Goal: Task Accomplishment & Management: Manage account settings

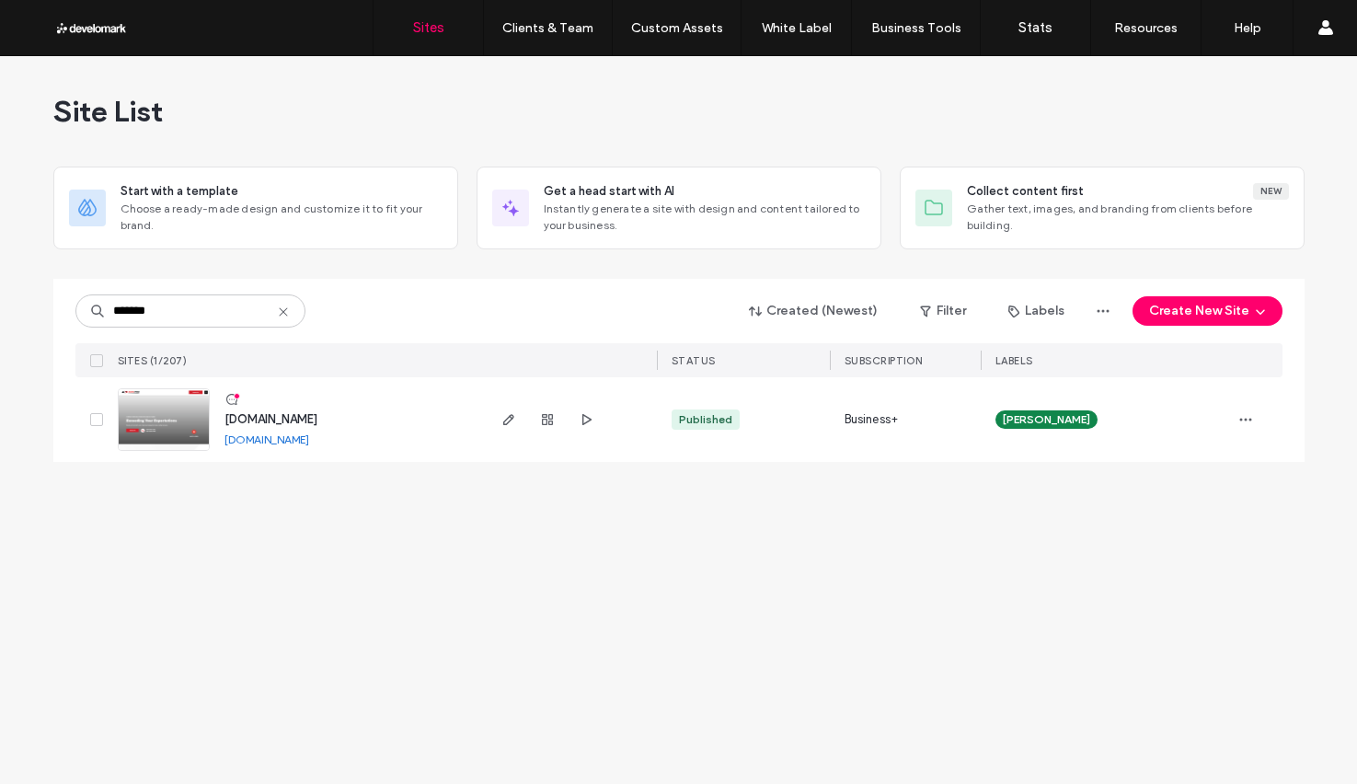
type input "*******"
click at [280, 420] on span "[DOMAIN_NAME]" at bounding box center [271, 419] width 93 height 14
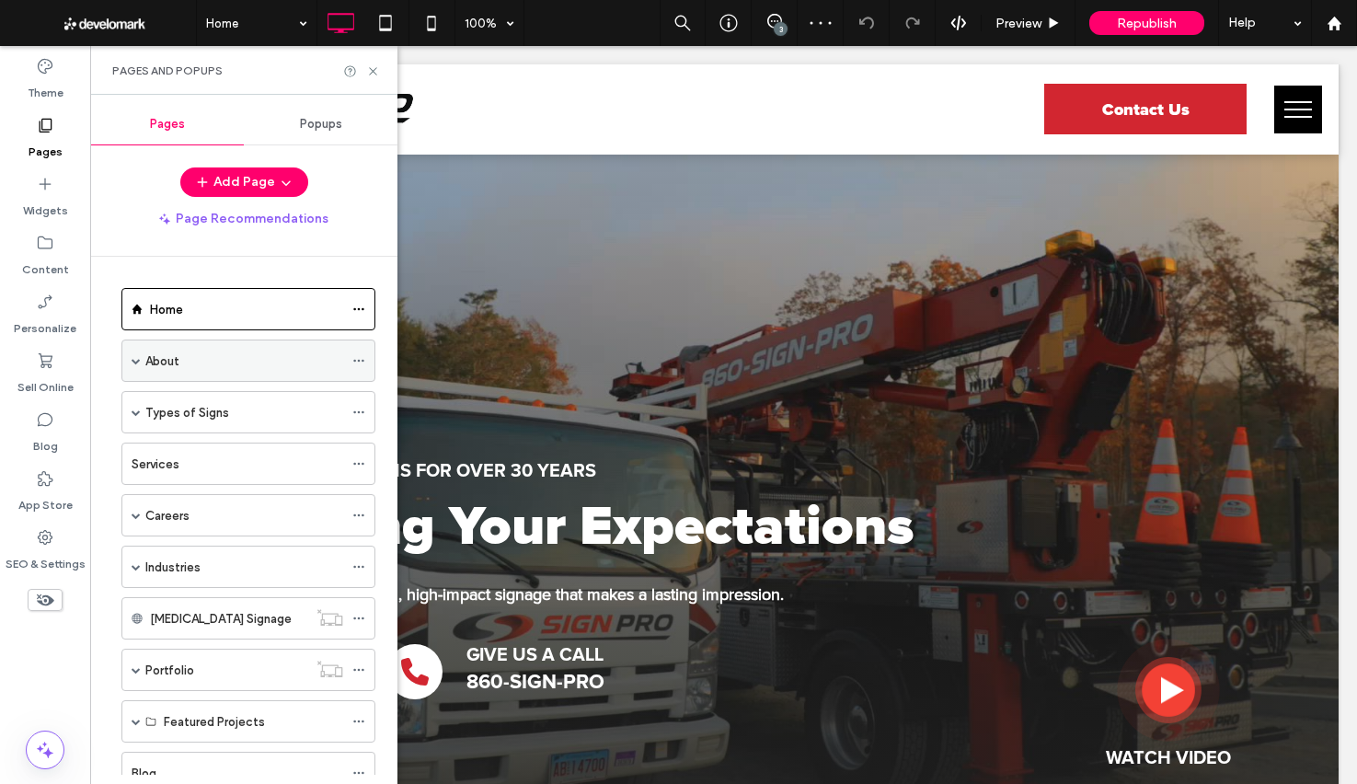
click at [134, 363] on span at bounding box center [136, 360] width 9 height 9
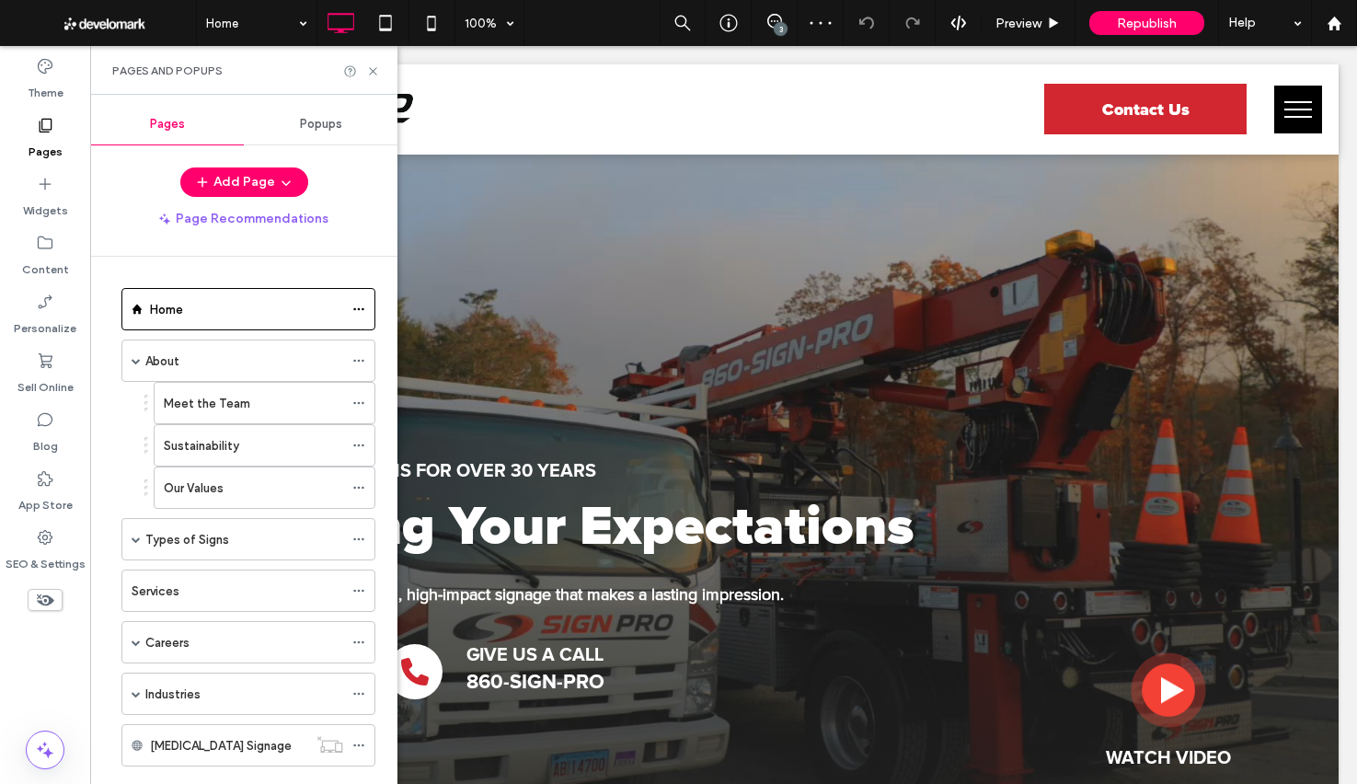
click at [178, 409] on label "Meet the Team" at bounding box center [207, 403] width 86 height 32
click at [370, 72] on icon at bounding box center [373, 71] width 14 height 14
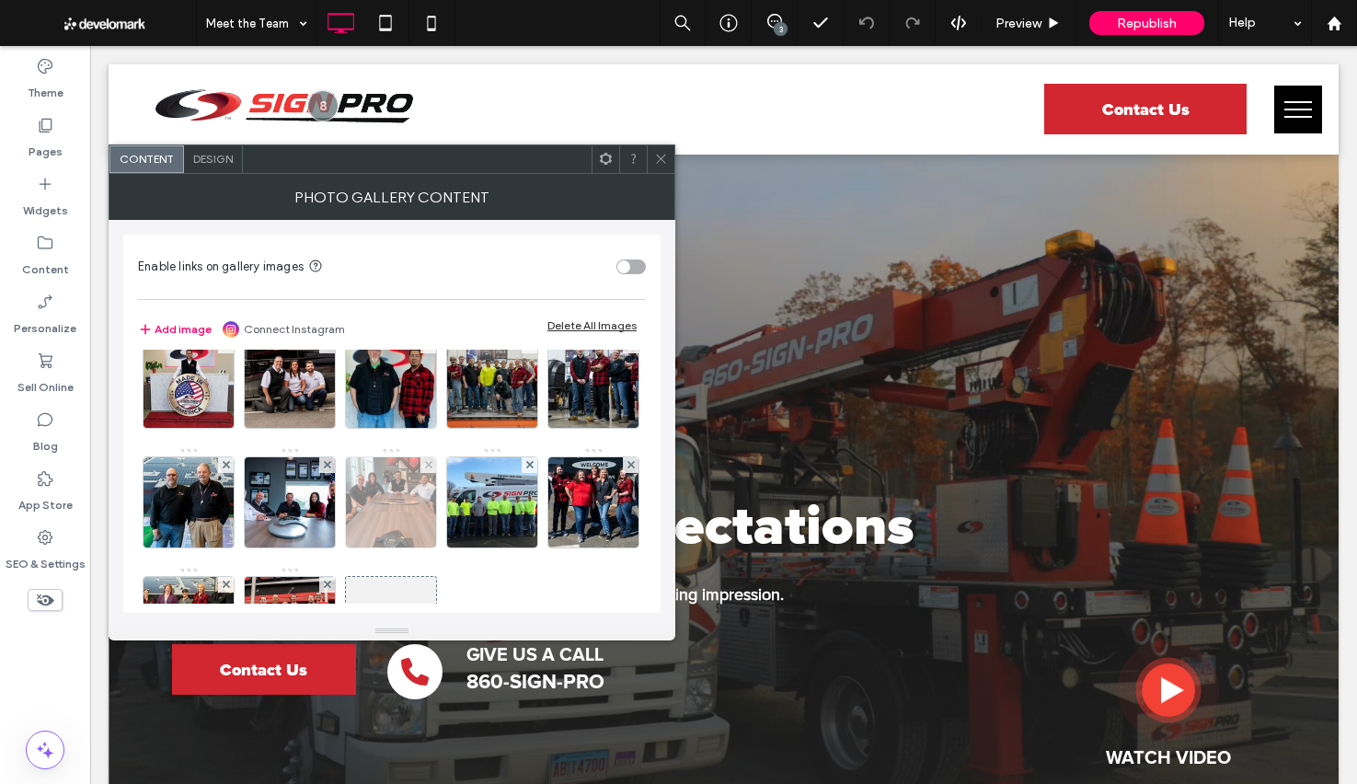
scroll to position [60, 0]
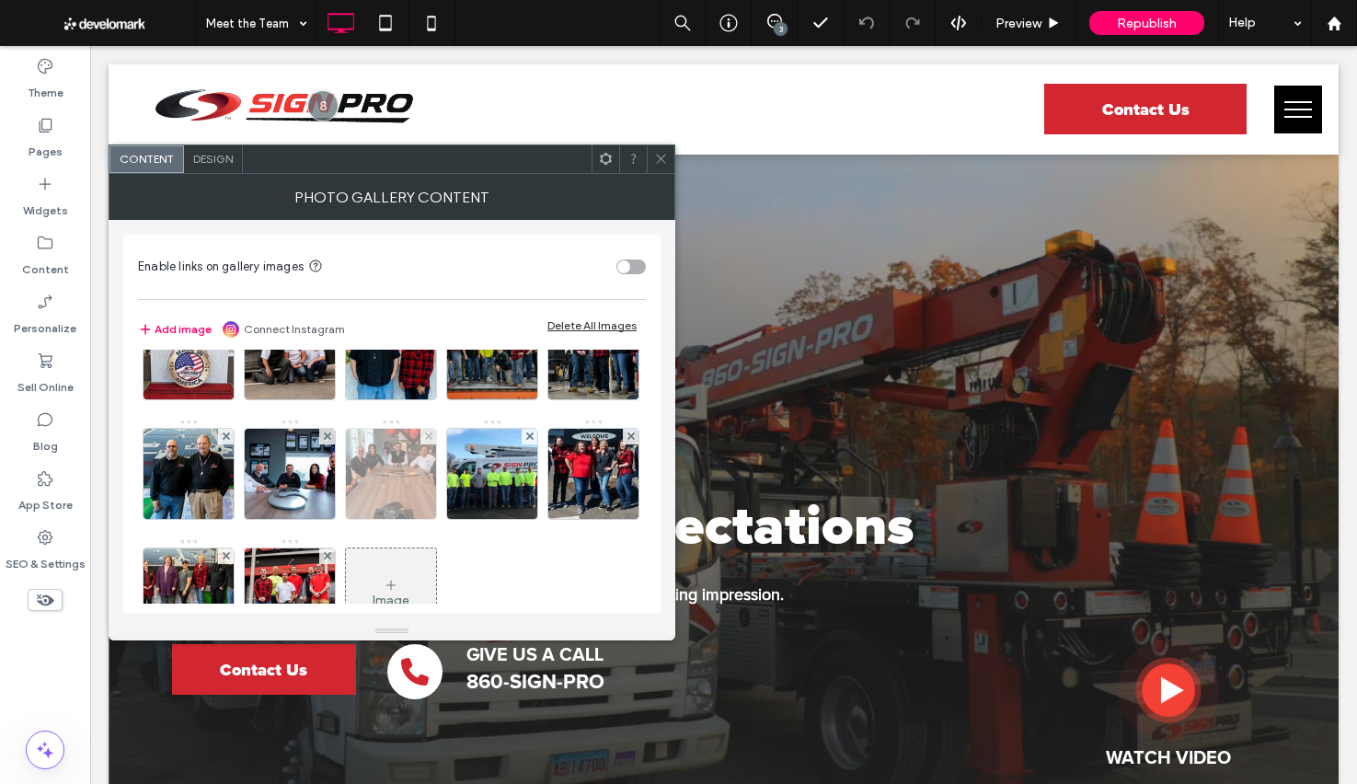
click at [436, 489] on img at bounding box center [391, 474] width 90 height 90
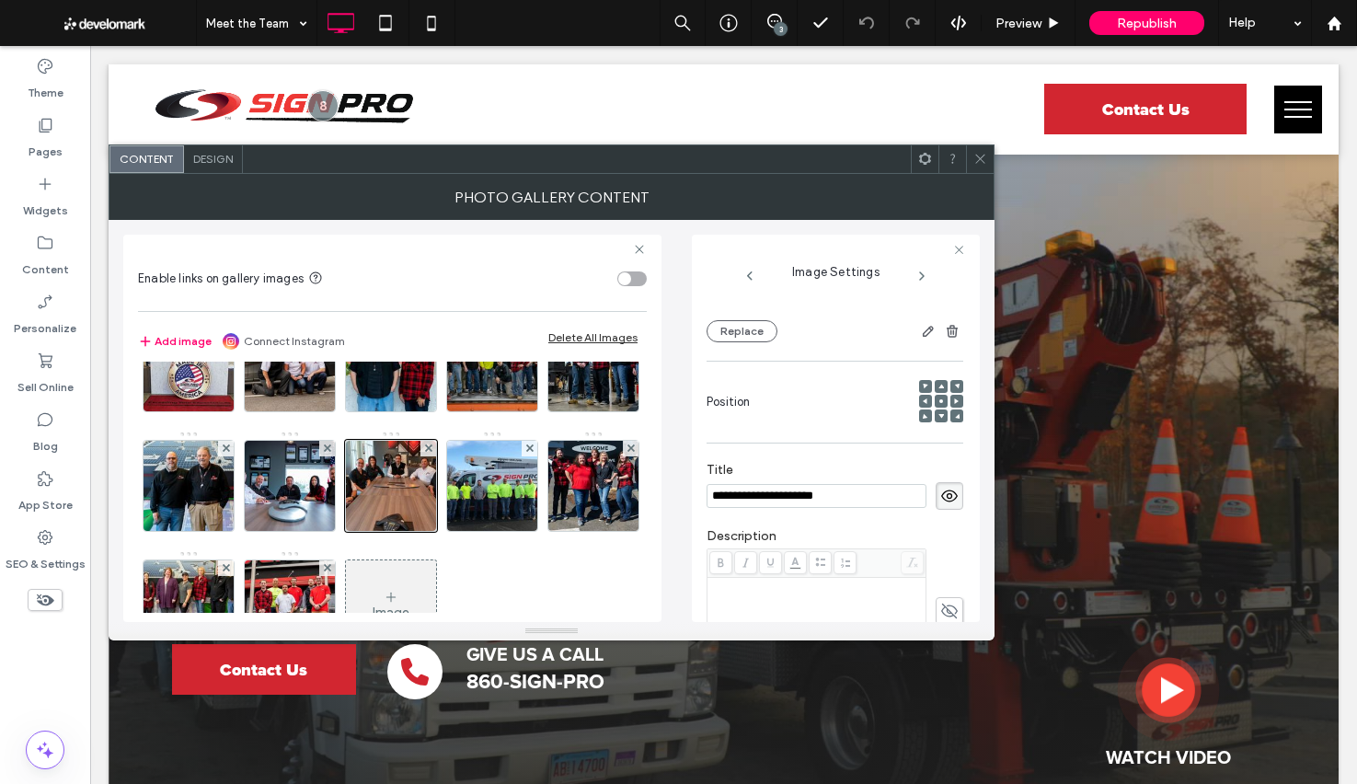
scroll to position [480, 0]
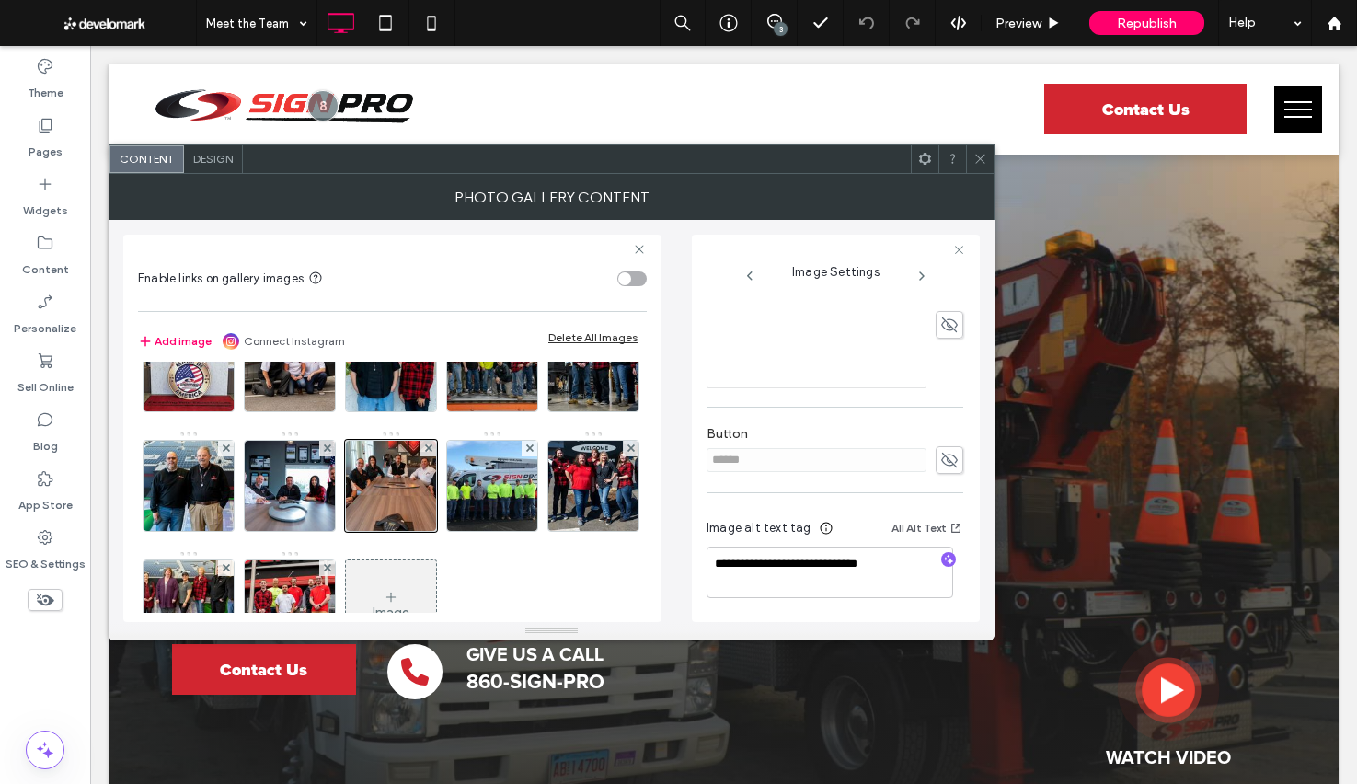
click at [979, 157] on use at bounding box center [979, 159] width 9 height 9
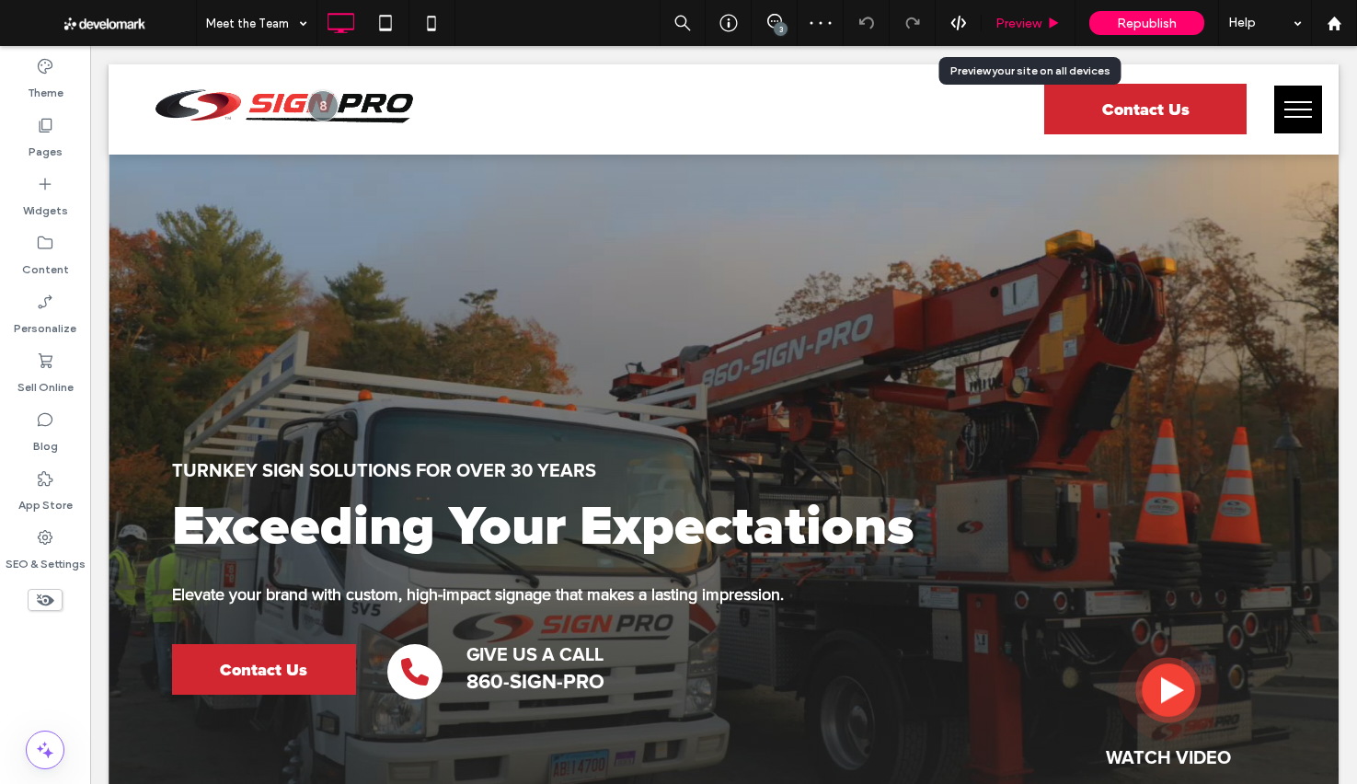
click at [1029, 28] on span "Preview" at bounding box center [1019, 24] width 46 height 16
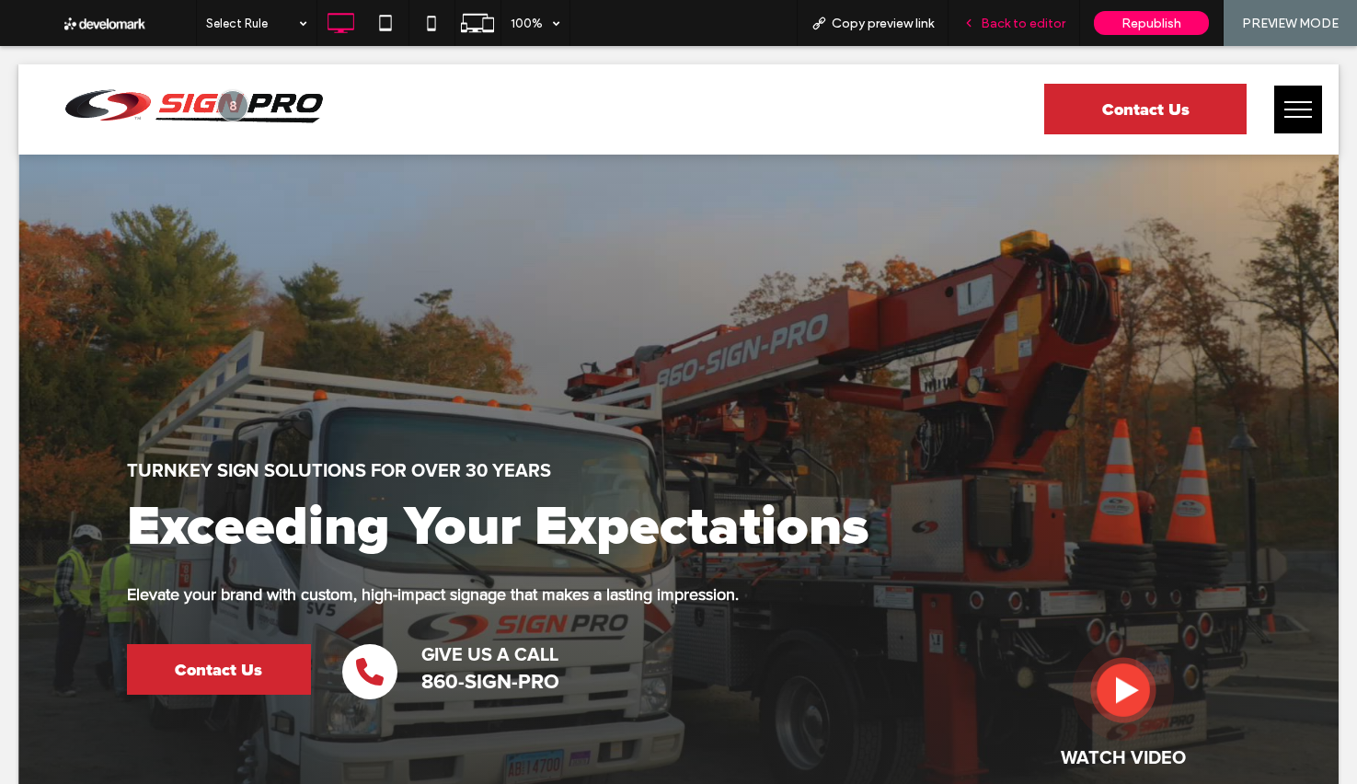
click at [1013, 23] on span "Back to editor" at bounding box center [1023, 24] width 85 height 16
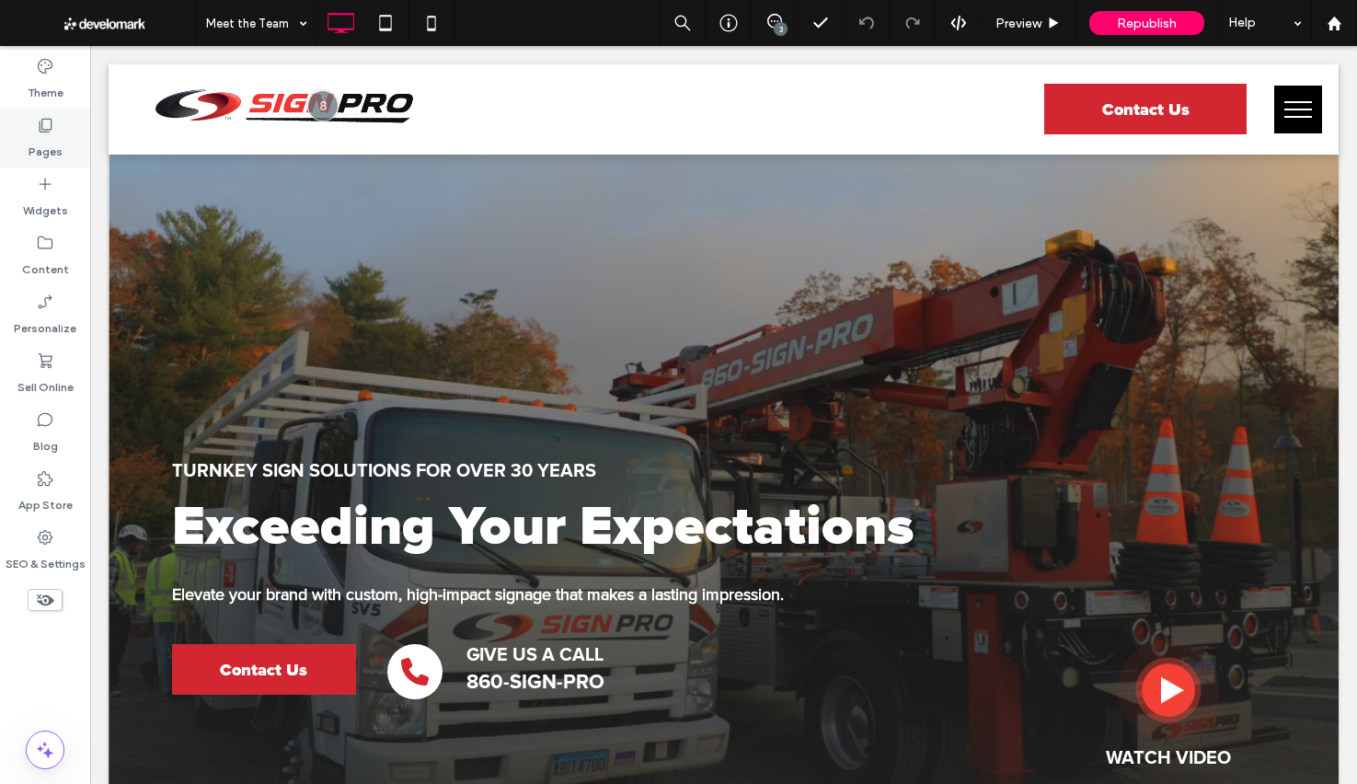
click at [58, 144] on label "Pages" at bounding box center [46, 147] width 34 height 26
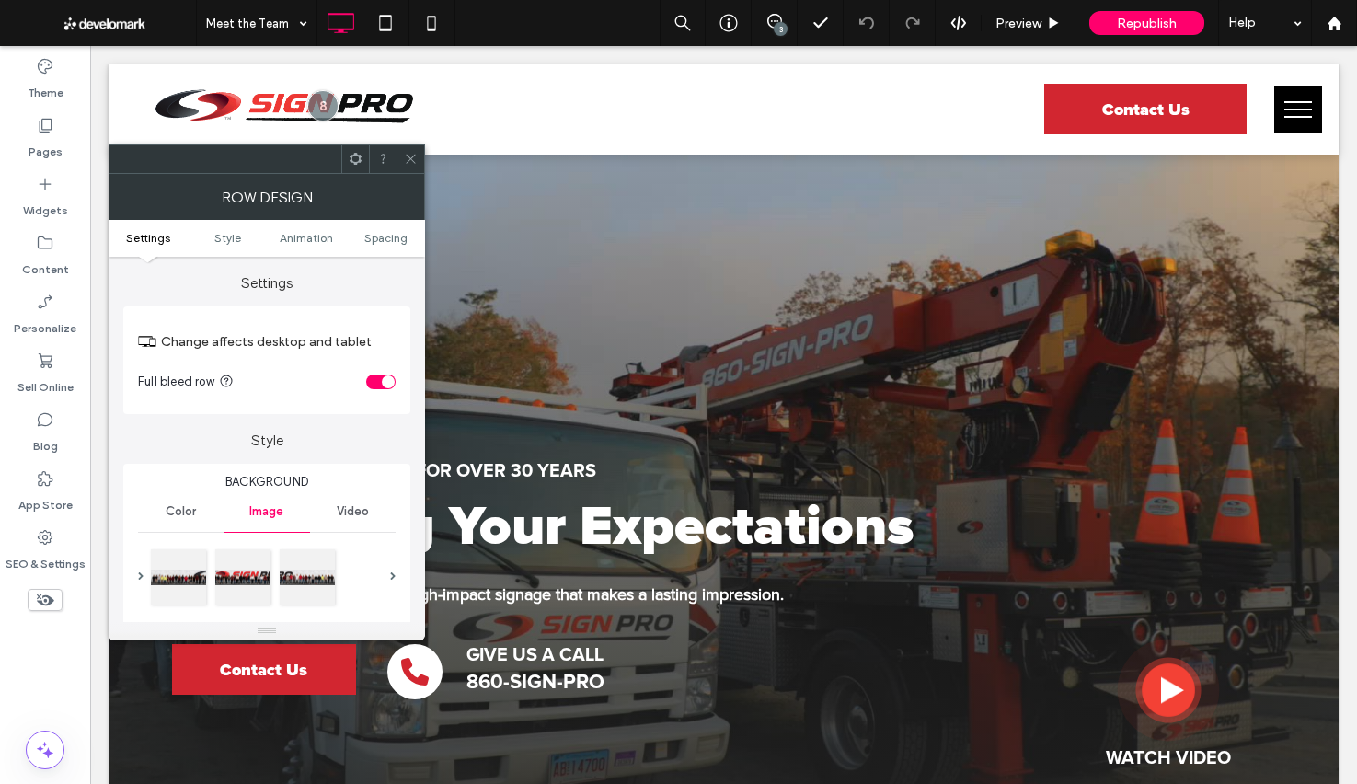
click at [416, 157] on icon at bounding box center [411, 159] width 14 height 14
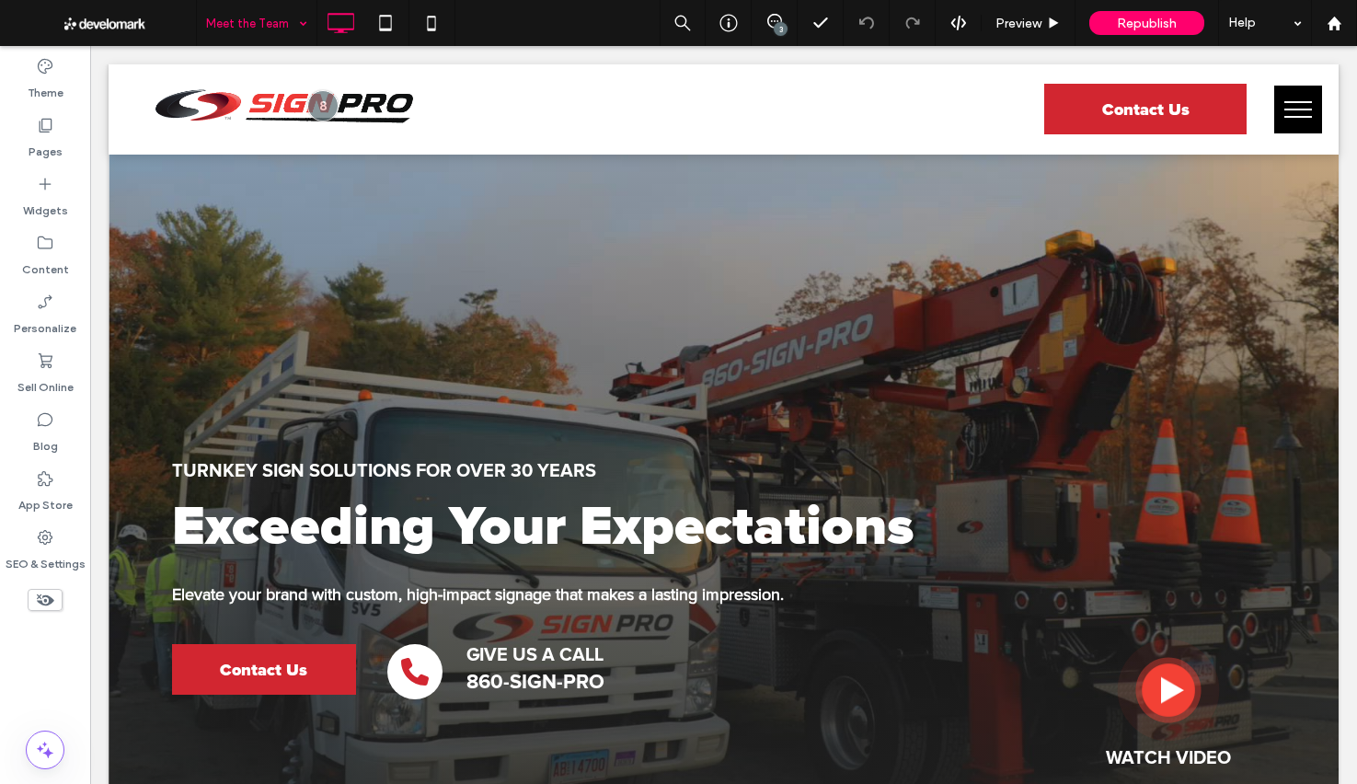
drag, startPoint x: 28, startPoint y: 152, endPoint x: 286, endPoint y: 26, distance: 287.6
click at [28, 152] on div "Pages" at bounding box center [45, 138] width 90 height 59
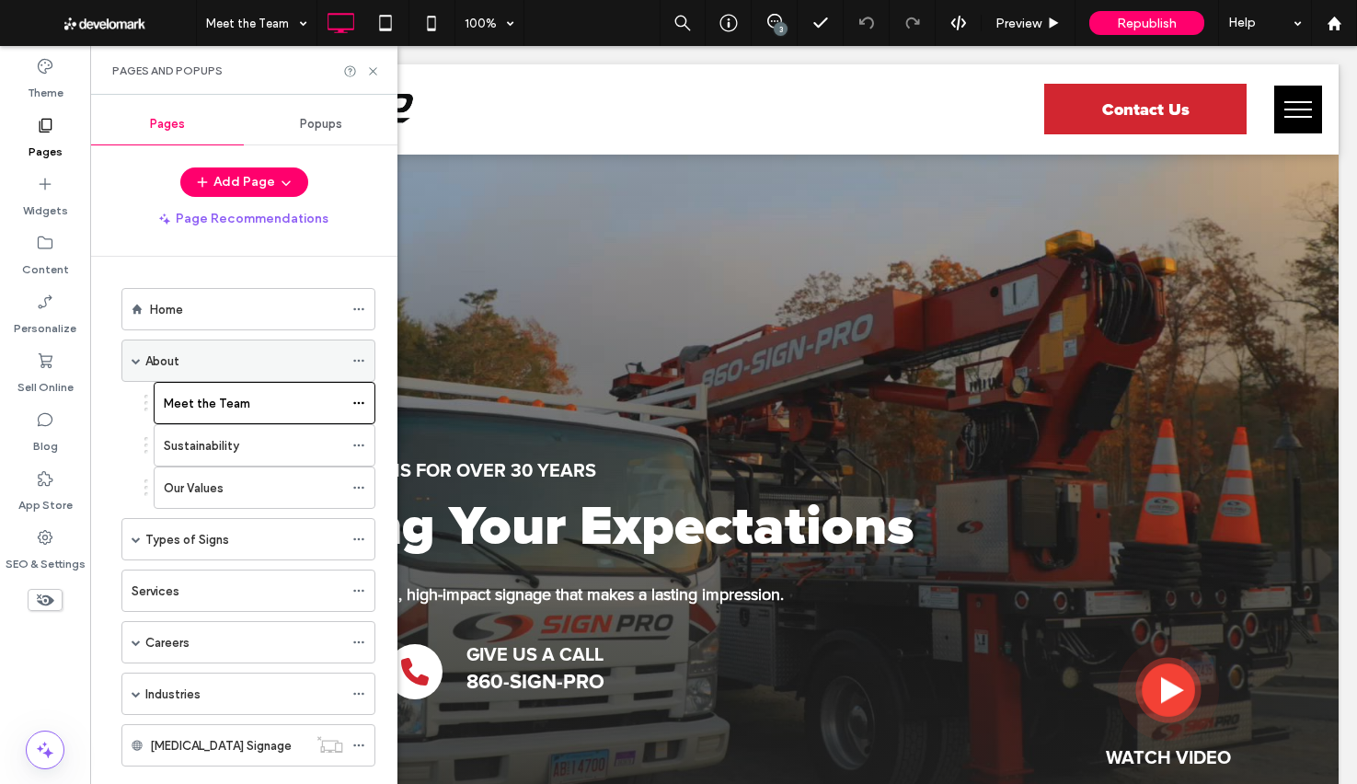
click at [198, 363] on div "About" at bounding box center [244, 360] width 198 height 19
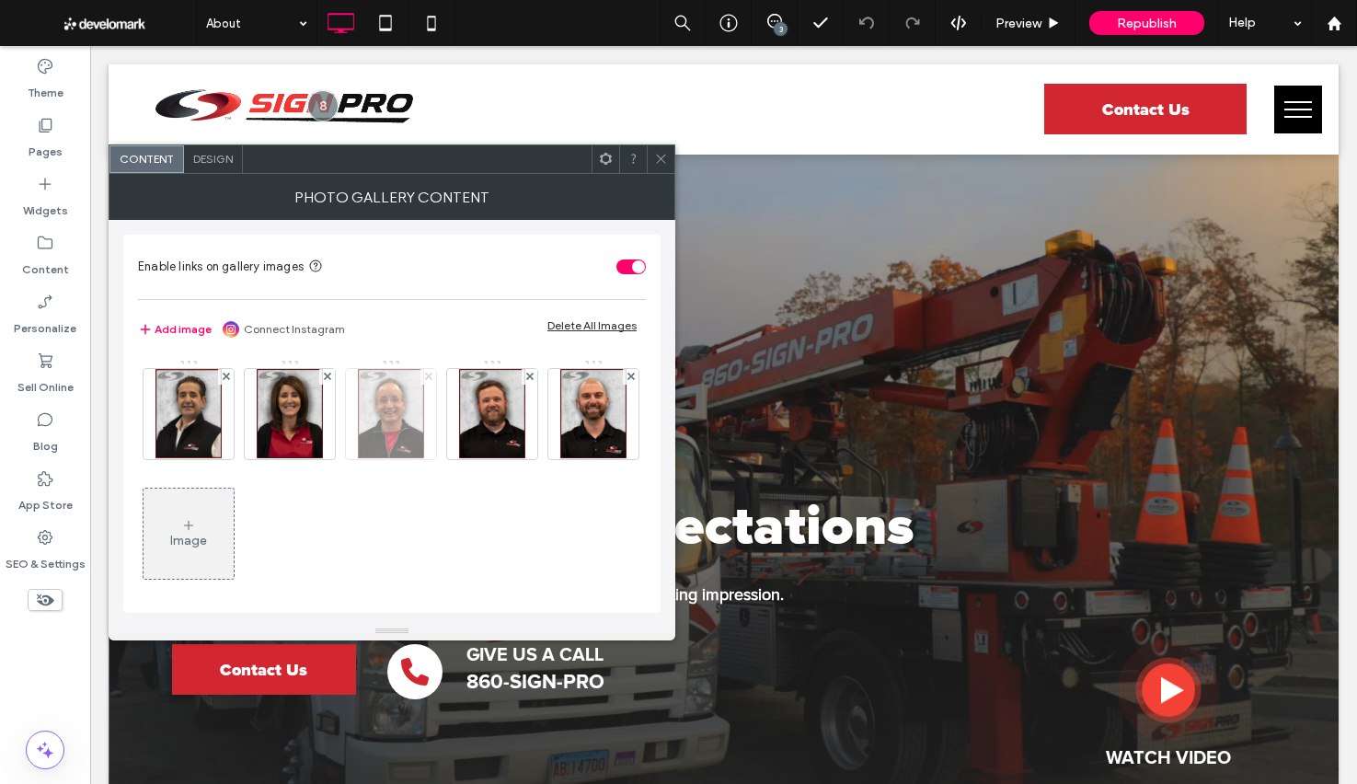
click at [429, 382] on span at bounding box center [428, 377] width 7 height 16
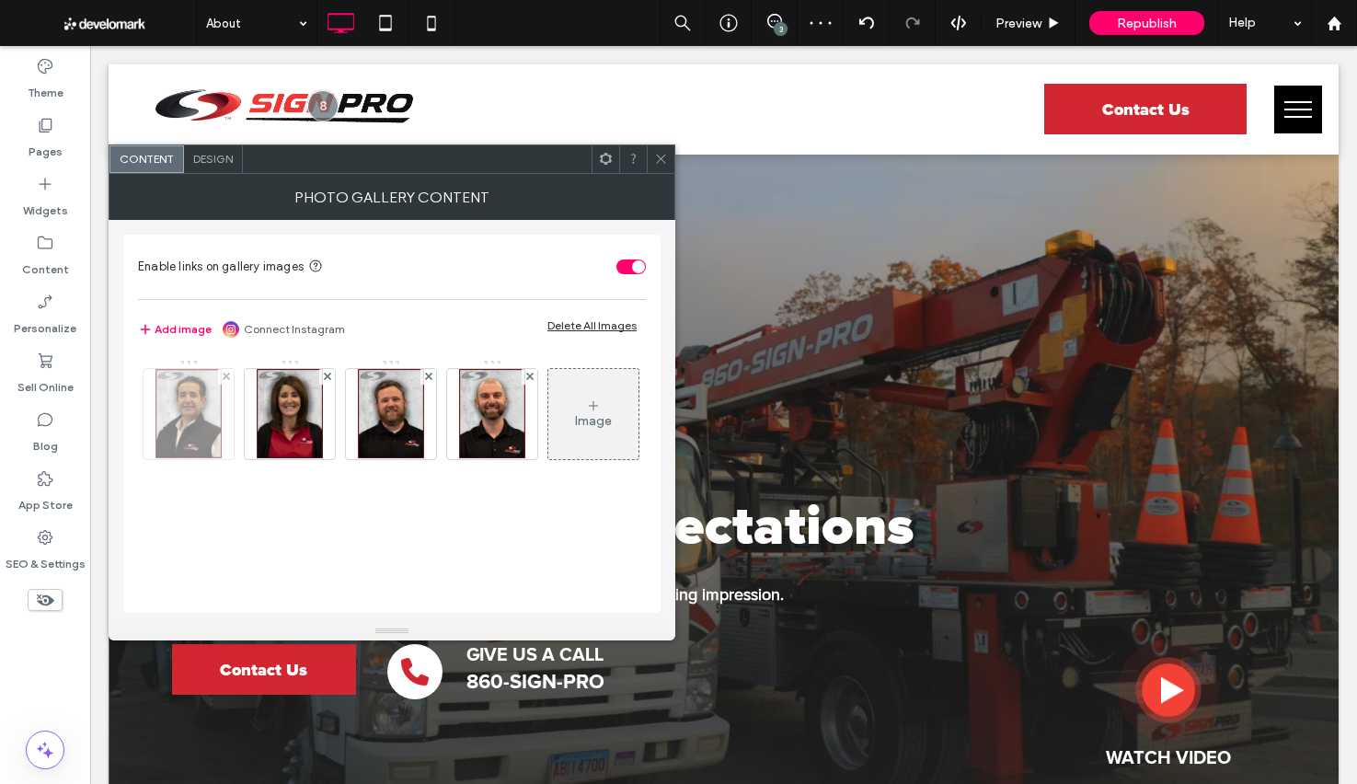
click at [185, 398] on img at bounding box center [188, 414] width 66 height 90
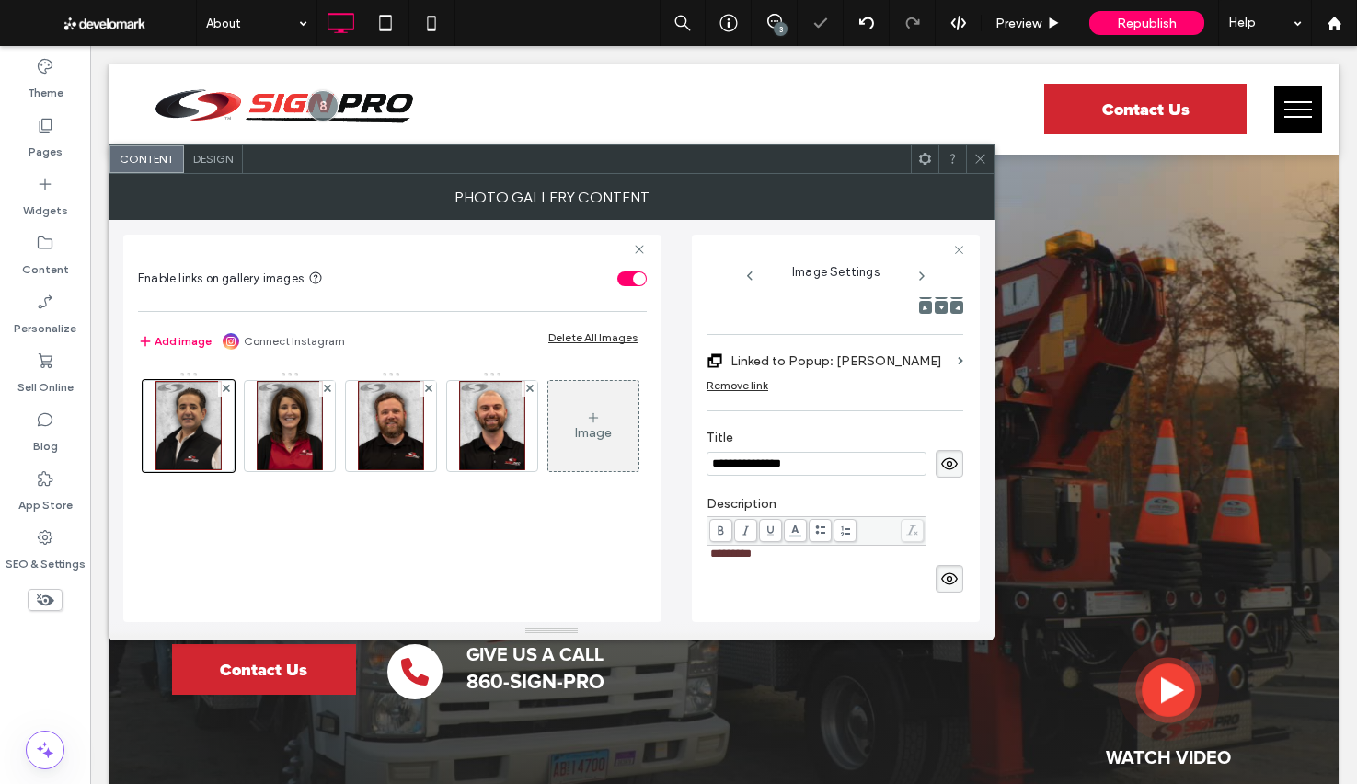
click at [978, 154] on icon at bounding box center [980, 159] width 14 height 14
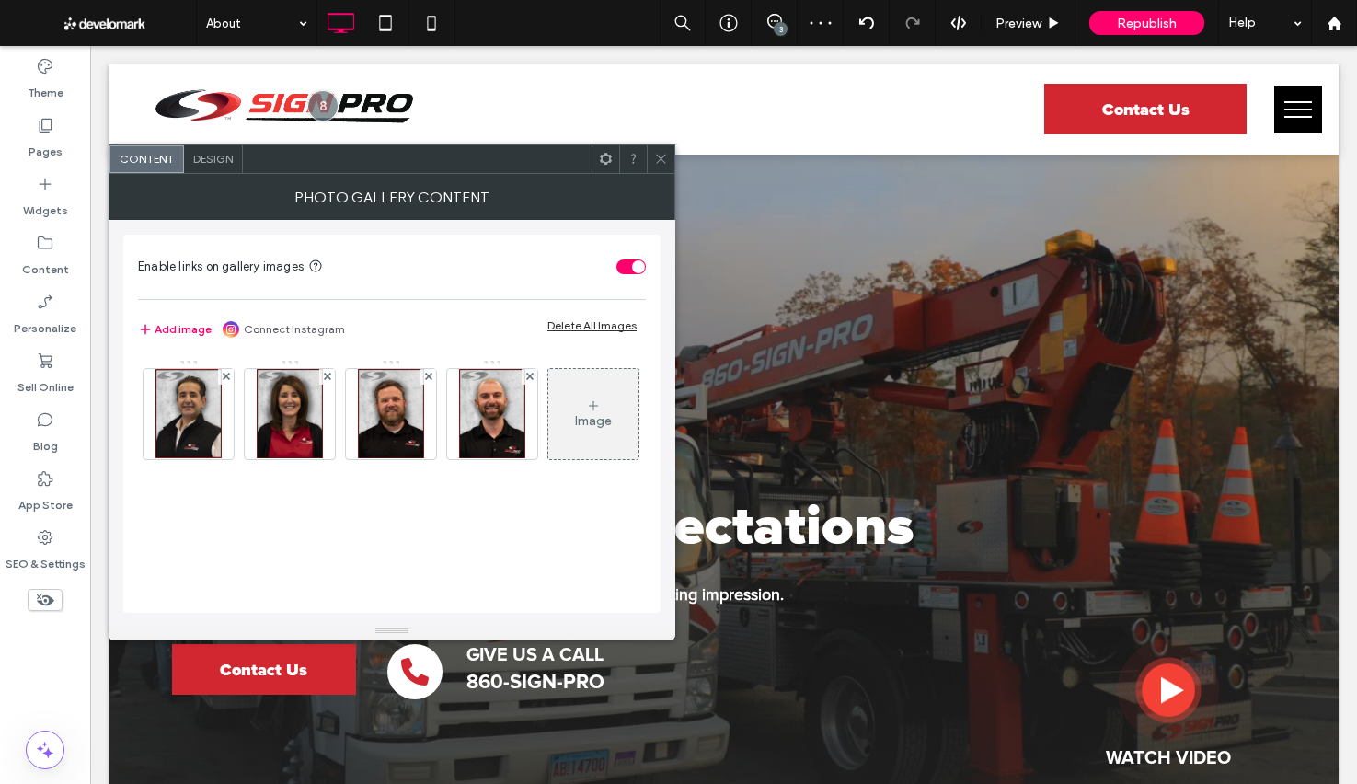
click at [227, 163] on span "Design" at bounding box center [213, 159] width 40 height 14
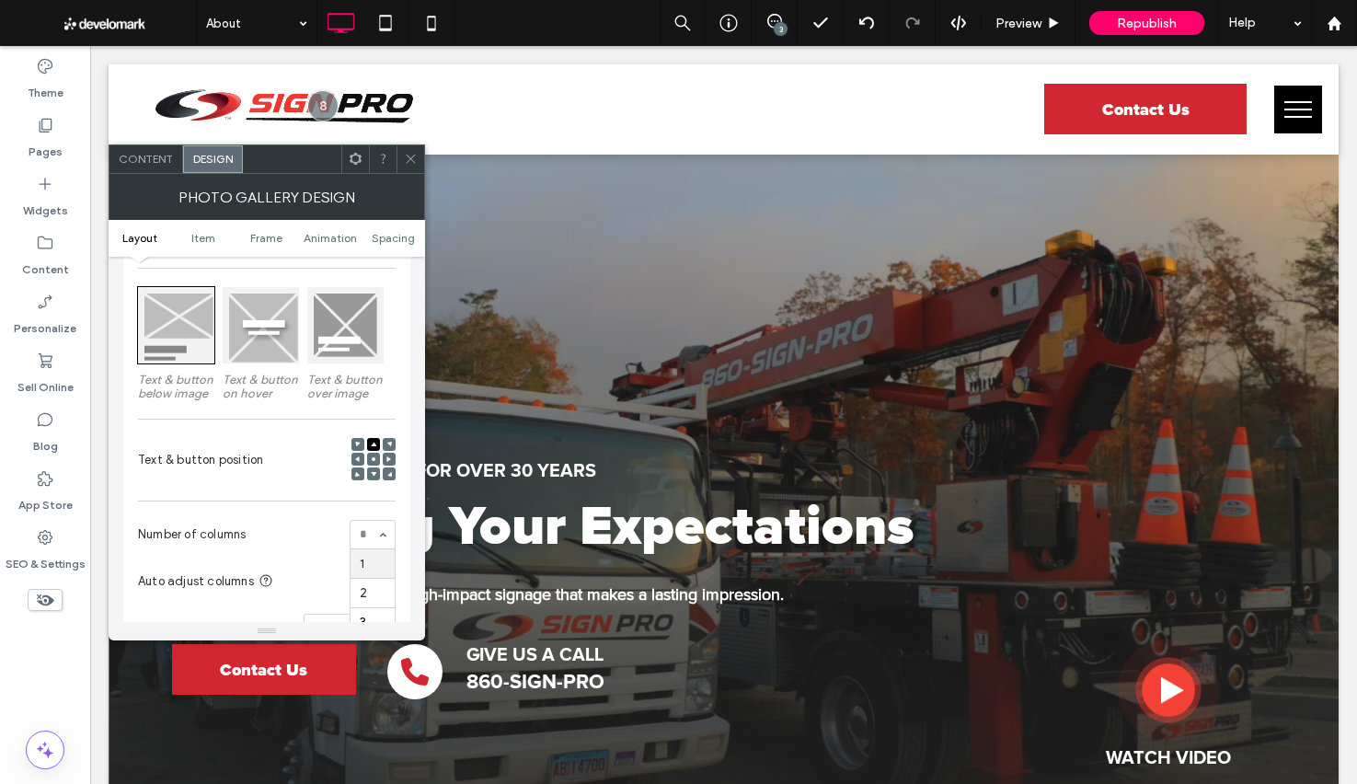
scroll to position [251, 0]
click at [376, 455] on div at bounding box center [373, 455] width 13 height 13
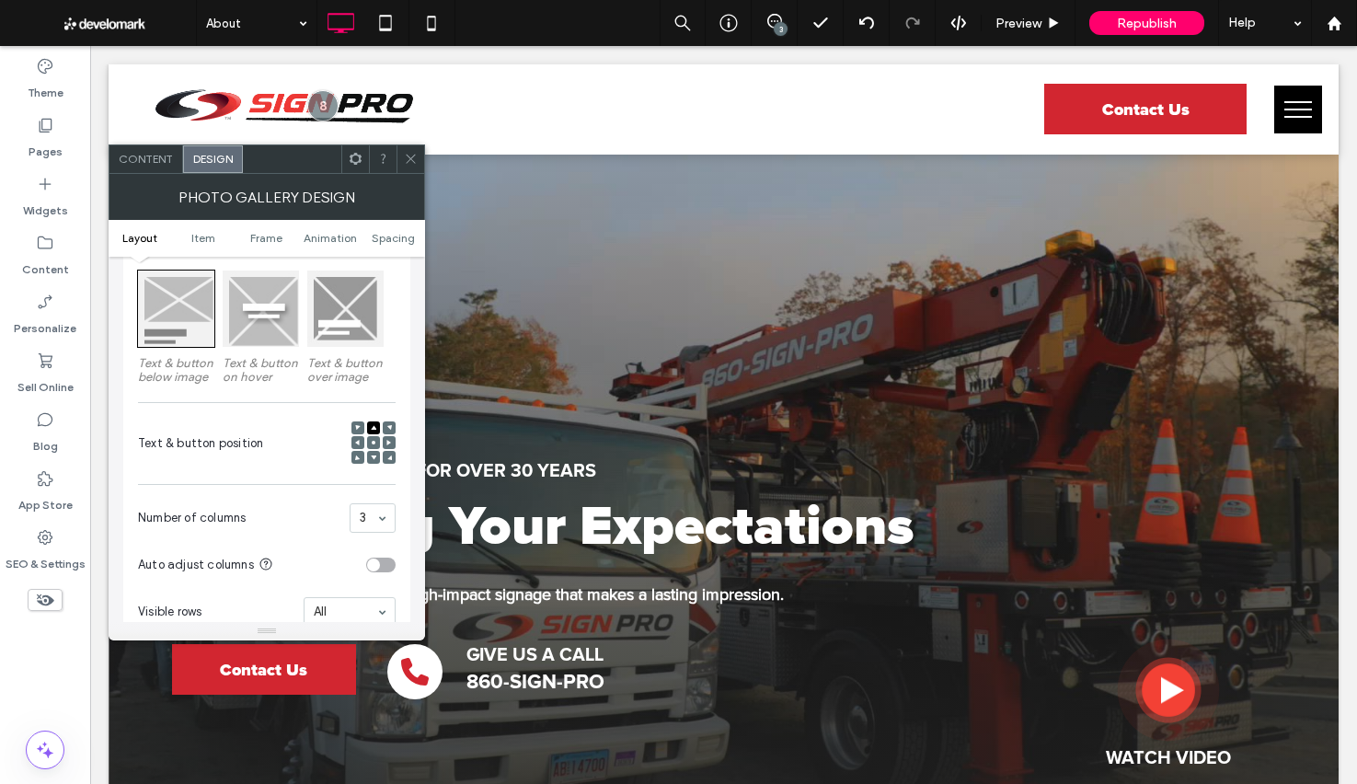
click at [372, 445] on icon at bounding box center [374, 443] width 6 height 6
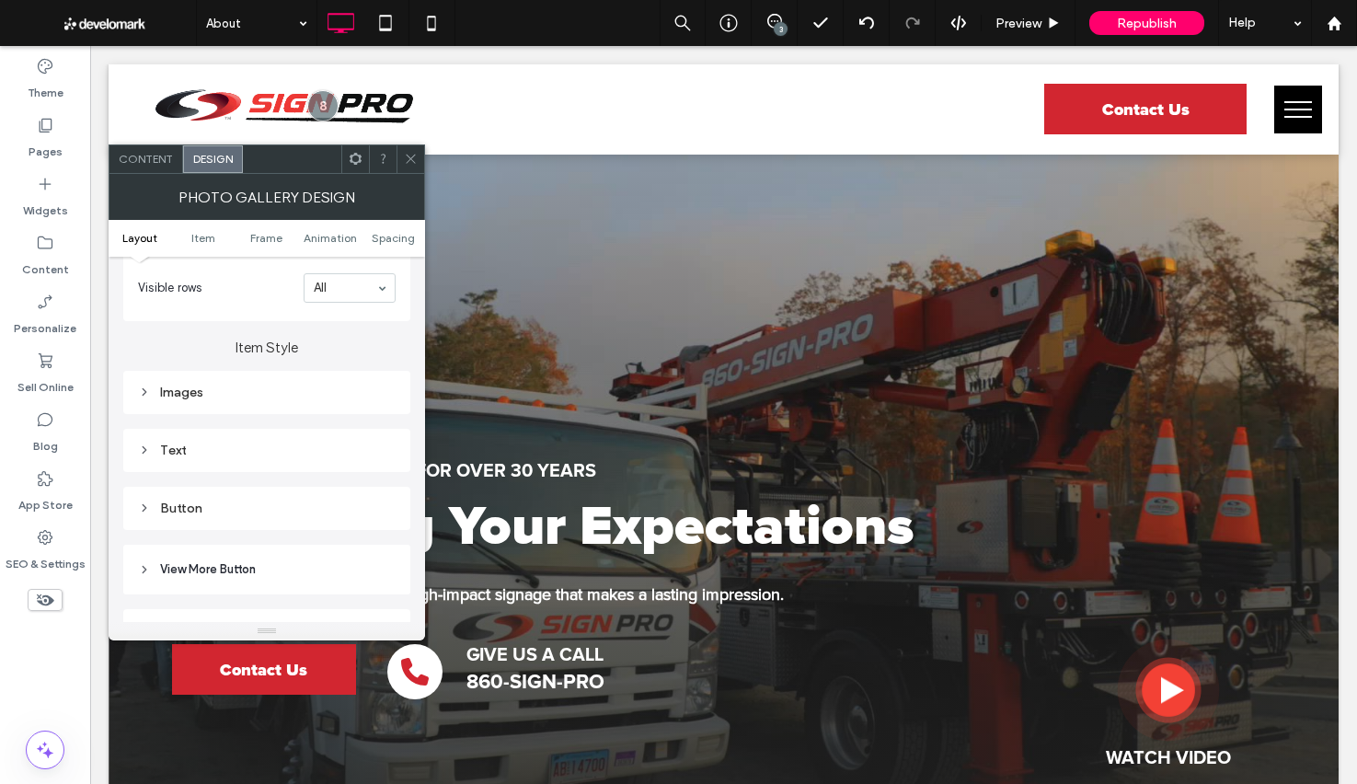
scroll to position [599, 0]
click at [254, 375] on div "Images" at bounding box center [267, 381] width 258 height 25
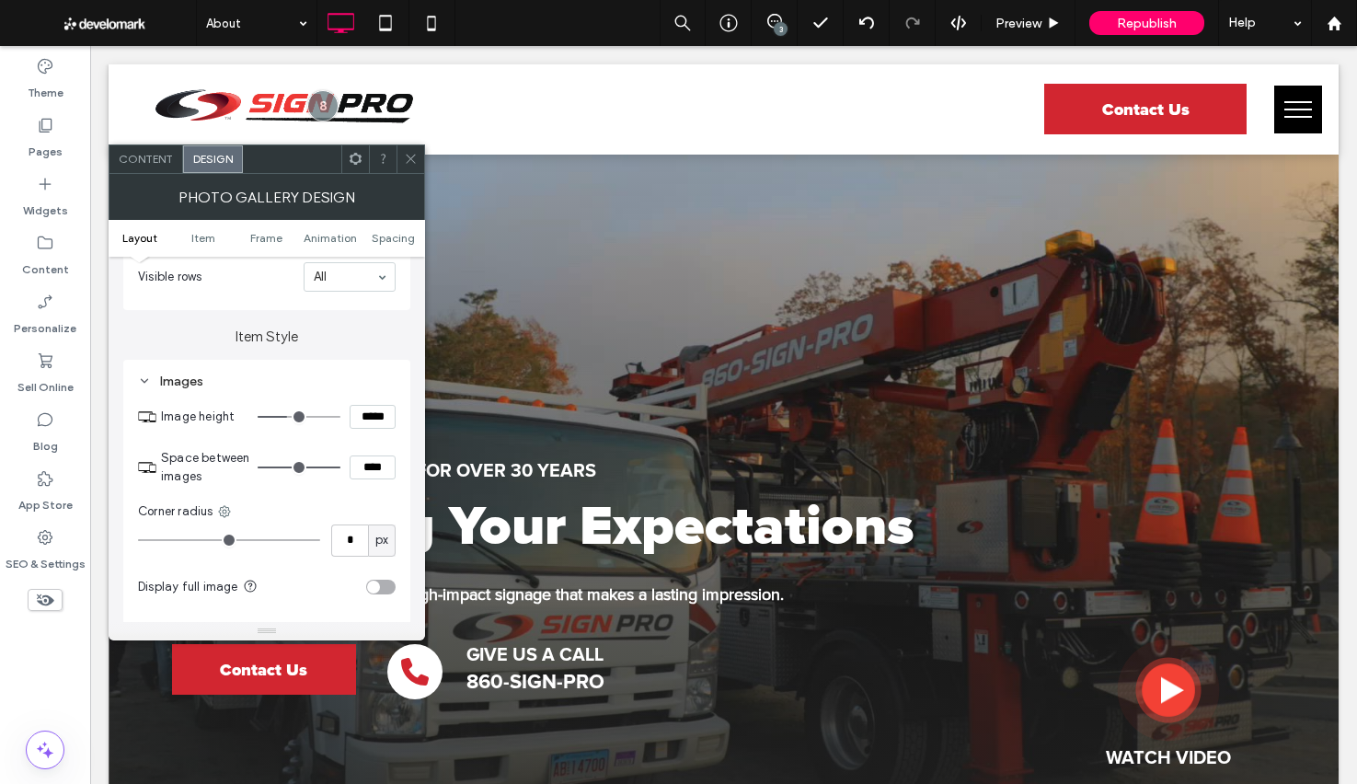
click at [373, 426] on input "*****" at bounding box center [373, 417] width 46 height 24
type input "*****"
type input "***"
type input "*****"
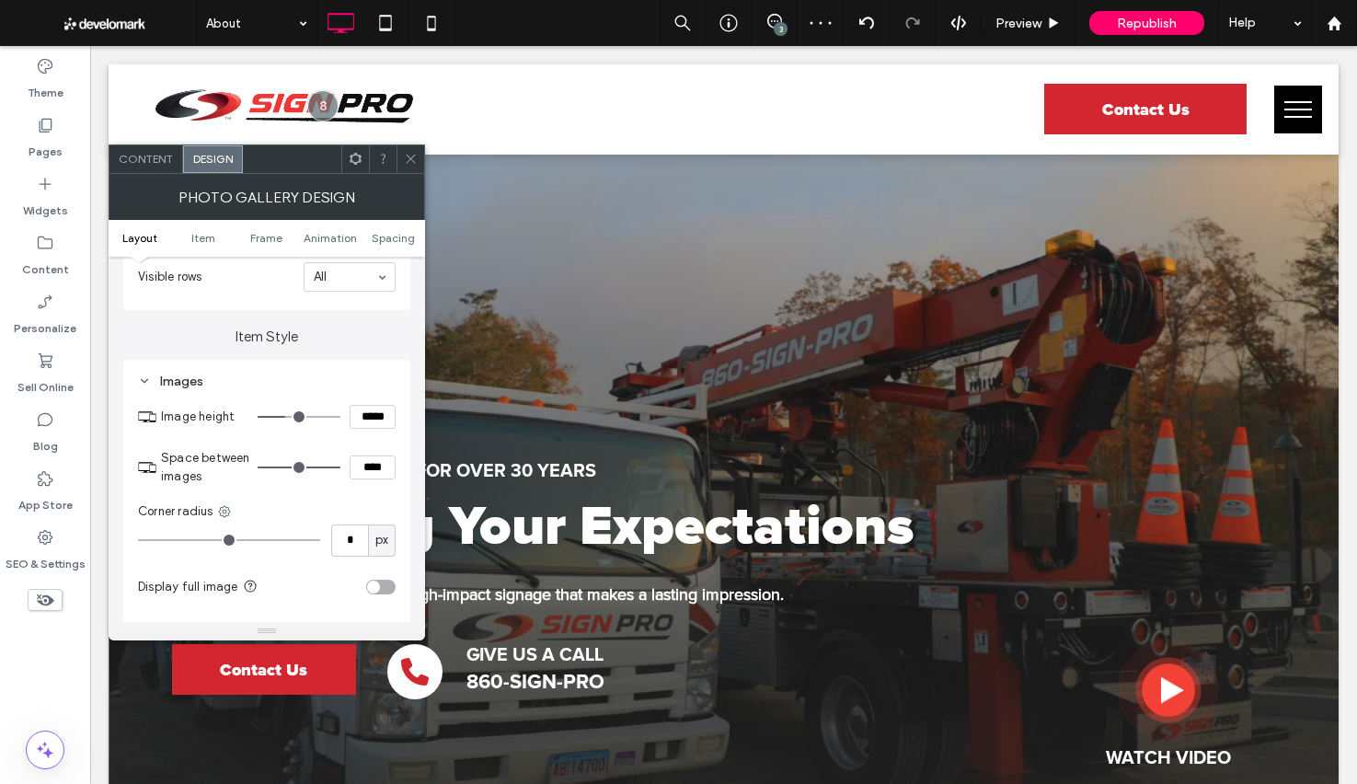
type input "***"
type input "*****"
type input "***"
type input "*****"
type input "***"
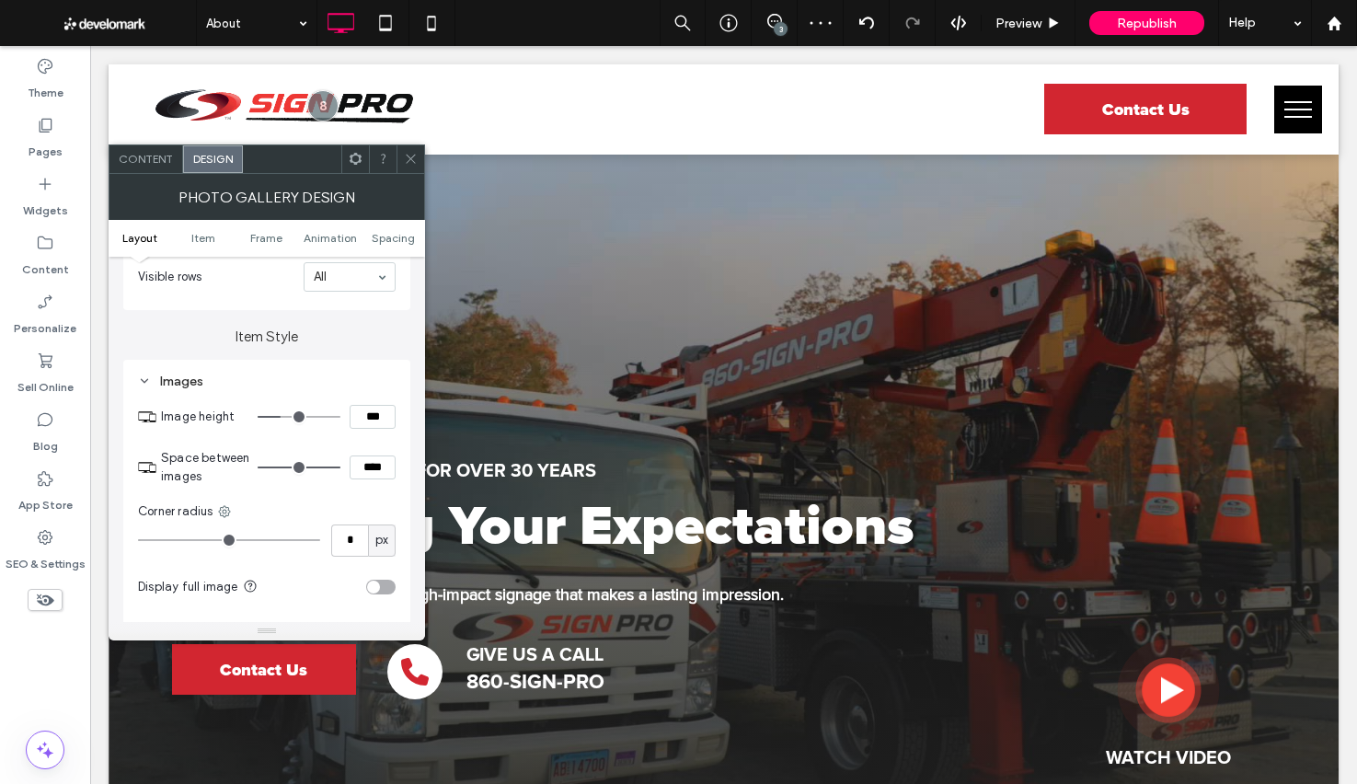
type input "*****"
type input "***"
type input "*****"
type input "***"
type input "*****"
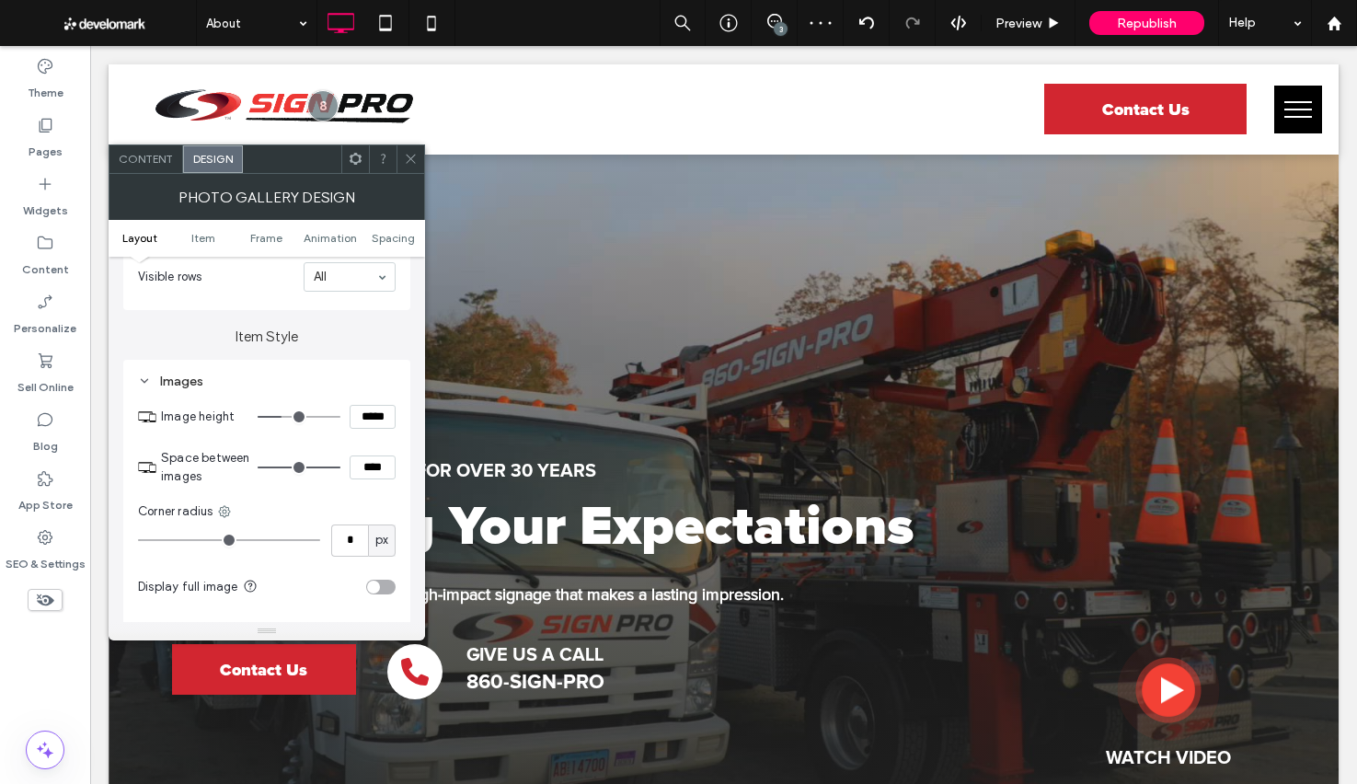
type input "***"
type input "*****"
type input "***"
click at [413, 156] on icon at bounding box center [411, 159] width 14 height 14
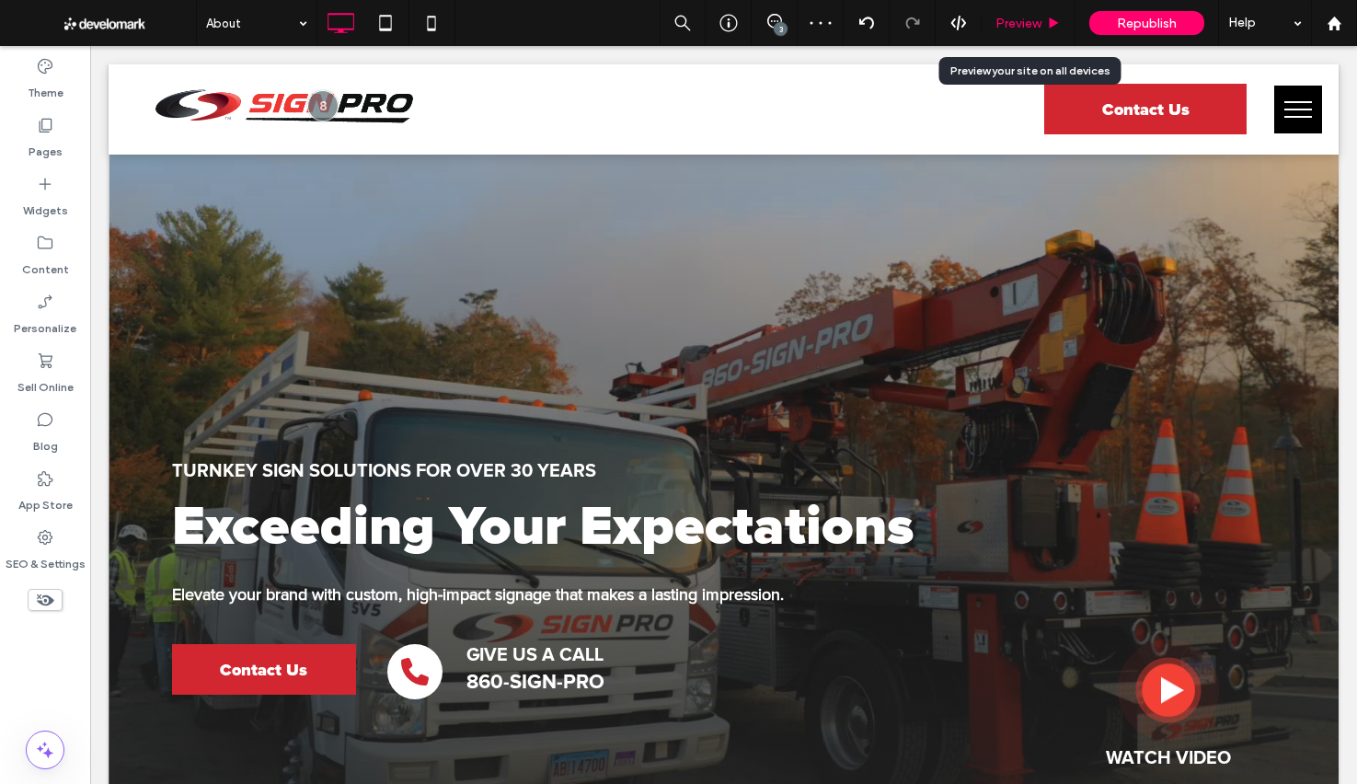
click at [1000, 31] on div "Preview" at bounding box center [1029, 23] width 94 height 46
click at [1038, 35] on div "Preview" at bounding box center [1029, 23] width 94 height 46
click at [1051, 19] on use at bounding box center [1054, 22] width 9 height 10
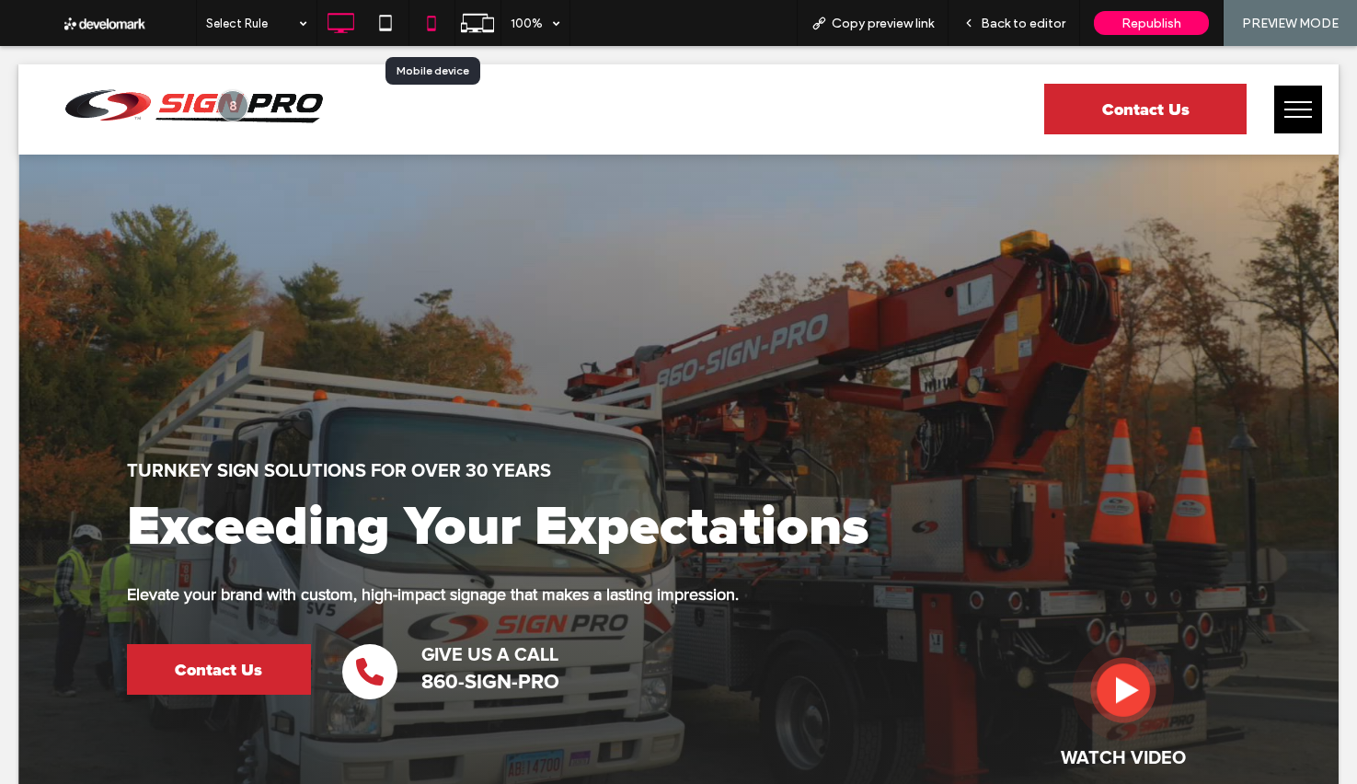
click at [425, 29] on icon at bounding box center [431, 23] width 37 height 37
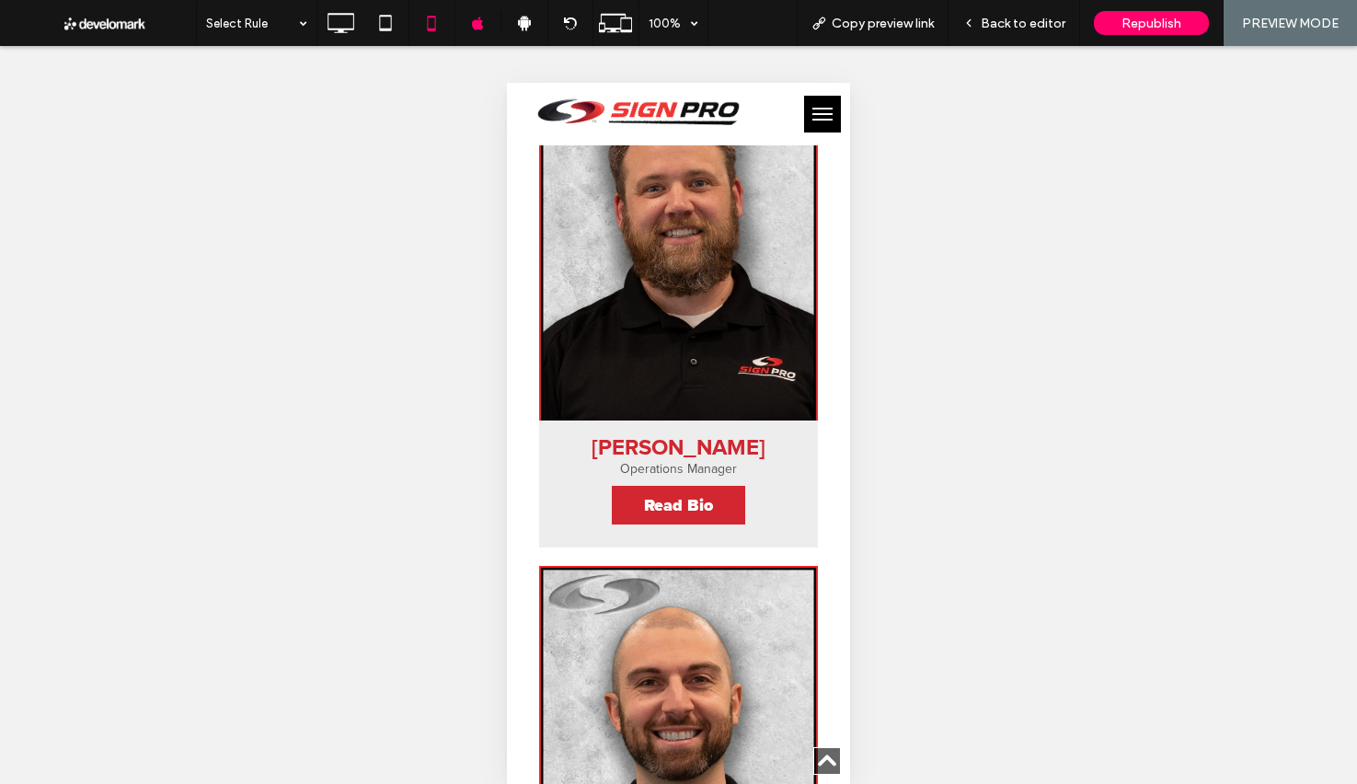
scroll to position [5374, 0]
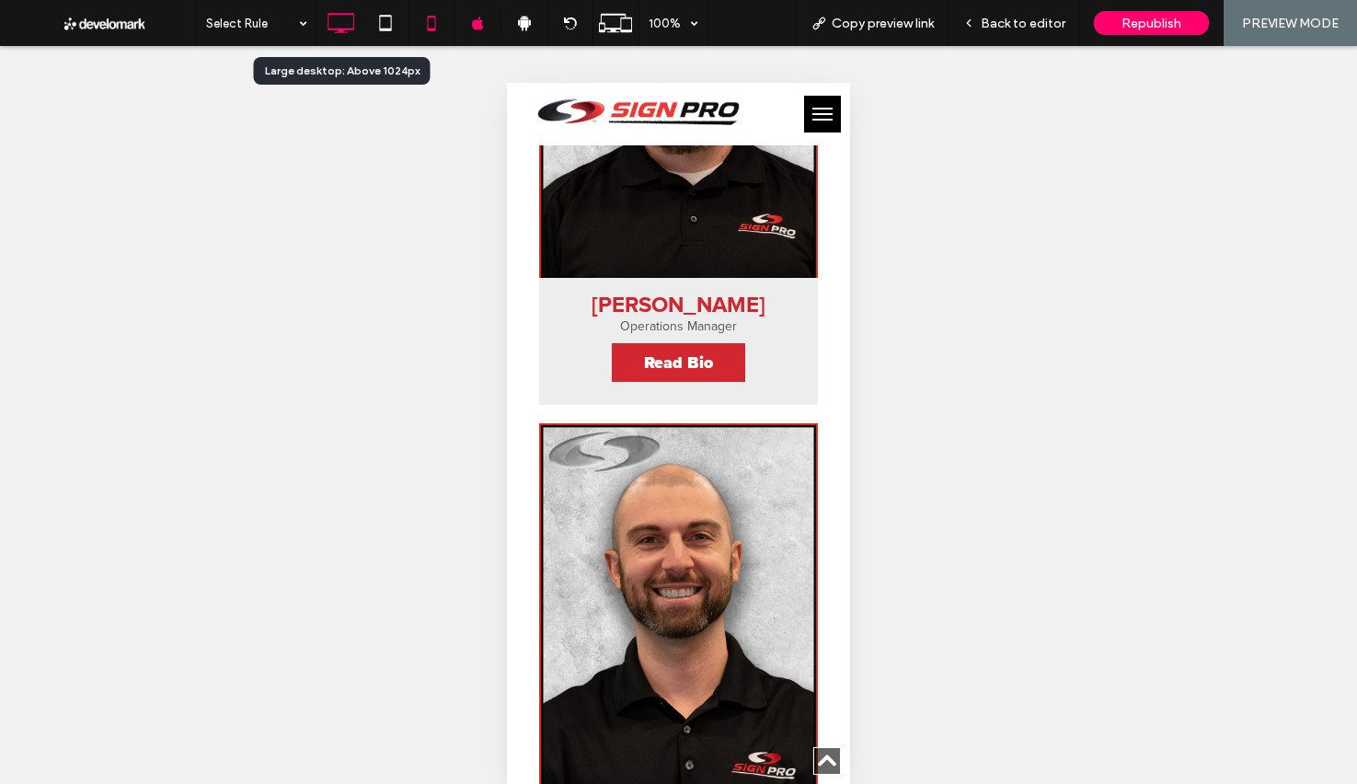
click at [350, 30] on icon at bounding box center [340, 23] width 37 height 37
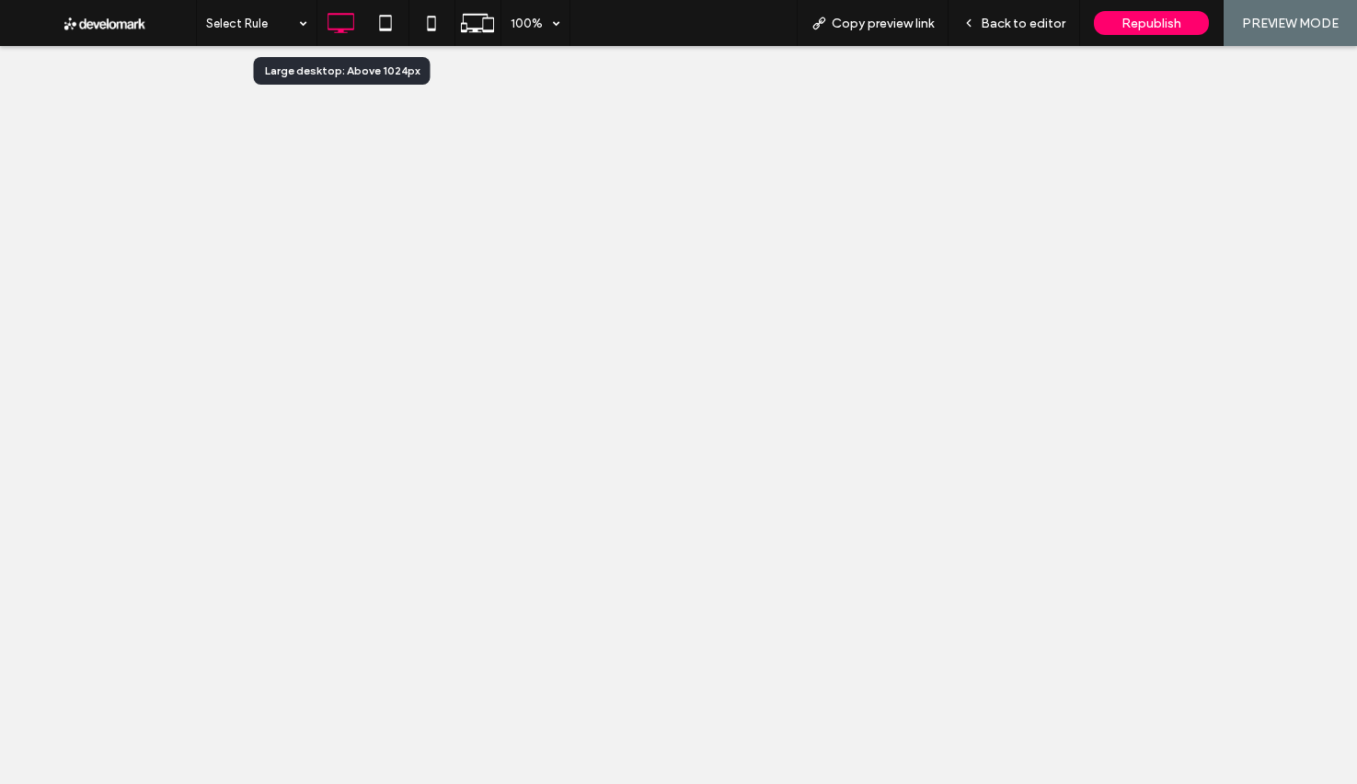
scroll to position [0, 0]
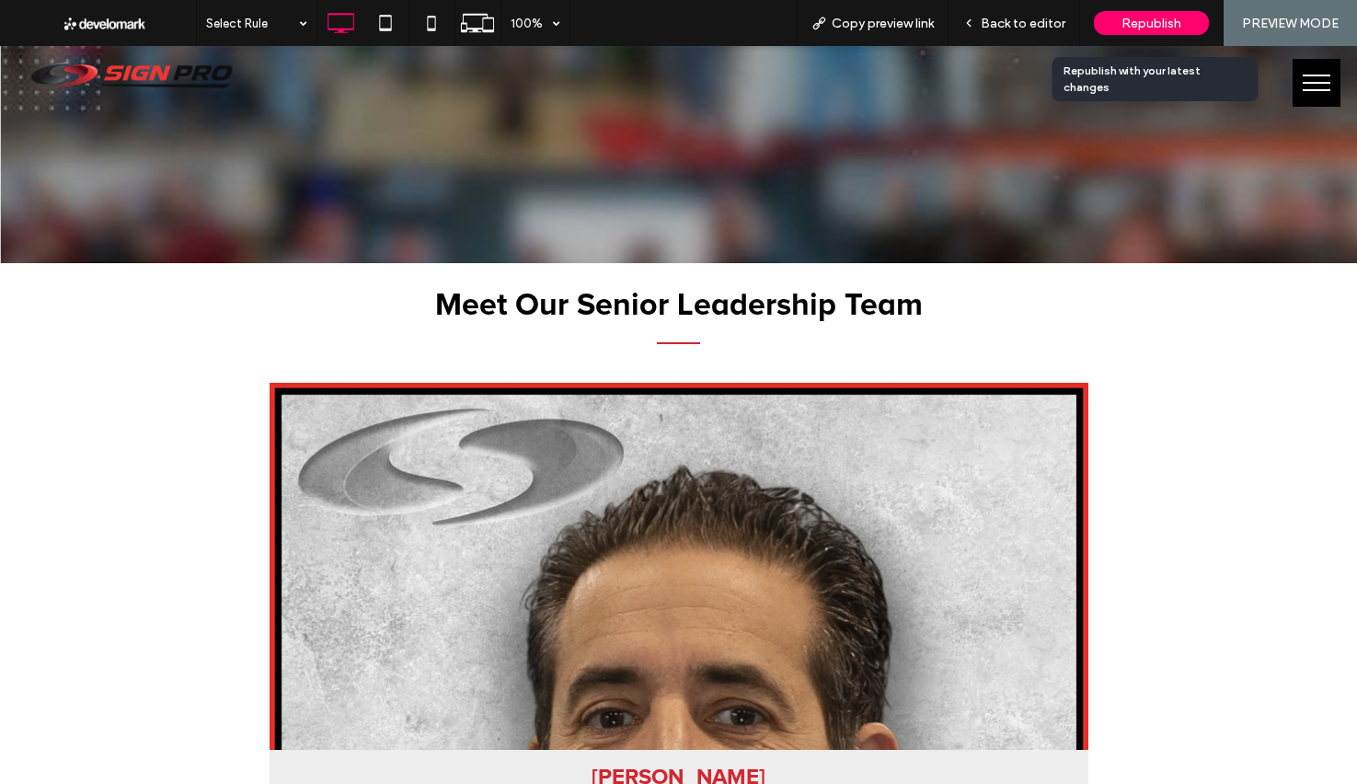
click at [1123, 28] on span "Republish" at bounding box center [1152, 24] width 60 height 16
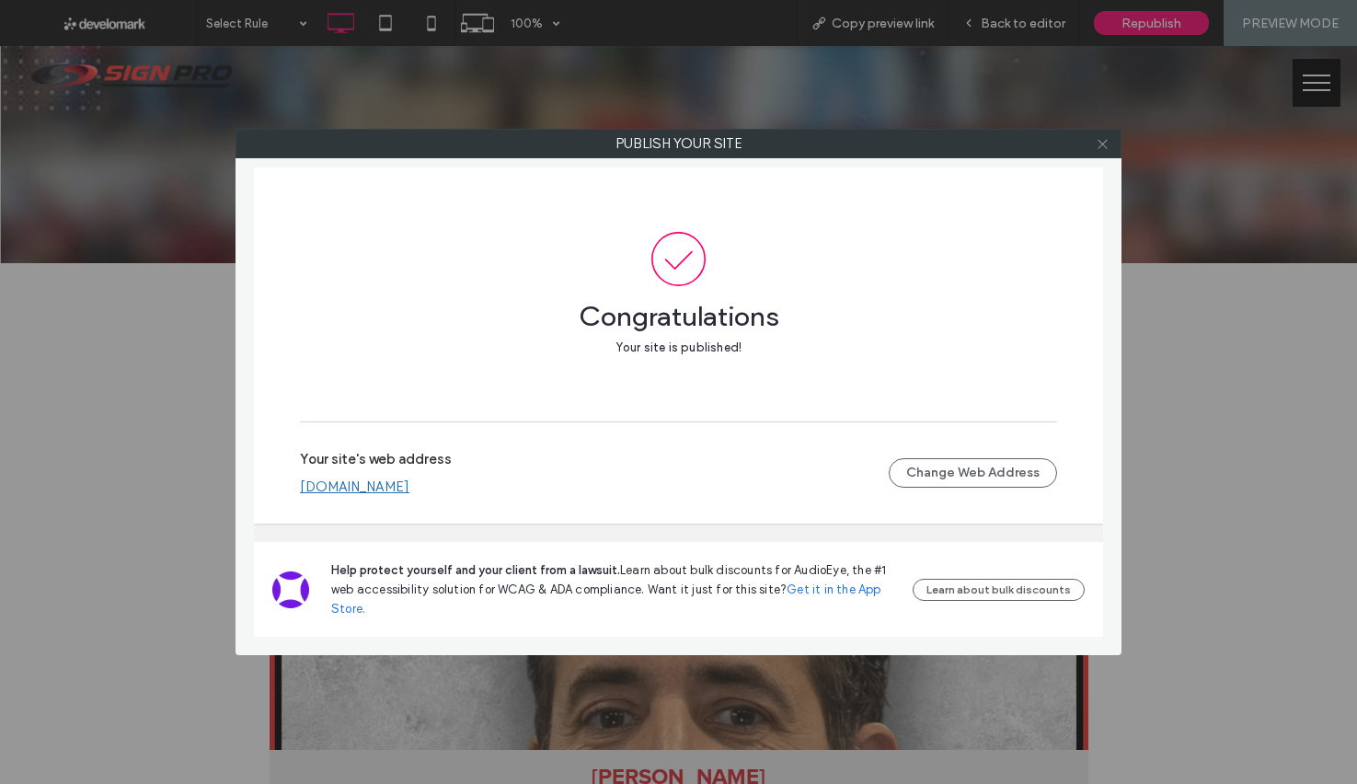
click at [1105, 146] on icon at bounding box center [1103, 144] width 14 height 14
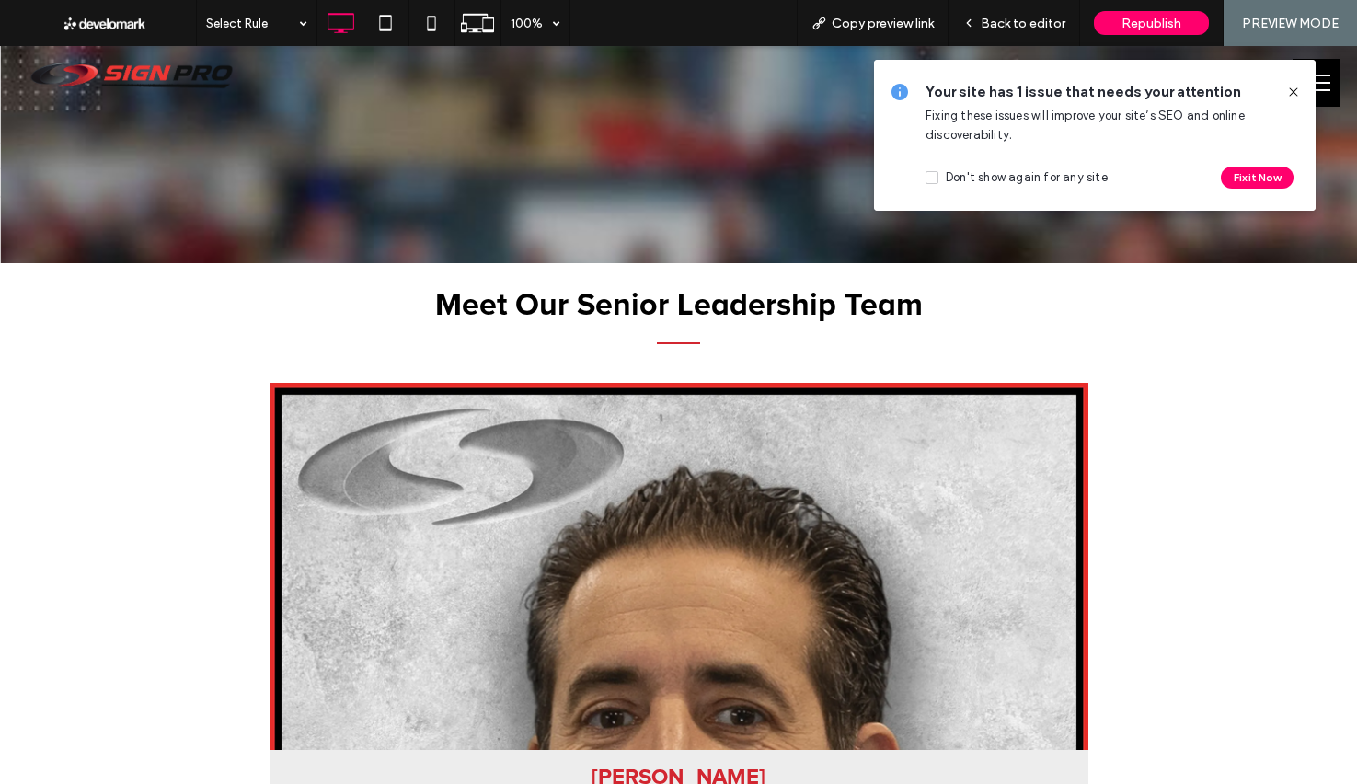
click at [1295, 94] on icon at bounding box center [1293, 92] width 15 height 15
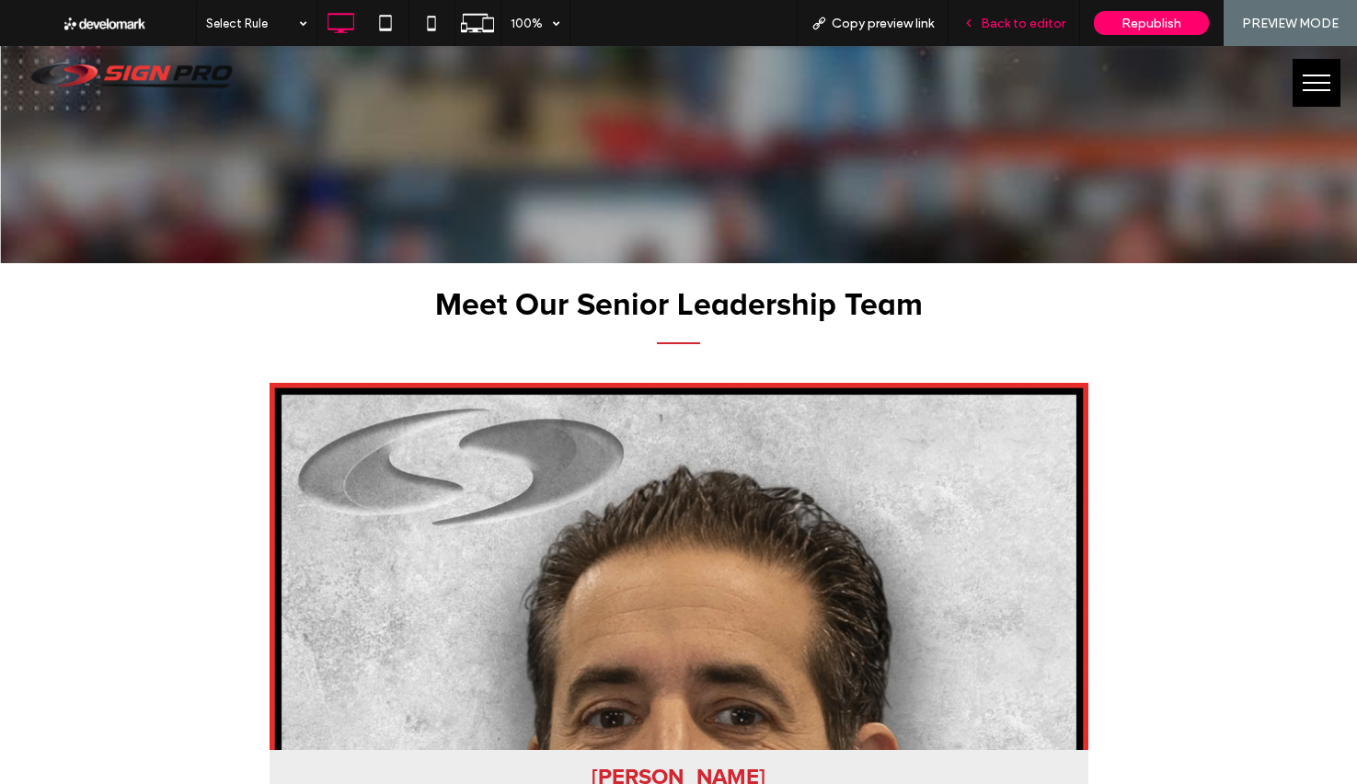
click at [1013, 18] on span "Back to editor" at bounding box center [1023, 24] width 85 height 16
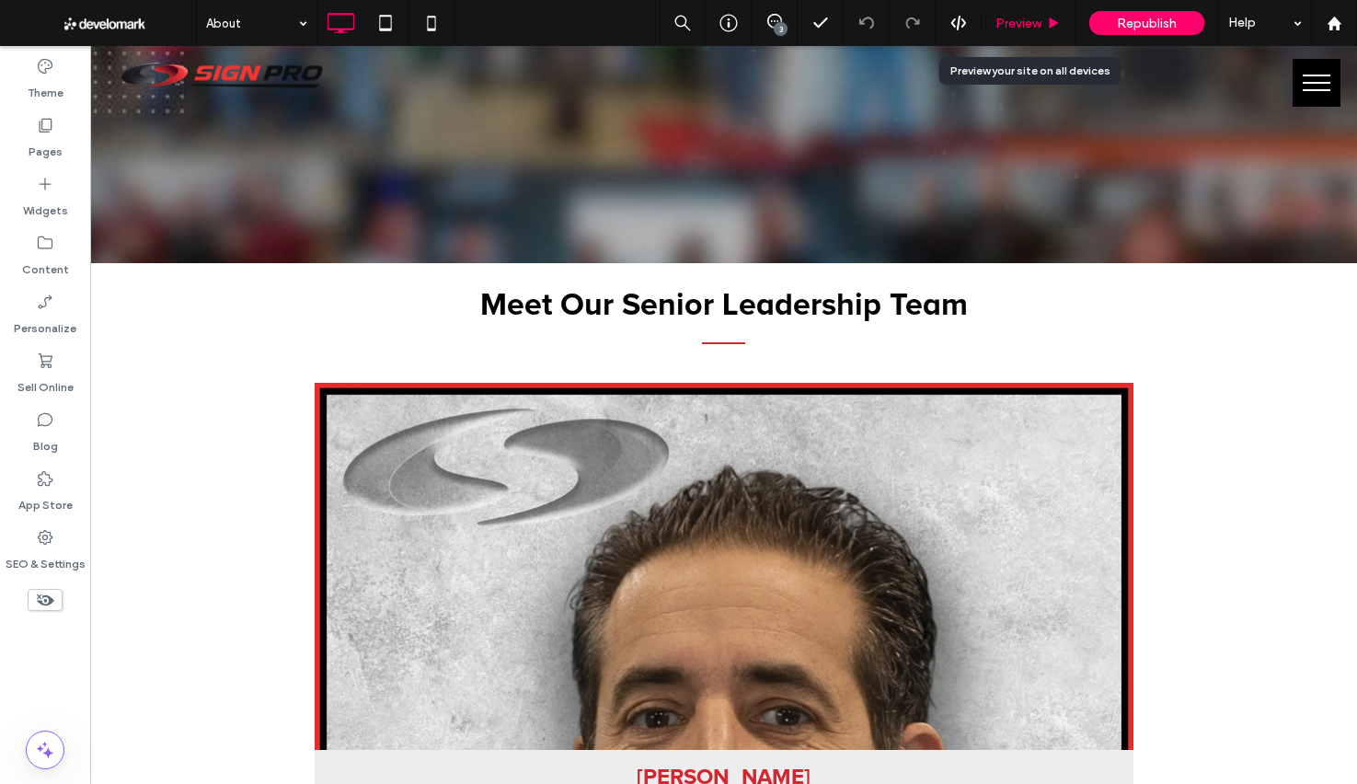
click at [1013, 18] on span "Preview" at bounding box center [1019, 24] width 46 height 16
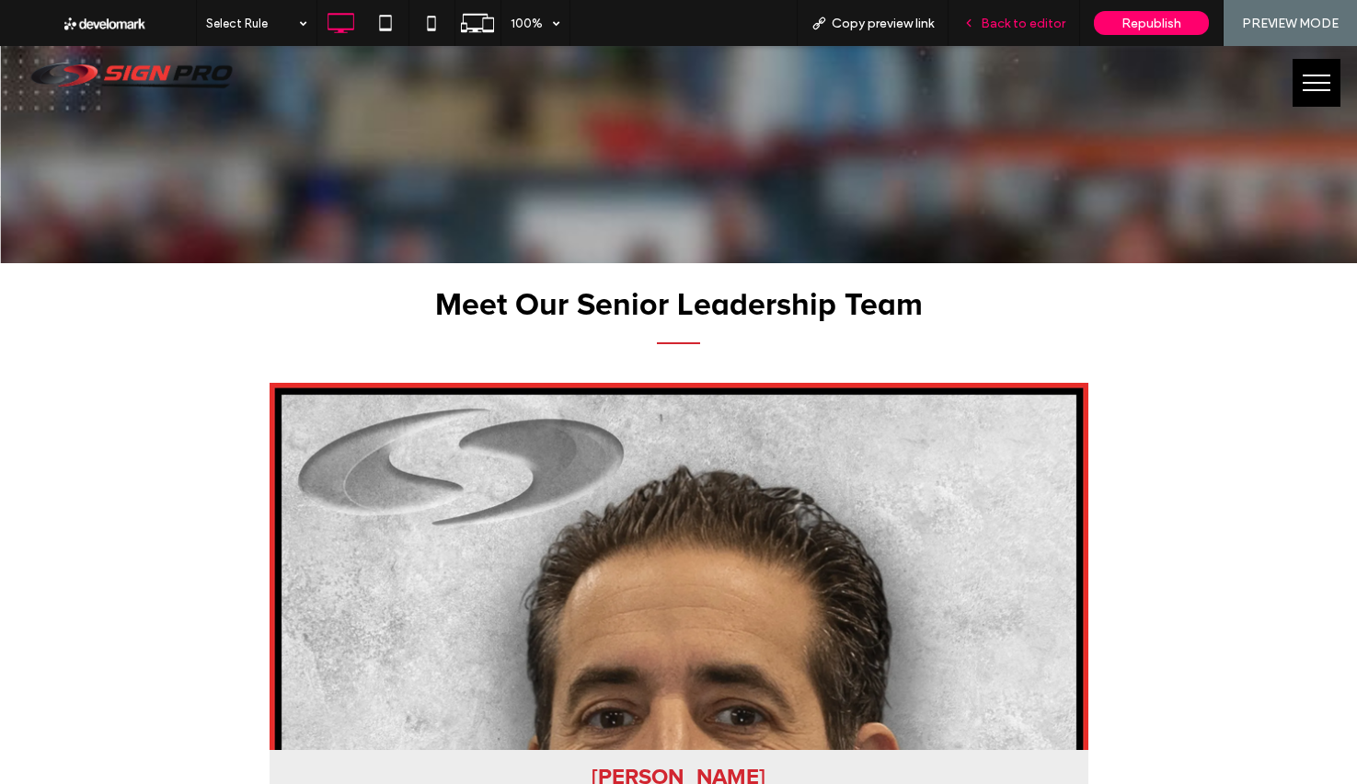
click at [1013, 18] on span "Back to editor" at bounding box center [1023, 24] width 85 height 16
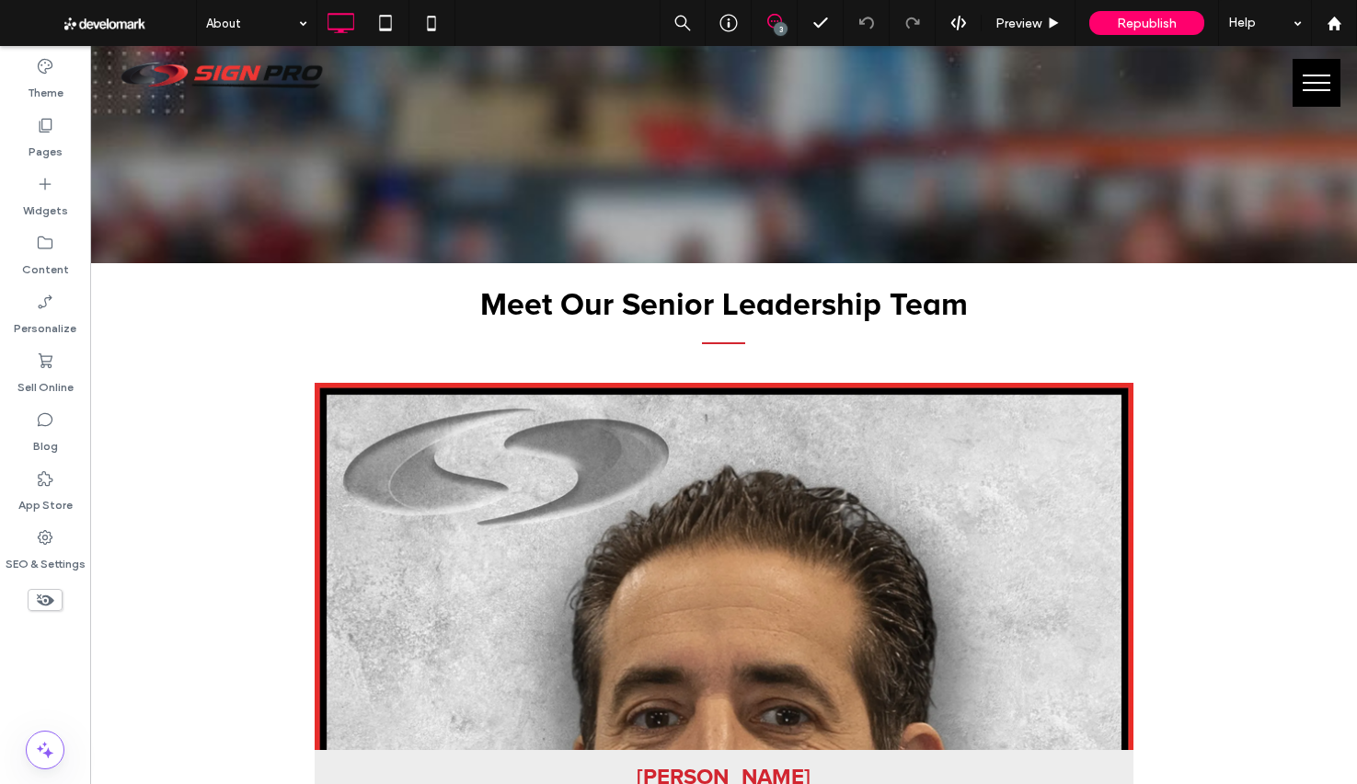
click at [777, 21] on use at bounding box center [774, 21] width 15 height 15
click at [1343, 149] on icon at bounding box center [1348, 148] width 12 height 12
click at [1041, 24] on span "Preview" at bounding box center [1019, 24] width 46 height 16
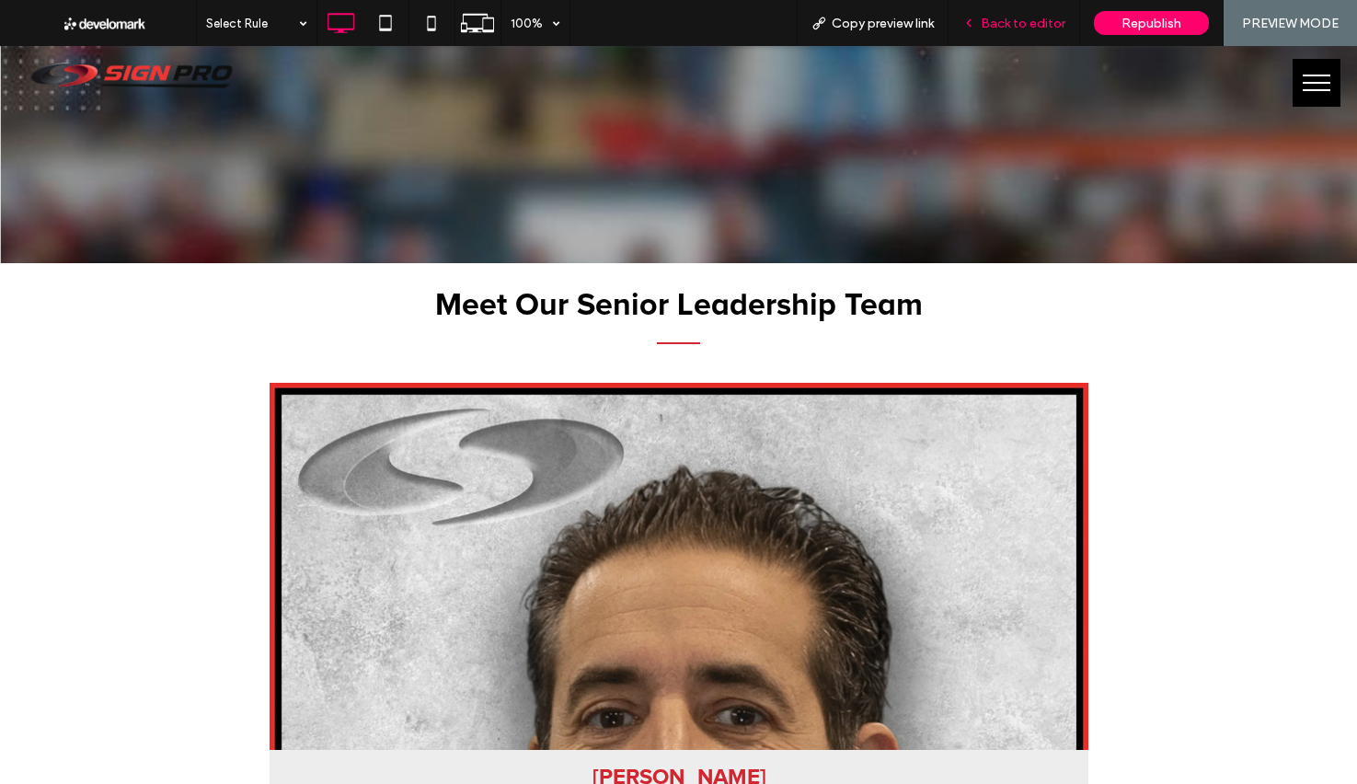
click at [1013, 35] on div "Back to editor" at bounding box center [1015, 23] width 132 height 46
click at [1017, 29] on span "Back to editor" at bounding box center [1023, 24] width 85 height 16
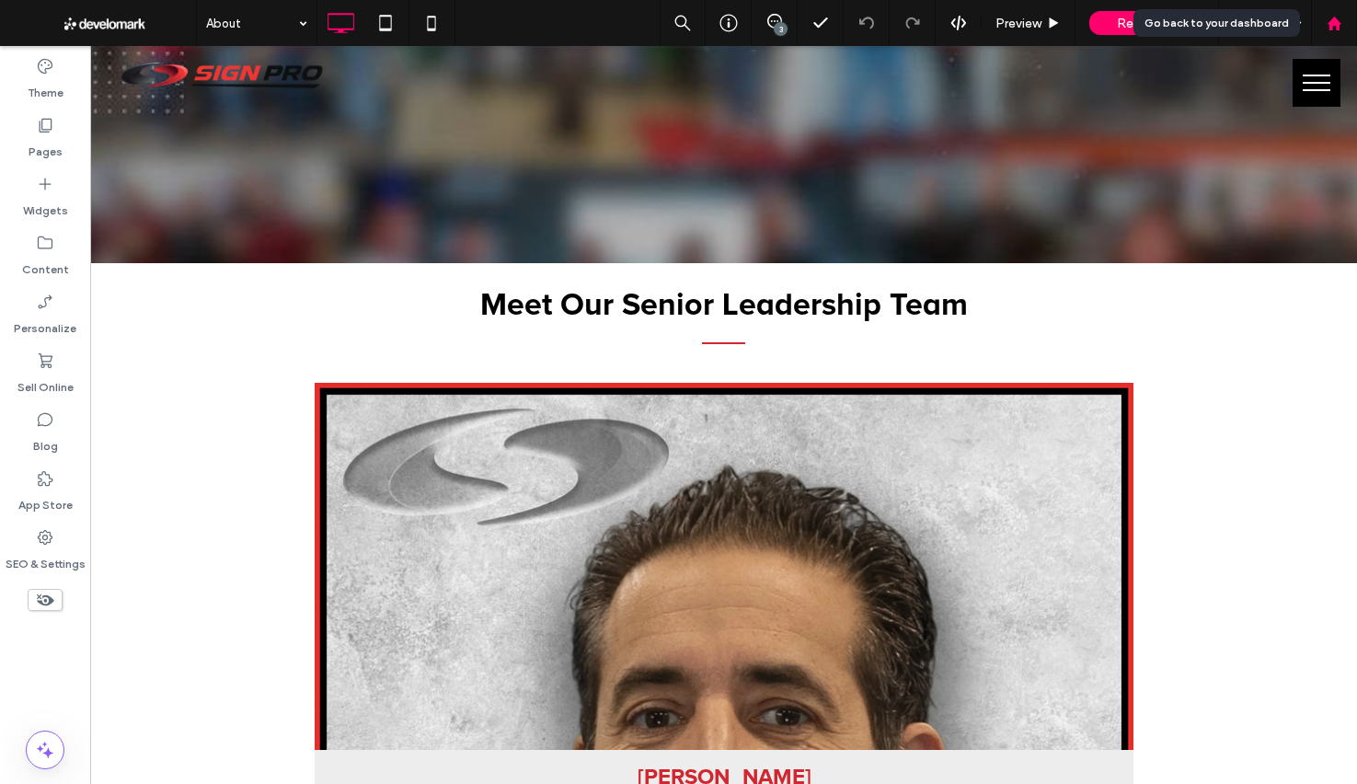
click at [1340, 19] on icon at bounding box center [1335, 24] width 16 height 16
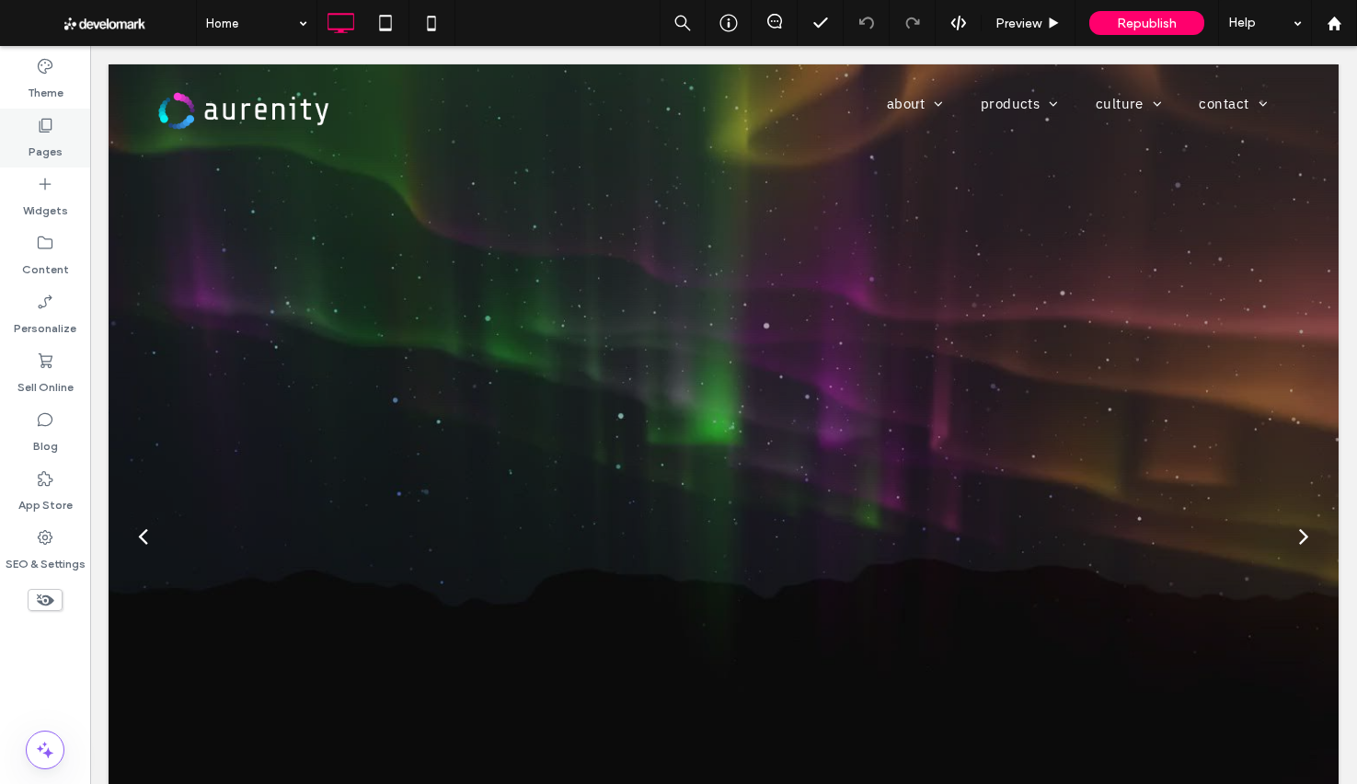
click at [52, 123] on icon at bounding box center [45, 125] width 18 height 18
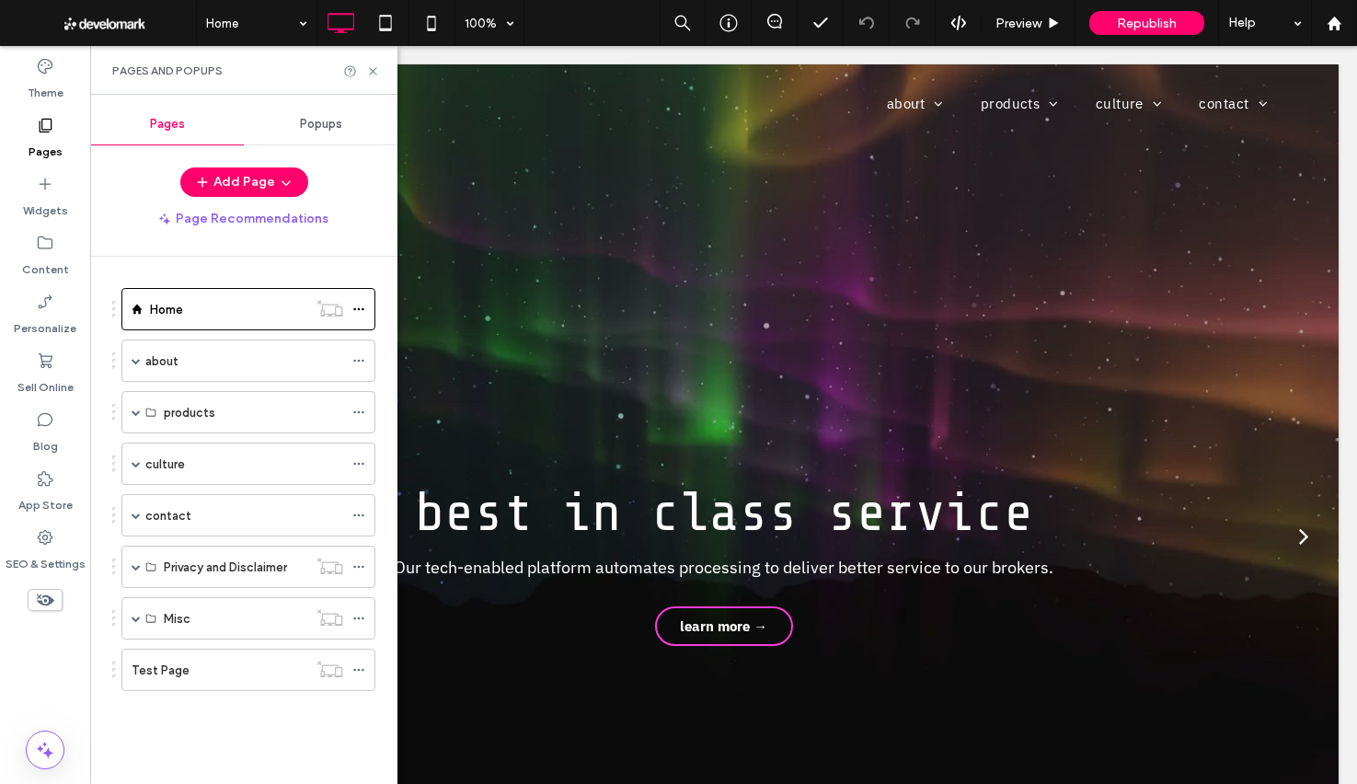
click at [317, 121] on span "Popups" at bounding box center [321, 124] width 42 height 15
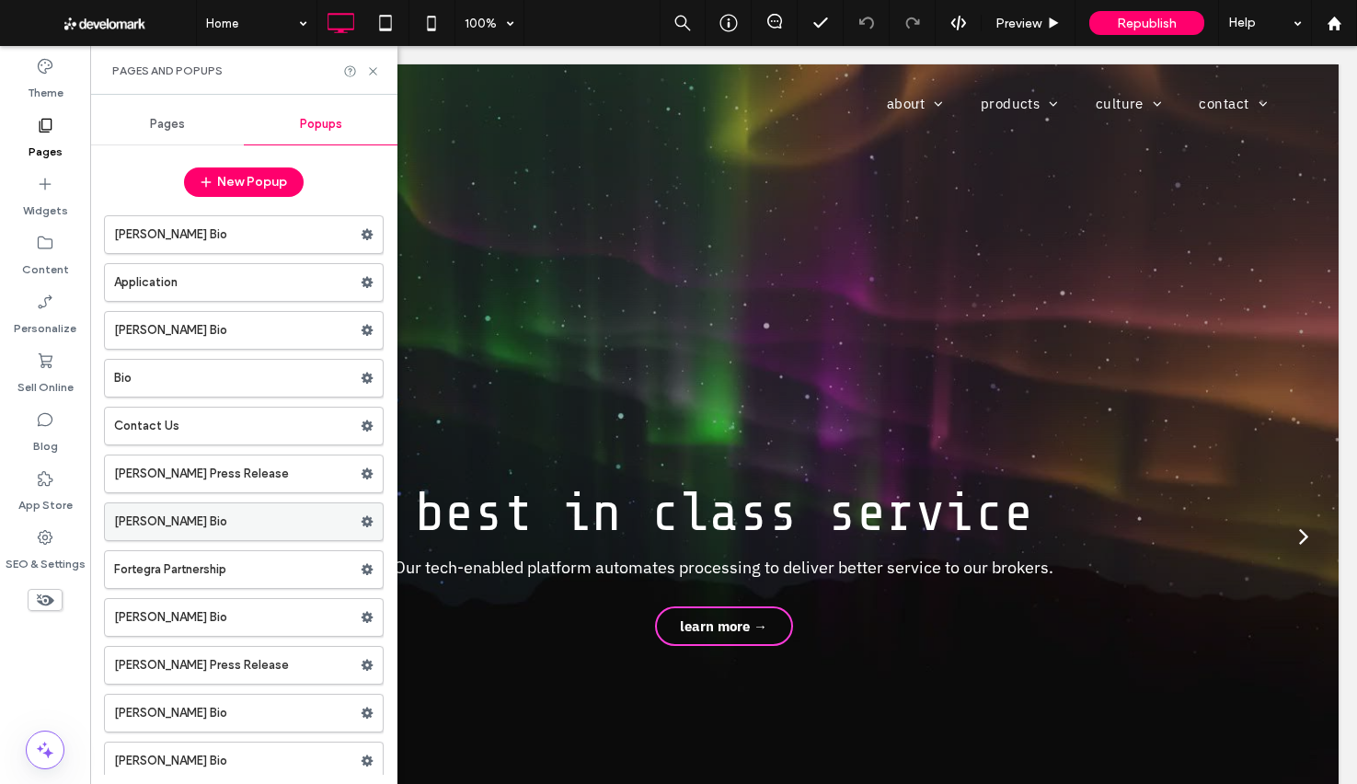
click at [362, 524] on use at bounding box center [368, 521] width 12 height 11
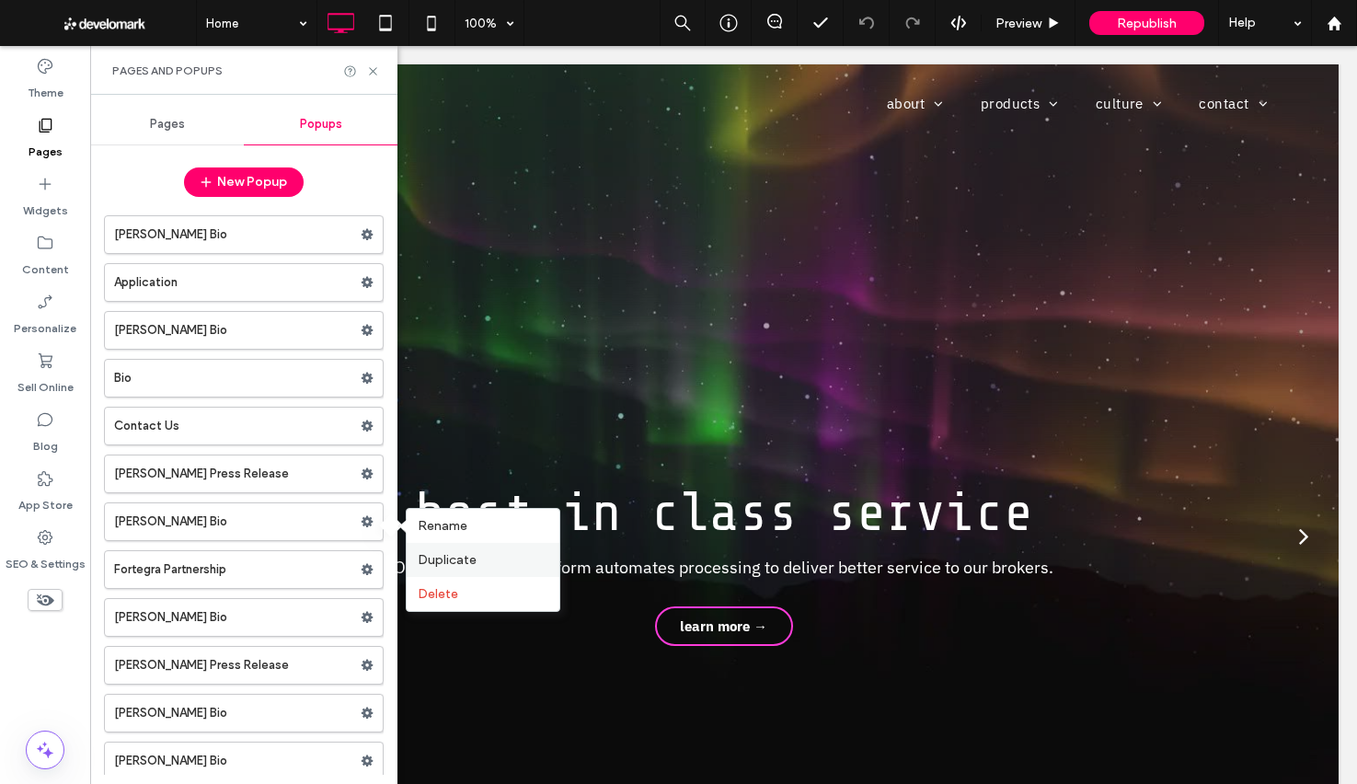
click at [432, 556] on span "Duplicate" at bounding box center [447, 560] width 59 height 16
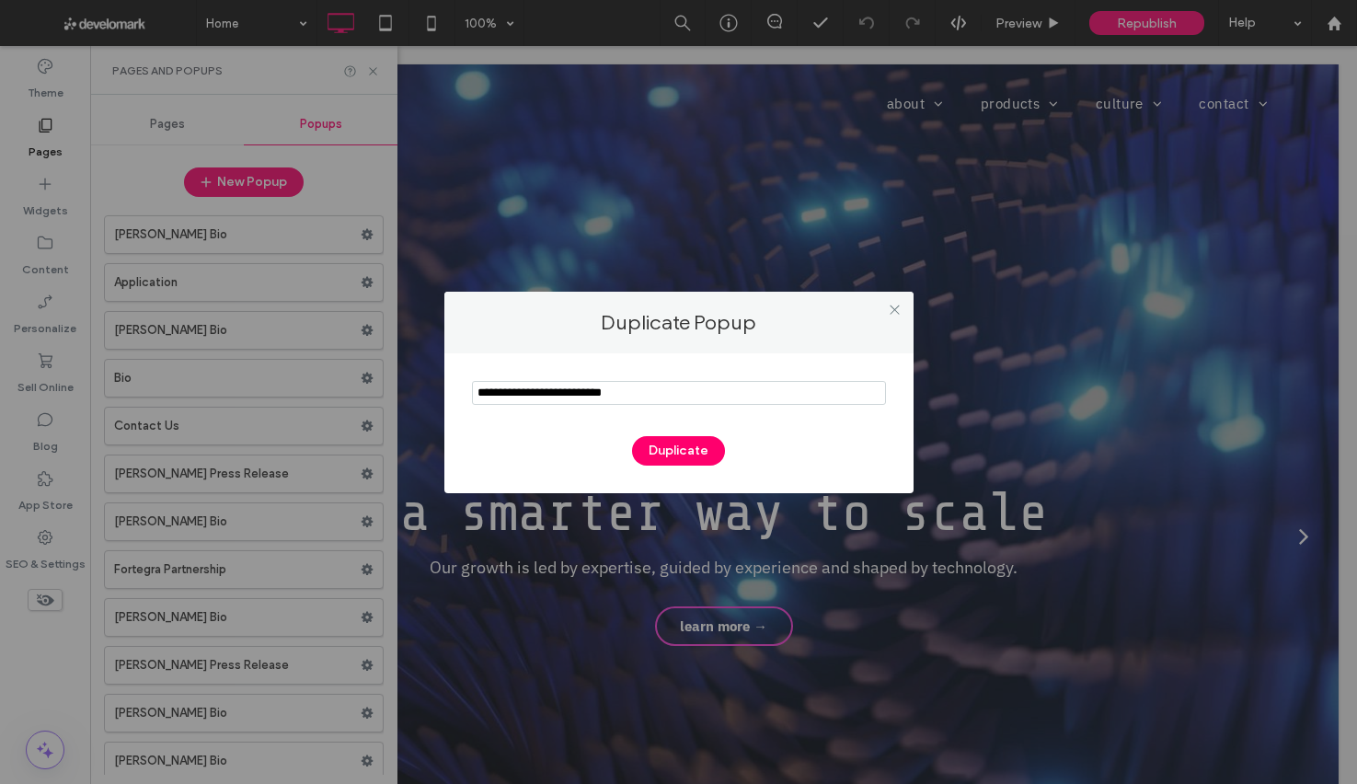
drag, startPoint x: 608, startPoint y: 389, endPoint x: 408, endPoint y: 382, distance: 200.7
click at [408, 382] on div "Duplicate Popup Duplicate" at bounding box center [678, 392] width 1357 height 784
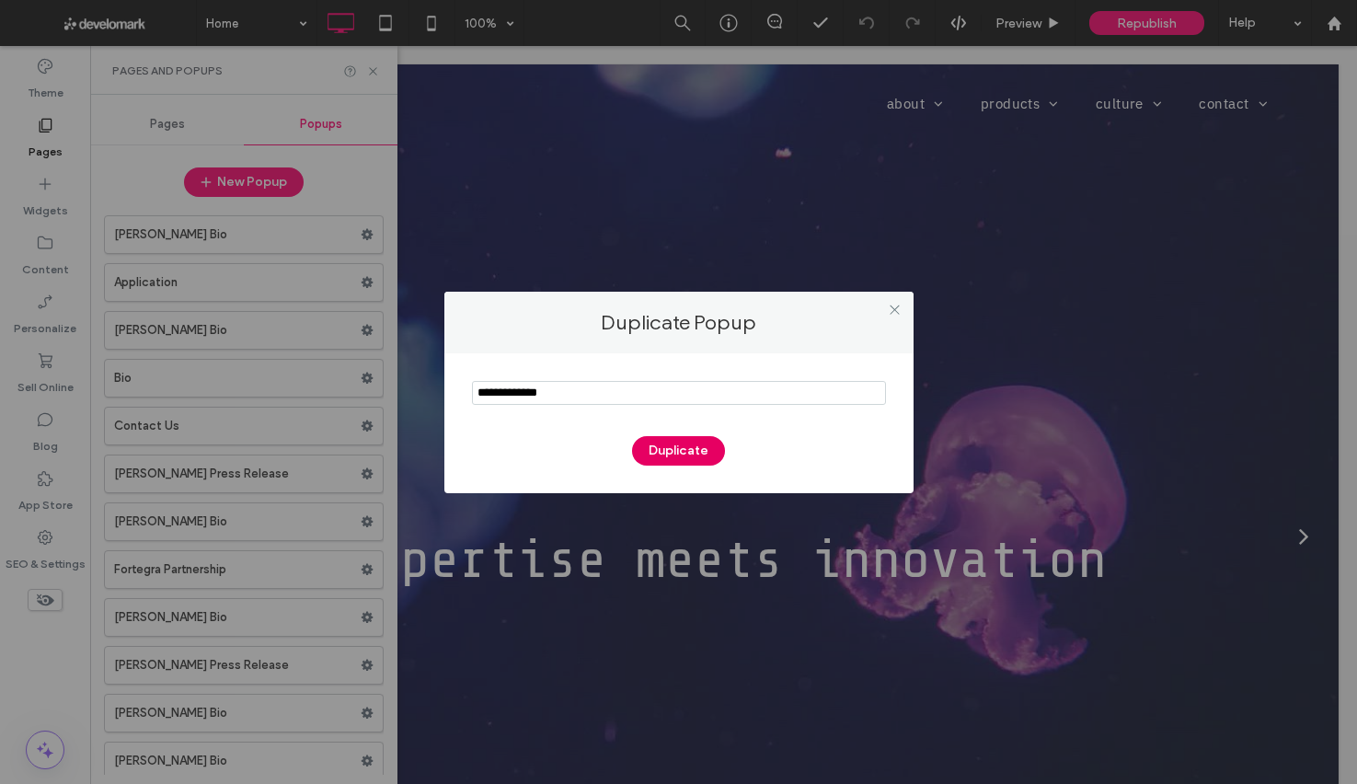
type input "**********"
click at [705, 449] on button "Duplicate" at bounding box center [678, 450] width 93 height 29
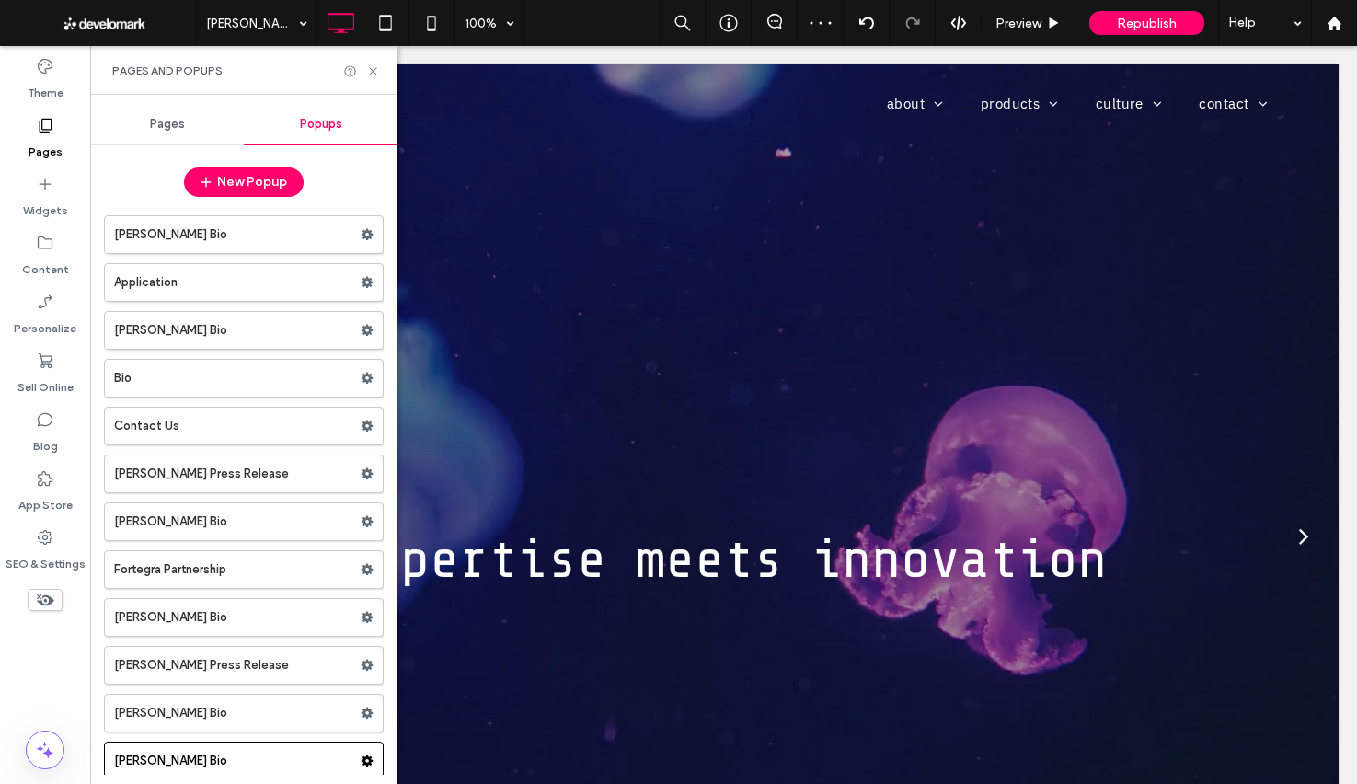
click at [242, 753] on div at bounding box center [678, 392] width 1357 height 784
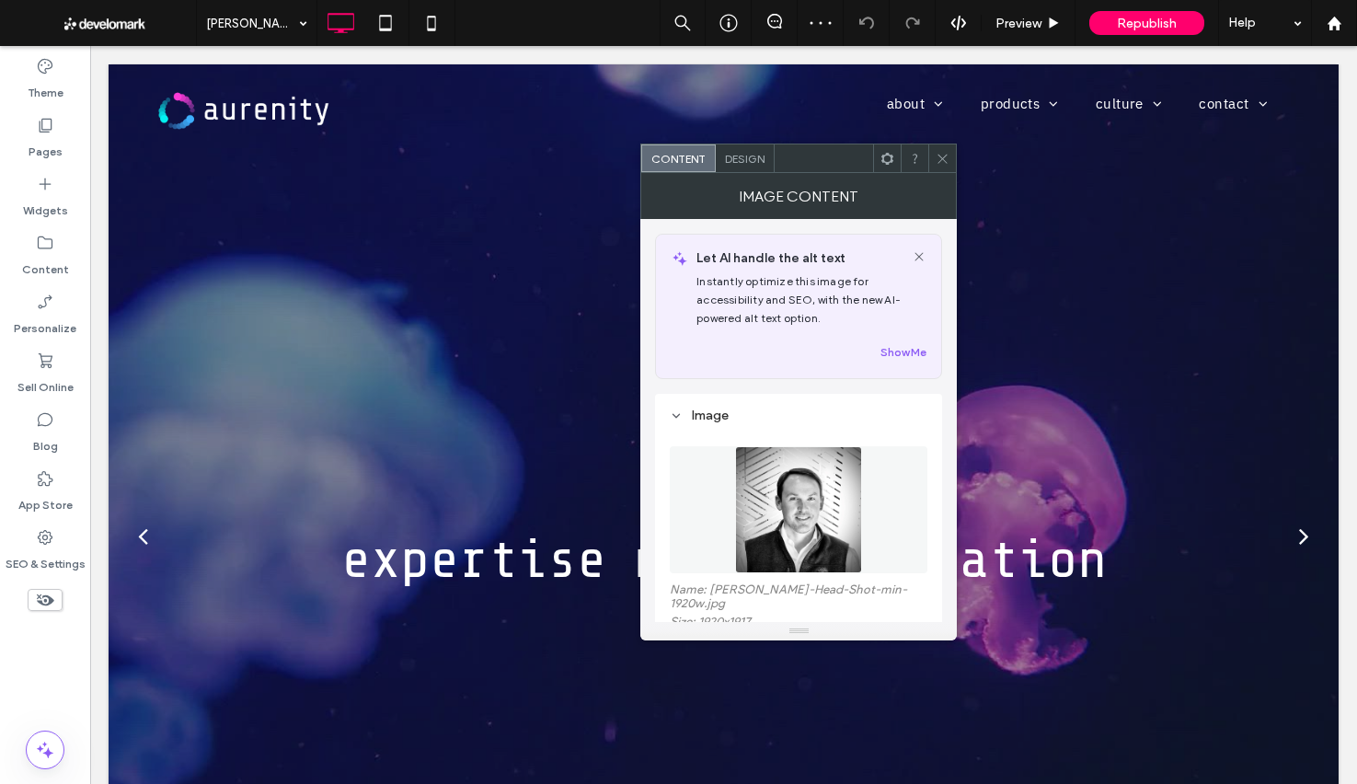
scroll to position [75, 0]
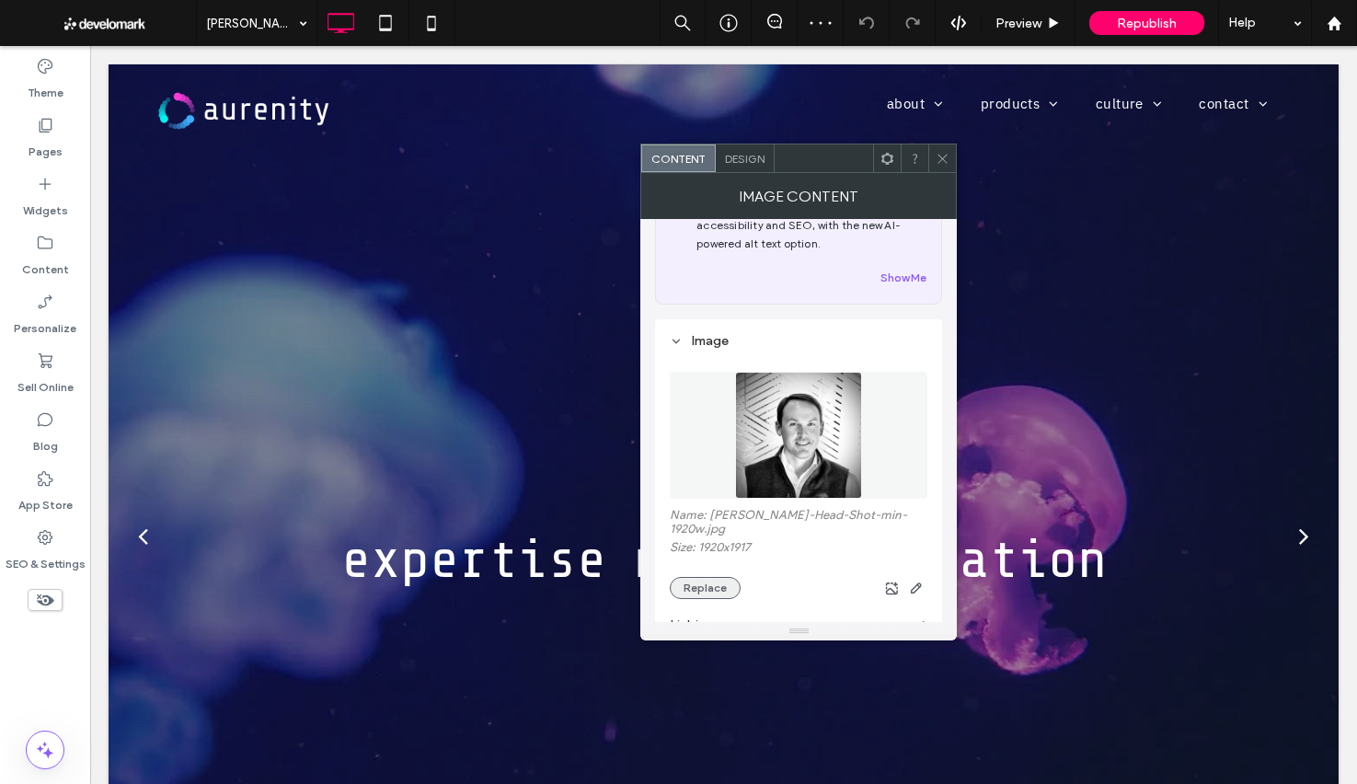
click at [703, 577] on button "Replace" at bounding box center [705, 588] width 71 height 22
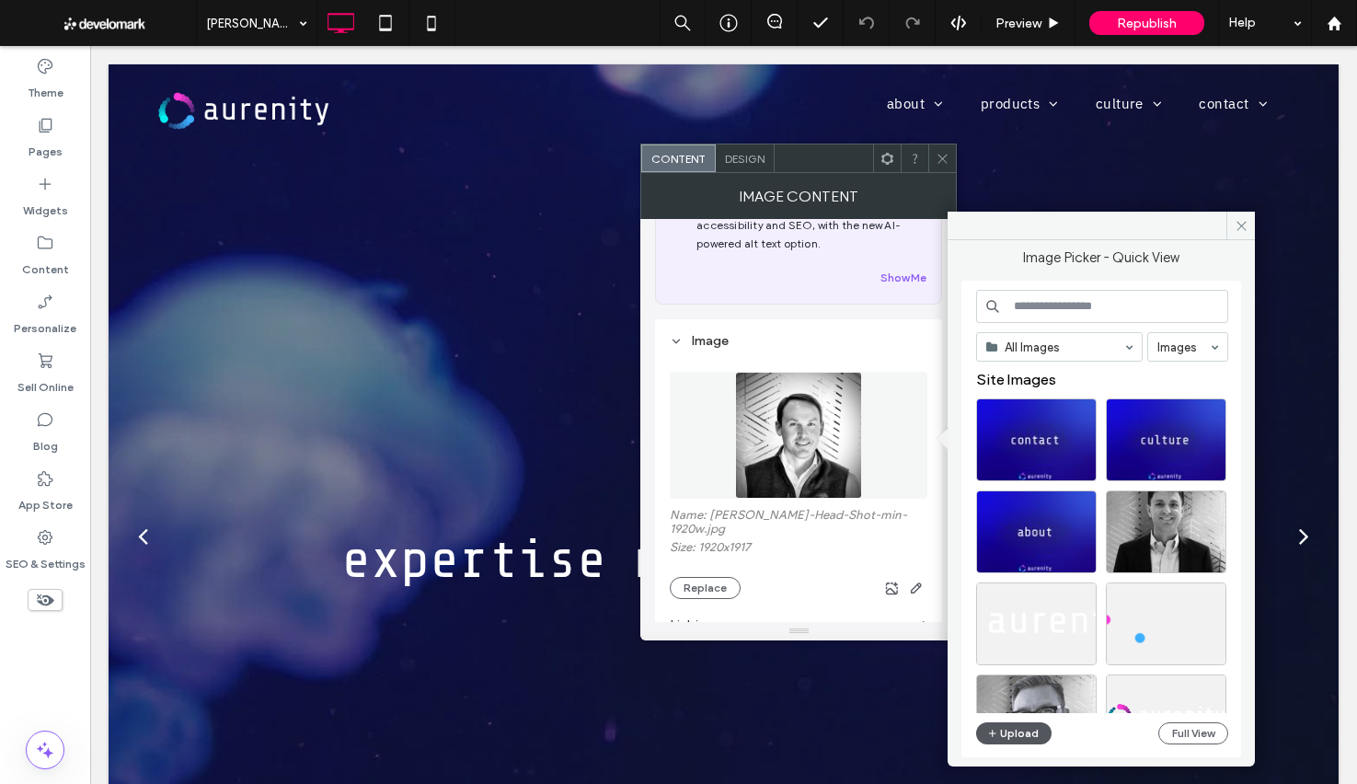
click at [1031, 743] on button "Upload" at bounding box center [1013, 733] width 75 height 22
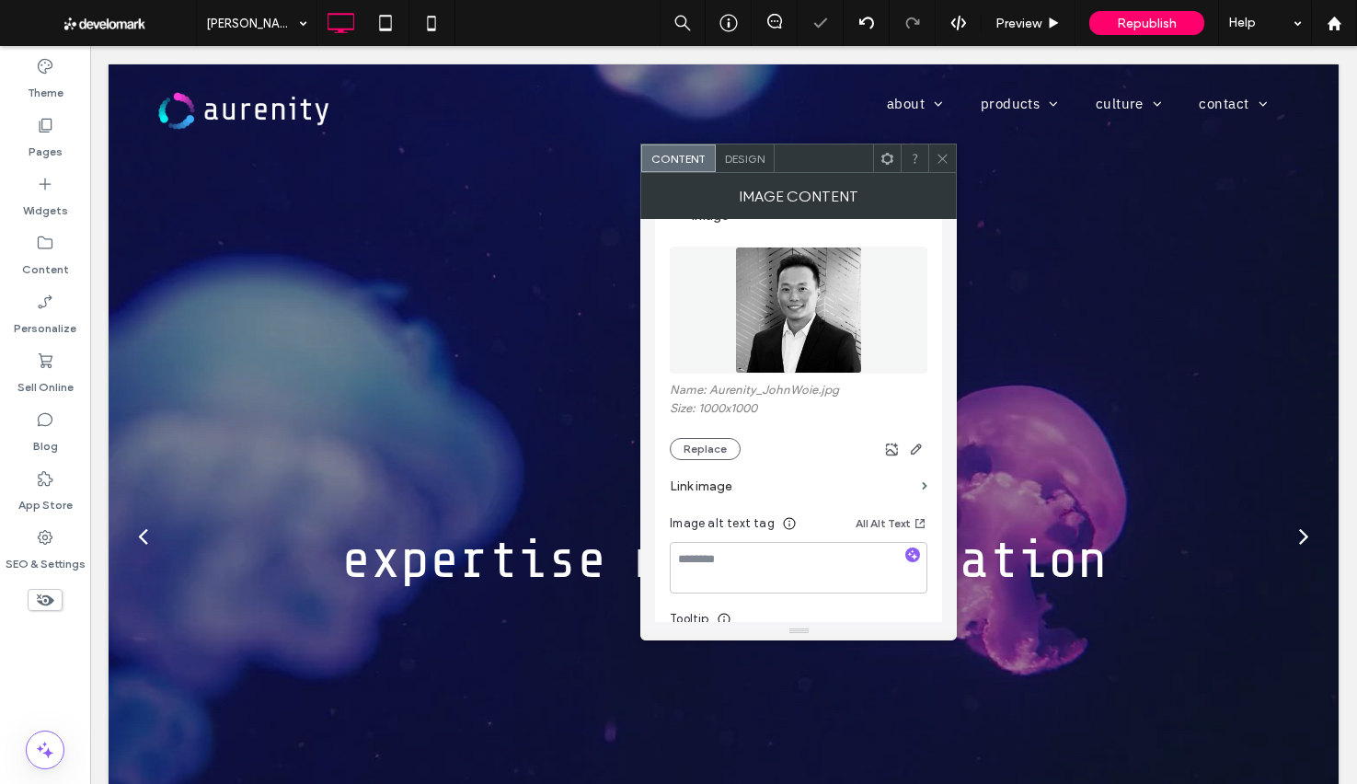
scroll to position [223, 0]
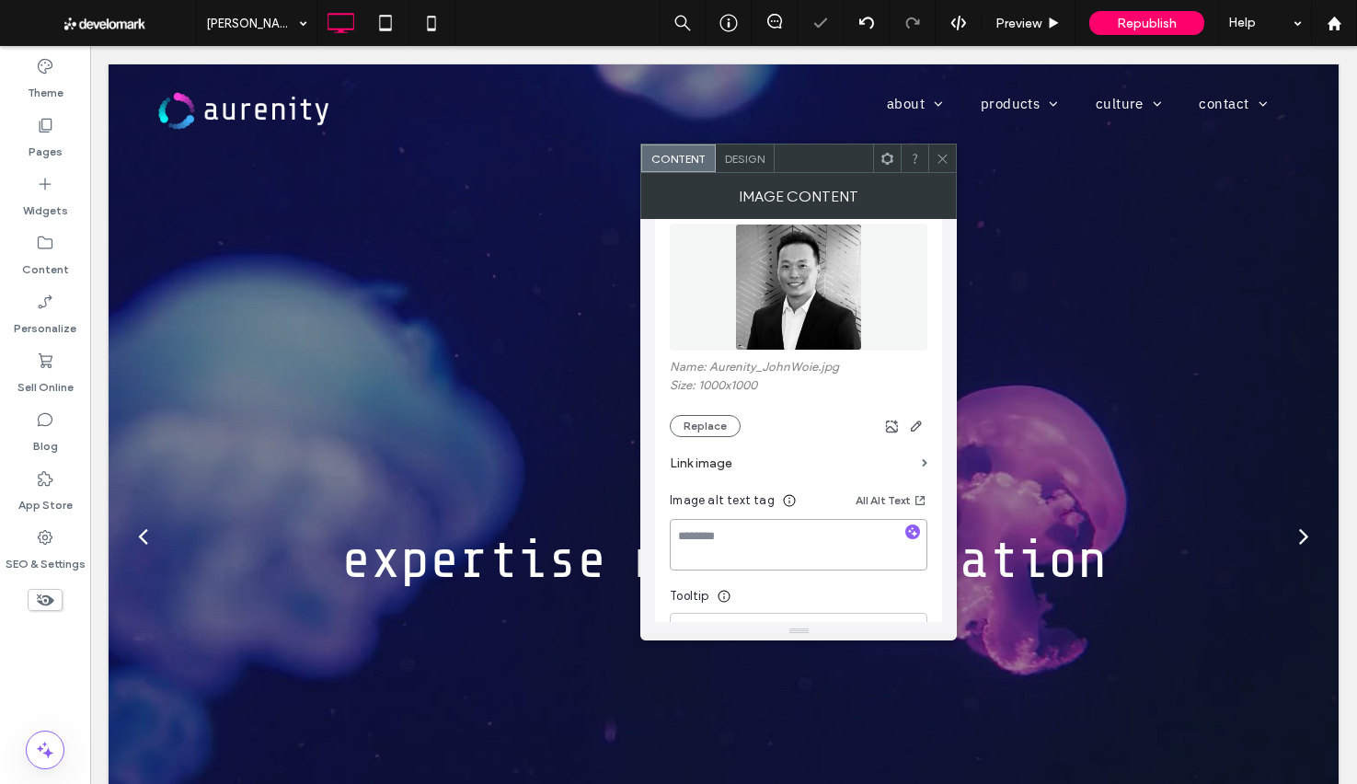
click at [750, 556] on textarea at bounding box center [799, 545] width 258 height 52
type textarea "*********"
drag, startPoint x: 940, startPoint y: 160, endPoint x: 865, endPoint y: 144, distance: 77.1
click at [939, 160] on icon at bounding box center [943, 159] width 14 height 14
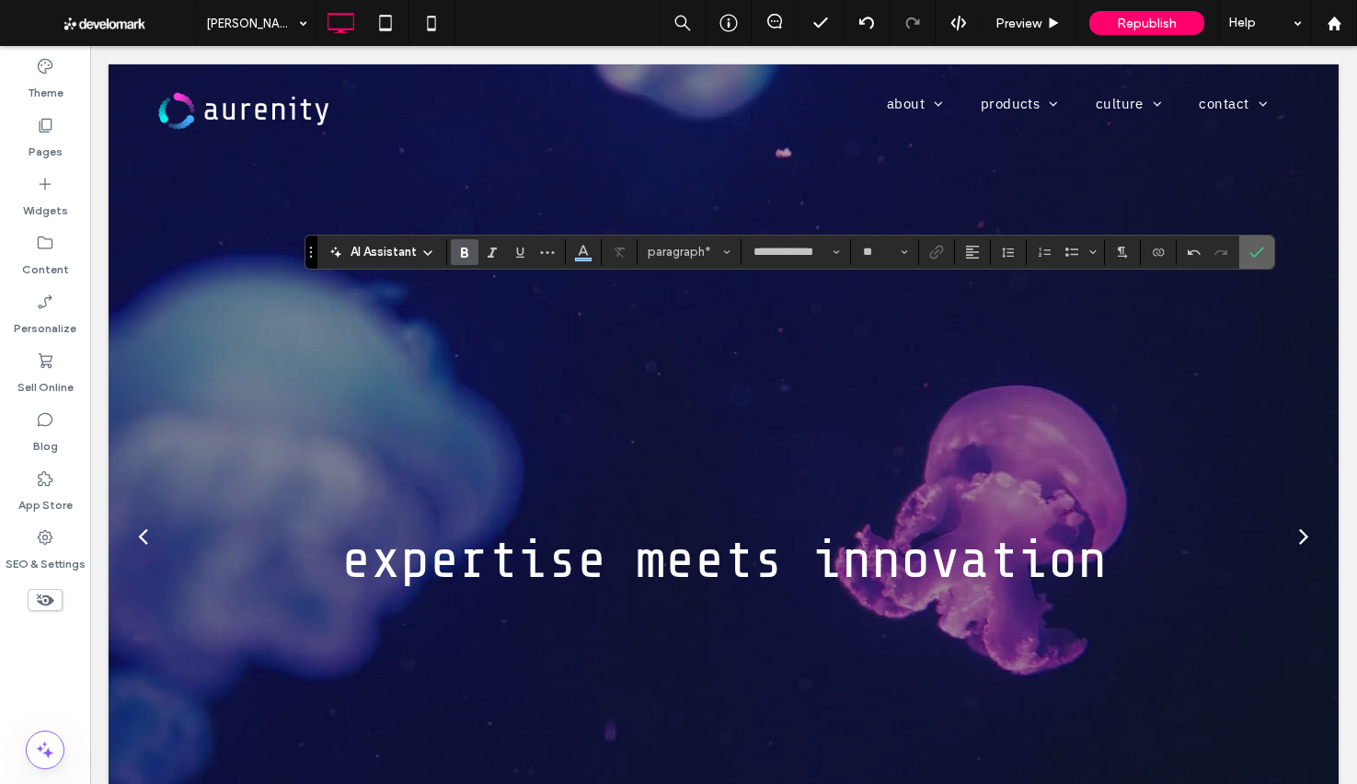
click at [1261, 256] on icon "Confirm" at bounding box center [1256, 252] width 15 height 15
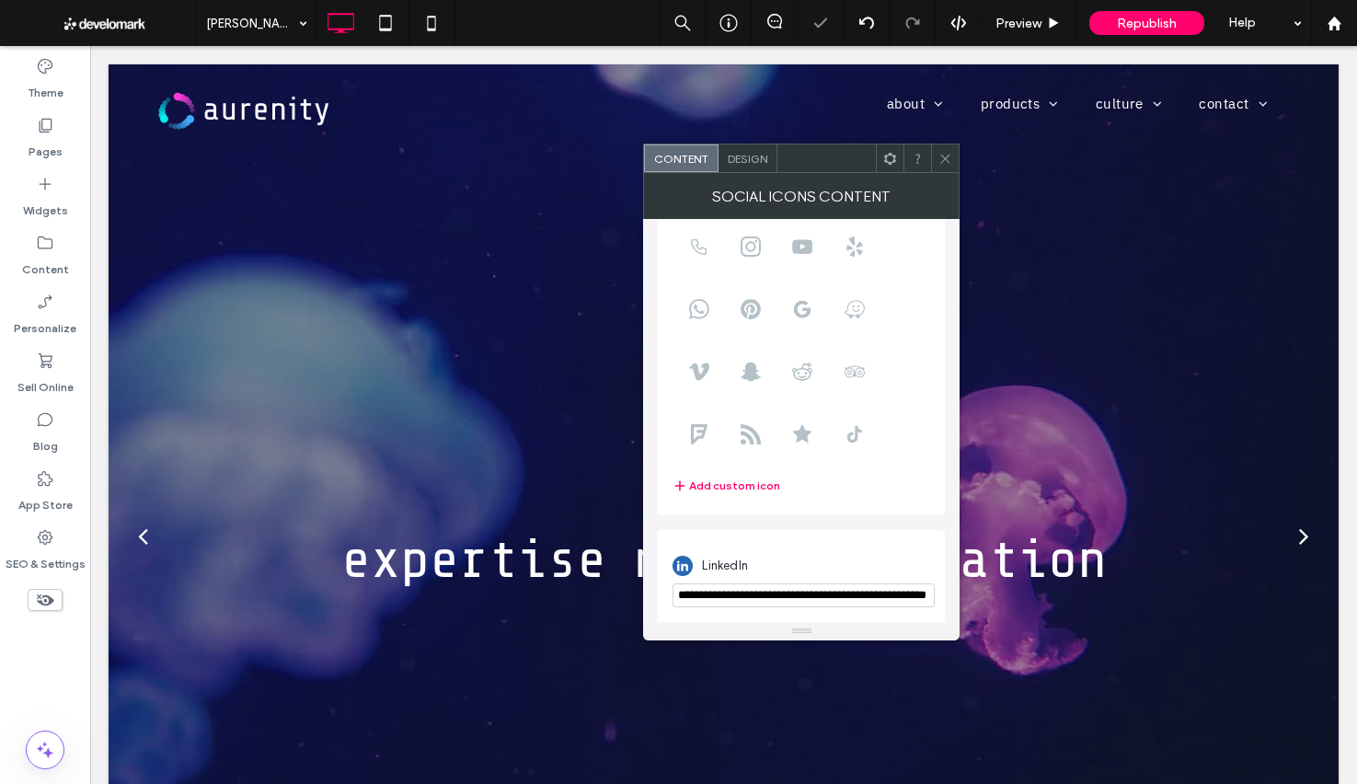
scroll to position [127, 0]
click at [799, 597] on input "**********" at bounding box center [804, 592] width 262 height 24
click at [799, 596] on input "**********" at bounding box center [804, 592] width 262 height 24
paste input "url"
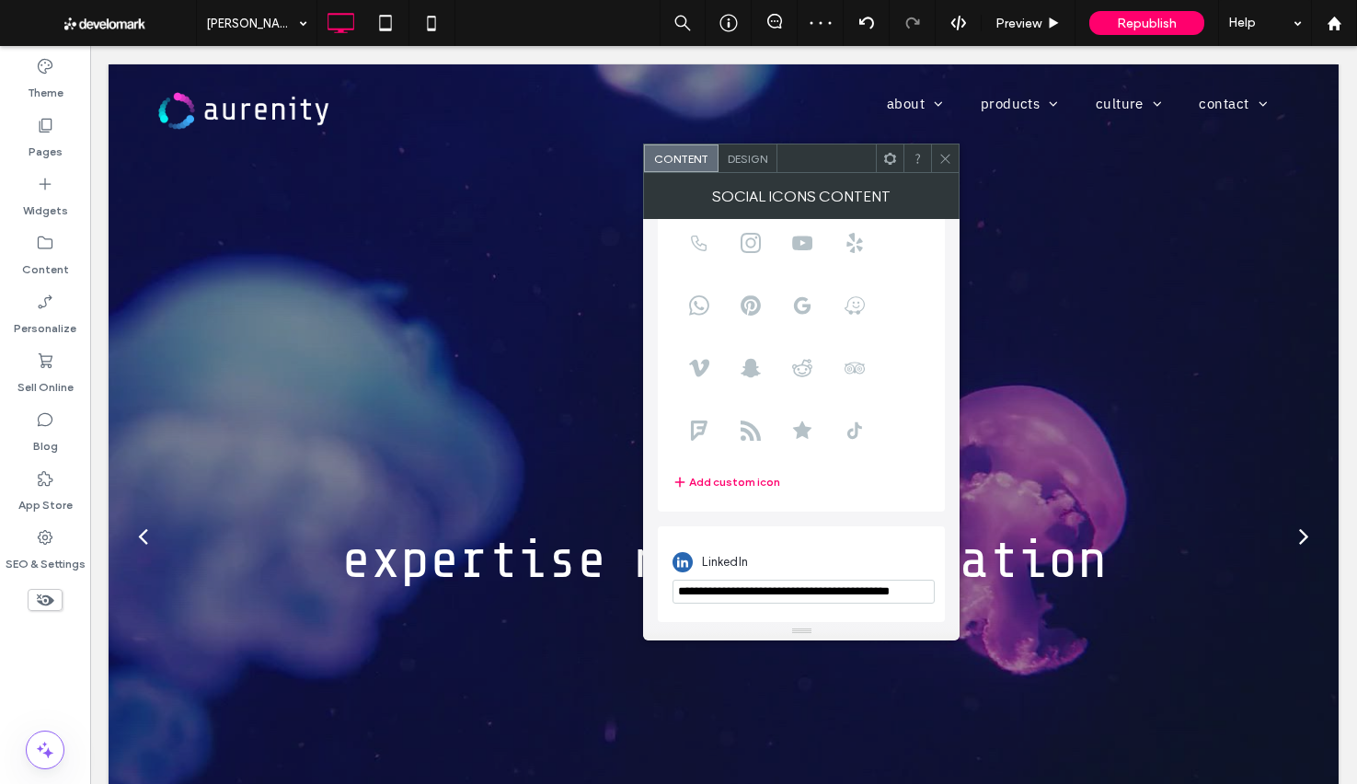
scroll to position [0, 26]
type input "**********"
click at [953, 157] on div at bounding box center [945, 158] width 28 height 28
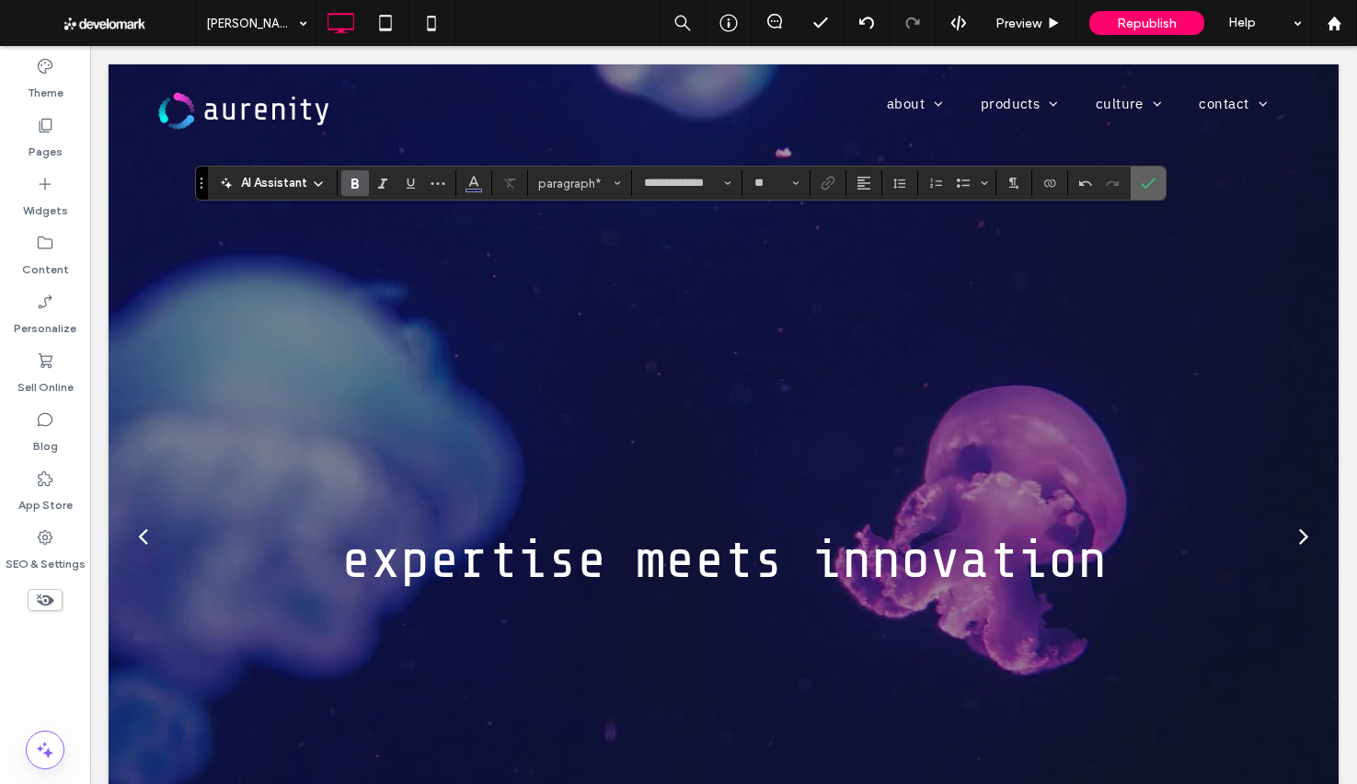
click at [1150, 167] on span "Confirm" at bounding box center [1148, 182] width 15 height 31
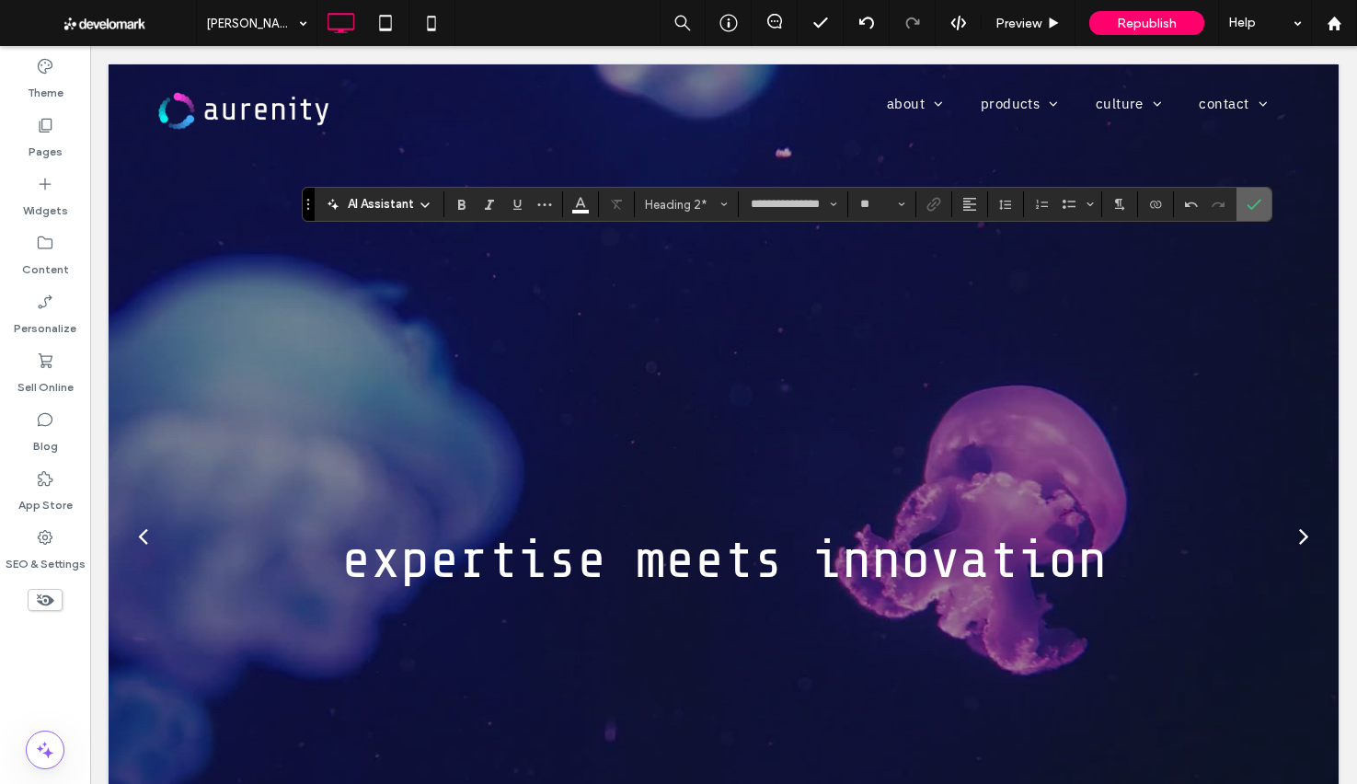
click at [1256, 213] on span "Confirm" at bounding box center [1254, 204] width 15 height 31
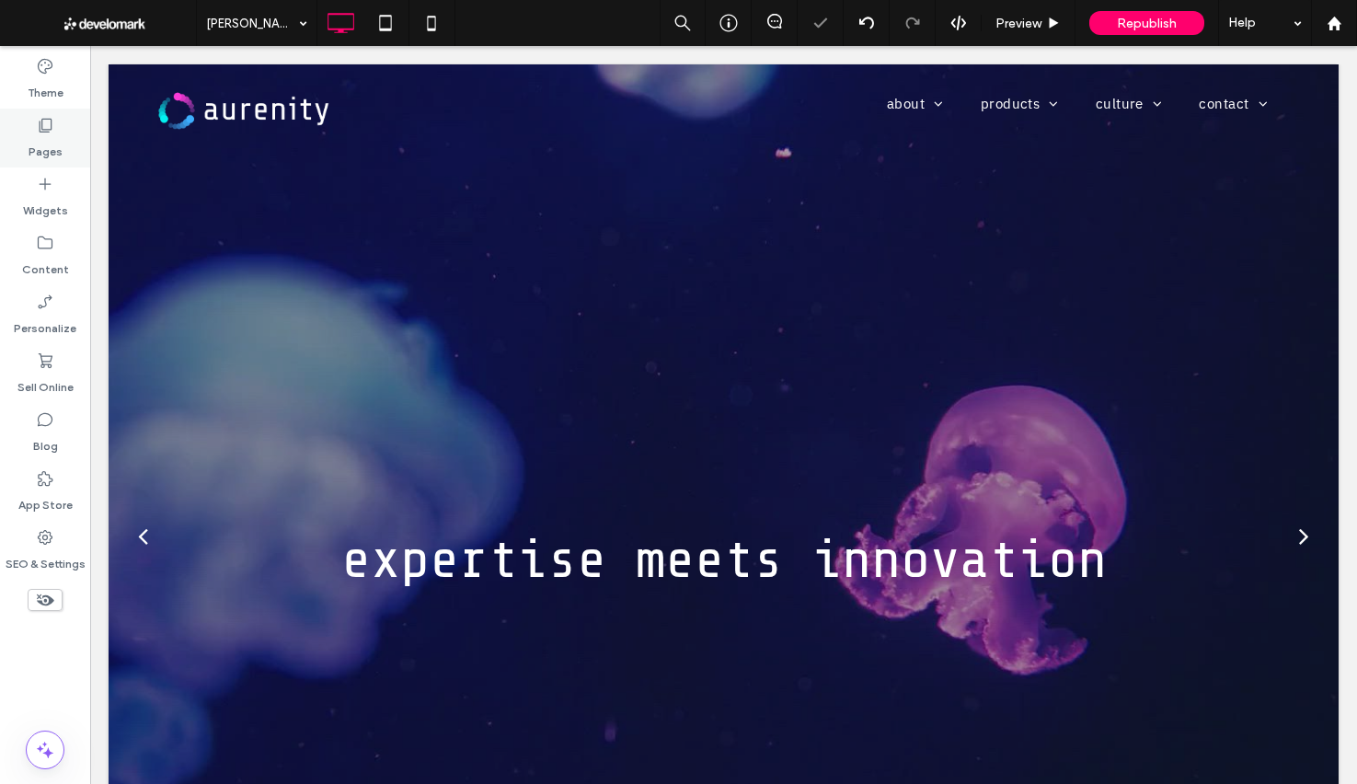
click at [63, 136] on div "Pages" at bounding box center [45, 138] width 90 height 59
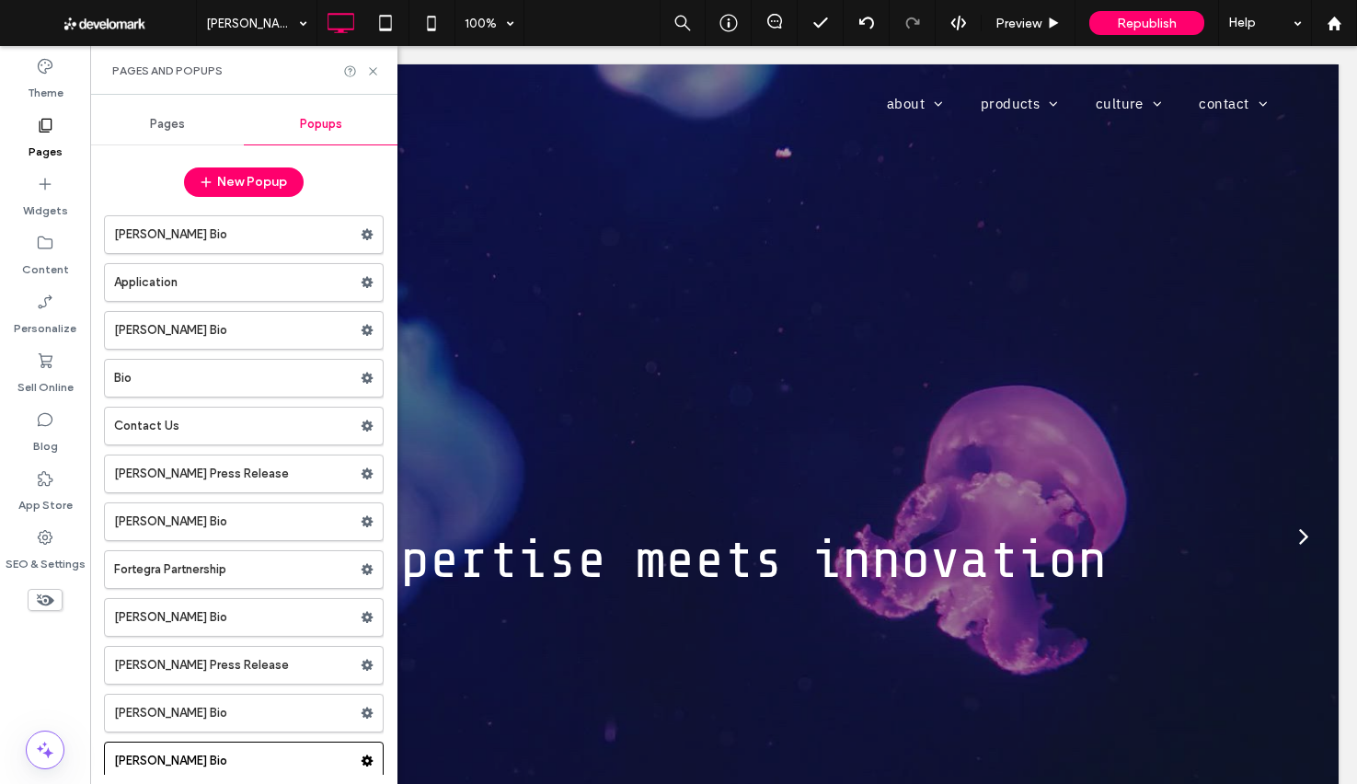
click at [151, 140] on div "Pages" at bounding box center [167, 124] width 154 height 40
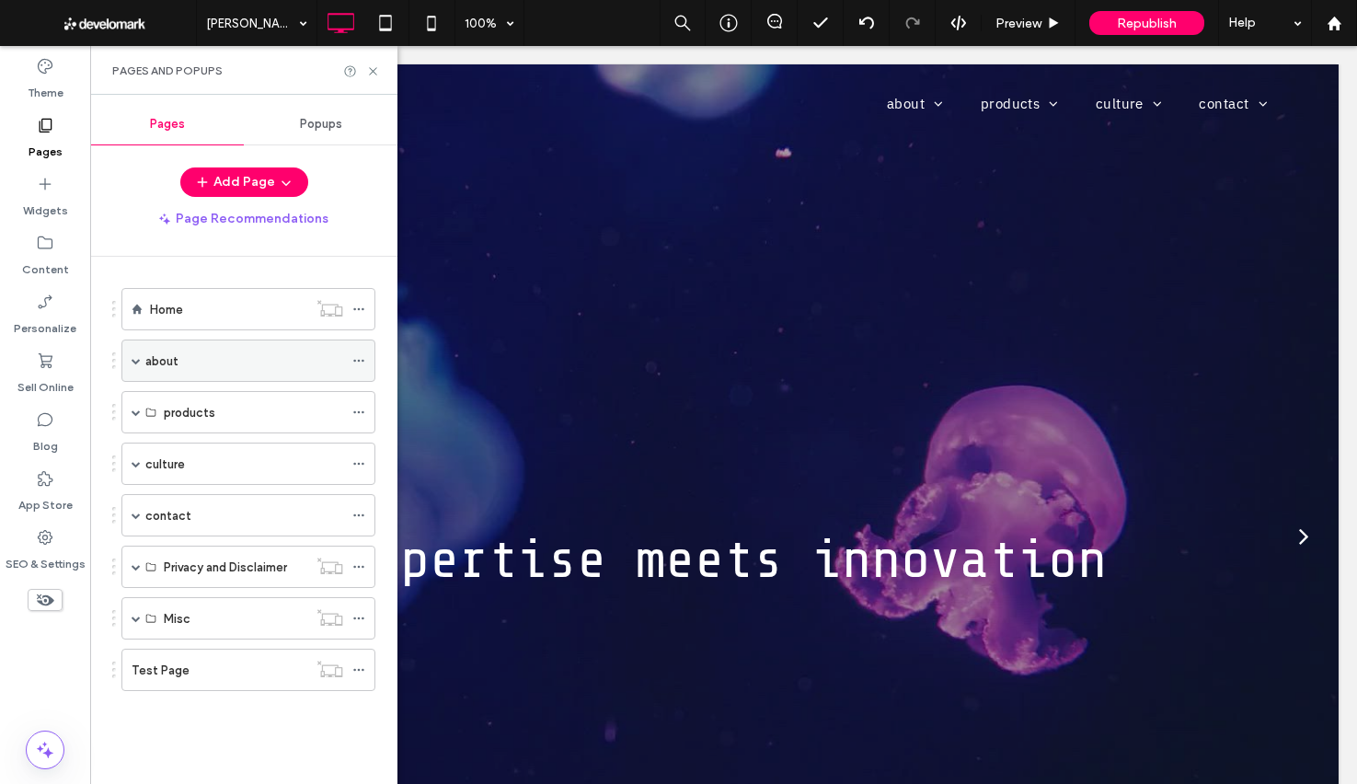
click at [132, 360] on span at bounding box center [136, 360] width 9 height 9
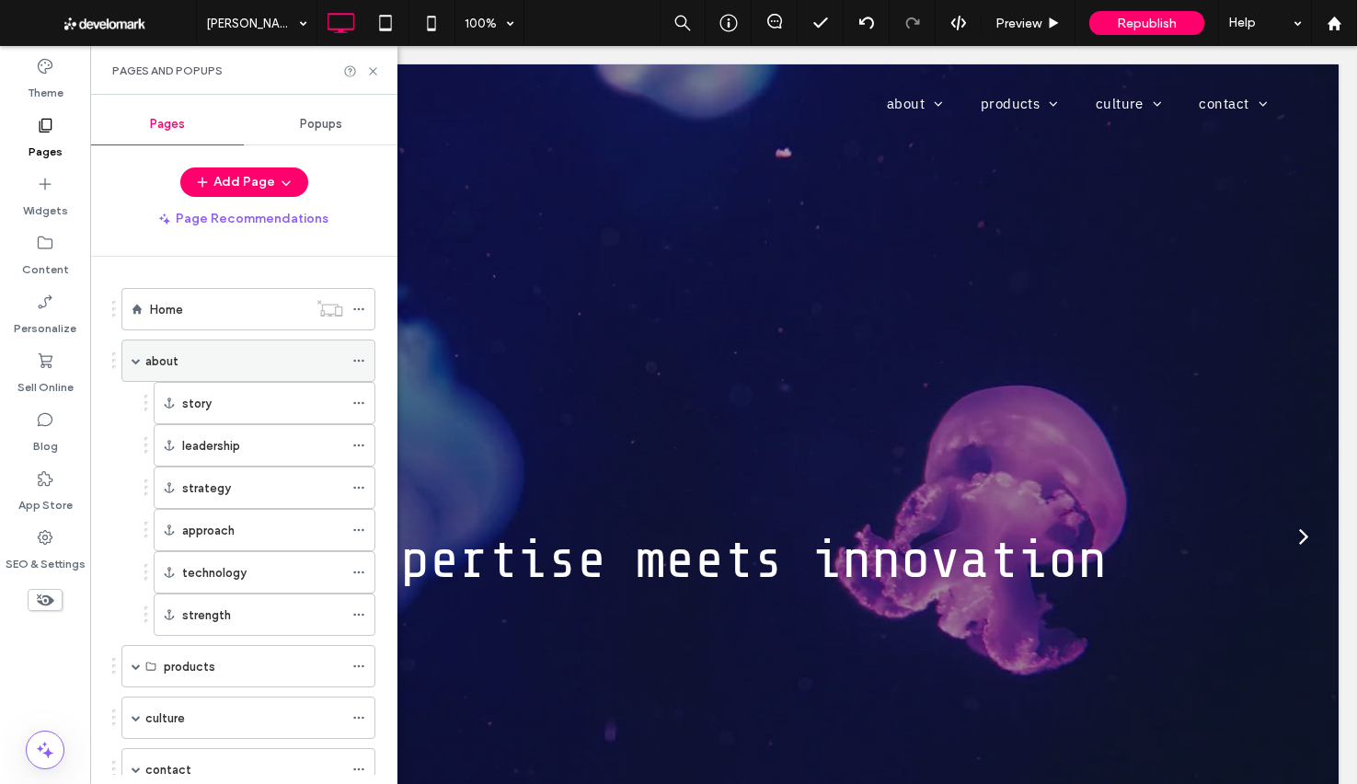
click at [217, 373] on div "about" at bounding box center [244, 360] width 198 height 40
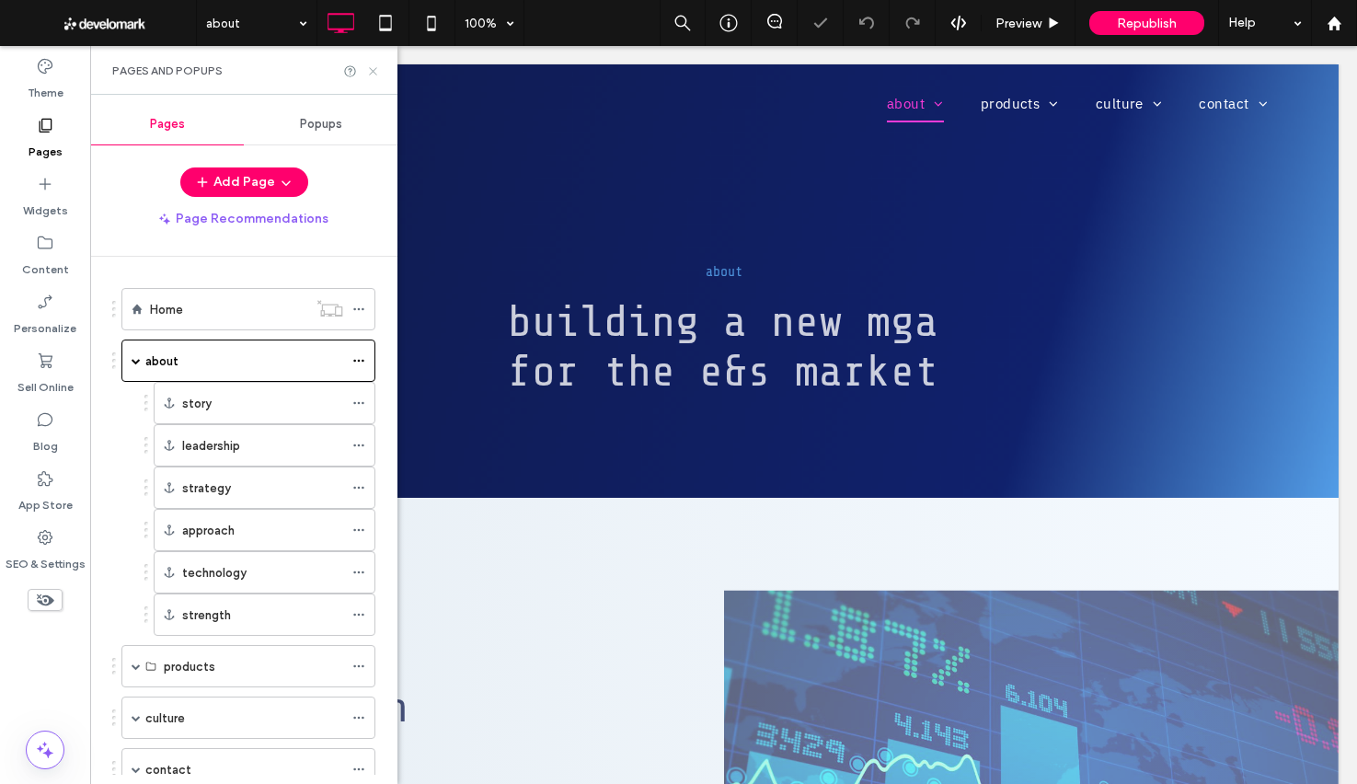
click at [374, 74] on icon at bounding box center [373, 71] width 14 height 14
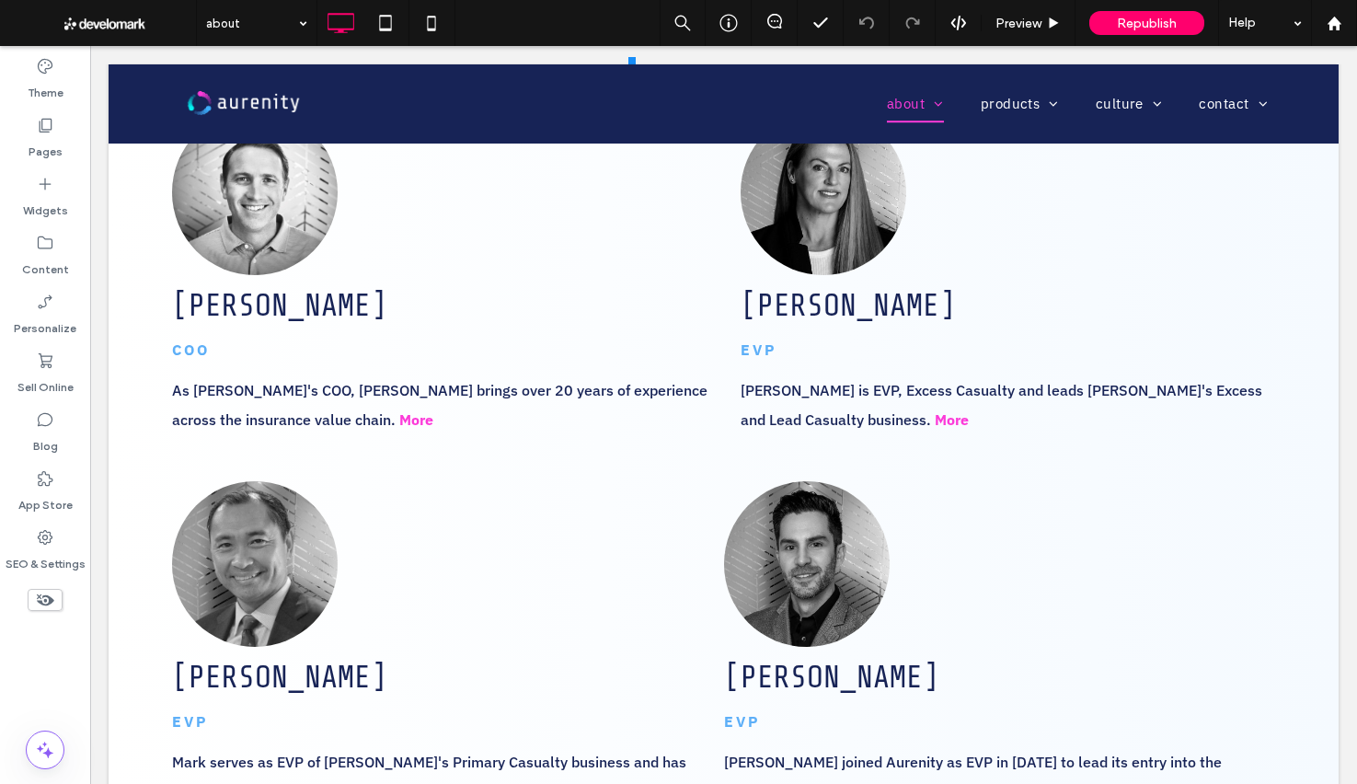
scroll to position [1895, 0]
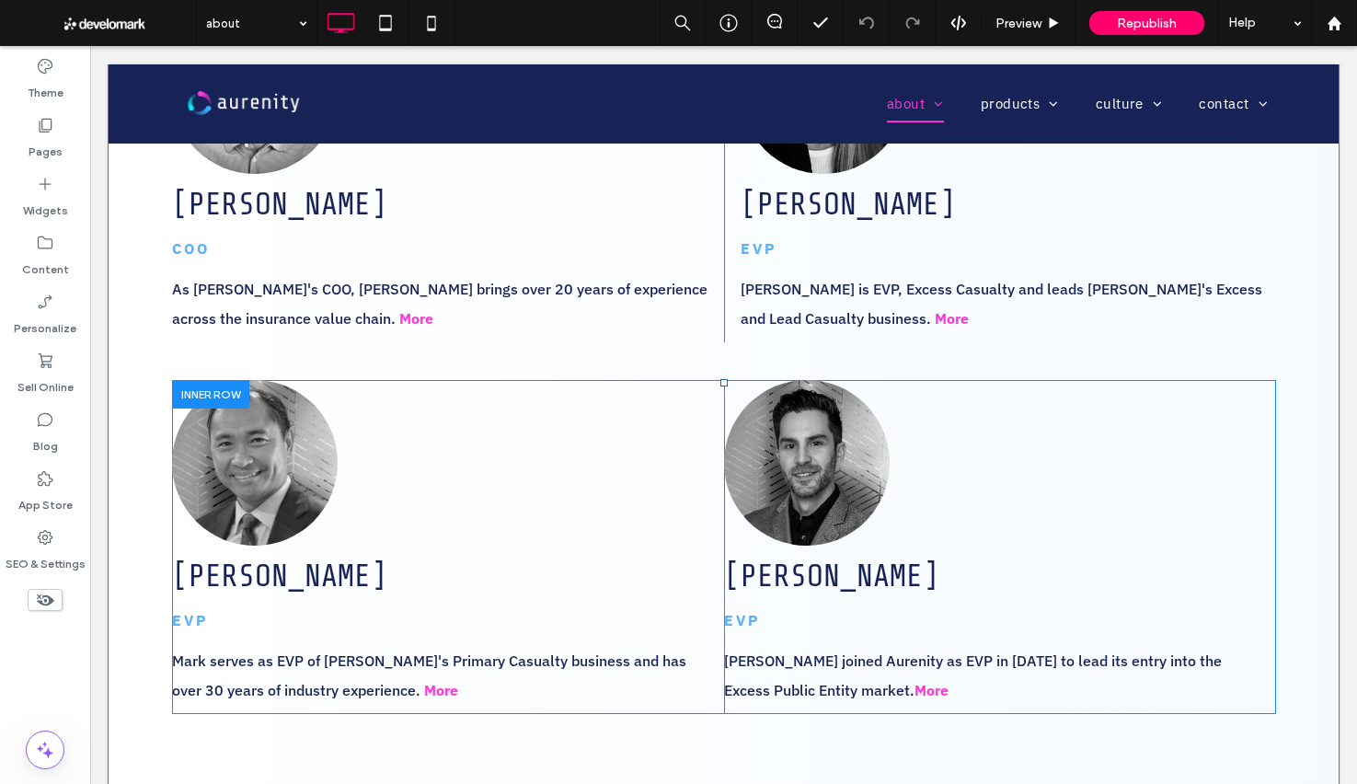
click at [217, 386] on div at bounding box center [210, 394] width 77 height 29
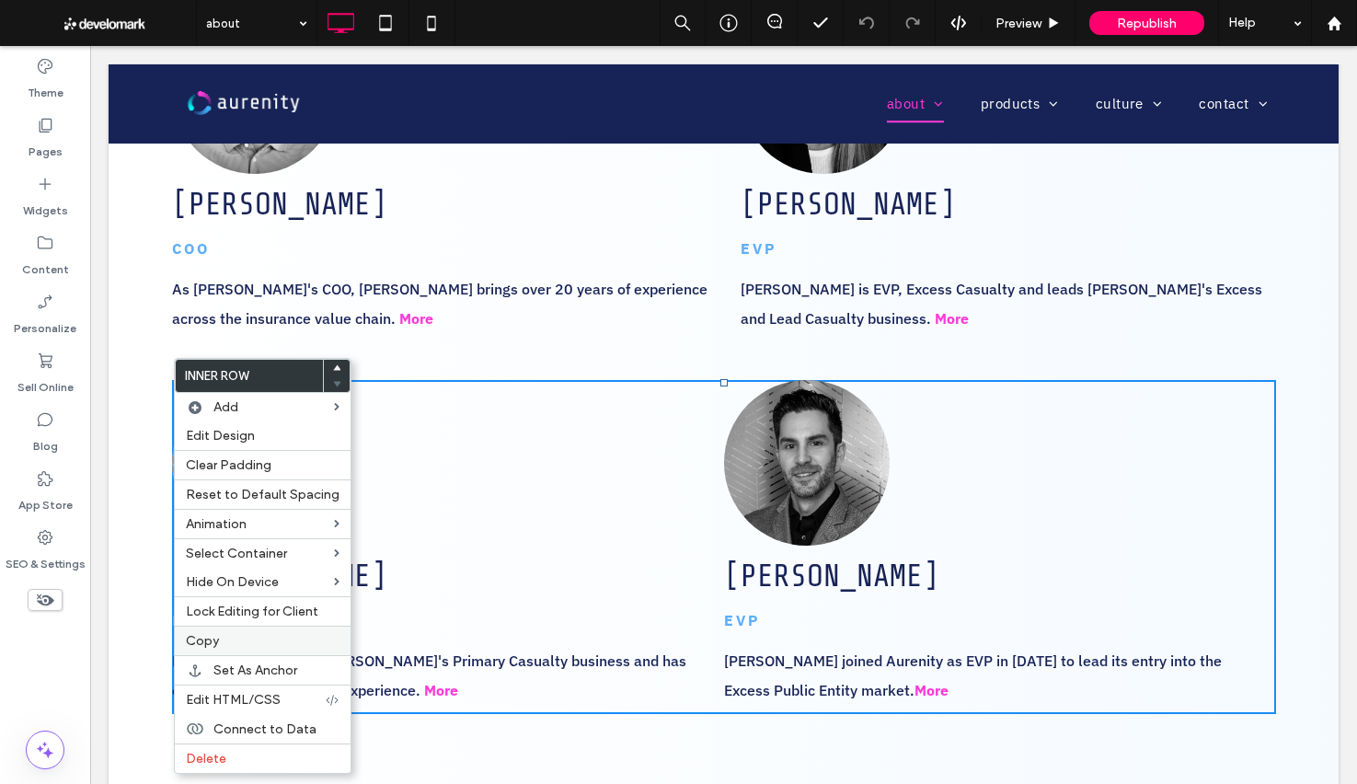
click at [210, 638] on span "Copy" at bounding box center [202, 641] width 33 height 16
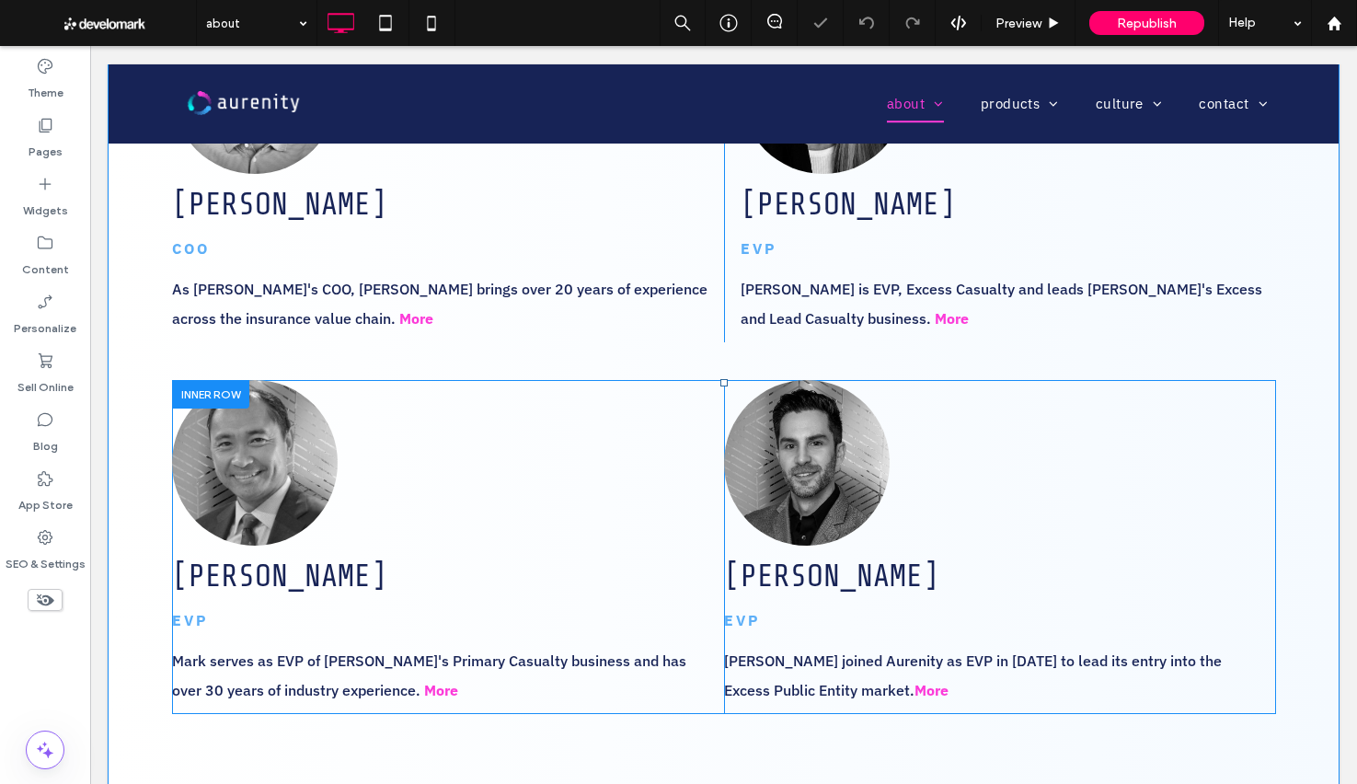
click at [204, 394] on div at bounding box center [210, 394] width 77 height 29
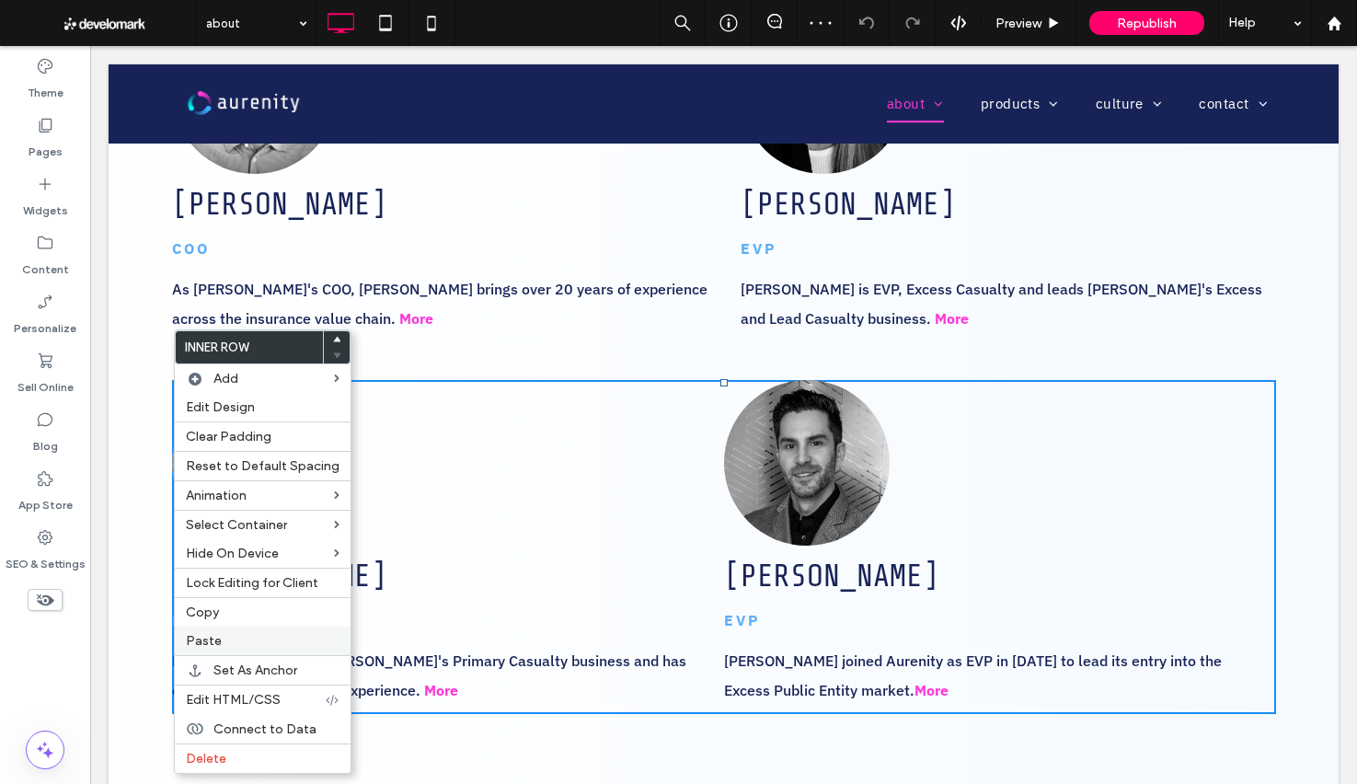
click at [225, 640] on label "Paste" at bounding box center [263, 641] width 154 height 16
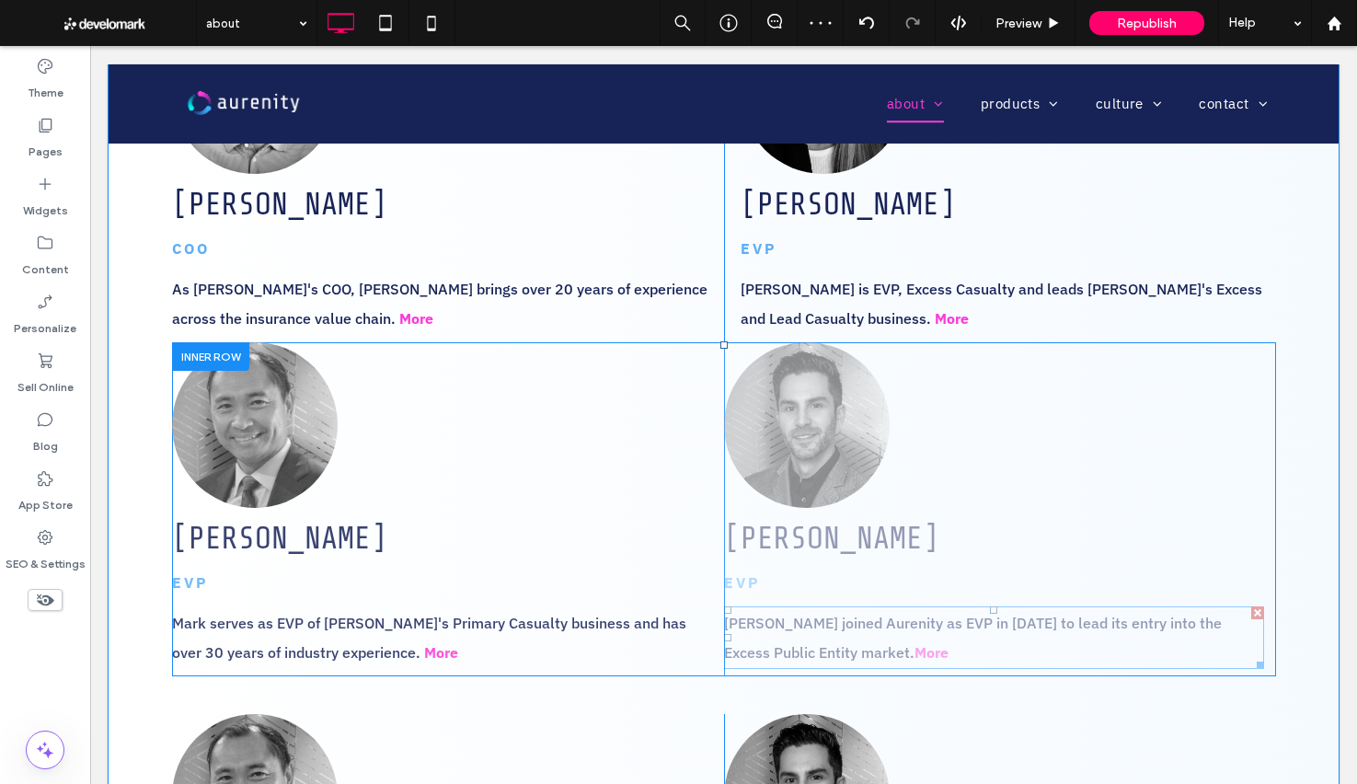
scroll to position [1907, 0]
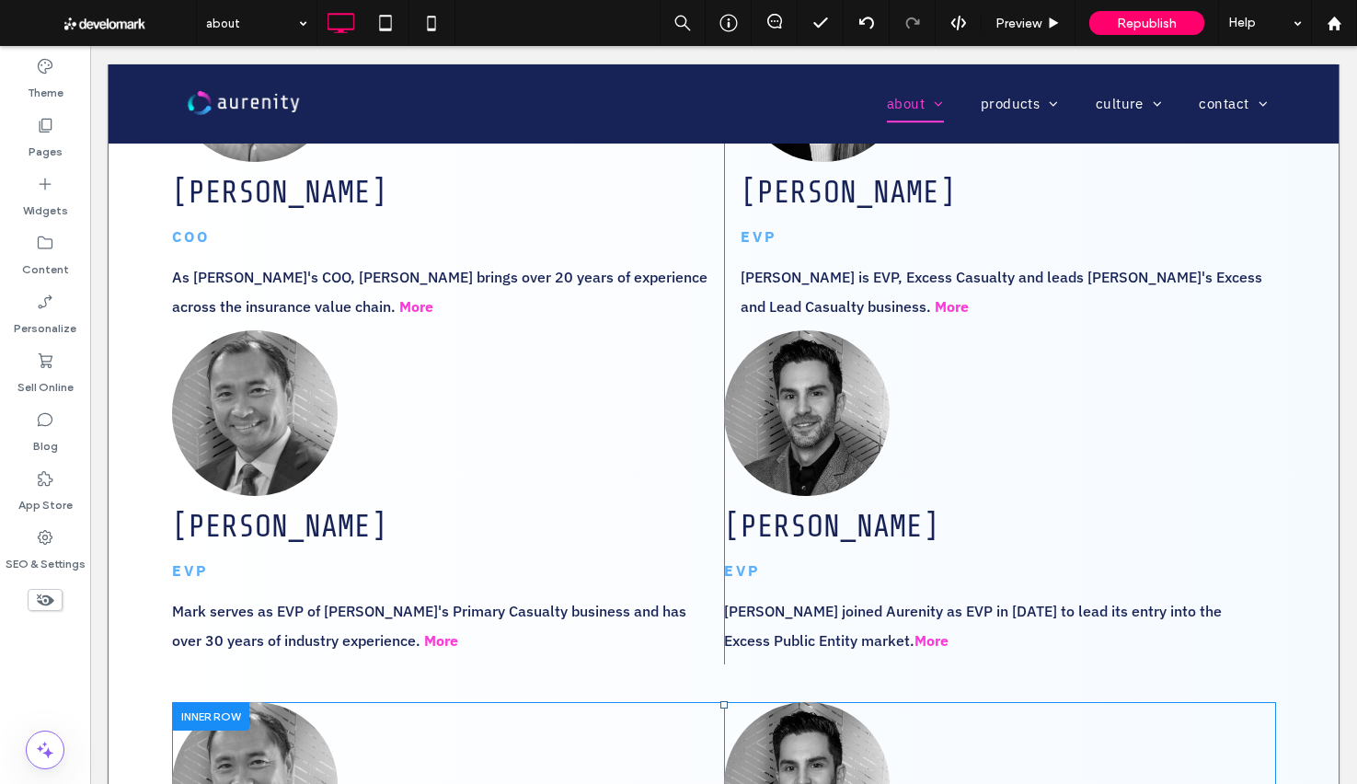
click at [198, 714] on div at bounding box center [210, 716] width 77 height 29
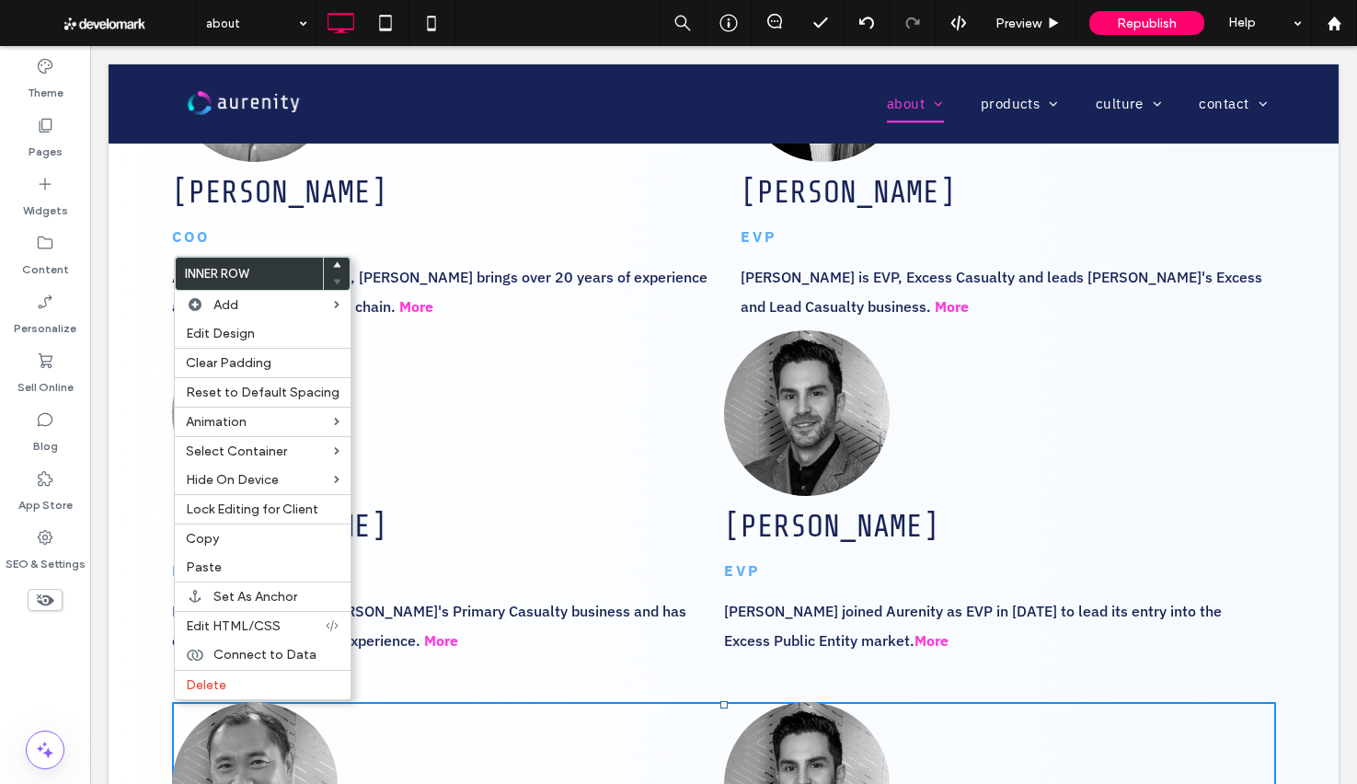
click at [333, 263] on icon at bounding box center [336, 264] width 7 height 7
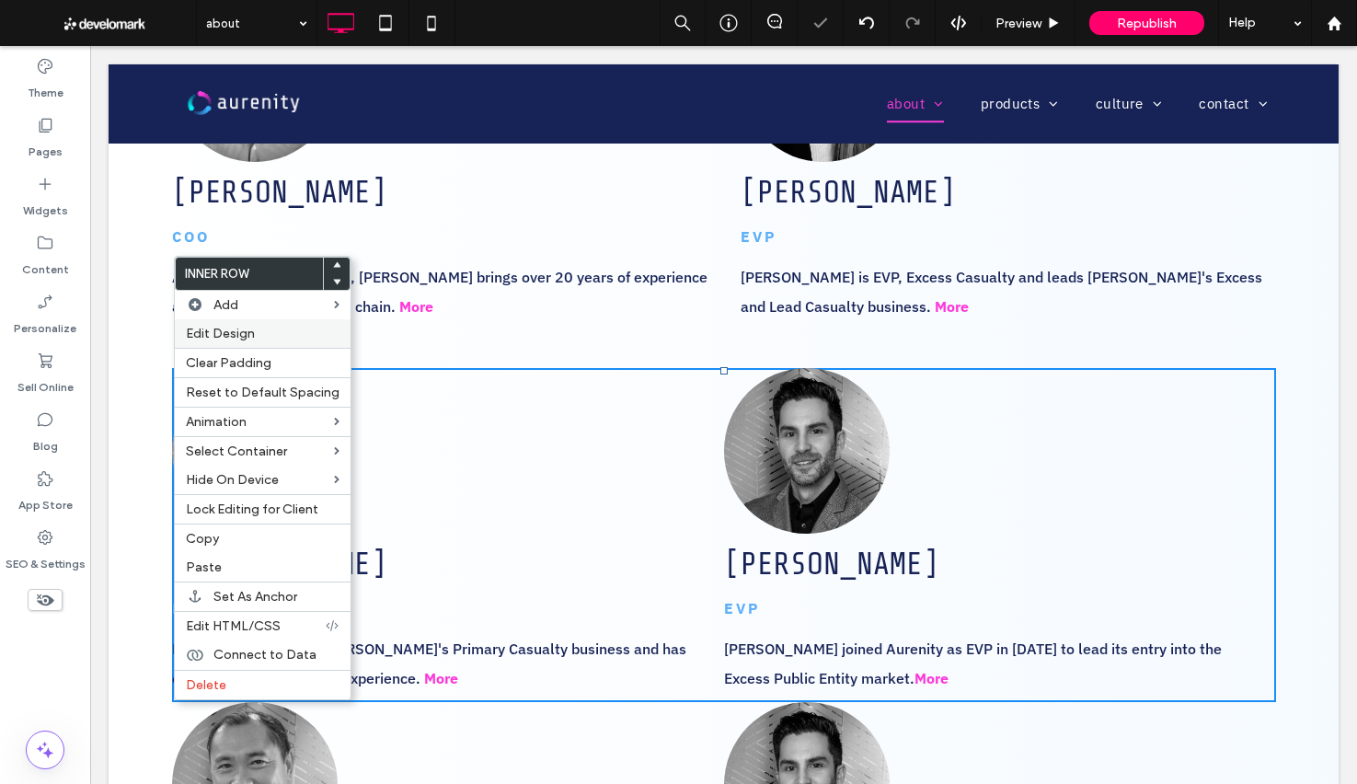
click at [306, 342] on div "Edit Design" at bounding box center [263, 333] width 176 height 29
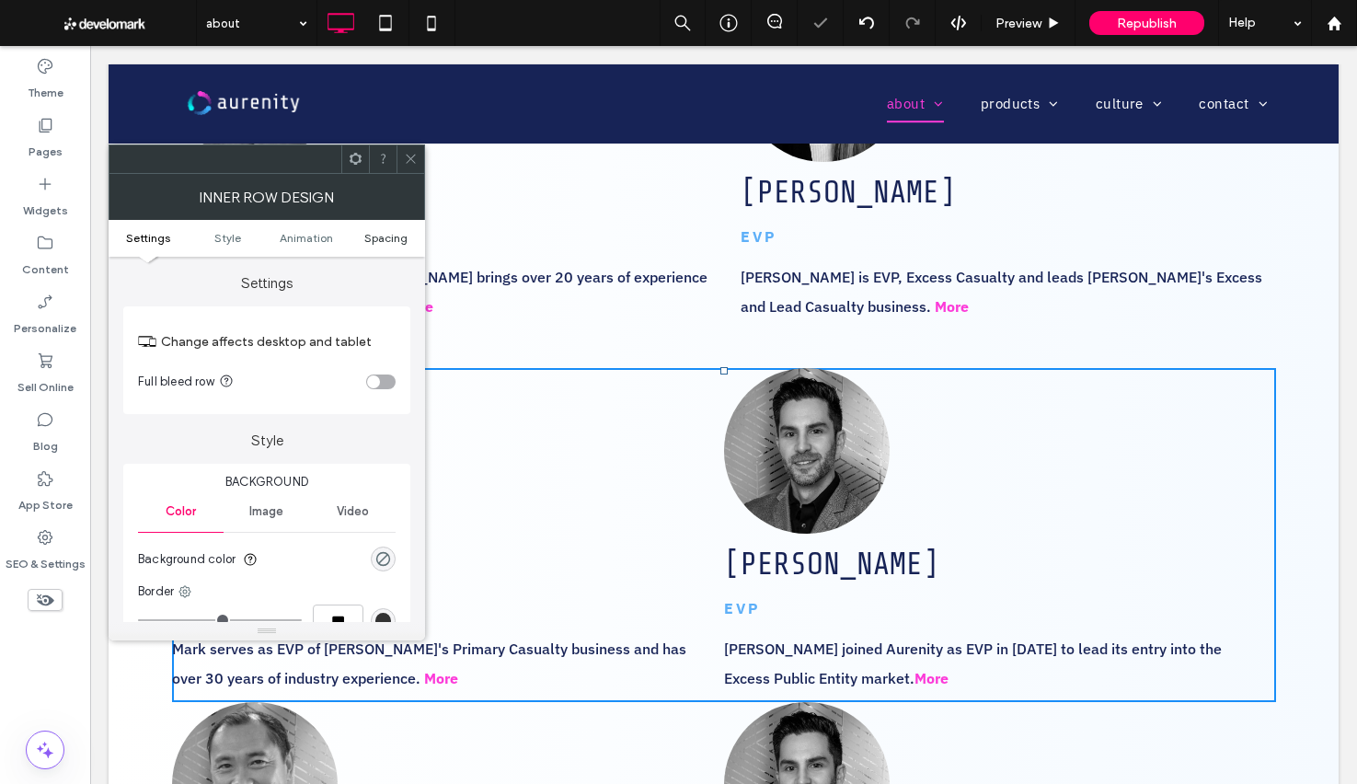
click at [391, 238] on span "Spacing" at bounding box center [385, 238] width 43 height 14
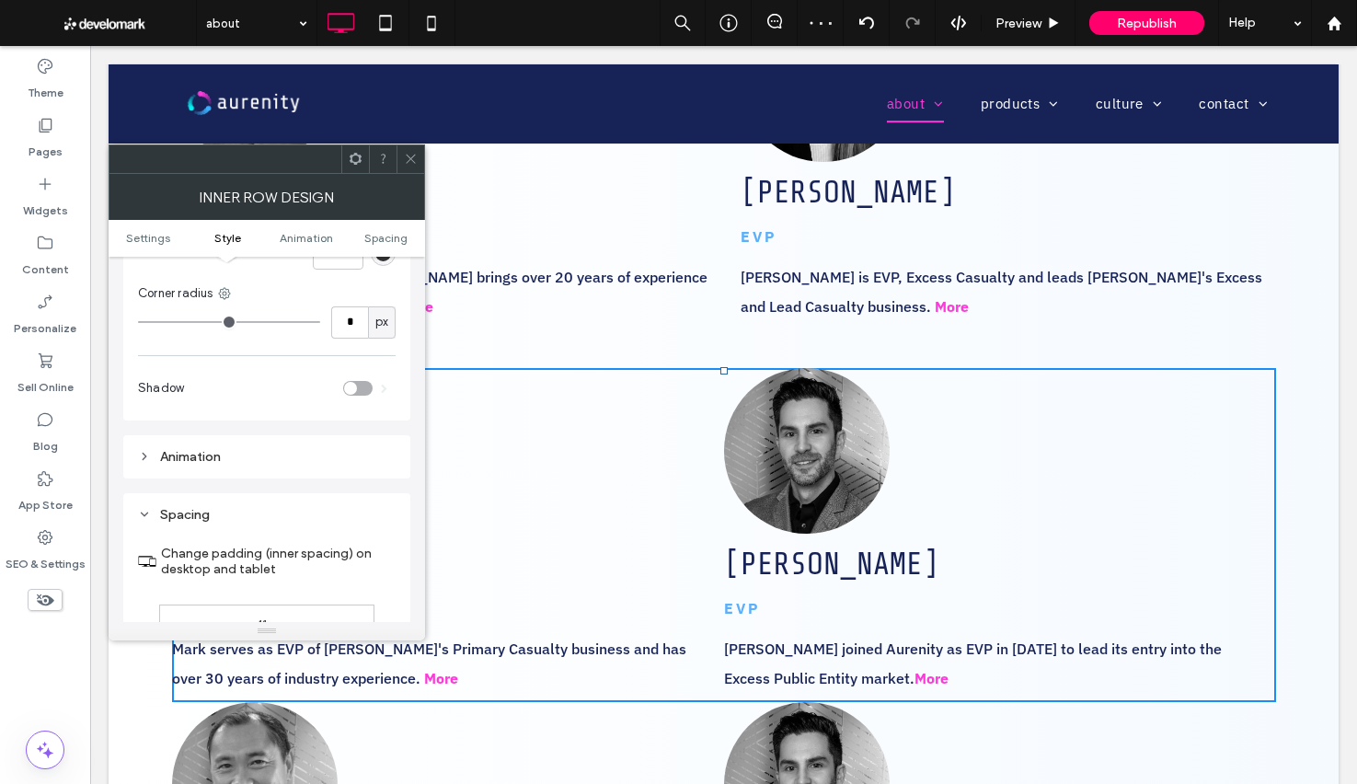
scroll to position [590, 0]
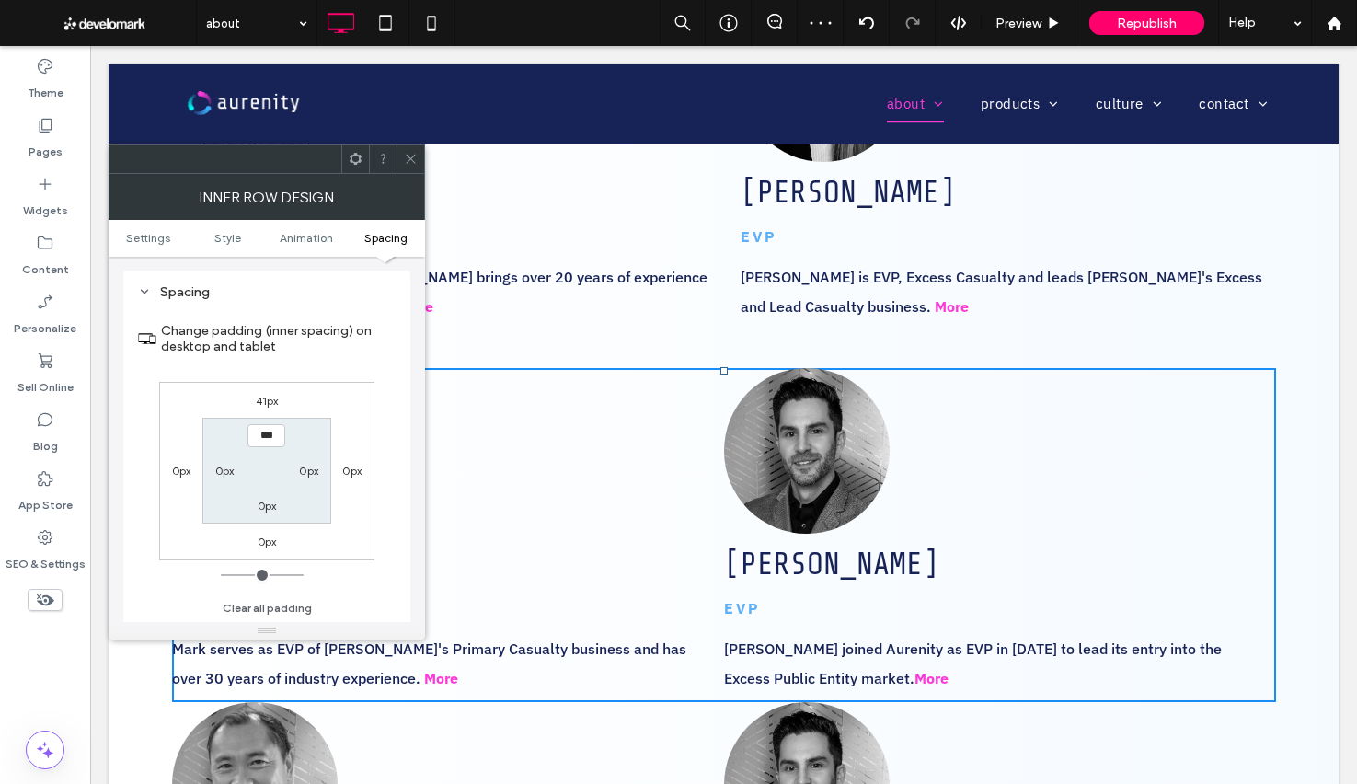
drag, startPoint x: 405, startPoint y: 159, endPoint x: 407, endPoint y: 215, distance: 56.2
click at [405, 159] on icon at bounding box center [411, 159] width 14 height 14
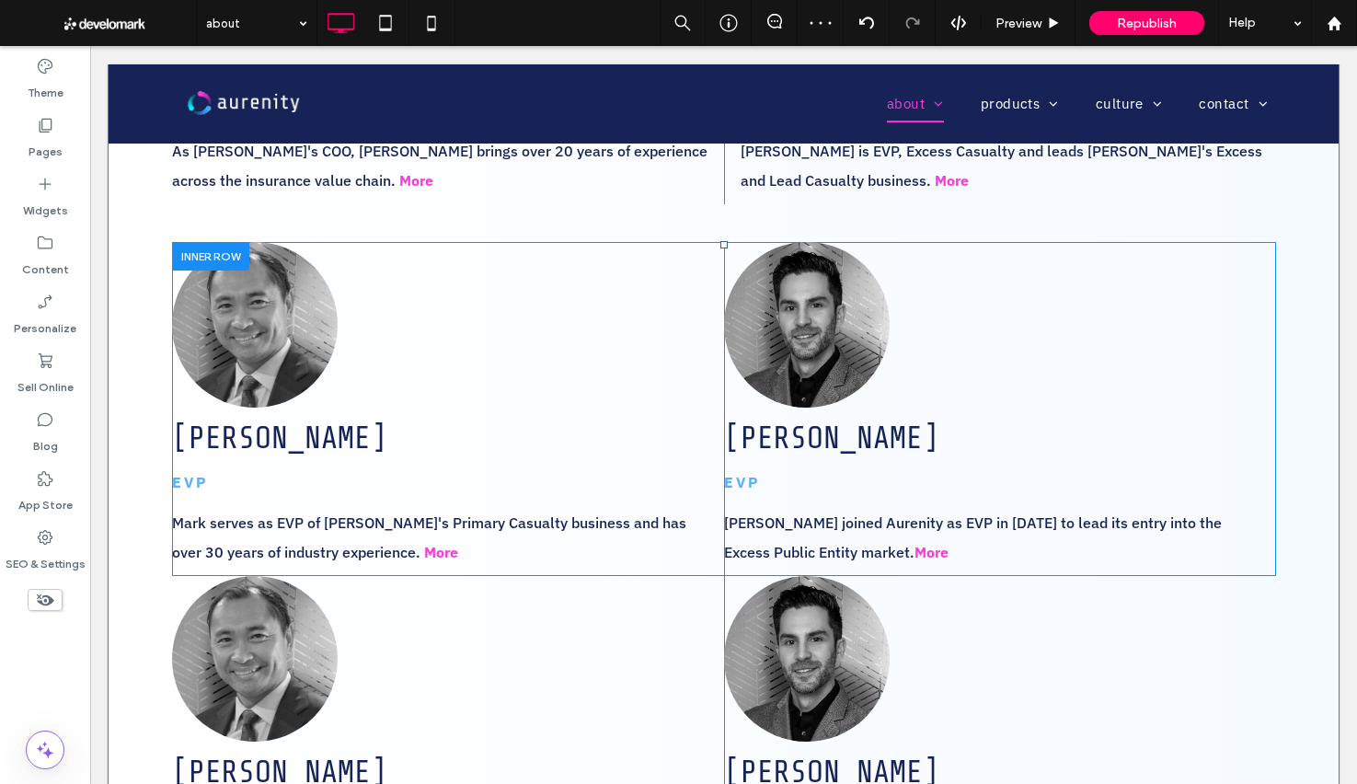
scroll to position [2132, 0]
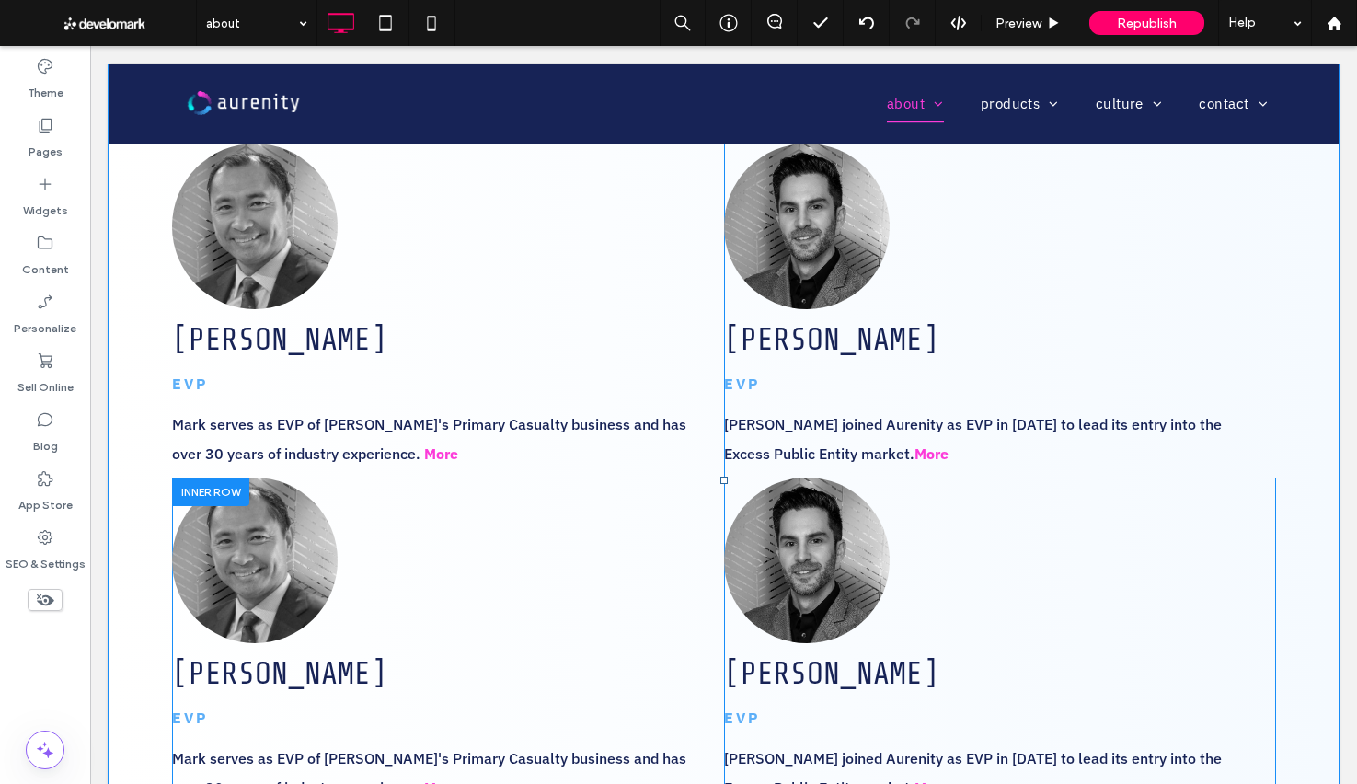
click at [185, 491] on div at bounding box center [210, 492] width 77 height 29
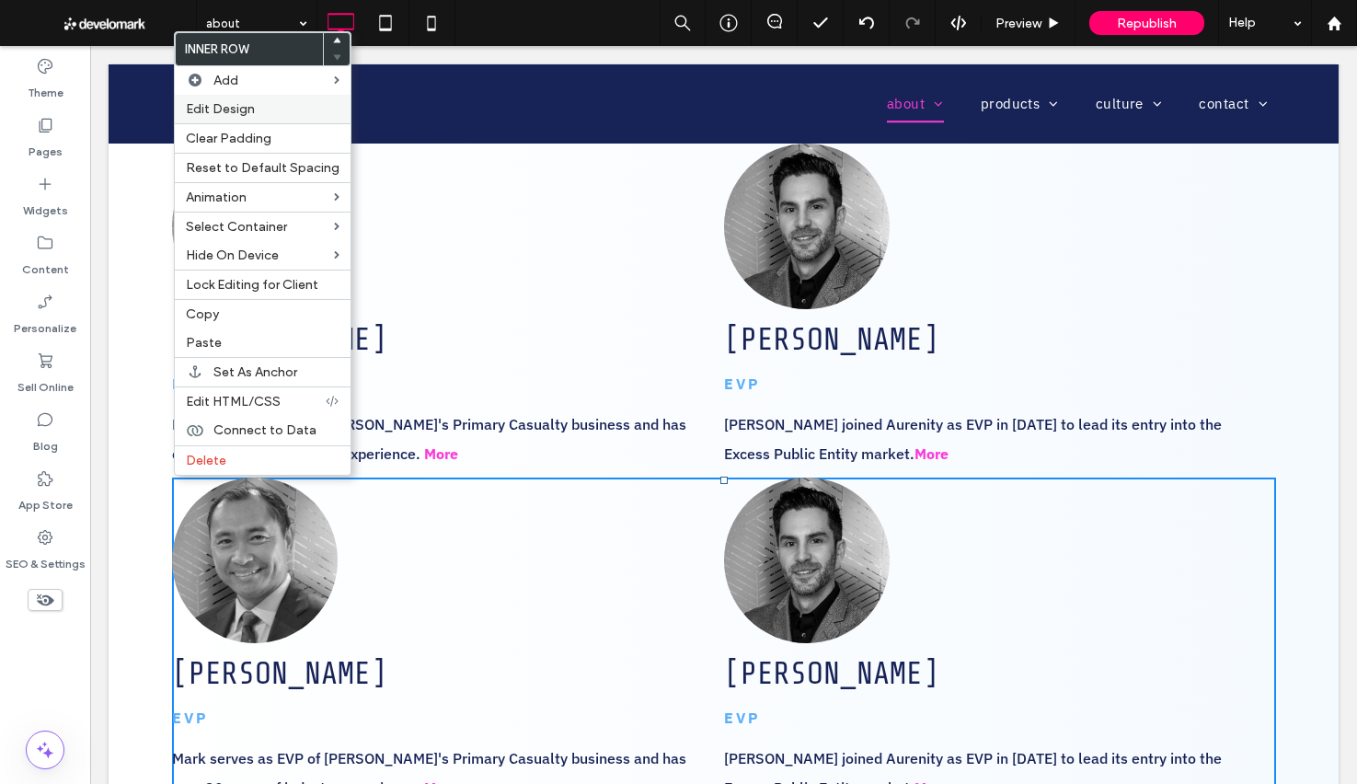
click at [248, 115] on span "Edit Design" at bounding box center [220, 109] width 69 height 16
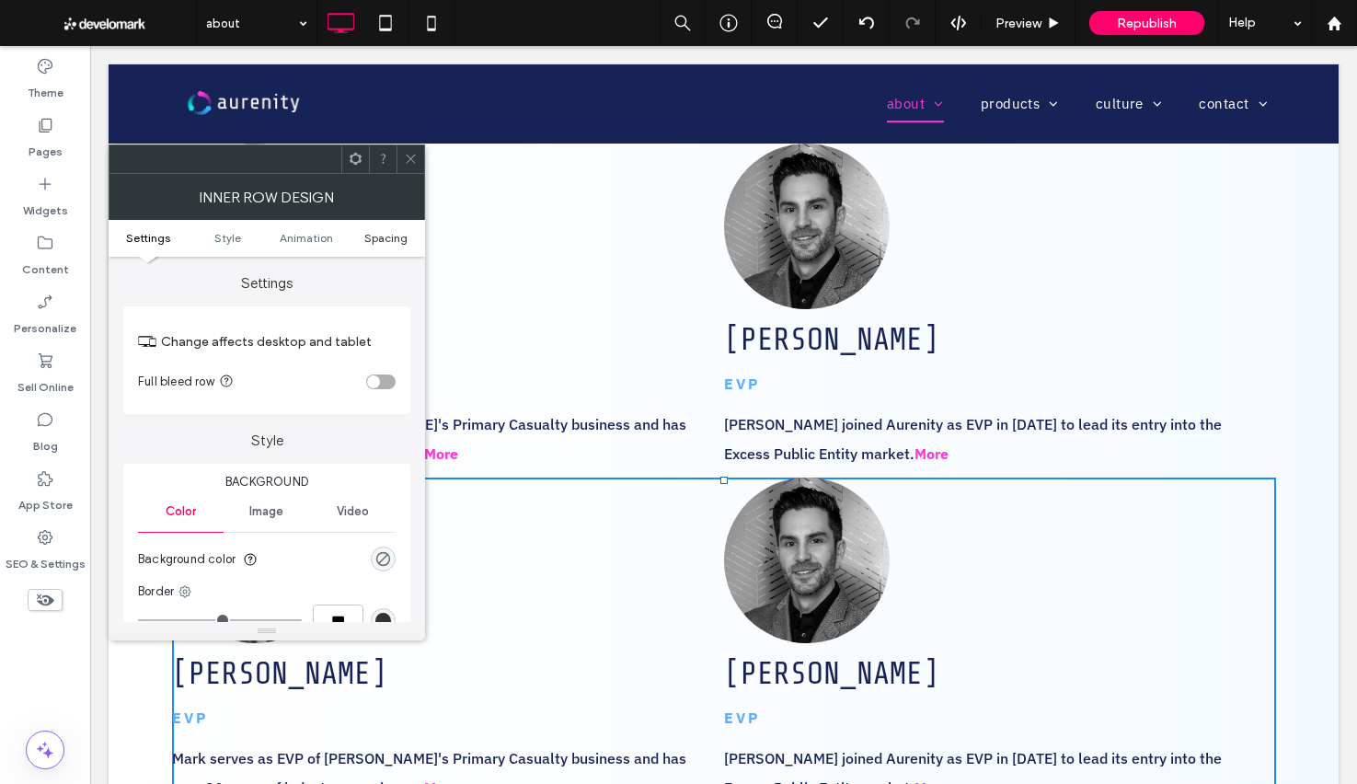
click at [379, 239] on span "Spacing" at bounding box center [385, 238] width 43 height 14
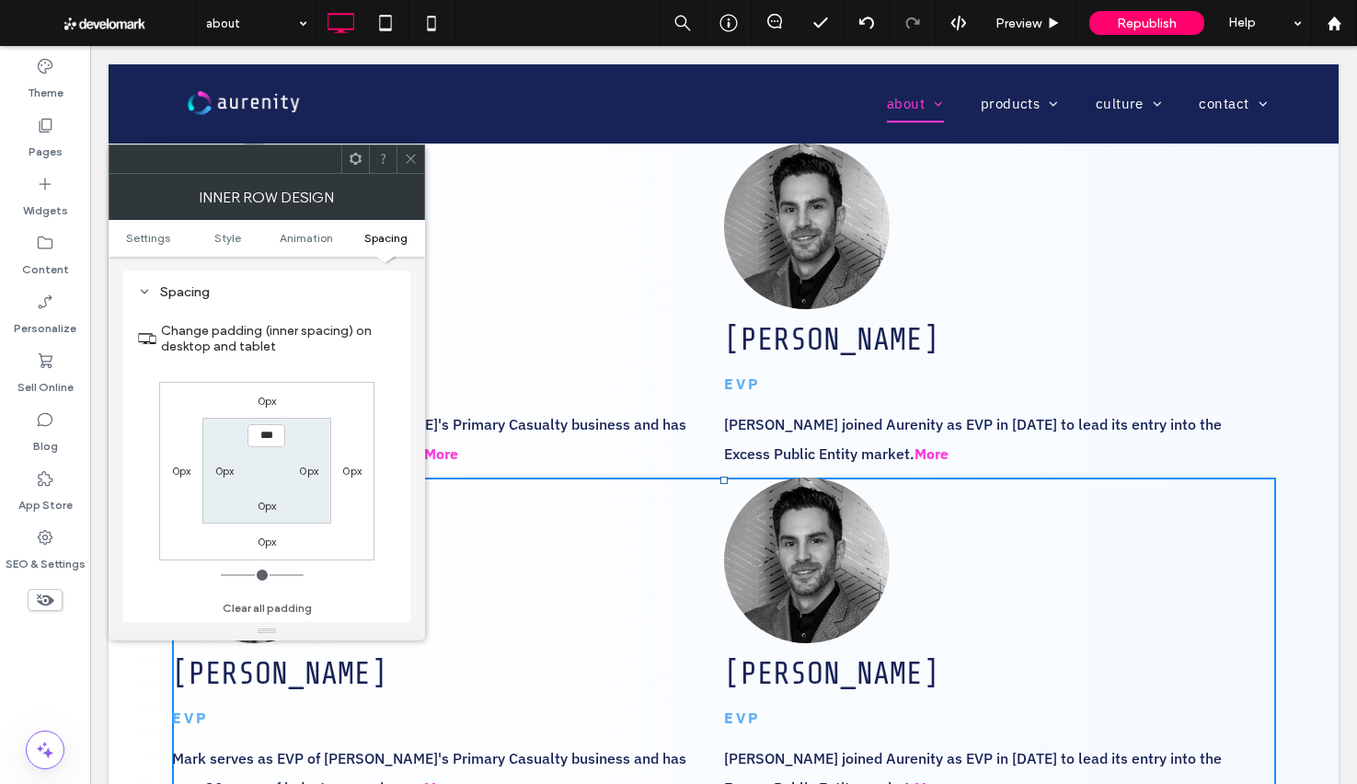
scroll to position [590, 0]
click at [267, 404] on label "0px" at bounding box center [267, 401] width 19 height 14
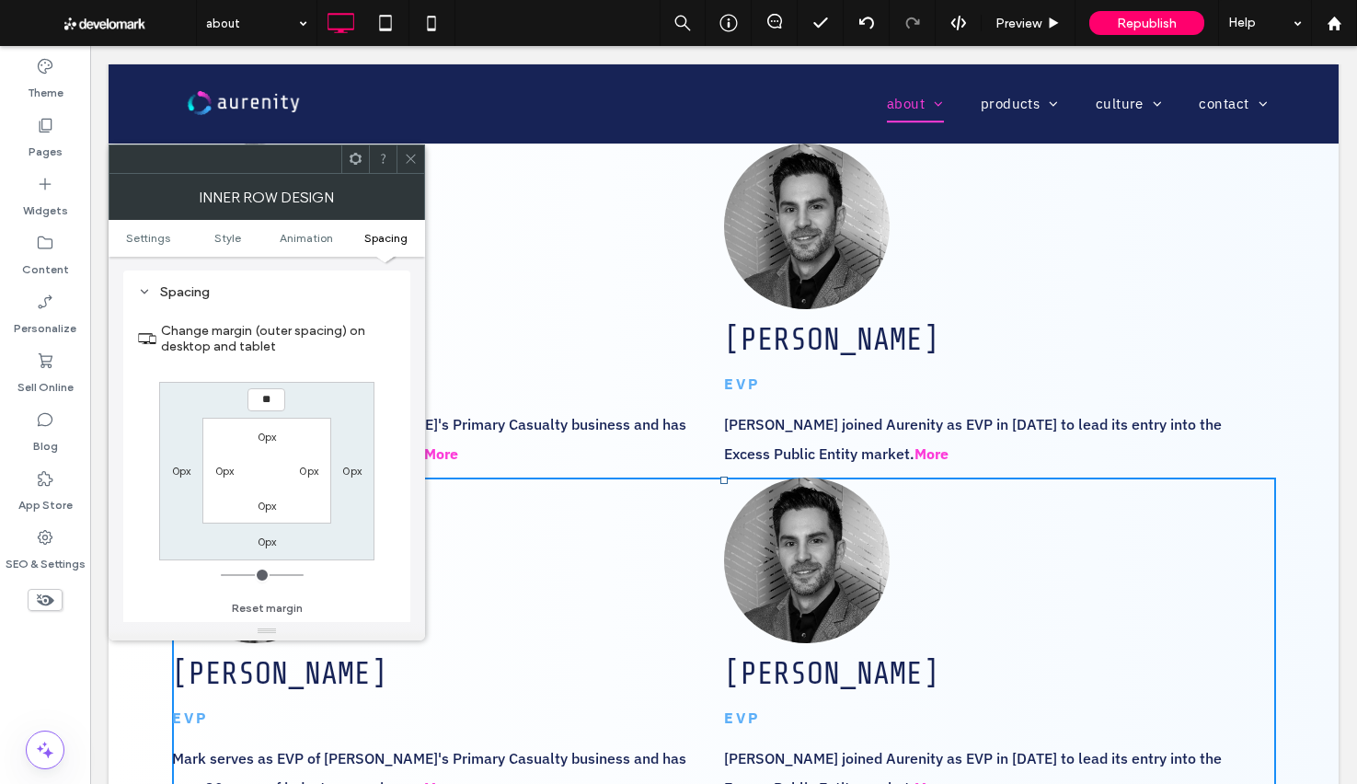
type input "**"
type input "****"
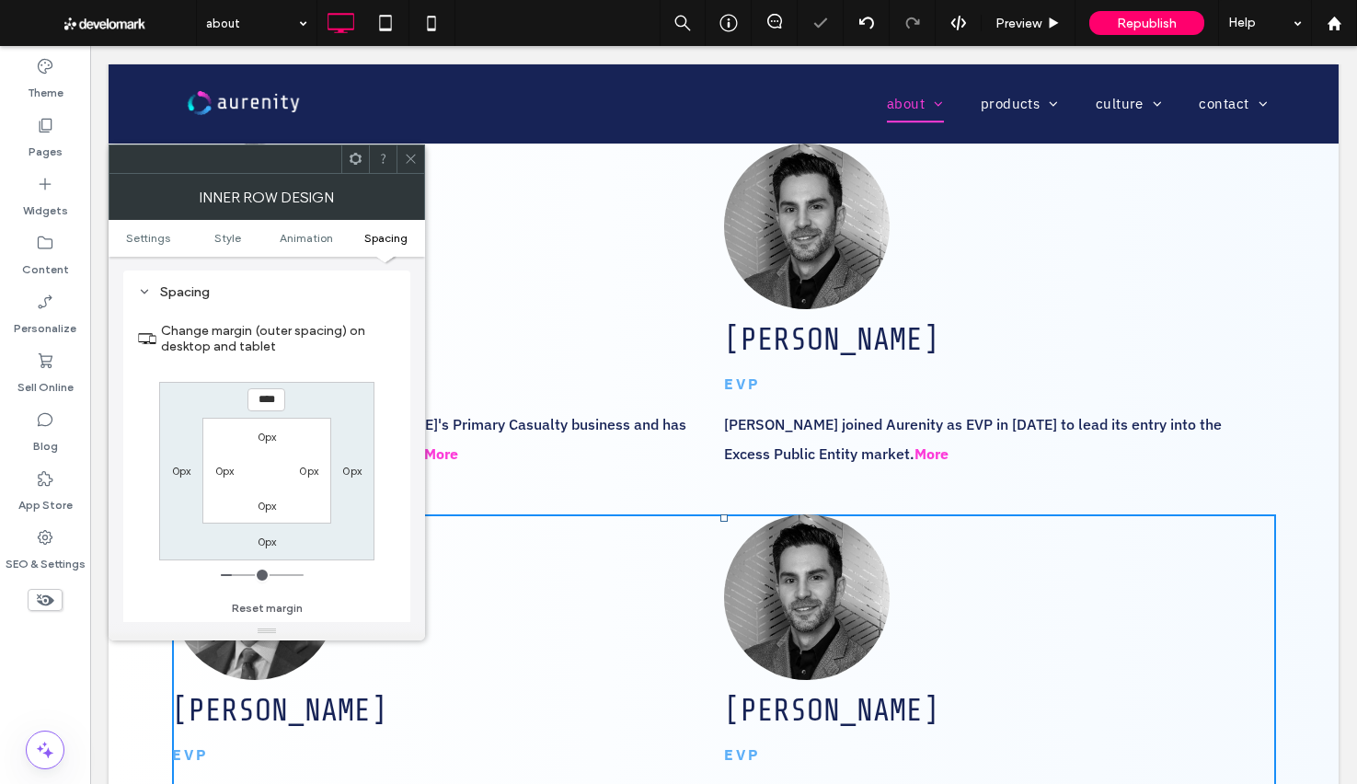
click at [409, 153] on icon at bounding box center [411, 159] width 14 height 14
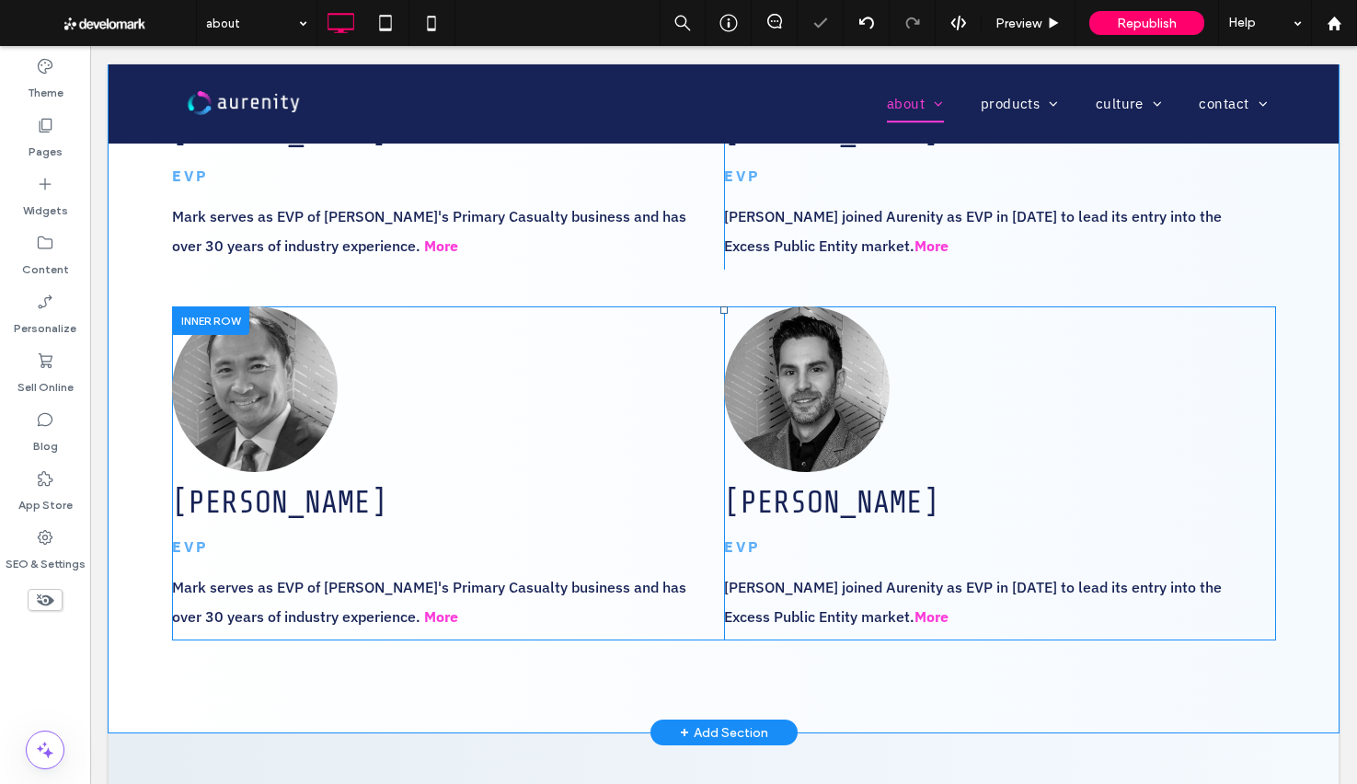
scroll to position [2358, 0]
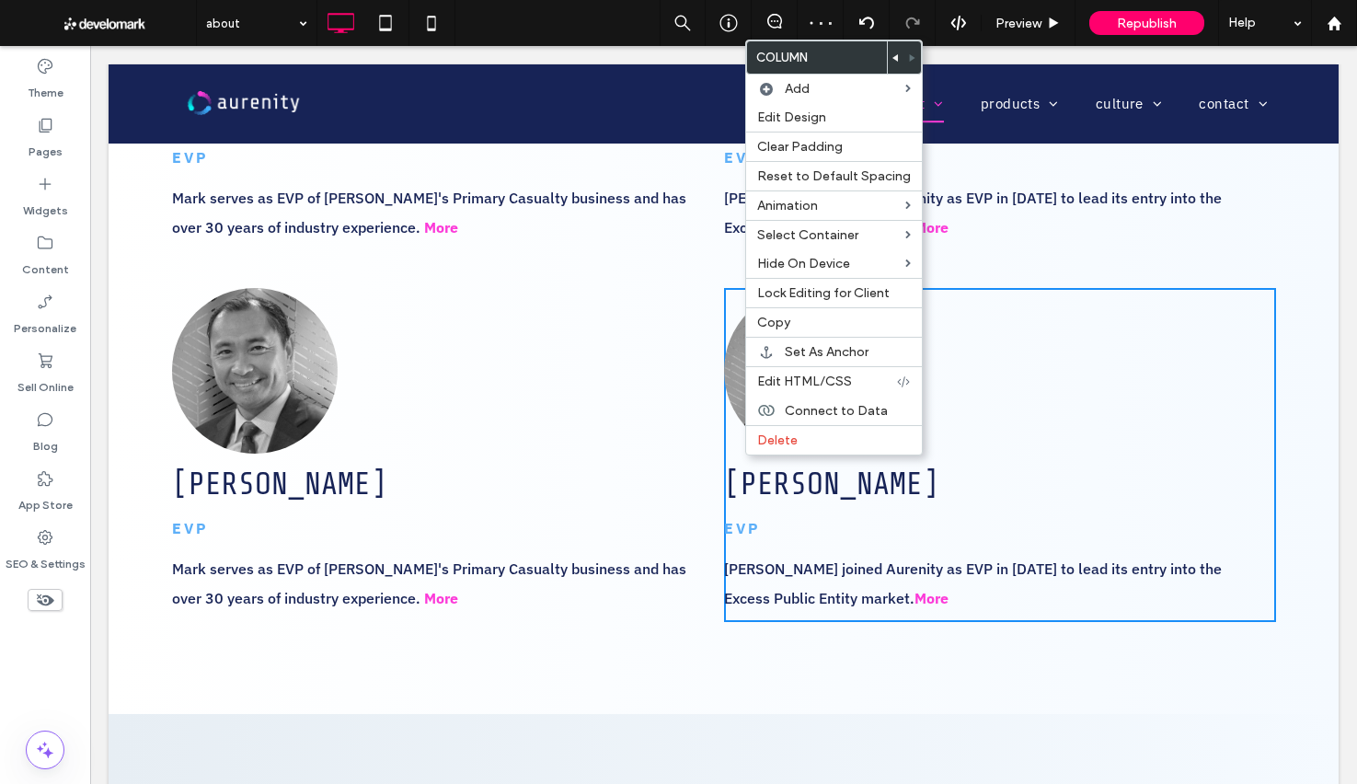
click at [743, 467] on span "Kevin Thommes" at bounding box center [831, 484] width 215 height 34
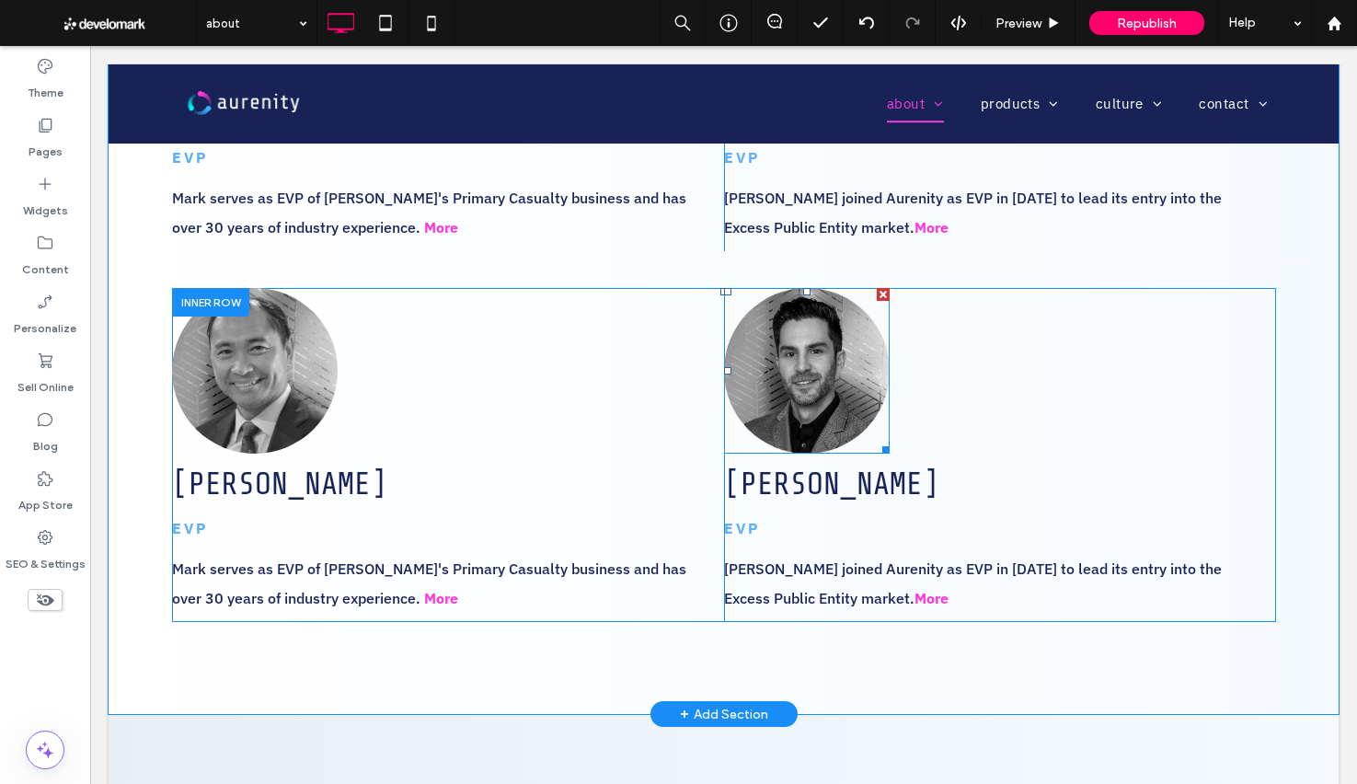
click at [882, 294] on div at bounding box center [883, 294] width 13 height 13
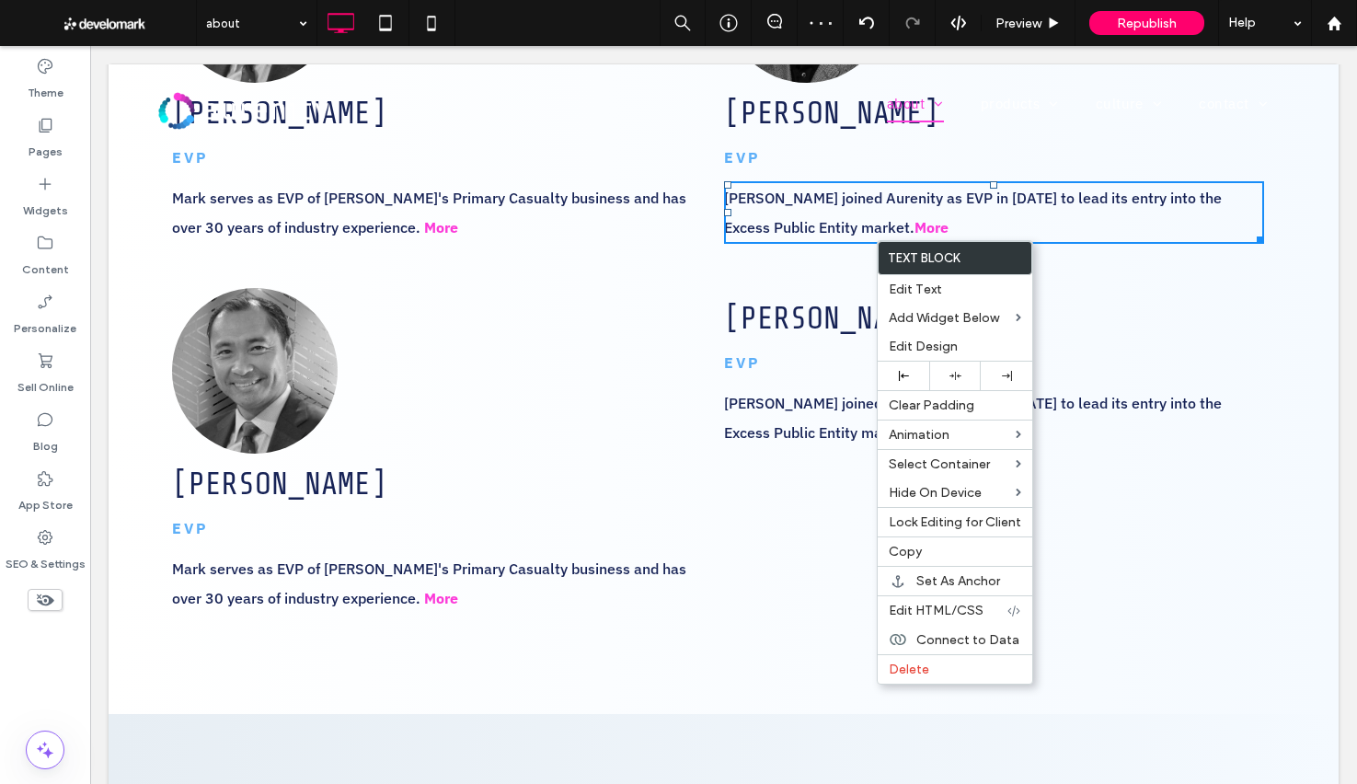
click at [806, 167] on p "EVP" at bounding box center [994, 157] width 540 height 29
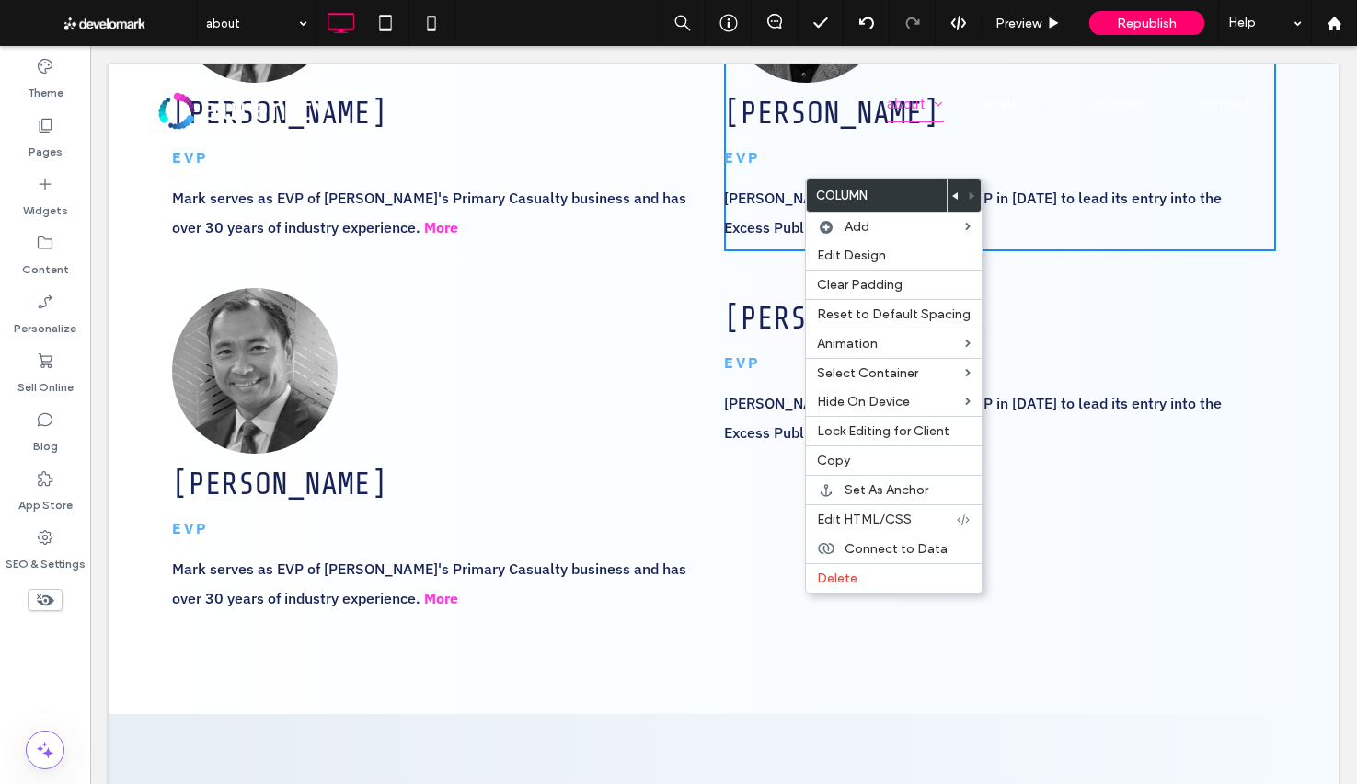
click at [725, 297] on h3 "Kevin Thommes" at bounding box center [899, 317] width 351 height 40
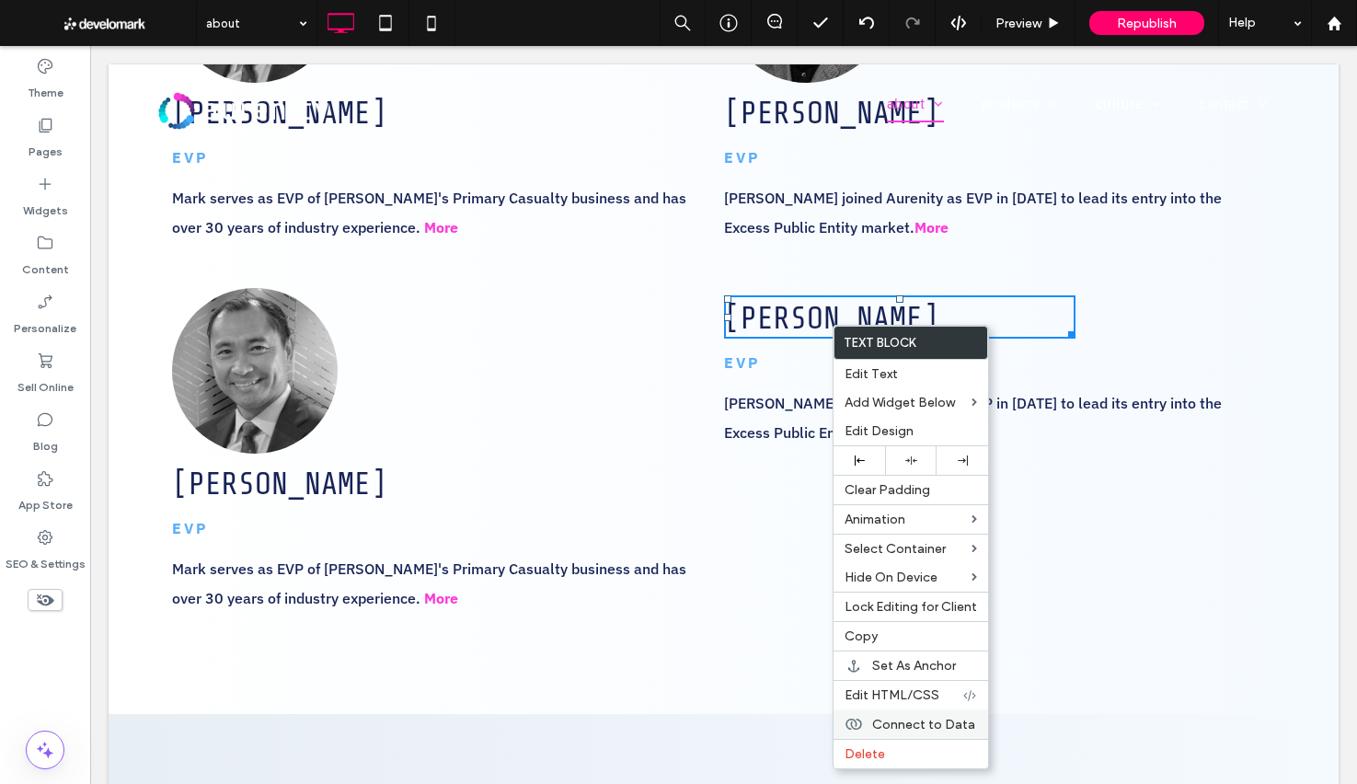
drag, startPoint x: 860, startPoint y: 749, endPoint x: 859, endPoint y: 713, distance: 35.9
click at [859, 749] on span "Delete" at bounding box center [865, 754] width 40 height 16
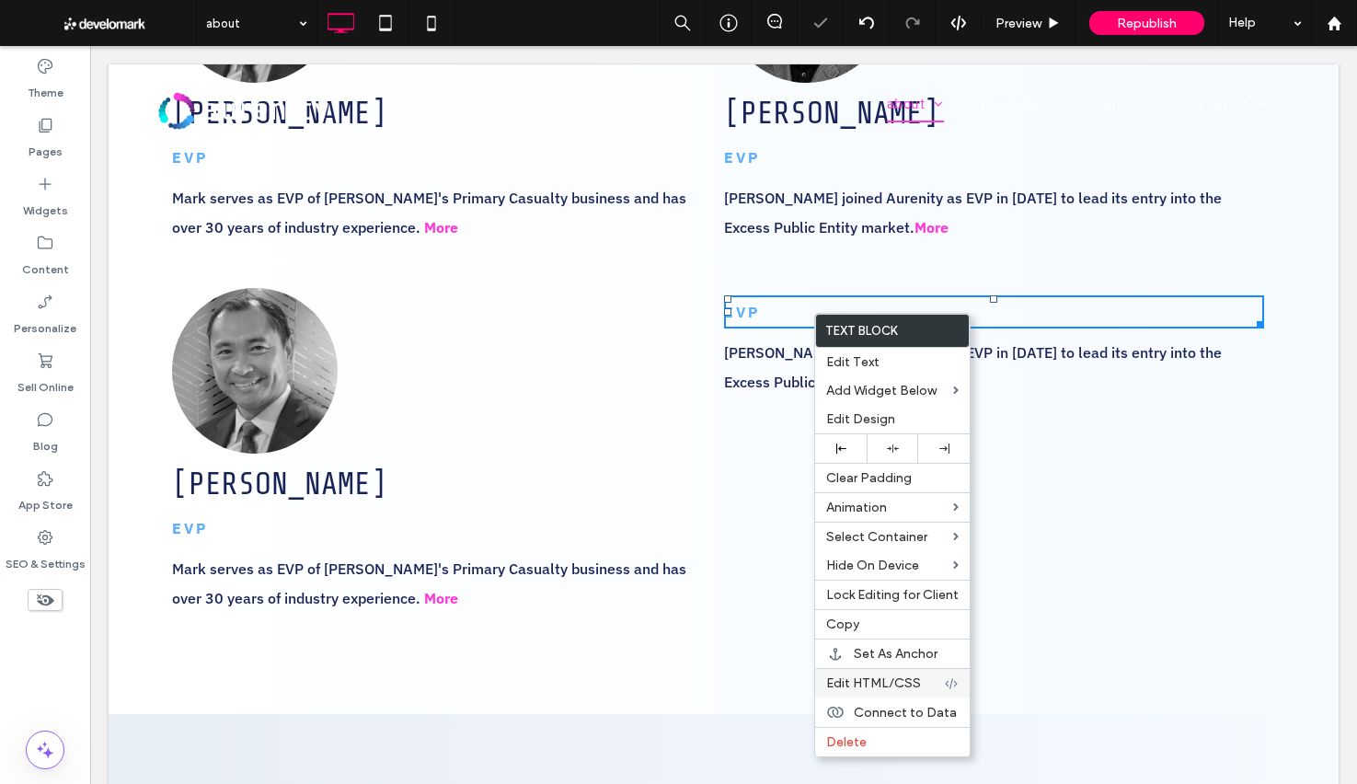
drag, startPoint x: 907, startPoint y: 733, endPoint x: 895, endPoint y: 668, distance: 66.4
click at [907, 732] on div "Delete" at bounding box center [892, 741] width 155 height 29
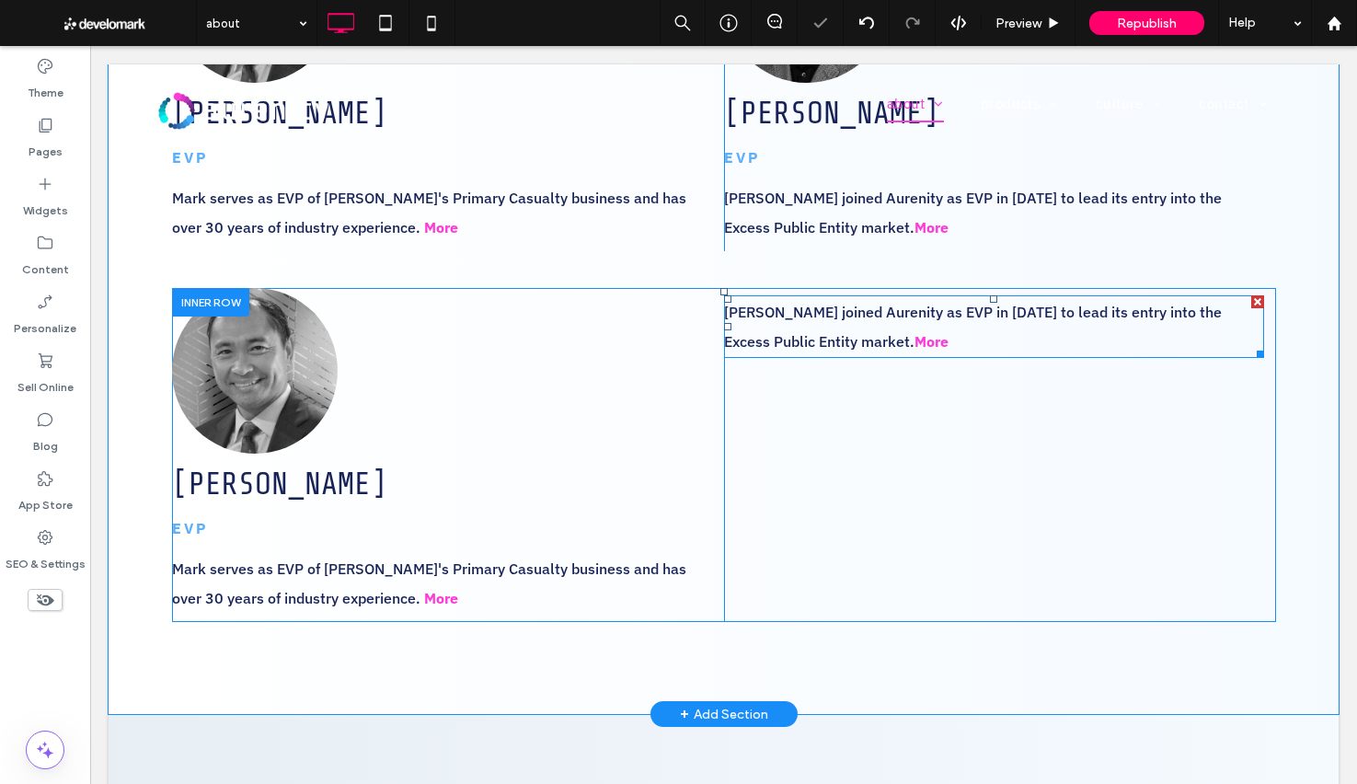
drag, startPoint x: 944, startPoint y: 373, endPoint x: 854, endPoint y: 326, distance: 101.6
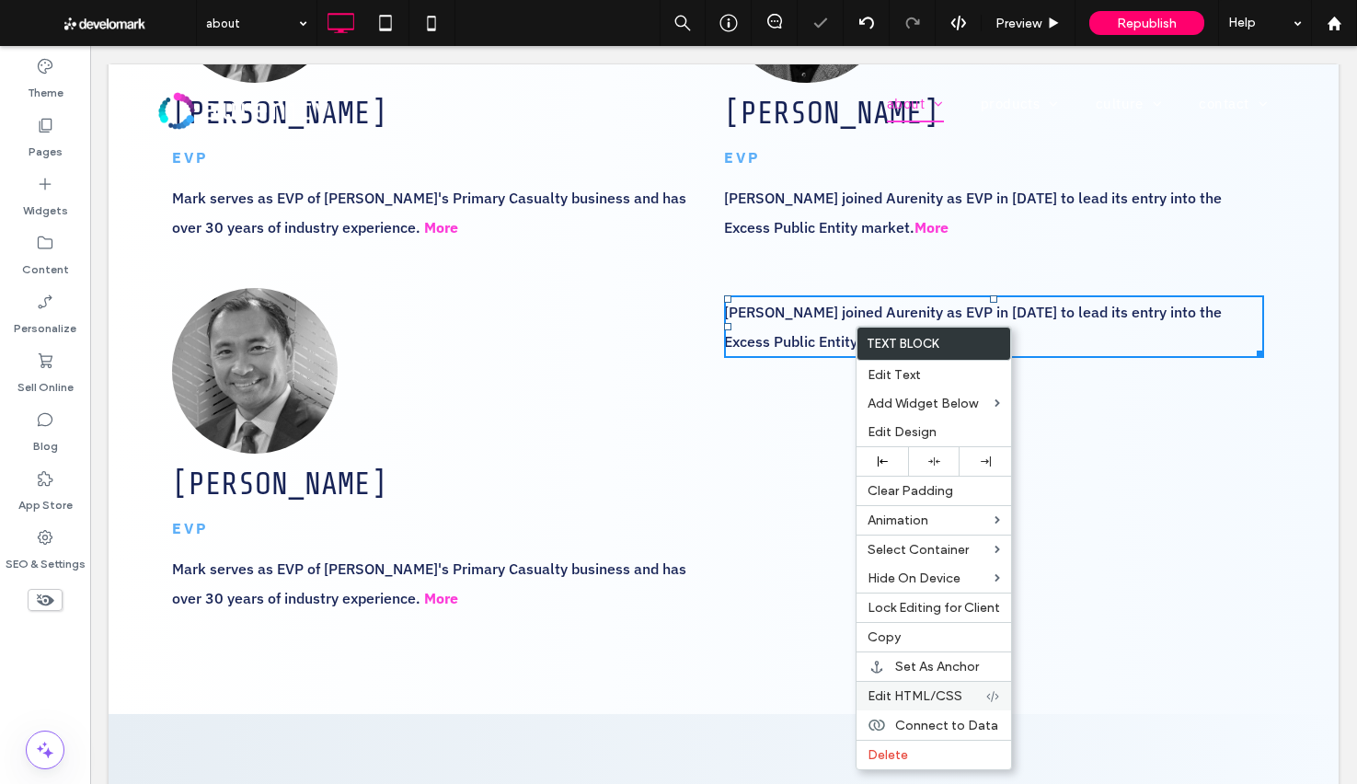
click at [929, 746] on div "Delete" at bounding box center [934, 754] width 155 height 29
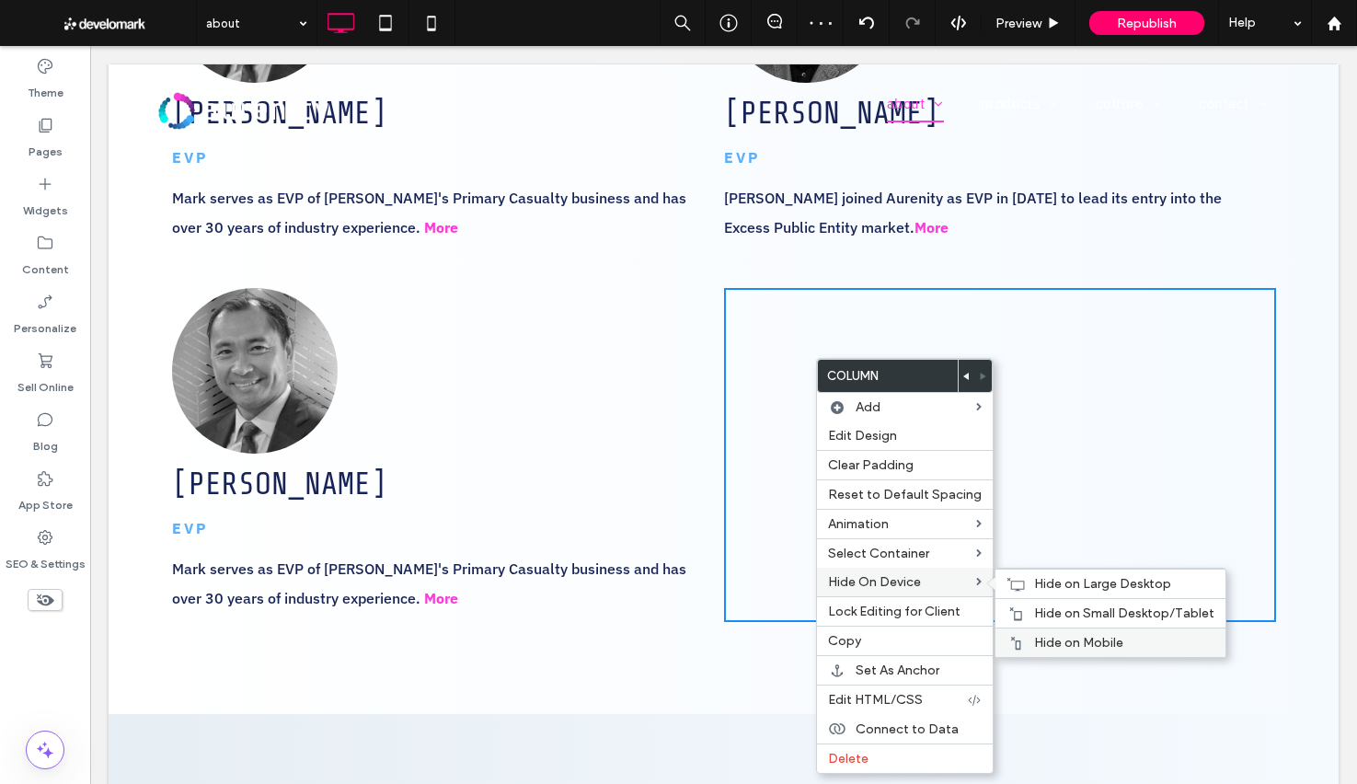
click at [1056, 642] on span "Hide on Mobile" at bounding box center [1078, 643] width 89 height 16
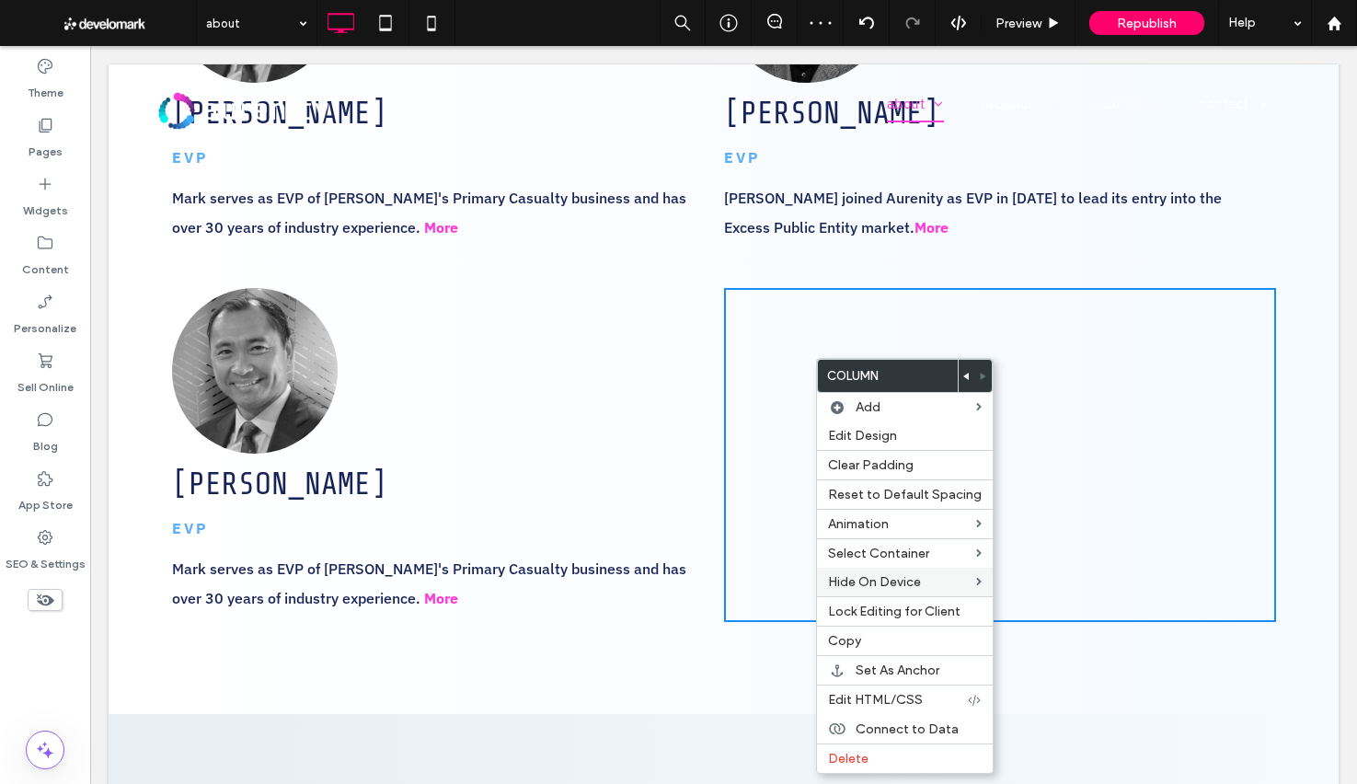
click at [294, 482] on span "Mark Fuderanan" at bounding box center [279, 484] width 215 height 34
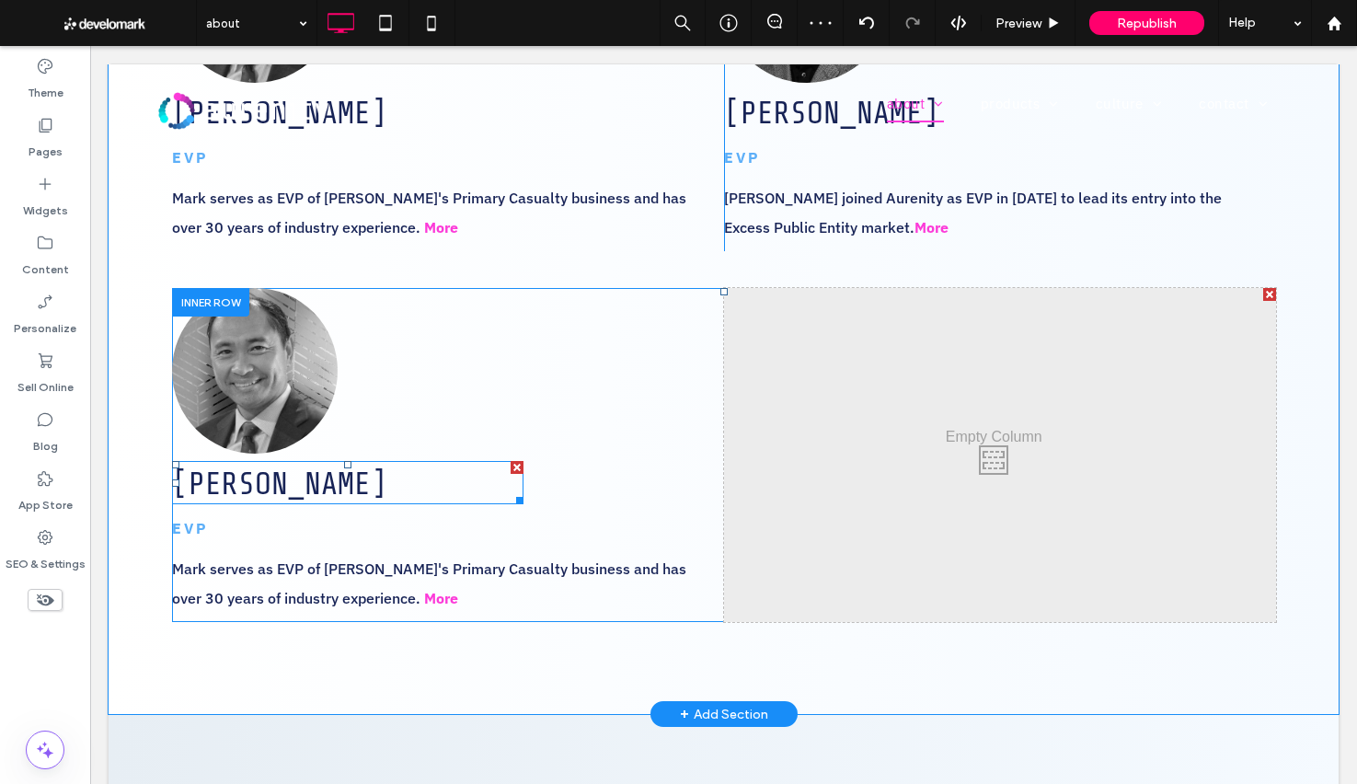
click at [294, 482] on span "Mark Fuderanan" at bounding box center [279, 484] width 215 height 34
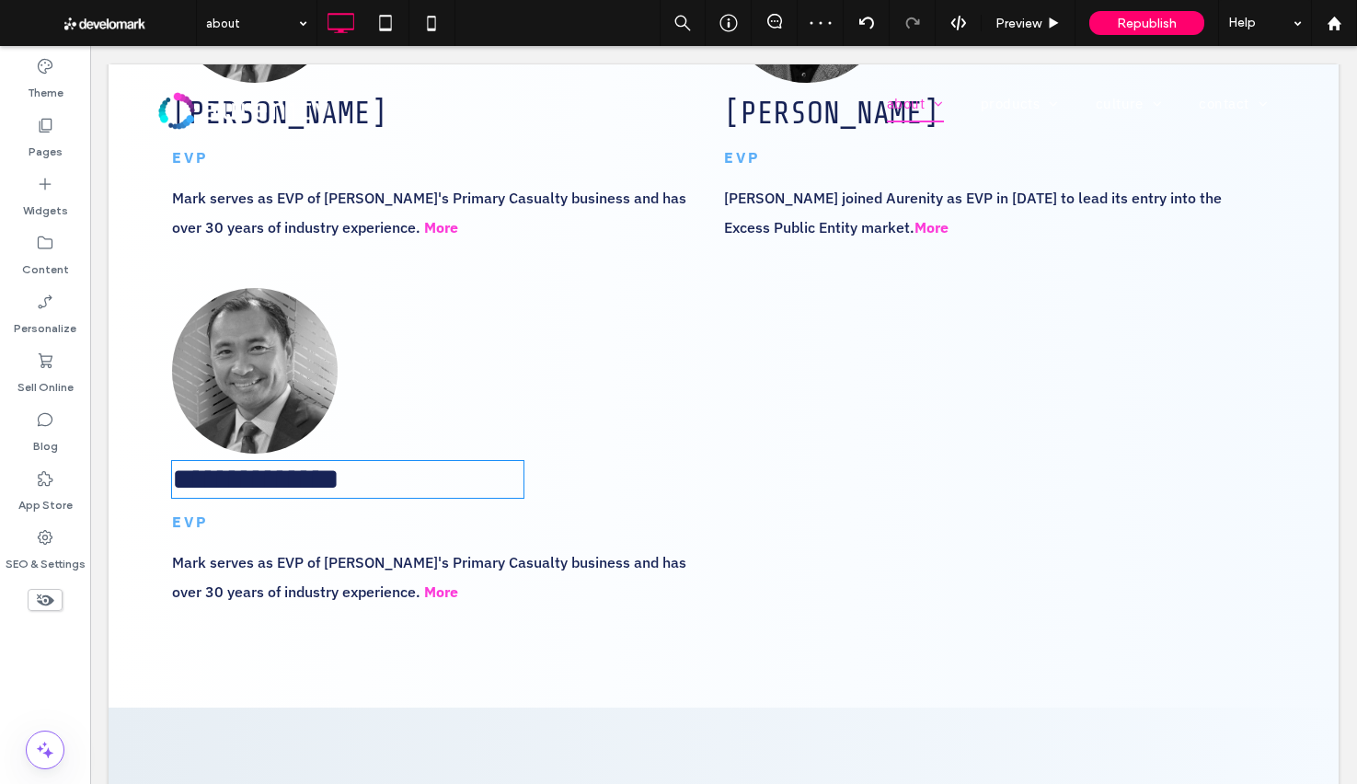
type input "**********"
type input "**"
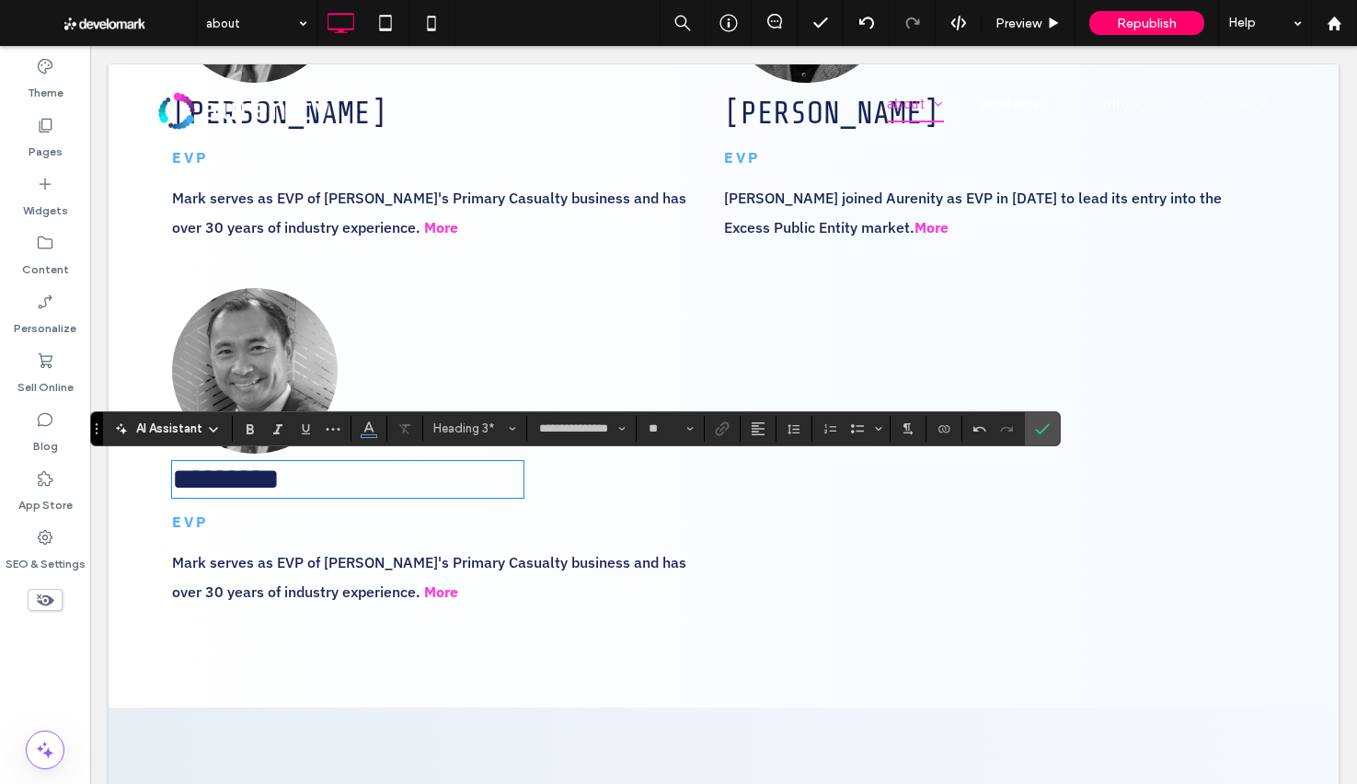
click at [382, 572] on span "Mark serves as EVP of Aurenity's Primary Casualty business and has over 30 year…" at bounding box center [429, 577] width 514 height 48
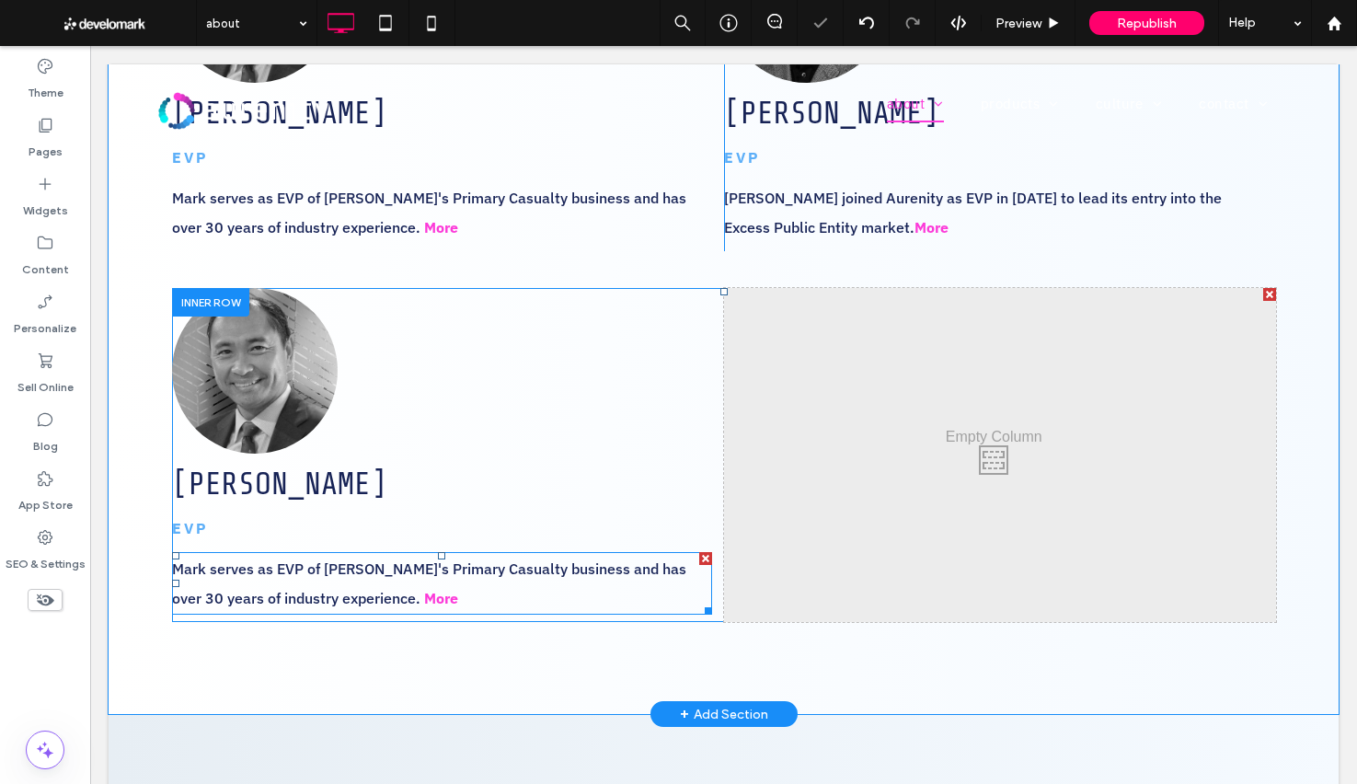
click at [431, 574] on span "Mark serves as EVP of Aurenity's Primary Casualty business and has over 30 year…" at bounding box center [429, 583] width 514 height 48
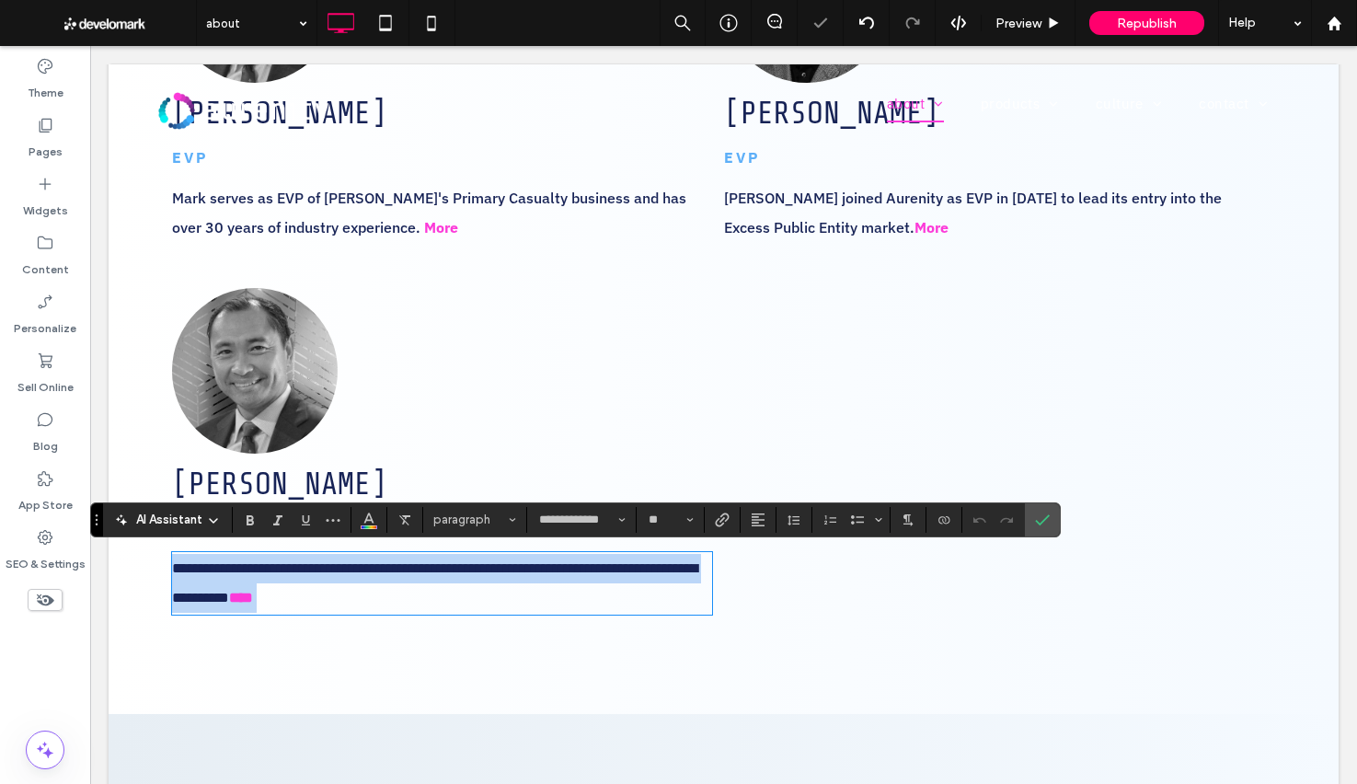
click at [457, 597] on p "**********" at bounding box center [442, 583] width 540 height 59
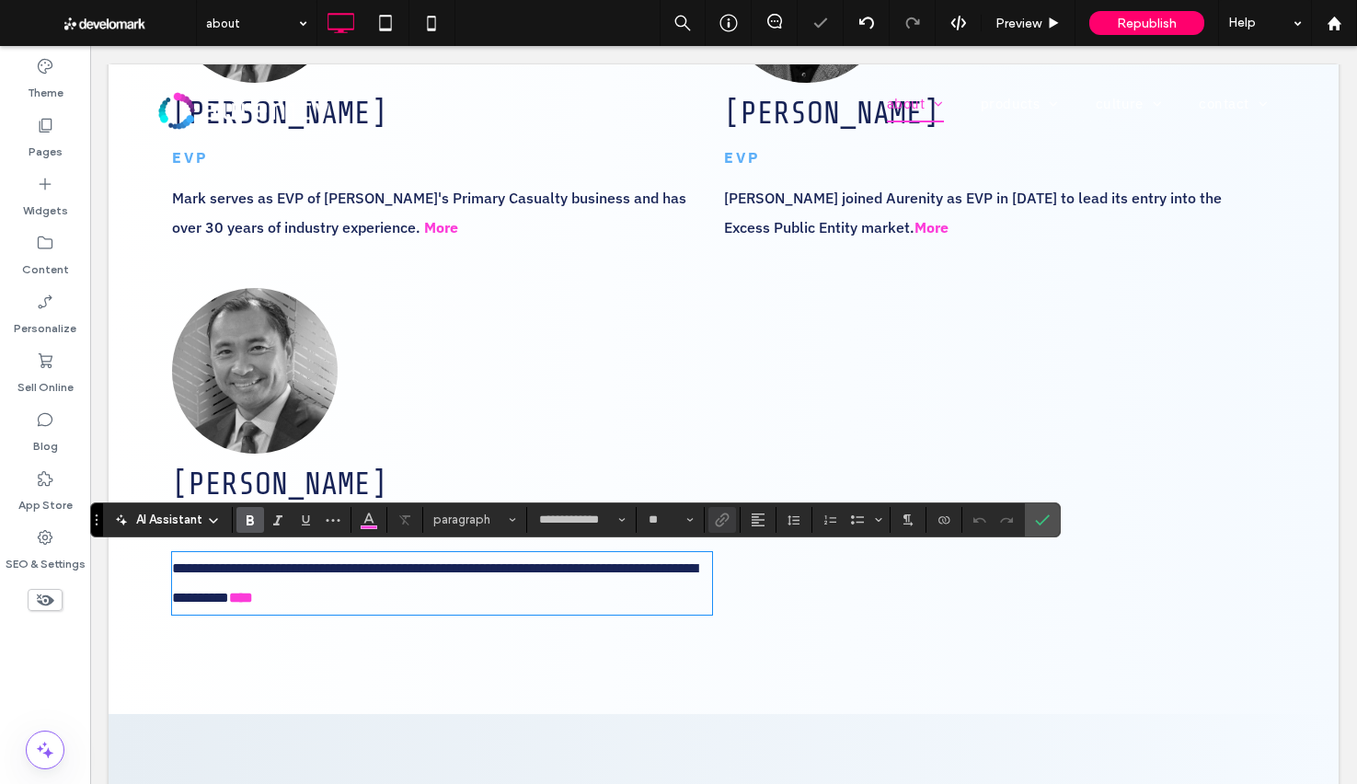
paste div
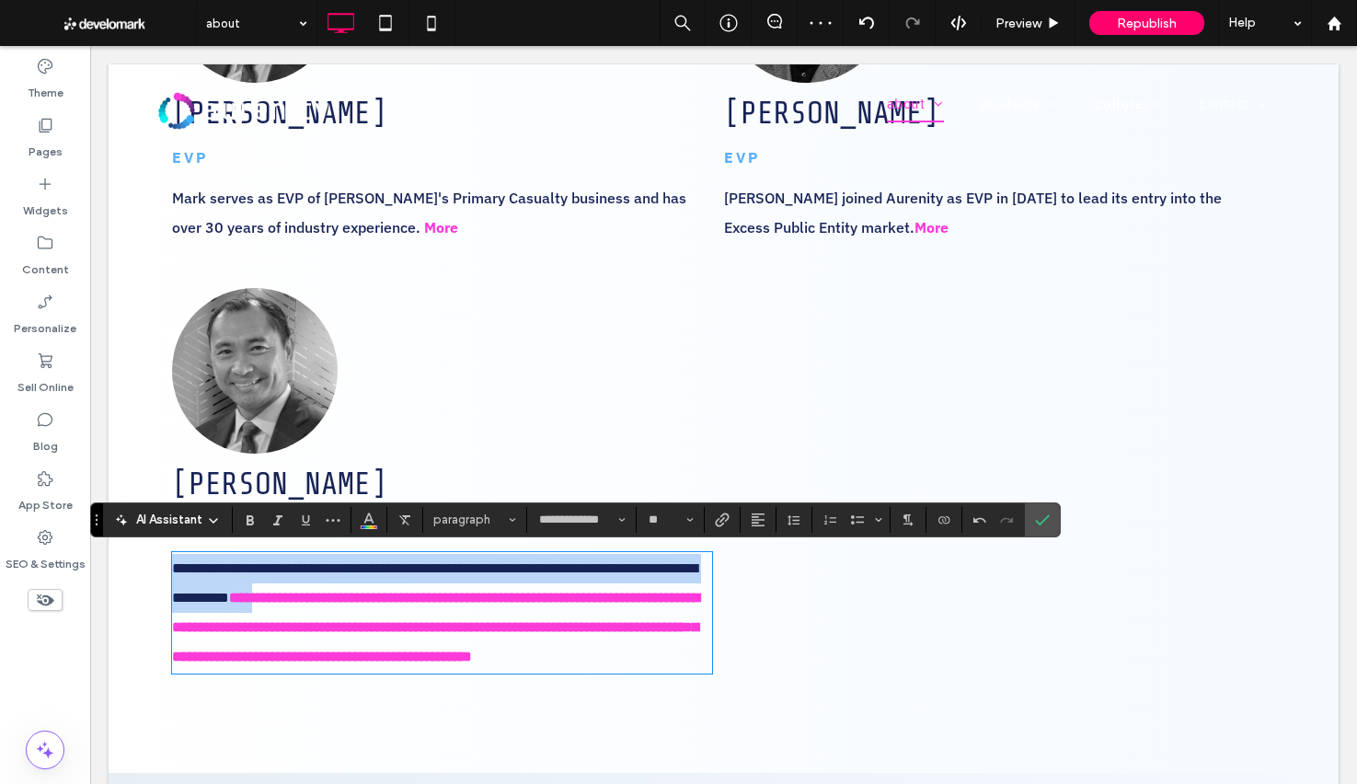
drag, startPoint x: 371, startPoint y: 592, endPoint x: 27, endPoint y: 543, distance: 347.6
drag, startPoint x: 401, startPoint y: 598, endPoint x: 154, endPoint y: 561, distance: 250.2
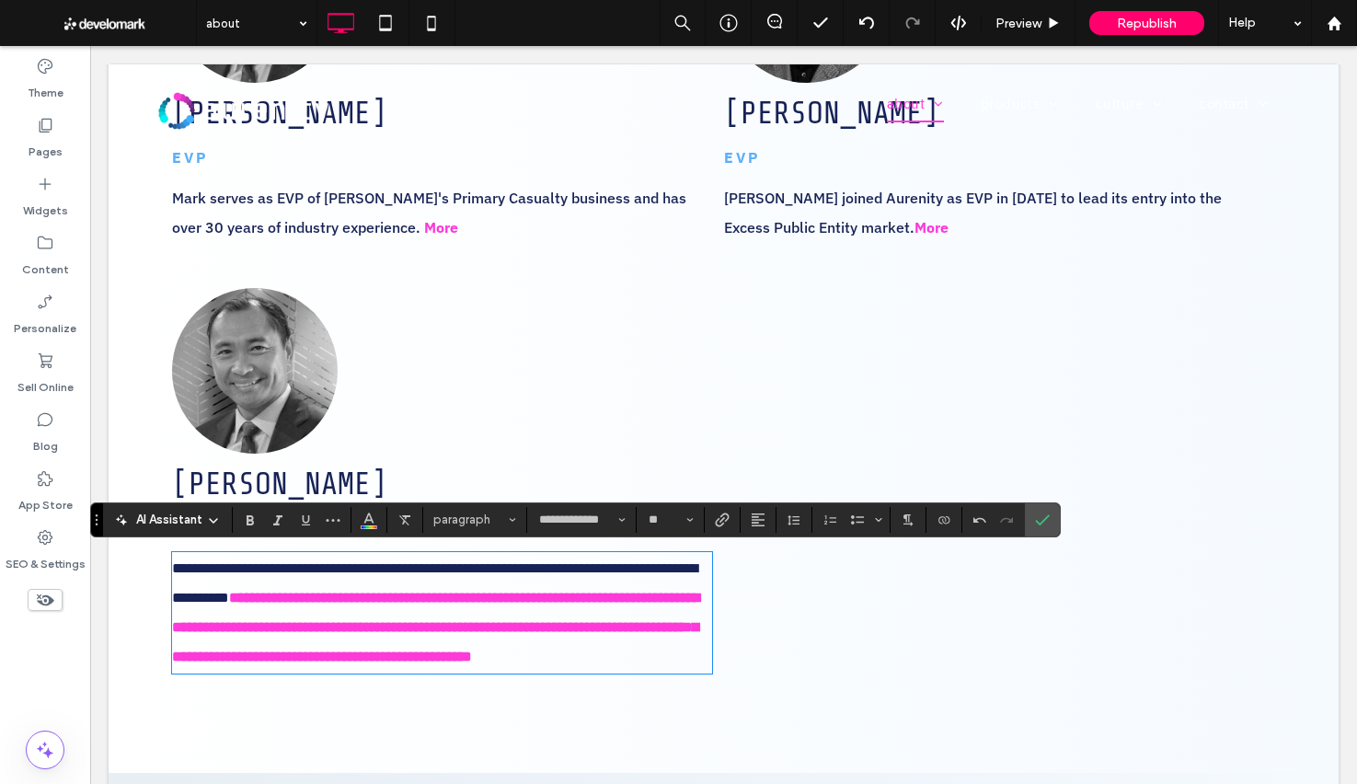
click at [282, 585] on p "**********" at bounding box center [442, 613] width 540 height 118
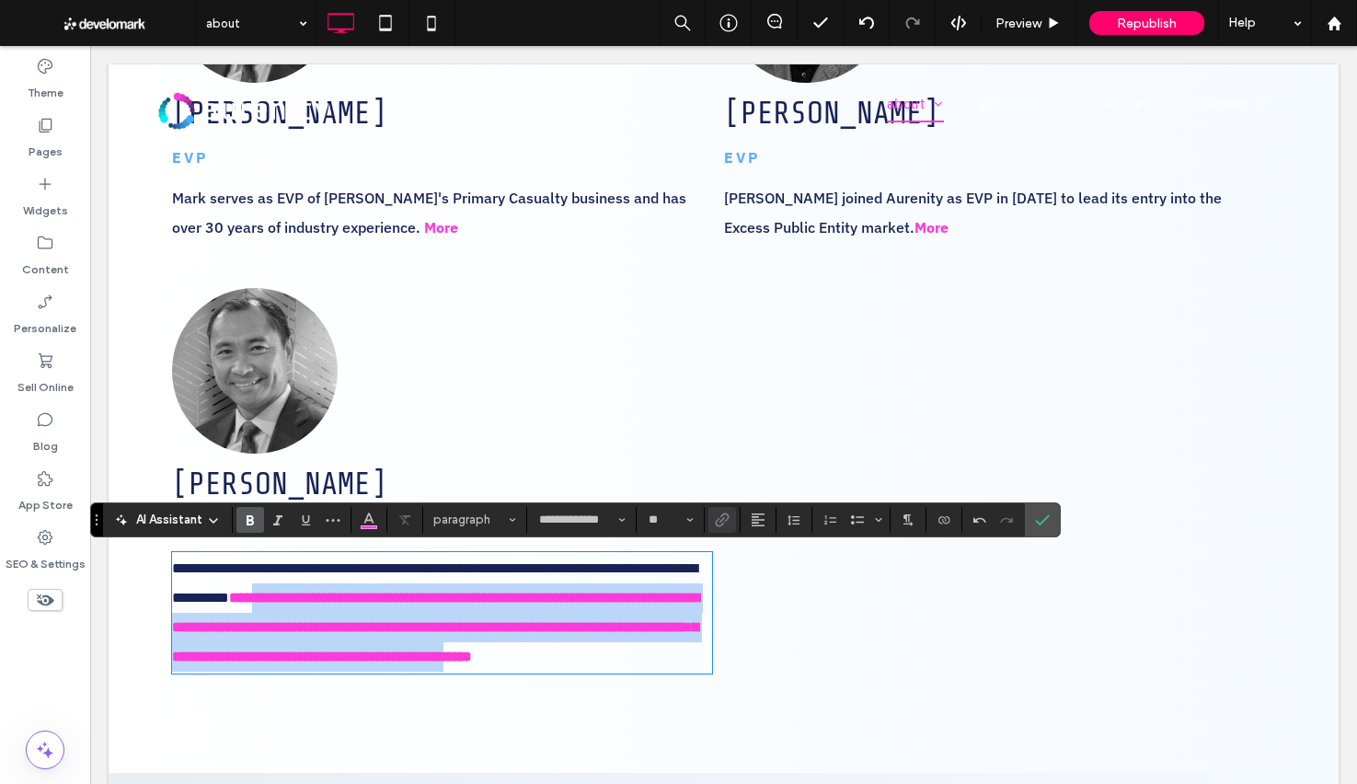
drag, startPoint x: 406, startPoint y: 599, endPoint x: 442, endPoint y: 677, distance: 86.0
click at [442, 663] on strong "**********" at bounding box center [435, 627] width 527 height 73
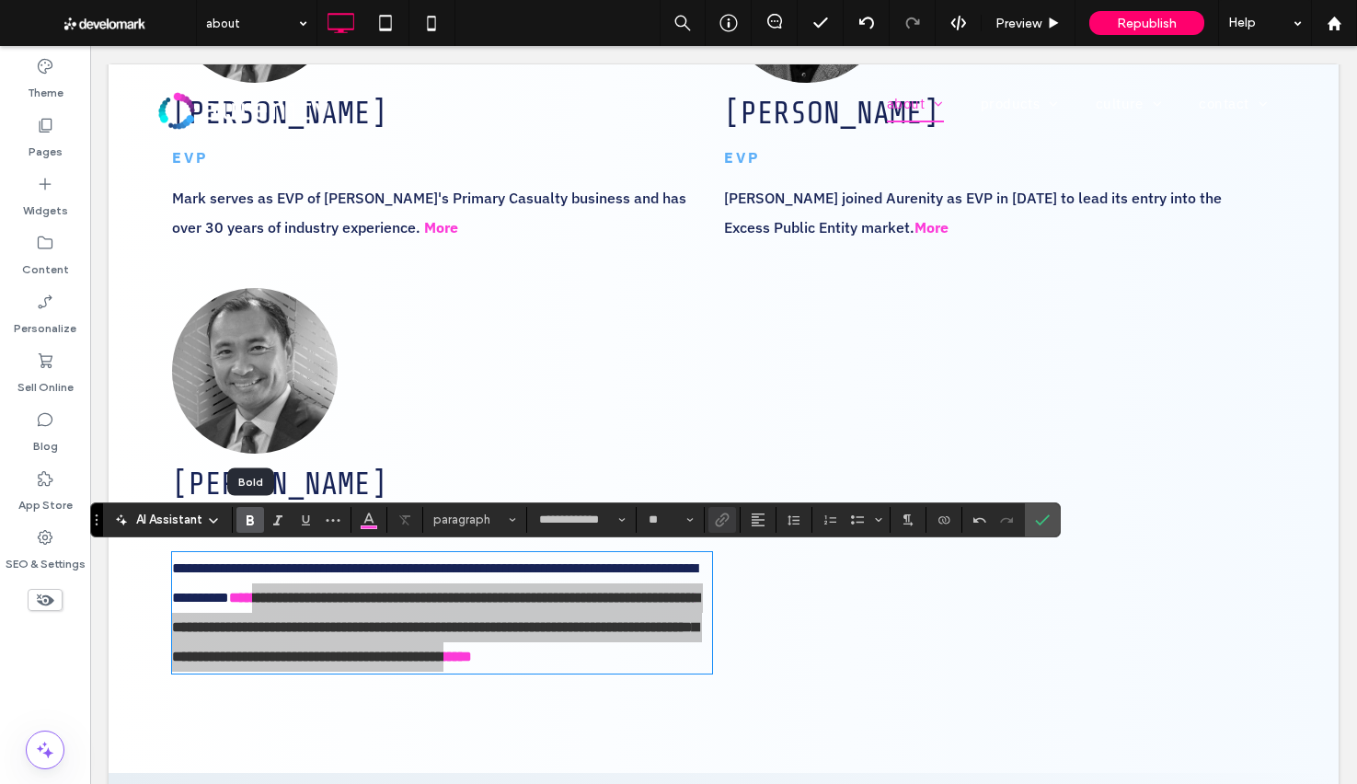
click at [245, 517] on icon "Bold" at bounding box center [250, 519] width 15 height 15
click at [374, 533] on div "**********" at bounding box center [575, 519] width 971 height 35
click at [371, 521] on icon "Color" at bounding box center [369, 518] width 15 height 15
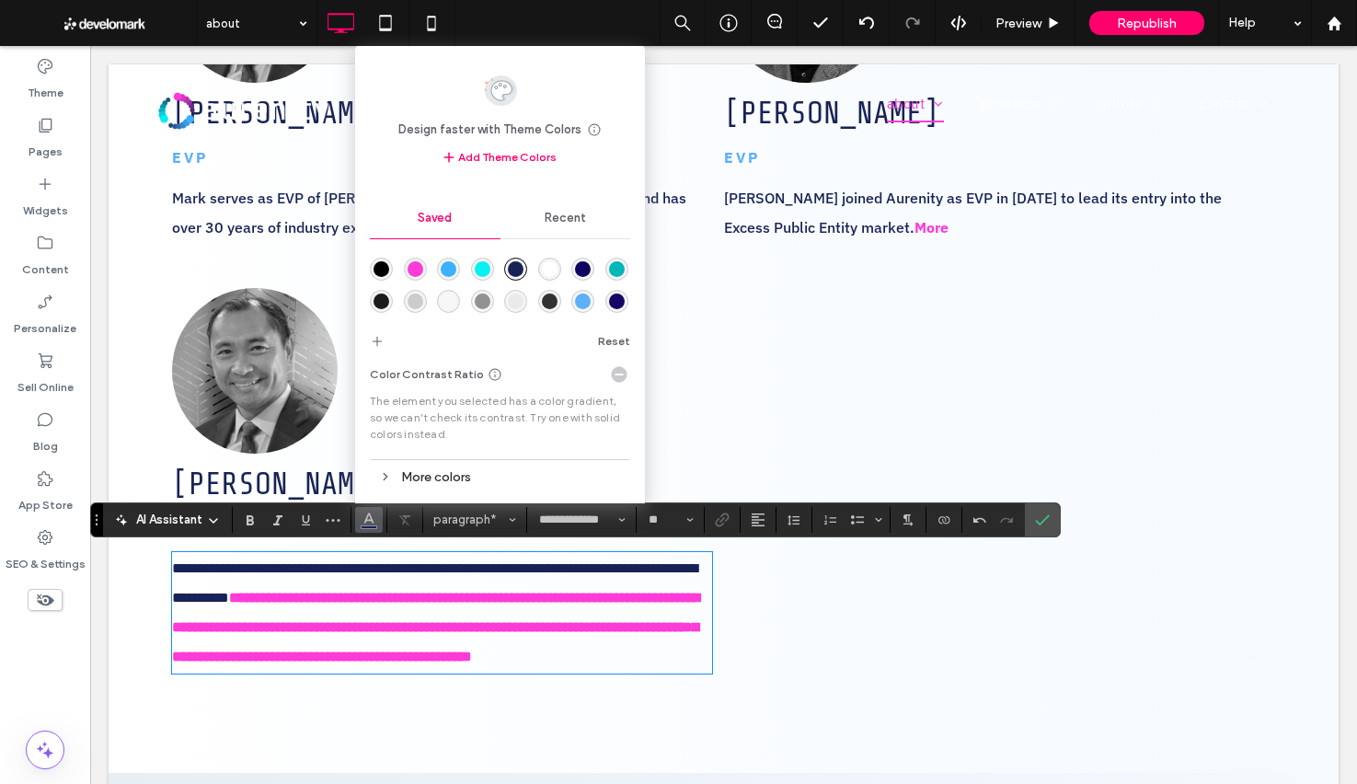
click at [335, 574] on span "**********" at bounding box center [434, 582] width 525 height 43
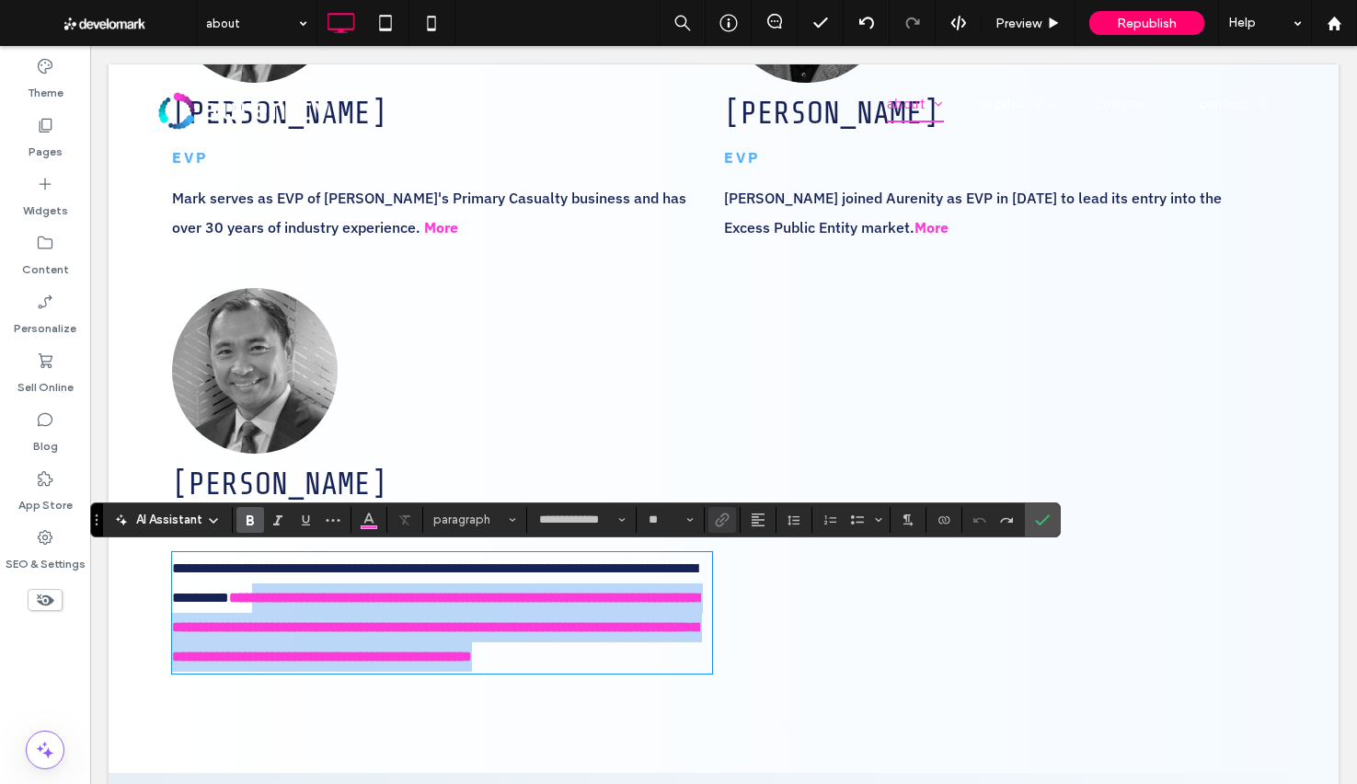
drag, startPoint x: 405, startPoint y: 597, endPoint x: 510, endPoint y: 705, distance: 150.3
click at [510, 681] on div "**********" at bounding box center [448, 484] width 552 height 393
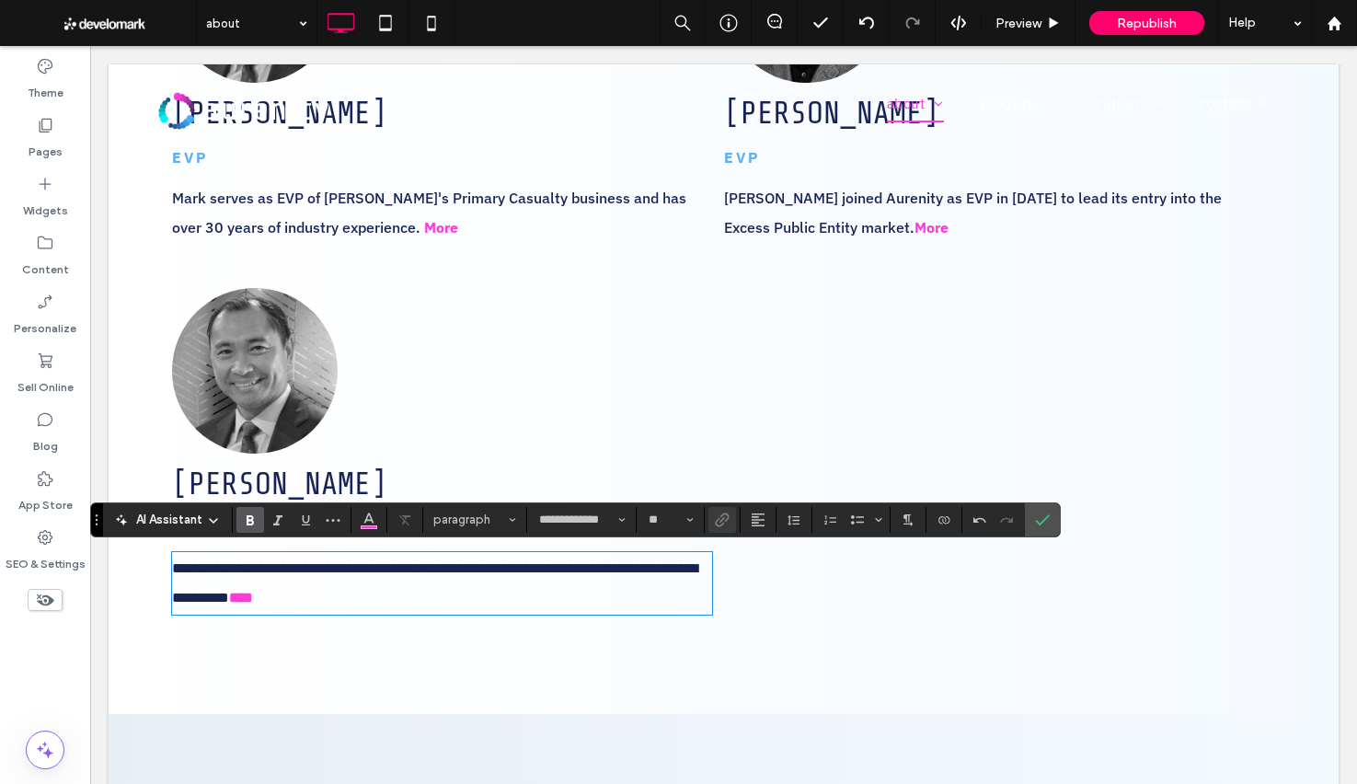
click at [174, 566] on span "**********" at bounding box center [434, 582] width 525 height 43
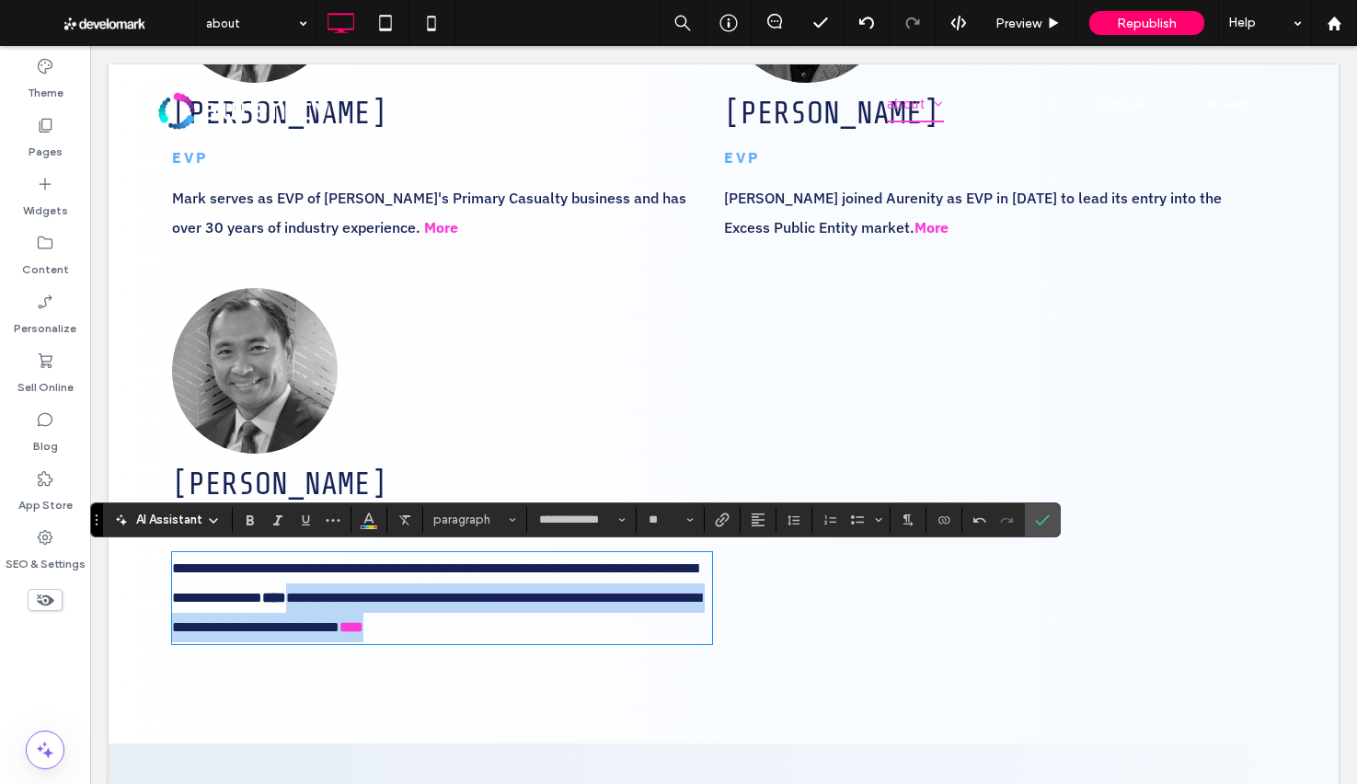
drag, startPoint x: 456, startPoint y: 602, endPoint x: 720, endPoint y: 659, distance: 270.2
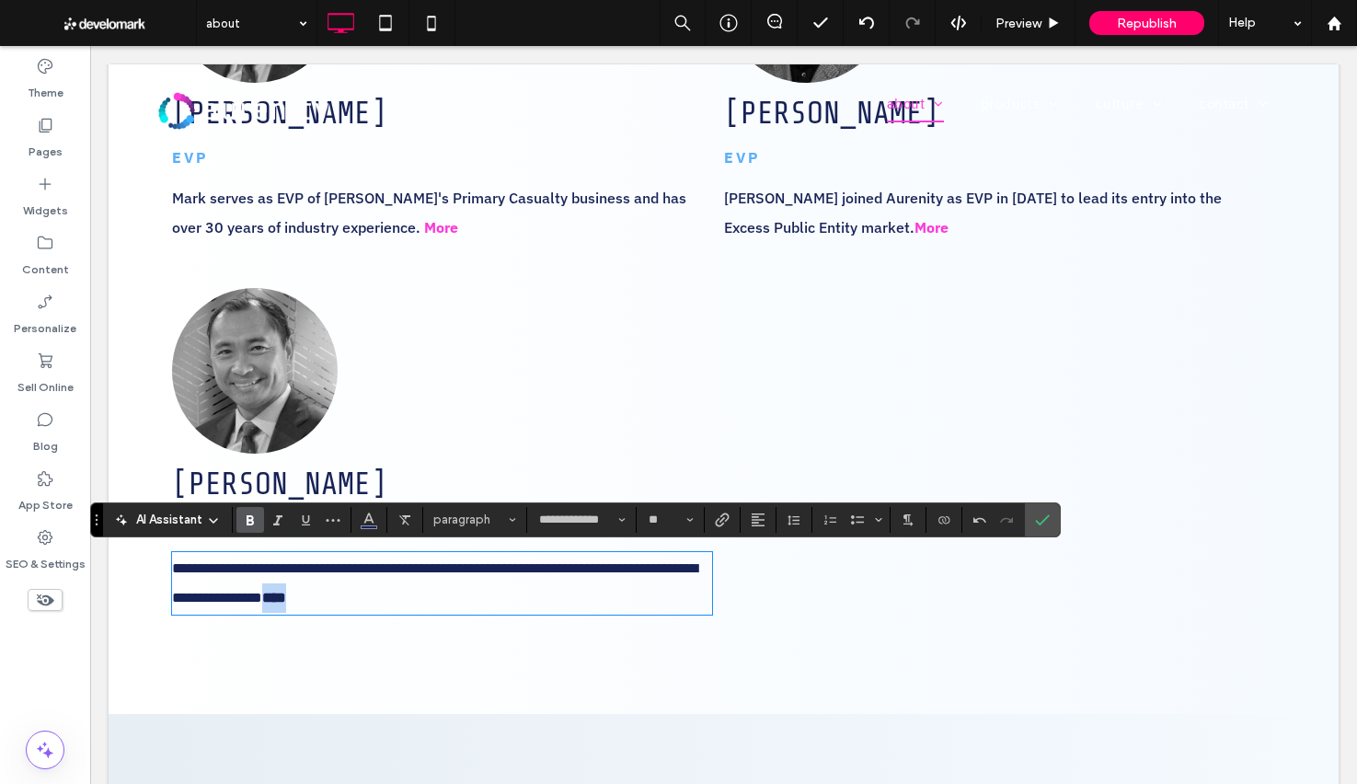
drag, startPoint x: 418, startPoint y: 600, endPoint x: 527, endPoint y: 568, distance: 114.1
click at [382, 600] on p "**********" at bounding box center [442, 583] width 540 height 59
click at [712, 524] on label "Link" at bounding box center [722, 520] width 28 height 26
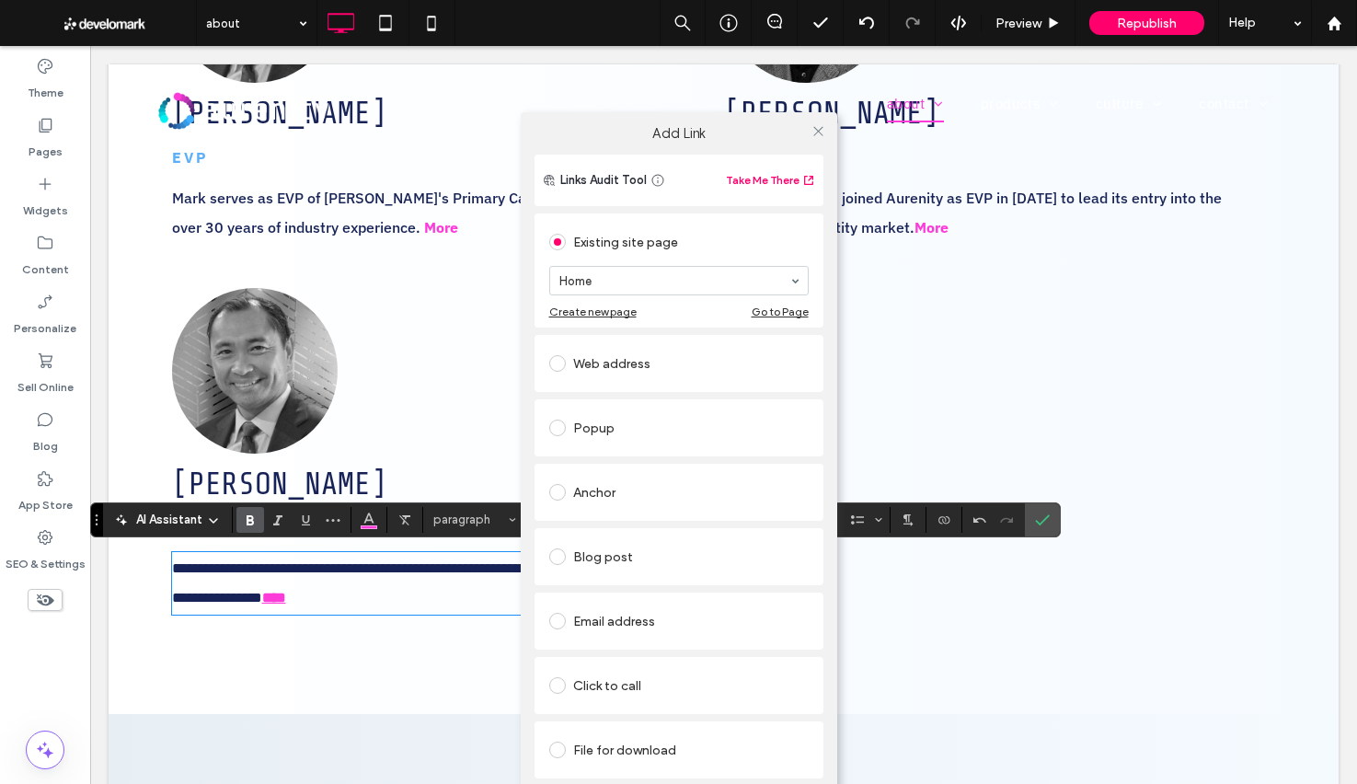
click at [615, 415] on div "Popup" at bounding box center [678, 427] width 259 height 29
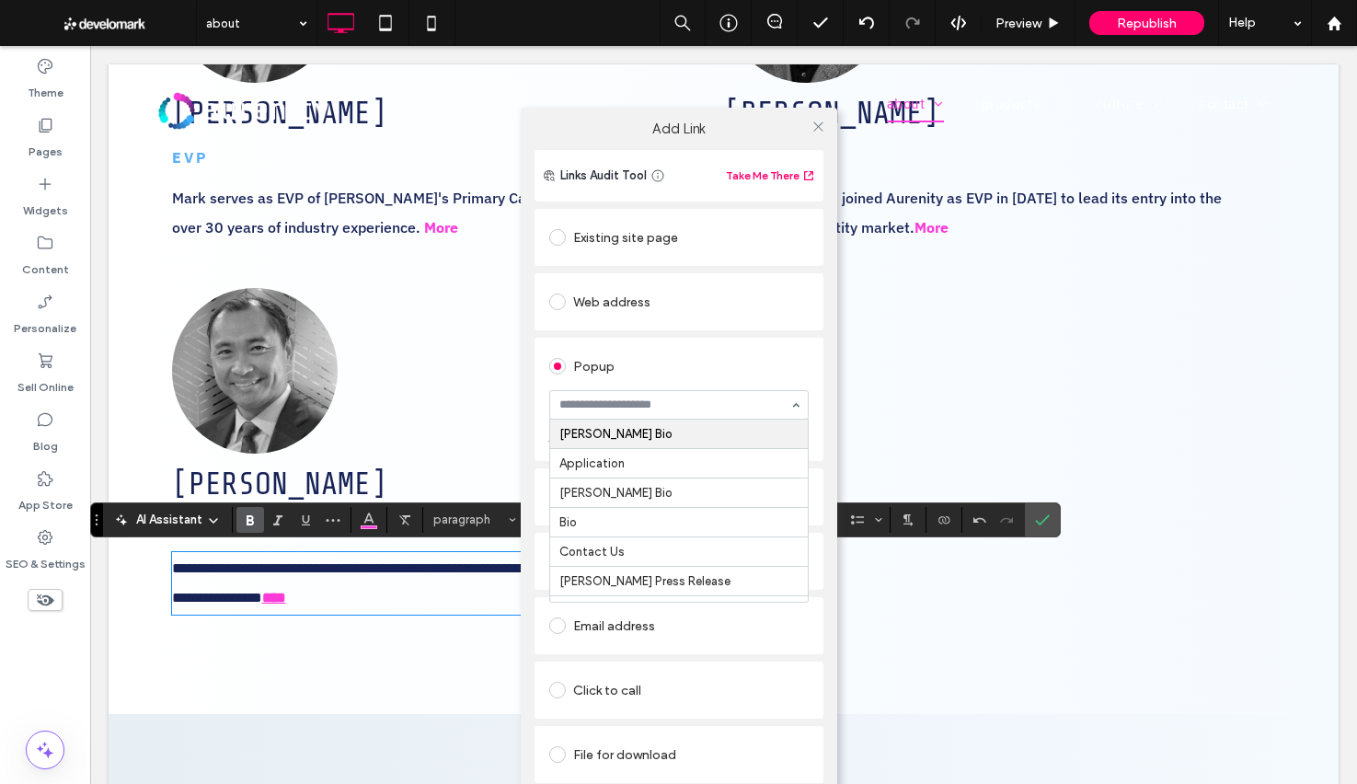
type input "*"
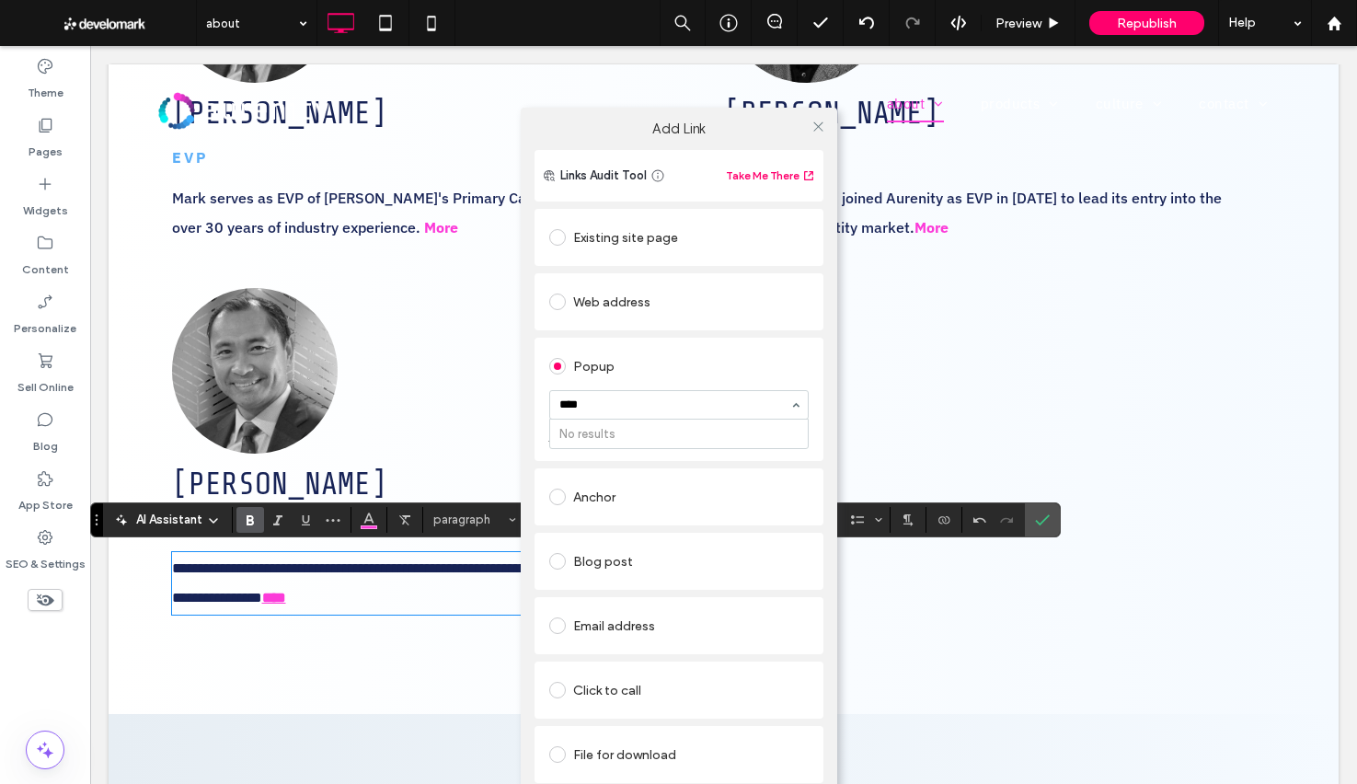
type input "***"
drag, startPoint x: 665, startPoint y: 435, endPoint x: 715, endPoint y: 341, distance: 106.2
click at [815, 121] on icon at bounding box center [819, 127] width 14 height 14
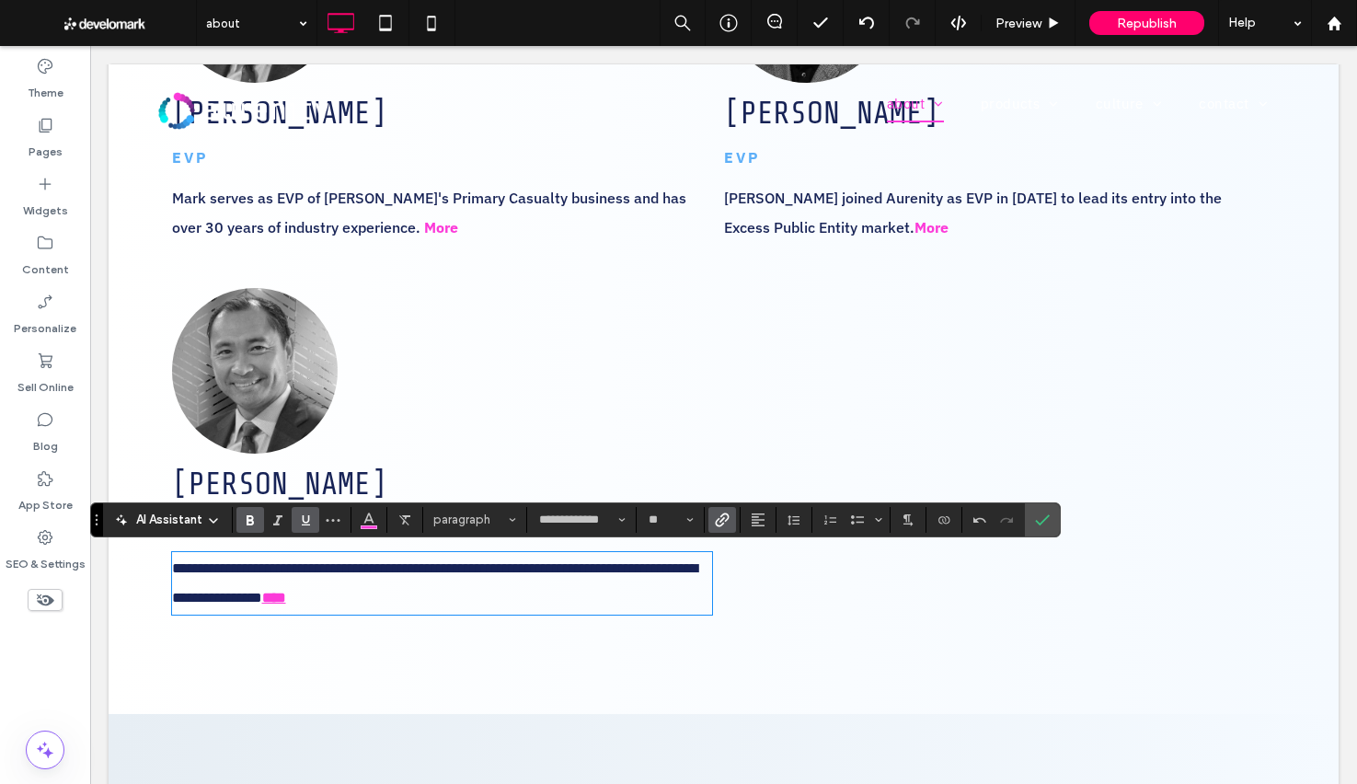
click at [302, 518] on icon "Underline" at bounding box center [305, 519] width 15 height 15
click at [302, 518] on use "Underline" at bounding box center [306, 520] width 8 height 10
click at [1044, 520] on use "Confirm" at bounding box center [1043, 519] width 15 height 11
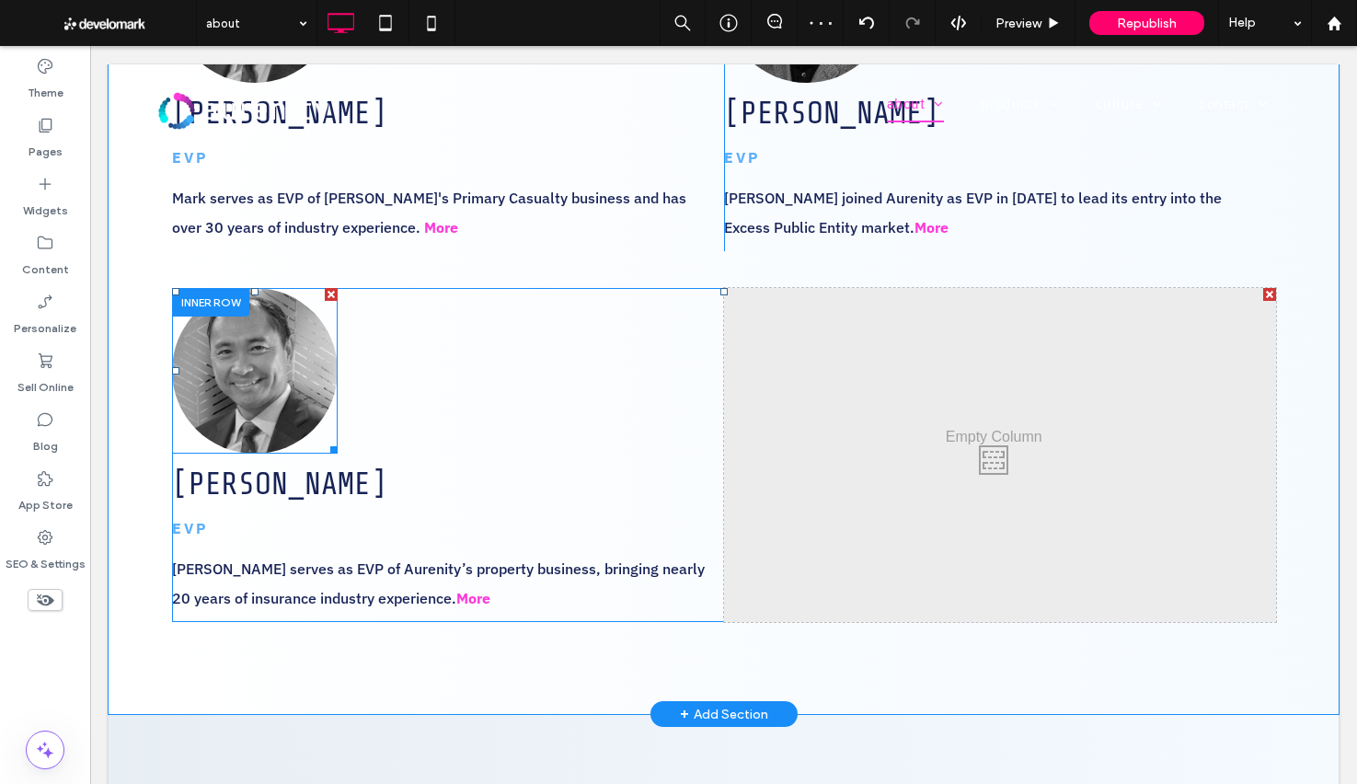
click at [302, 374] on img at bounding box center [255, 371] width 166 height 166
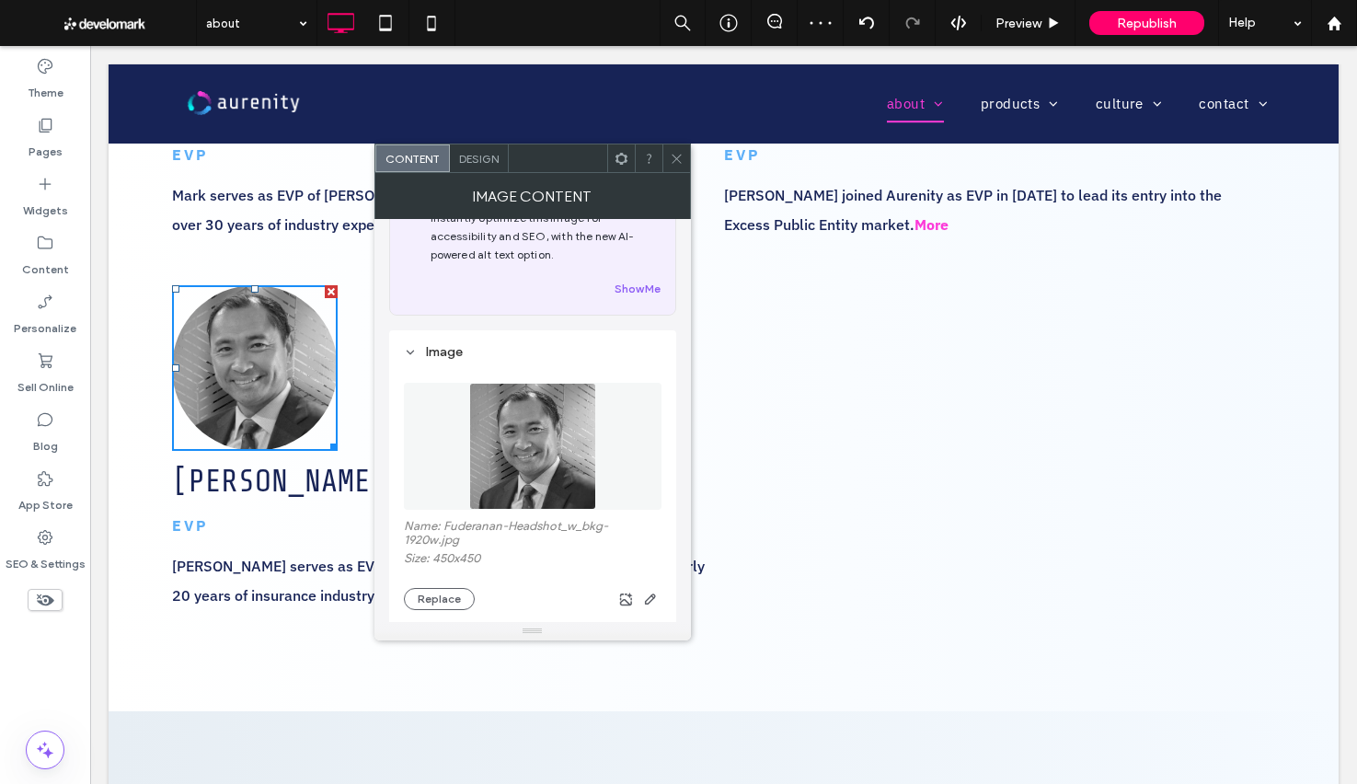
scroll to position [129, 0]
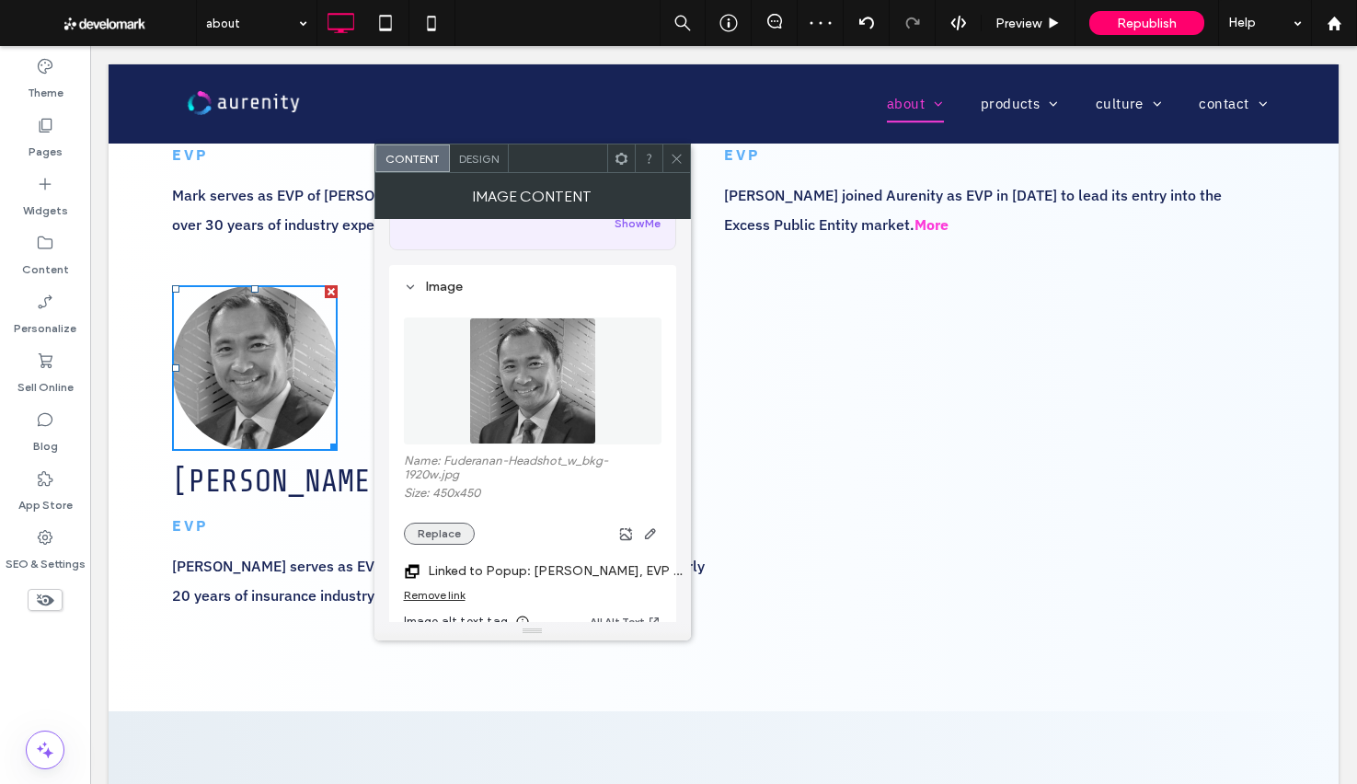
click at [438, 539] on button "Replace" at bounding box center [439, 534] width 71 height 22
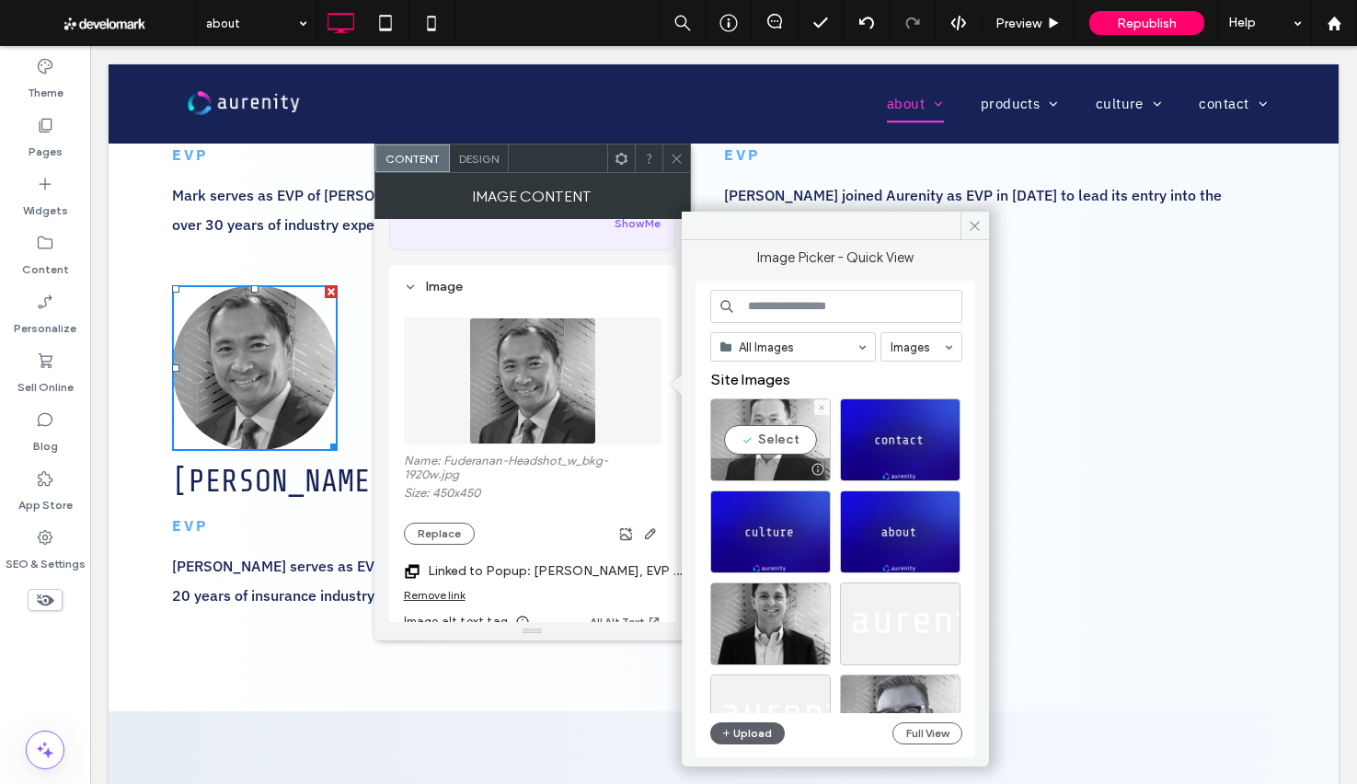
click at [792, 427] on div "Select" at bounding box center [770, 439] width 121 height 83
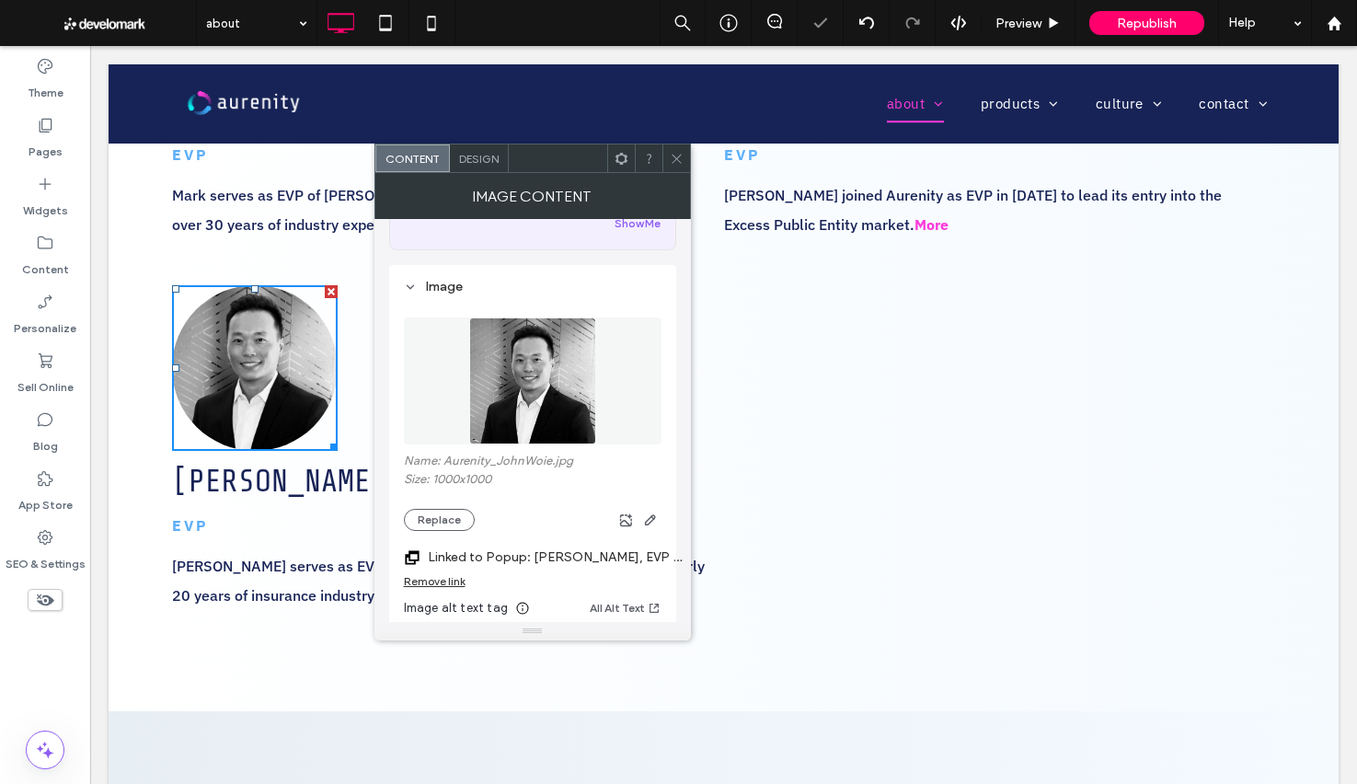
click at [525, 549] on label "Linked to Popup: Mark Fuderanan, EVP Bio" at bounding box center [557, 557] width 258 height 34
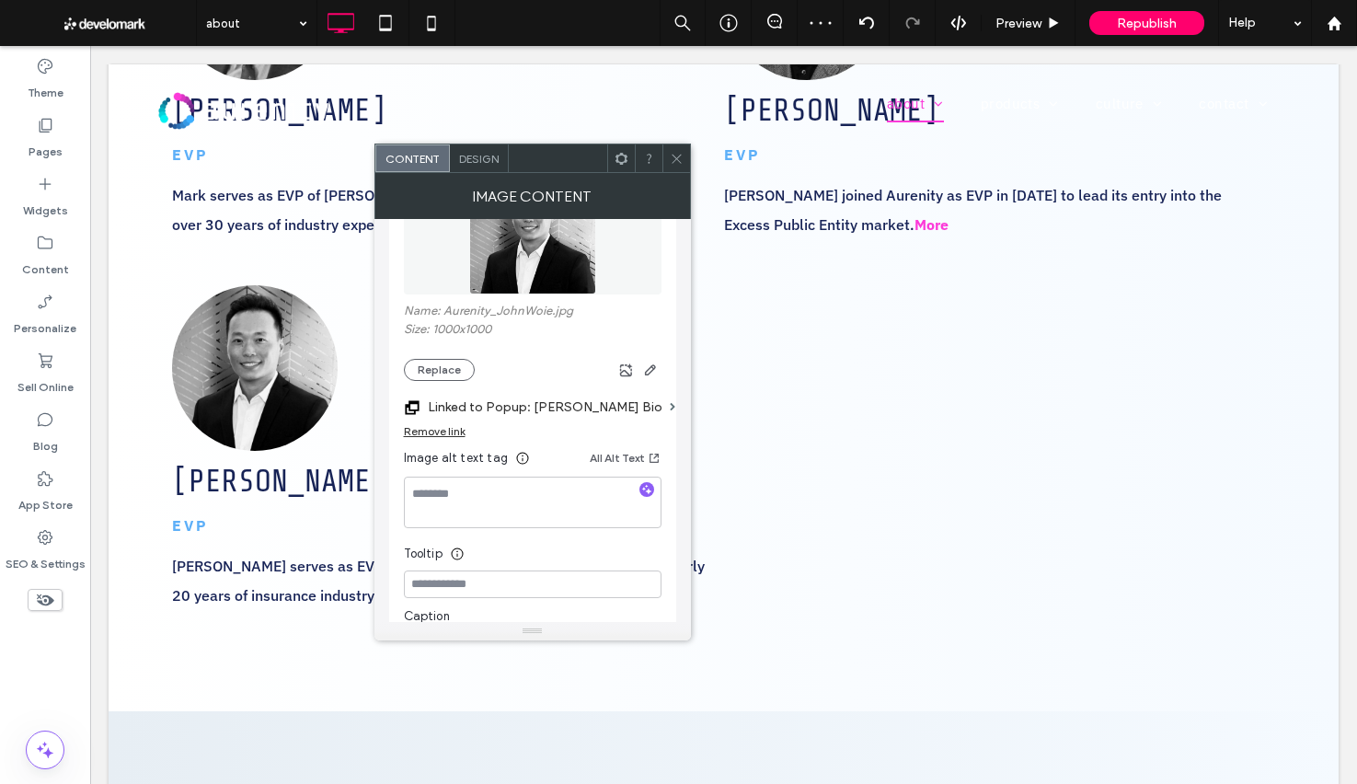
scroll to position [305, 0]
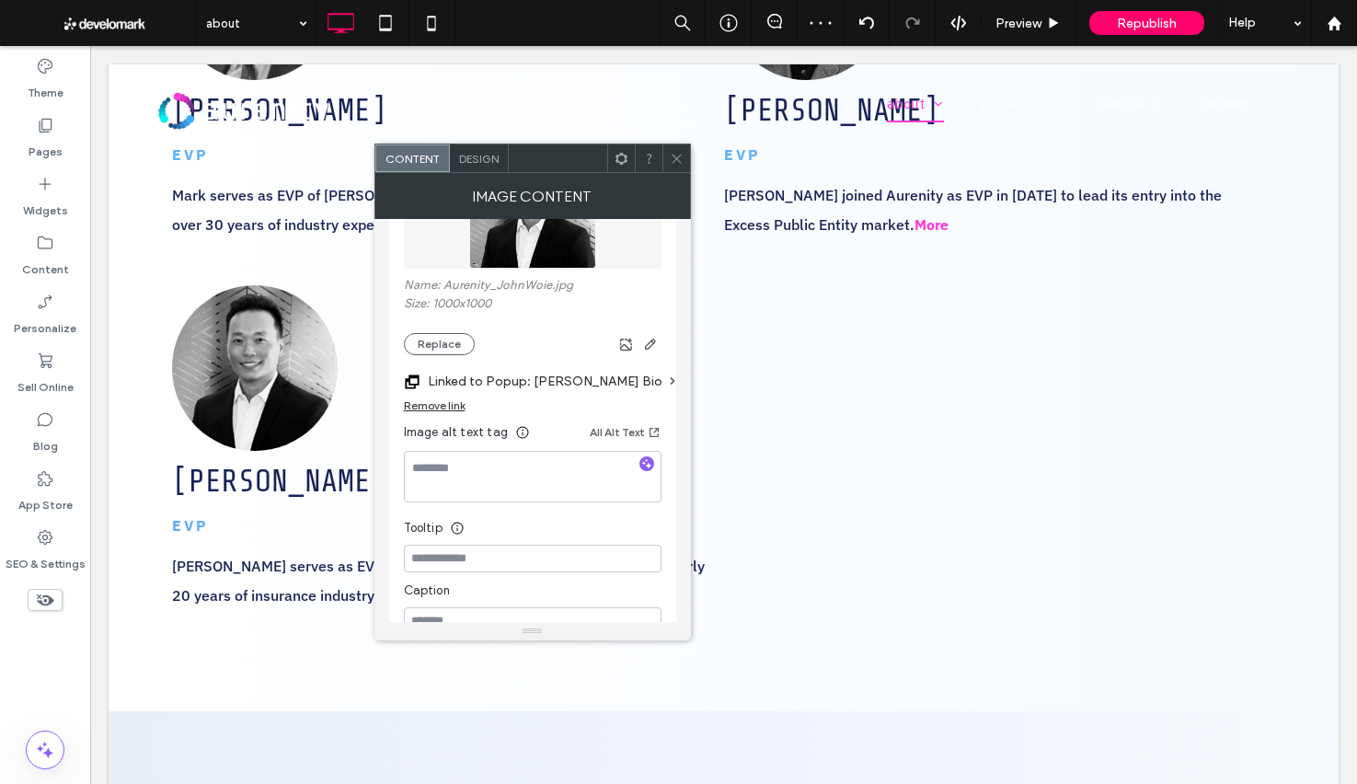
click at [680, 153] on icon at bounding box center [677, 159] width 14 height 14
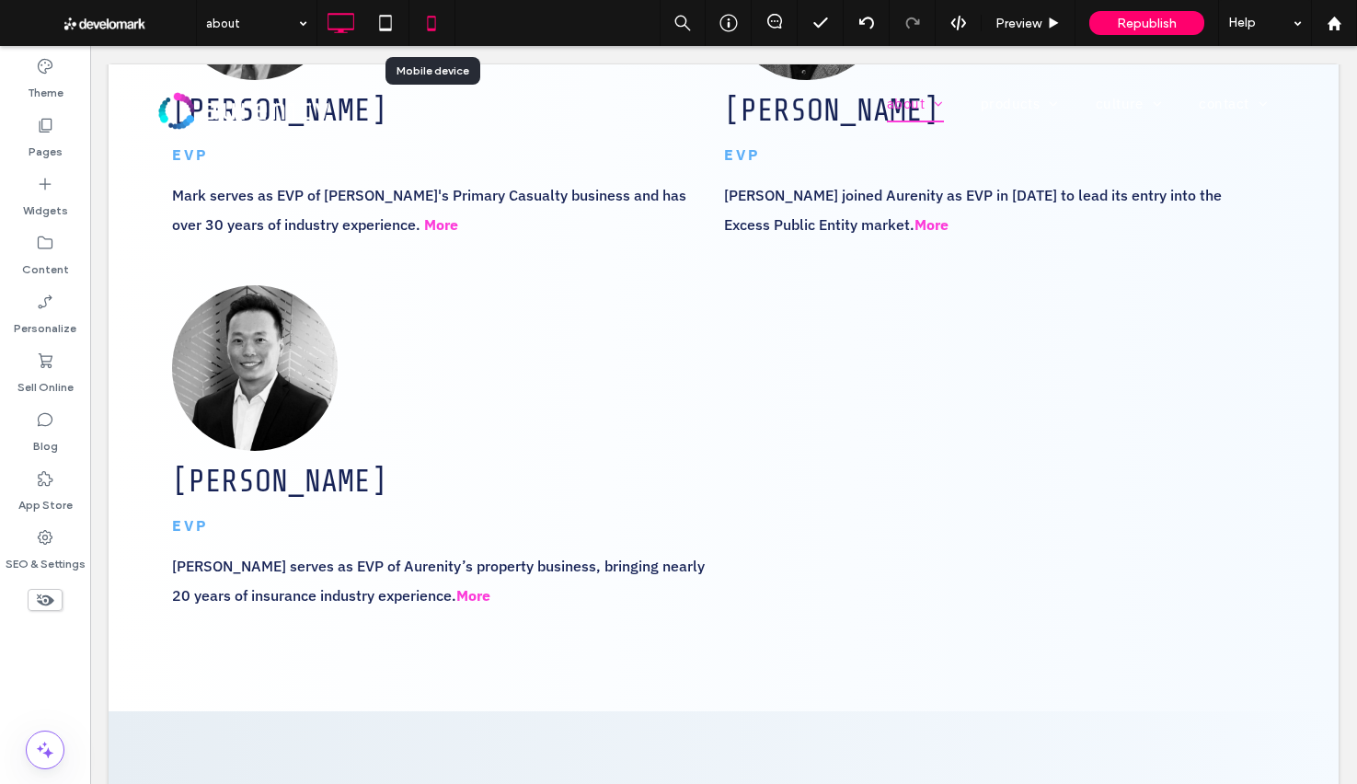
click at [437, 36] on icon at bounding box center [431, 23] width 37 height 37
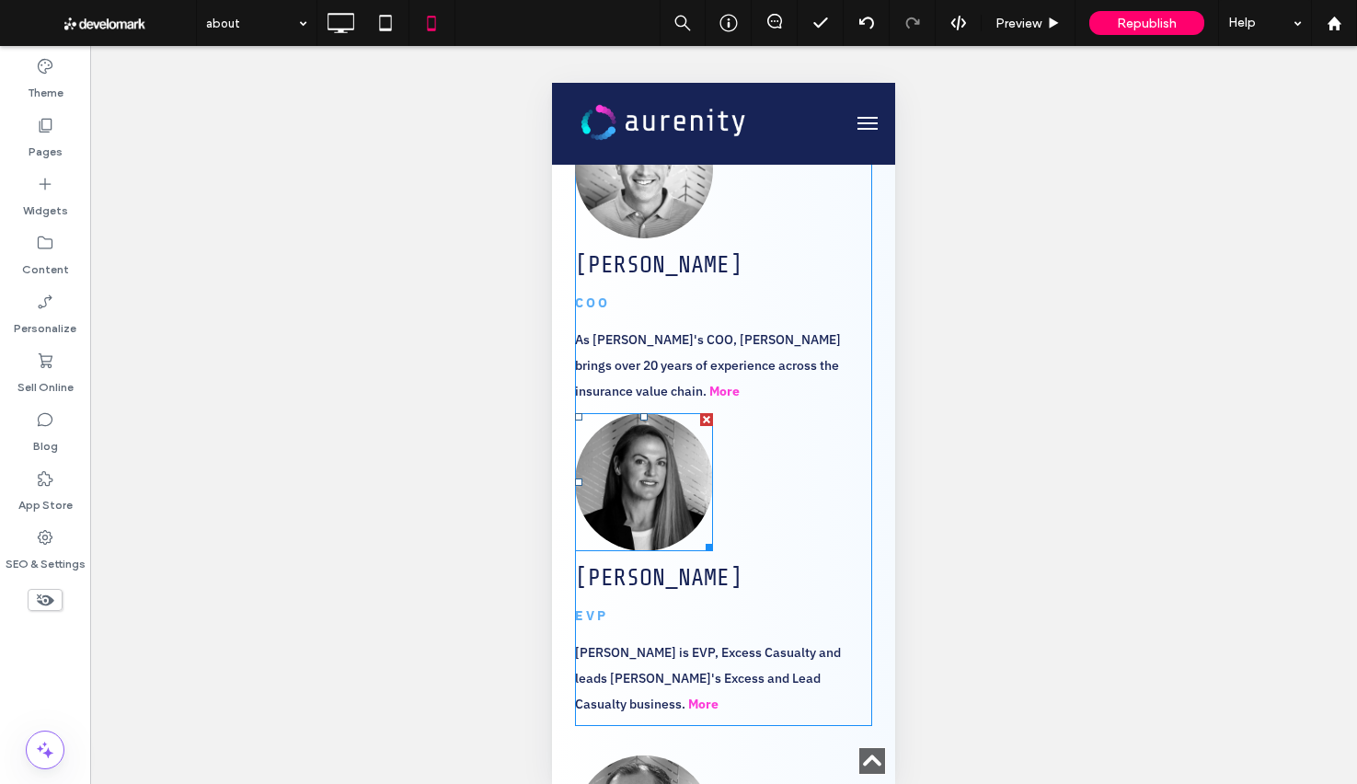
scroll to position [2122, 0]
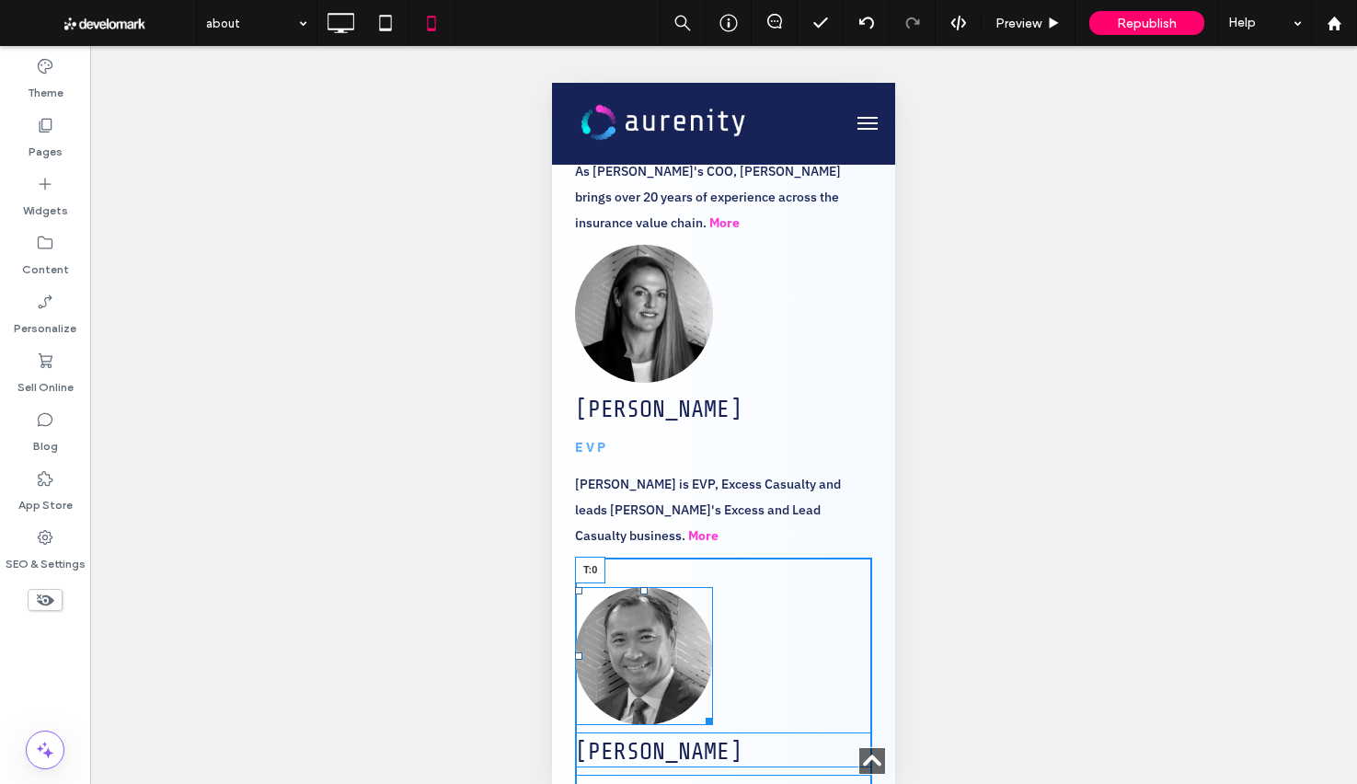
drag, startPoint x: 640, startPoint y: 509, endPoint x: 637, endPoint y: 480, distance: 28.8
click at [637, 587] on div "T:0" at bounding box center [644, 656] width 138 height 138
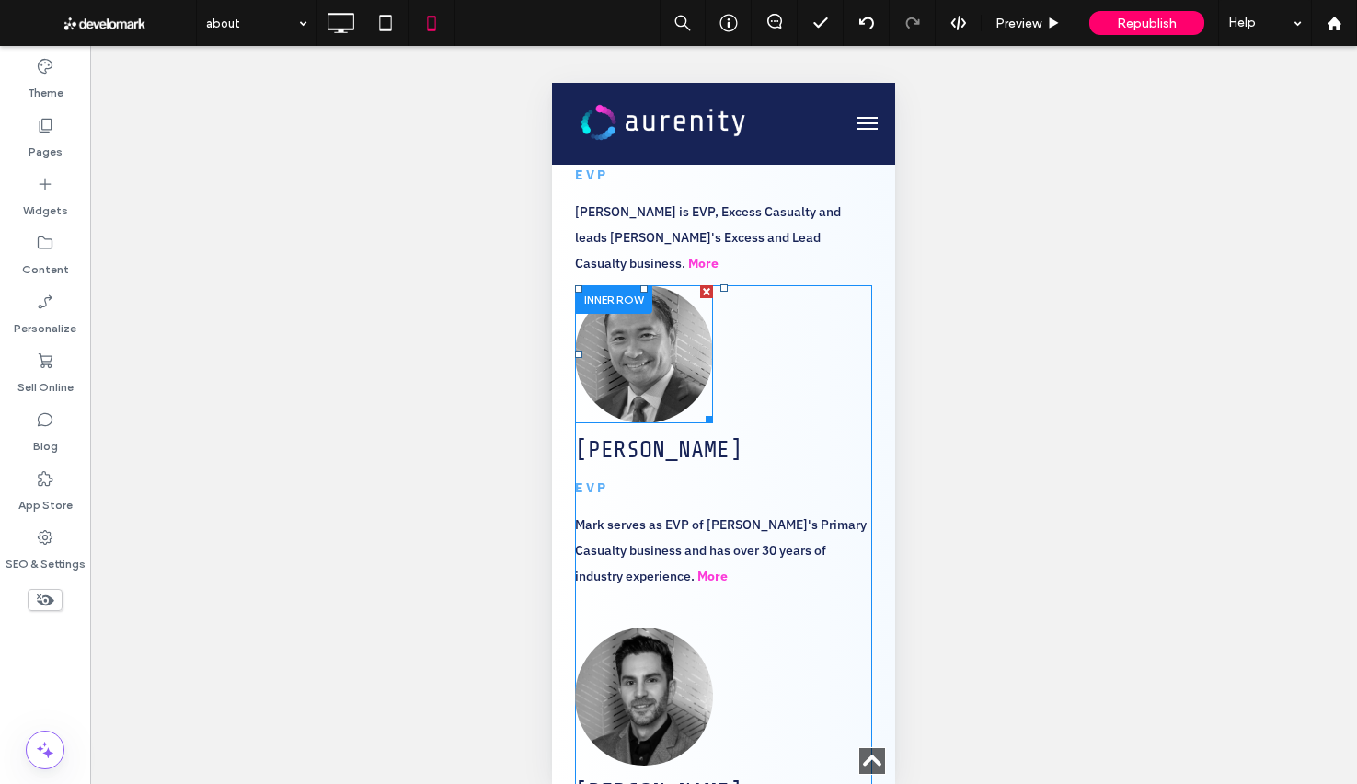
scroll to position [2657, 0]
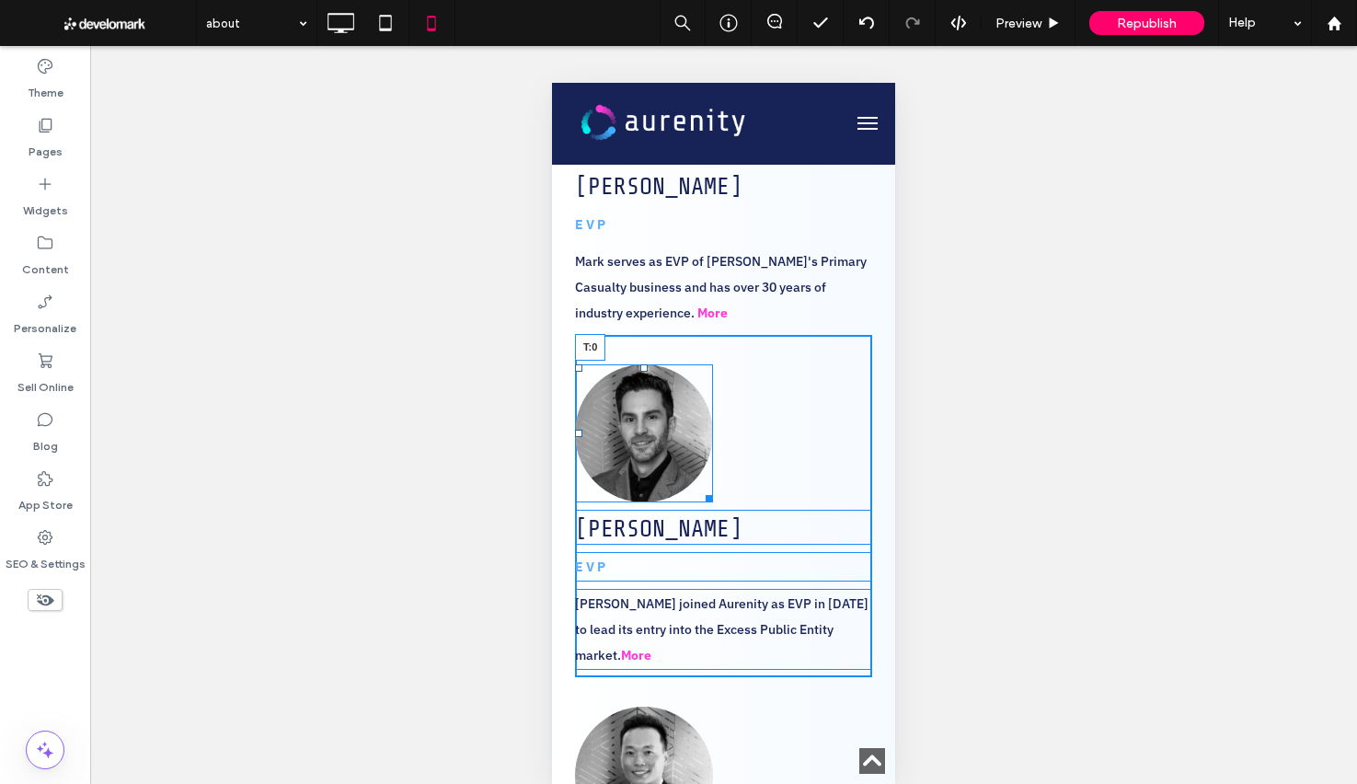
drag, startPoint x: 642, startPoint y: 287, endPoint x: 1282, endPoint y: 530, distance: 684.0
click at [640, 364] on div at bounding box center [643, 367] width 7 height 7
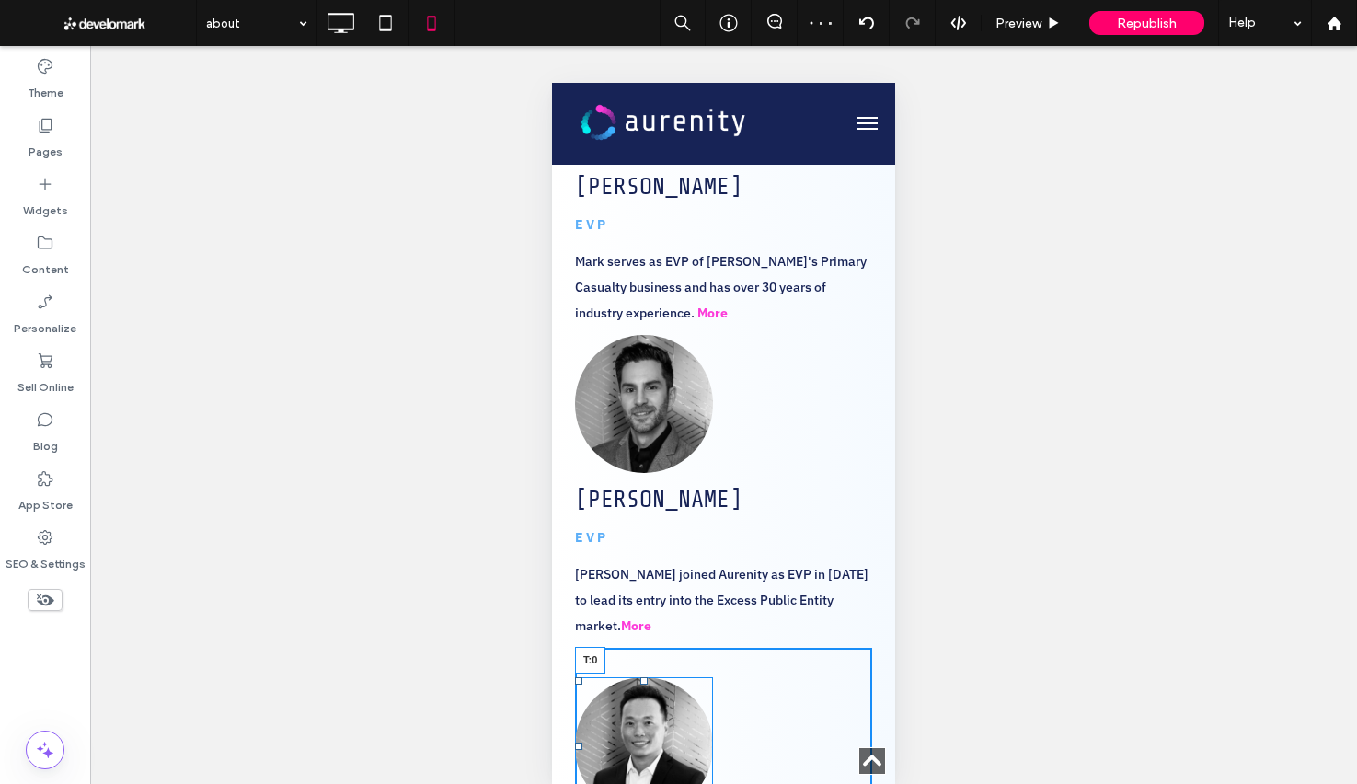
drag, startPoint x: 642, startPoint y: 570, endPoint x: 641, endPoint y: 538, distance: 32.2
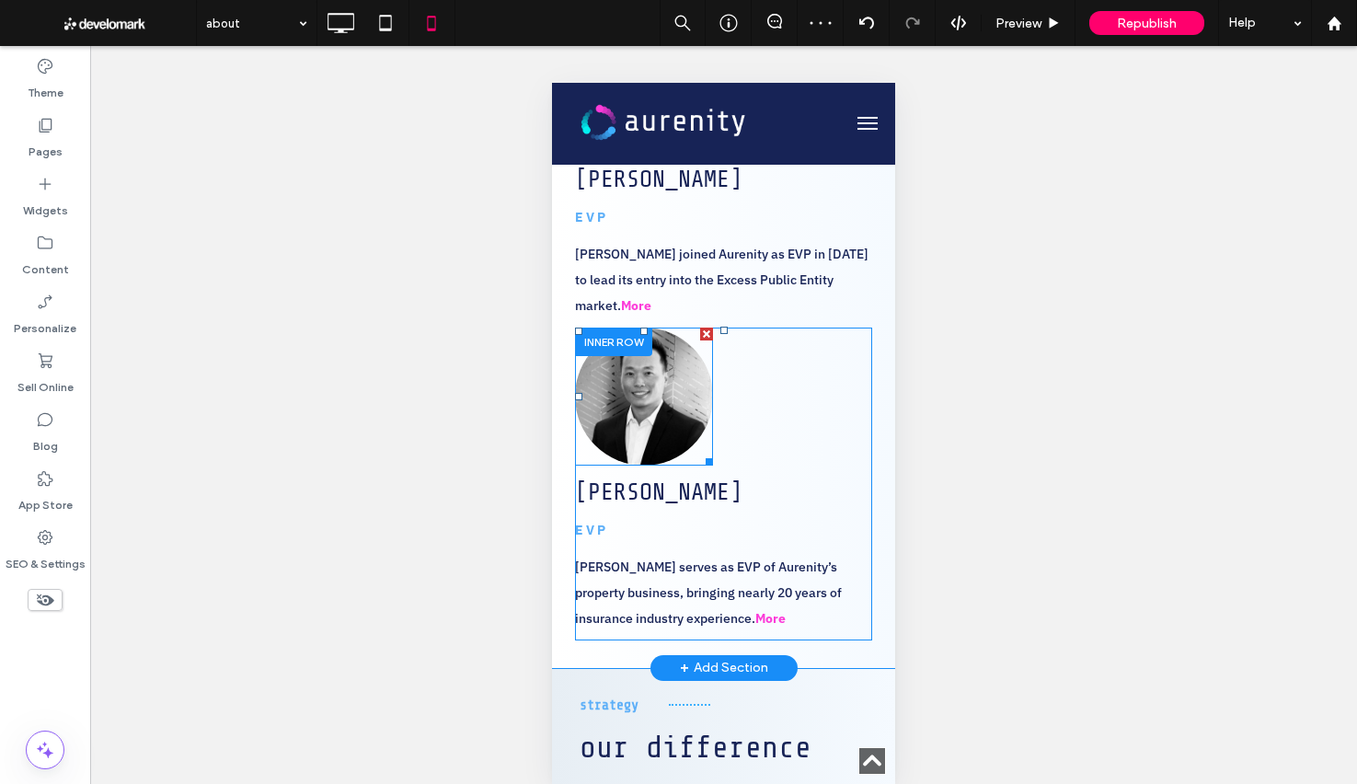
scroll to position [3012, 0]
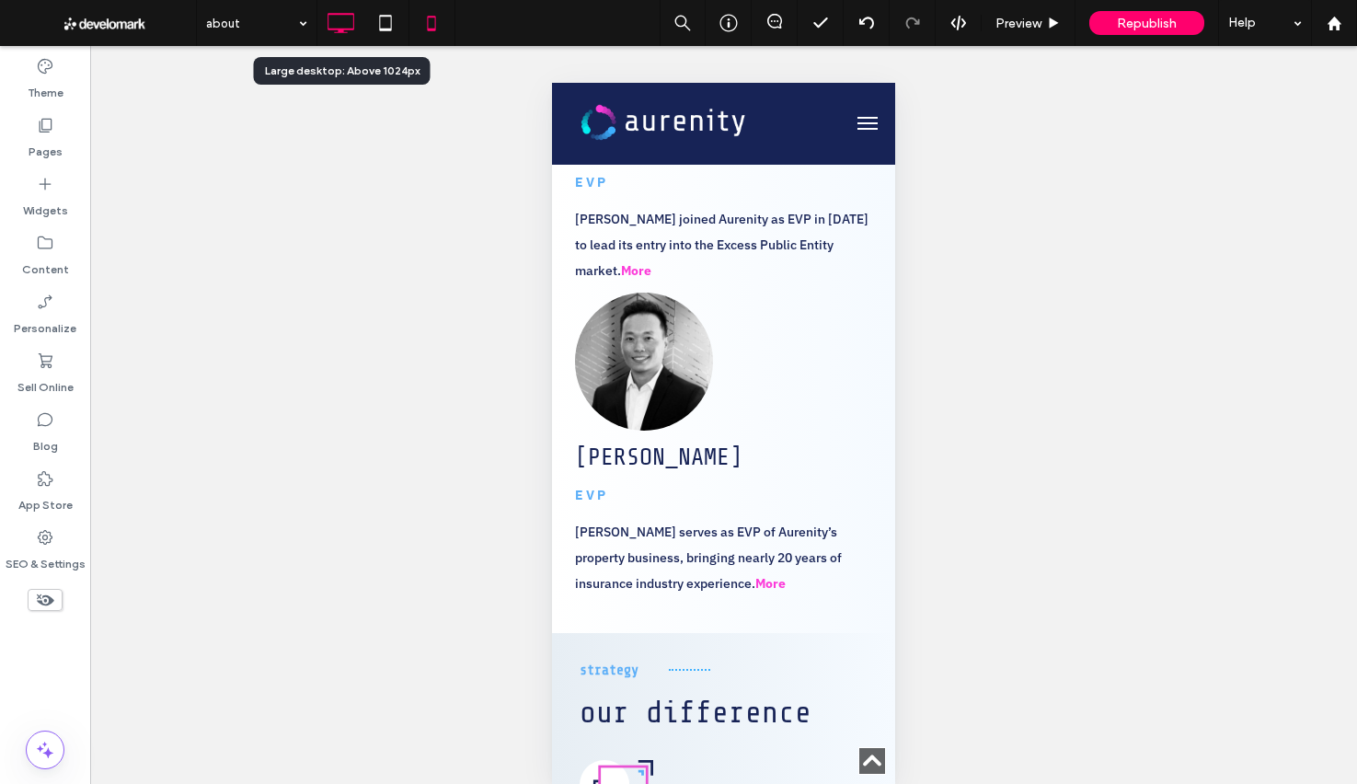
click at [342, 10] on icon at bounding box center [340, 23] width 37 height 37
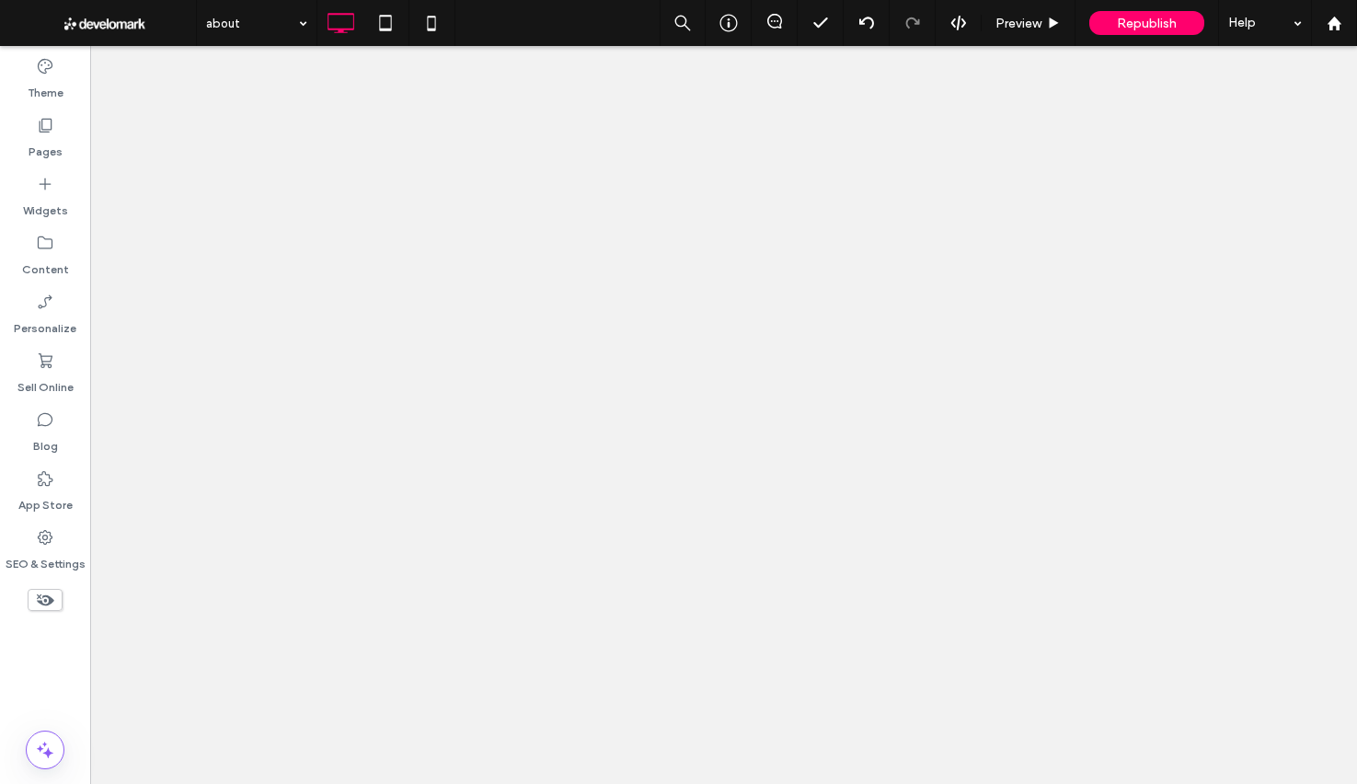
scroll to position [0, 0]
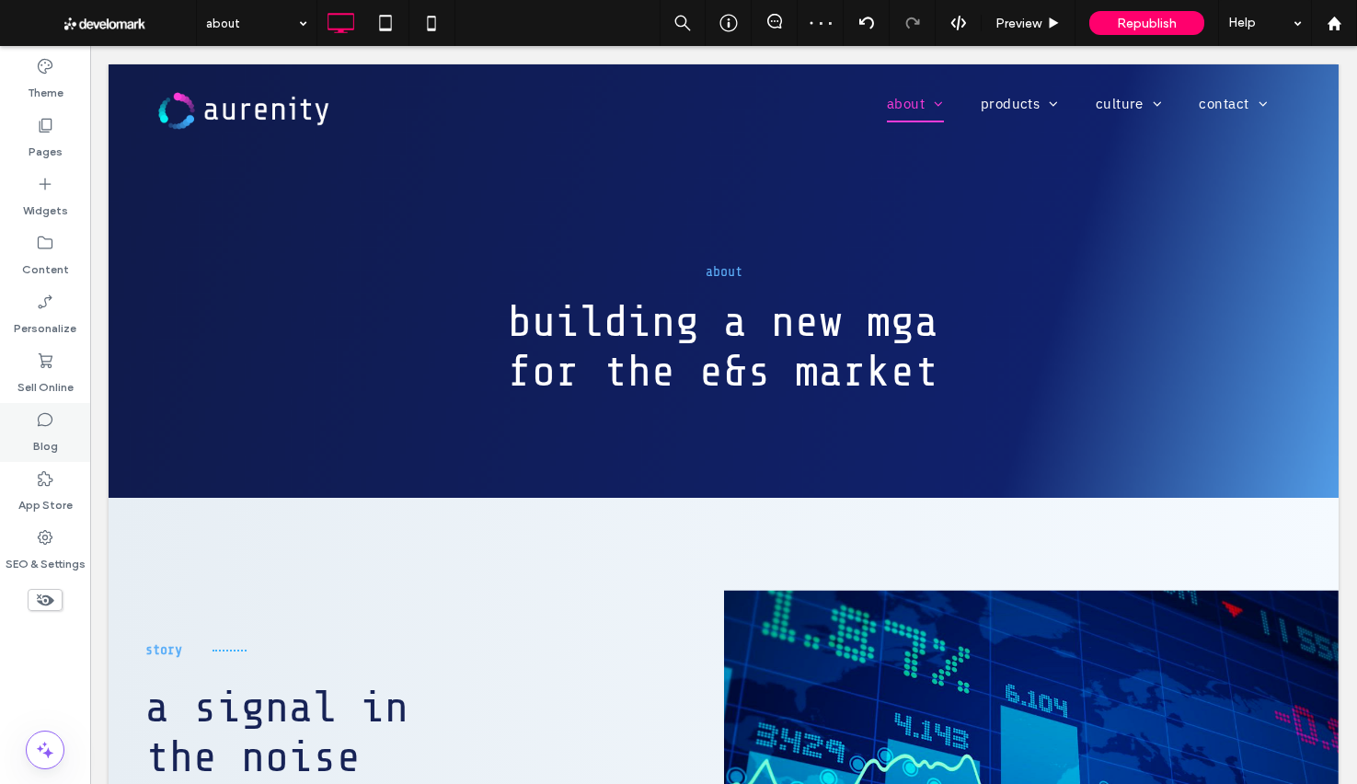
click at [62, 443] on div "Blog" at bounding box center [45, 432] width 90 height 59
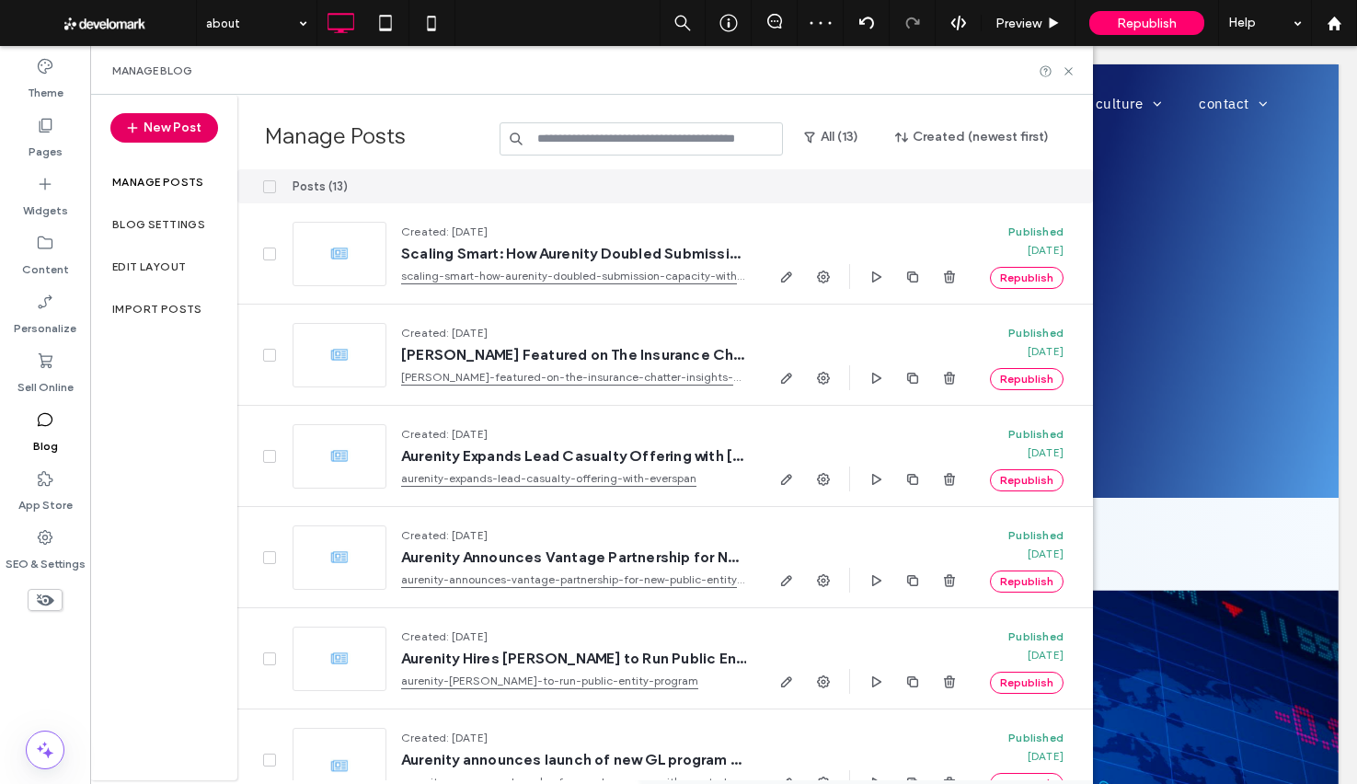
click at [200, 136] on button "New Post" at bounding box center [164, 127] width 108 height 29
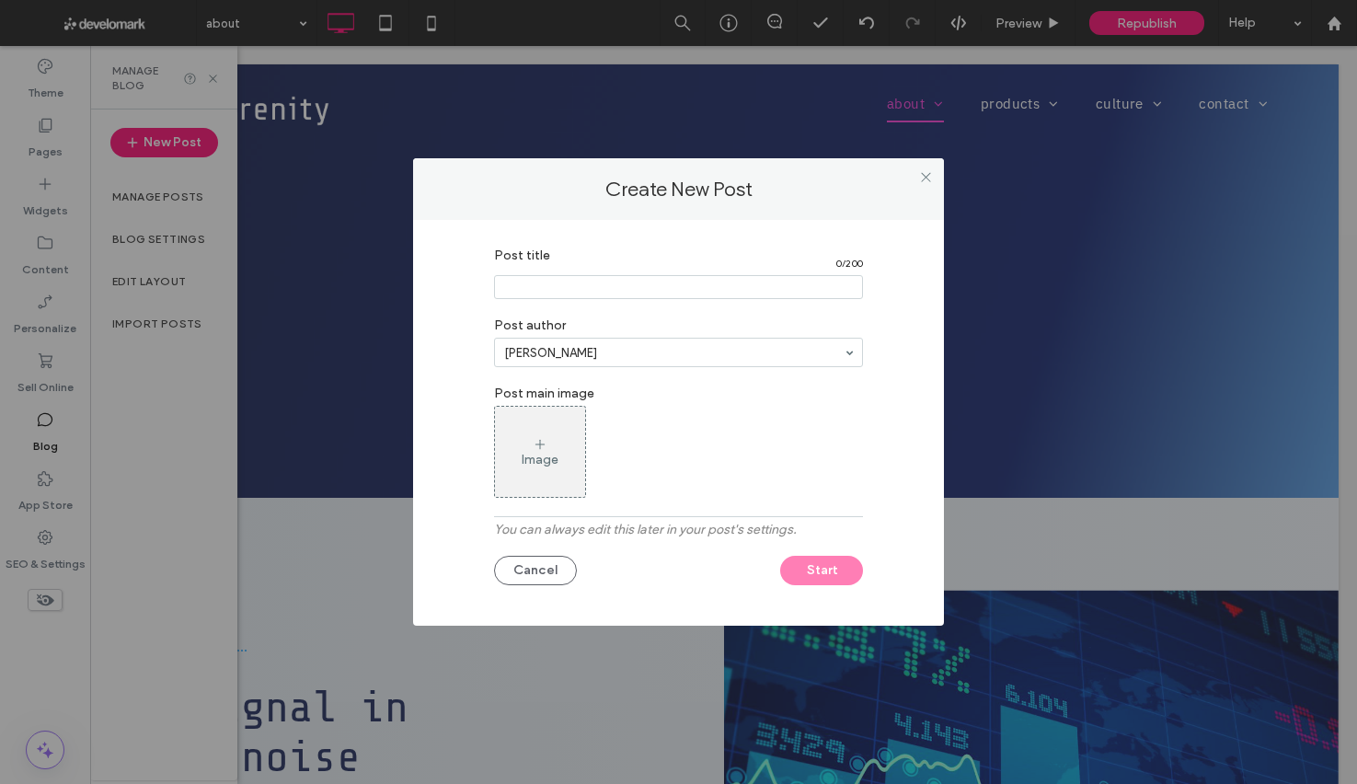
click at [547, 296] on input "Post title" at bounding box center [678, 287] width 369 height 24
paste input "**********"
type input "**********"
click at [582, 333] on label "Post author" at bounding box center [678, 323] width 369 height 29
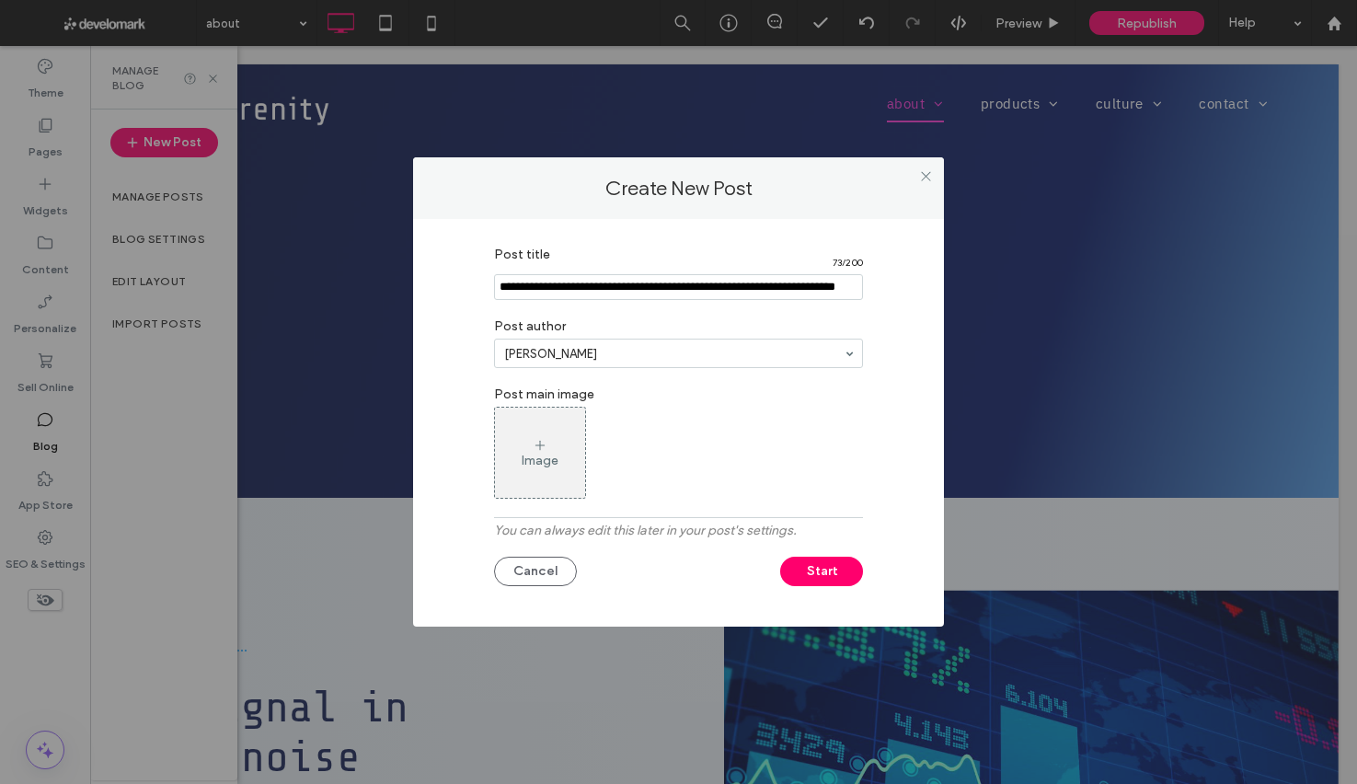
scroll to position [0, 0]
click at [558, 452] on div "Image" at bounding box center [540, 452] width 90 height 86
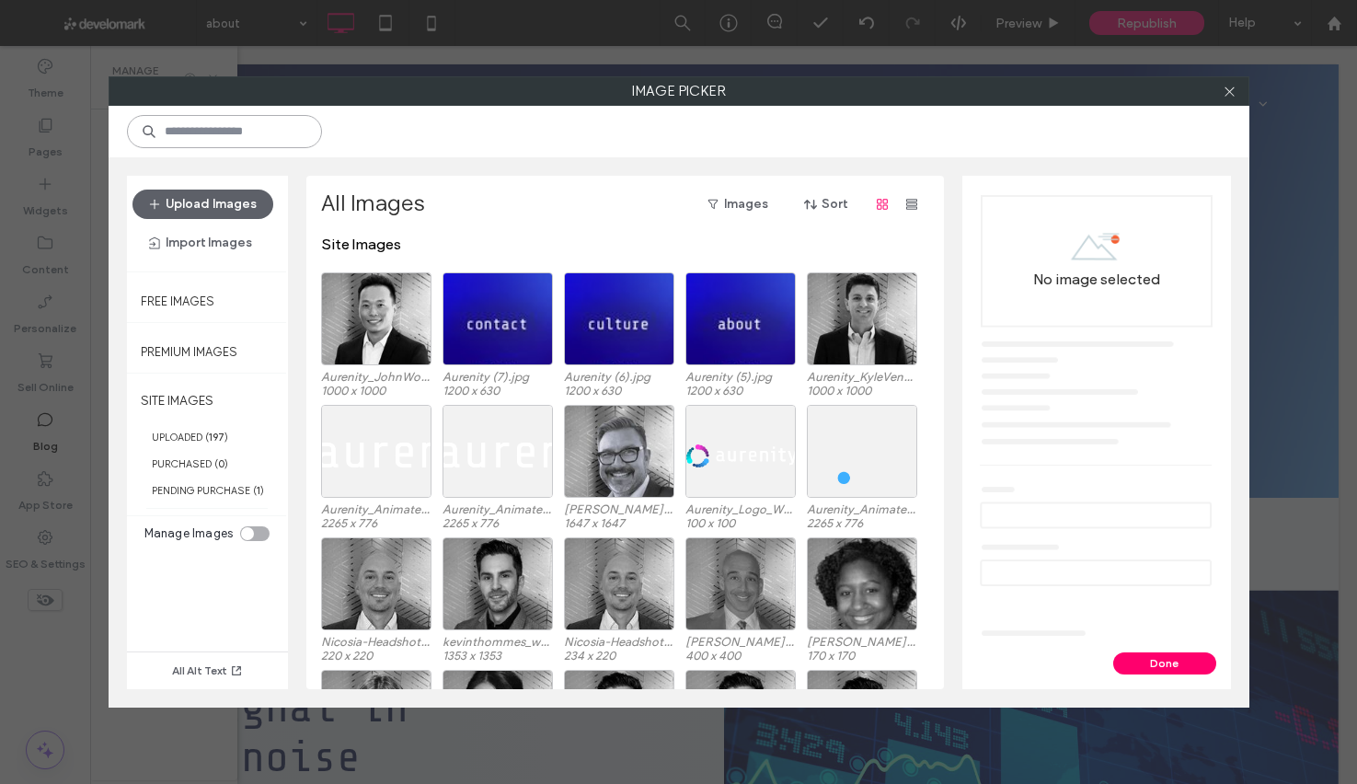
click at [244, 140] on input at bounding box center [224, 131] width 195 height 33
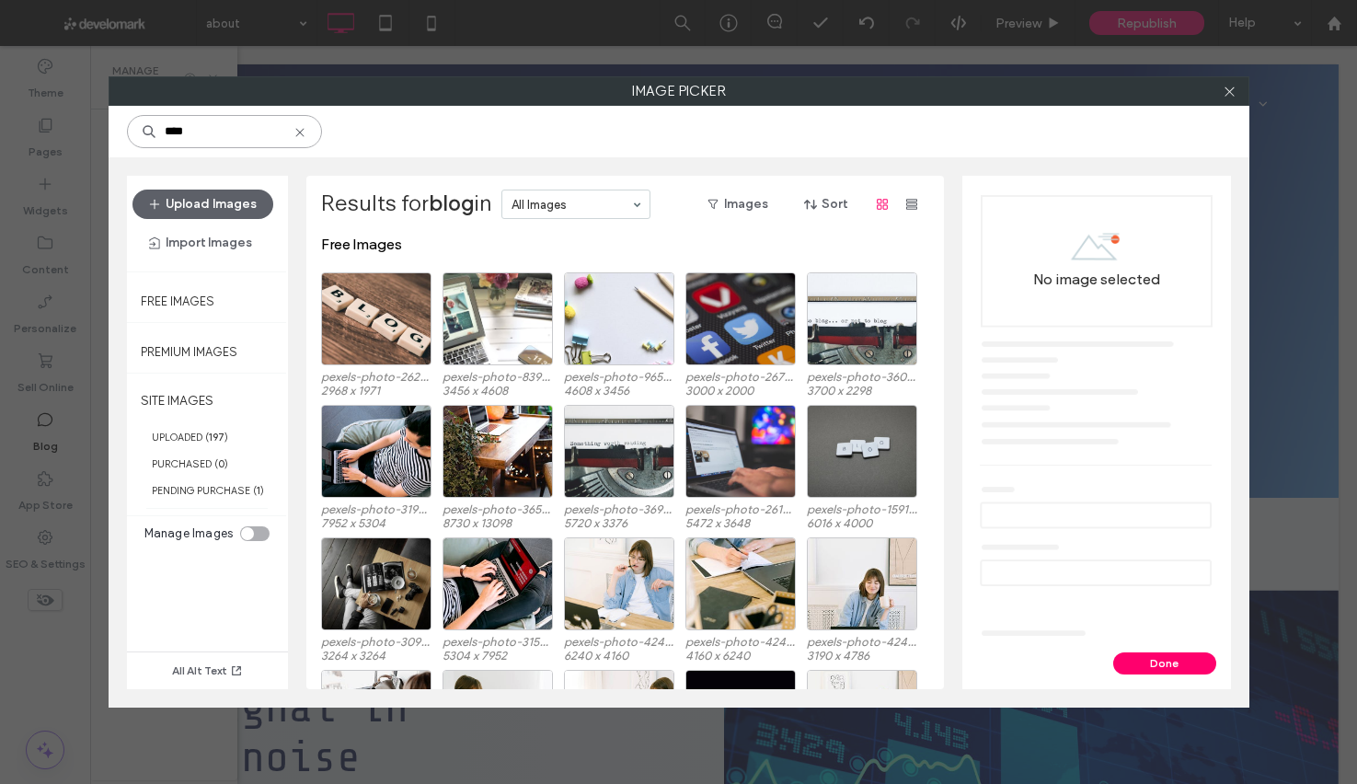
type input "****"
drag, startPoint x: 299, startPoint y: 135, endPoint x: 340, endPoint y: 156, distance: 46.5
click at [298, 135] on icon at bounding box center [300, 132] width 15 height 15
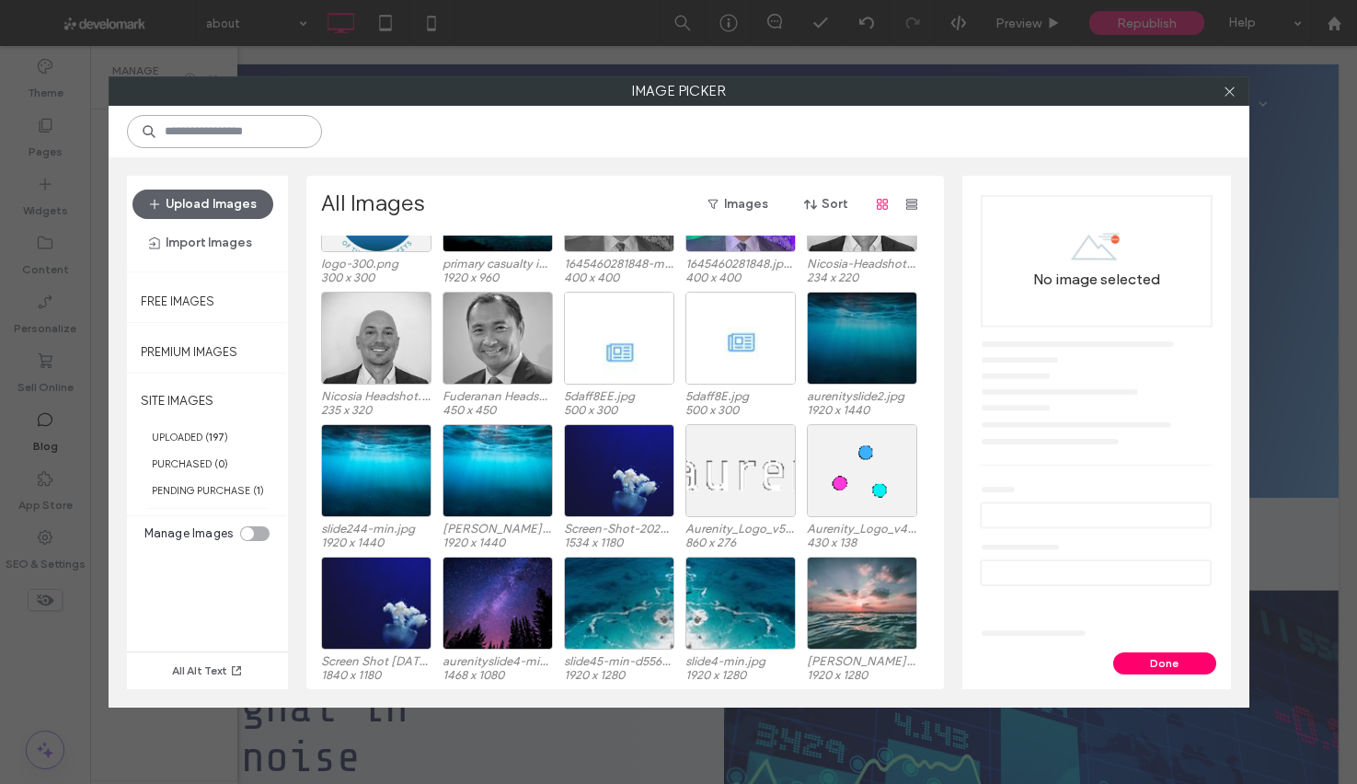
scroll to position [793, 0]
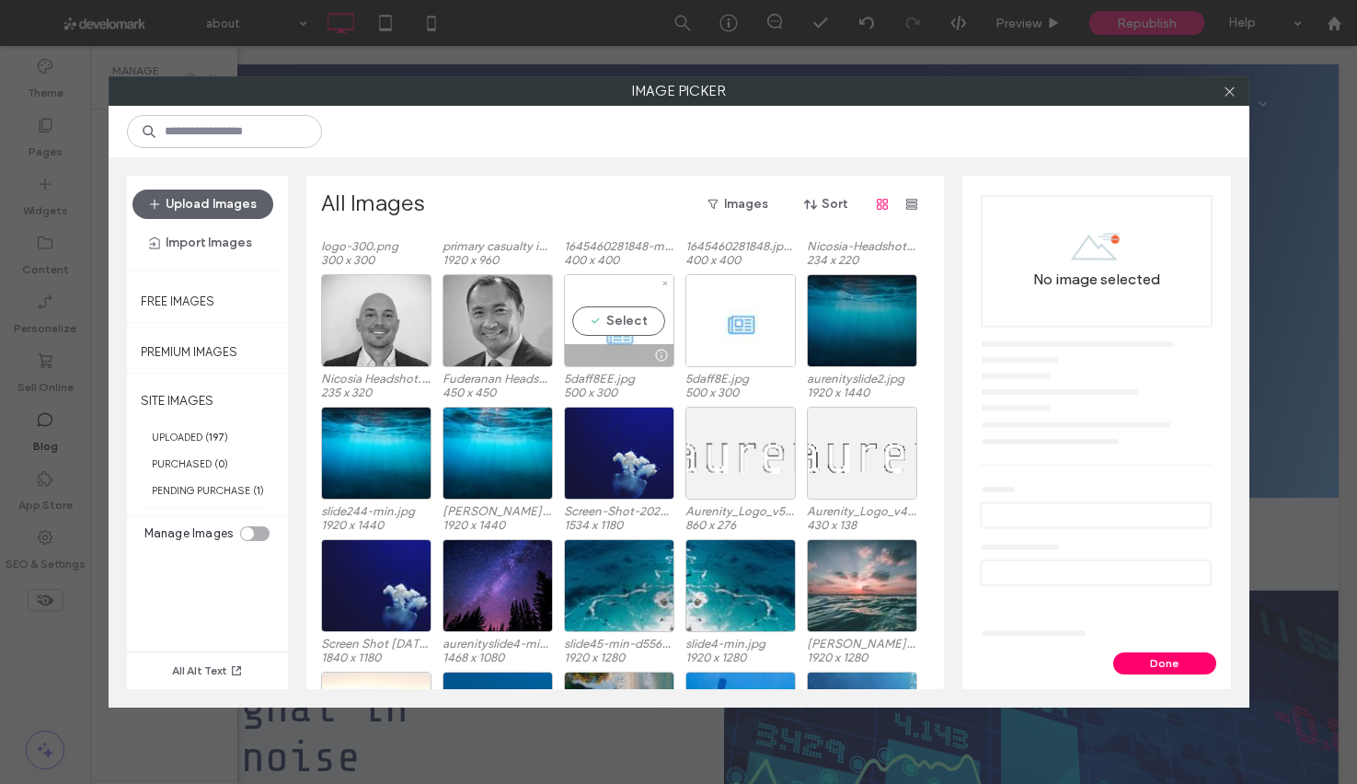
click at [611, 329] on div "Select" at bounding box center [619, 320] width 110 height 93
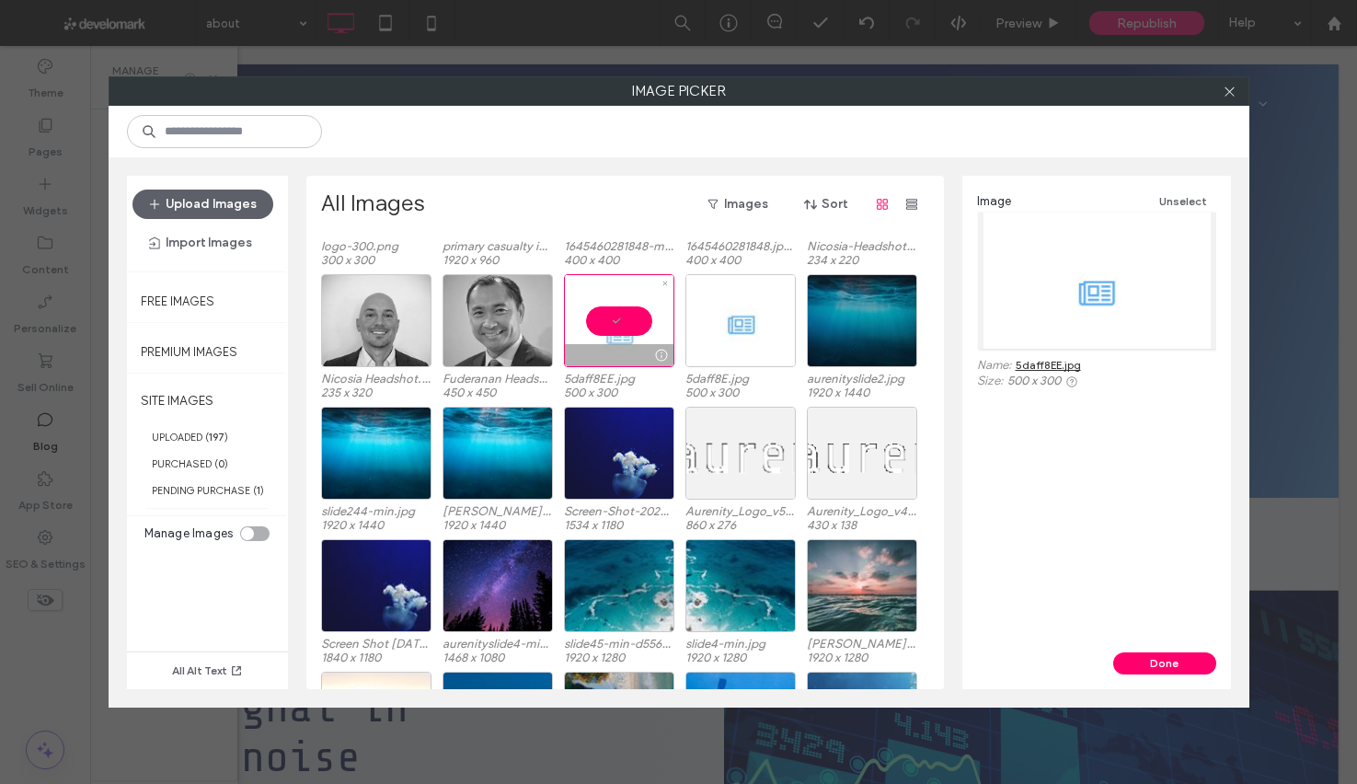
click at [611, 329] on div at bounding box center [619, 320] width 110 height 93
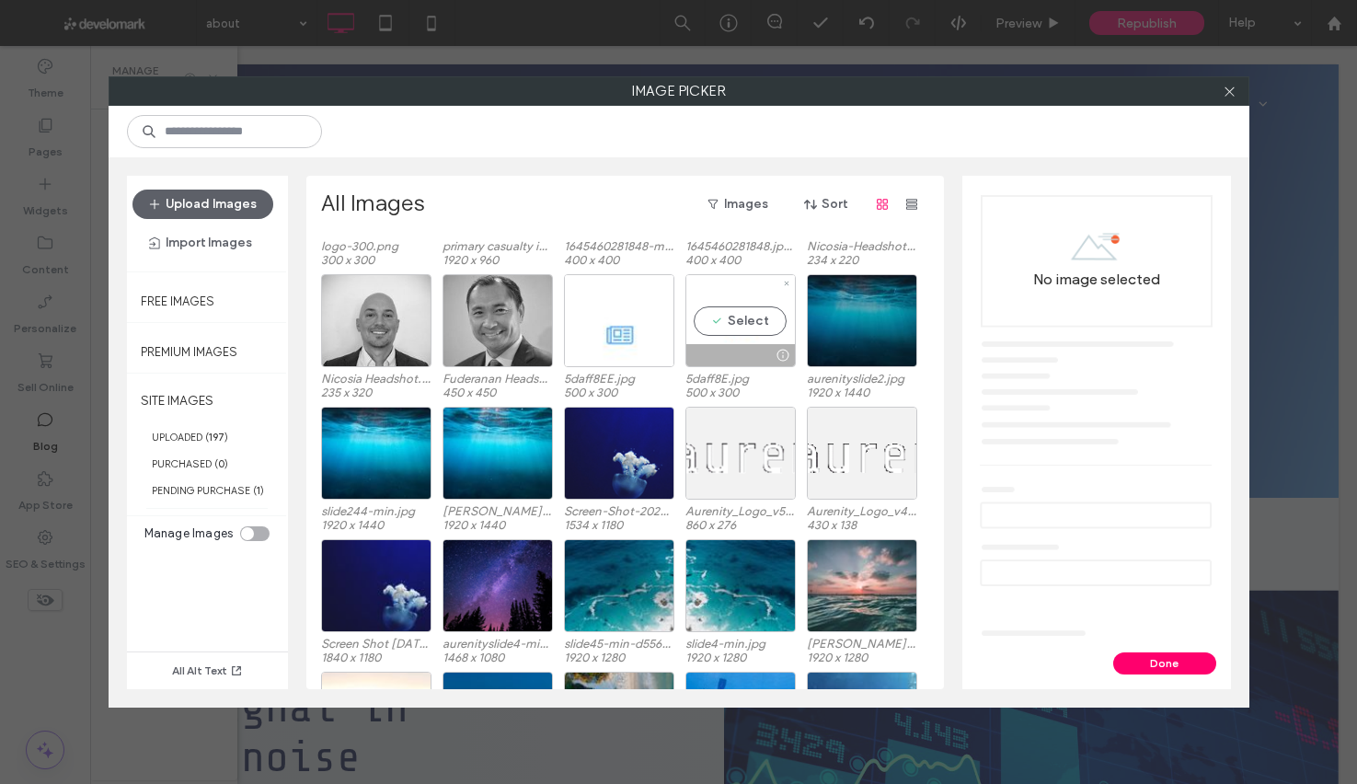
click at [708, 323] on div "Select" at bounding box center [740, 320] width 110 height 93
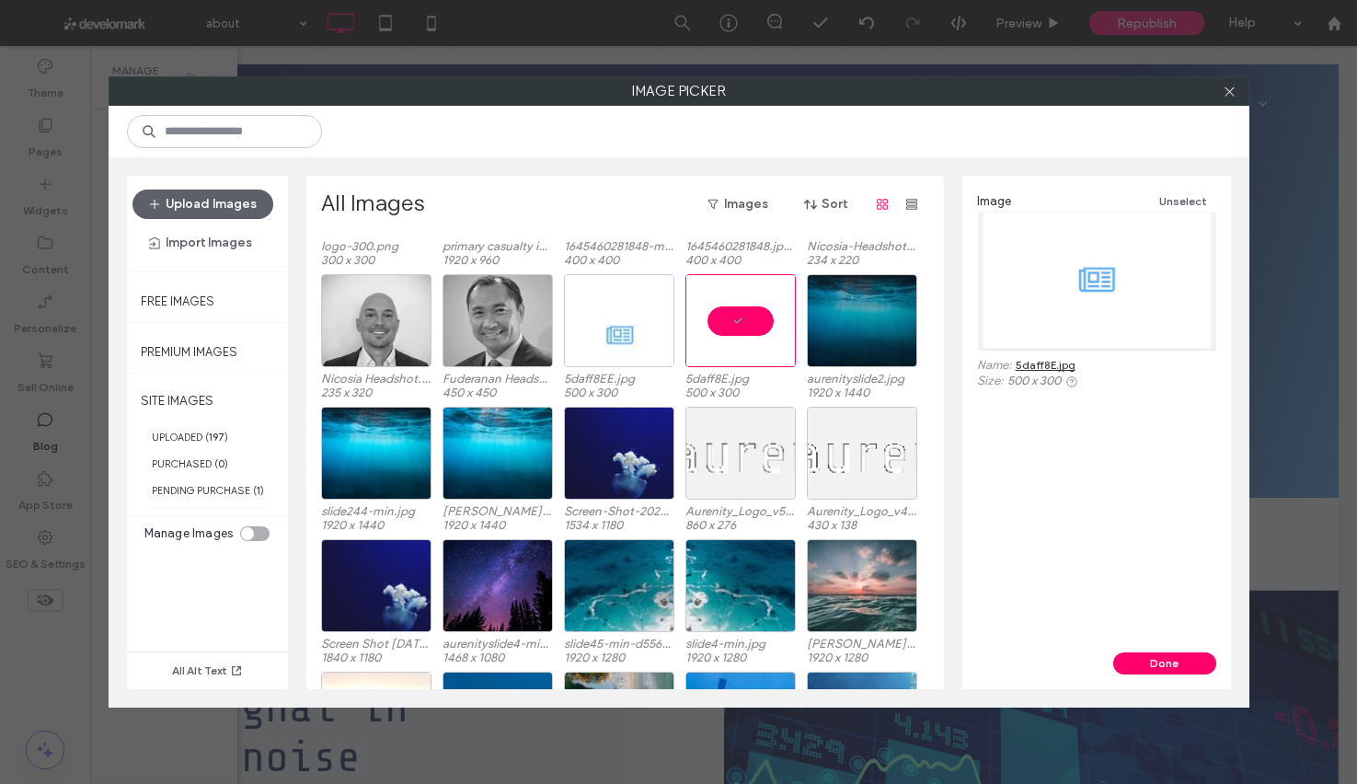
drag, startPoint x: 1170, startPoint y: 665, endPoint x: 1284, endPoint y: 662, distance: 114.2
click at [1169, 665] on button "Done" at bounding box center [1164, 663] width 103 height 22
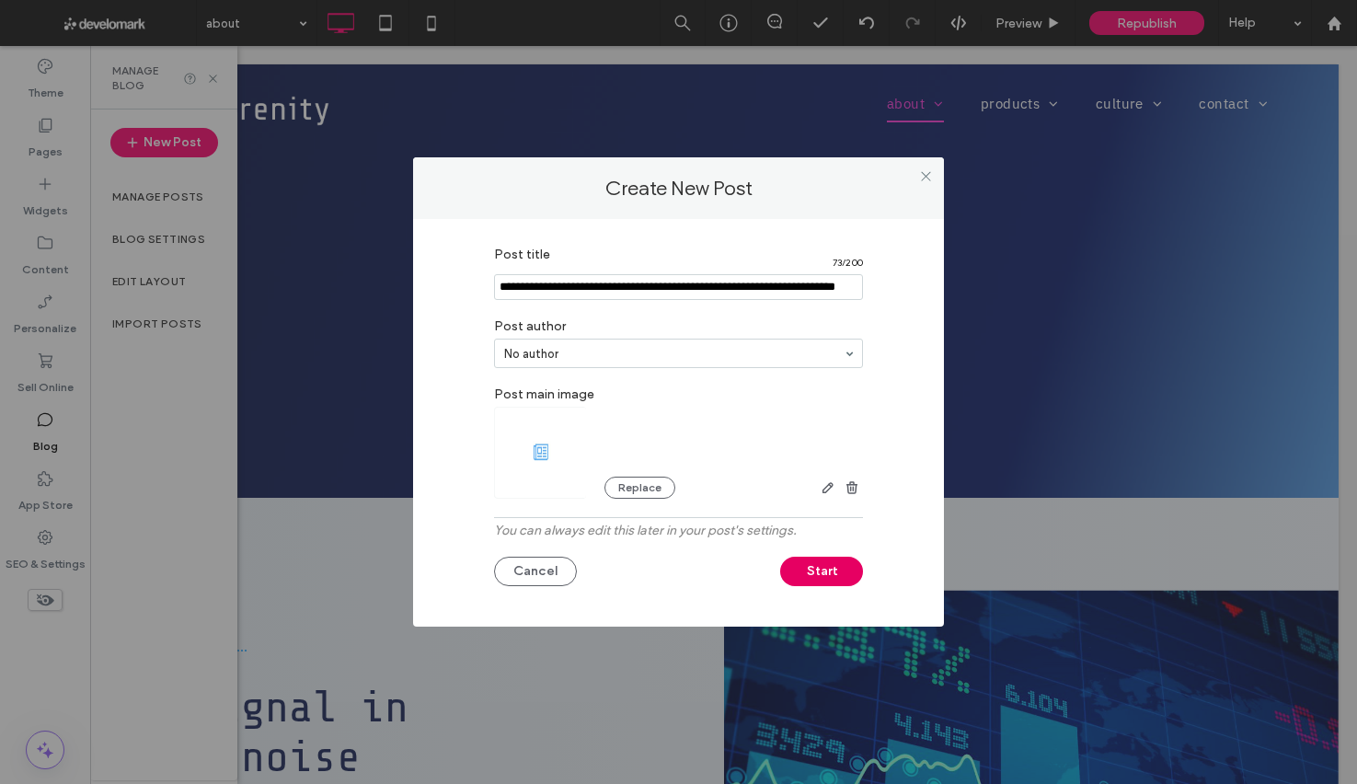
click at [841, 571] on button "Start" at bounding box center [821, 571] width 83 height 29
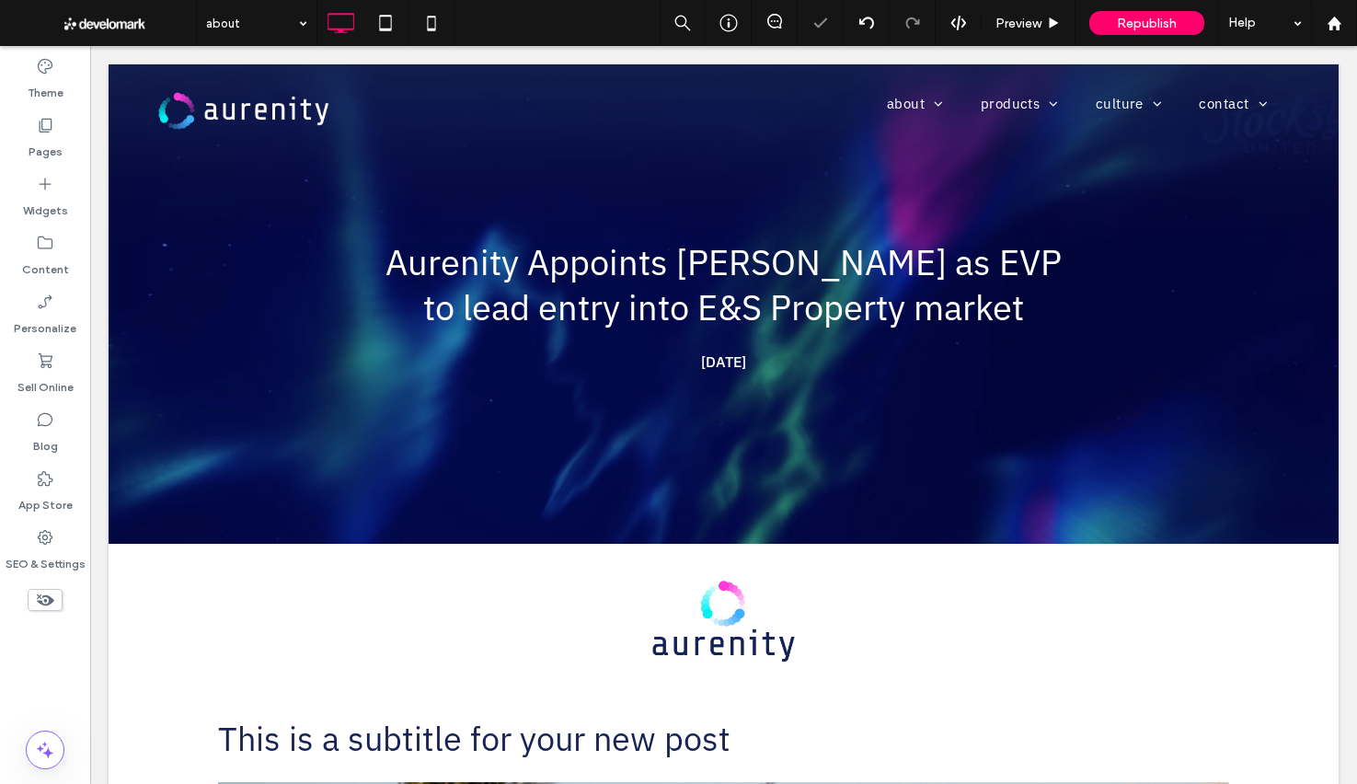
scroll to position [0, 0]
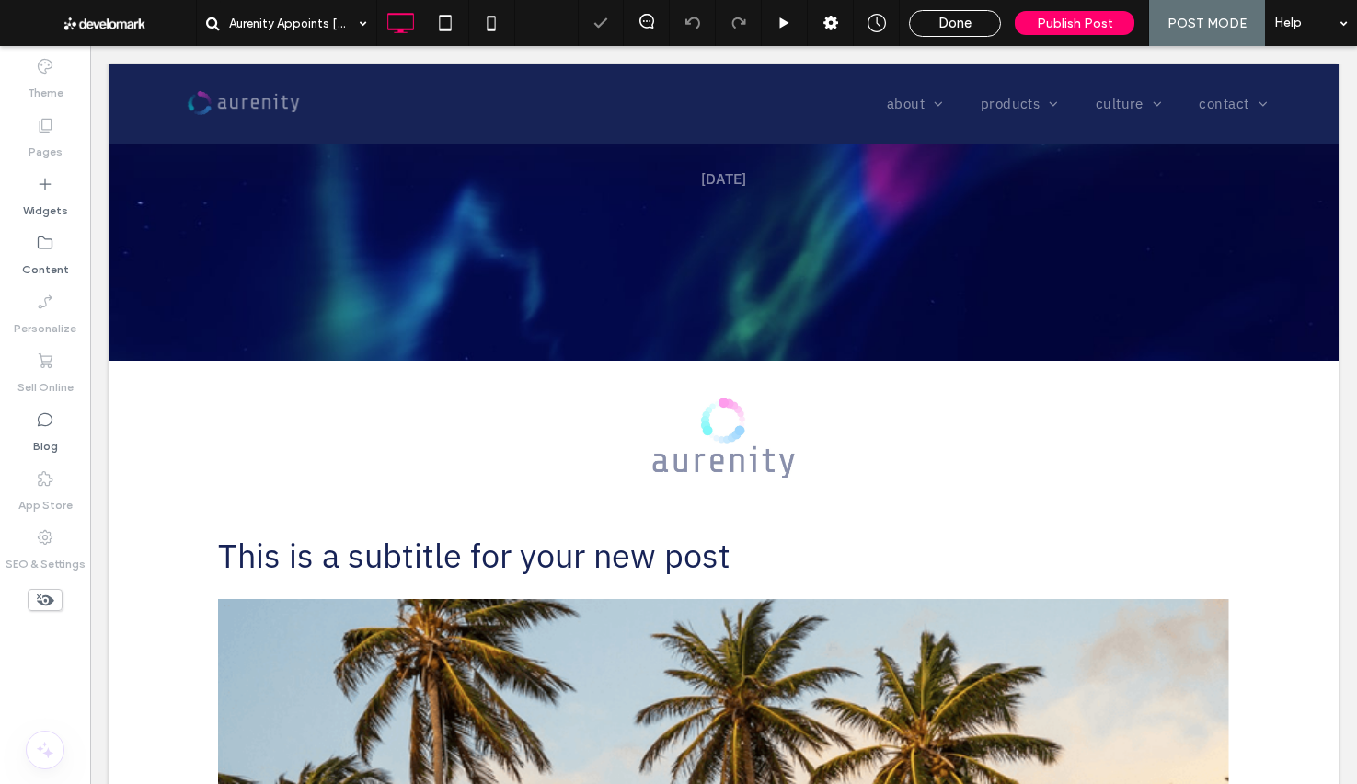
scroll to position [195, 0]
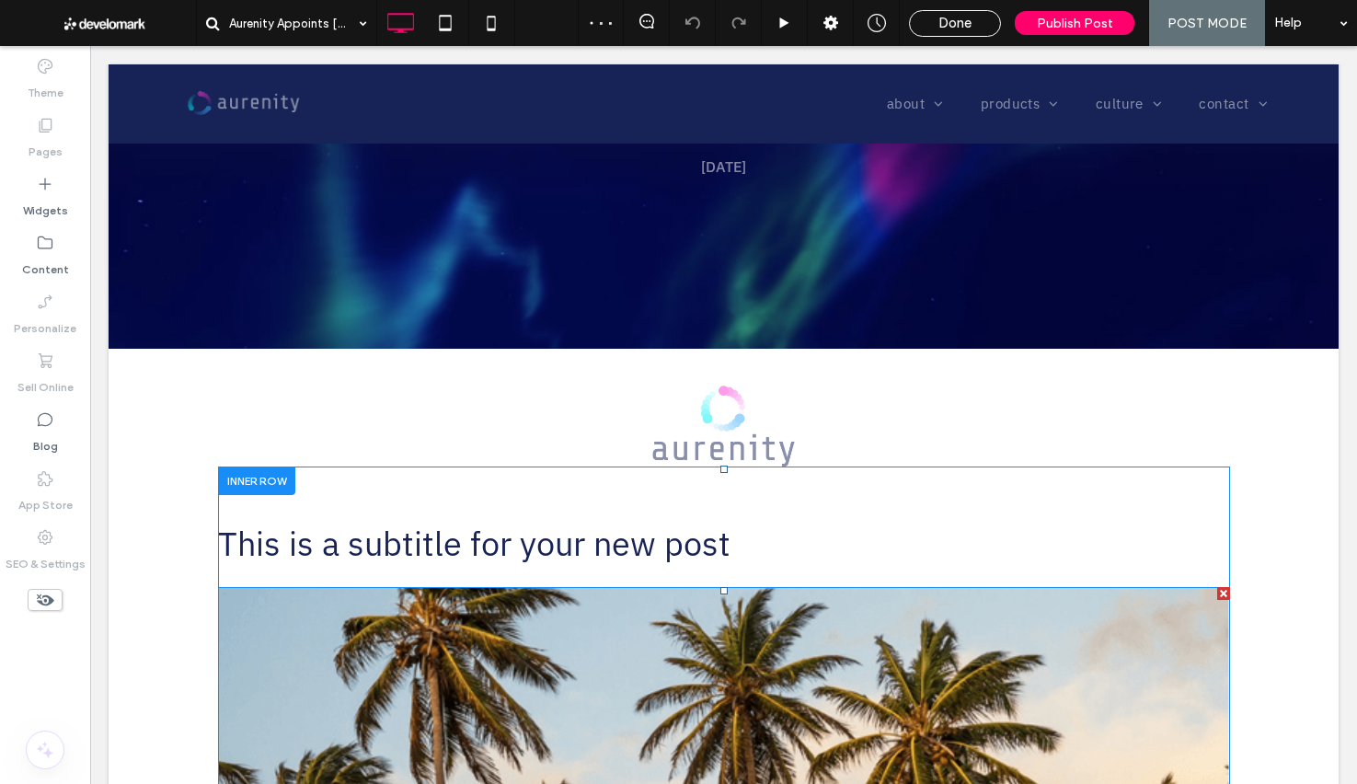
click at [1222, 593] on div at bounding box center [1223, 593] width 13 height 13
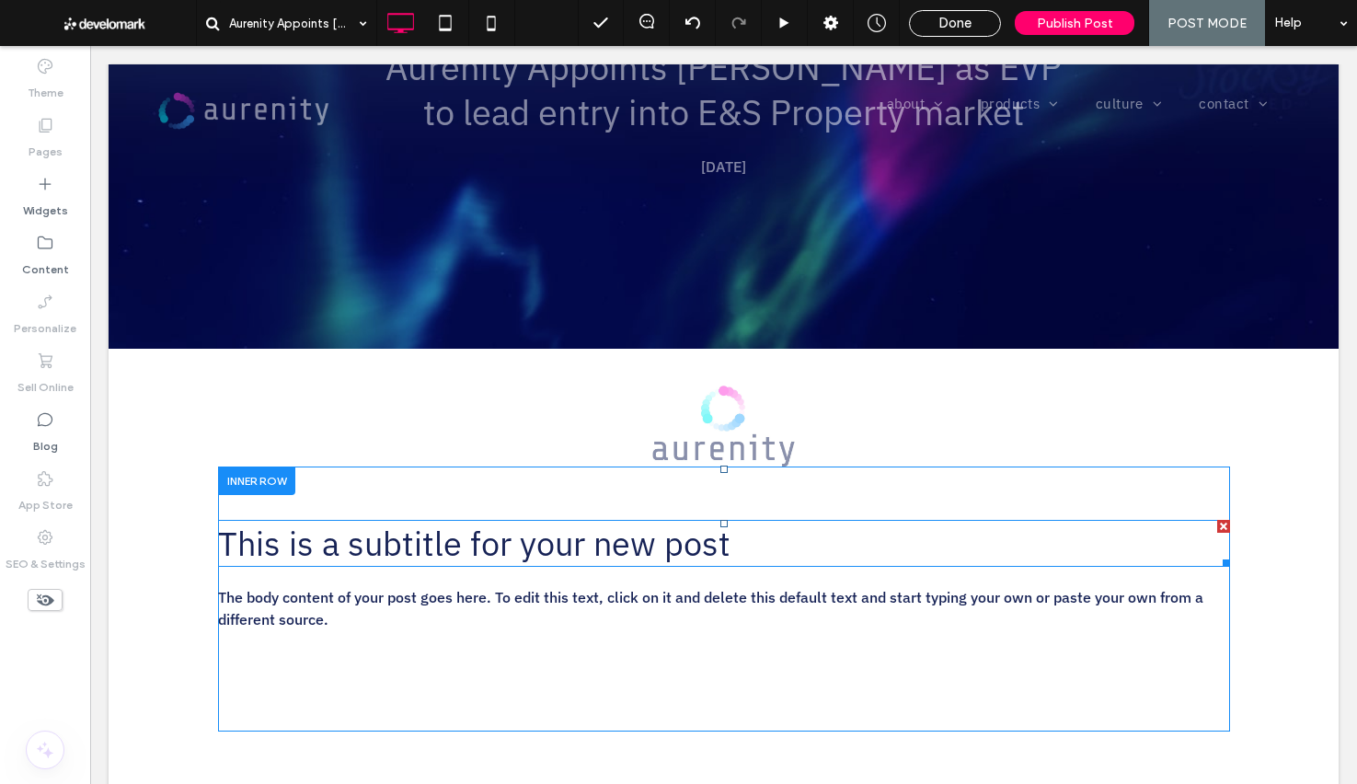
click at [1219, 529] on div at bounding box center [1223, 526] width 13 height 13
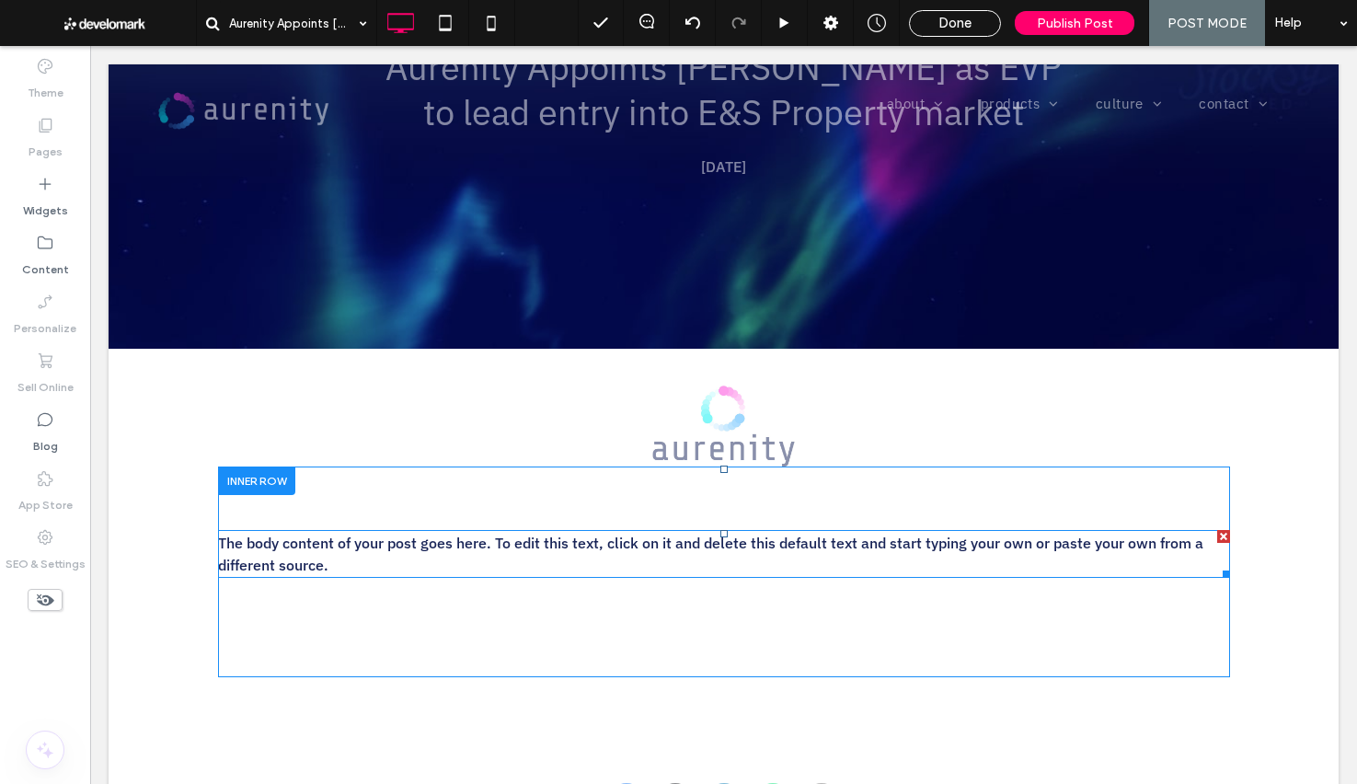
click at [446, 555] on p "The body content of your post goes here. To edit this text, click on it and del…" at bounding box center [724, 554] width 1012 height 44
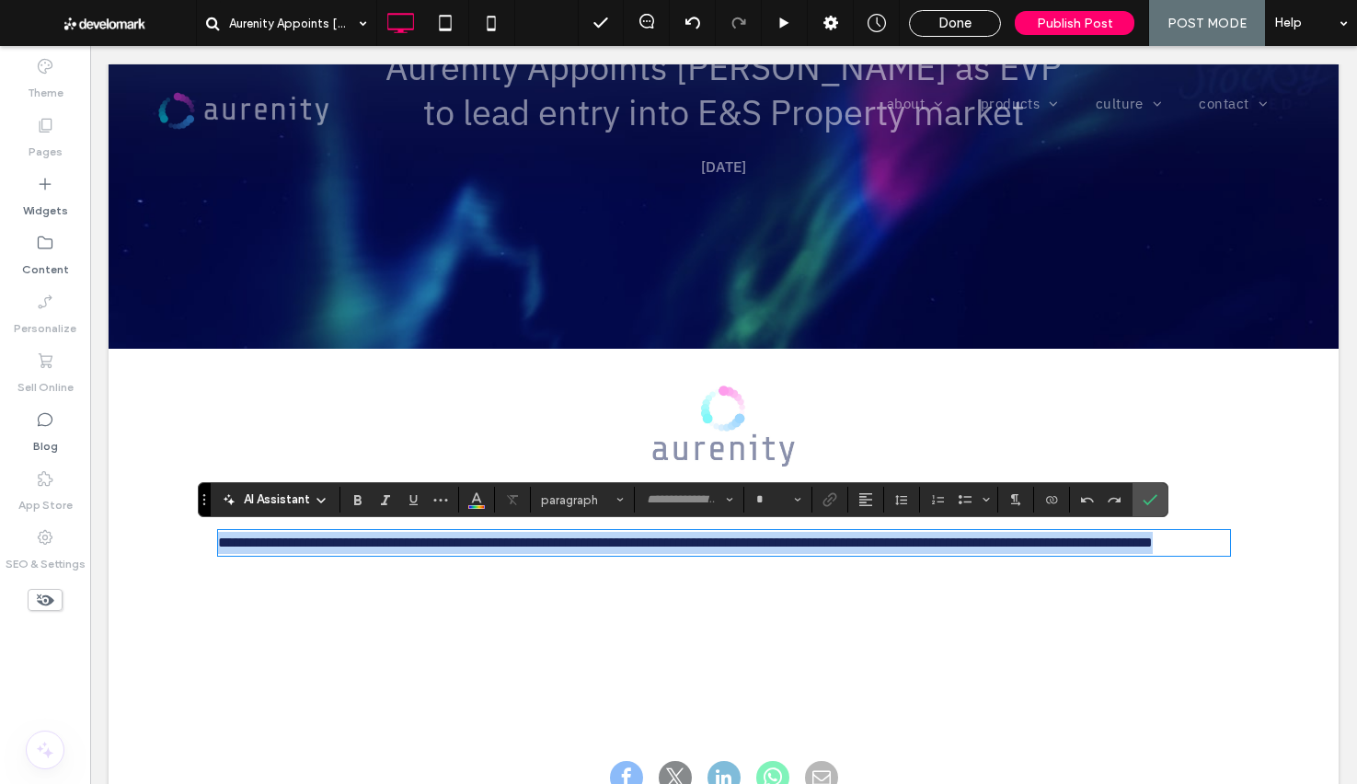
type input "**********"
type input "**"
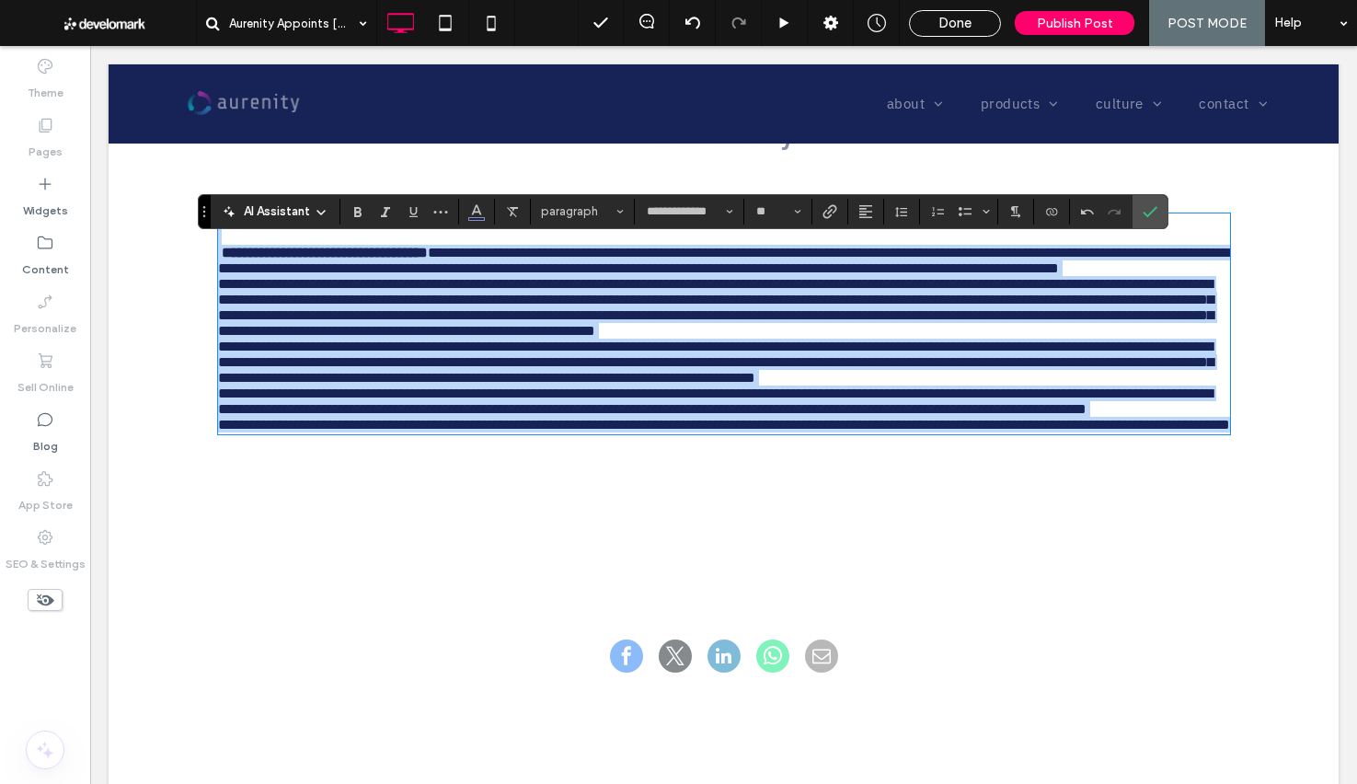
scroll to position [483, 0]
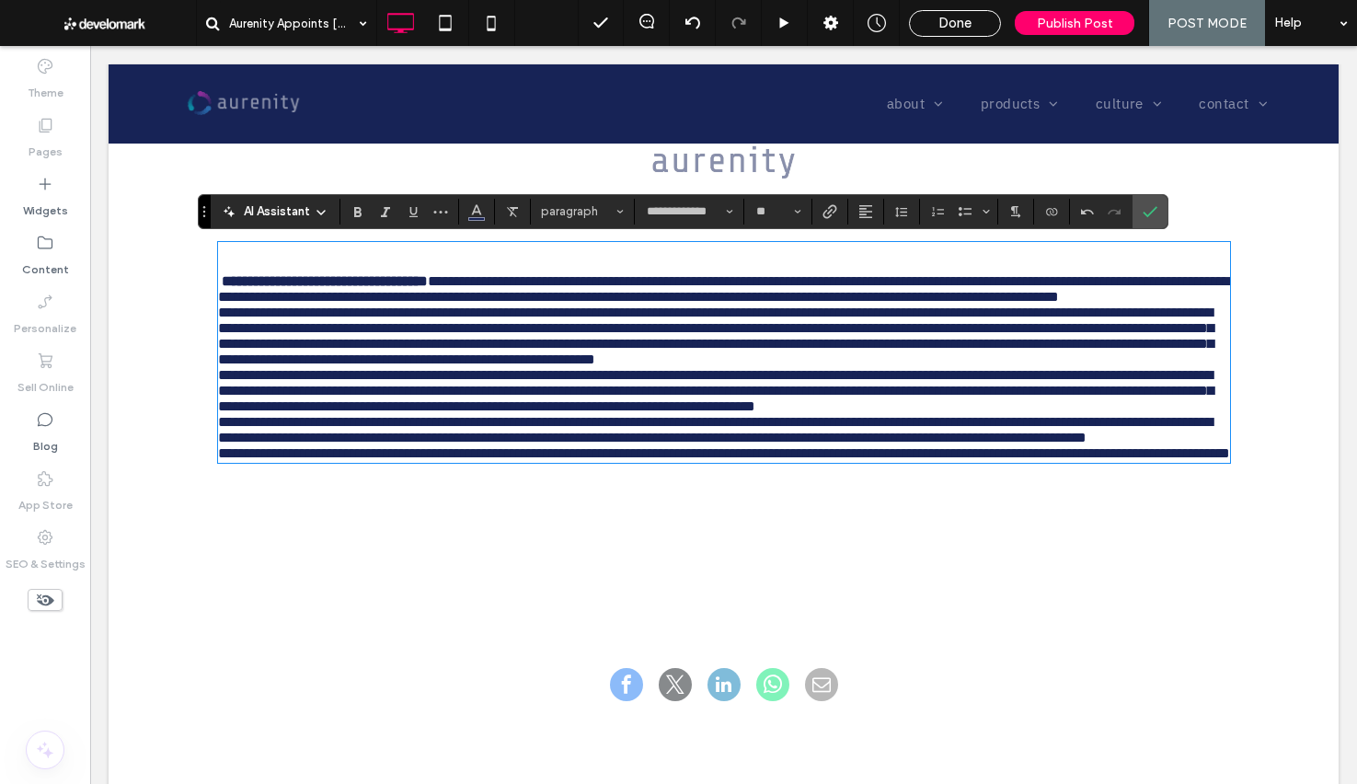
drag, startPoint x: 224, startPoint y: 282, endPoint x: 250, endPoint y: 283, distance: 26.7
click at [223, 282] on strong "**********" at bounding box center [325, 281] width 206 height 14
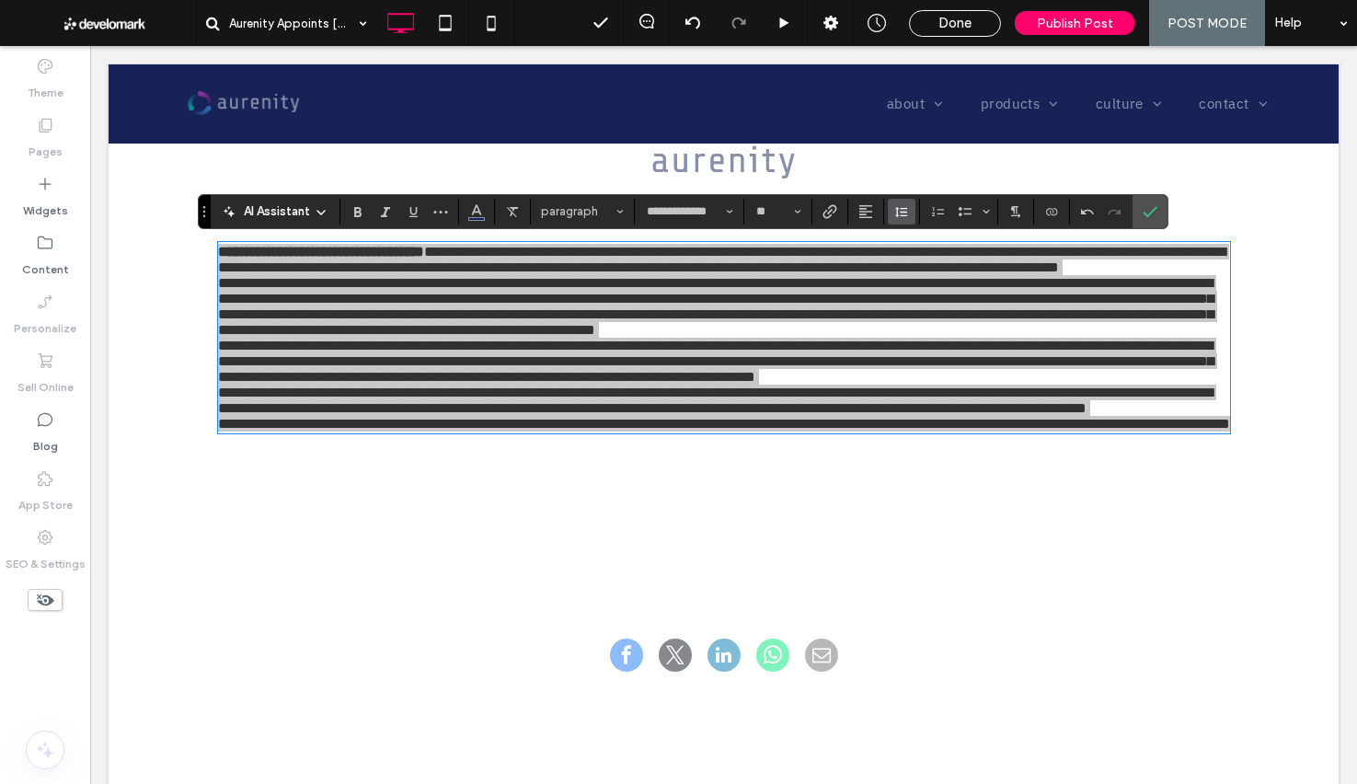
click at [895, 204] on icon "Line Height" at bounding box center [901, 211] width 15 height 15
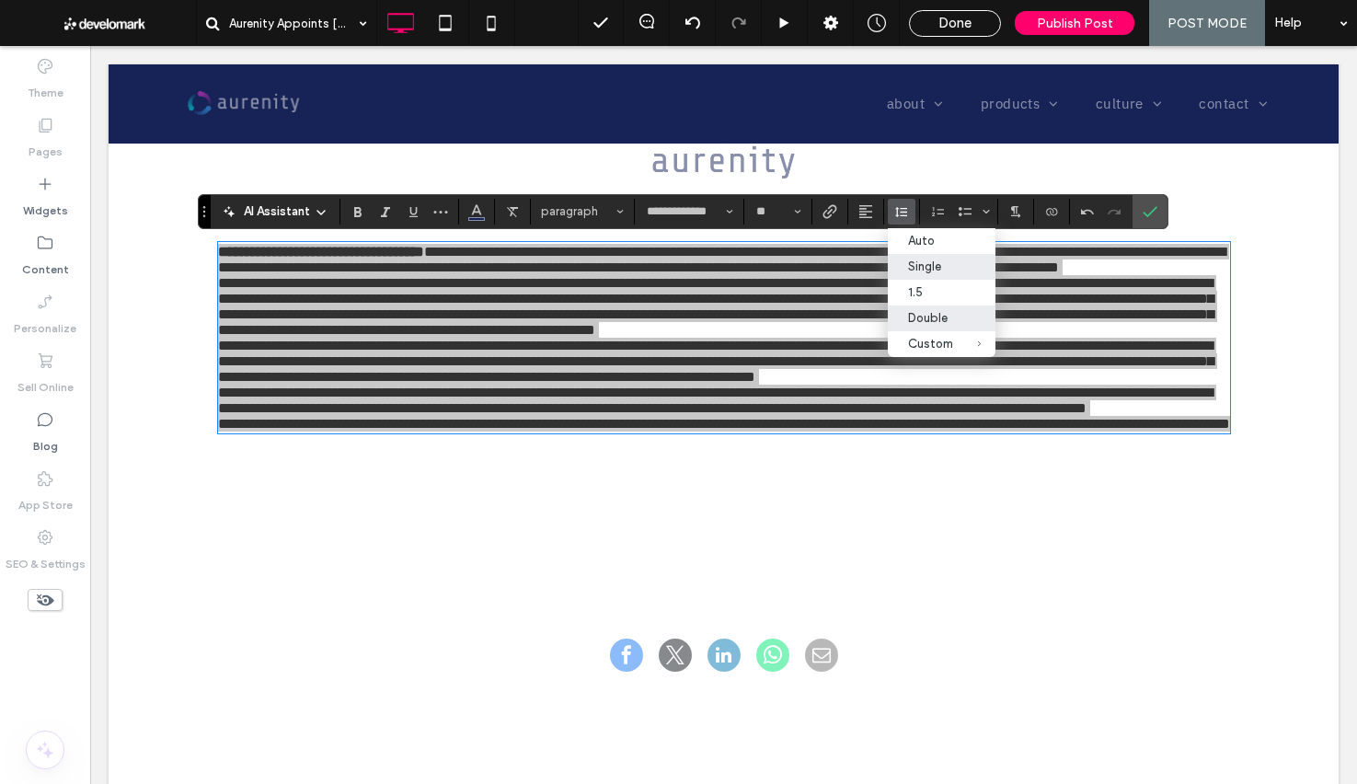
click at [932, 323] on div "Double" at bounding box center [930, 318] width 45 height 14
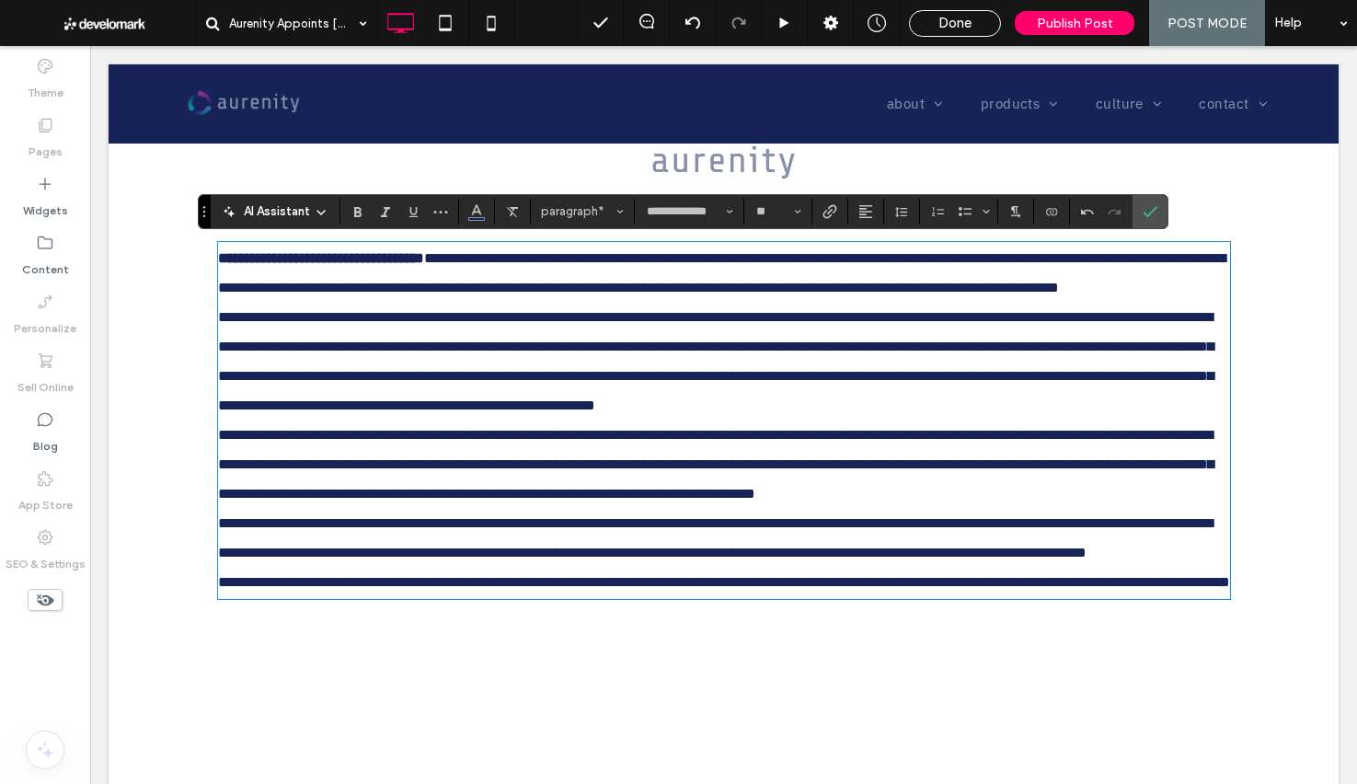
click at [596, 303] on p "**********" at bounding box center [724, 273] width 1012 height 59
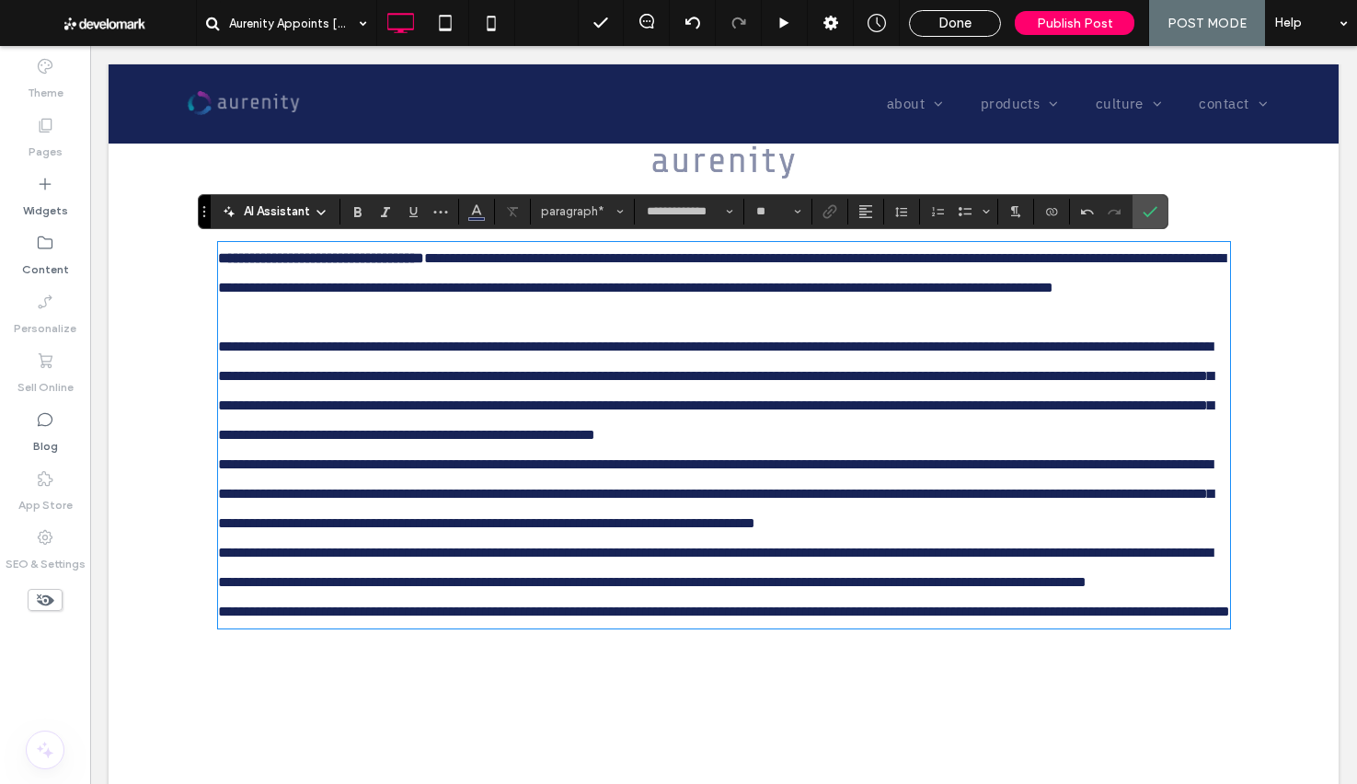
click at [373, 450] on p "**********" at bounding box center [724, 391] width 1012 height 118
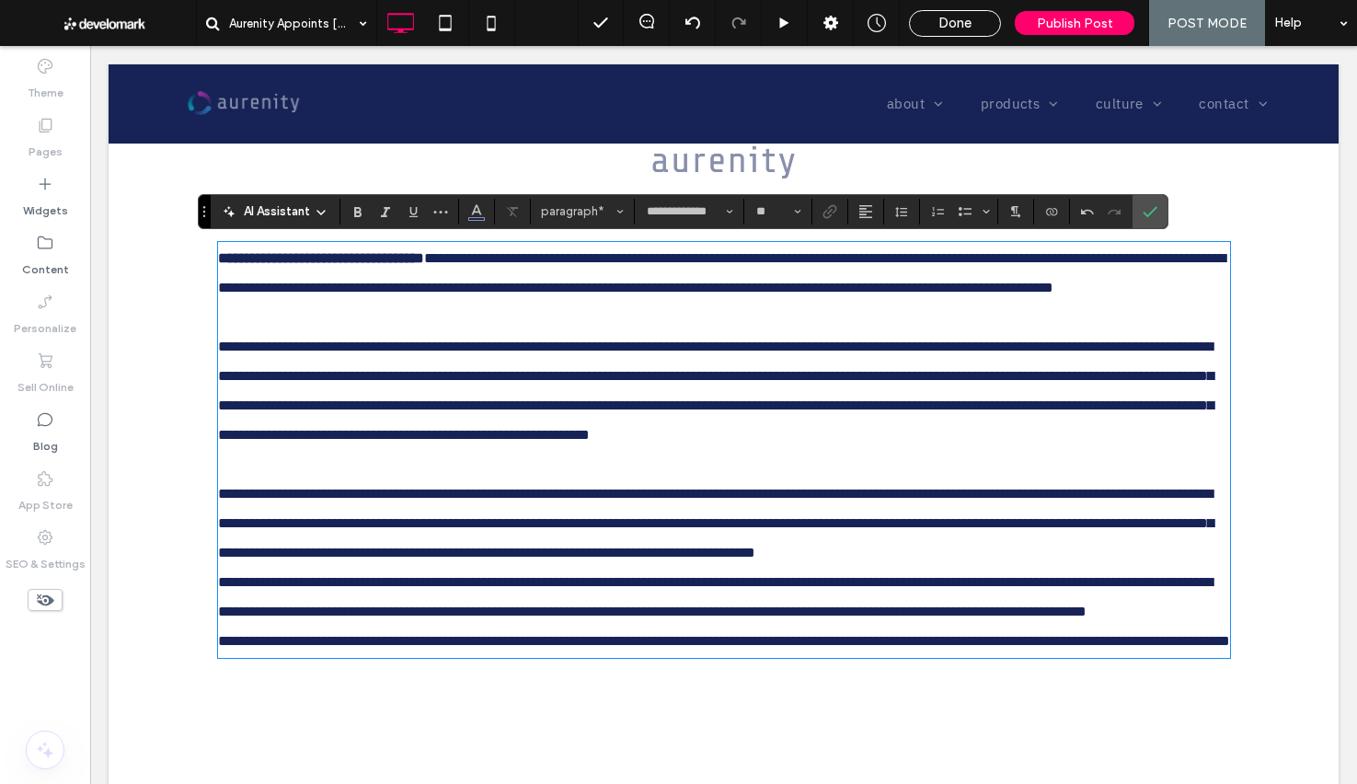
click at [431, 568] on p "**********" at bounding box center [724, 523] width 1012 height 88
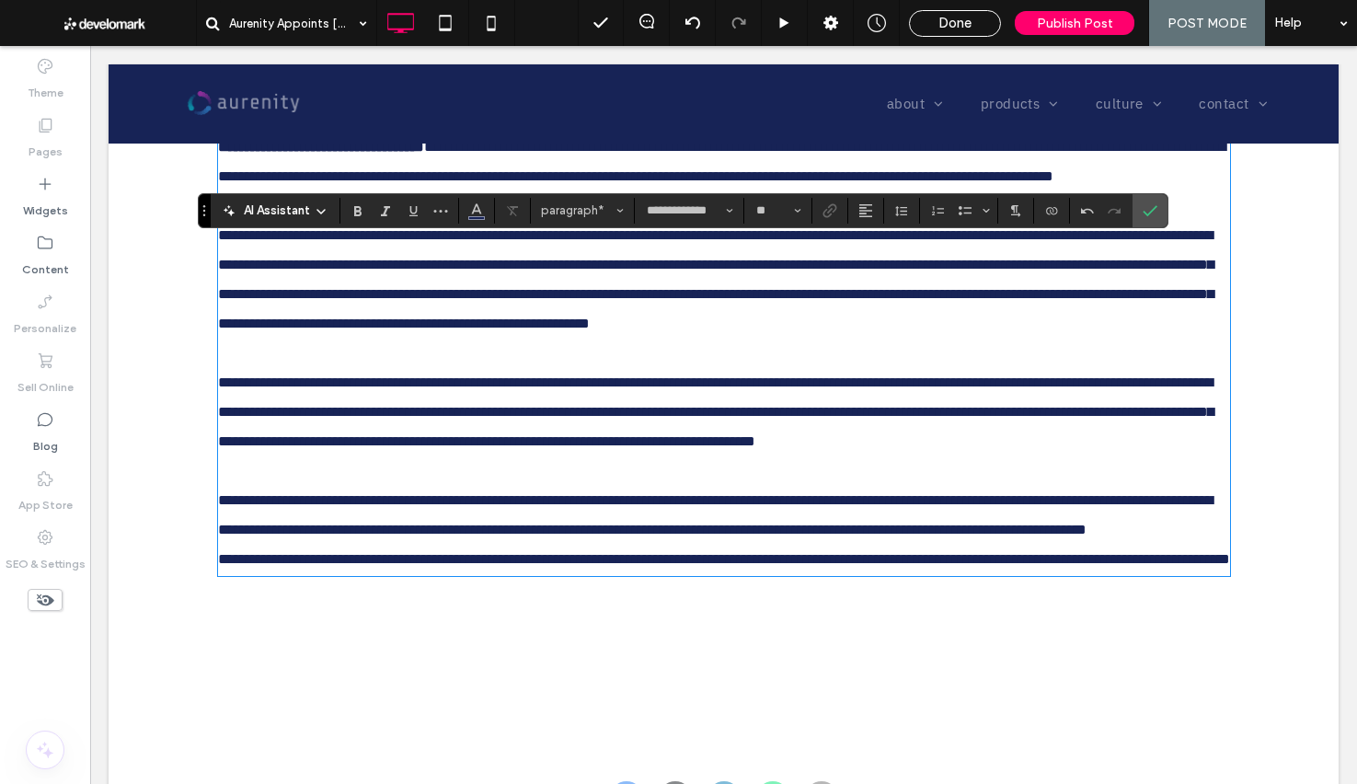
scroll to position [627, 0]
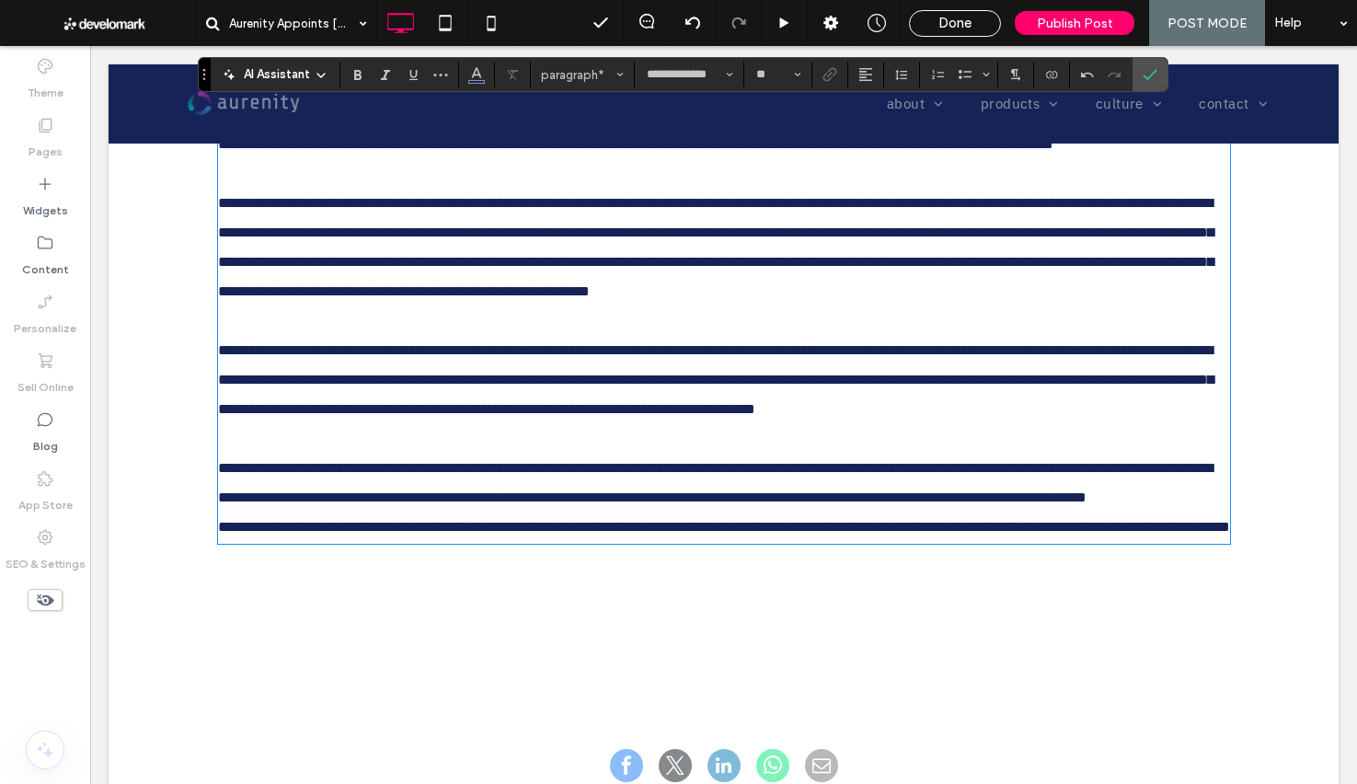
click at [515, 512] on p "**********" at bounding box center [724, 483] width 1012 height 59
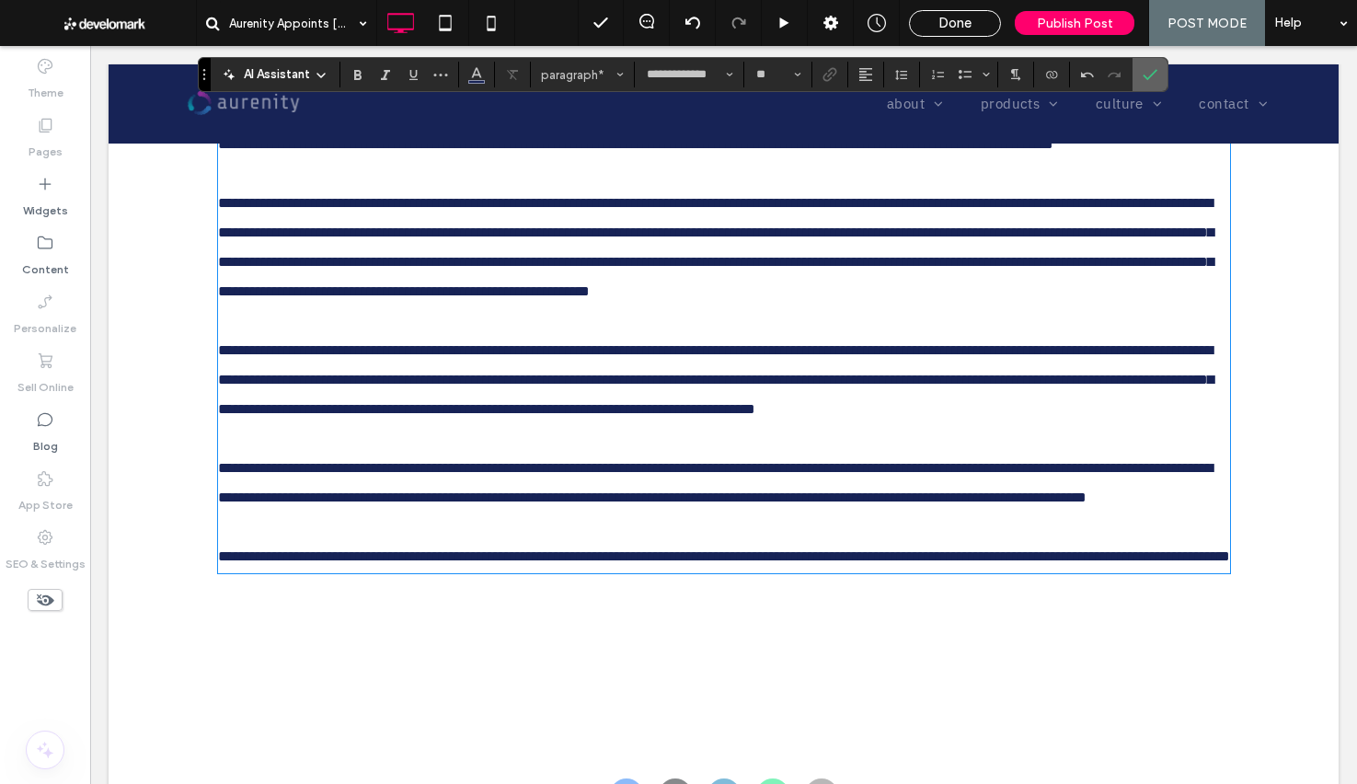
click at [1149, 79] on icon "Confirm" at bounding box center [1150, 74] width 15 height 15
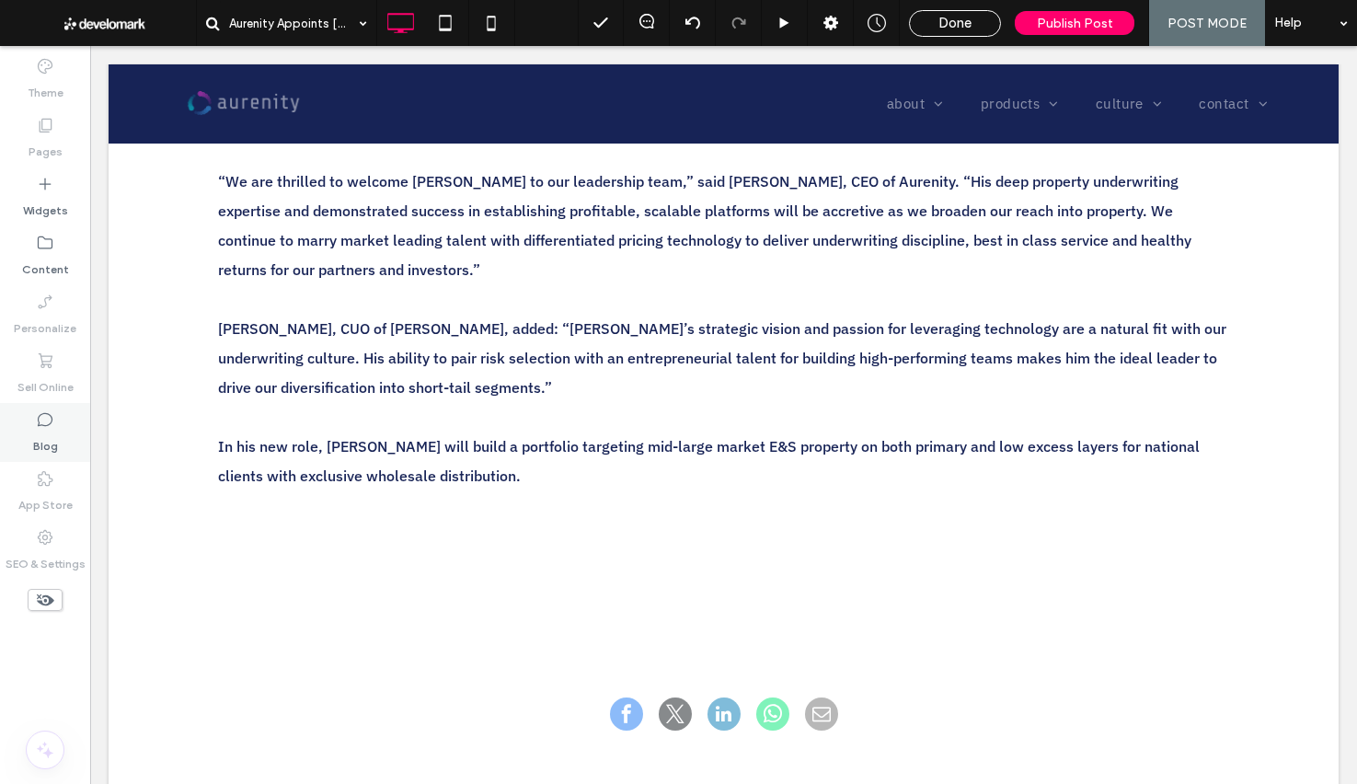
scroll to position [876, 0]
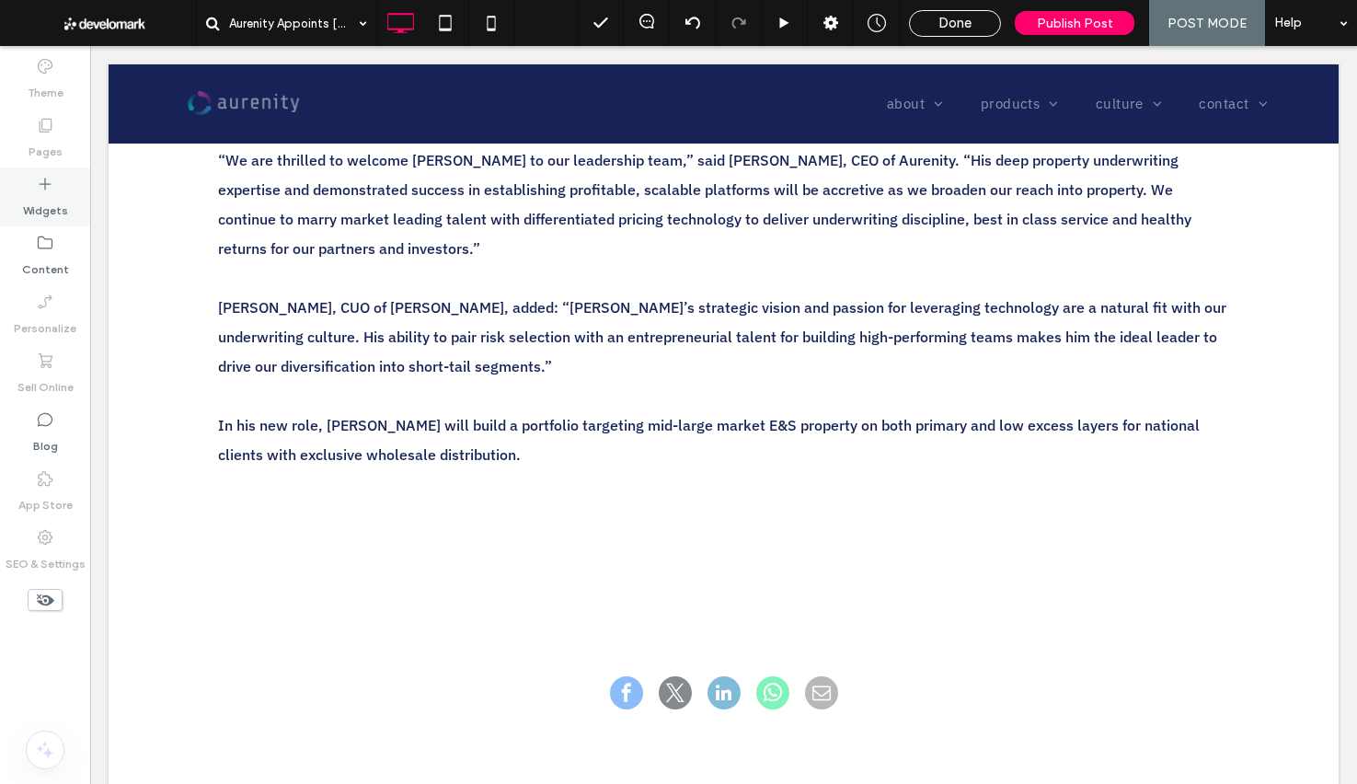
click at [53, 210] on label "Widgets" at bounding box center [45, 206] width 45 height 26
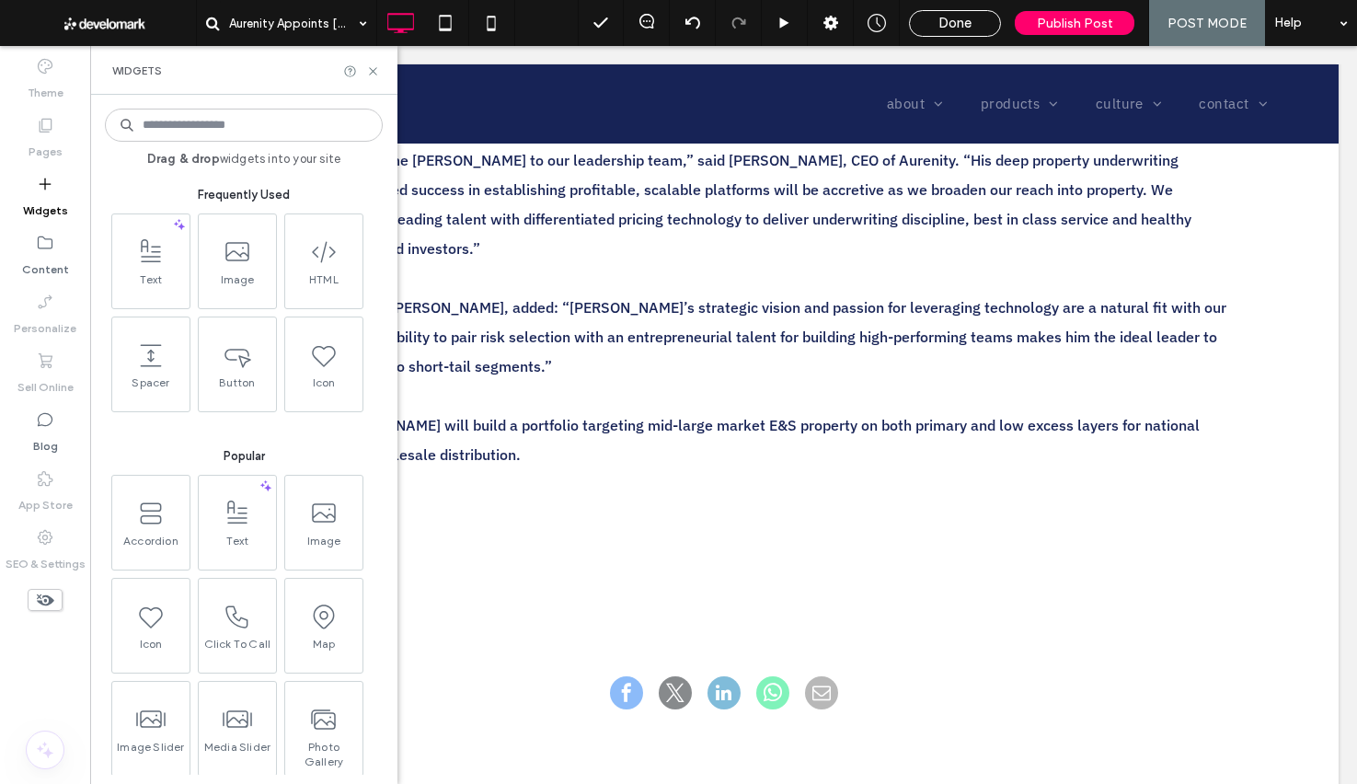
click at [207, 131] on input at bounding box center [244, 125] width 278 height 33
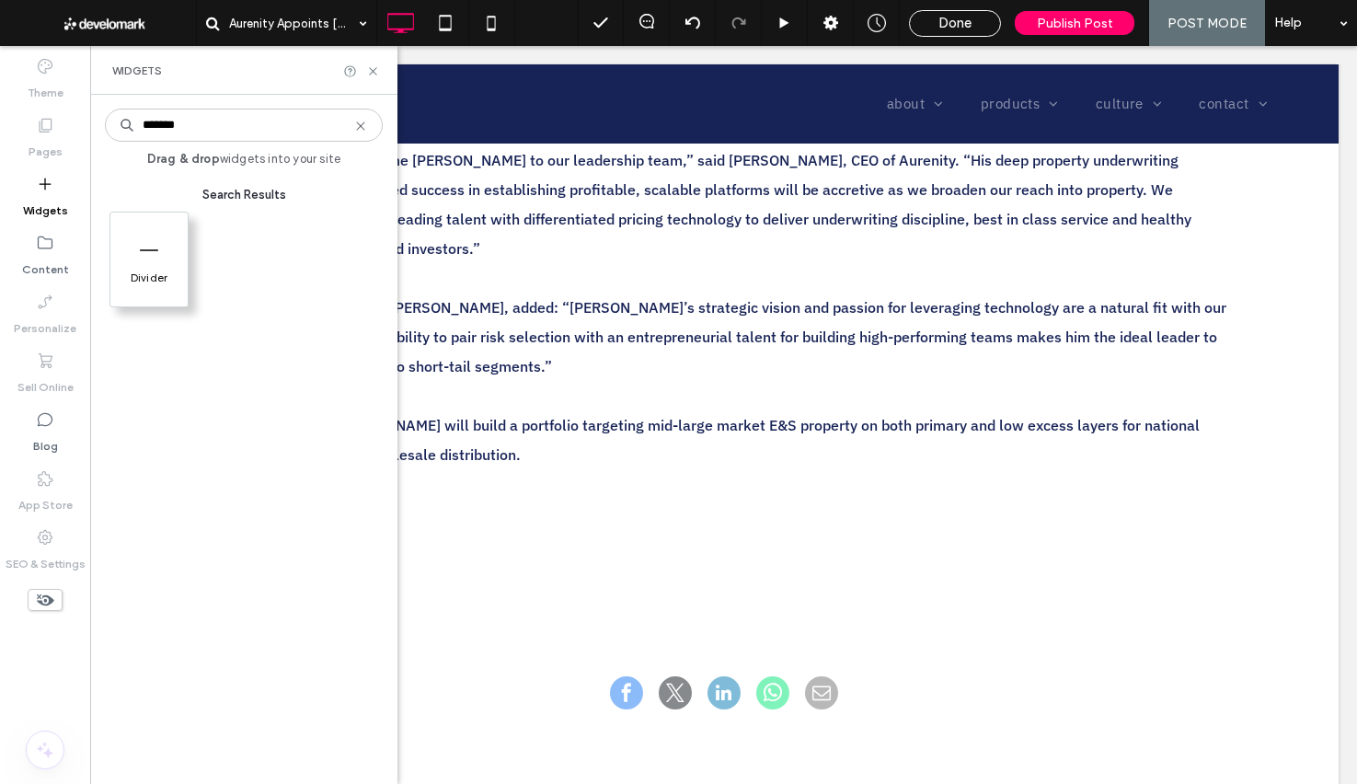
type input "*******"
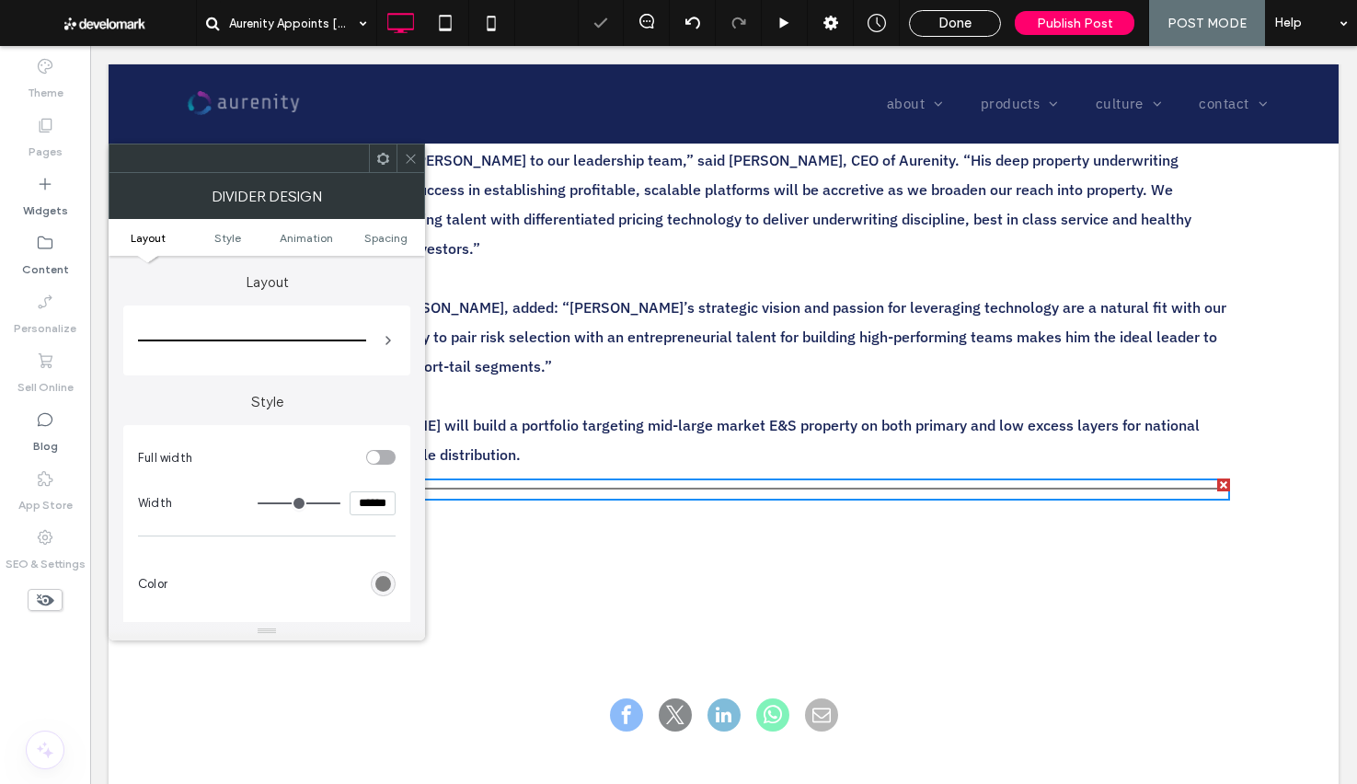
click at [391, 592] on div "rgb(128, 128, 128)" at bounding box center [383, 583] width 25 height 25
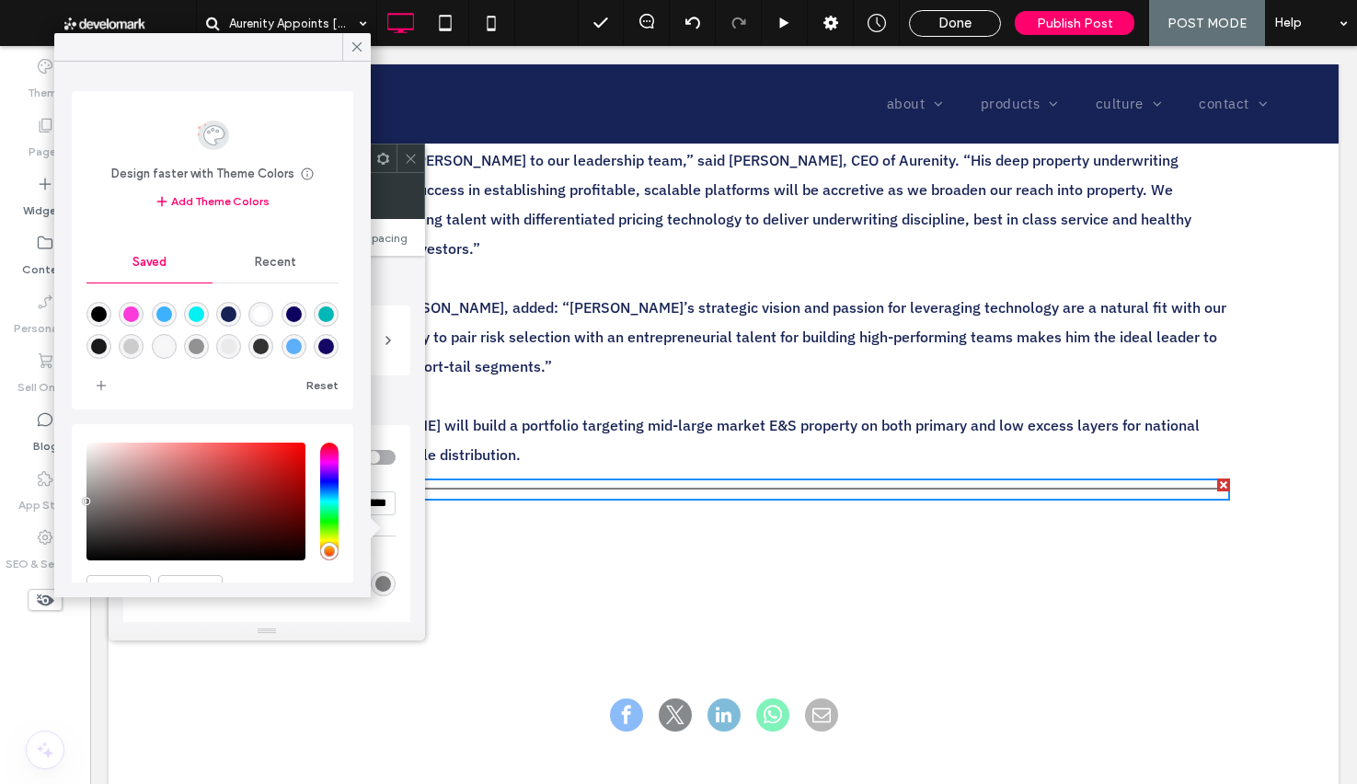
click at [133, 349] on div "rgba(204,204,204,1)" at bounding box center [131, 347] width 16 height 16
type input "*******"
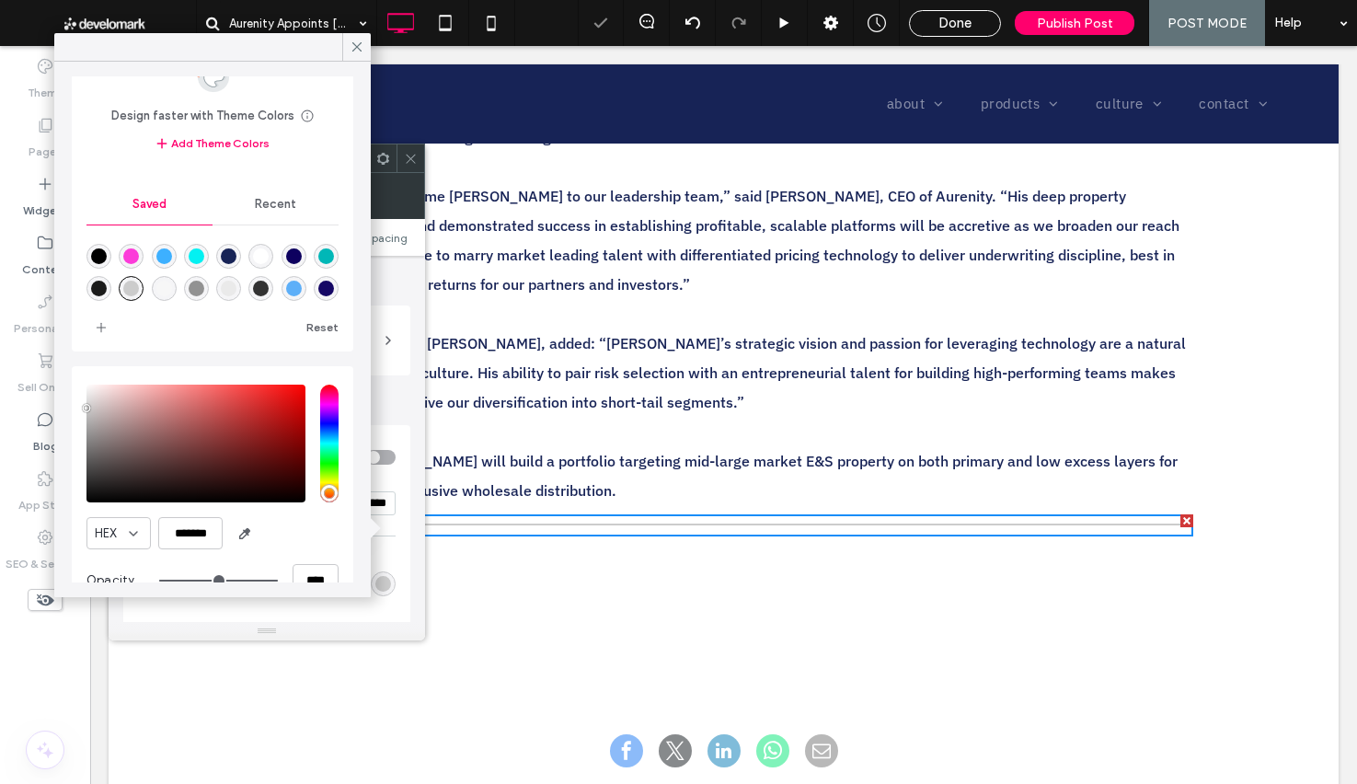
scroll to position [95, 0]
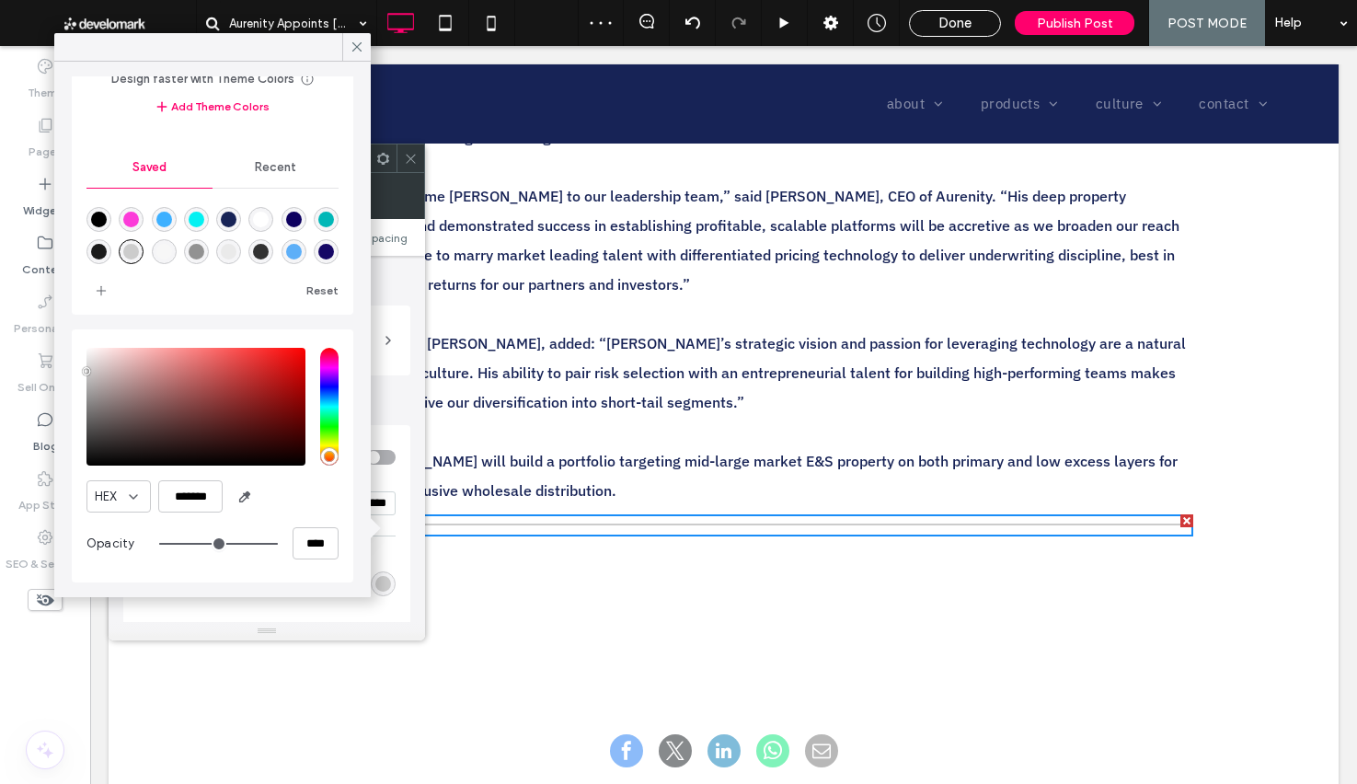
drag, startPoint x: 363, startPoint y: 40, endPoint x: 389, endPoint y: 354, distance: 315.7
click at [363, 41] on icon at bounding box center [357, 47] width 17 height 17
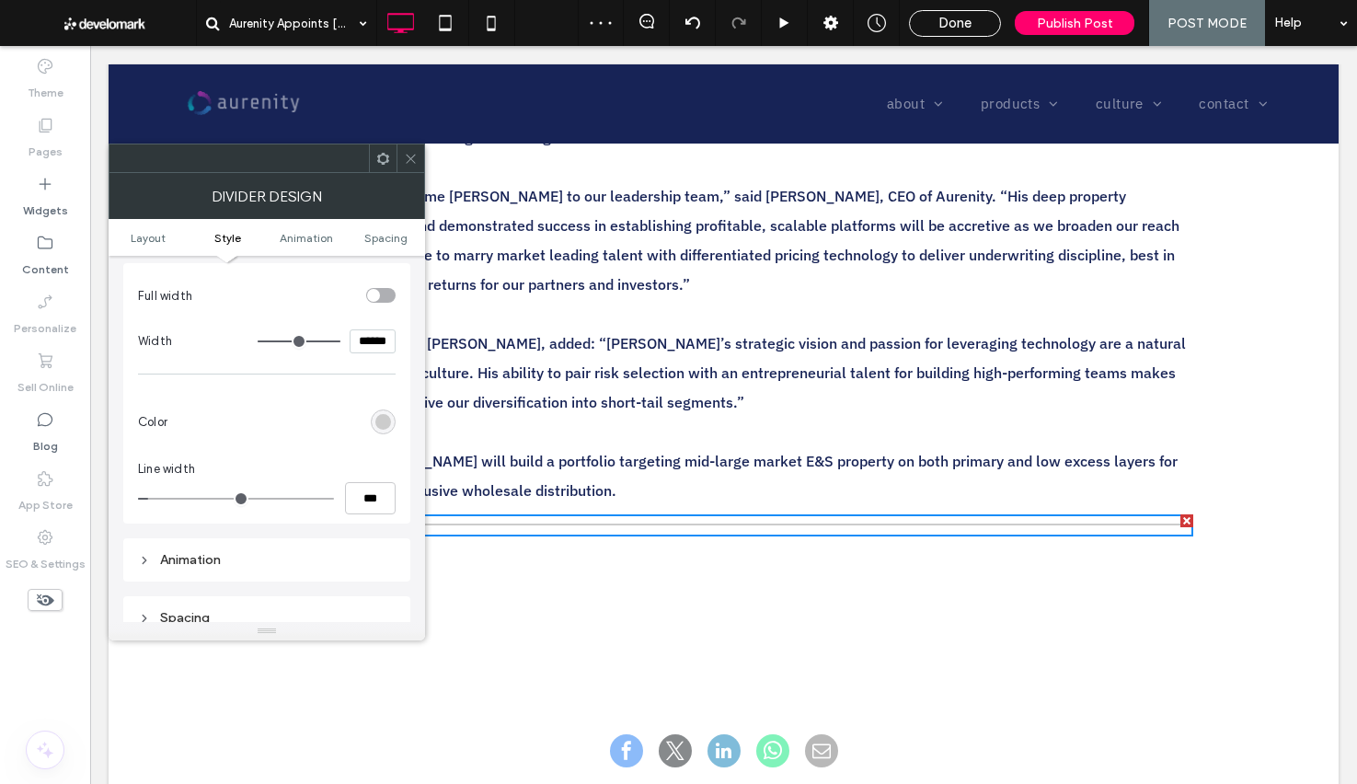
scroll to position [213, 0]
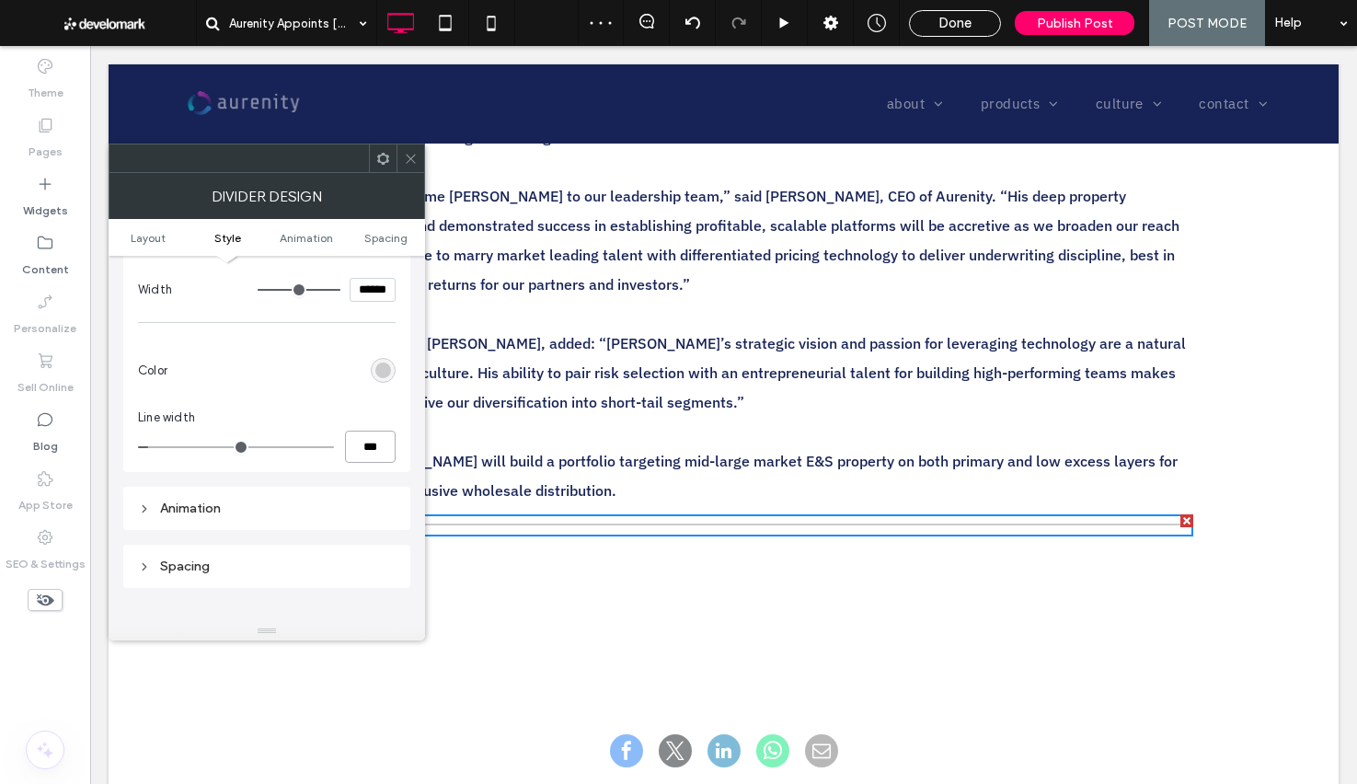
click at [374, 450] on input "***" at bounding box center [370, 447] width 51 height 32
type input "*"
type input "***"
drag, startPoint x: 411, startPoint y: 162, endPoint x: 357, endPoint y: 190, distance: 60.9
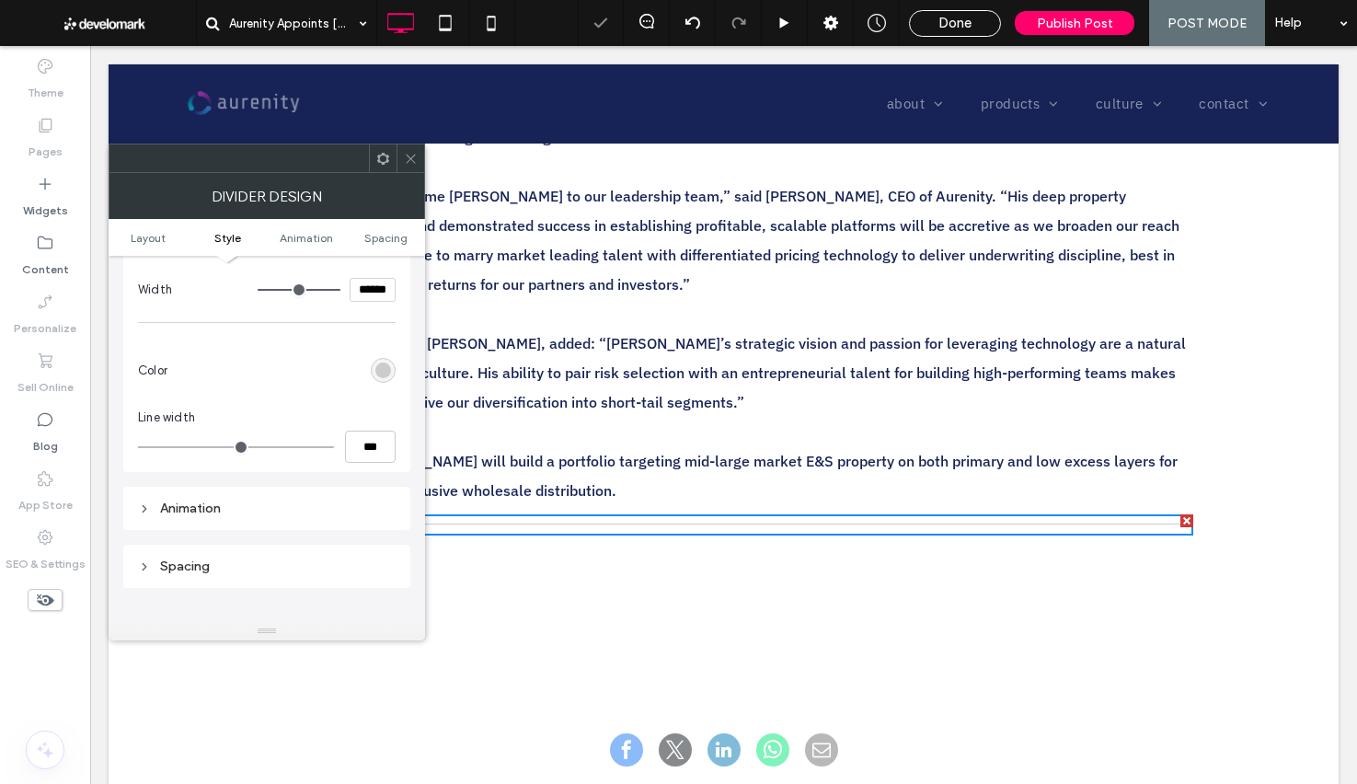
click at [411, 162] on icon at bounding box center [411, 159] width 14 height 14
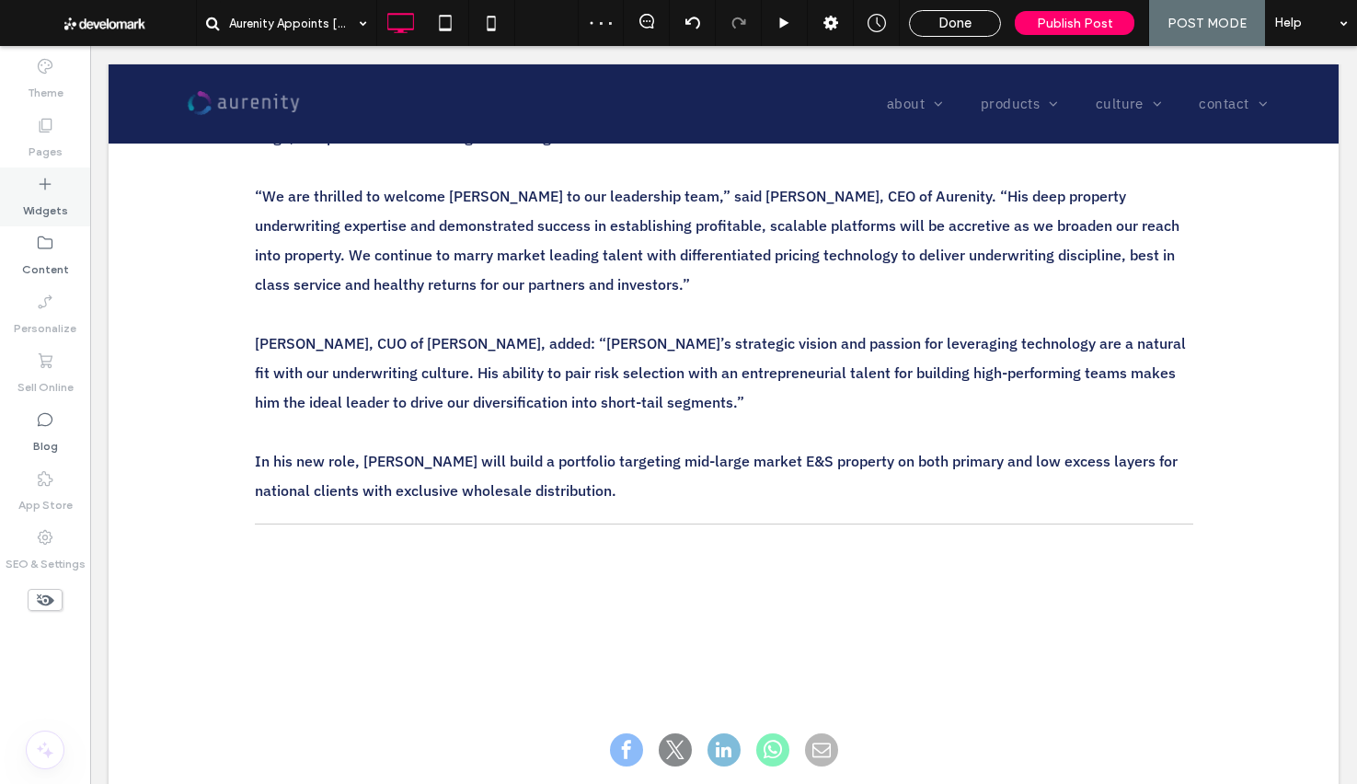
drag, startPoint x: 63, startPoint y: 214, endPoint x: 50, endPoint y: 216, distance: 13.9
click at [63, 214] on label "Widgets" at bounding box center [45, 206] width 45 height 26
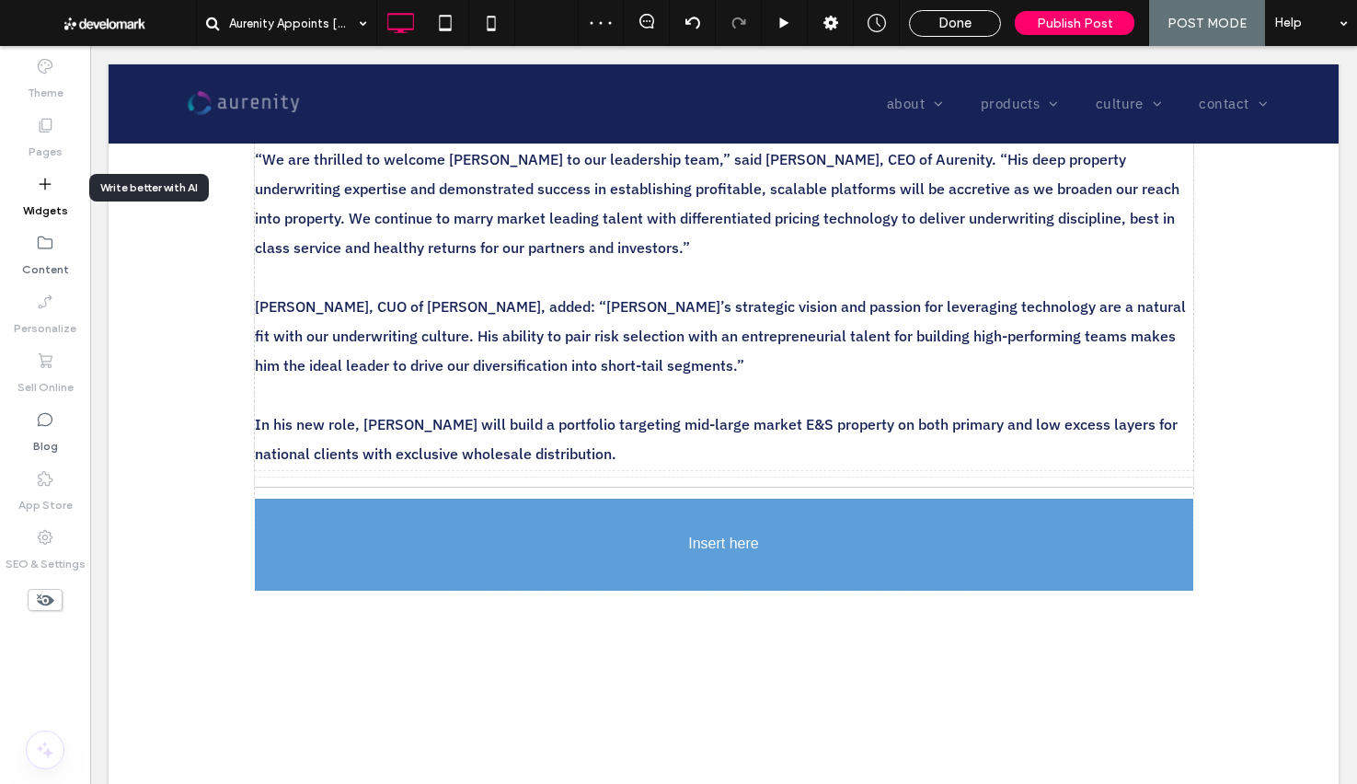
scroll to position [950, 0]
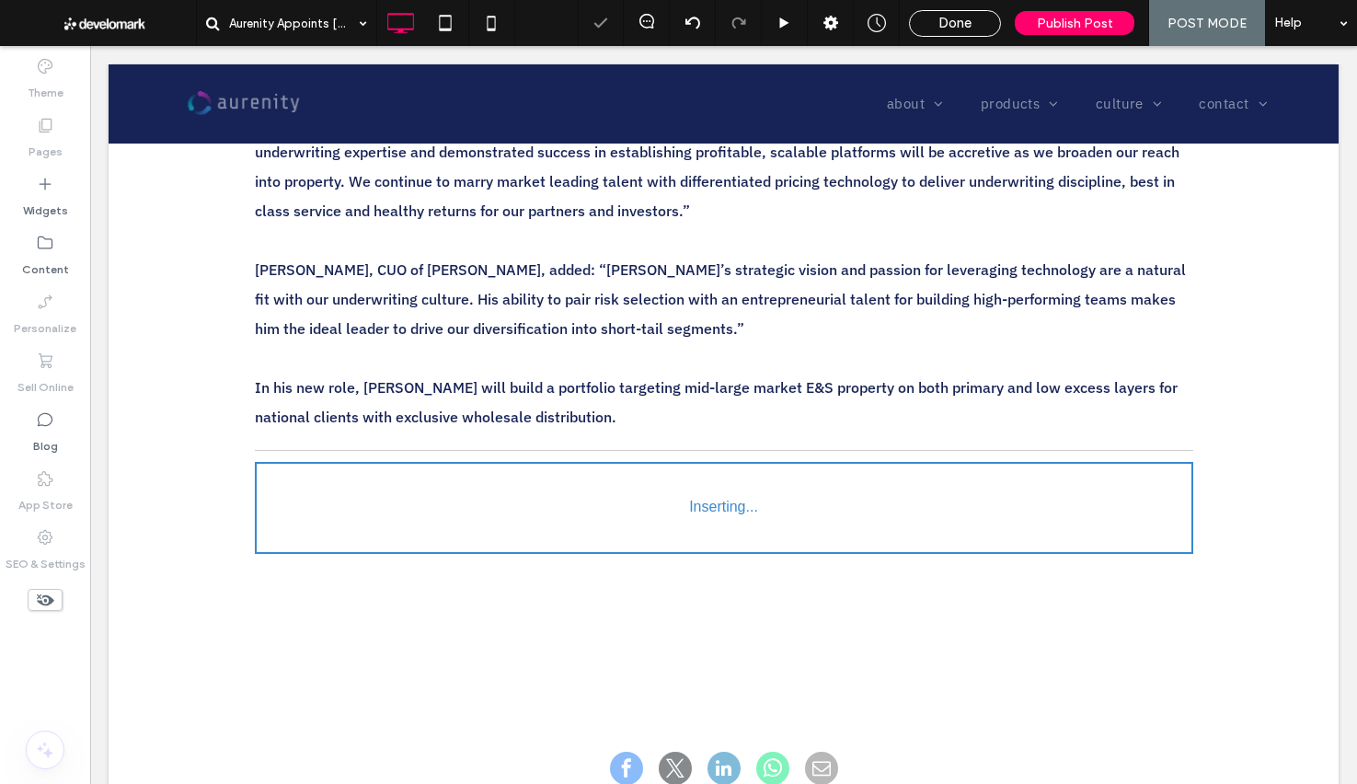
type input "**********"
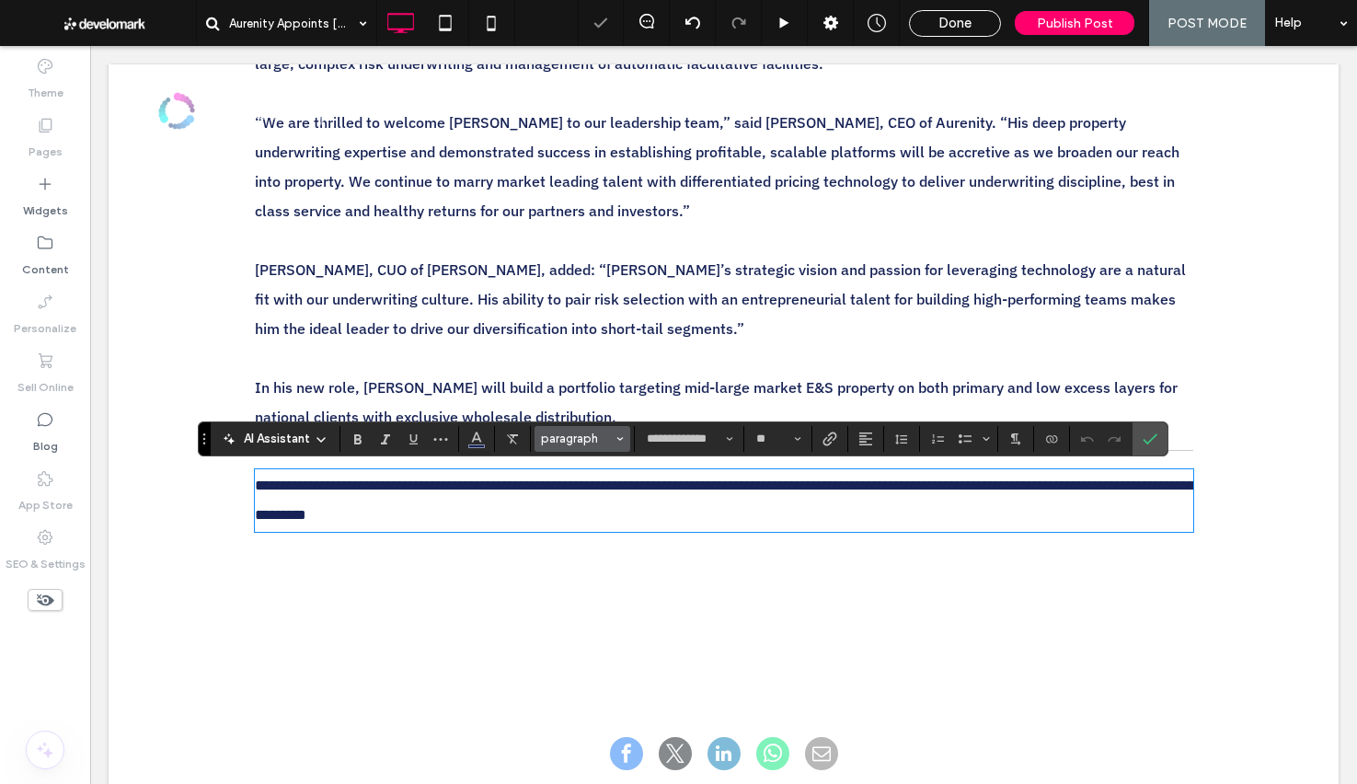
click at [567, 445] on span "paragraph" at bounding box center [577, 439] width 72 height 14
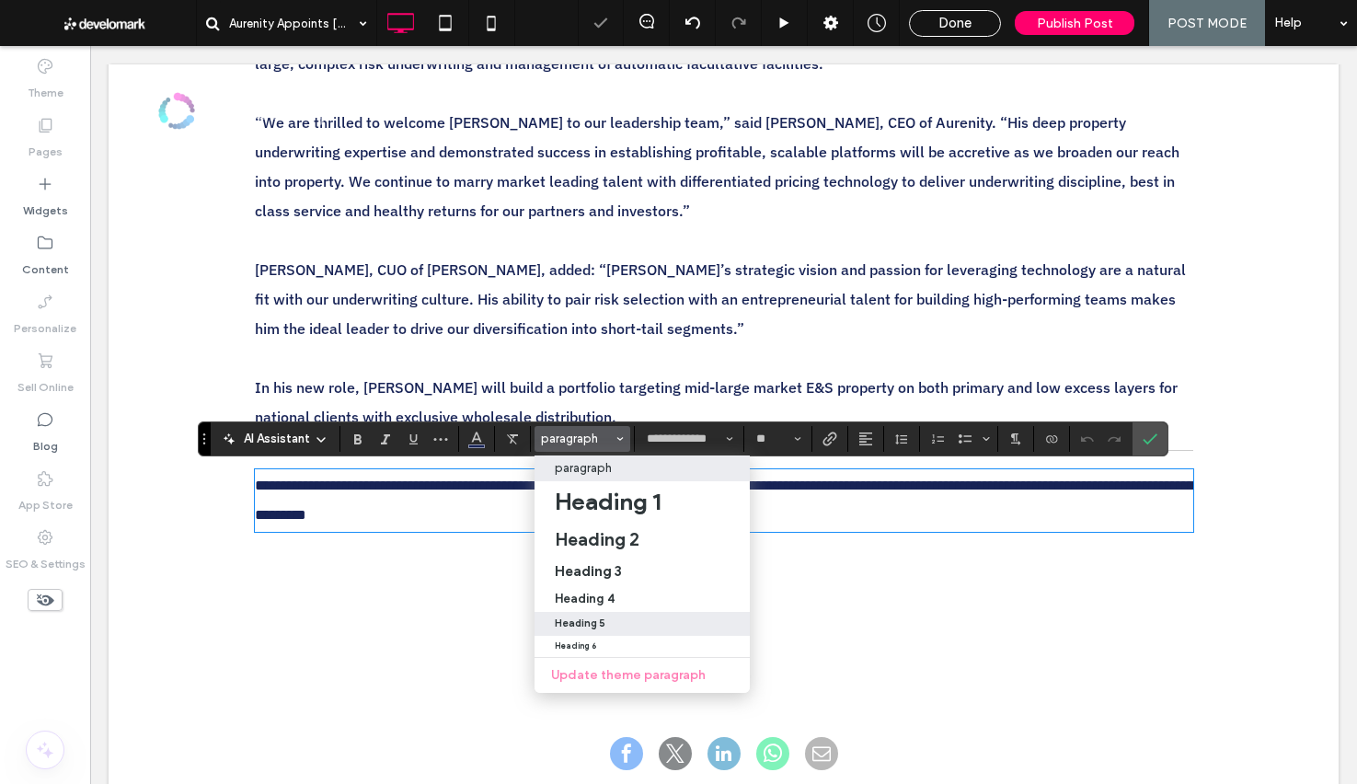
click at [628, 618] on div "Heading 5" at bounding box center [642, 623] width 175 height 12
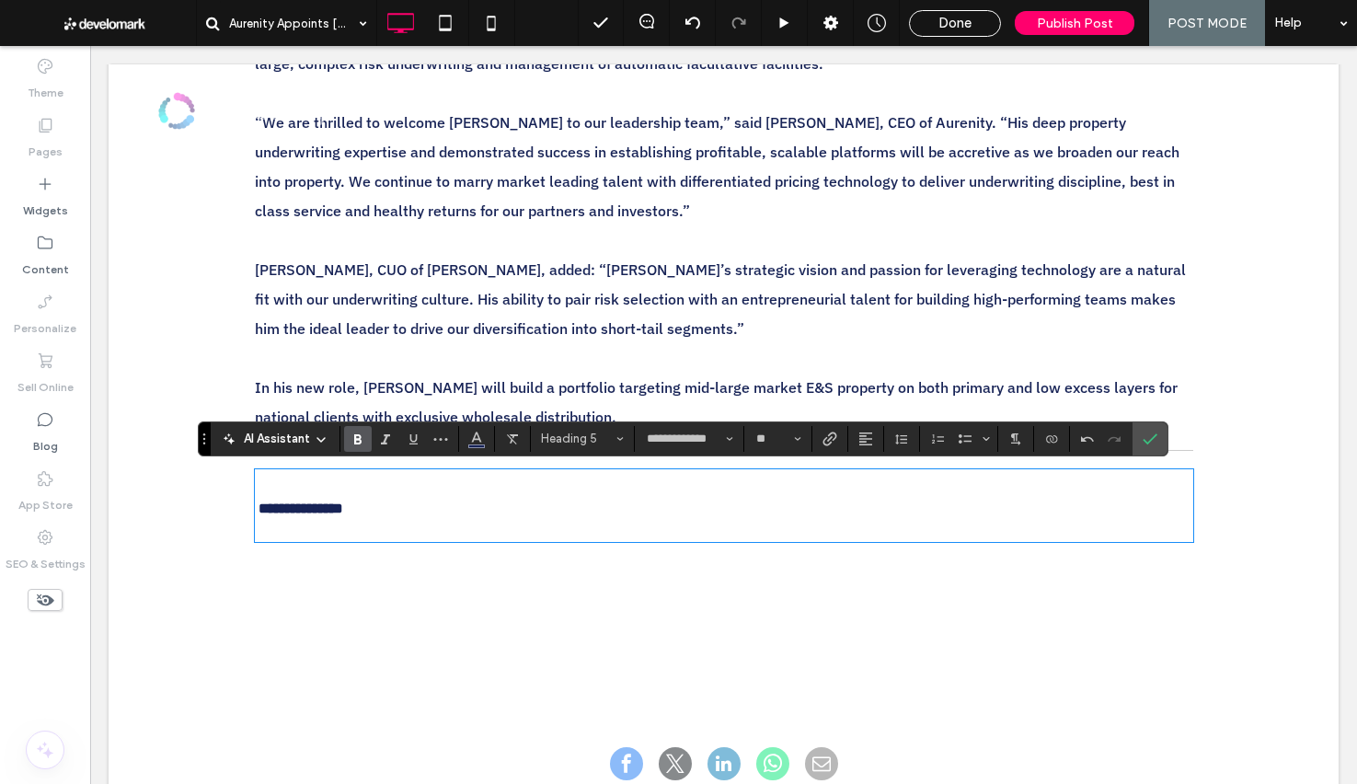
scroll to position [0, 0]
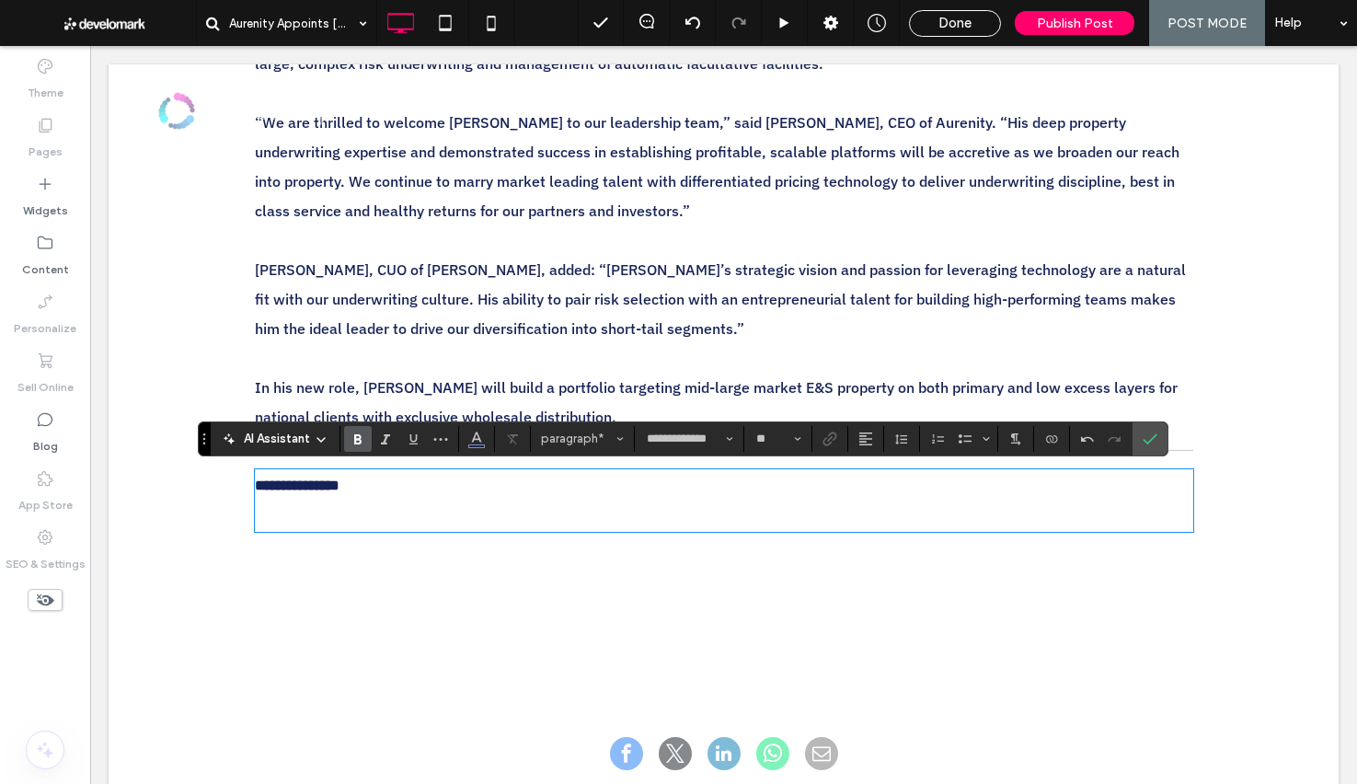
click at [389, 511] on p "﻿" at bounding box center [724, 515] width 938 height 29
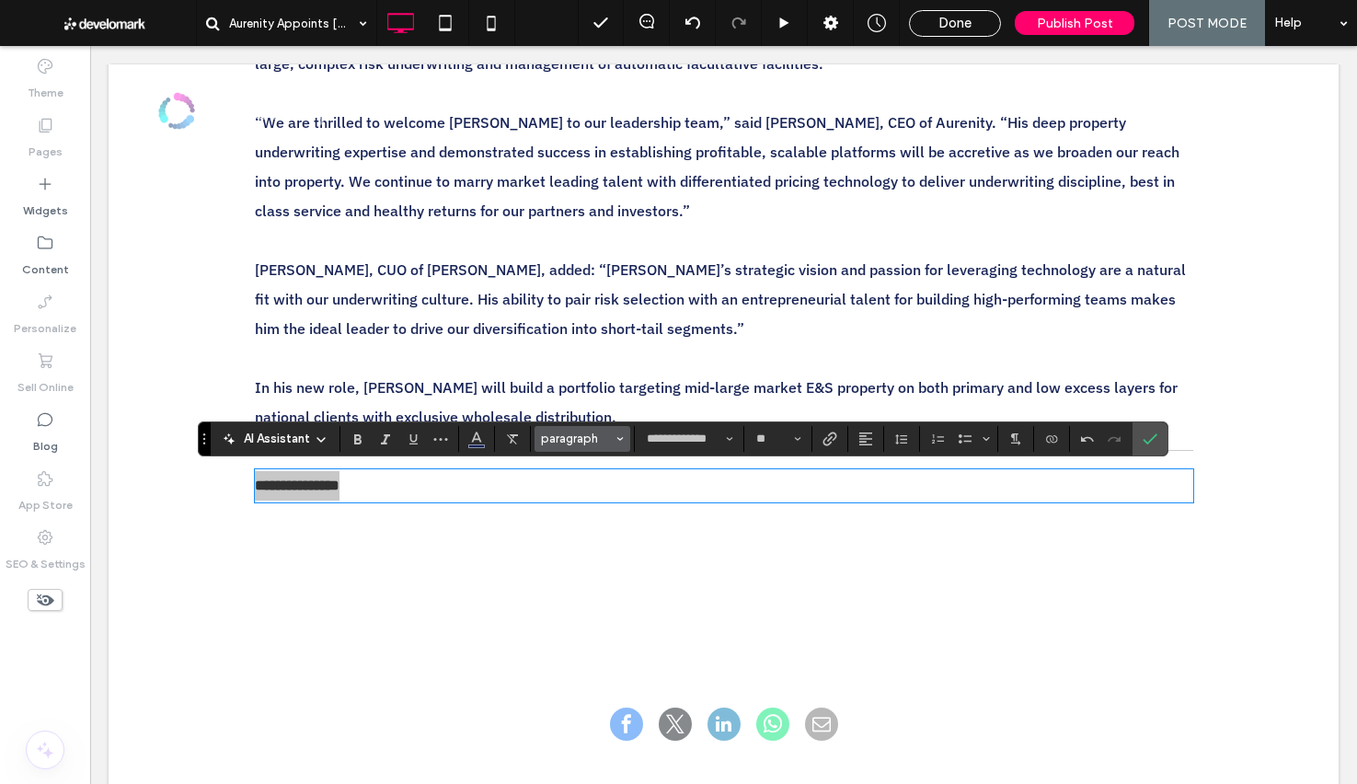
click at [608, 447] on button "paragraph" at bounding box center [583, 439] width 96 height 26
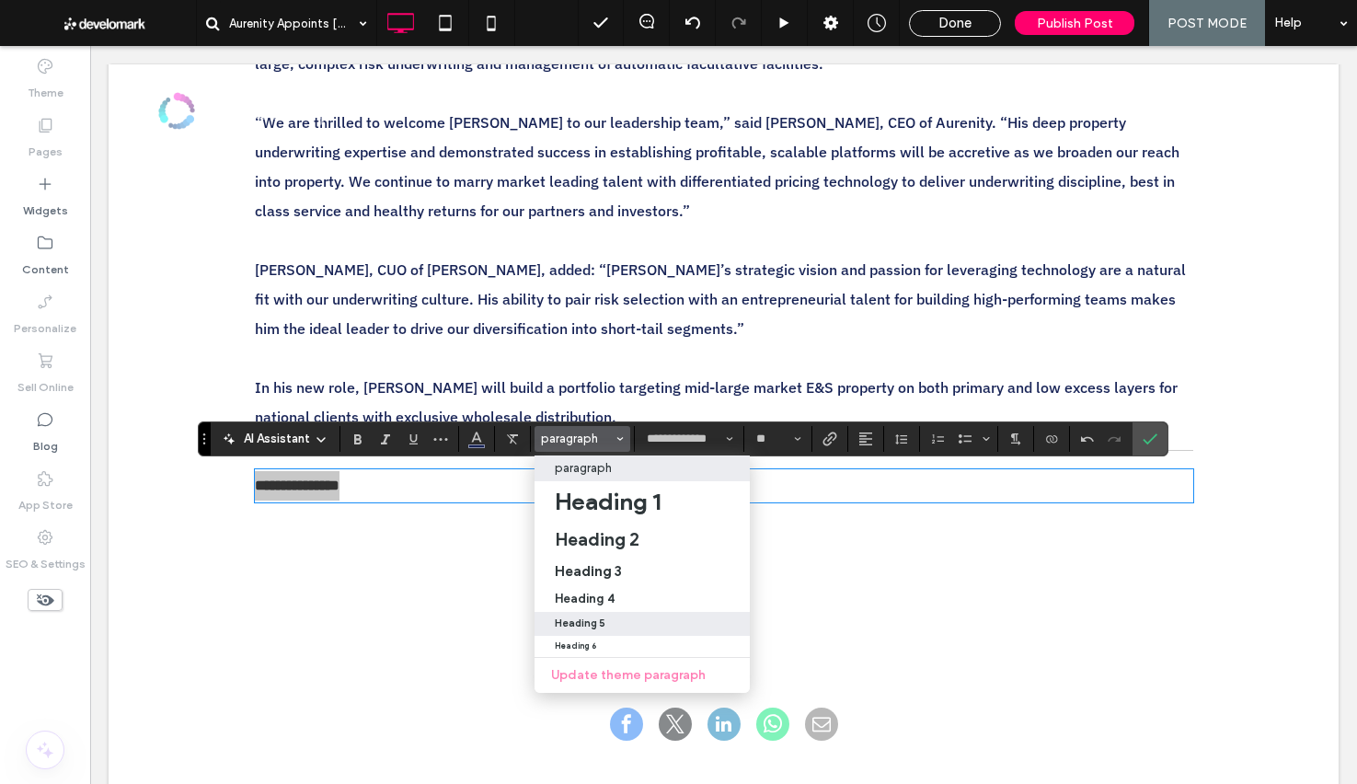
click at [678, 616] on label "Heading 5" at bounding box center [642, 624] width 215 height 24
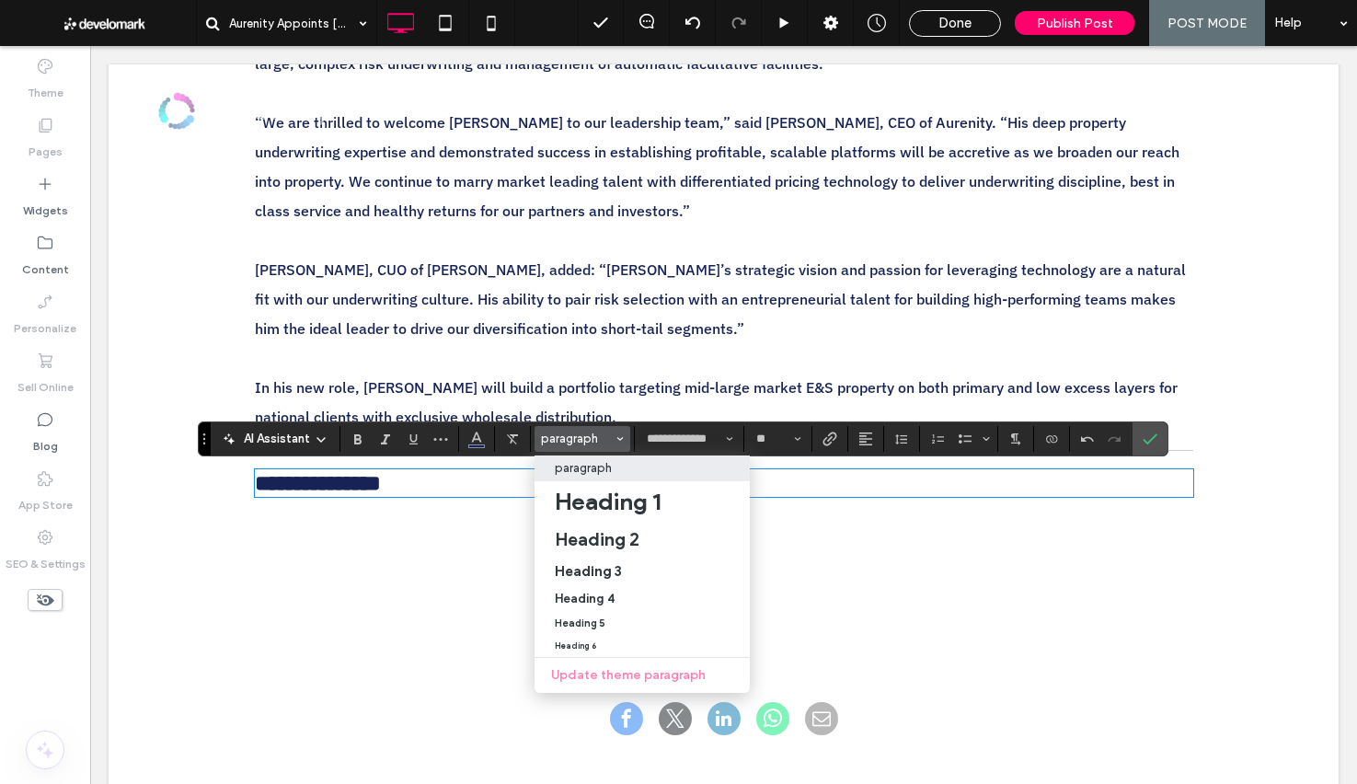
type input "**"
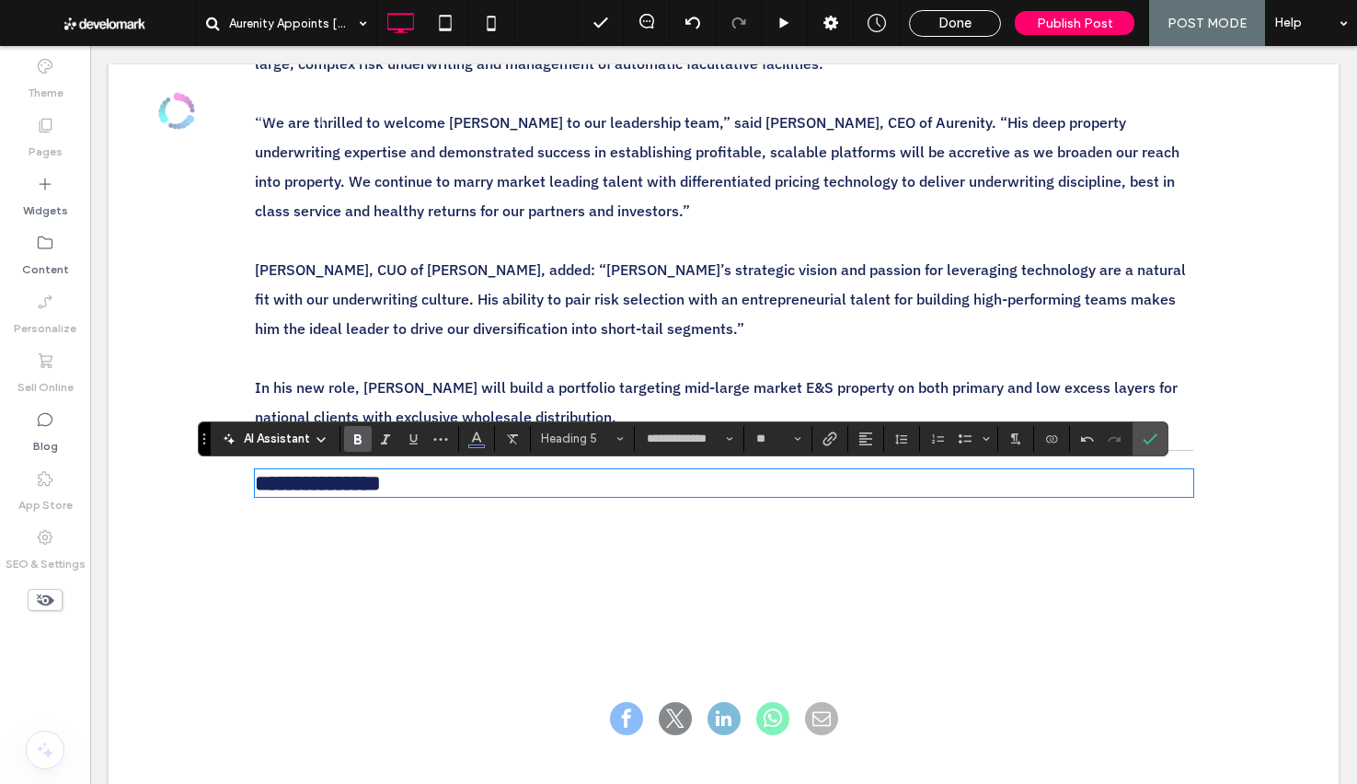
click at [472, 497] on div "**********" at bounding box center [724, 483] width 938 height 28
click at [462, 482] on h5 "**********" at bounding box center [724, 483] width 938 height 24
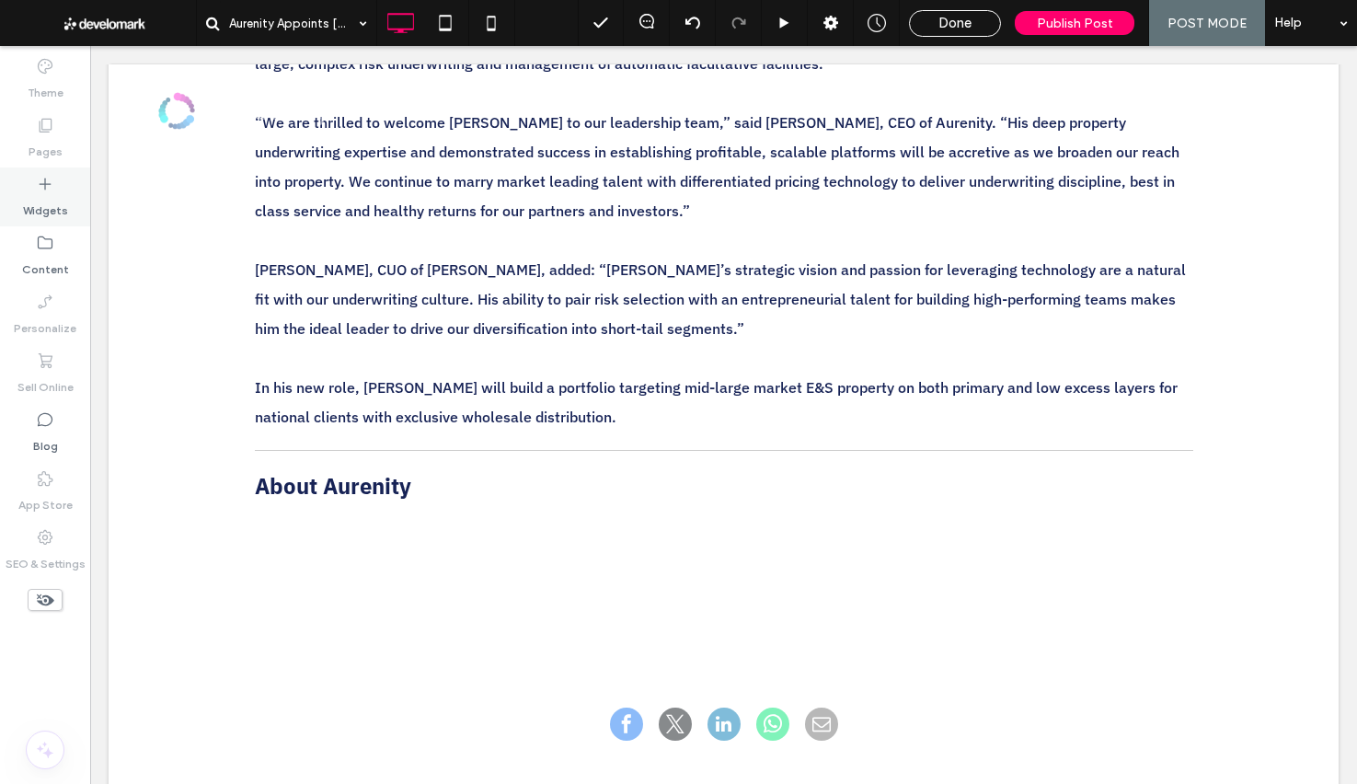
click at [56, 211] on label "Widgets" at bounding box center [45, 206] width 45 height 26
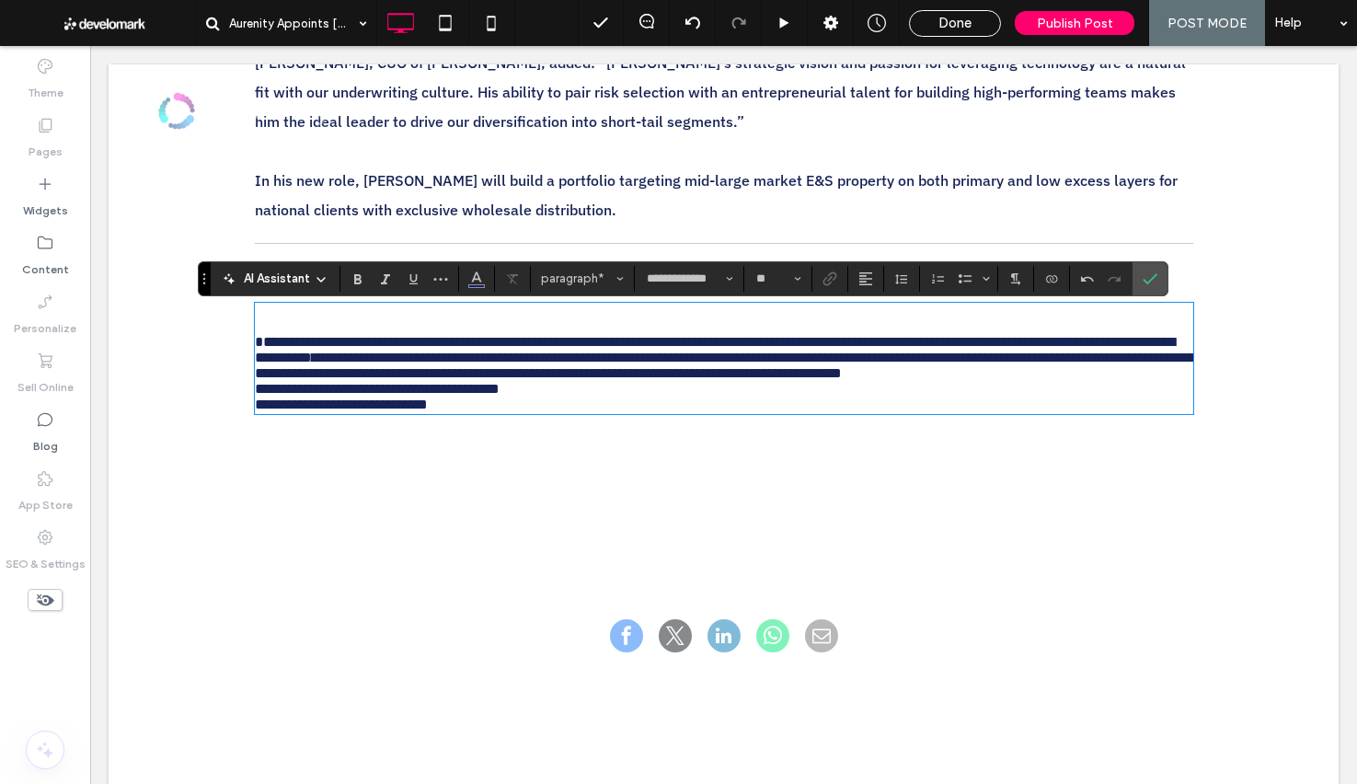
click at [259, 345] on span "**********" at bounding box center [715, 349] width 920 height 29
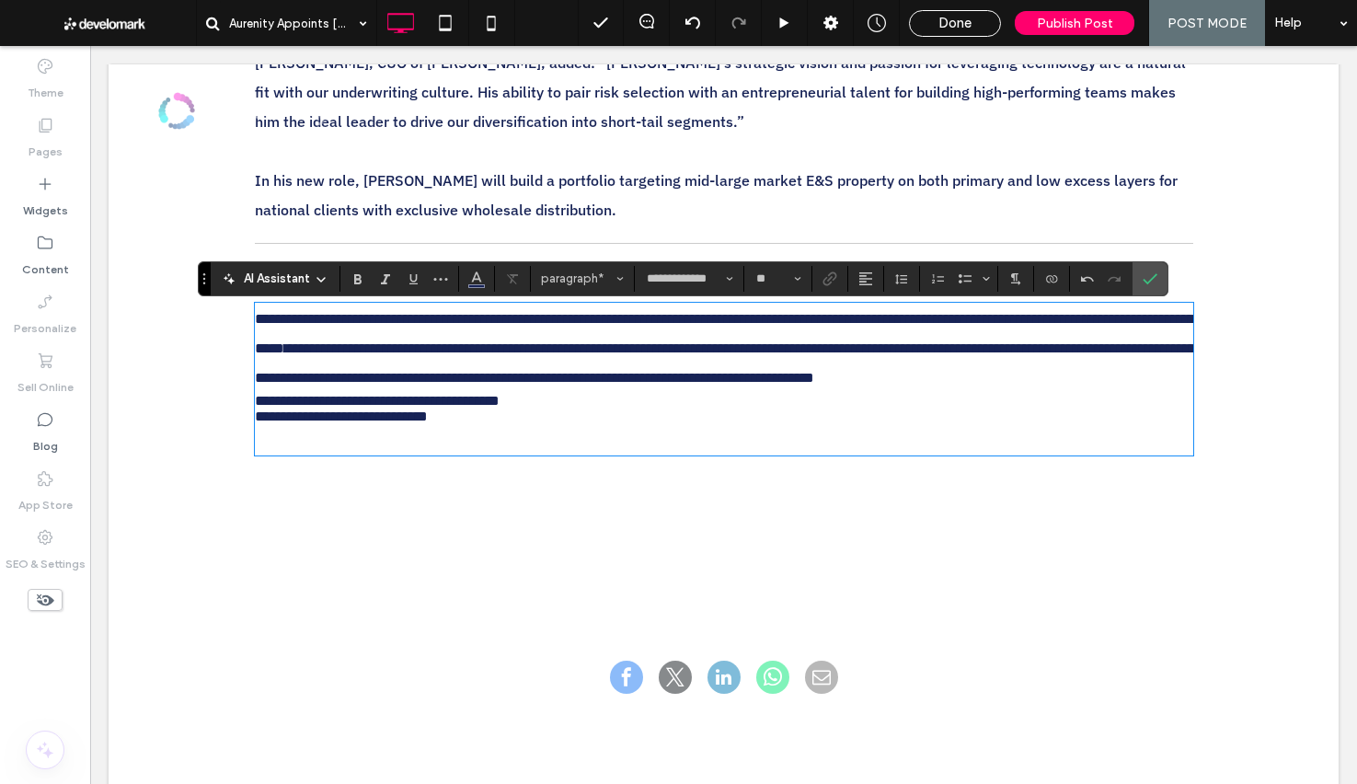
click at [478, 393] on p "**********" at bounding box center [724, 349] width 938 height 88
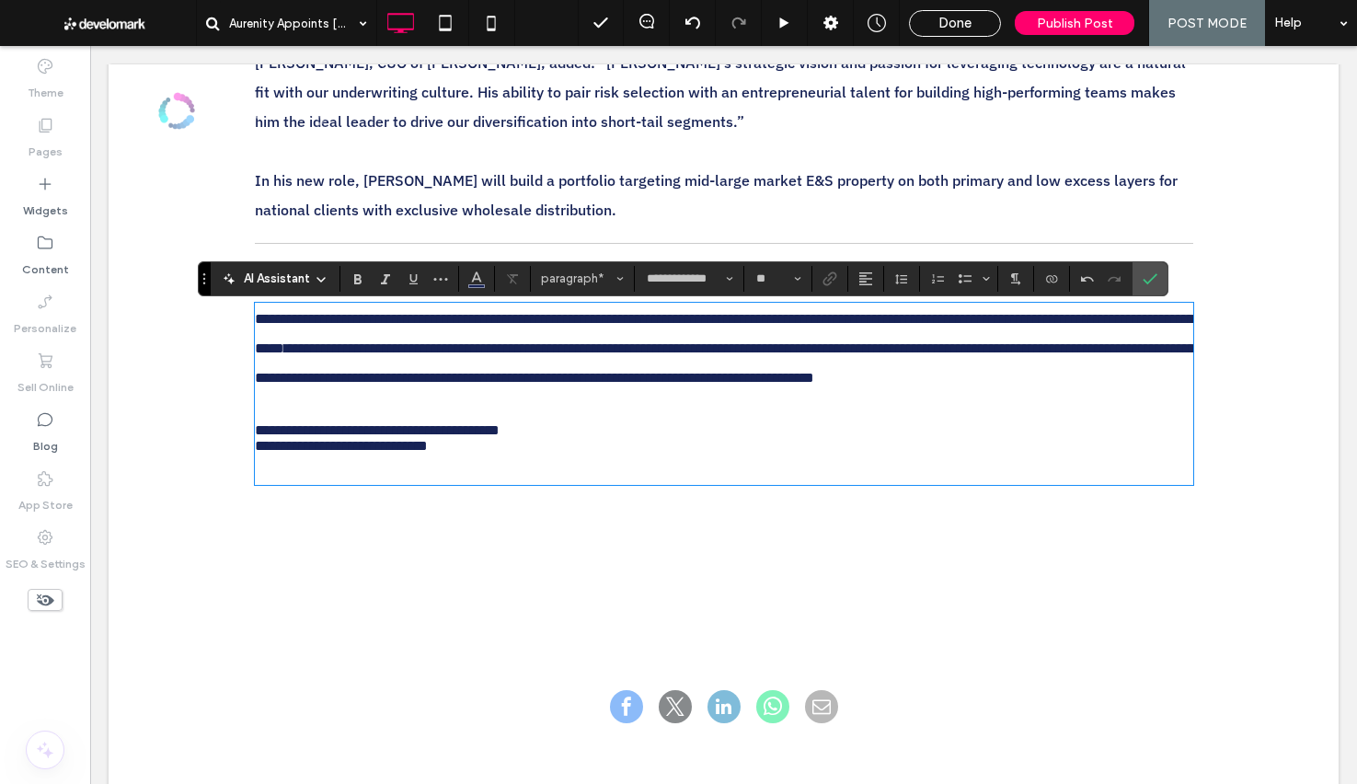
click at [614, 438] on p "**********" at bounding box center [724, 430] width 938 height 16
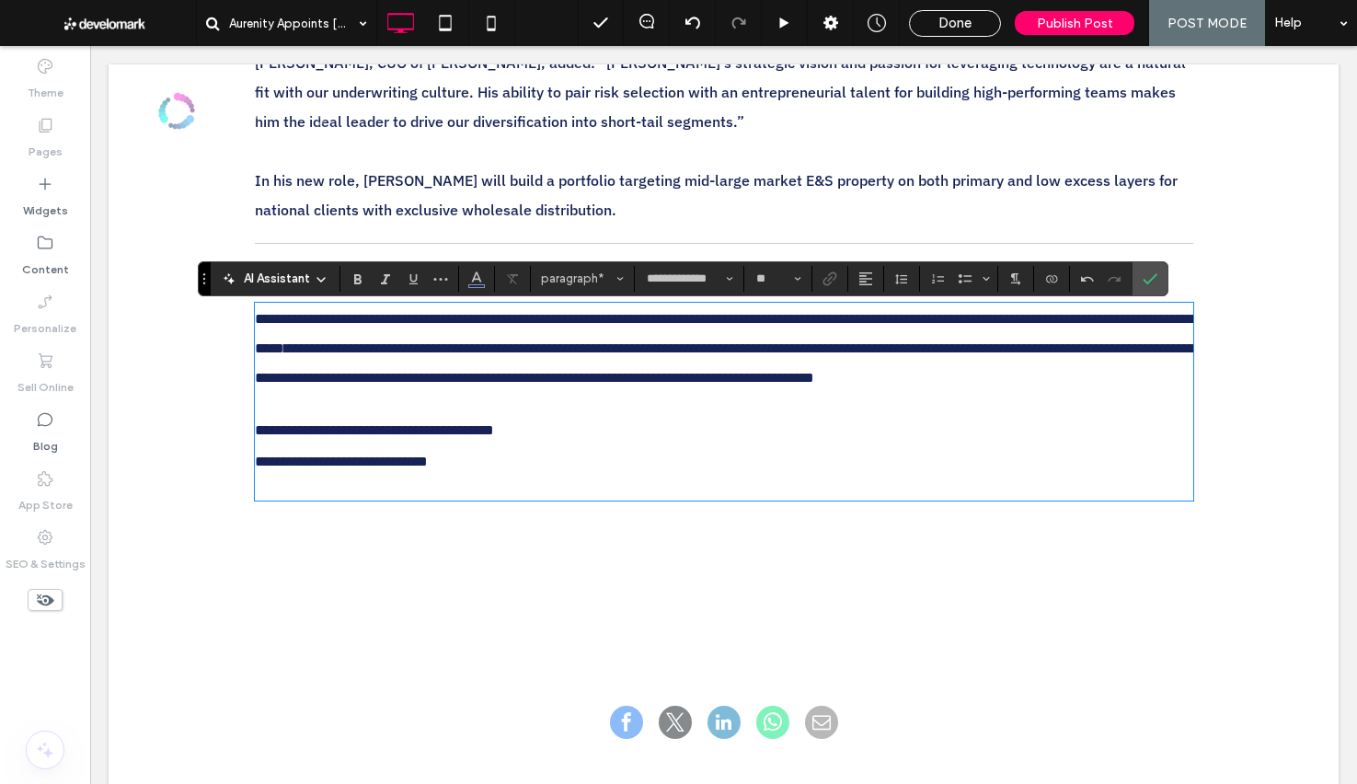
click at [509, 393] on p "**********" at bounding box center [724, 349] width 938 height 88
click at [399, 499] on p at bounding box center [724, 483] width 938 height 29
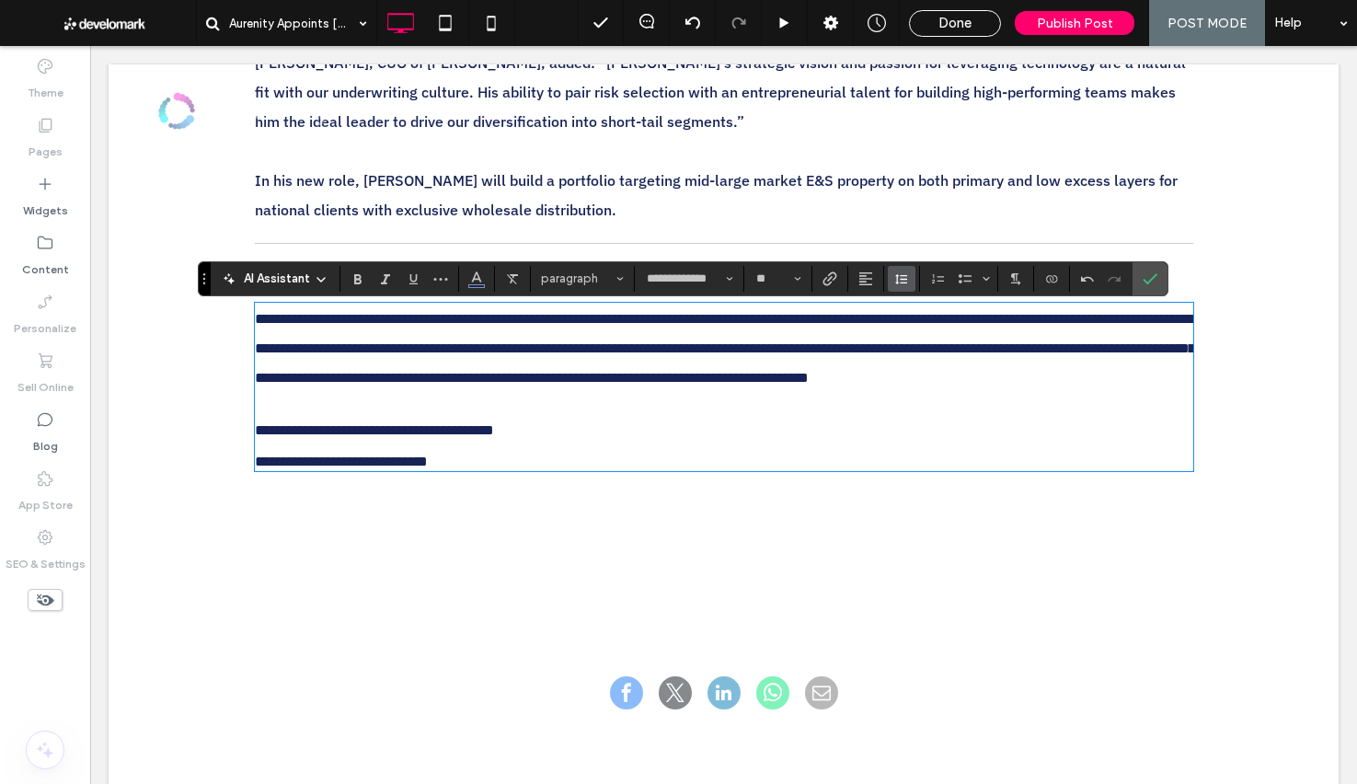
click at [901, 285] on span "Line Height" at bounding box center [901, 279] width 15 height 24
click at [927, 386] on div "Double" at bounding box center [930, 385] width 45 height 14
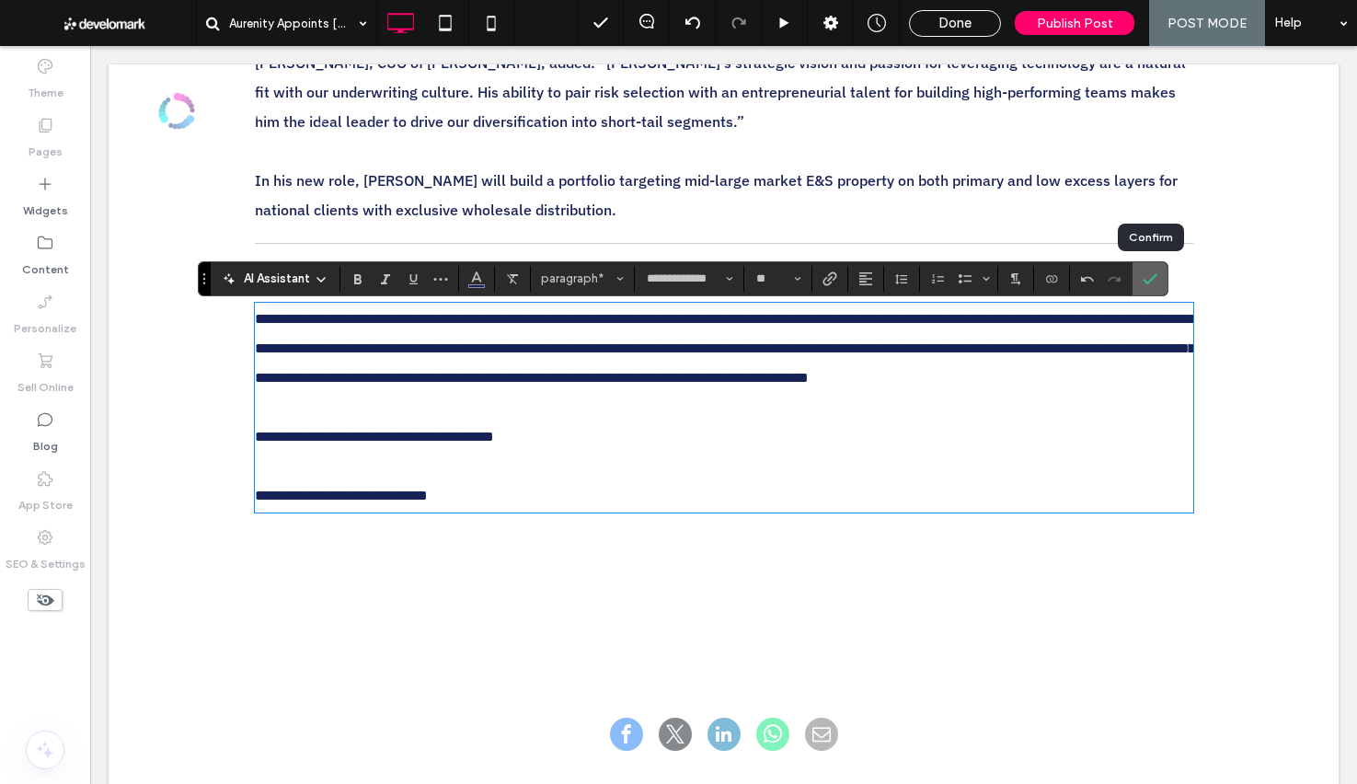
click at [1152, 274] on icon "Confirm" at bounding box center [1150, 278] width 15 height 15
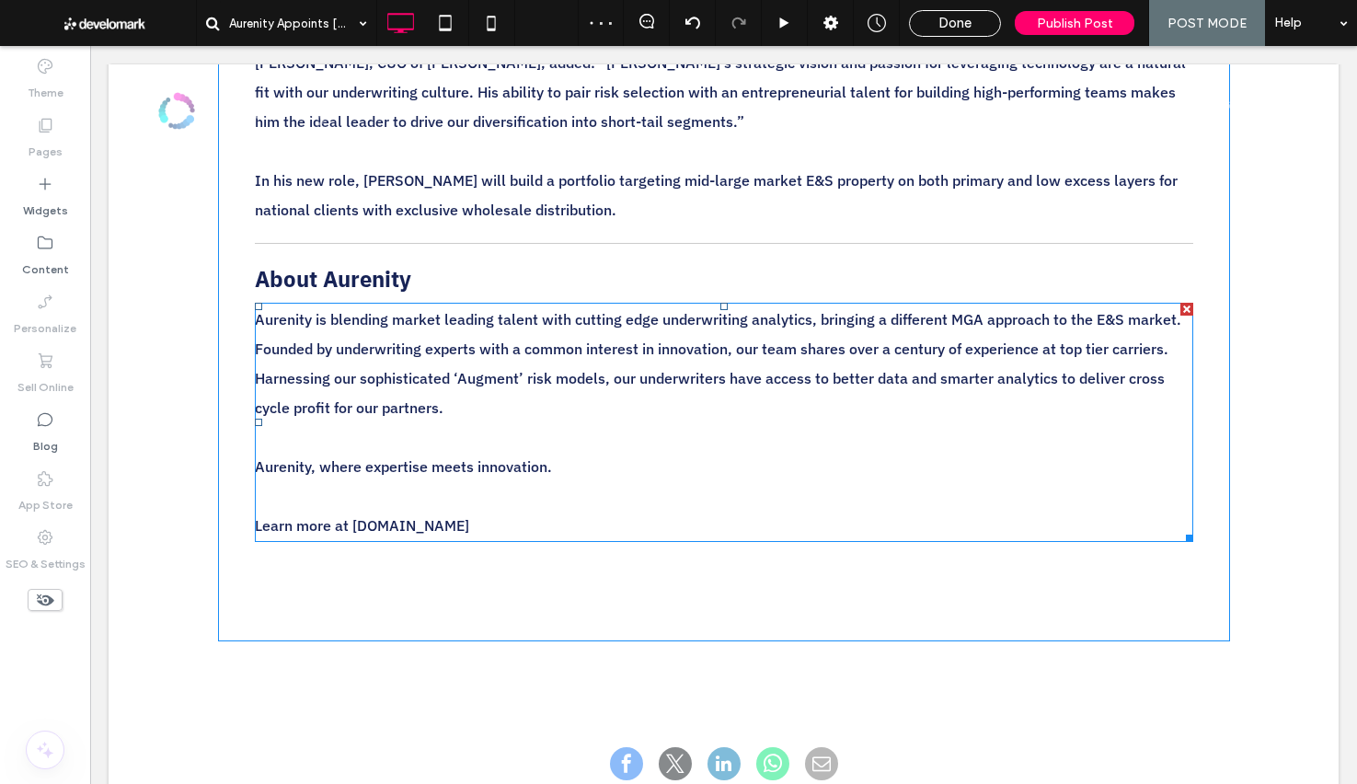
click at [430, 518] on span "Learn more at www.aurenity.com ﻿" at bounding box center [362, 525] width 214 height 18
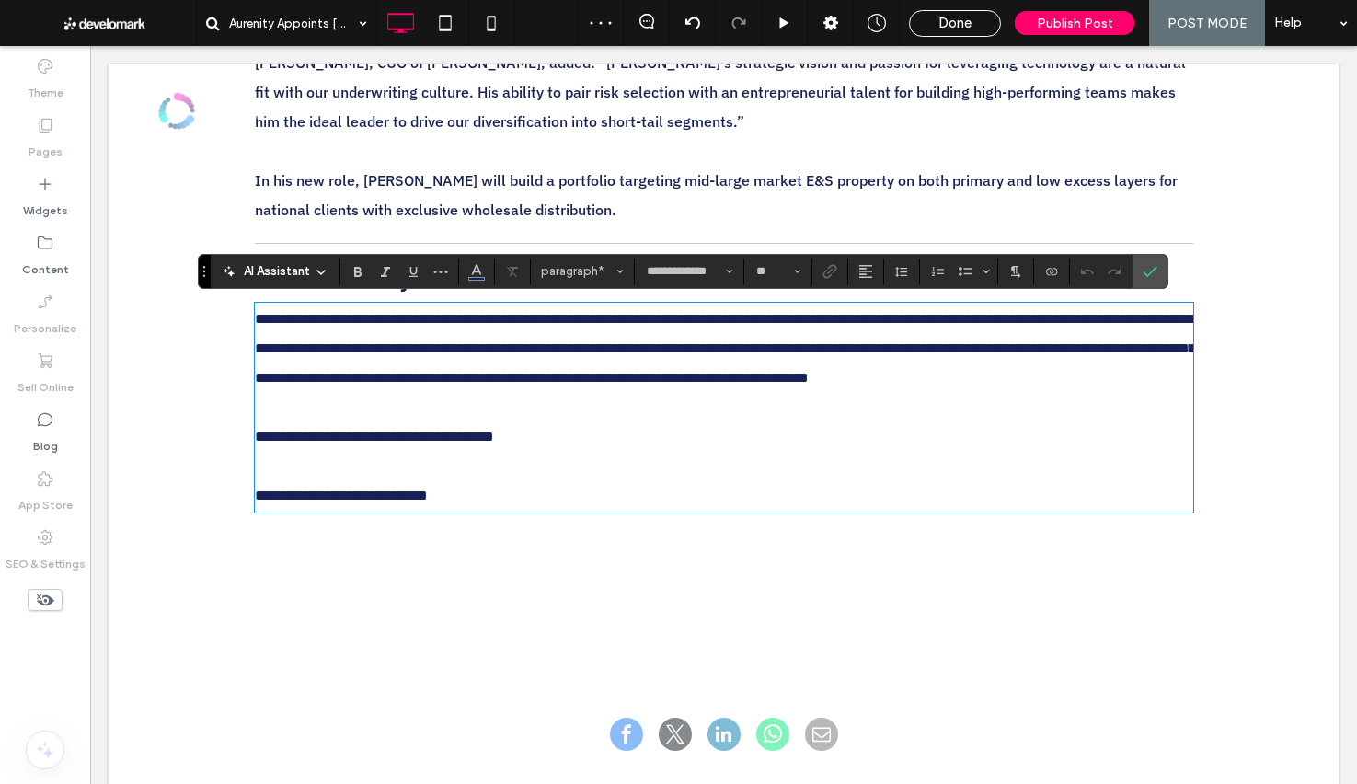
click at [502, 511] on p "**********" at bounding box center [724, 495] width 938 height 29
drag, startPoint x: 477, startPoint y: 529, endPoint x: 552, endPoint y: 426, distance: 127.7
click at [352, 502] on span "**********" at bounding box center [341, 496] width 173 height 14
click at [832, 270] on use "Link" at bounding box center [830, 271] width 14 height 14
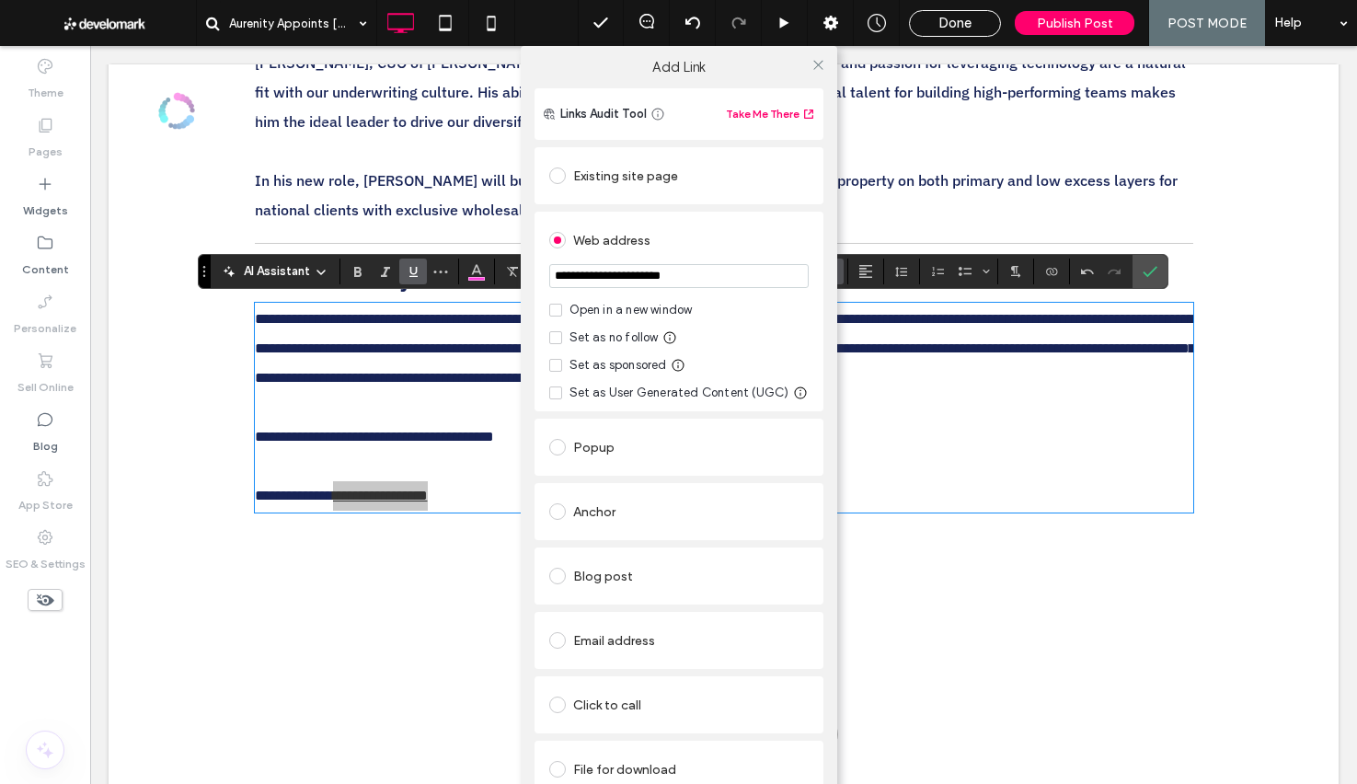
click at [765, 270] on input "**********" at bounding box center [678, 276] width 259 height 24
click at [812, 63] on icon at bounding box center [819, 65] width 14 height 14
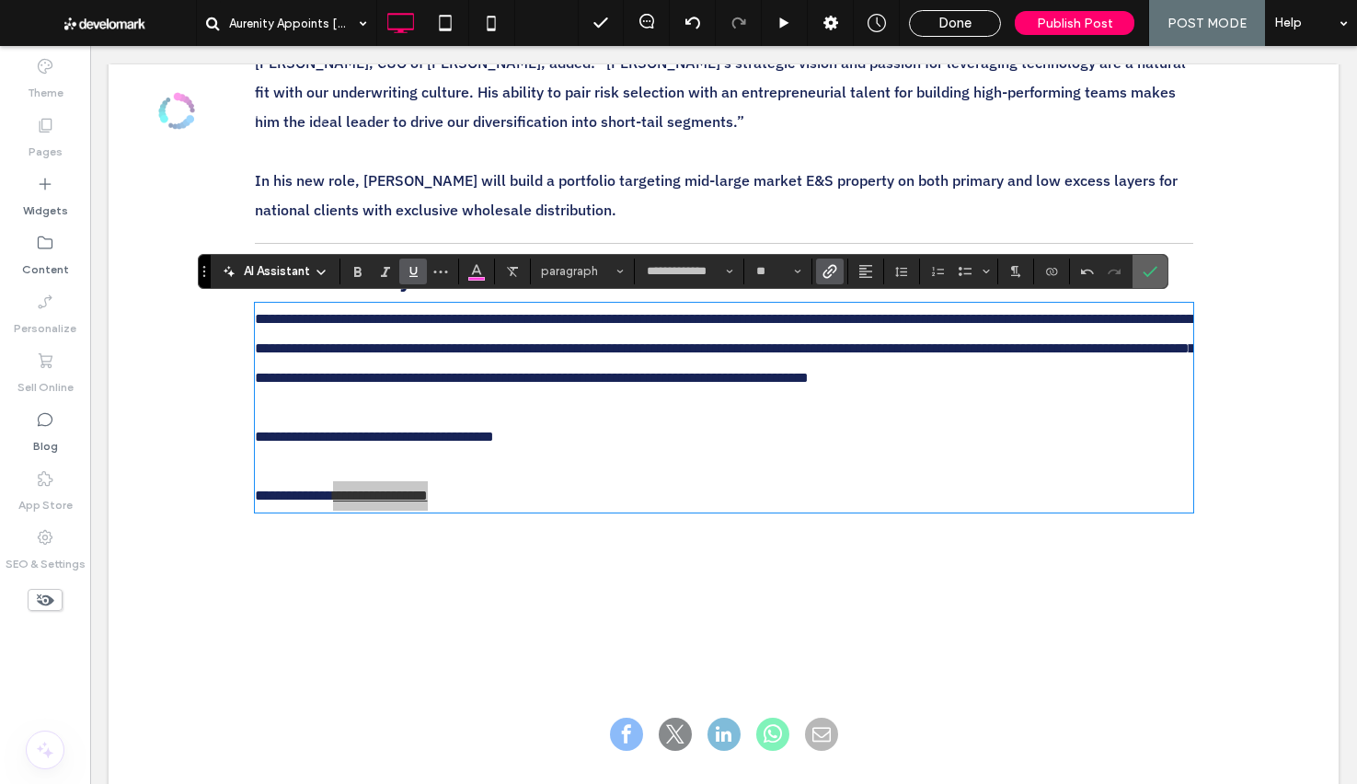
click at [1161, 276] on label "Confirm" at bounding box center [1150, 271] width 28 height 33
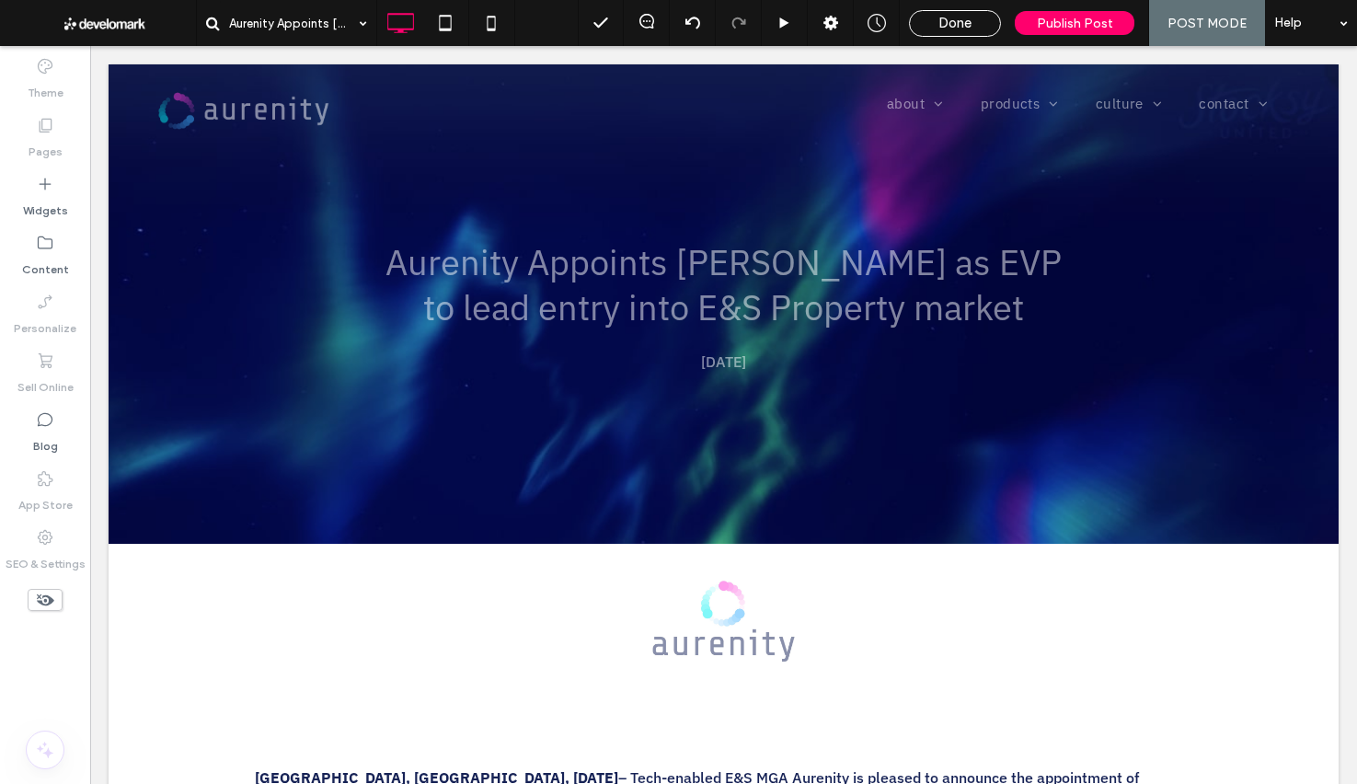
click at [958, 17] on span "Done" at bounding box center [954, 23] width 33 height 17
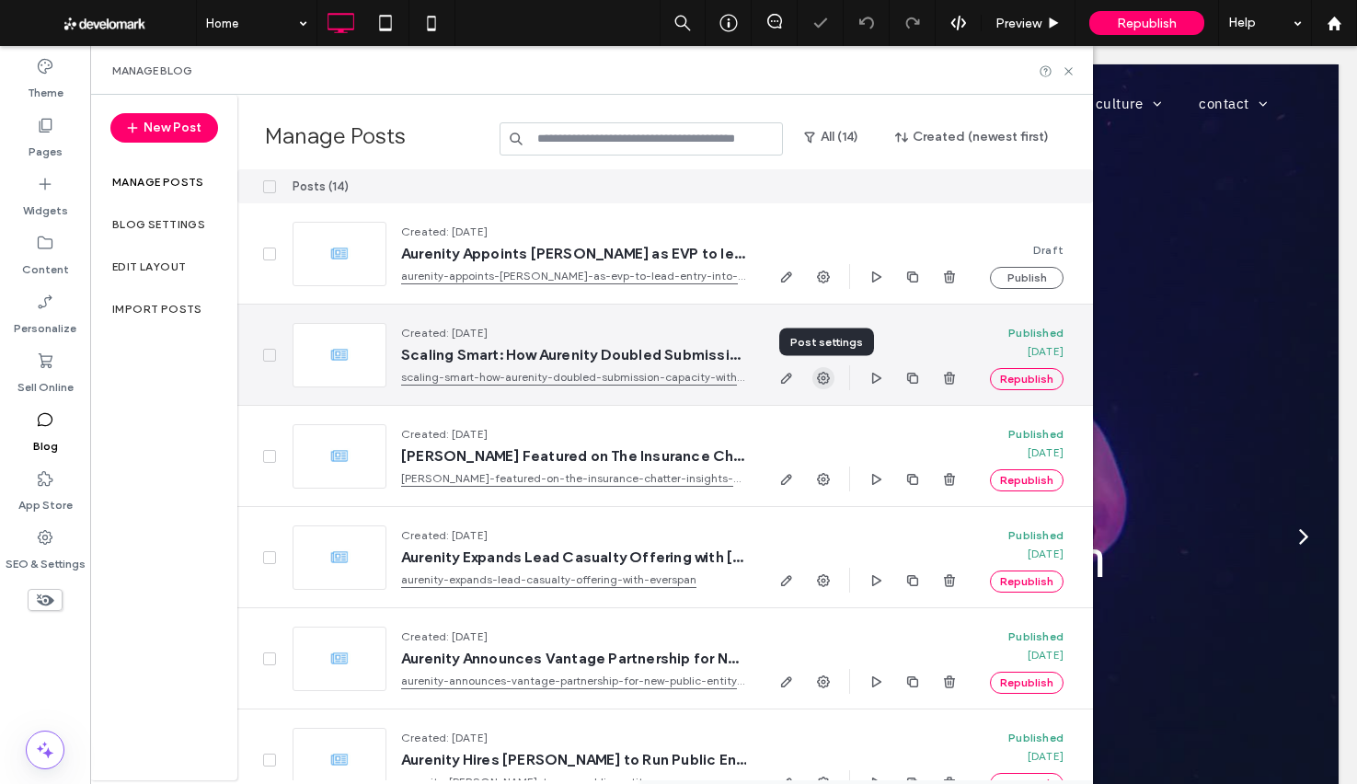
click at [832, 374] on span "button" at bounding box center [823, 378] width 22 height 22
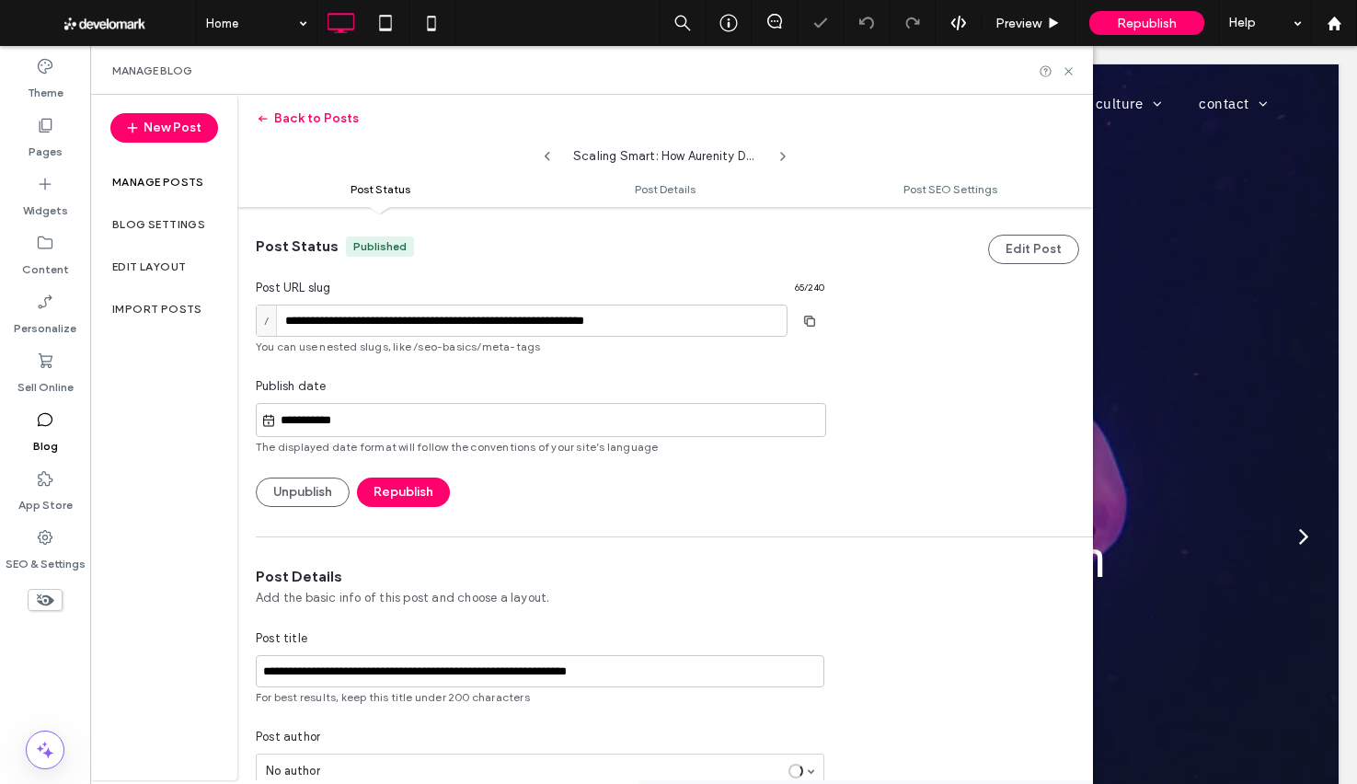
scroll to position [1, 0]
click at [321, 109] on button "Back to Posts" at bounding box center [307, 118] width 103 height 29
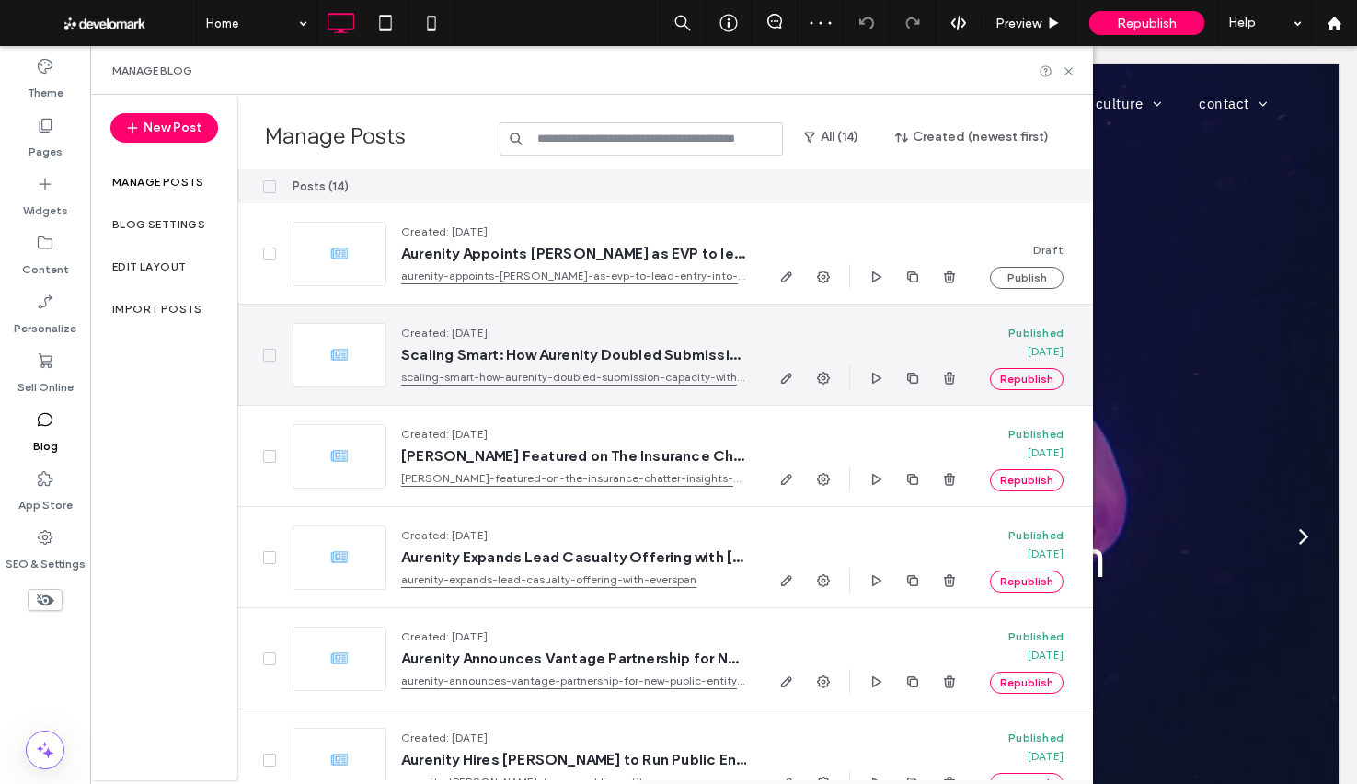
click at [793, 388] on div at bounding box center [868, 377] width 185 height 25
click at [786, 378] on icon "button" at bounding box center [786, 378] width 15 height 15
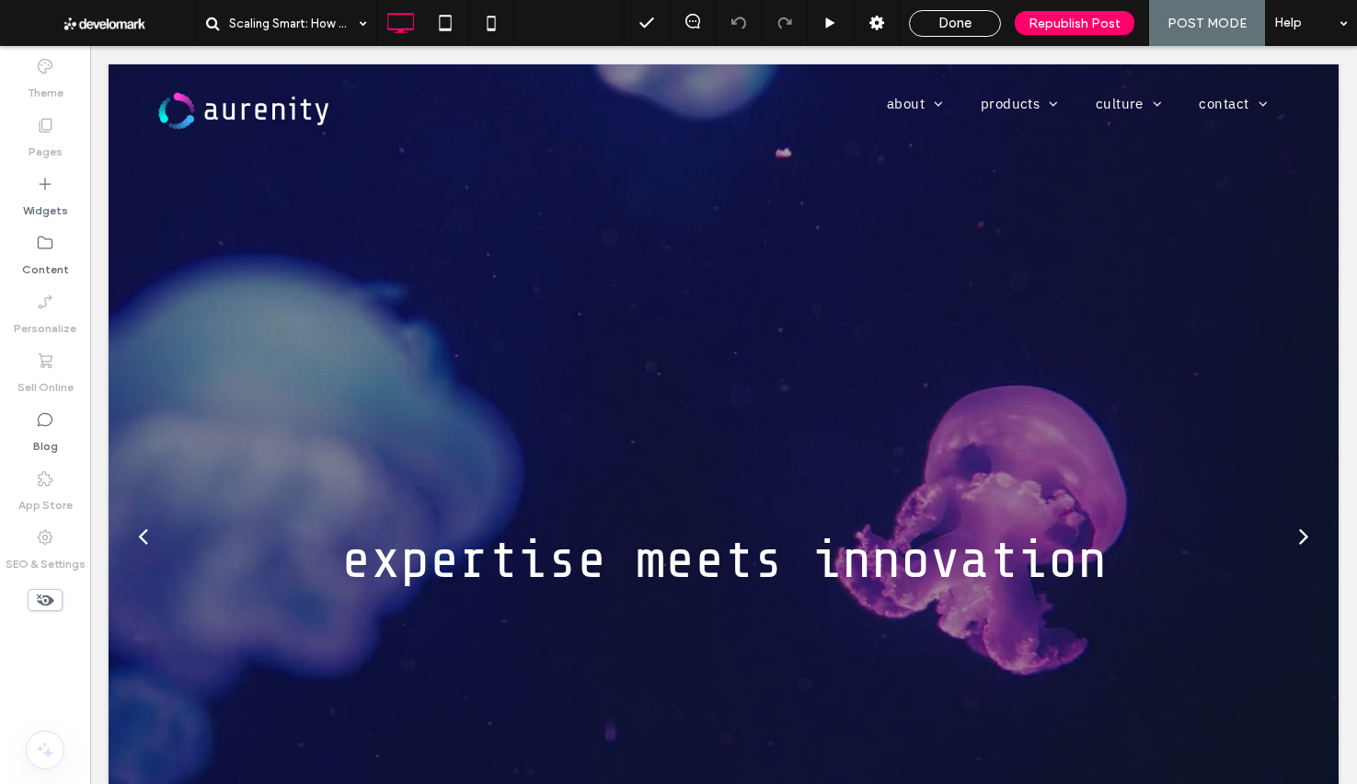
drag, startPoint x: 968, startPoint y: 28, endPoint x: 712, endPoint y: 302, distance: 375.0
click at [968, 28] on span "Done" at bounding box center [954, 23] width 33 height 17
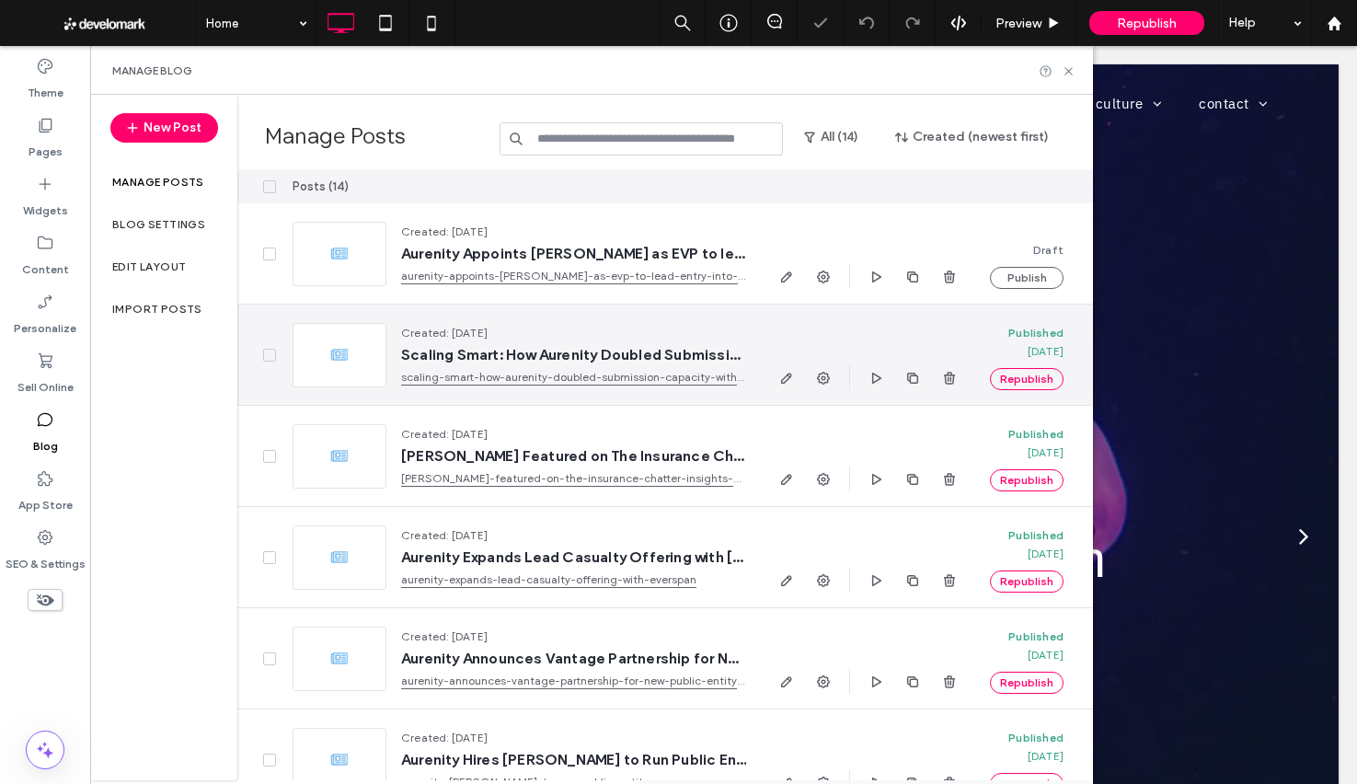
click at [336, 361] on div at bounding box center [340, 355] width 94 height 64
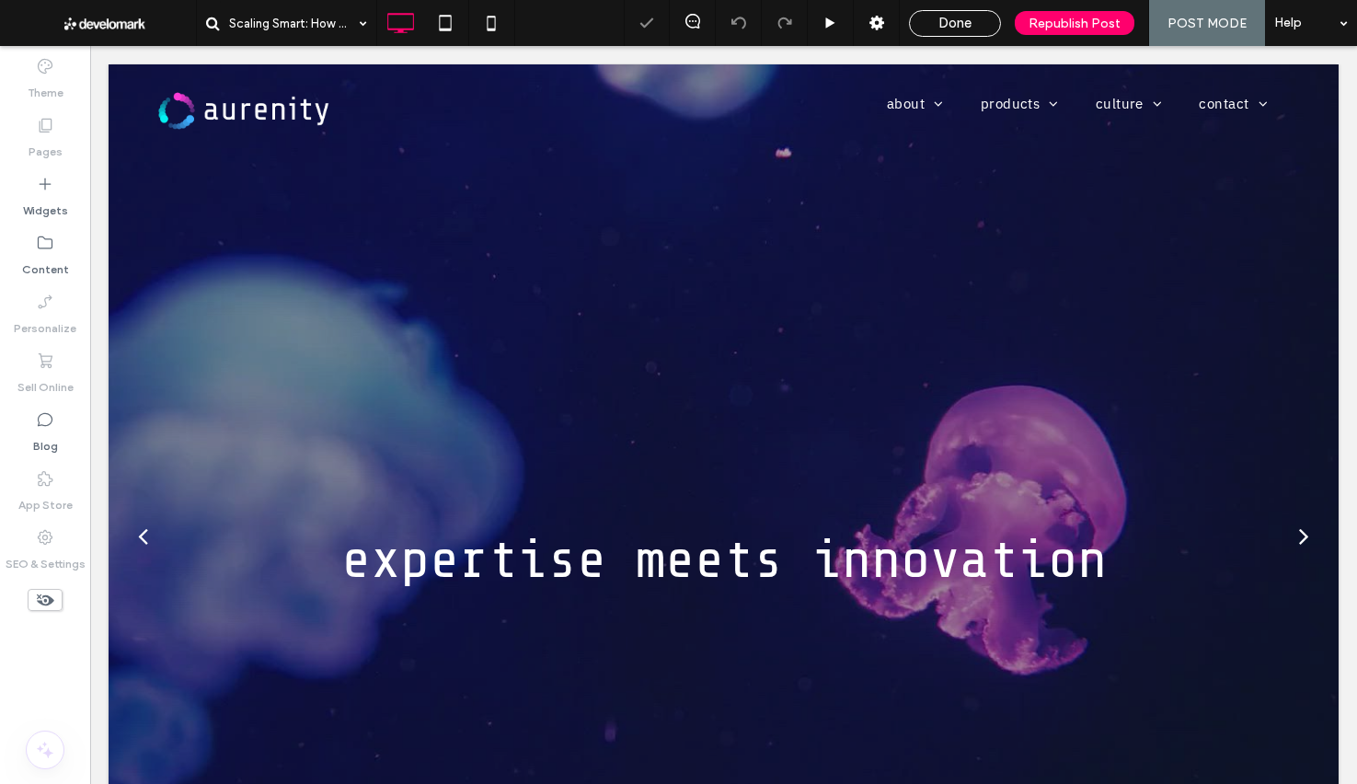
type input "**********"
type input "**"
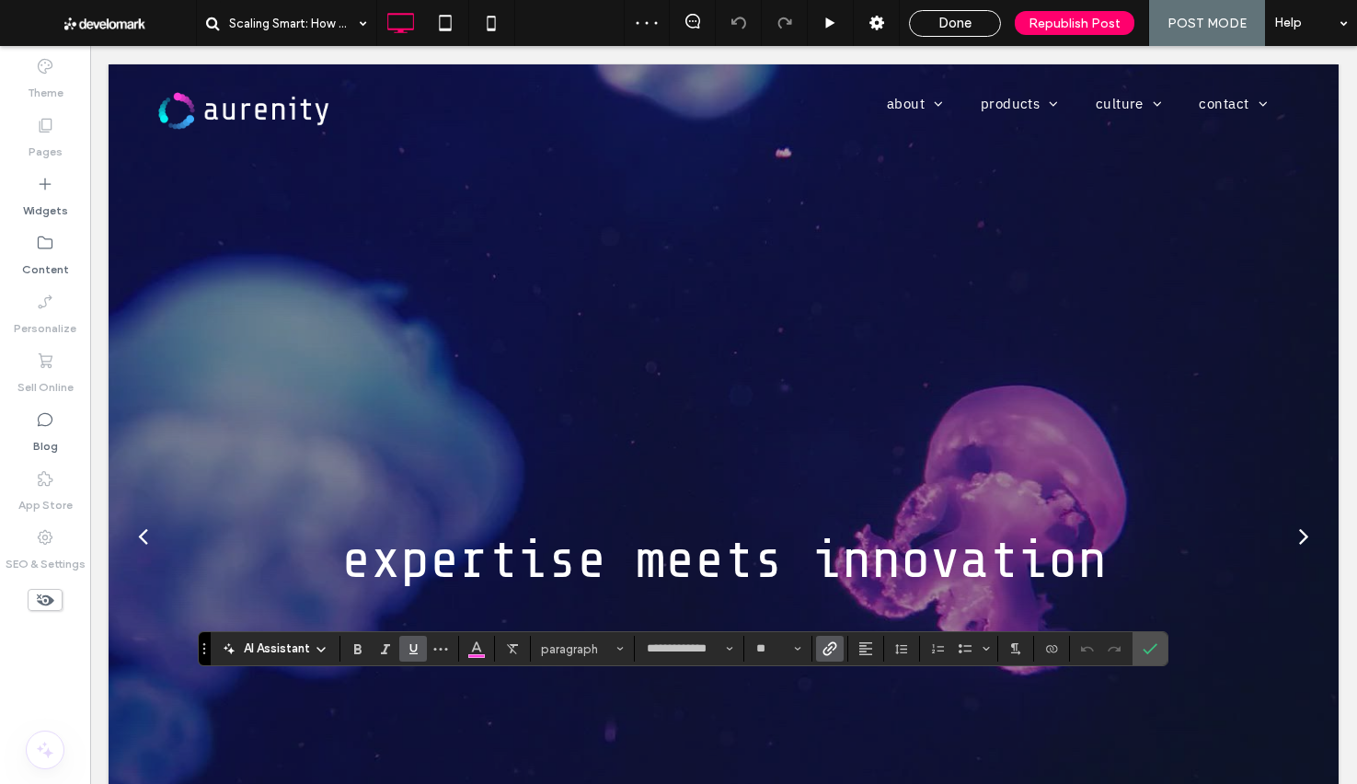
click at [823, 652] on use "Link" at bounding box center [830, 649] width 14 height 14
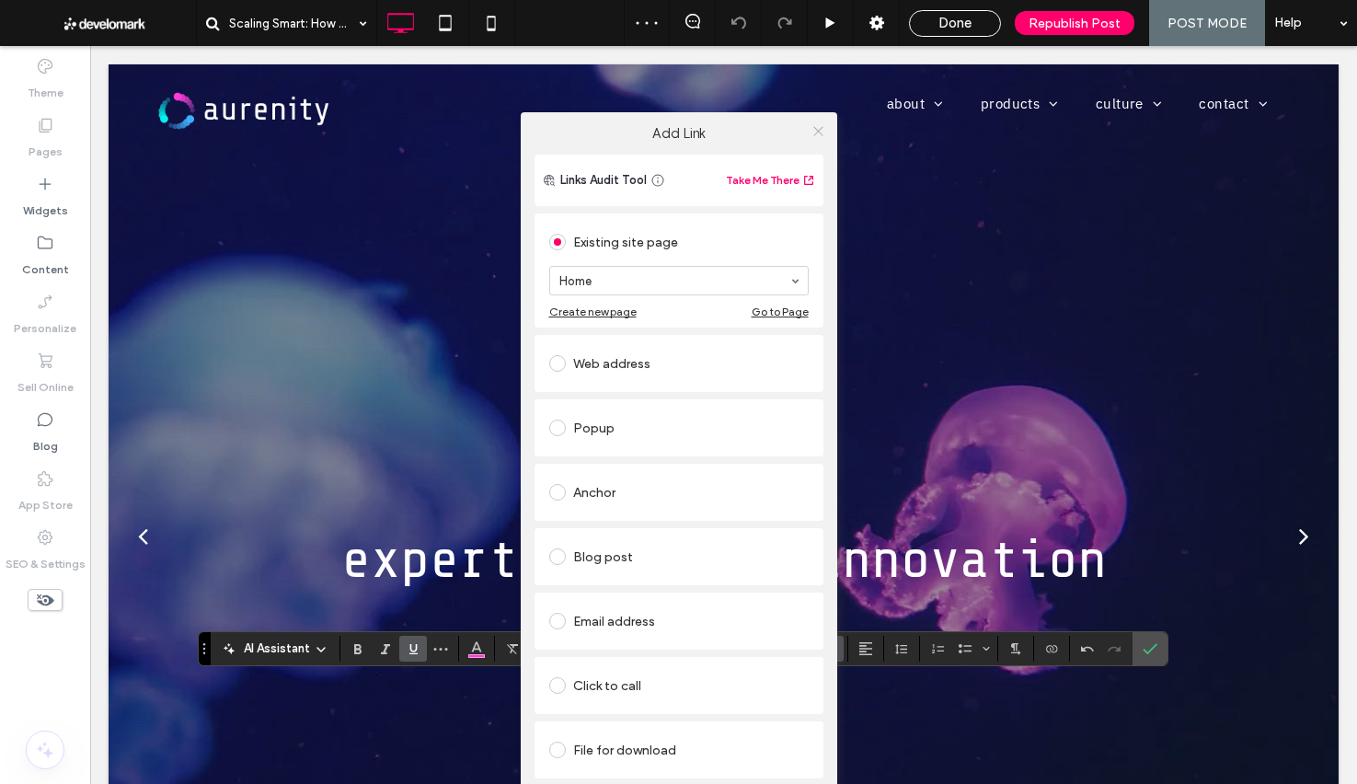
click at [819, 137] on icon at bounding box center [819, 131] width 14 height 14
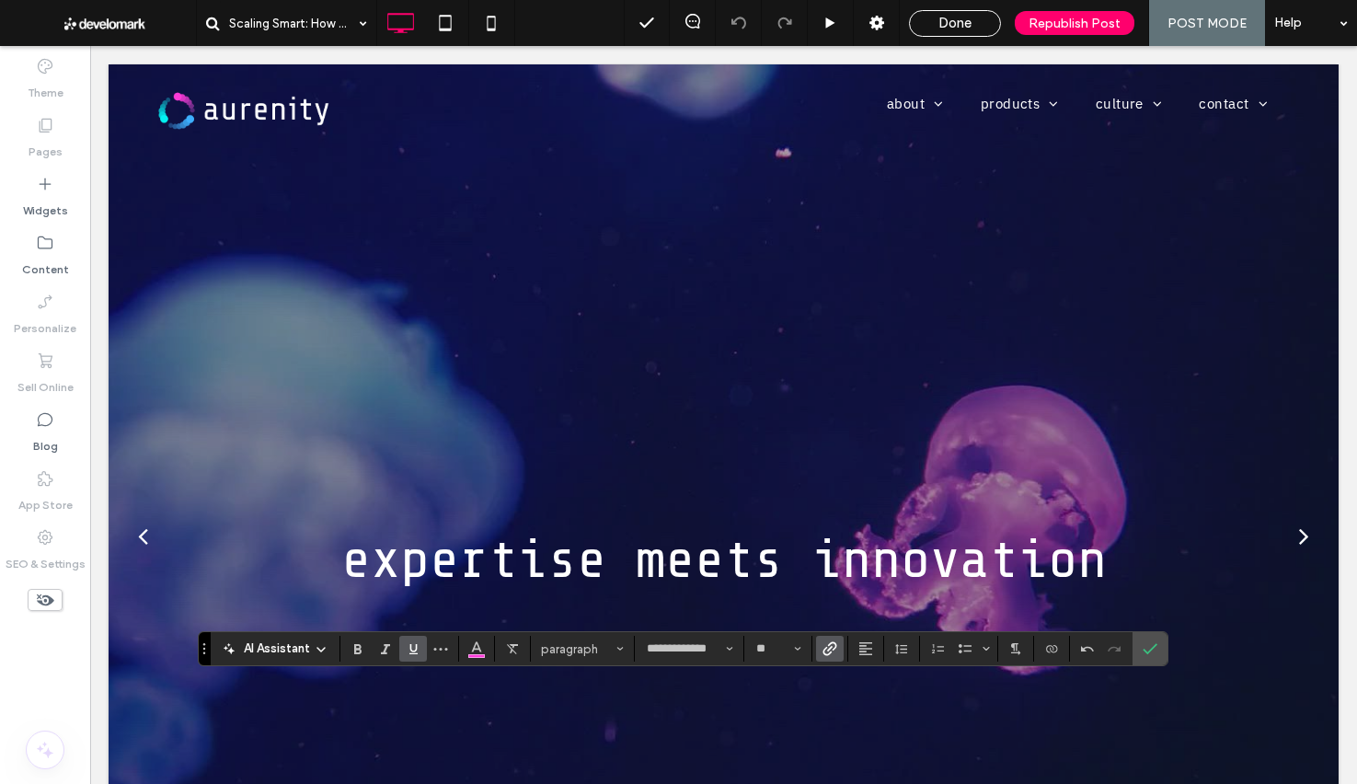
drag, startPoint x: 961, startPoint y: 18, endPoint x: 805, endPoint y: 433, distance: 443.1
click at [961, 18] on span "Done" at bounding box center [954, 23] width 33 height 17
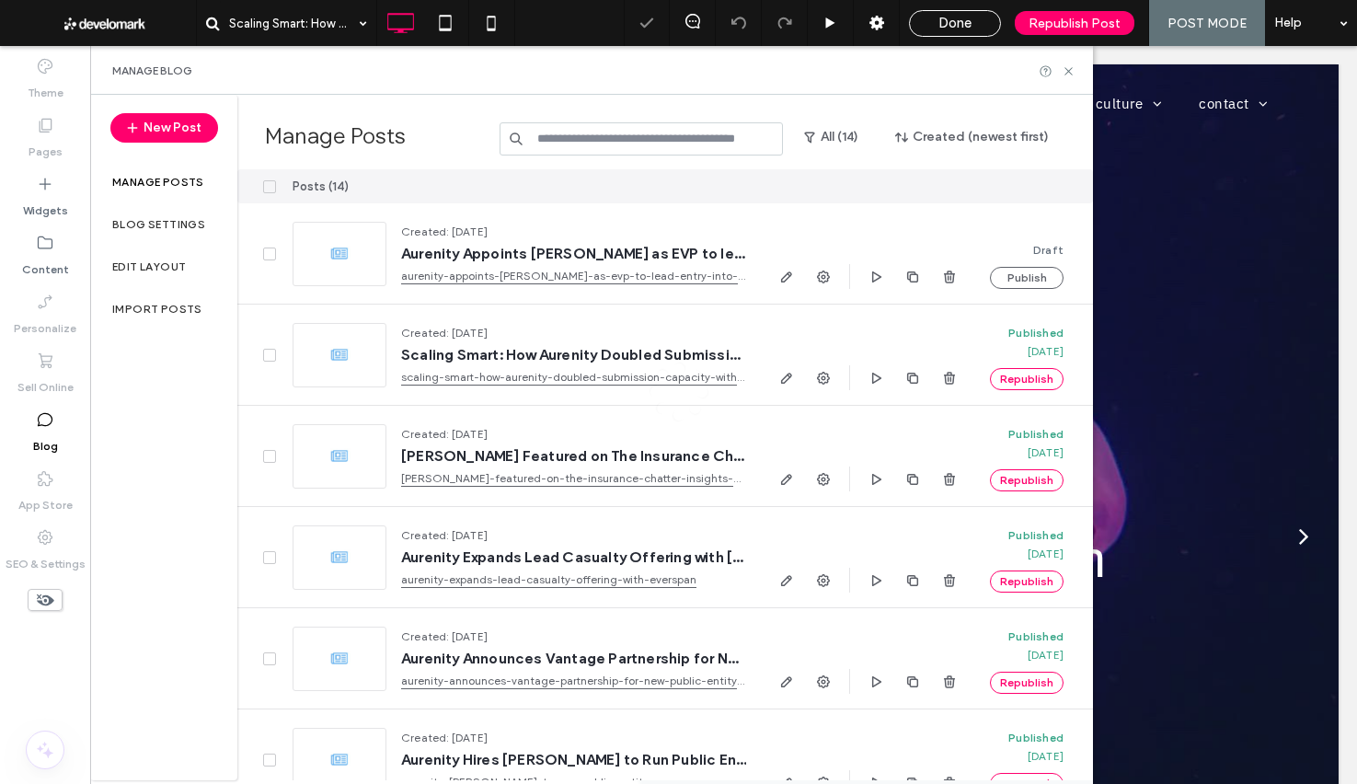
click at [330, 271] on div at bounding box center [340, 254] width 94 height 64
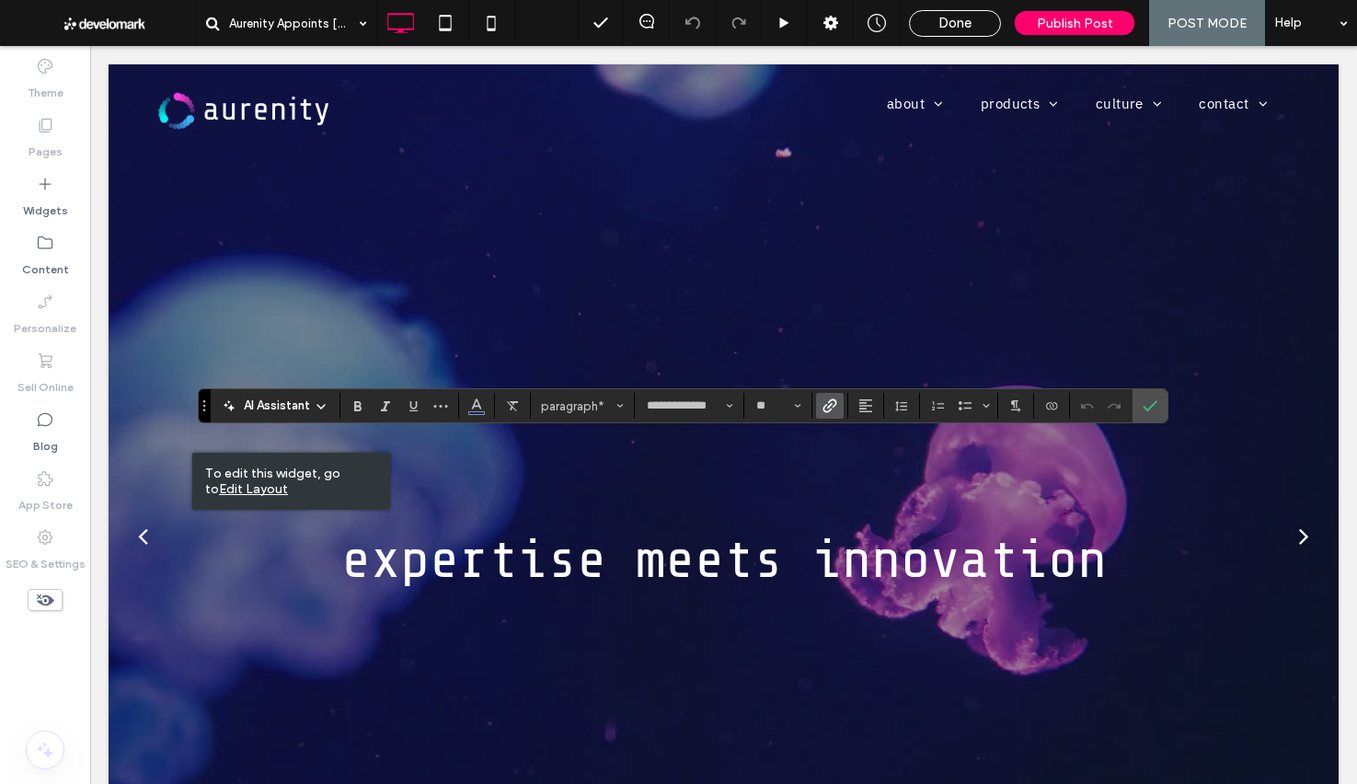
click at [827, 408] on use "Link" at bounding box center [830, 406] width 14 height 14
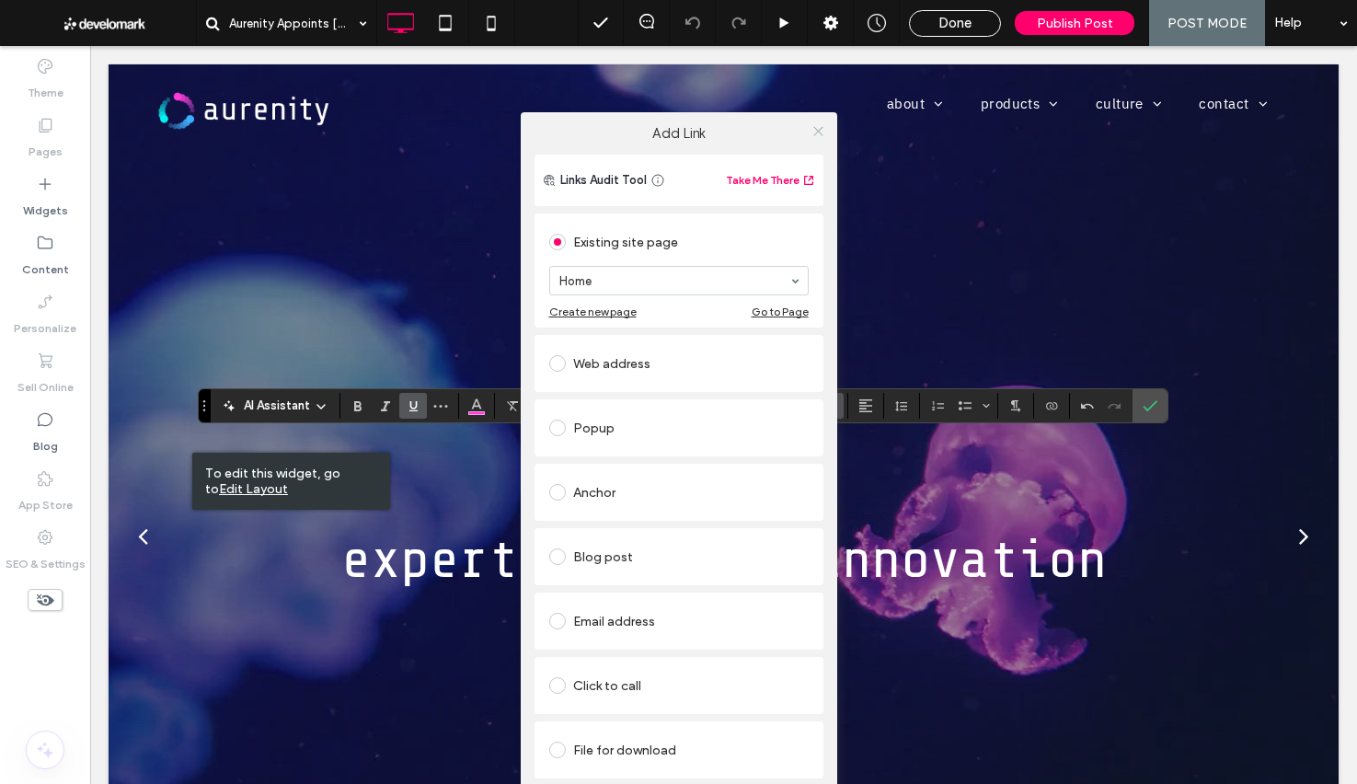
click at [822, 127] on use at bounding box center [817, 130] width 9 height 9
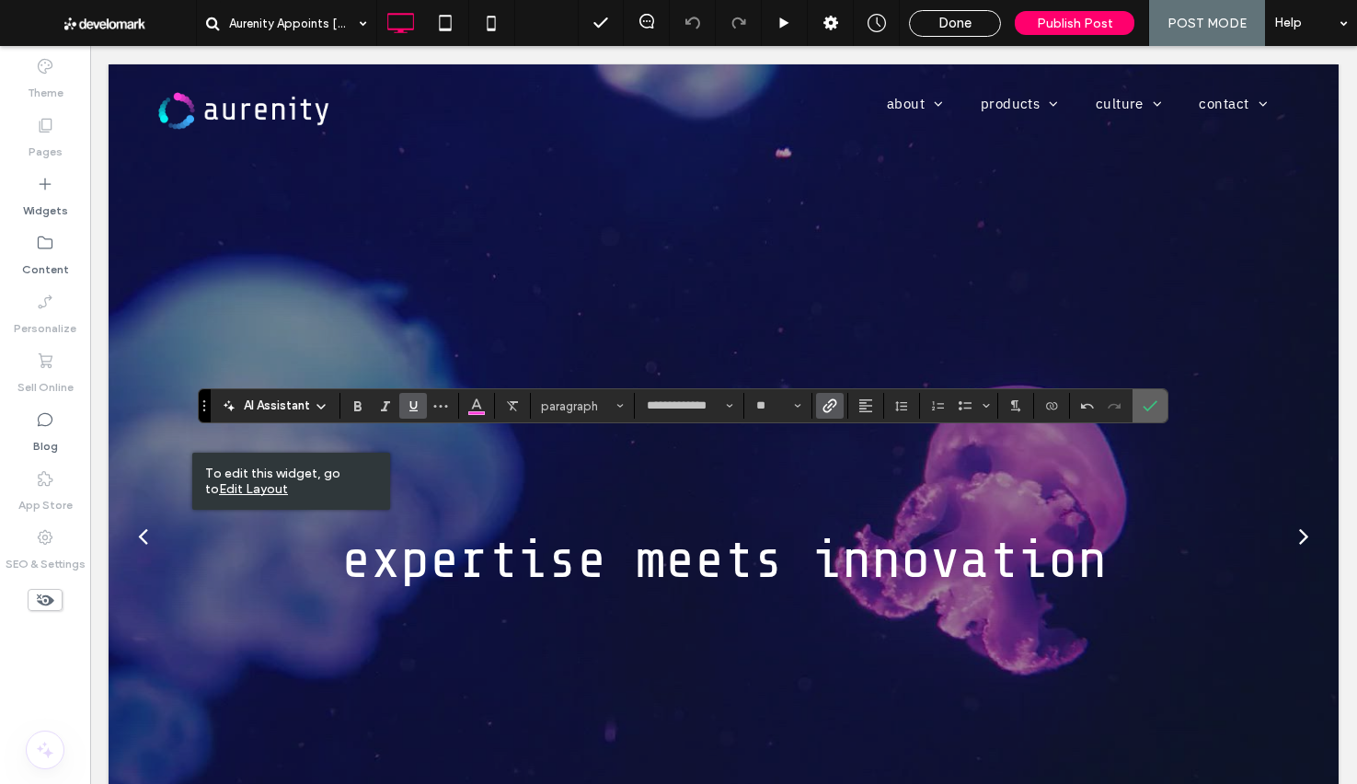
click at [1162, 399] on label "Confirm" at bounding box center [1150, 405] width 28 height 33
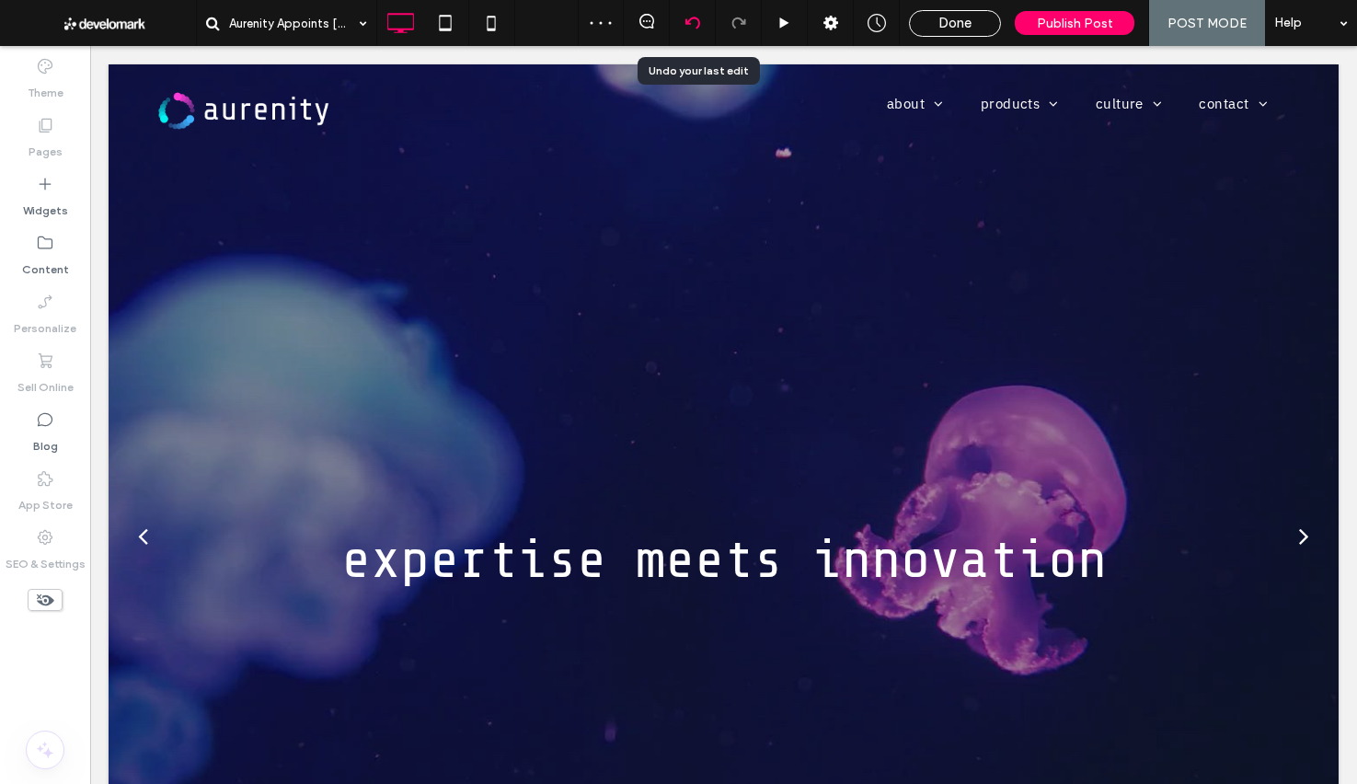
drag, startPoint x: 686, startPoint y: 27, endPoint x: 719, endPoint y: 33, distance: 32.8
click at [685, 27] on div at bounding box center [692, 23] width 45 height 15
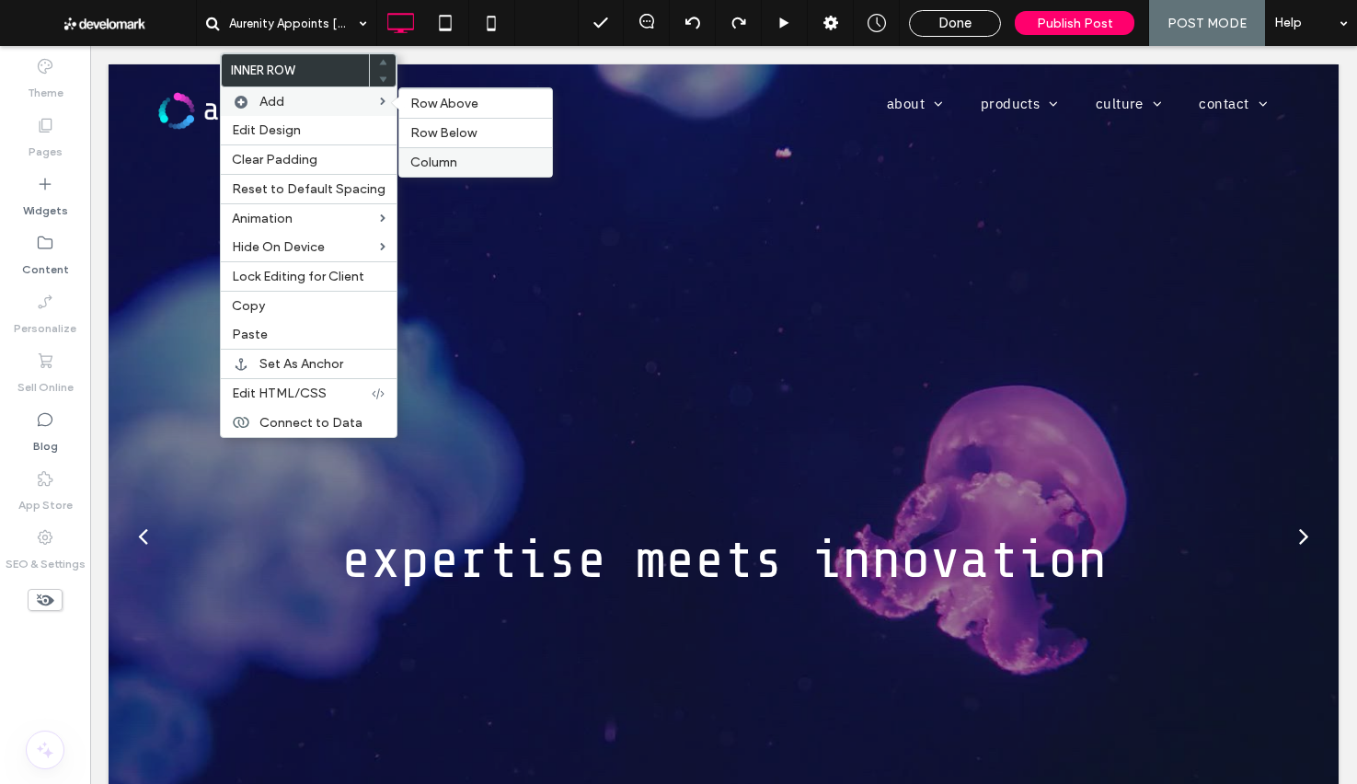
click at [455, 169] on label "Column" at bounding box center [475, 163] width 131 height 16
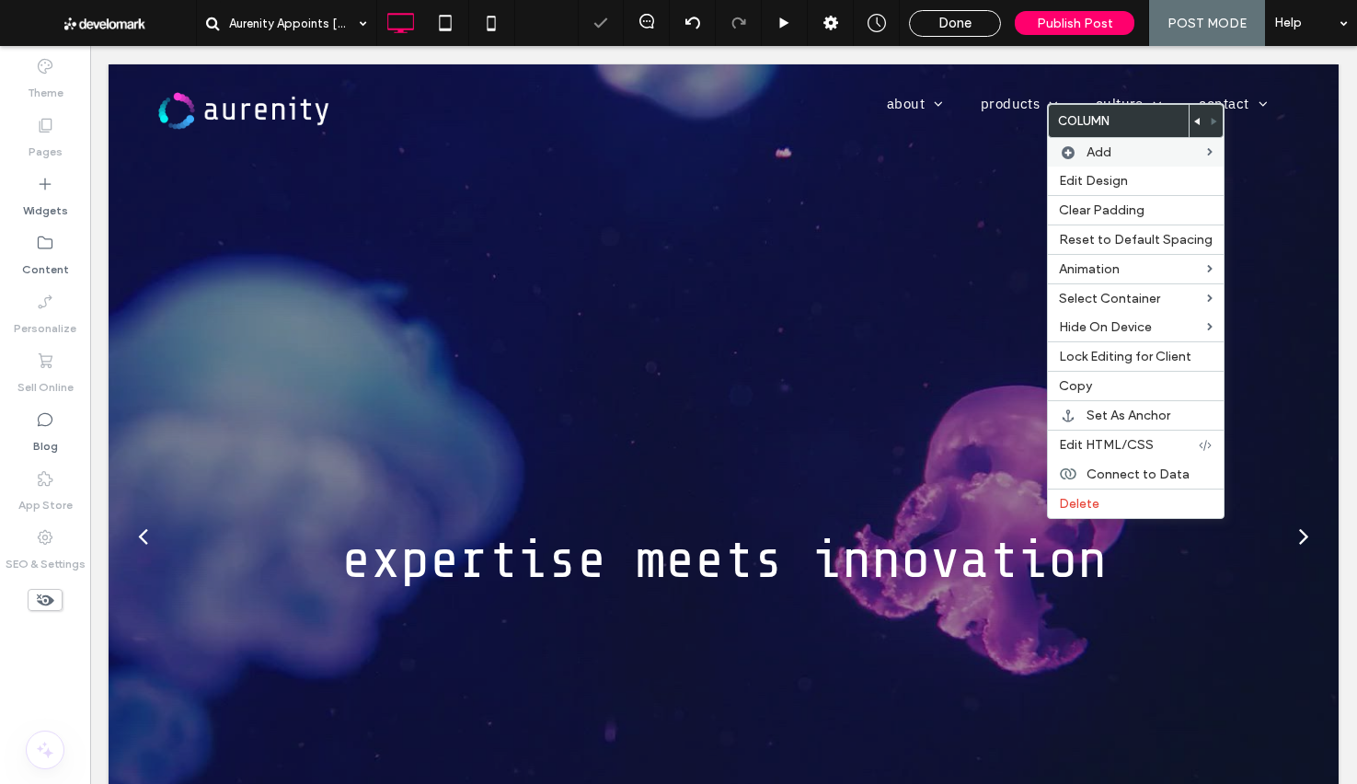
drag, startPoint x: 1193, startPoint y: 121, endPoint x: 1159, endPoint y: 155, distance: 48.1
click at [1194, 121] on icon at bounding box center [1197, 121] width 7 height 7
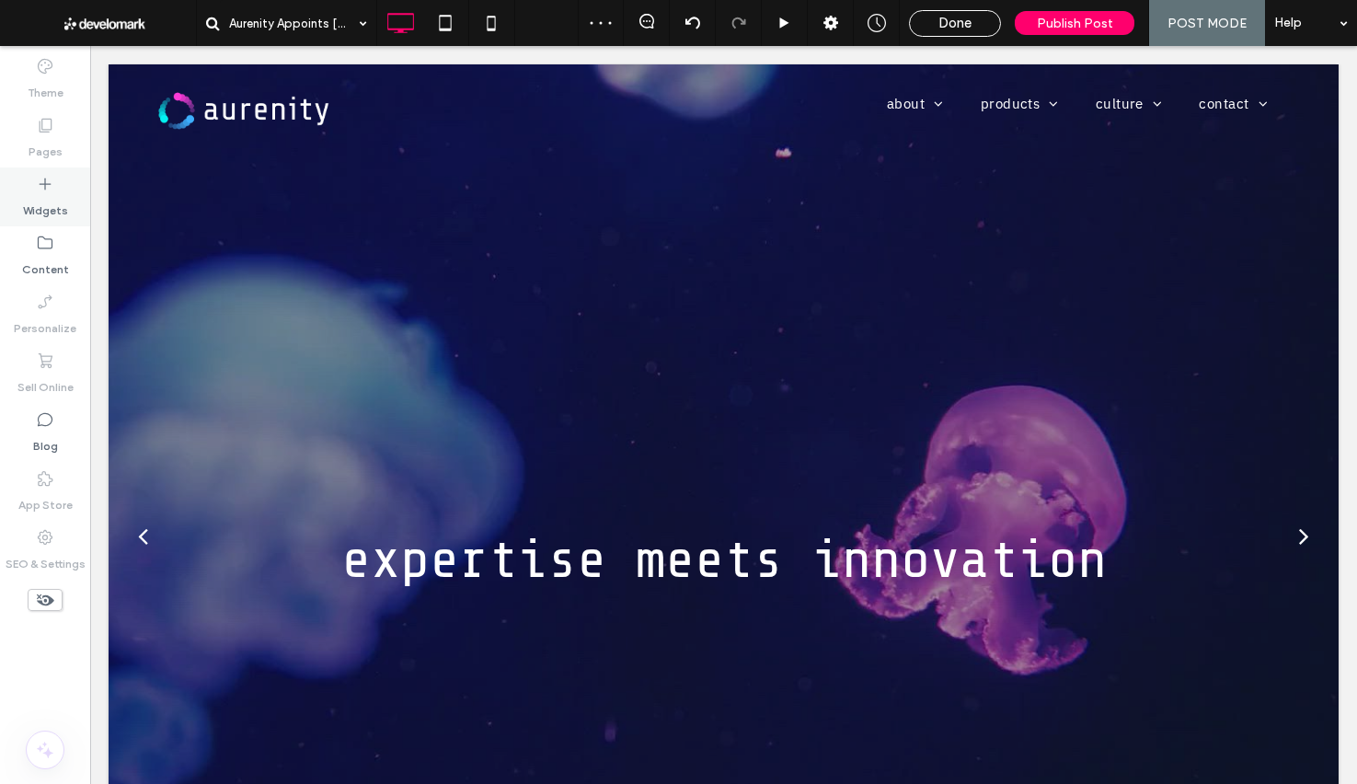
click at [44, 202] on label "Widgets" at bounding box center [45, 206] width 45 height 26
drag, startPoint x: 239, startPoint y: 256, endPoint x: 243, endPoint y: 269, distance: 13.4
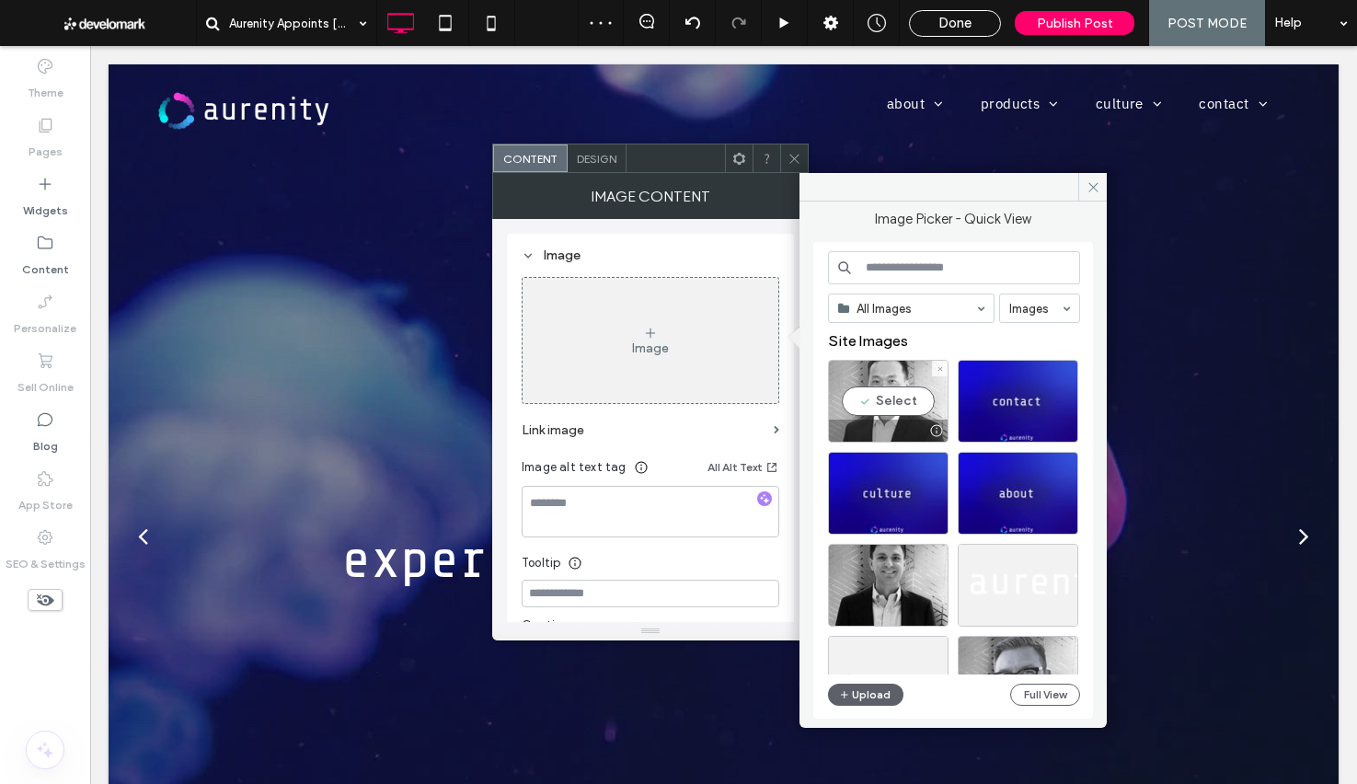
click at [922, 409] on div "Select" at bounding box center [888, 401] width 121 height 83
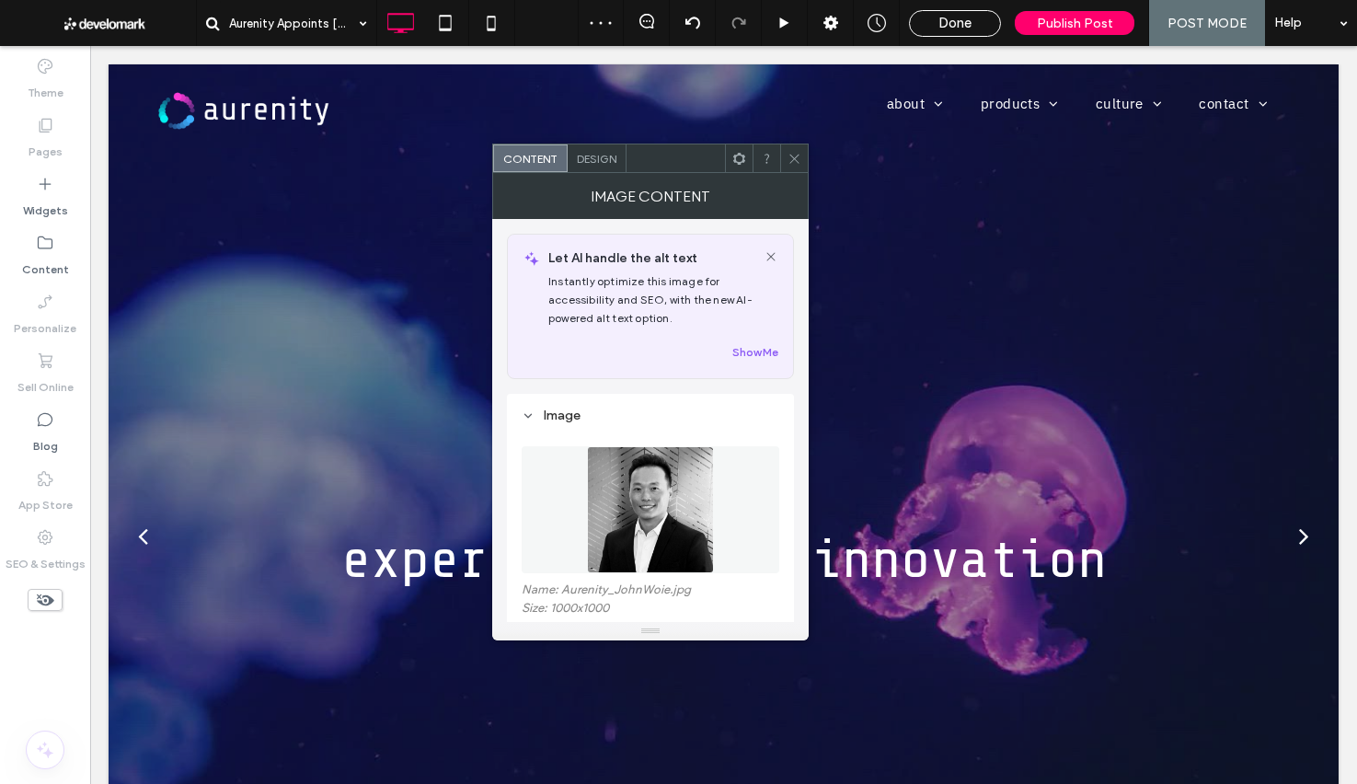
click at [597, 148] on div "Design" at bounding box center [597, 158] width 59 height 28
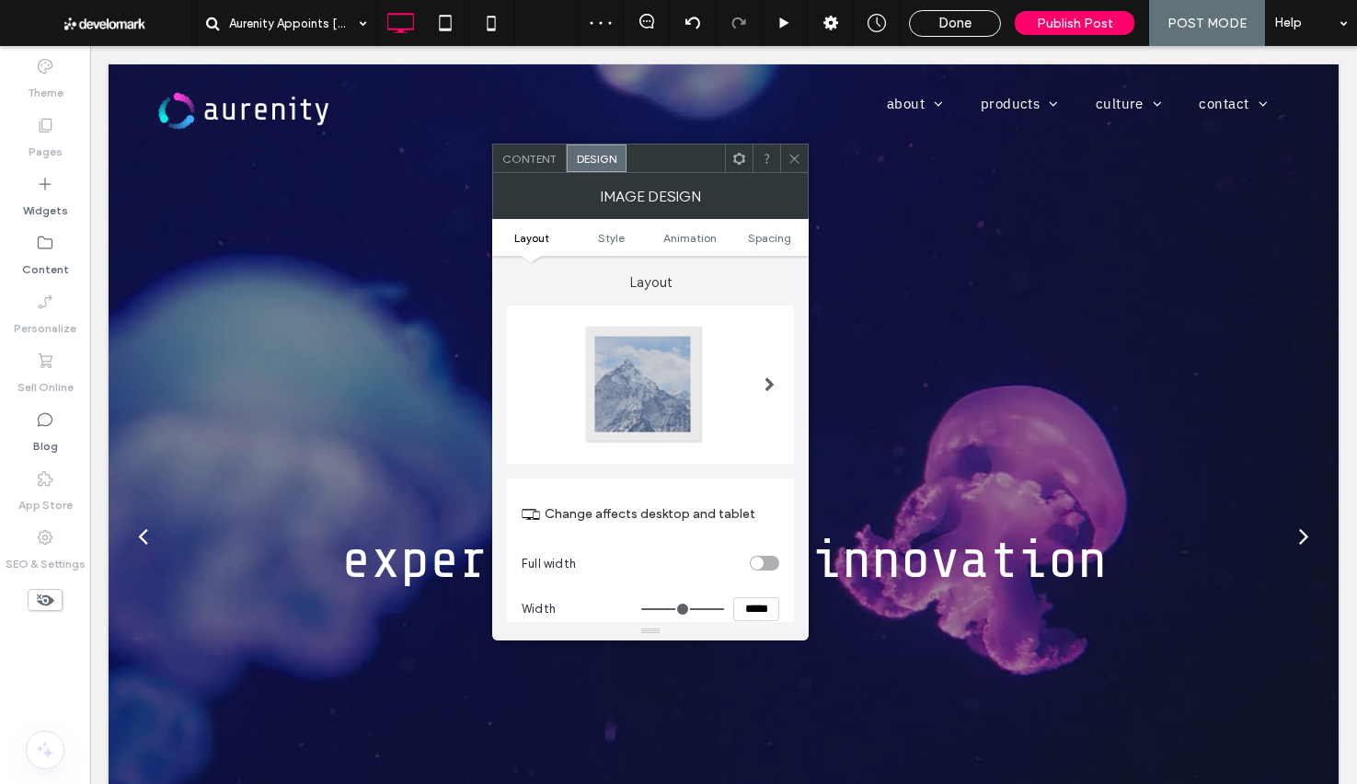
click at [689, 417] on div at bounding box center [643, 384] width 121 height 121
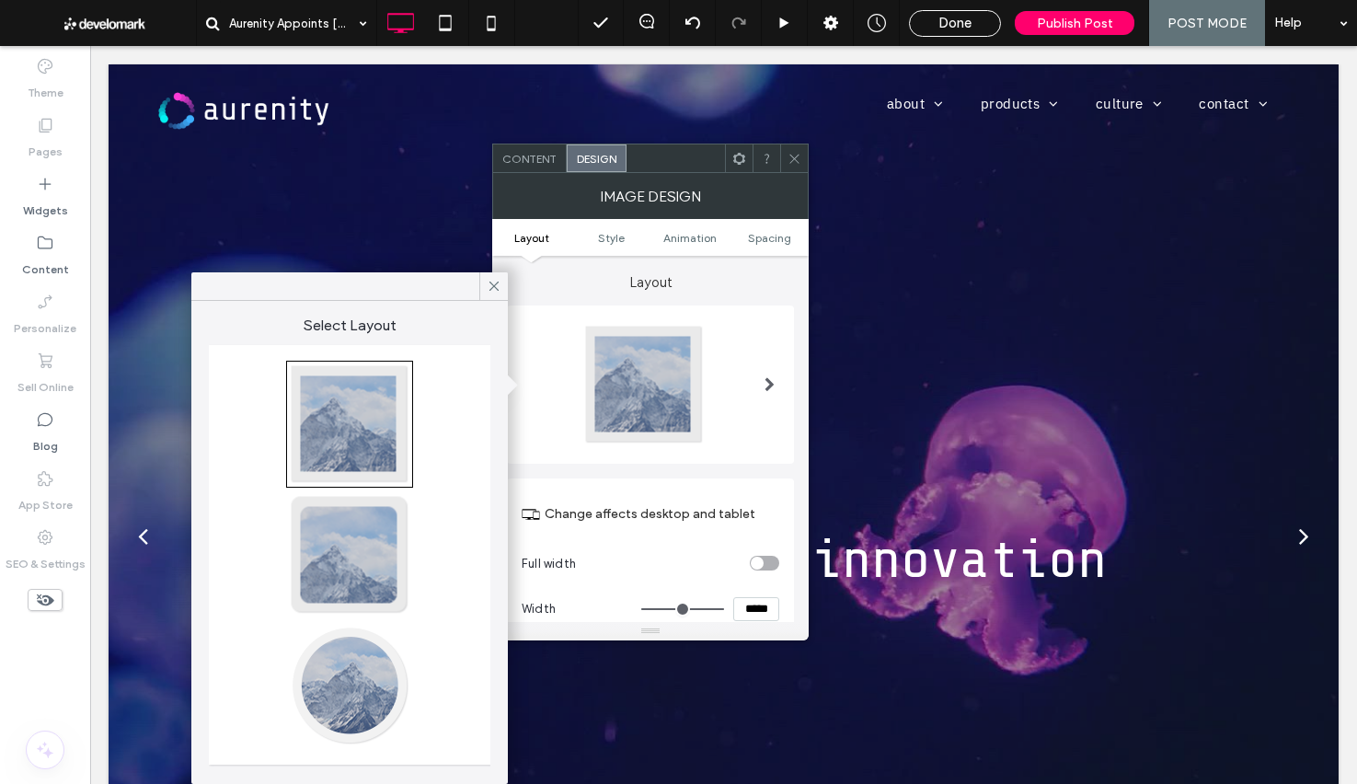
click at [321, 651] on div at bounding box center [349, 685] width 121 height 121
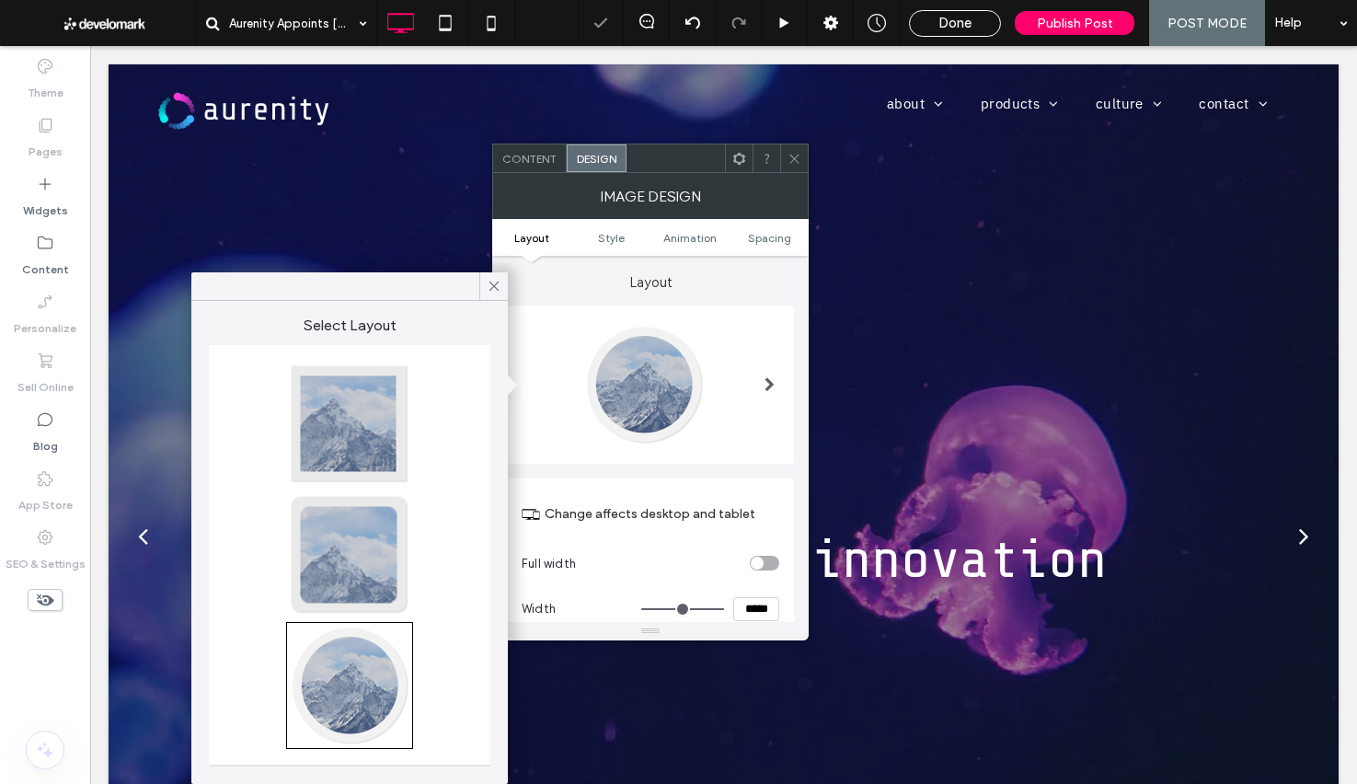
type input "**"
click at [791, 156] on icon at bounding box center [795, 159] width 14 height 14
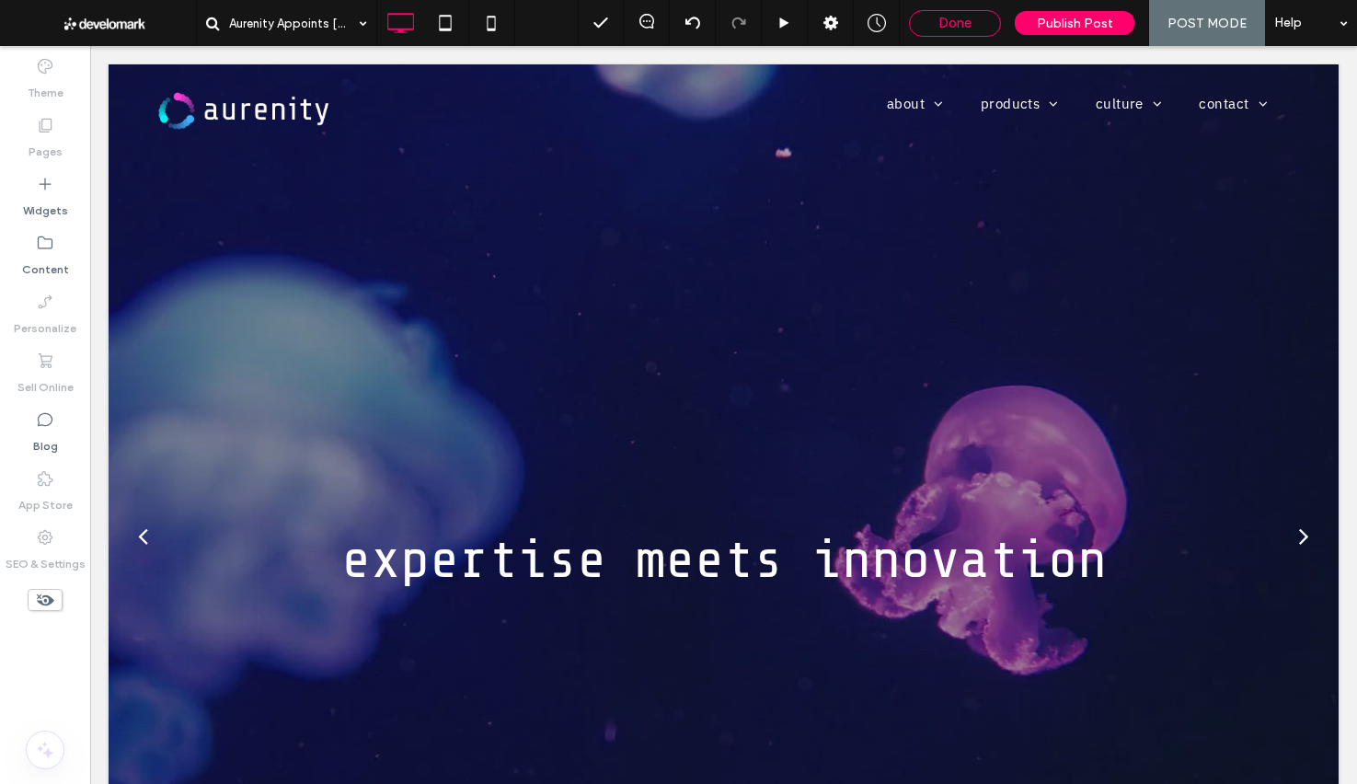
click at [931, 22] on div "Done" at bounding box center [955, 23] width 90 height 17
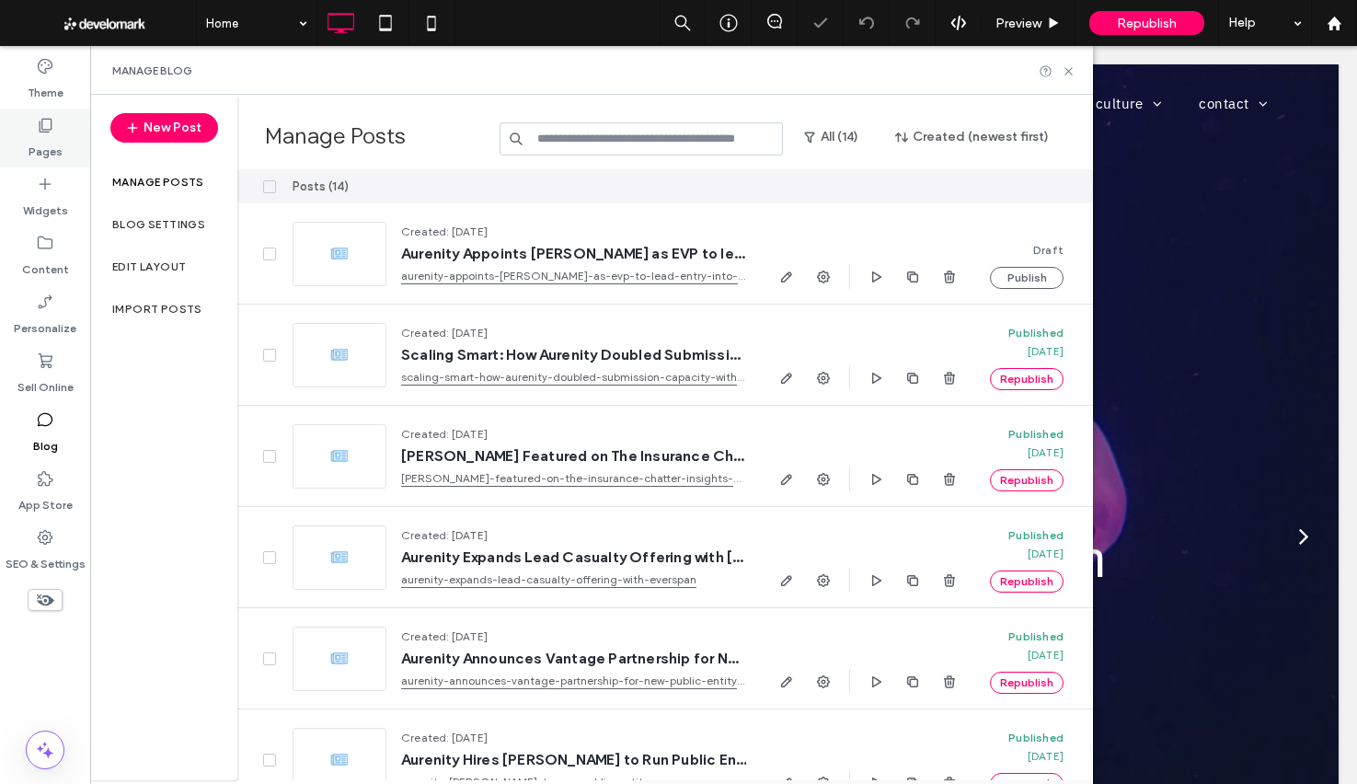
click at [37, 157] on label "Pages" at bounding box center [46, 147] width 34 height 26
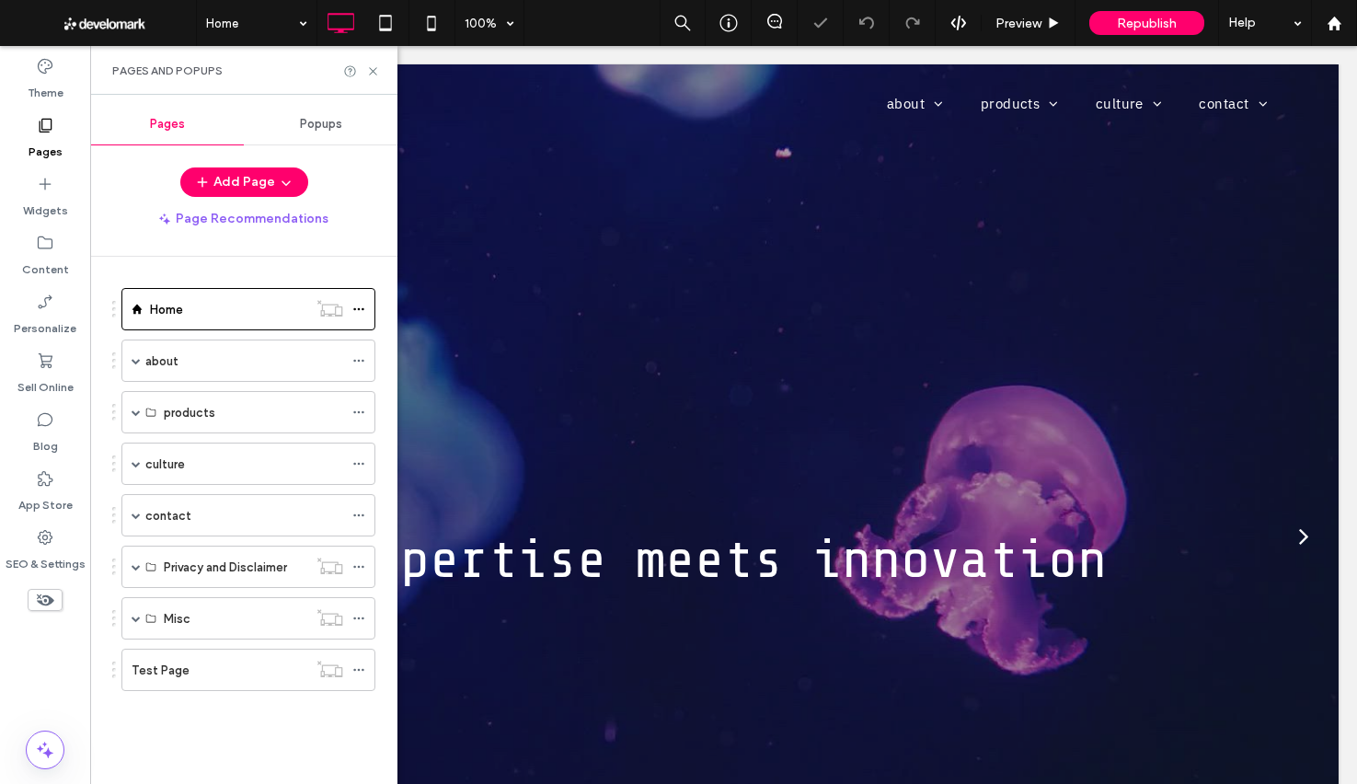
click at [195, 369] on div "about" at bounding box center [244, 360] width 198 height 19
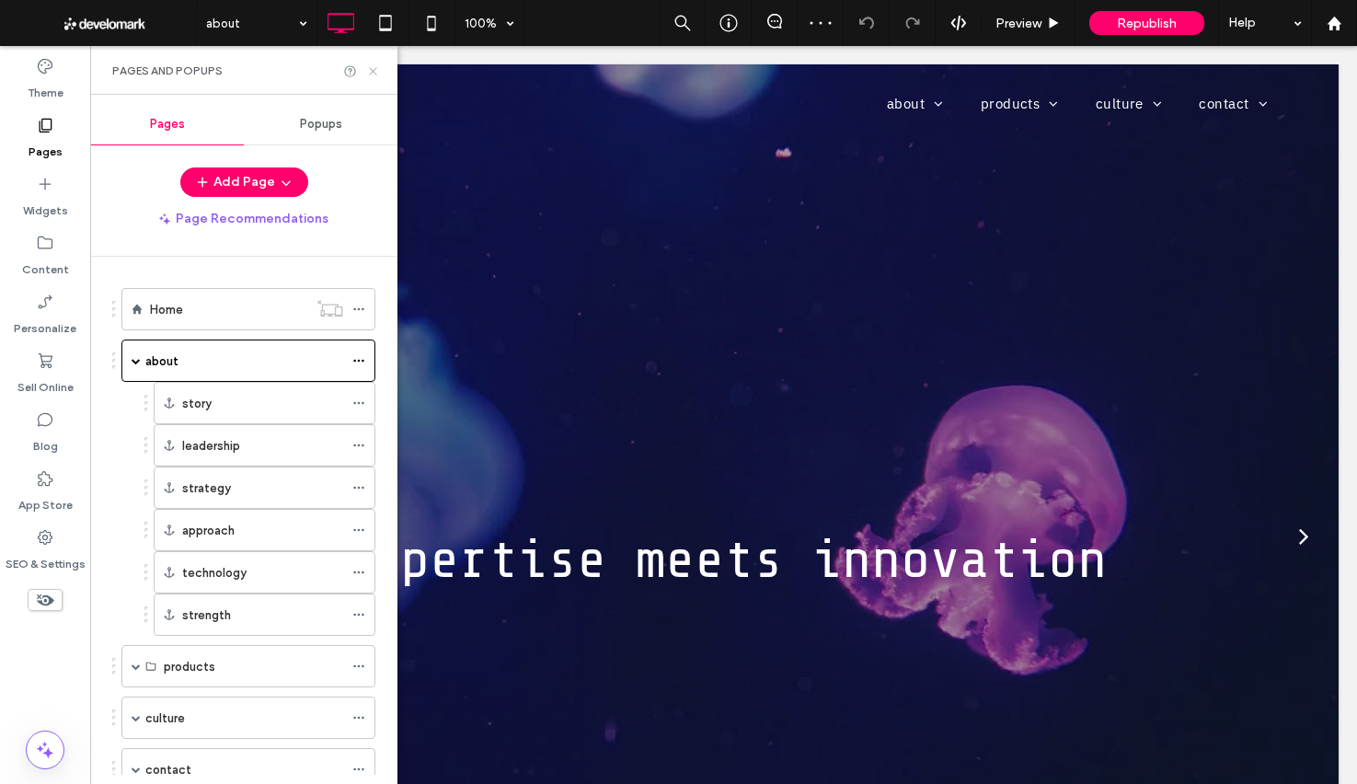
click at [374, 68] on icon at bounding box center [373, 71] width 14 height 14
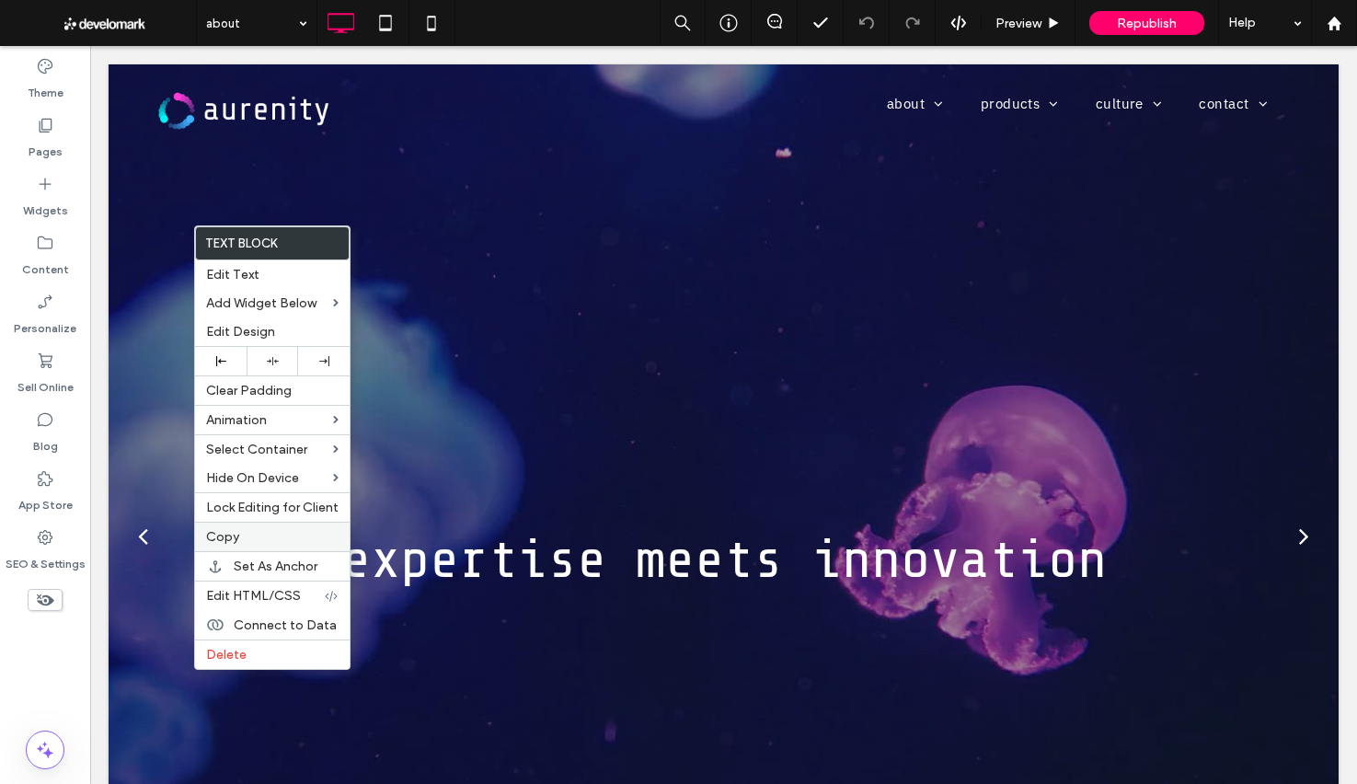
click at [232, 548] on div "Copy" at bounding box center [272, 536] width 155 height 29
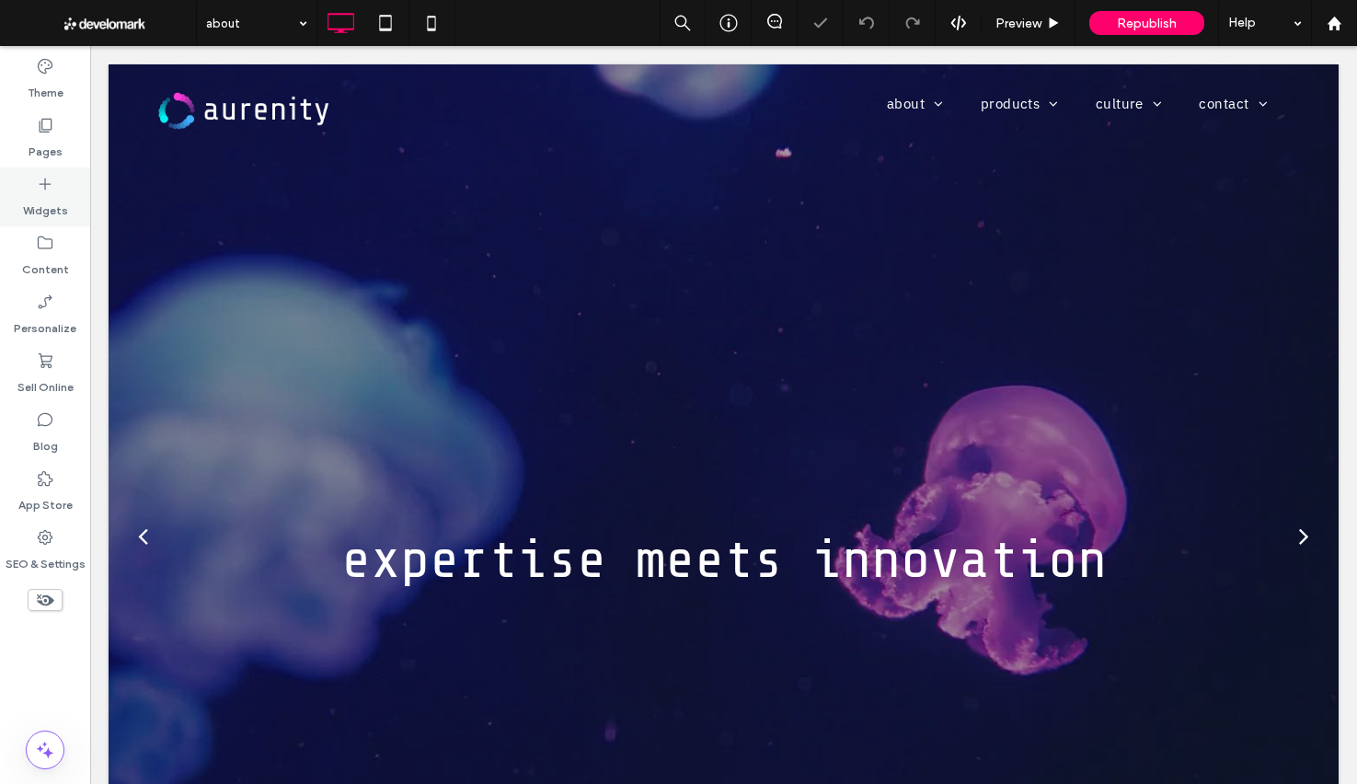
click at [47, 191] on icon at bounding box center [45, 184] width 18 height 18
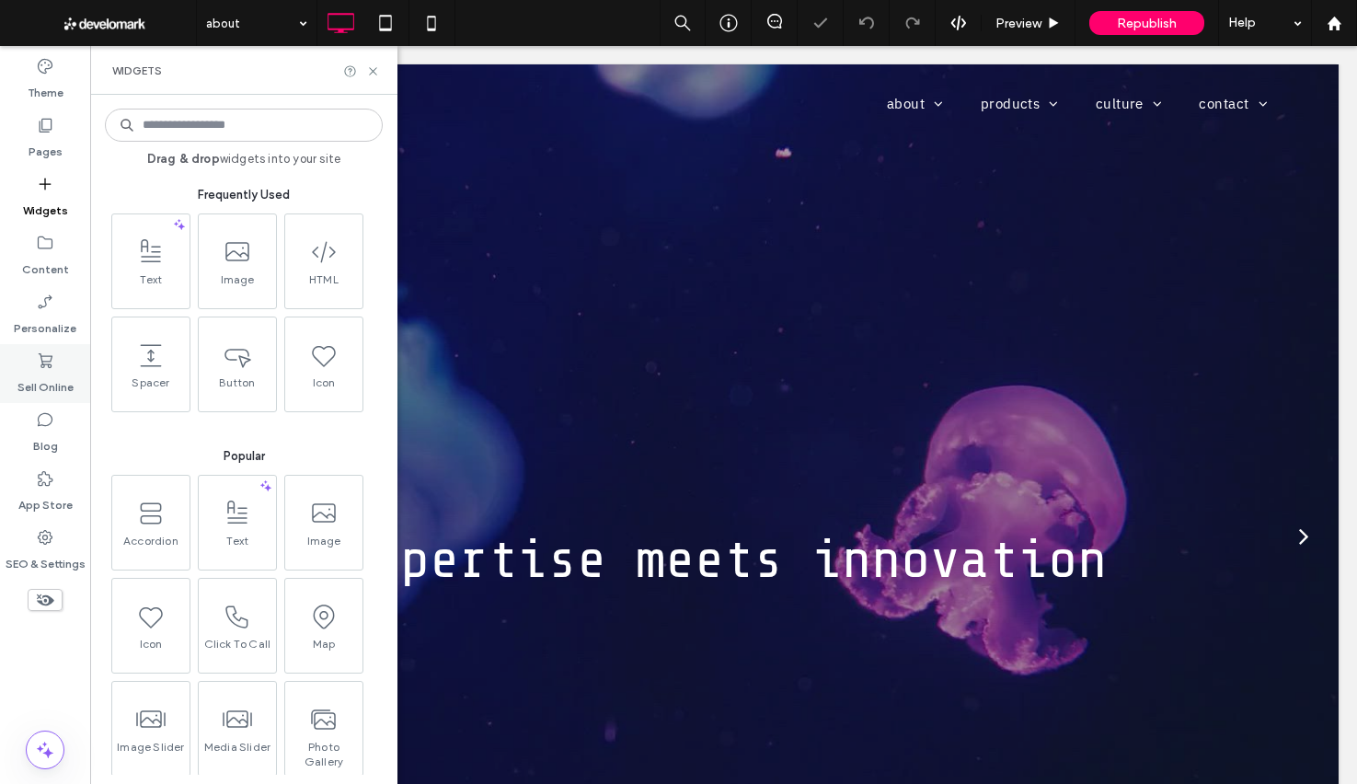
click at [56, 397] on div "Sell Online" at bounding box center [45, 373] width 90 height 59
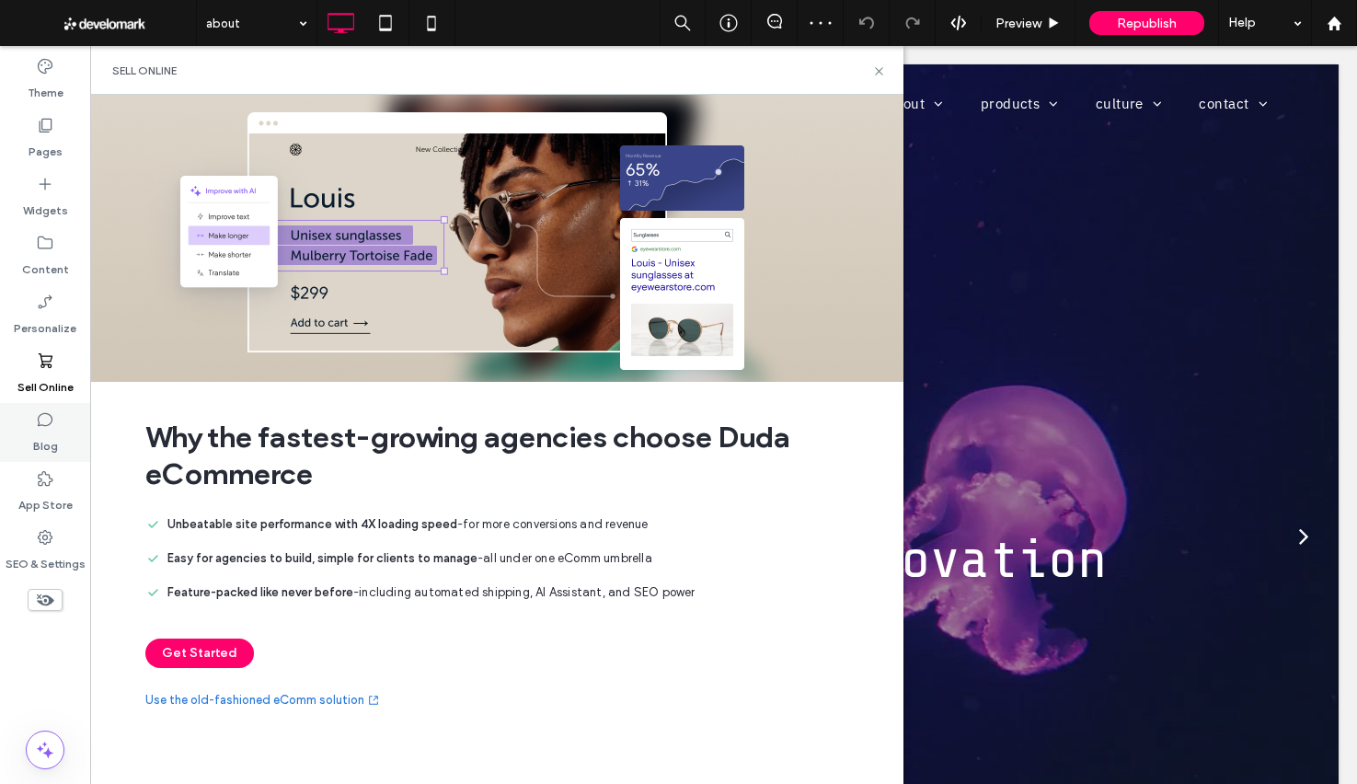
drag, startPoint x: 45, startPoint y: 432, endPoint x: 55, endPoint y: 429, distance: 10.5
click at [45, 432] on label "Blog" at bounding box center [45, 442] width 25 height 26
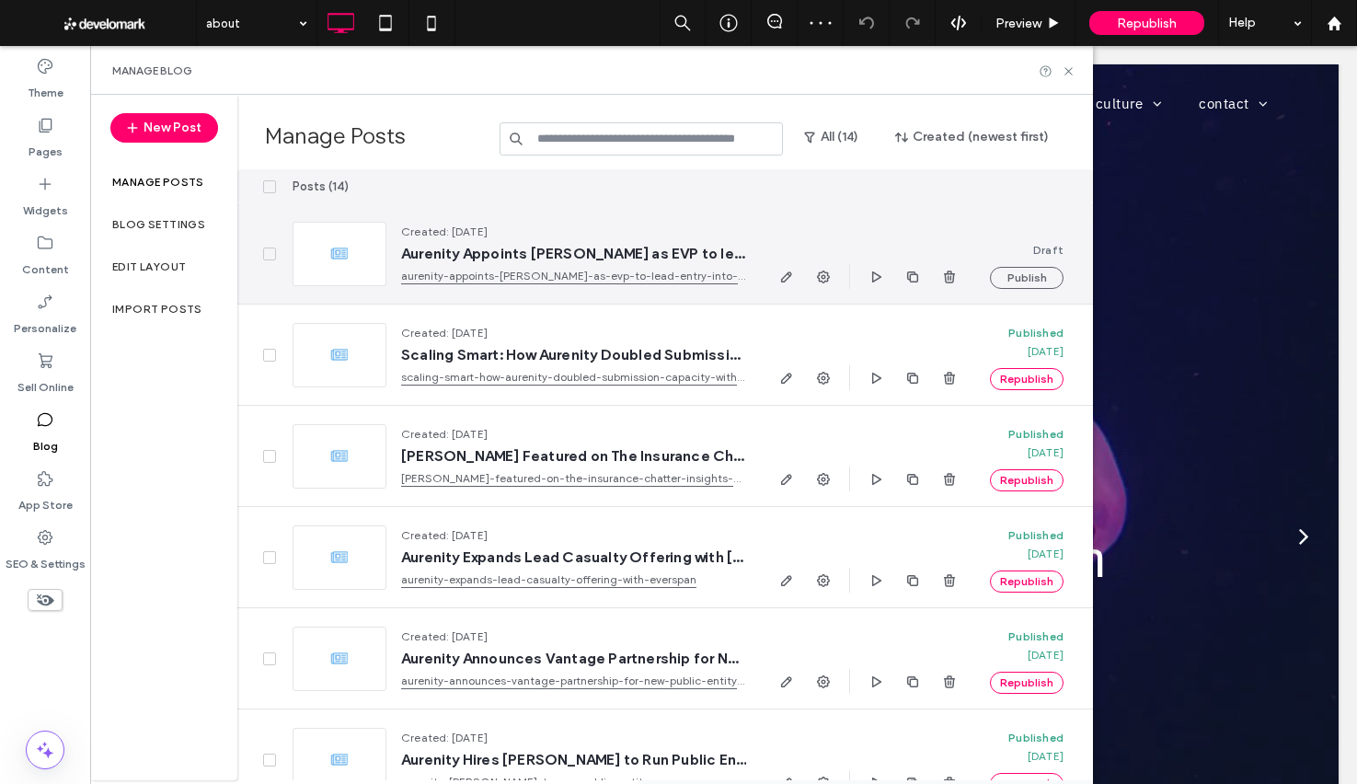
click at [369, 257] on div at bounding box center [340, 254] width 94 height 64
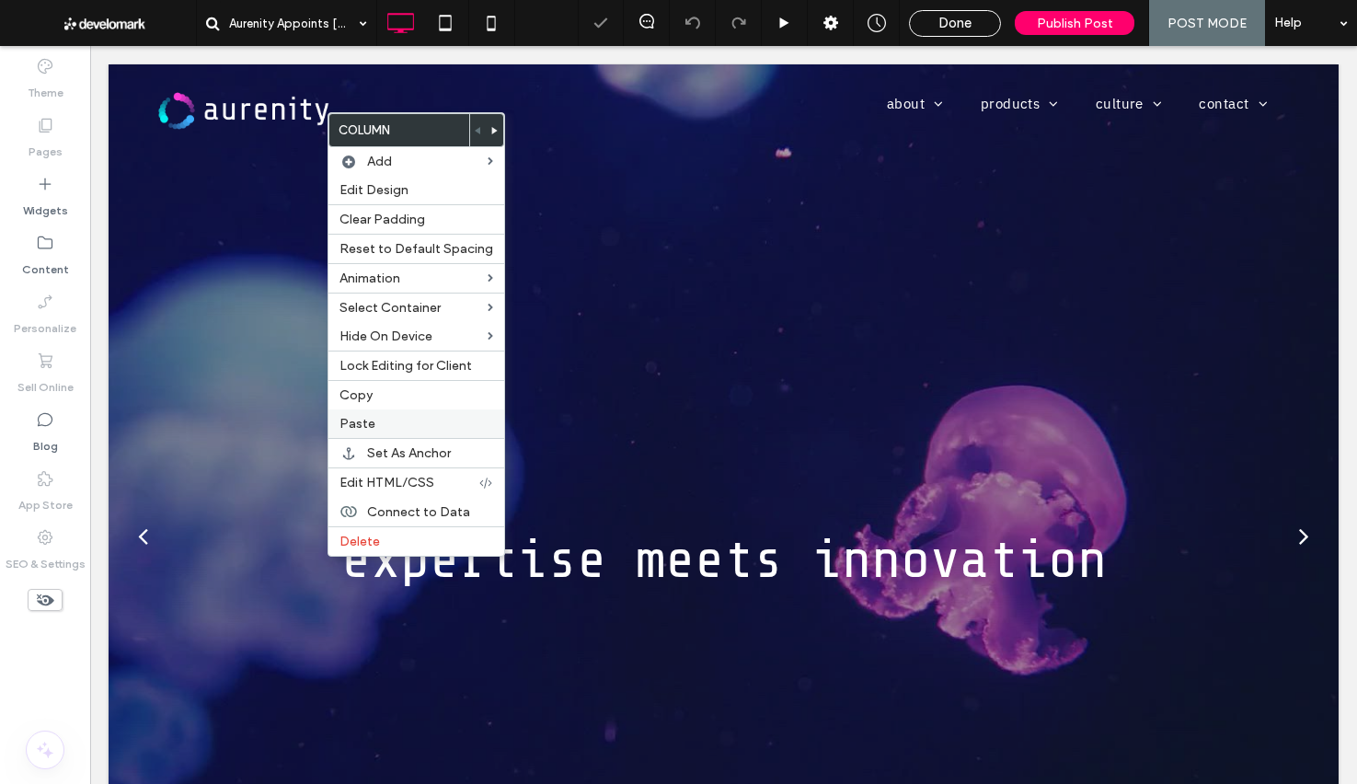
click at [381, 438] on div "Paste" at bounding box center [416, 423] width 176 height 29
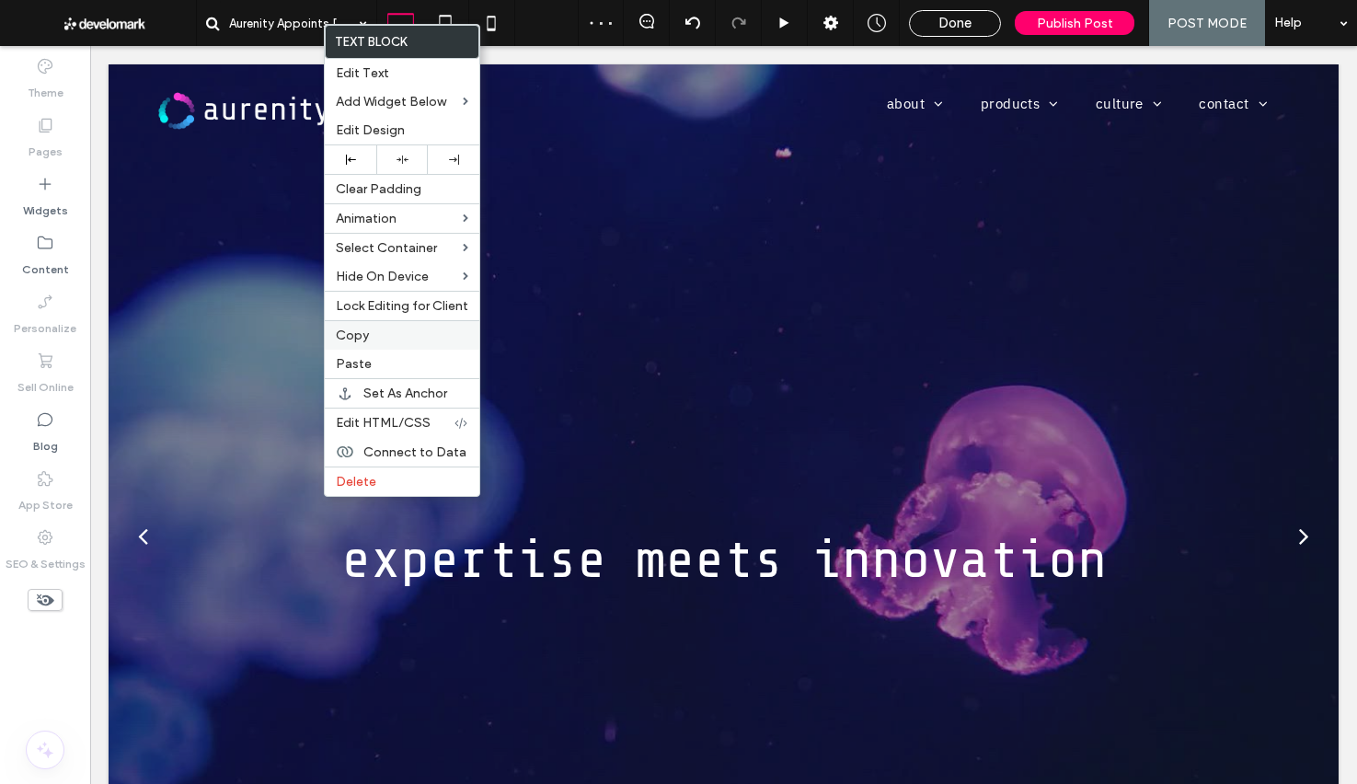
click at [371, 341] on label "Copy" at bounding box center [402, 336] width 132 height 16
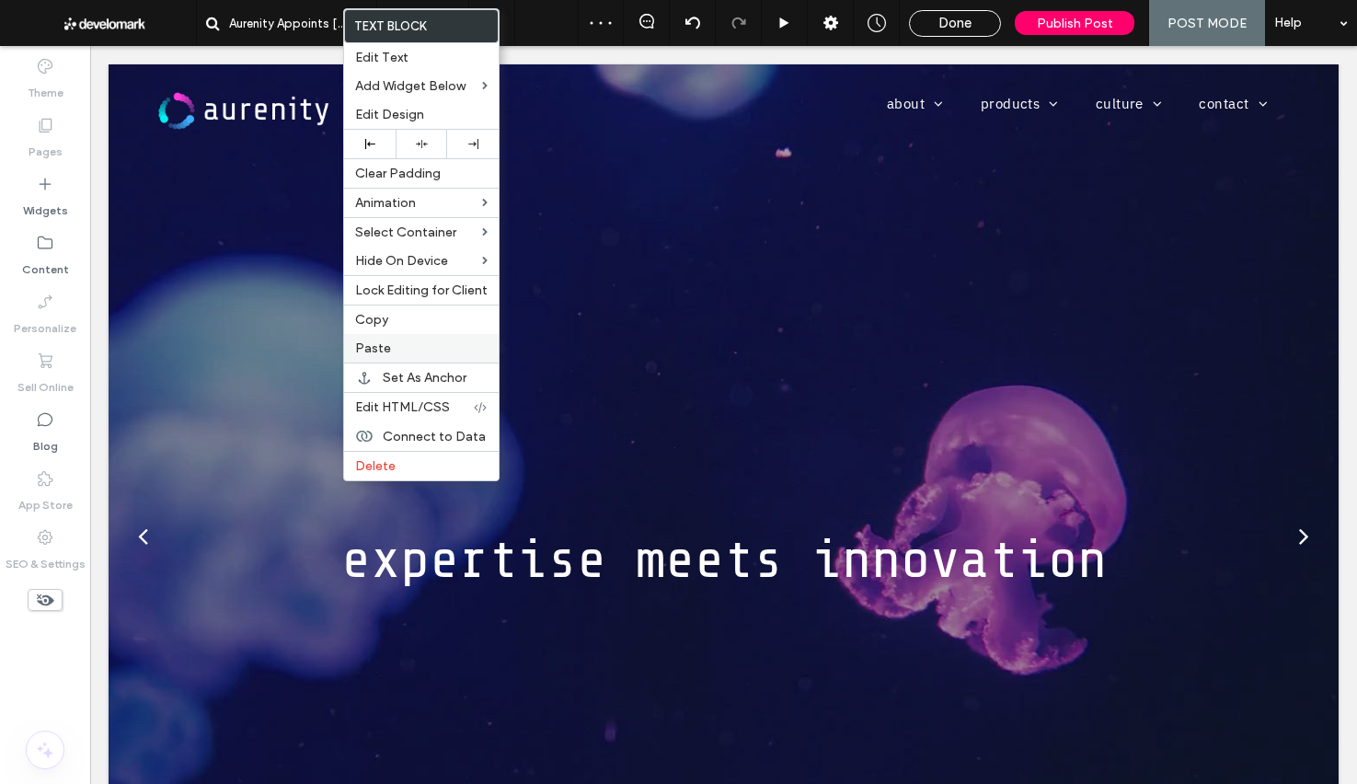
click at [375, 342] on span "Paste" at bounding box center [373, 348] width 36 height 16
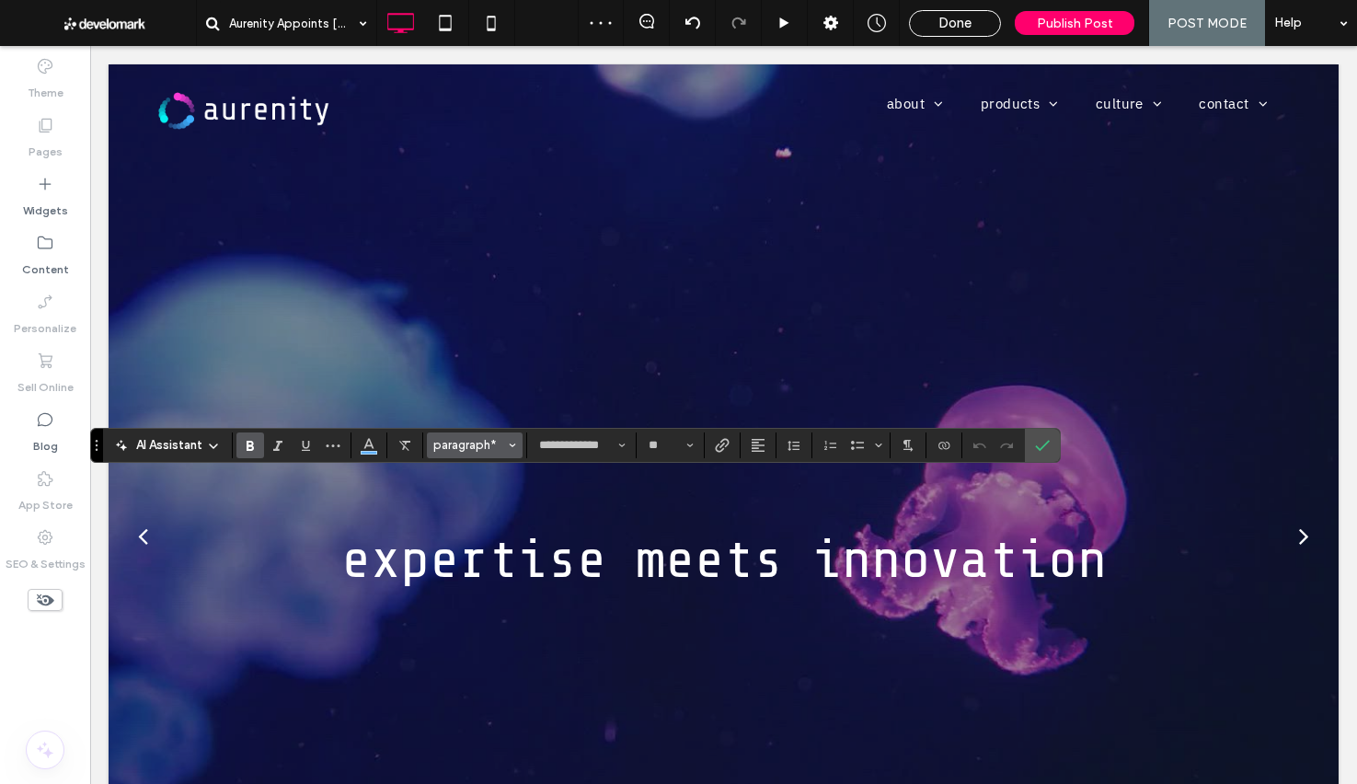
click at [500, 442] on span "paragraph*" at bounding box center [469, 445] width 72 height 14
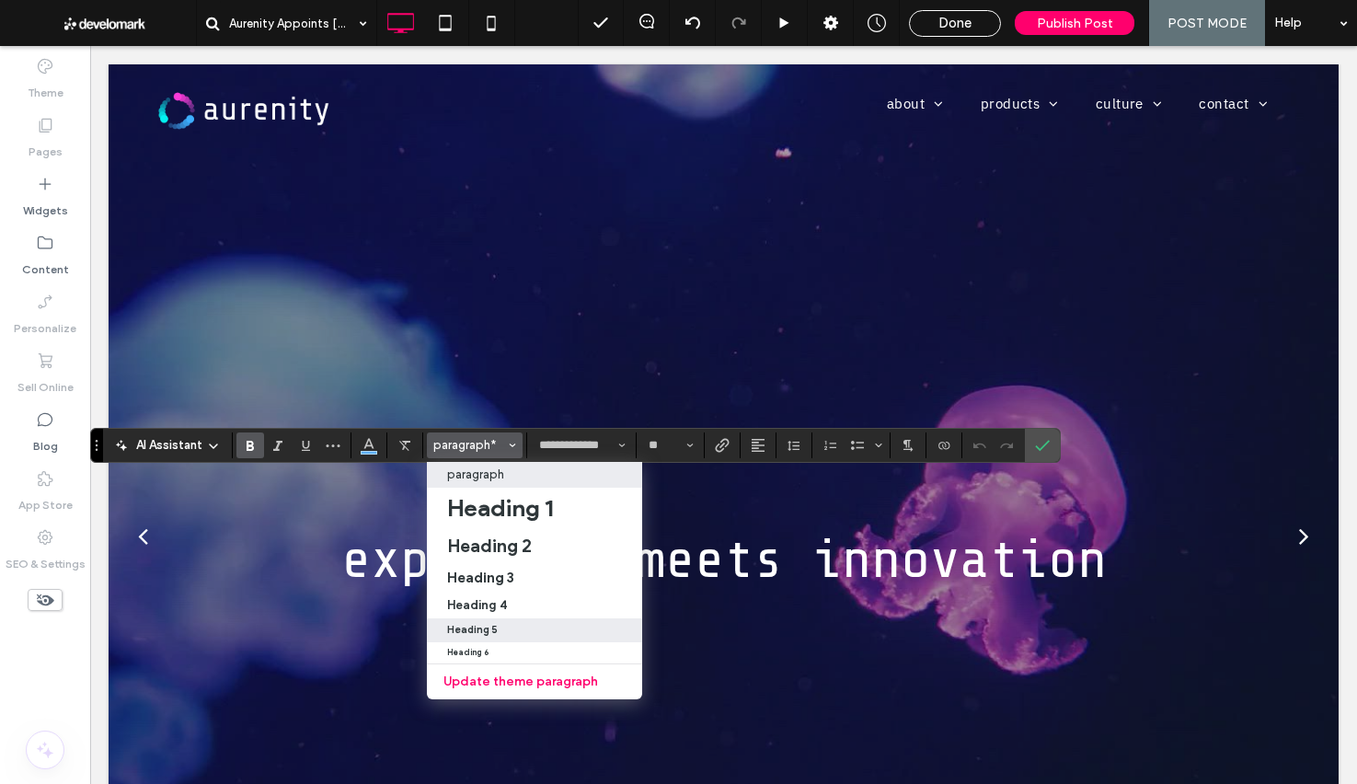
click at [507, 626] on div "Heading 5" at bounding box center [534, 630] width 175 height 12
type input "**"
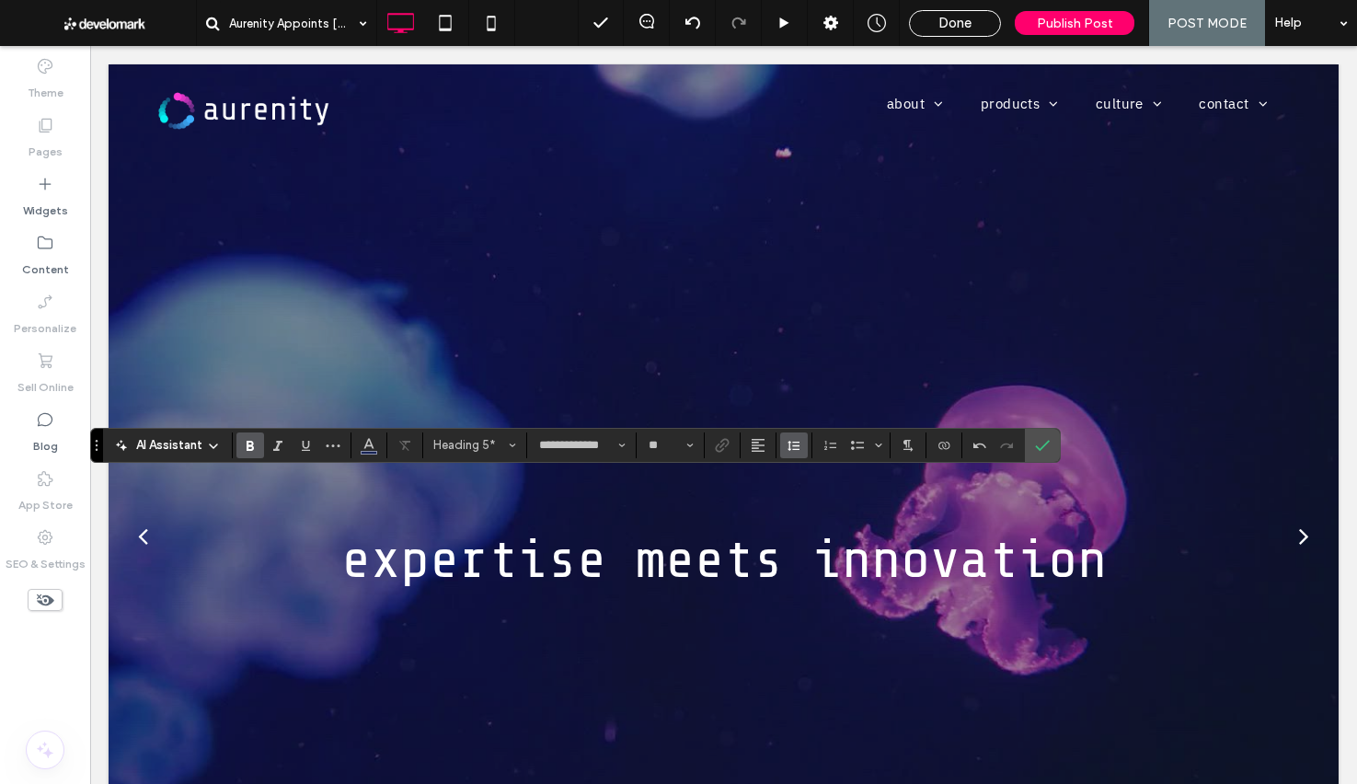
click at [789, 451] on icon "Line Height" at bounding box center [794, 445] width 15 height 15
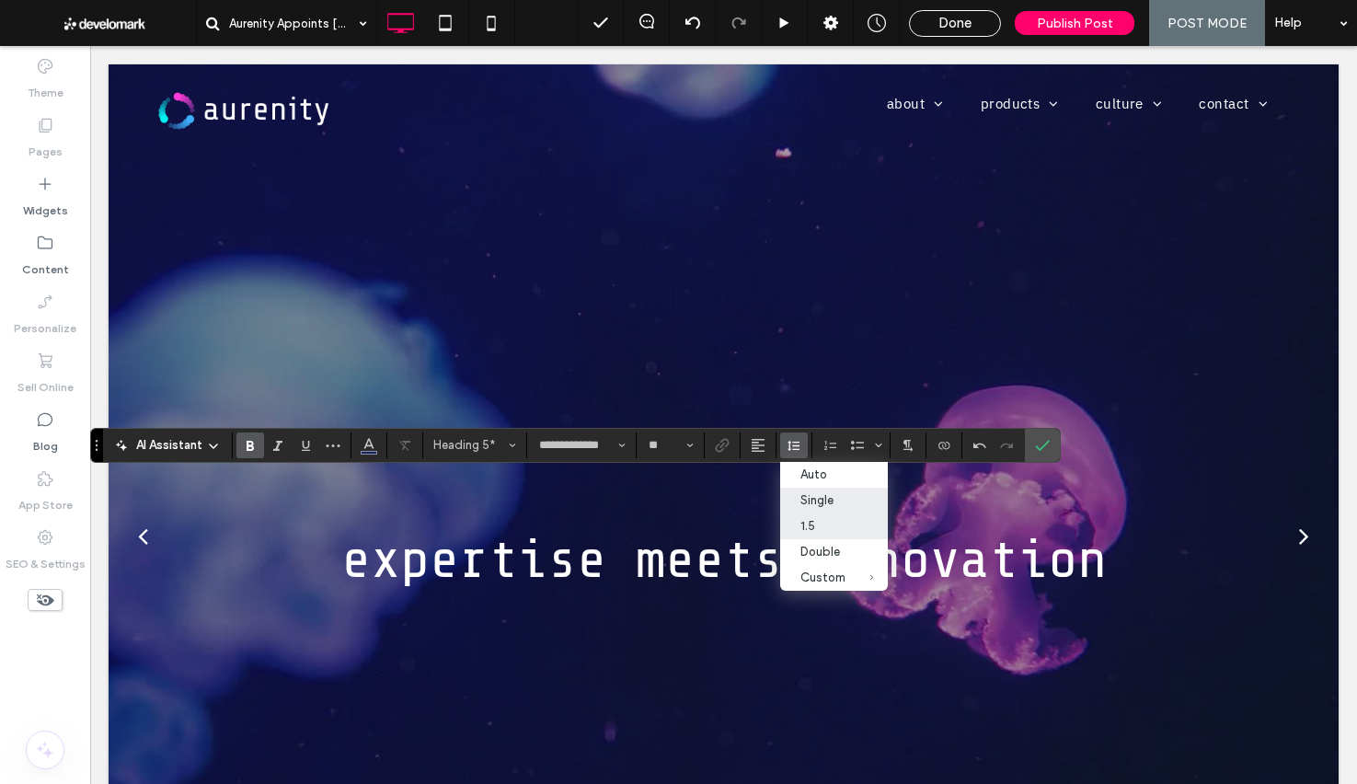
click at [823, 524] on div "1.5" at bounding box center [822, 526] width 45 height 14
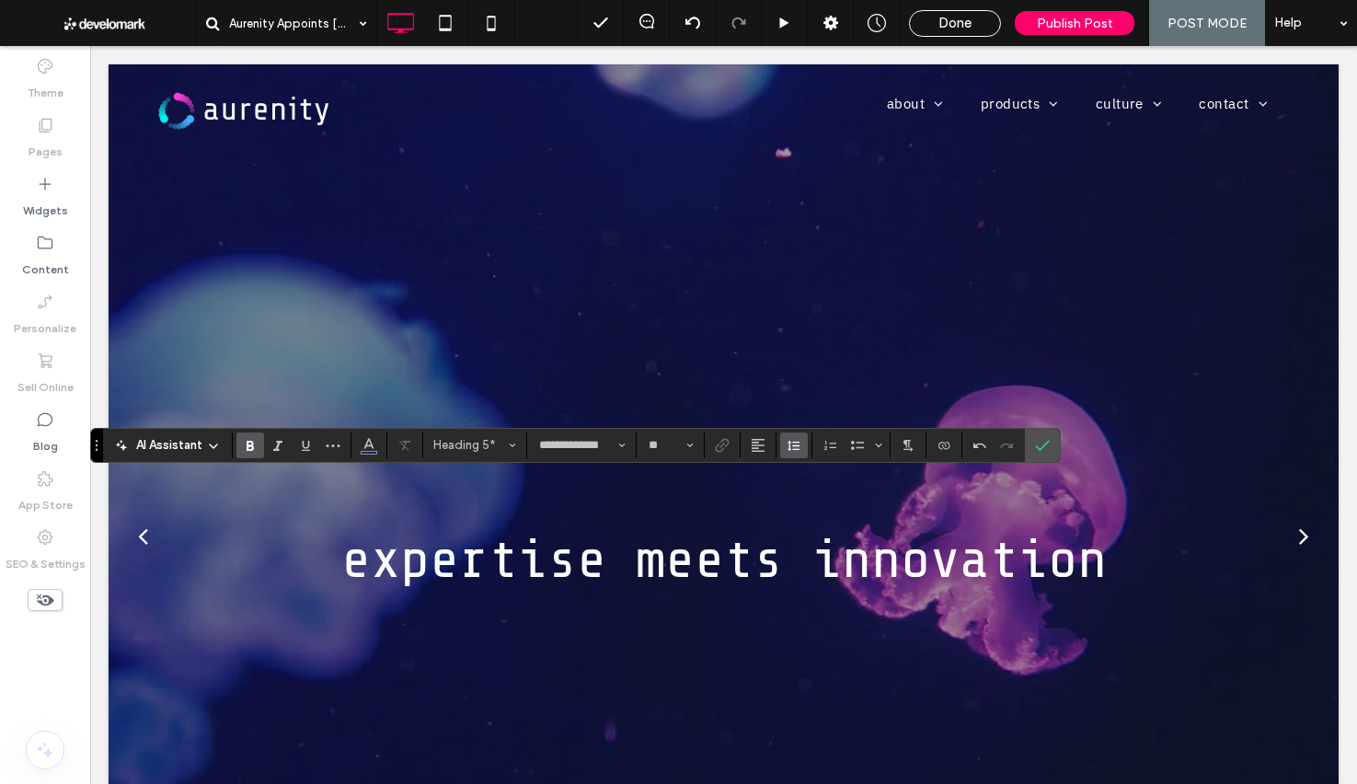
click at [793, 447] on icon "Line Height" at bounding box center [794, 445] width 15 height 15
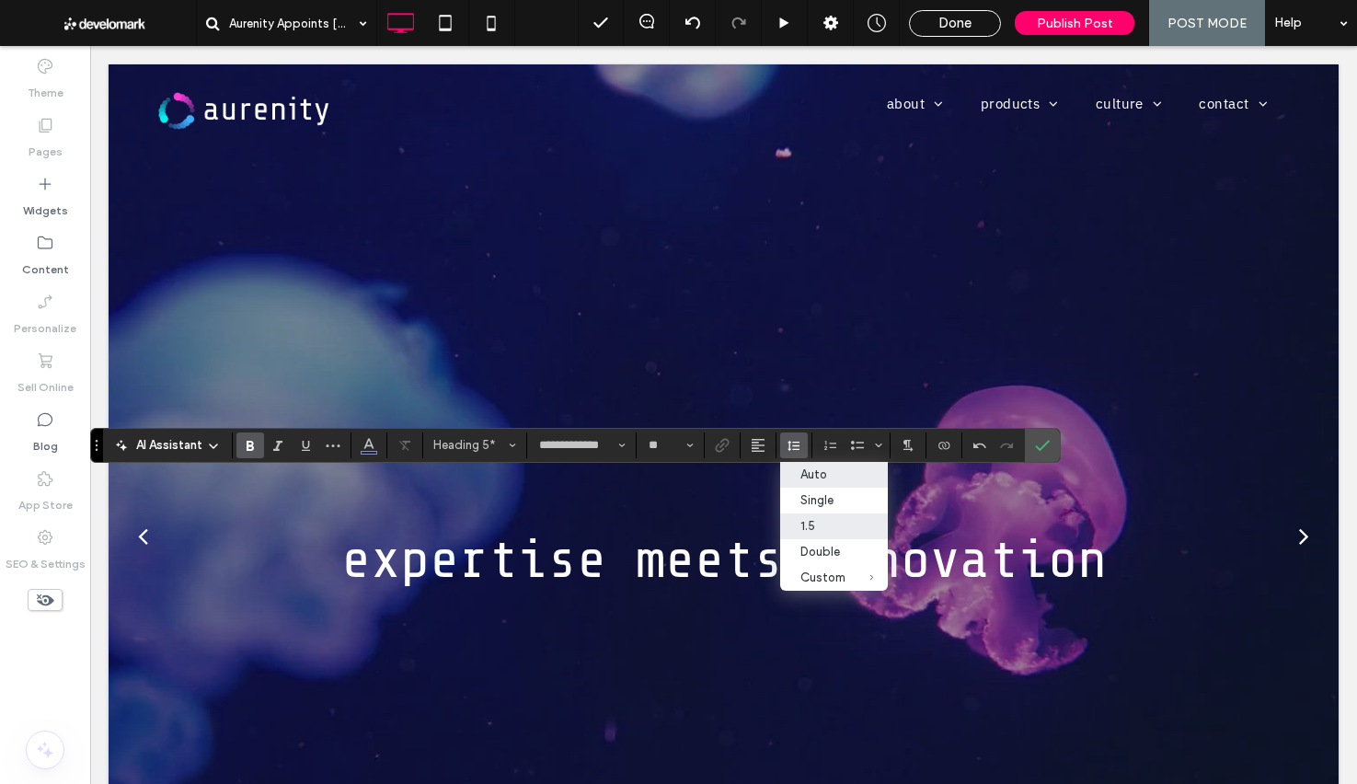
click at [815, 474] on div "Auto" at bounding box center [822, 474] width 45 height 14
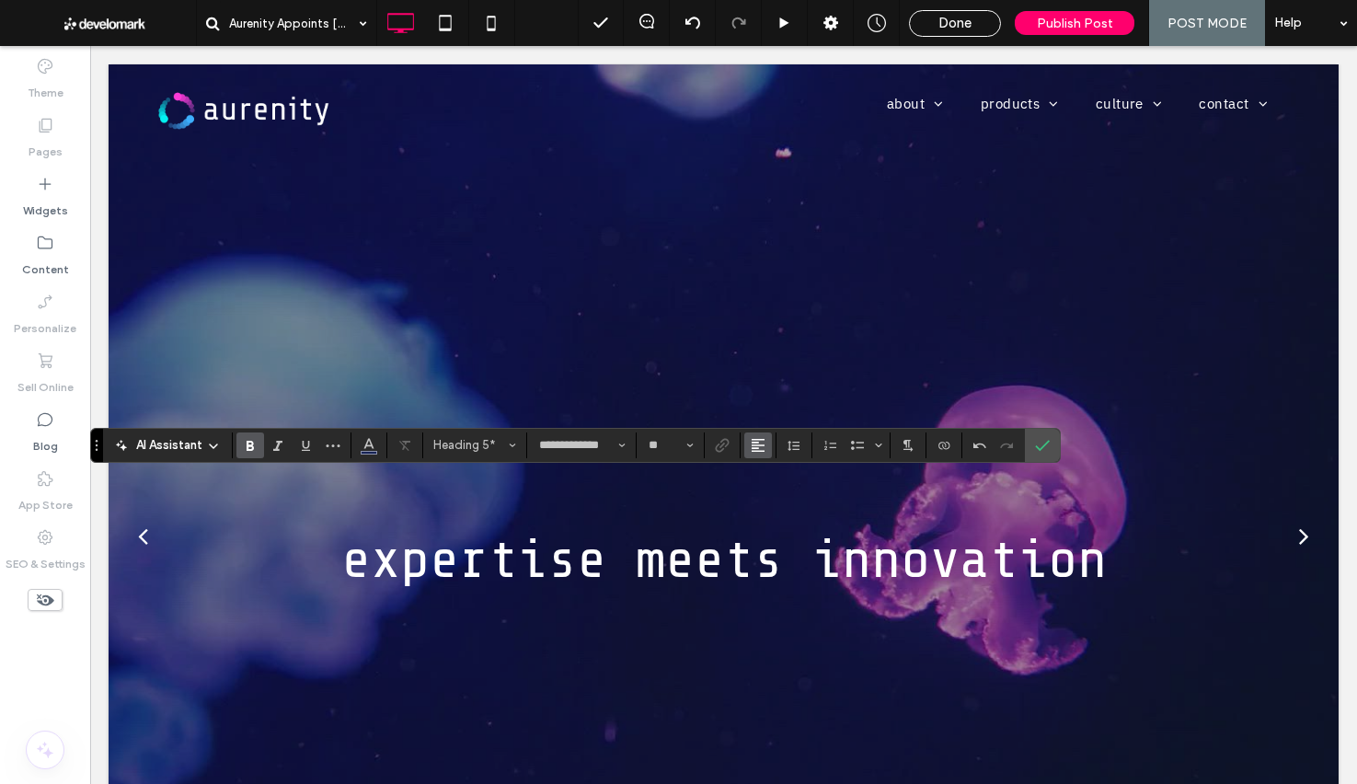
click at [759, 443] on icon "Alignment" at bounding box center [758, 445] width 15 height 15
click at [780, 501] on div "ui.textEditor.alignment.center" at bounding box center [777, 501] width 24 height 15
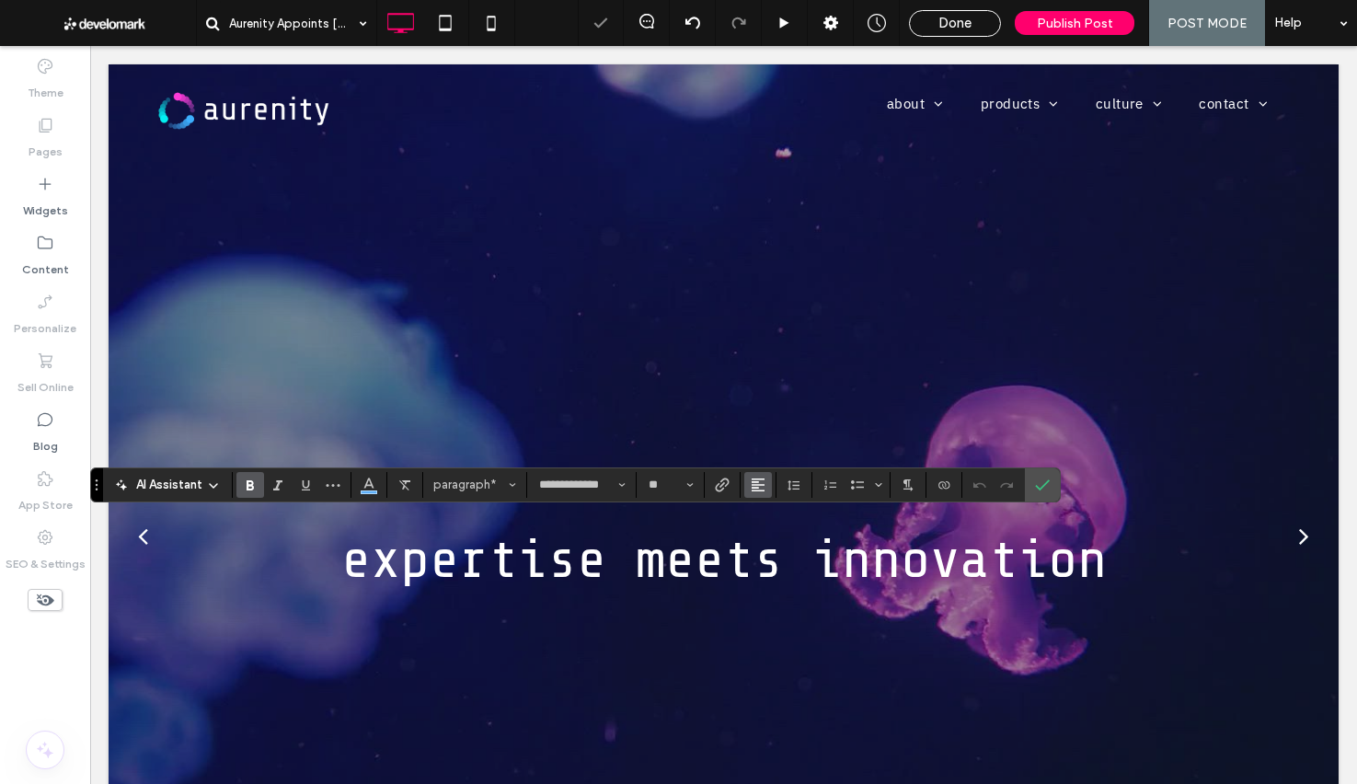
click at [766, 480] on button "Alignment" at bounding box center [758, 485] width 28 height 26
drag, startPoint x: 779, startPoint y: 543, endPoint x: 984, endPoint y: 476, distance: 215.0
click at [779, 543] on div "ui.textEditor.alignment.center" at bounding box center [777, 541] width 24 height 15
click at [1048, 479] on icon "Confirm" at bounding box center [1042, 485] width 15 height 15
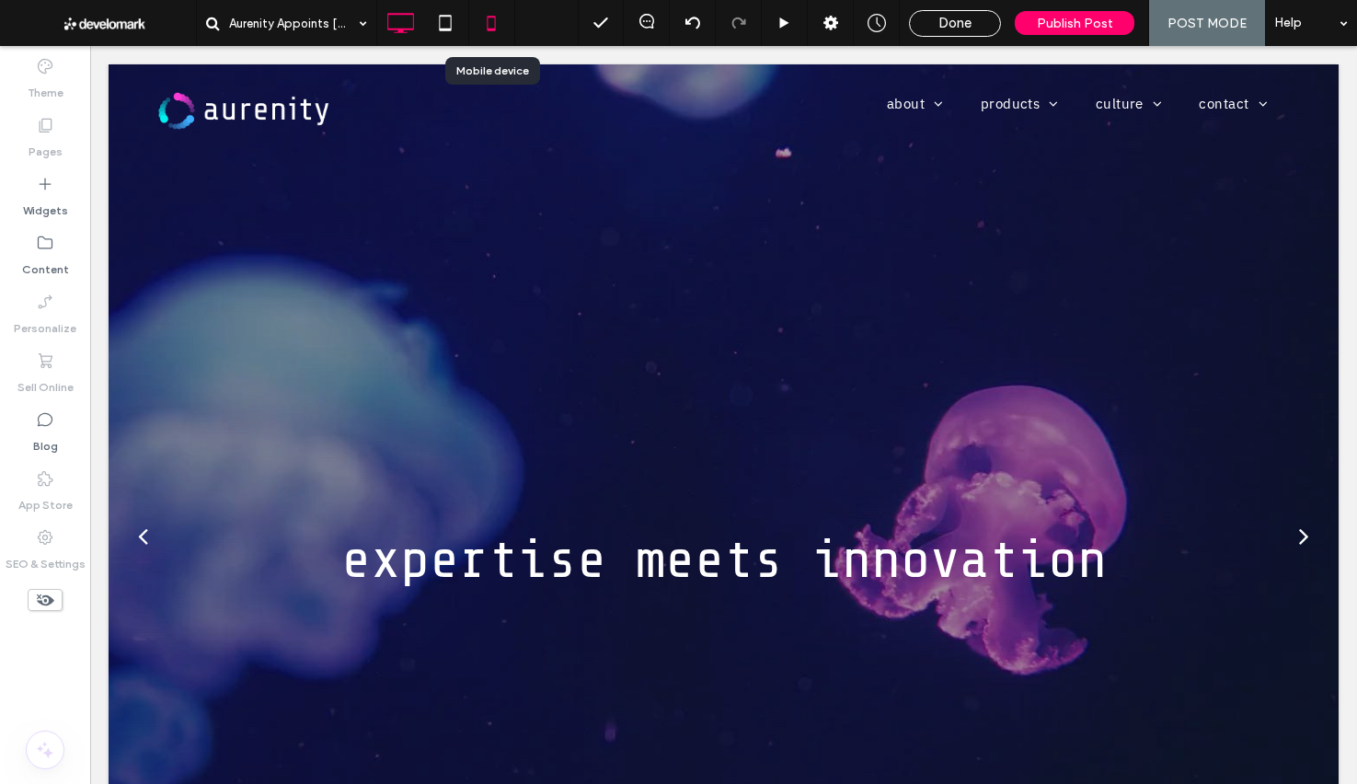
click at [489, 16] on use at bounding box center [492, 23] width 8 height 15
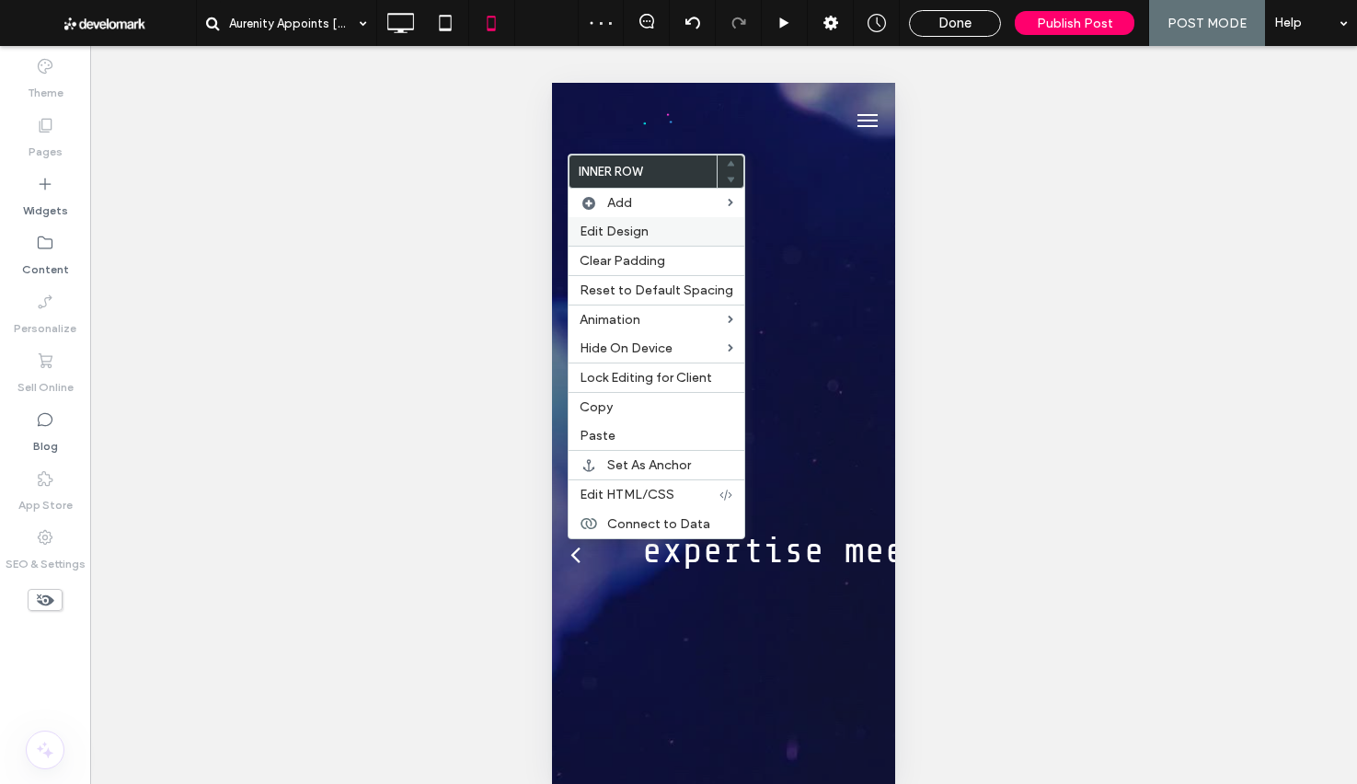
click at [628, 243] on div "Edit Design" at bounding box center [657, 231] width 176 height 29
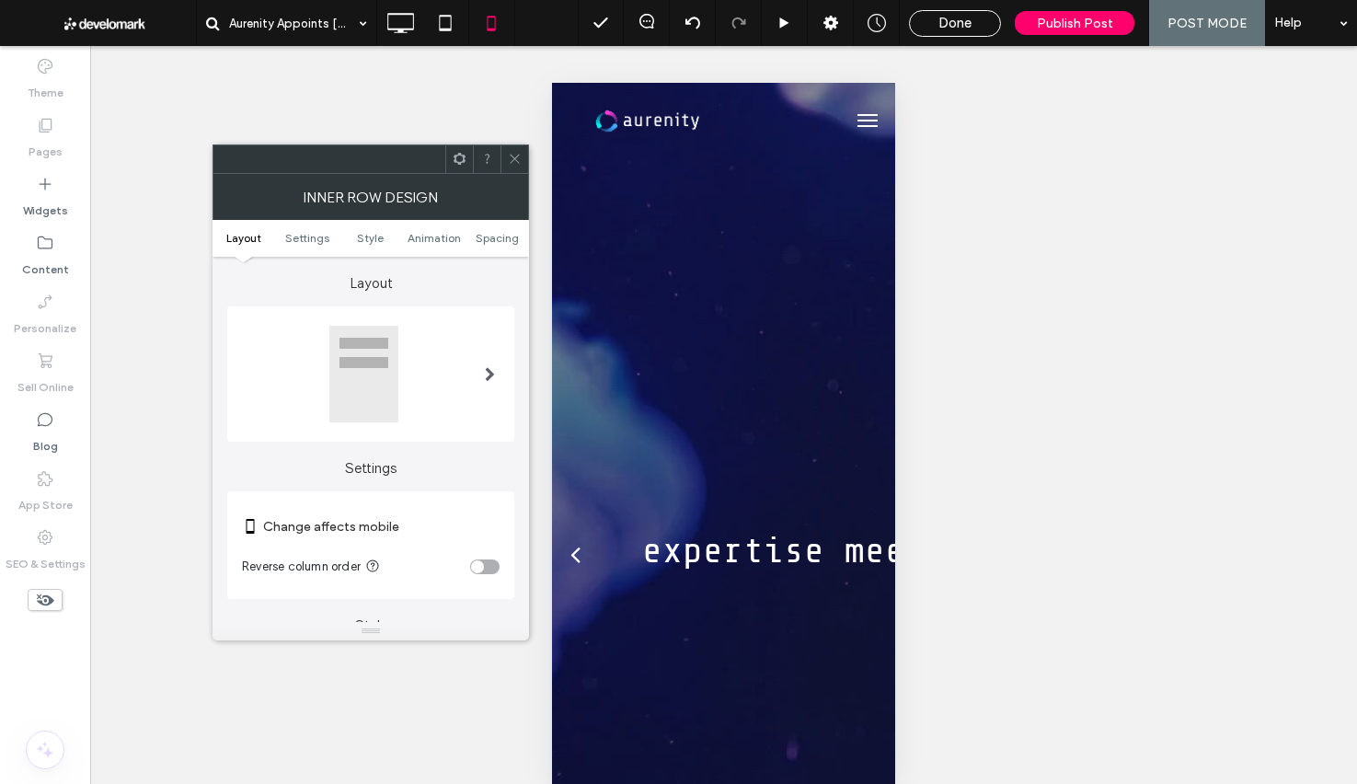
click at [477, 563] on div "toggle" at bounding box center [477, 566] width 13 height 13
click at [520, 159] on icon at bounding box center [515, 159] width 14 height 14
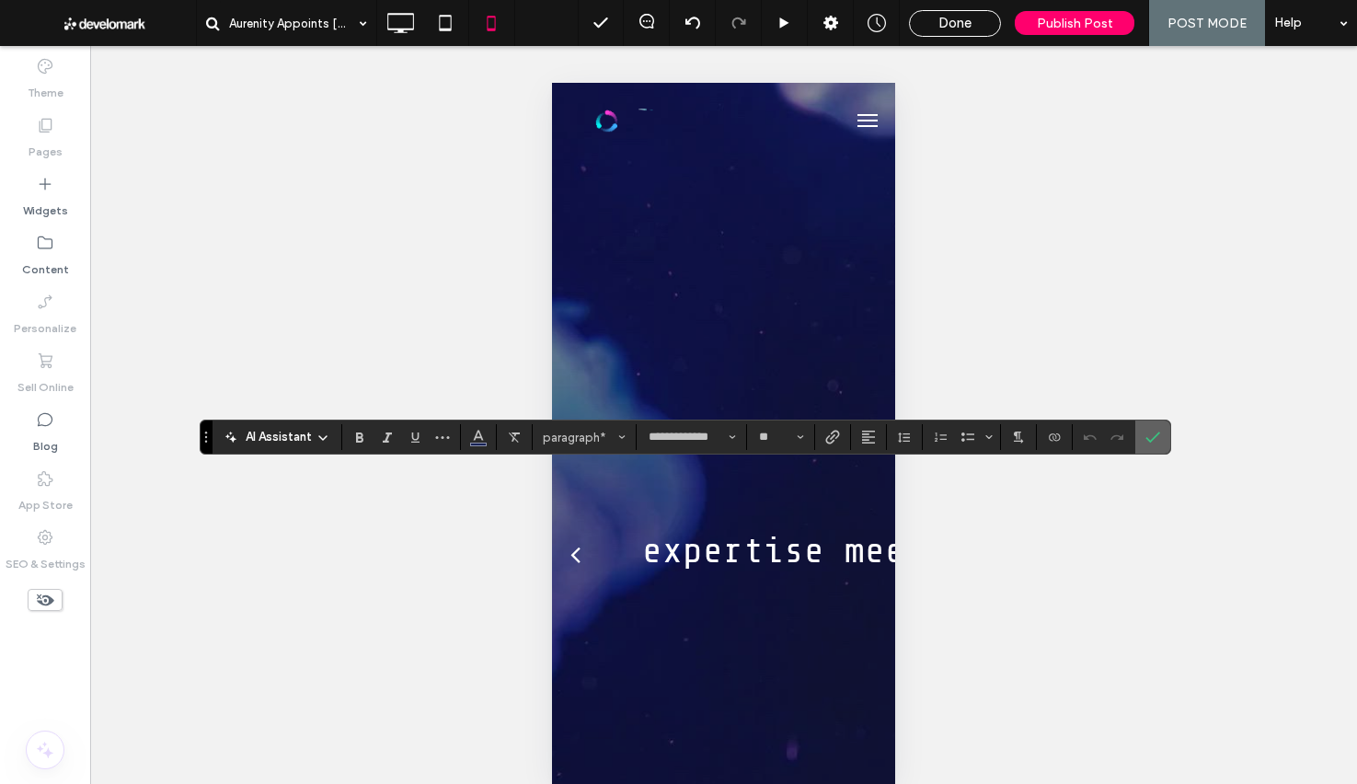
click at [1169, 447] on section at bounding box center [1152, 436] width 35 height 33
click at [1162, 444] on label "Confirm" at bounding box center [1153, 436] width 28 height 33
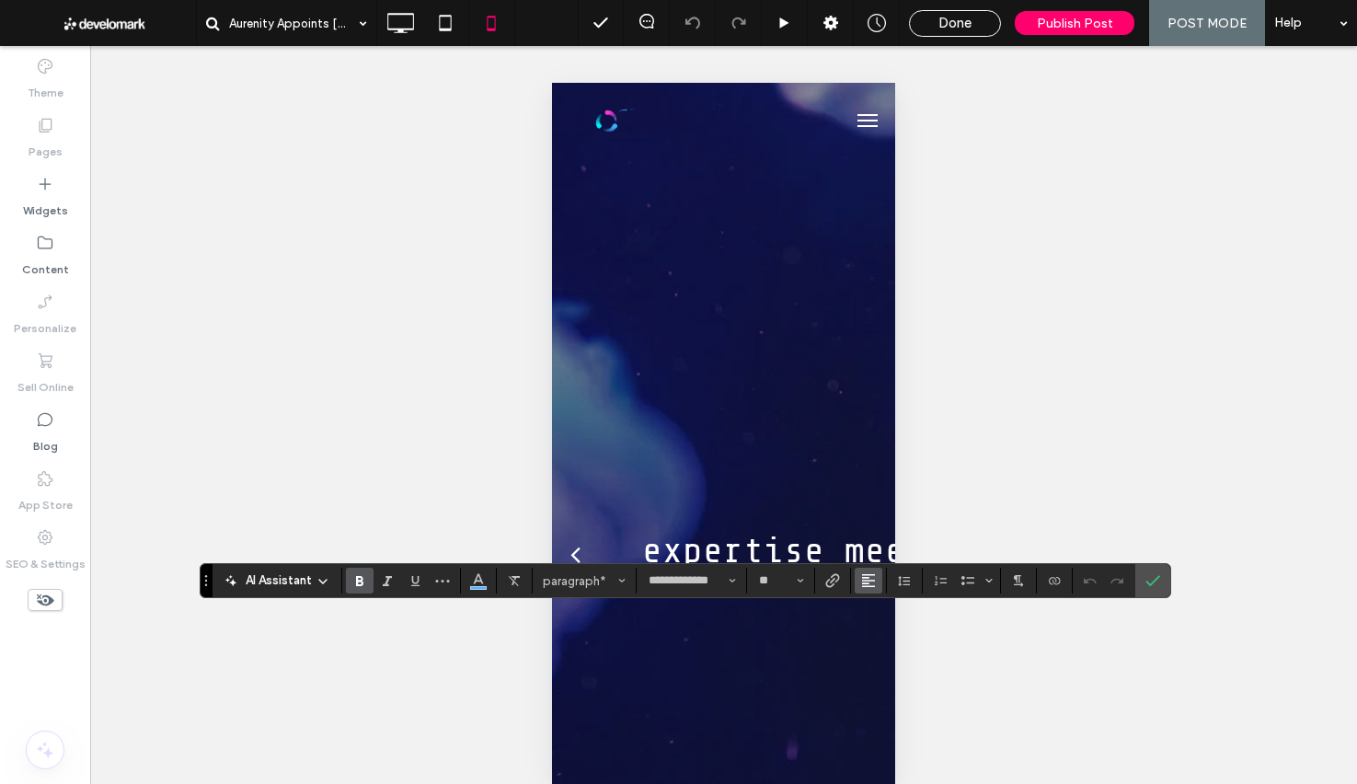
drag, startPoint x: 876, startPoint y: 581, endPoint x: 877, endPoint y: 592, distance: 11.1
click at [876, 581] on button "Alignment" at bounding box center [869, 581] width 28 height 26
click at [884, 495] on icon "ui.textEditor.alignment.center" at bounding box center [882, 497] width 15 height 15
drag, startPoint x: 1127, startPoint y: 580, endPoint x: 1056, endPoint y: 540, distance: 81.1
click at [1127, 580] on div at bounding box center [1118, 581] width 28 height 26
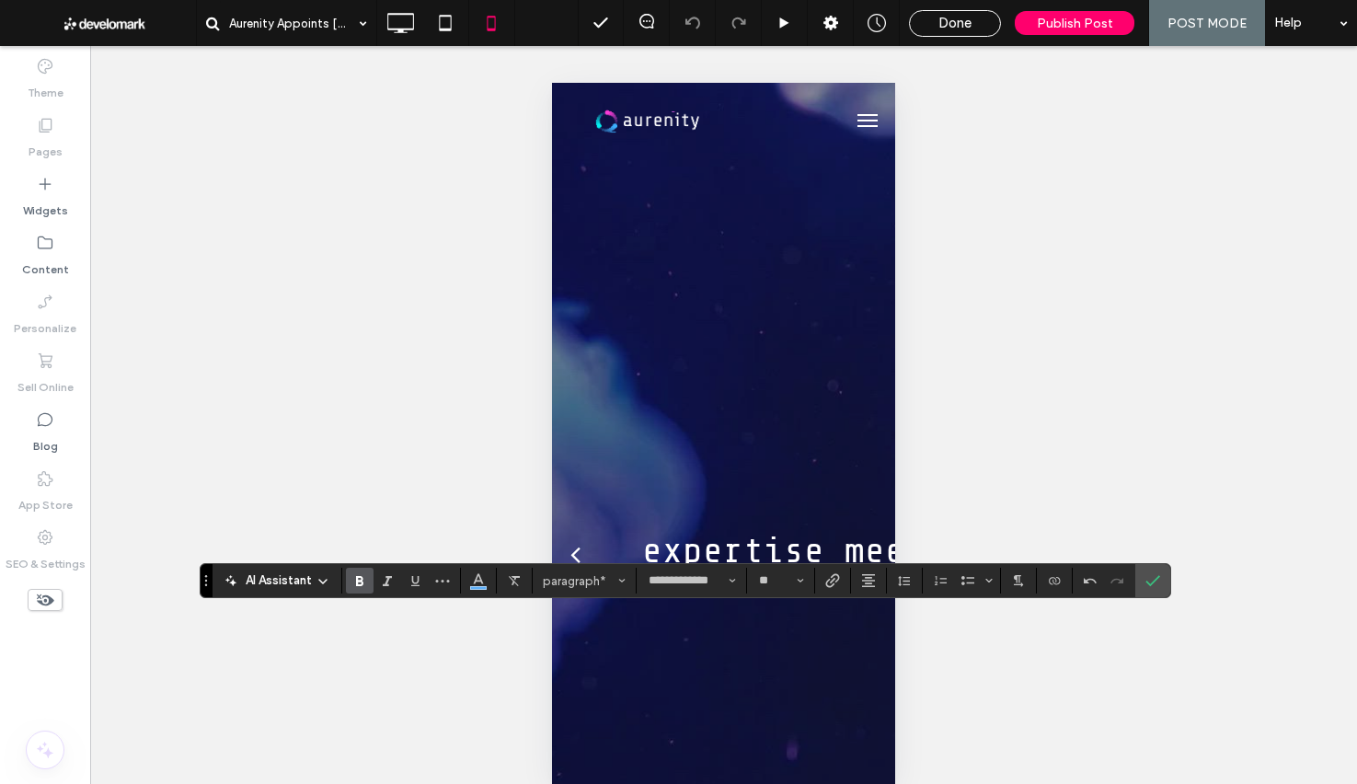
click at [1163, 585] on label "Confirm" at bounding box center [1153, 580] width 28 height 33
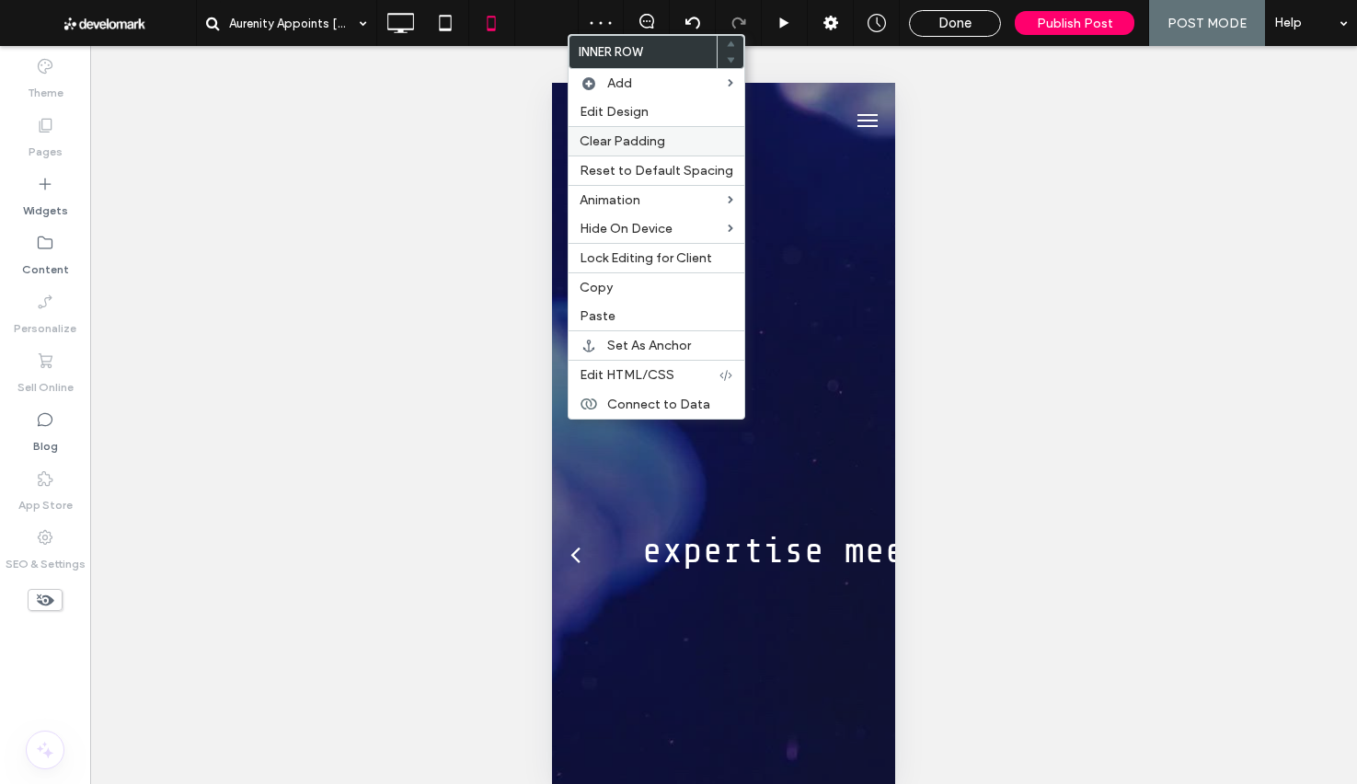
drag, startPoint x: 656, startPoint y: 123, endPoint x: 653, endPoint y: 138, distance: 15.0
click at [655, 124] on div "Edit Design" at bounding box center [657, 112] width 176 height 29
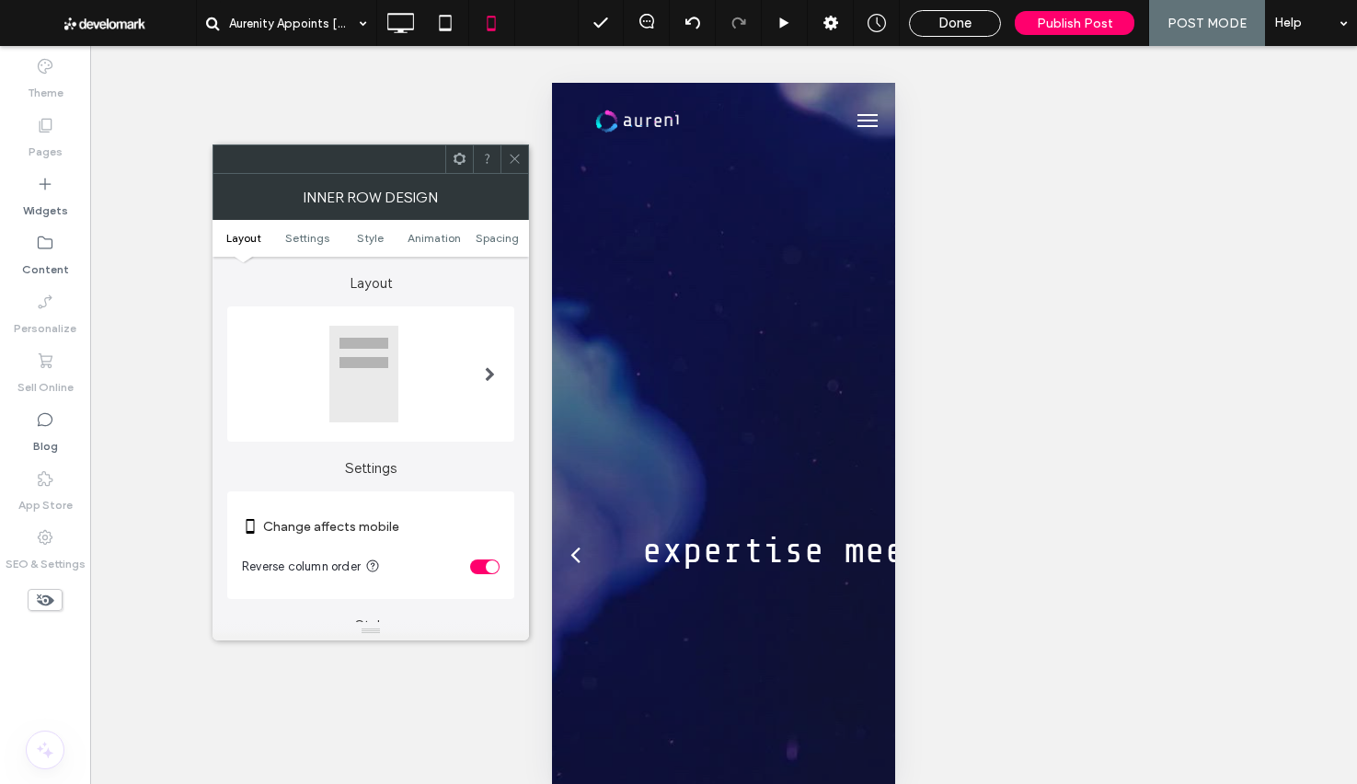
click at [494, 570] on div "toggle" at bounding box center [492, 566] width 13 height 13
click at [512, 161] on icon at bounding box center [515, 159] width 14 height 14
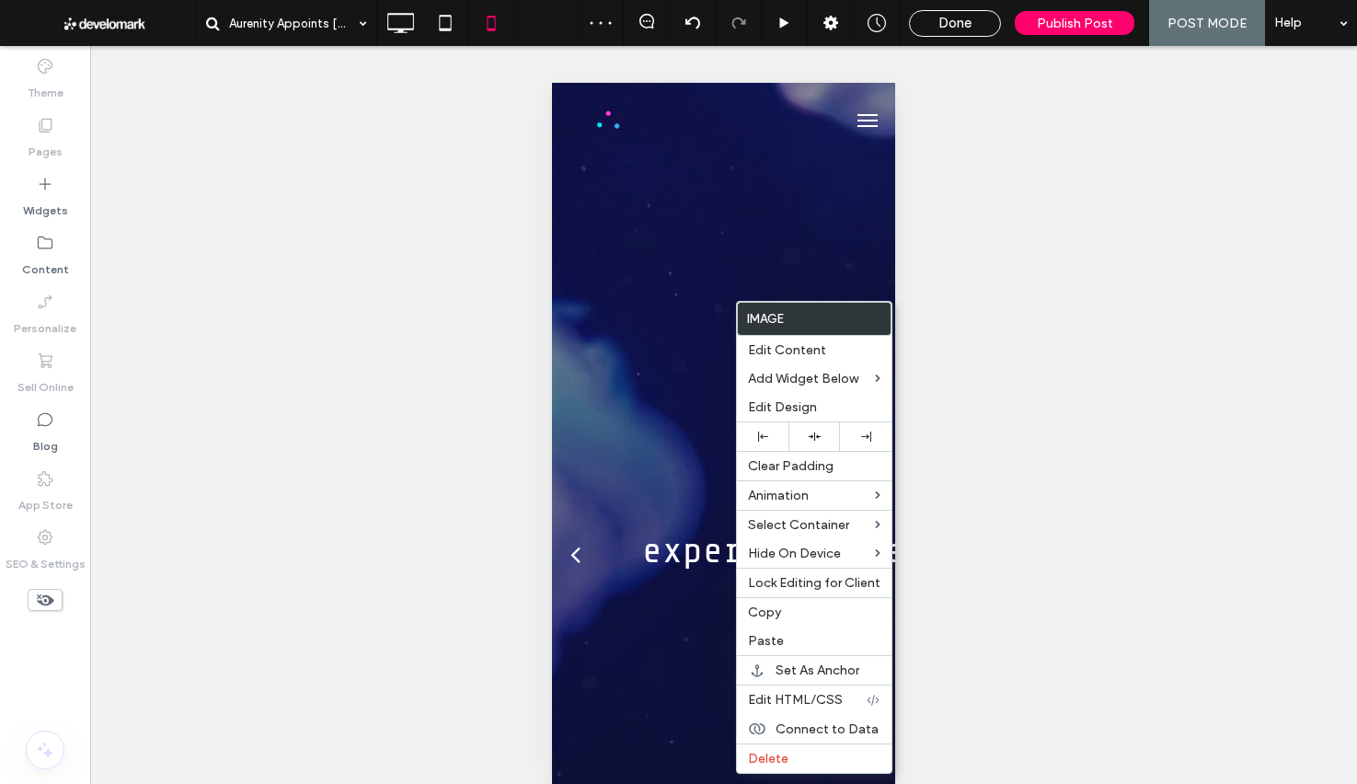
drag, startPoint x: 777, startPoint y: 434, endPoint x: 682, endPoint y: 346, distance: 130.2
click at [777, 434] on div at bounding box center [762, 437] width 33 height 10
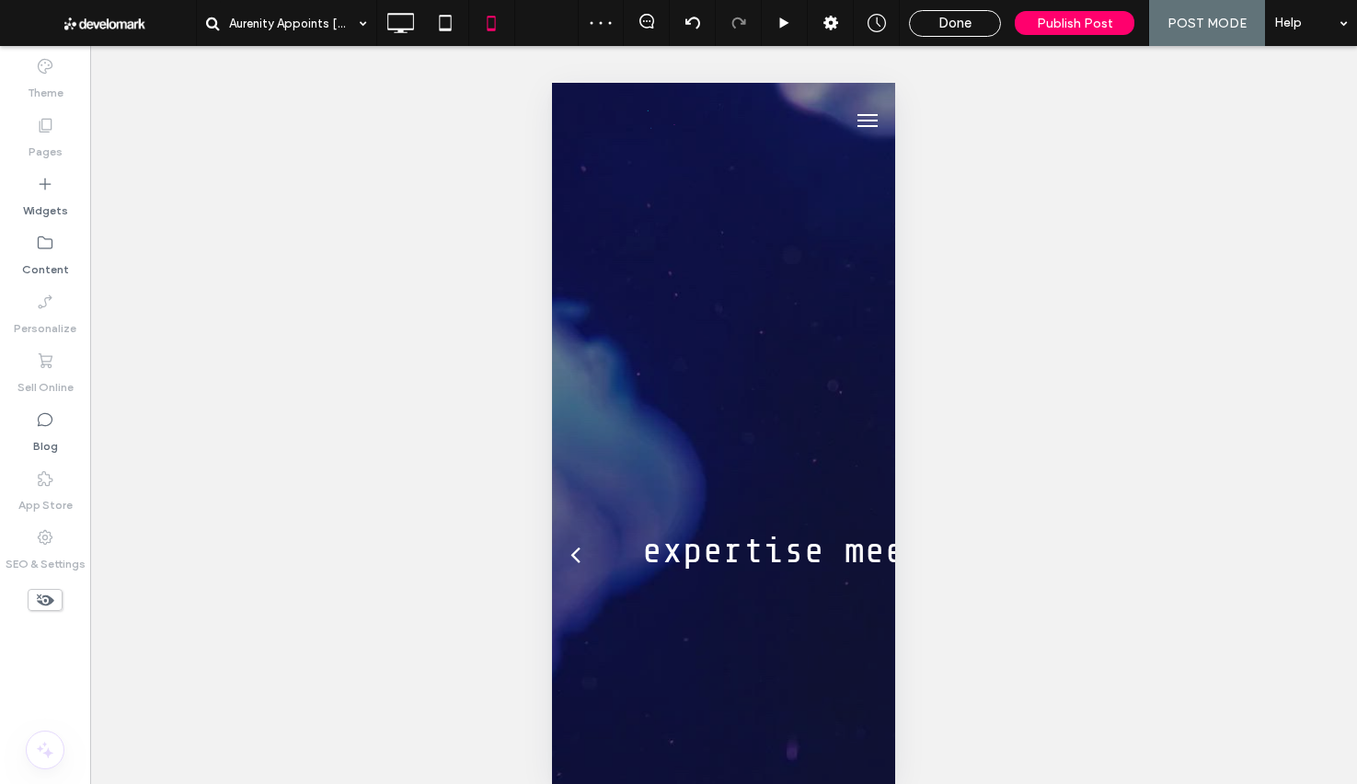
type input "**********"
type input "**"
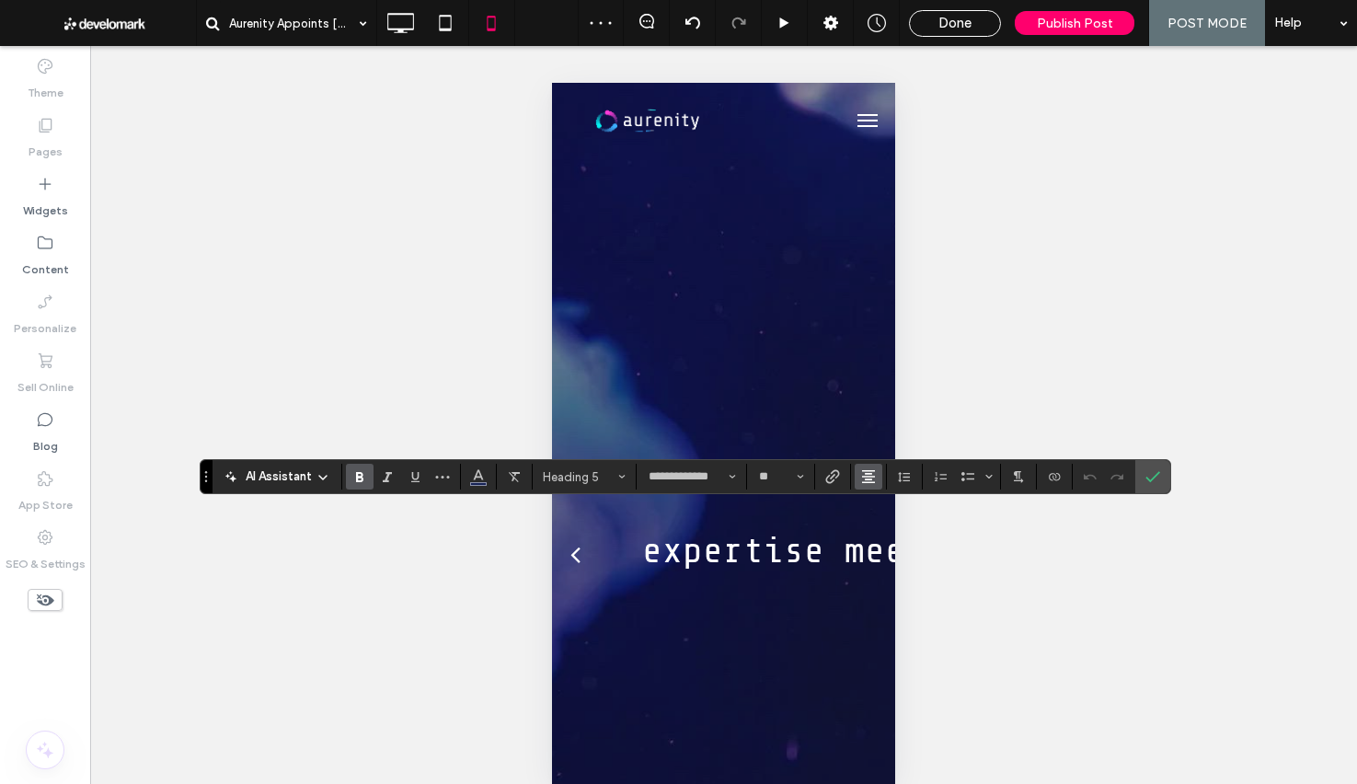
click at [861, 476] on icon "Alignment" at bounding box center [868, 476] width 15 height 15
click at [868, 511] on span "ui.textEditor.alignment.left" at bounding box center [865, 506] width 8 height 27
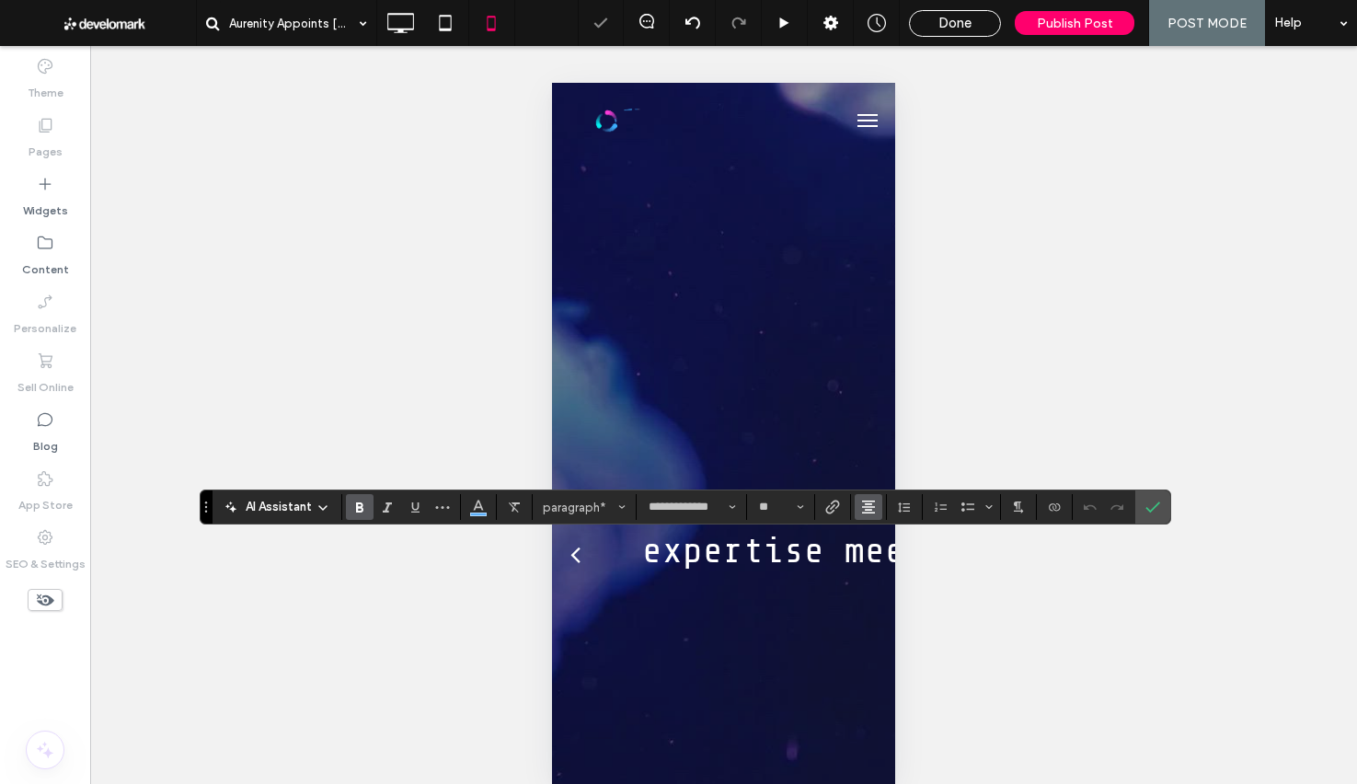
click at [871, 512] on use "Alignment" at bounding box center [868, 507] width 13 height 13
drag, startPoint x: 873, startPoint y: 395, endPoint x: 950, endPoint y: 409, distance: 77.6
click at [874, 395] on label "ui.textEditor.alignment.left" at bounding box center [887, 397] width 64 height 27
click at [1146, 517] on span "Confirm" at bounding box center [1150, 506] width 8 height 33
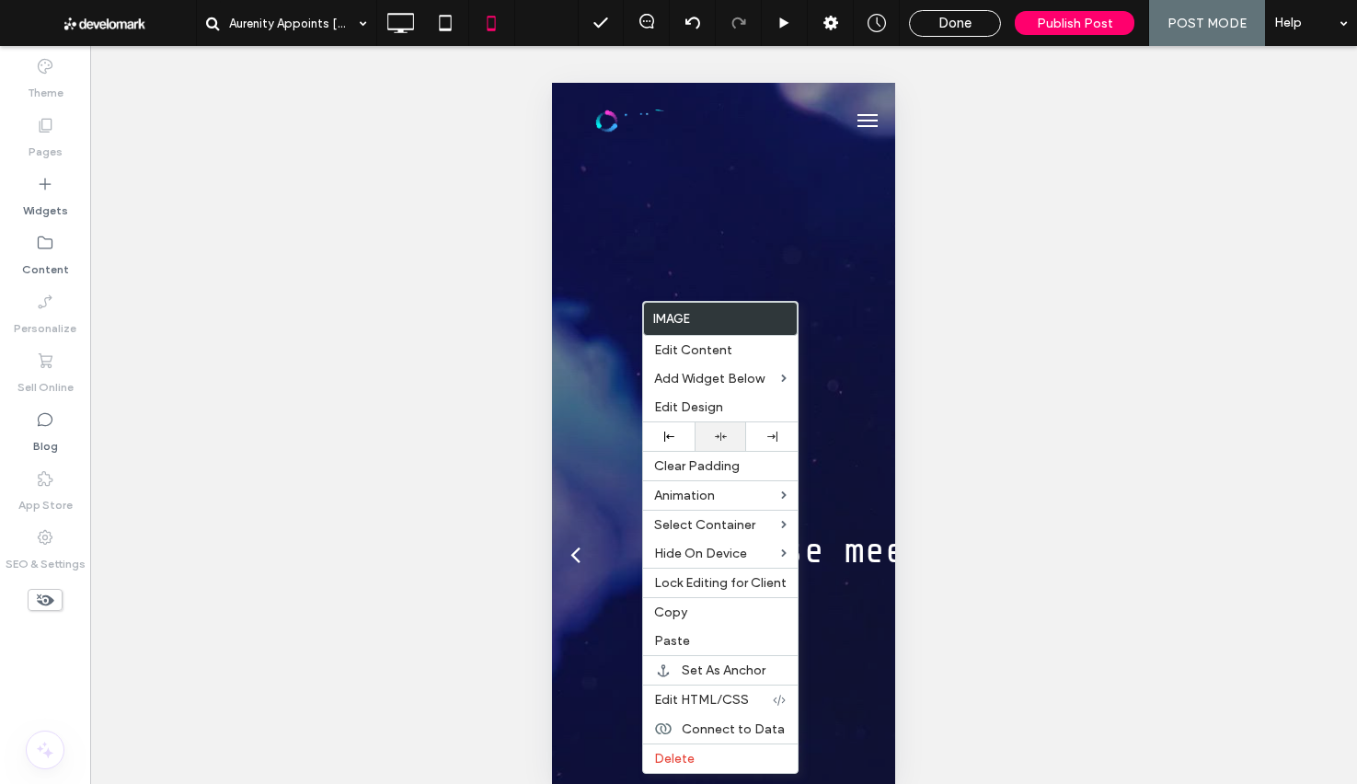
click at [733, 441] on div at bounding box center [720, 437] width 33 height 12
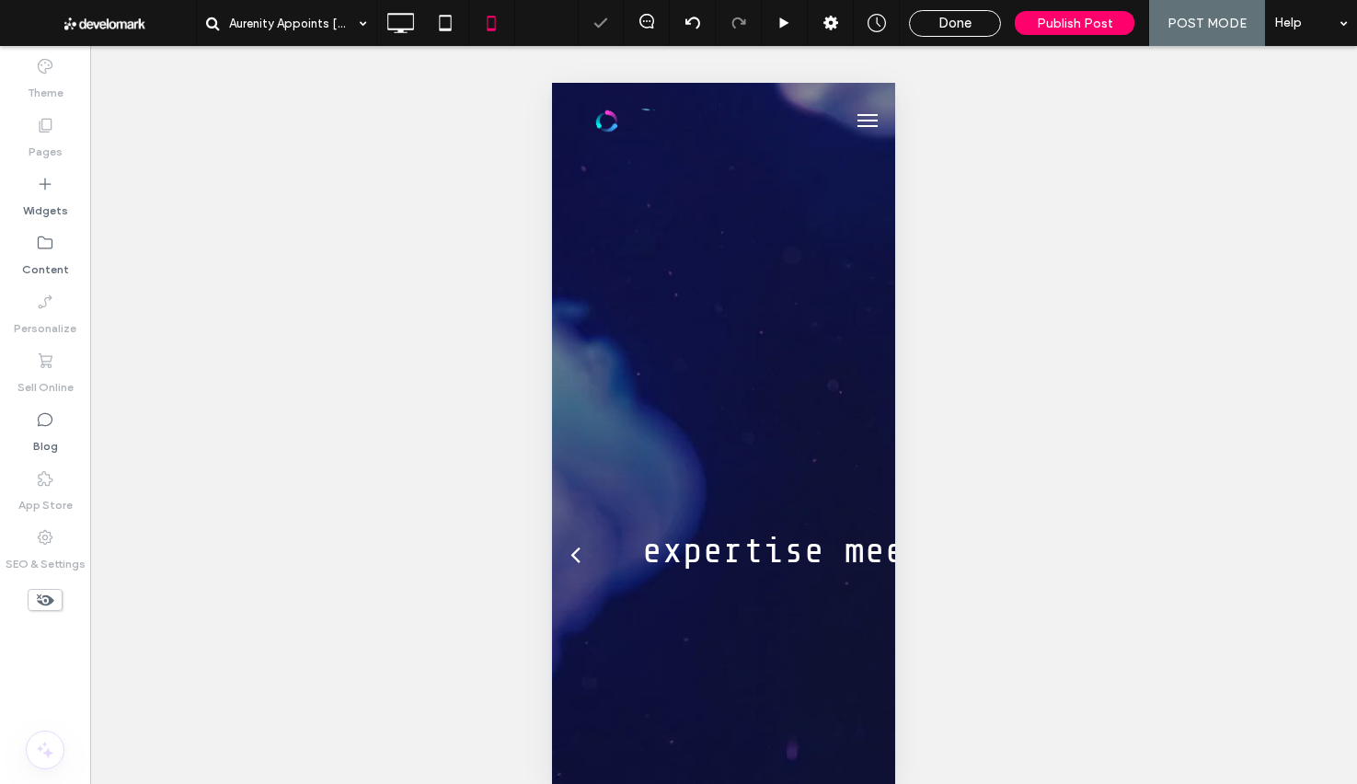
type input "**********"
type input "**"
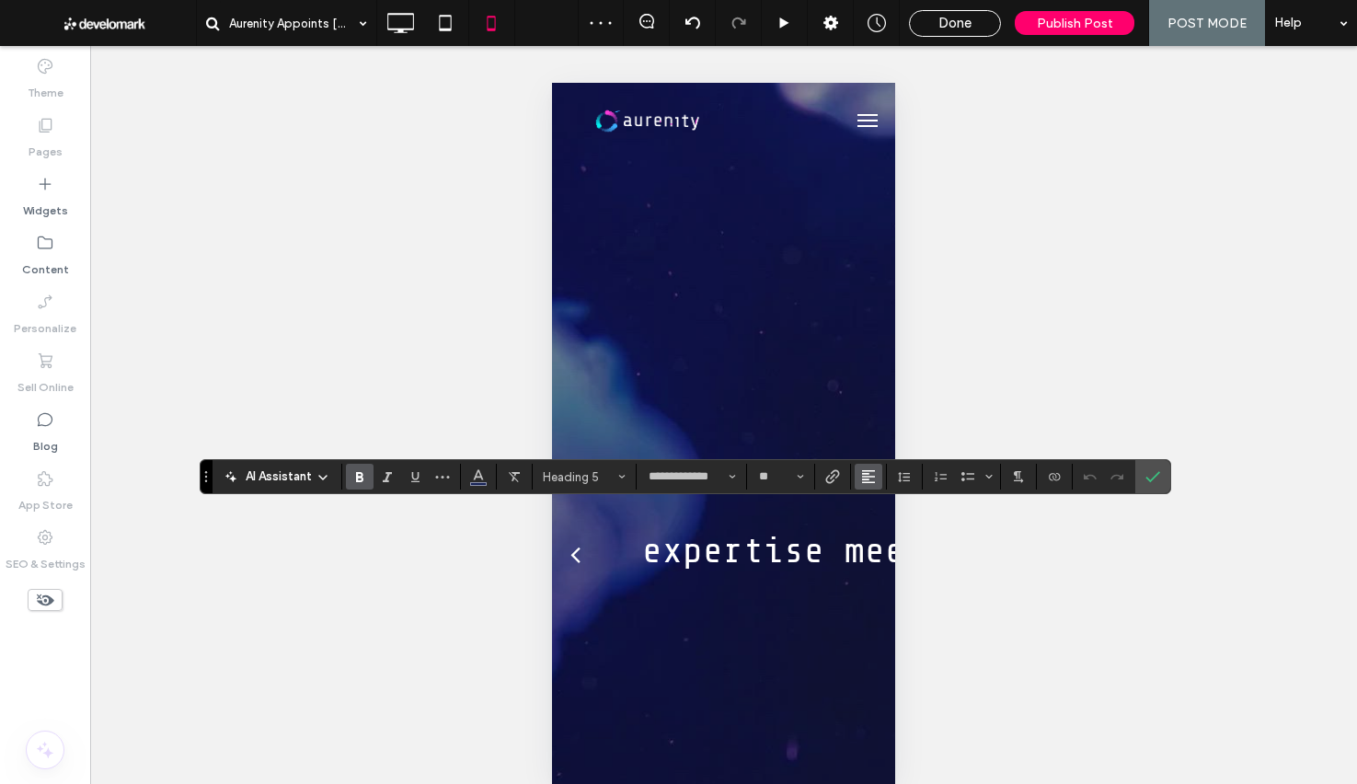
click at [858, 478] on button "Alignment" at bounding box center [869, 477] width 28 height 26
click at [871, 528] on label "ui.textEditor.alignment.center" at bounding box center [887, 533] width 64 height 27
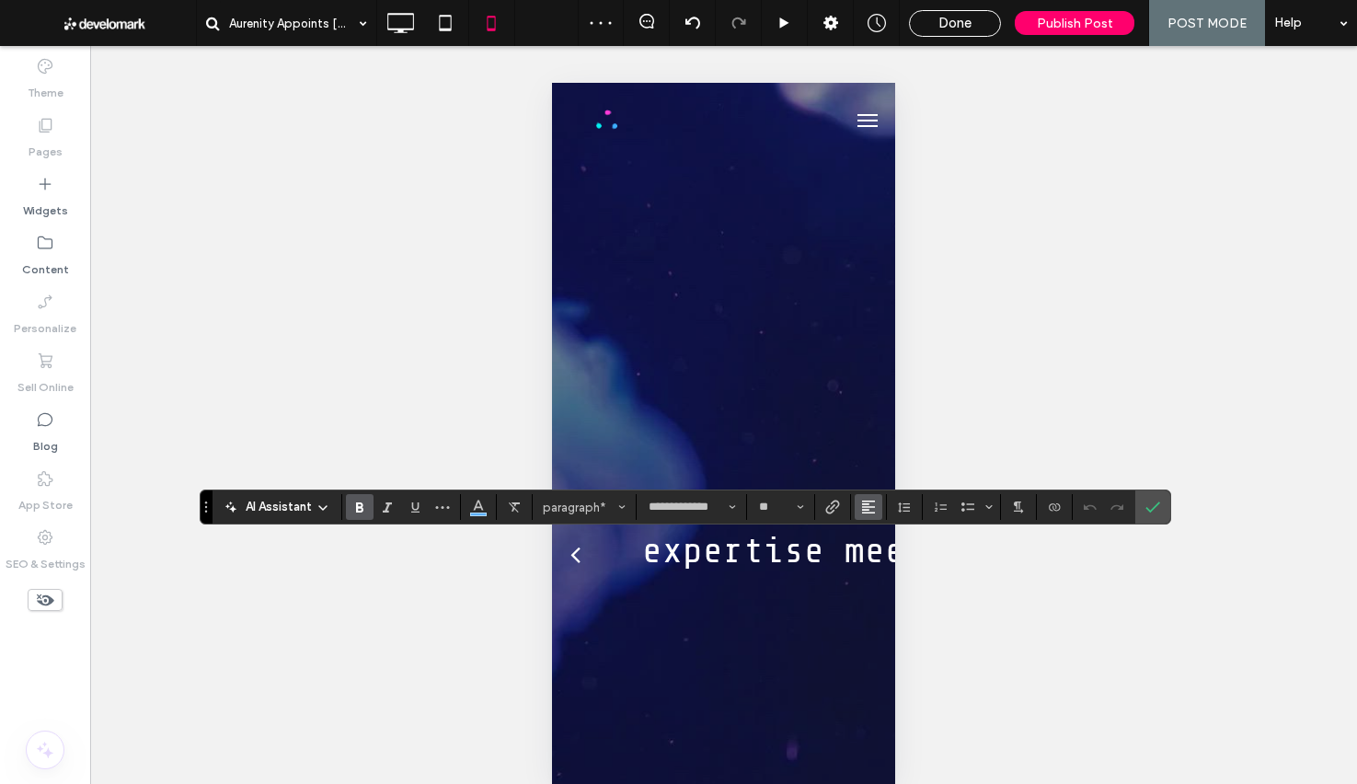
drag, startPoint x: 864, startPoint y: 509, endPoint x: 869, endPoint y: 517, distance: 9.5
click at [865, 510] on use "Alignment" at bounding box center [868, 507] width 13 height 13
drag, startPoint x: 889, startPoint y: 419, endPoint x: 1064, endPoint y: 455, distance: 178.7
click at [888, 419] on icon "ui.textEditor.alignment.center" at bounding box center [882, 424] width 15 height 15
drag, startPoint x: 1148, startPoint y: 511, endPoint x: 988, endPoint y: 411, distance: 188.4
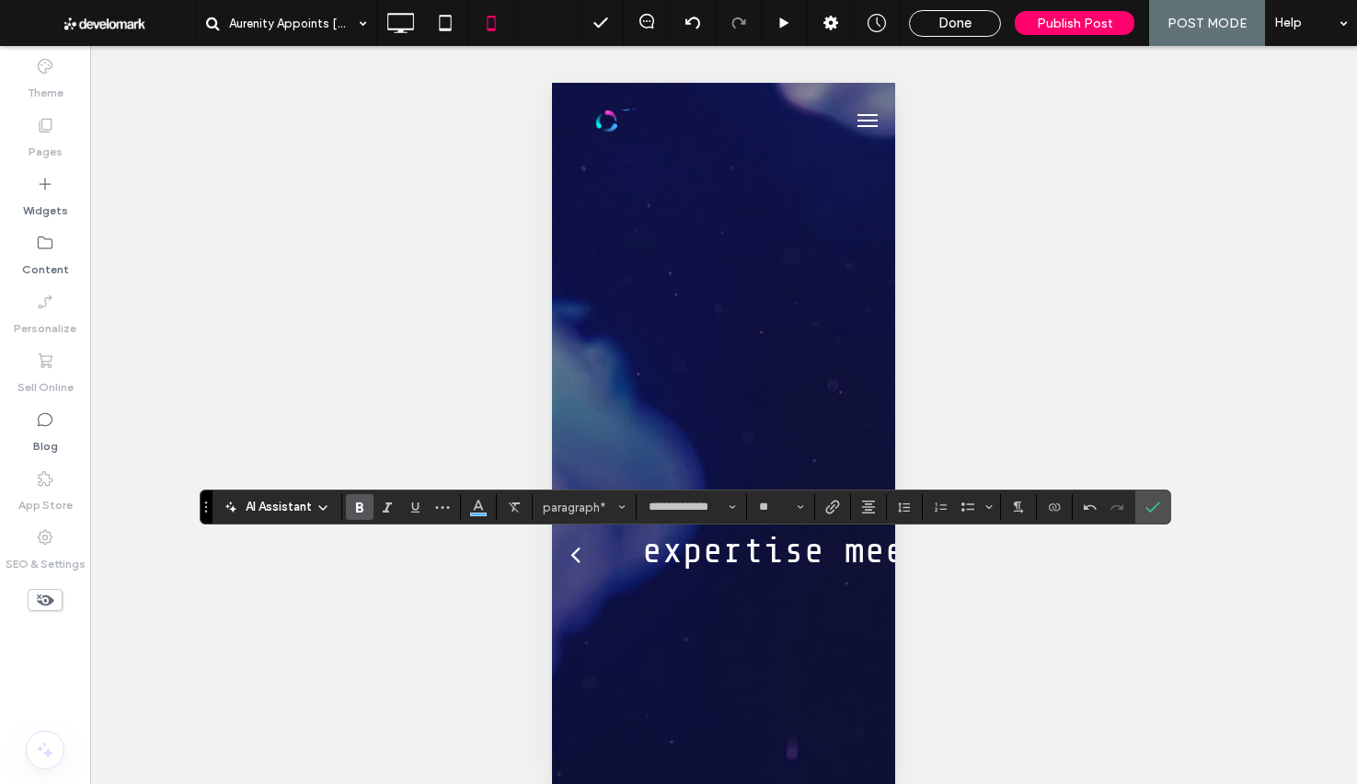
click at [1148, 511] on icon "Confirm" at bounding box center [1153, 507] width 15 height 15
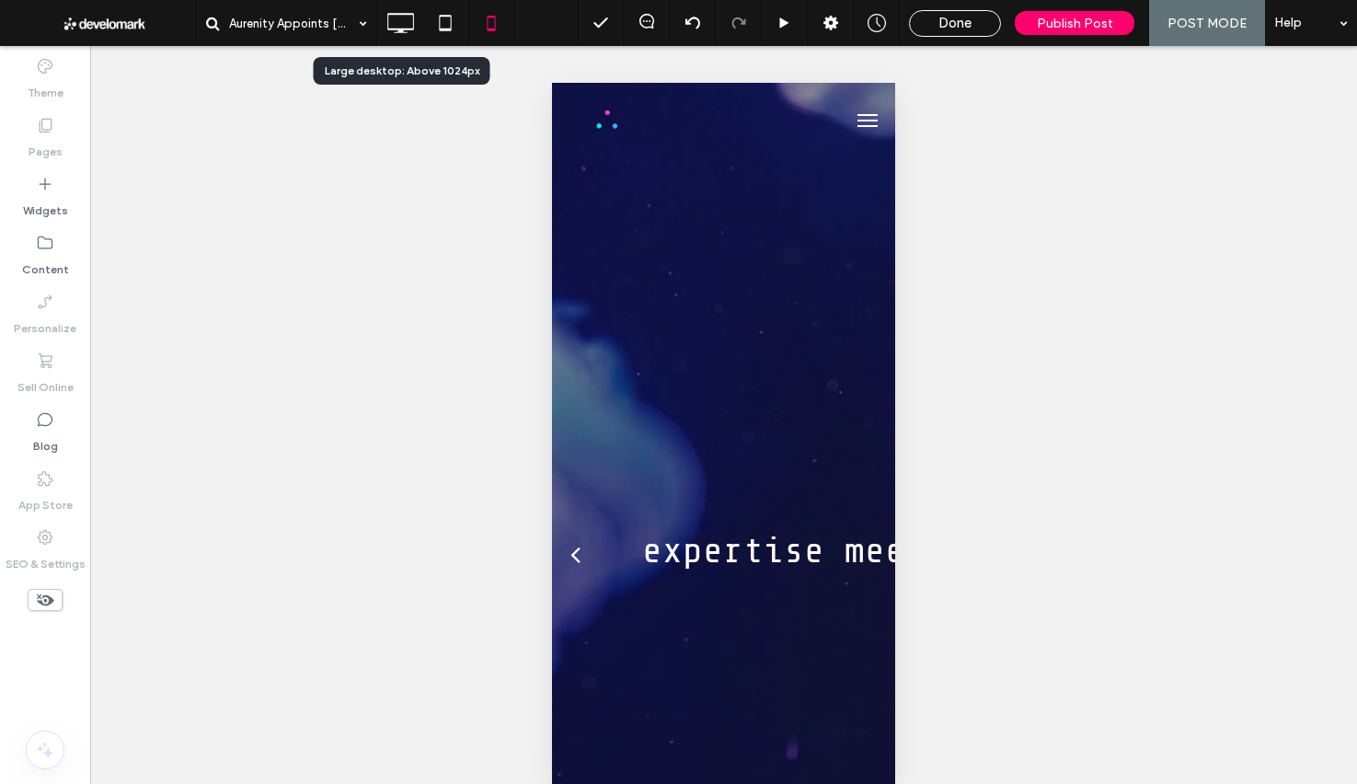
click at [408, 32] on icon at bounding box center [400, 23] width 37 height 37
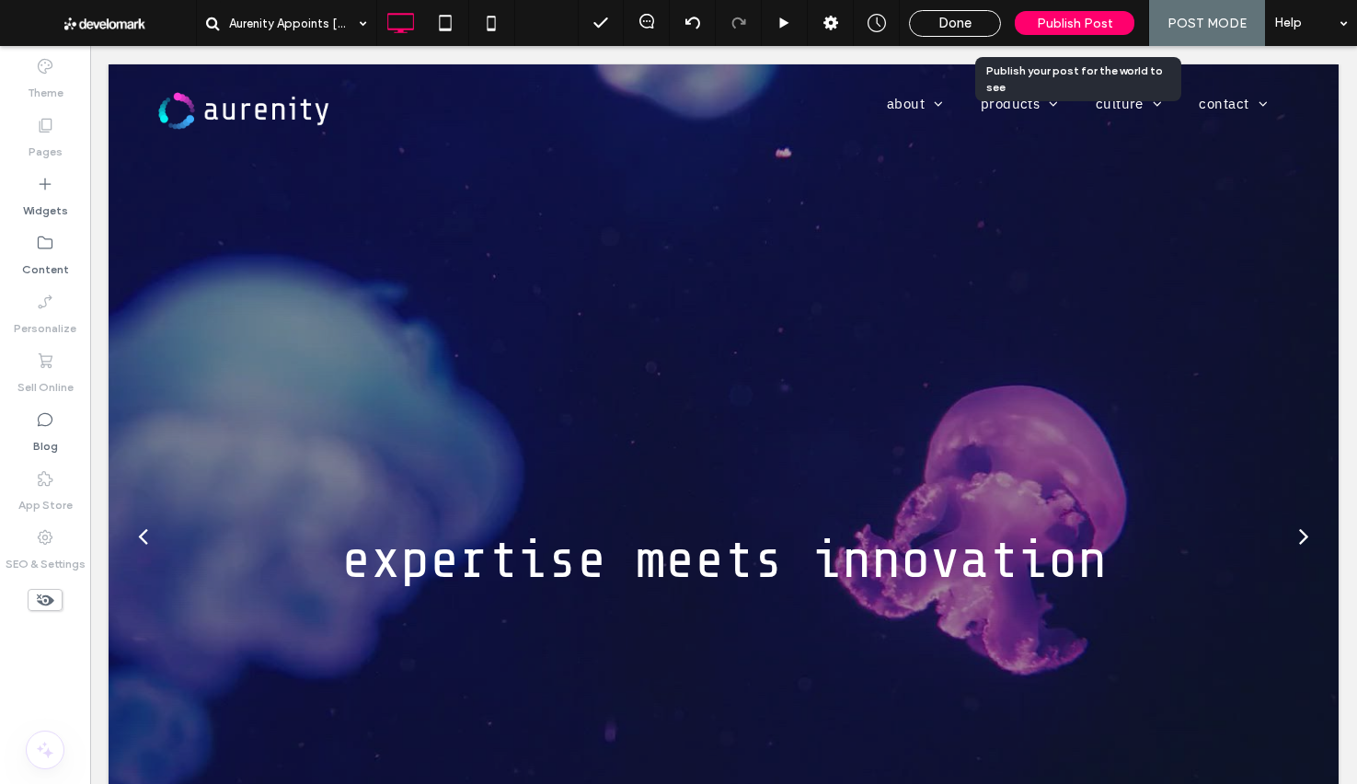
click at [1075, 19] on span "Publish Post" at bounding box center [1075, 24] width 76 height 16
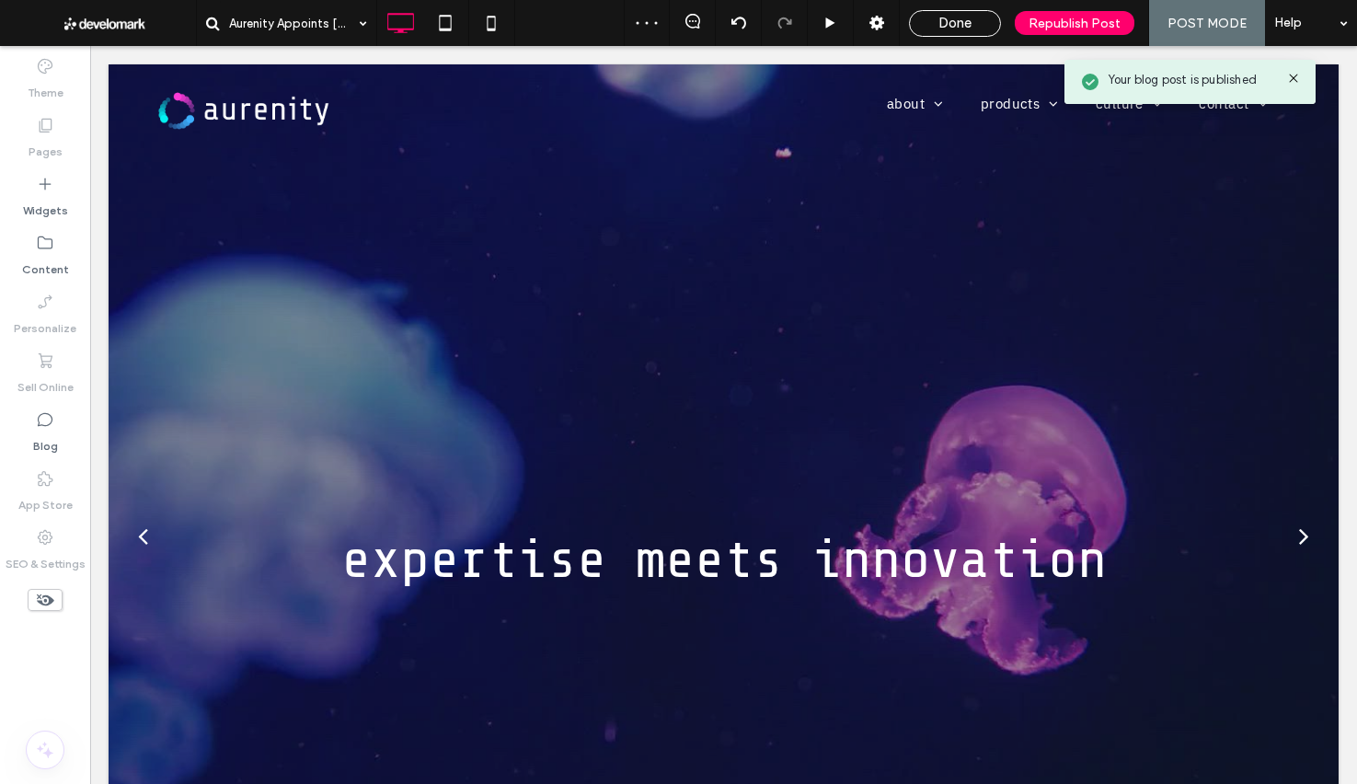
click at [1295, 78] on icon at bounding box center [1293, 78] width 15 height 15
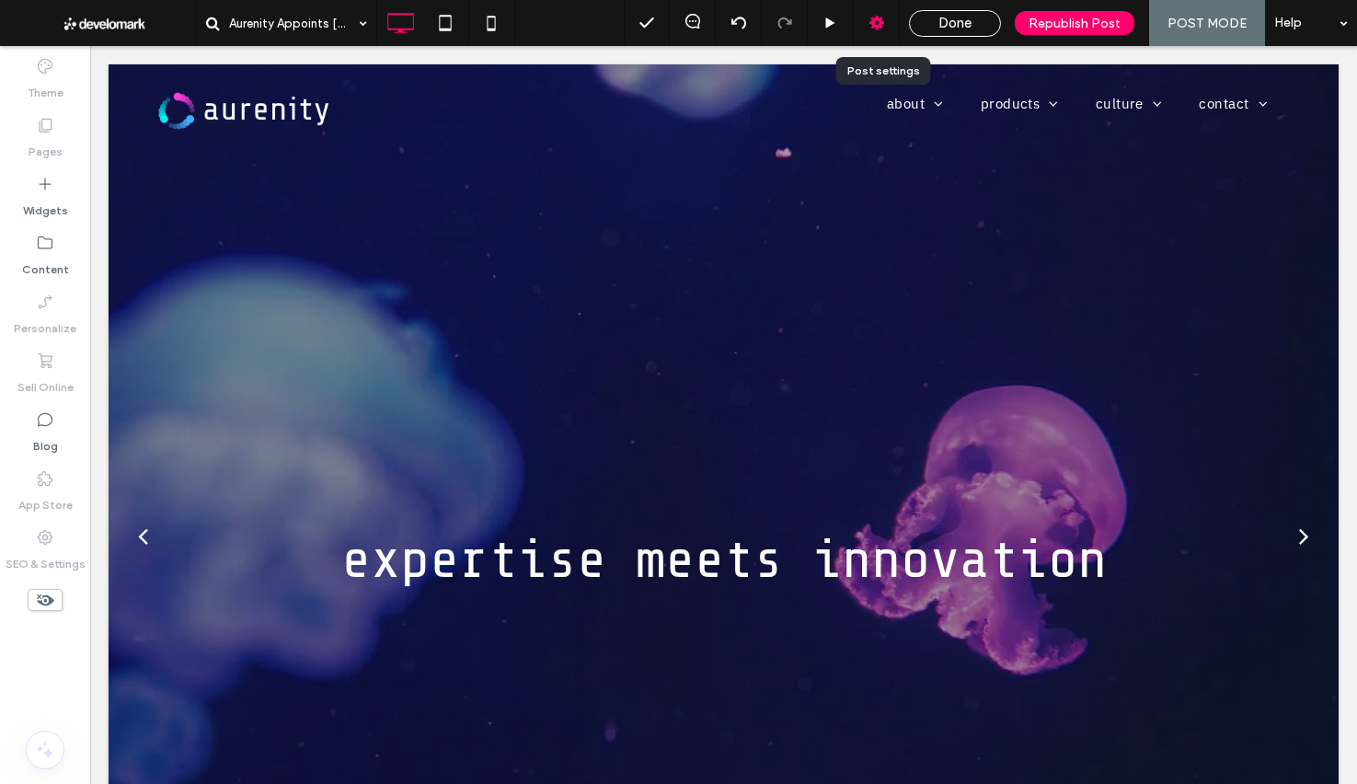
drag, startPoint x: 876, startPoint y: 18, endPoint x: 886, endPoint y: 26, distance: 12.5
click at [876, 19] on use at bounding box center [876, 23] width 15 height 15
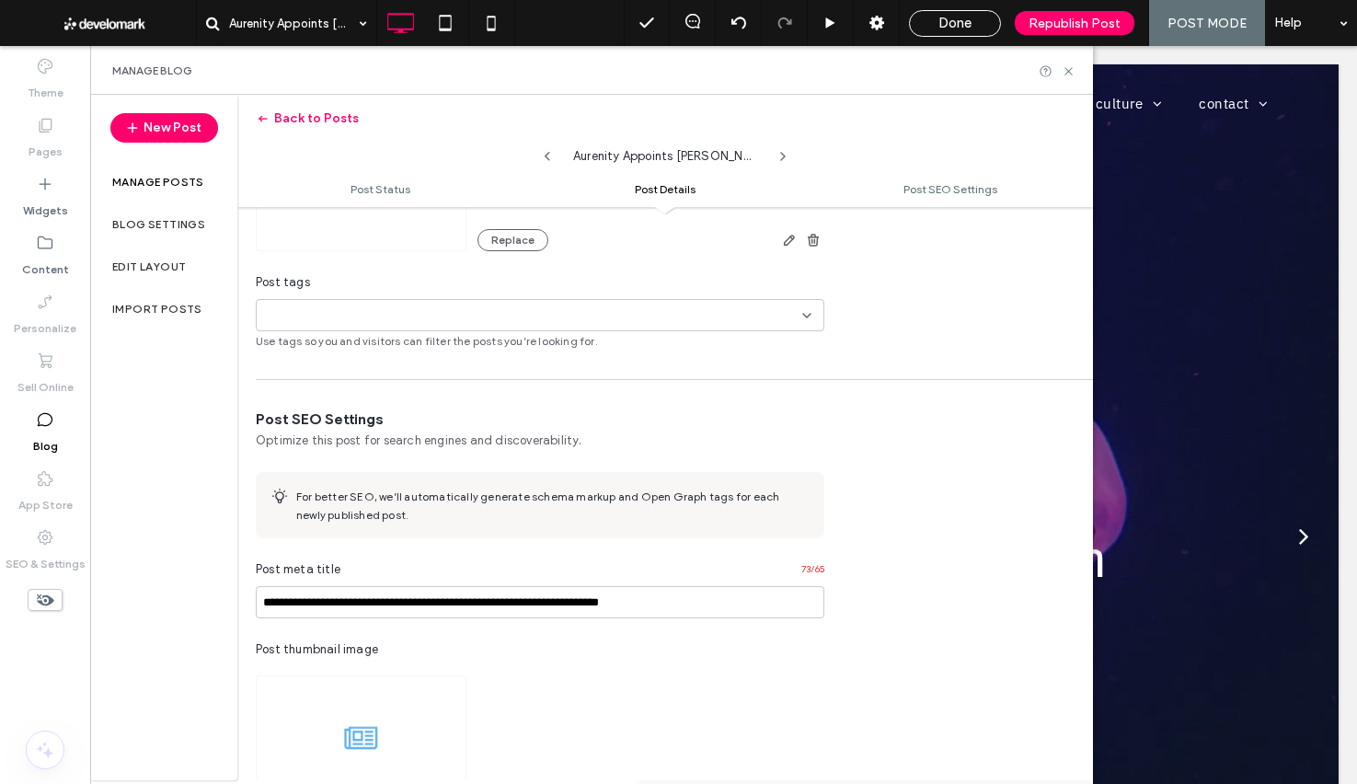
scroll to position [739, 0]
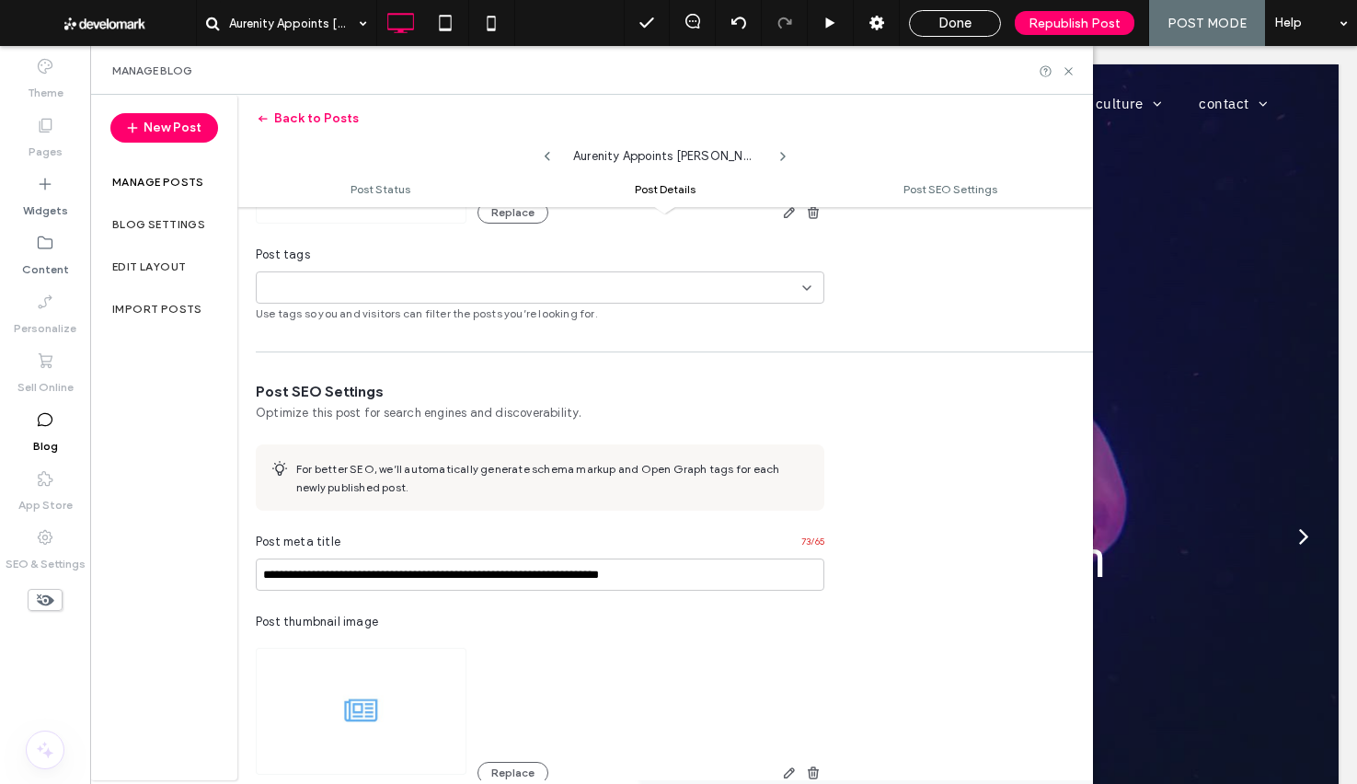
click at [513, 287] on div "+0 +0" at bounding box center [533, 287] width 538 height 30
click at [502, 317] on div "News" at bounding box center [546, 320] width 524 height 32
drag, startPoint x: 812, startPoint y: 288, endPoint x: 823, endPoint y: 294, distance: 12.3
click at [812, 288] on icon at bounding box center [807, 288] width 15 height 15
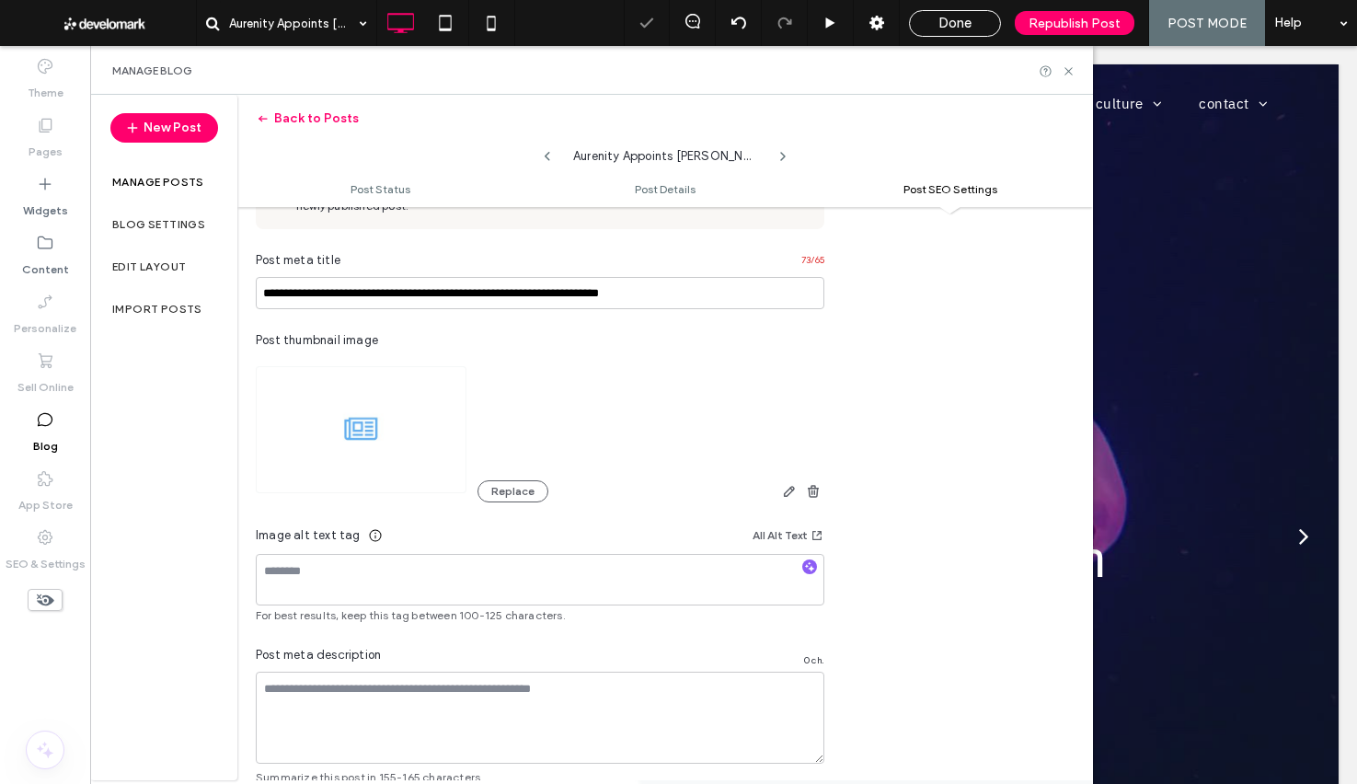
scroll to position [1141, 0]
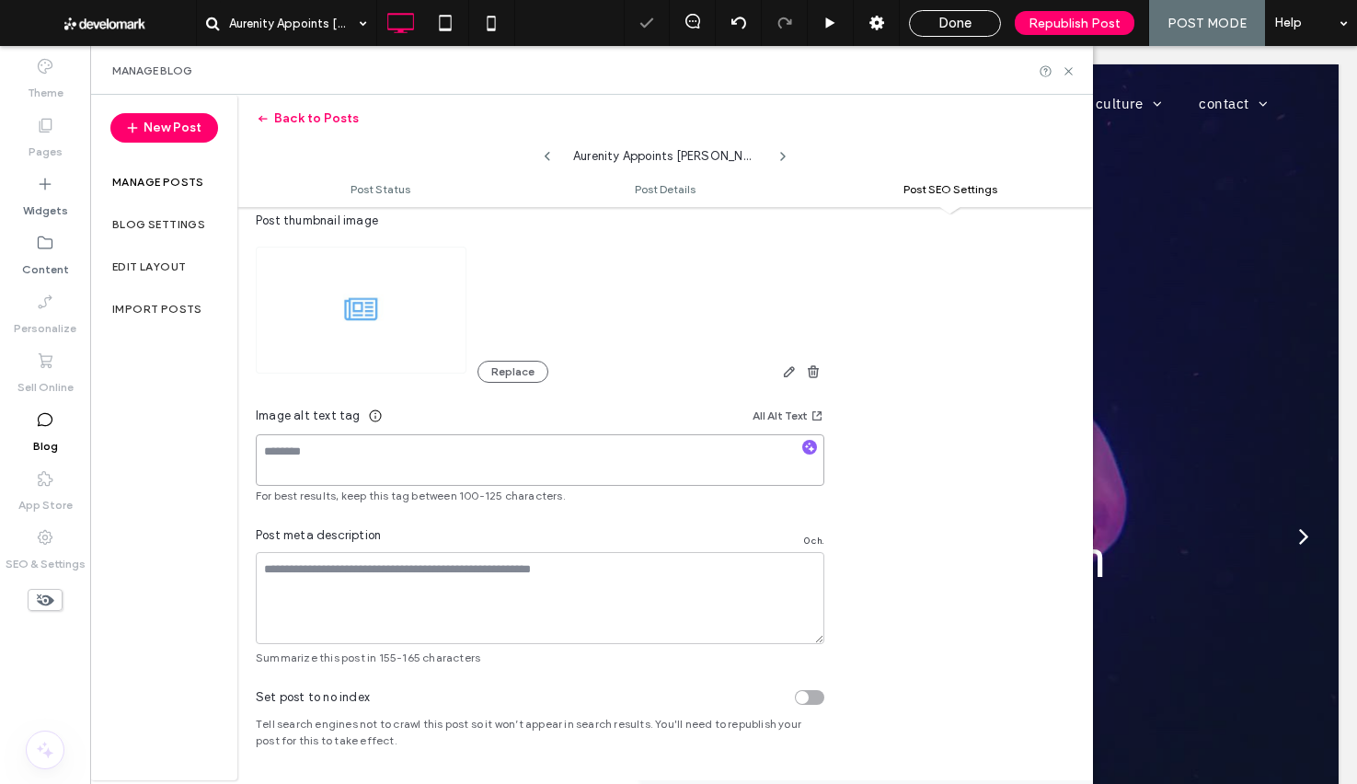
click at [657, 476] on textarea at bounding box center [540, 460] width 569 height 52
click at [613, 615] on textarea at bounding box center [540, 598] width 569 height 92
click at [344, 605] on textarea at bounding box center [540, 598] width 569 height 92
paste textarea "**********"
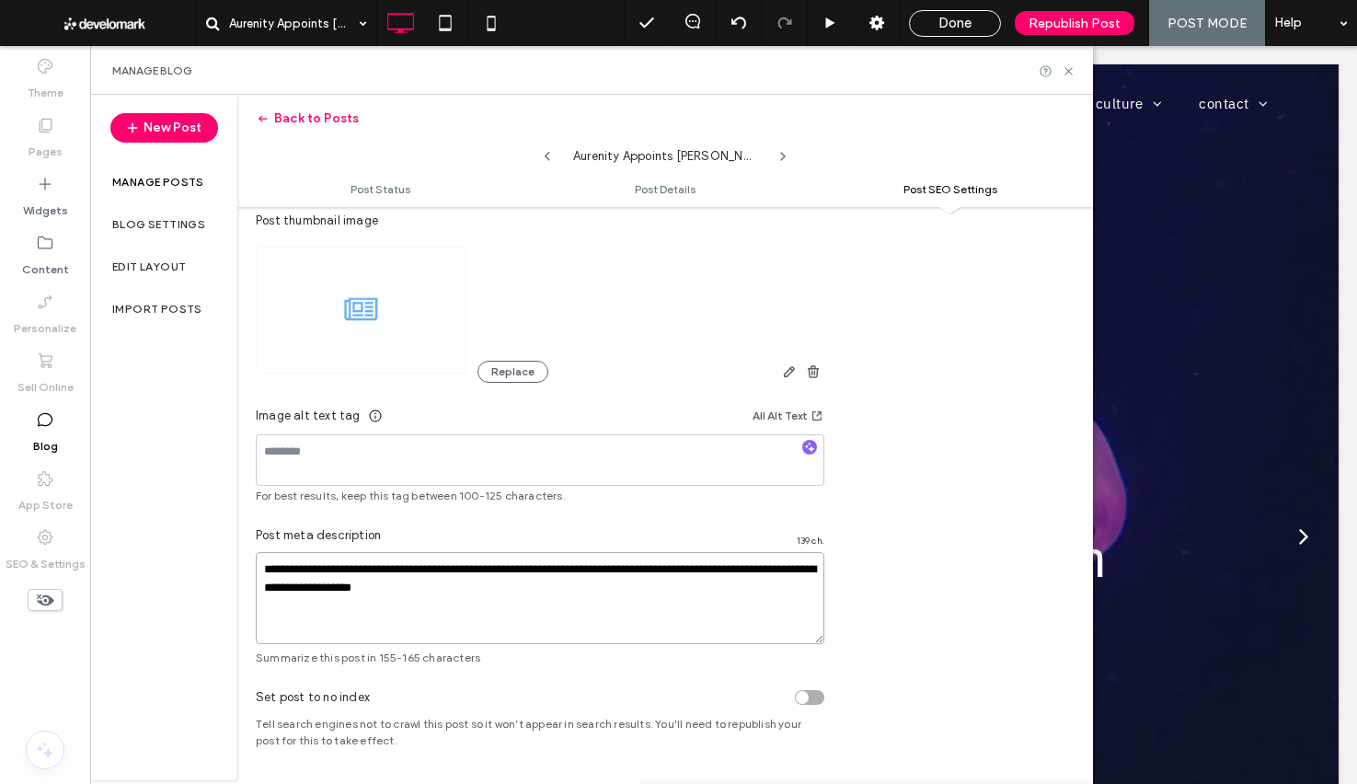
type textarea "**********"
click at [628, 677] on div "Set post to no index Tell search engines not to crawl this post so it won’t app…" at bounding box center [539, 707] width 605 height 83
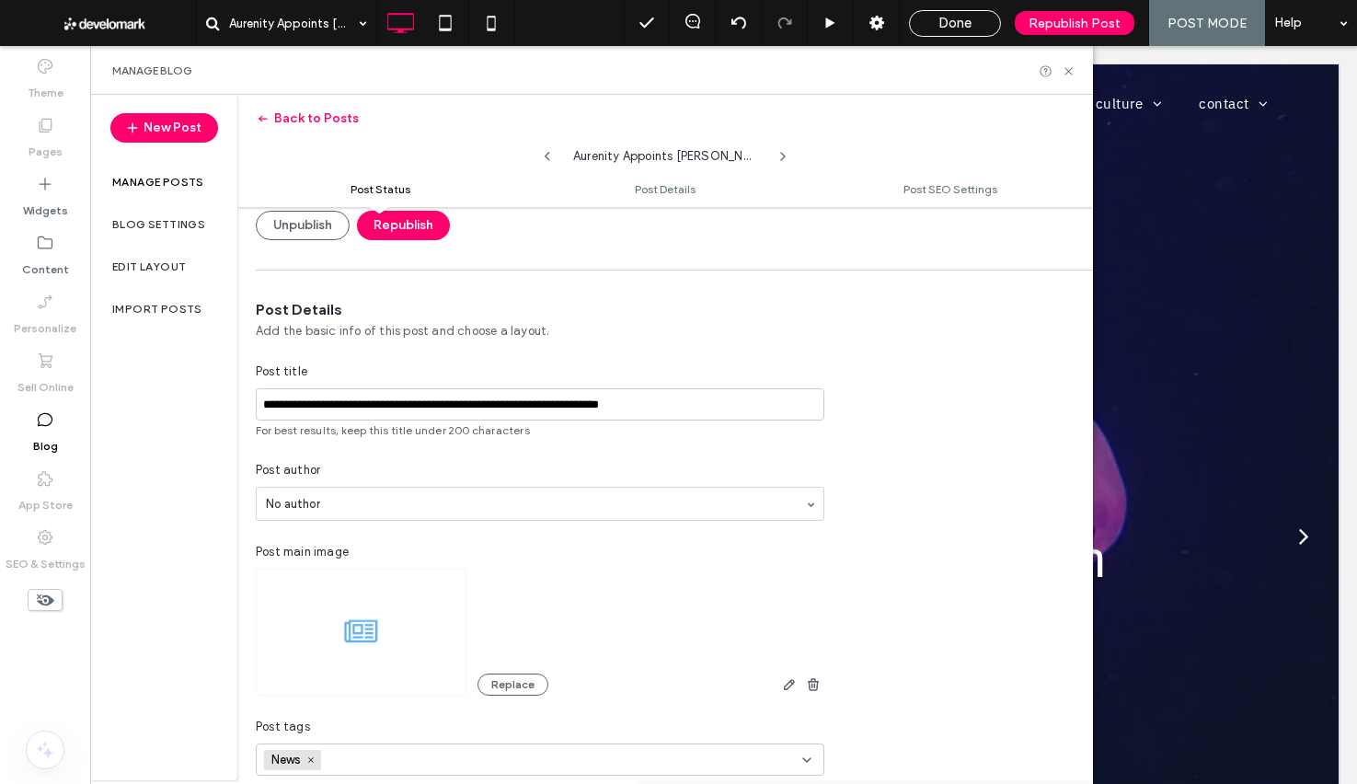
scroll to position [0, 0]
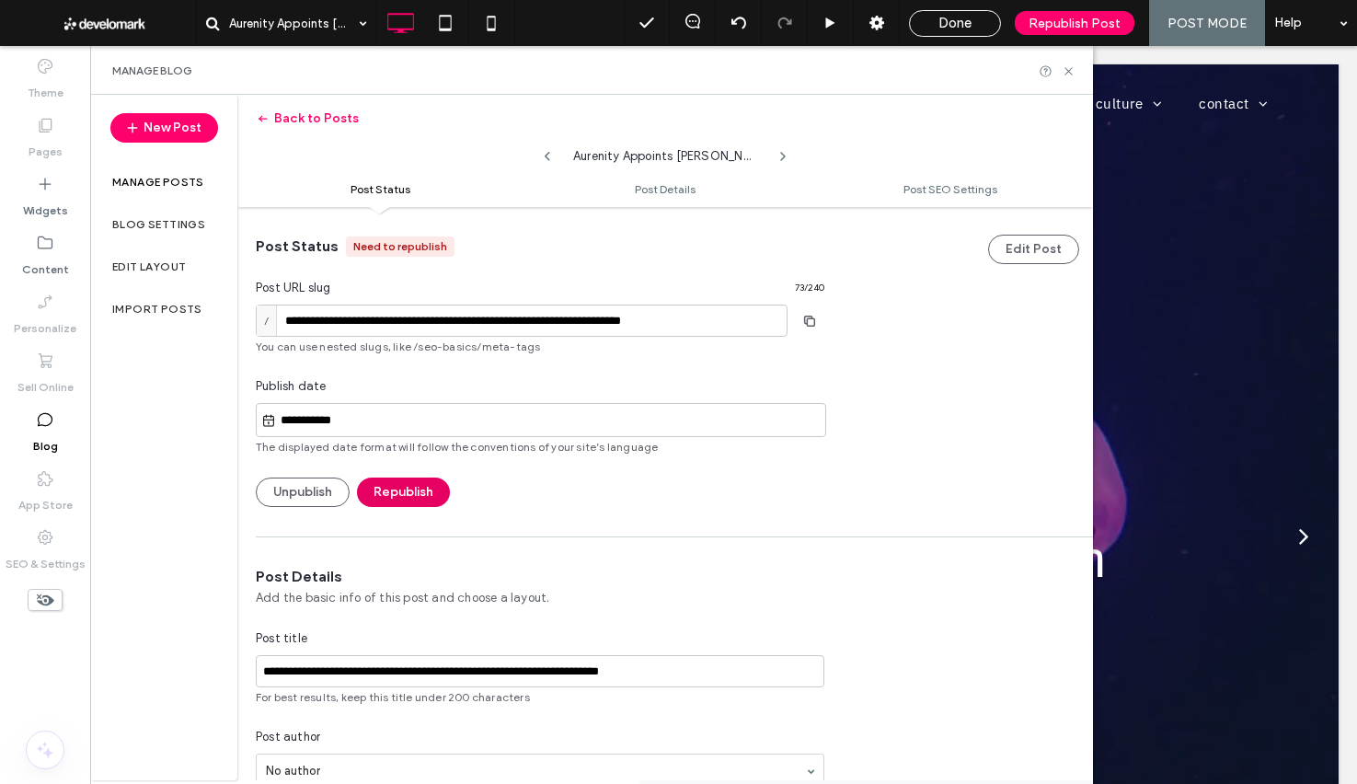
click at [406, 501] on button "Republish" at bounding box center [403, 492] width 93 height 29
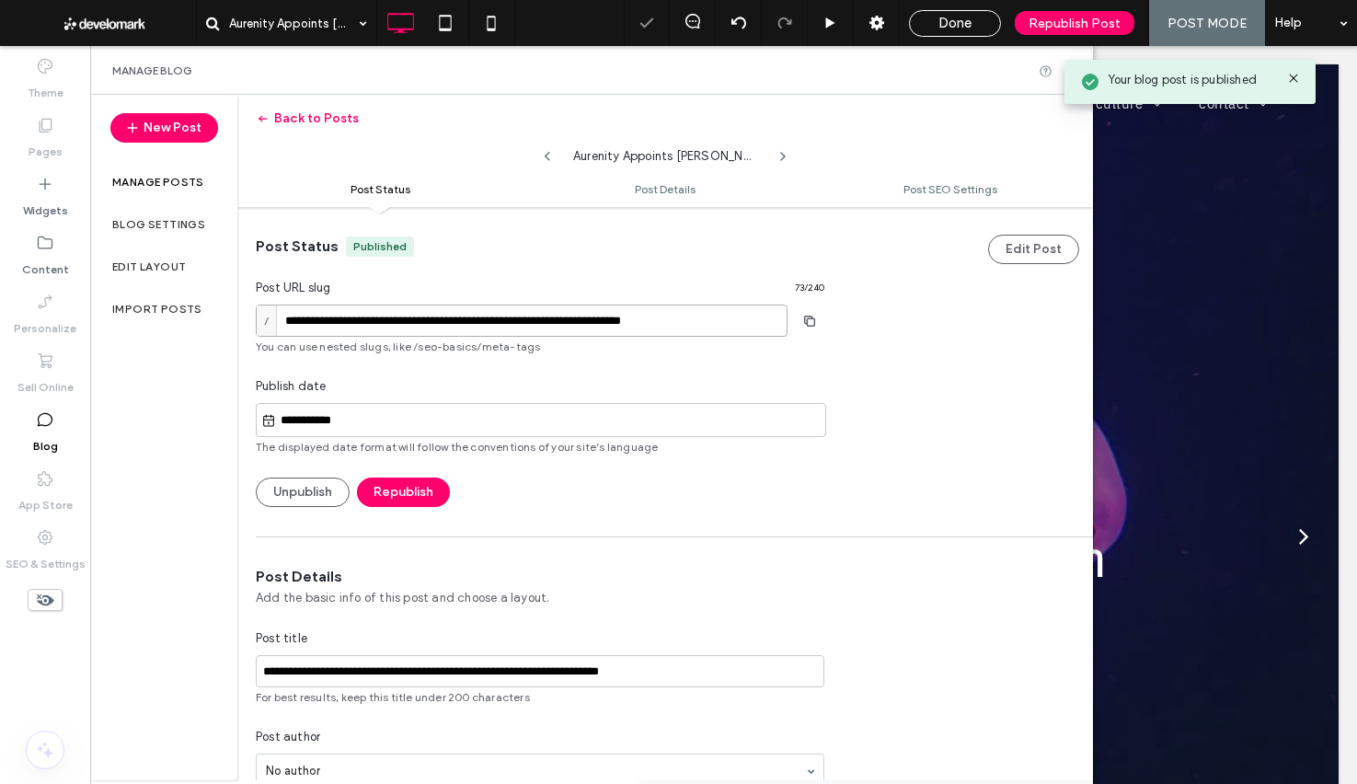
click at [731, 316] on input "**********" at bounding box center [522, 321] width 532 height 32
click at [1064, 70] on icon at bounding box center [1069, 71] width 14 height 14
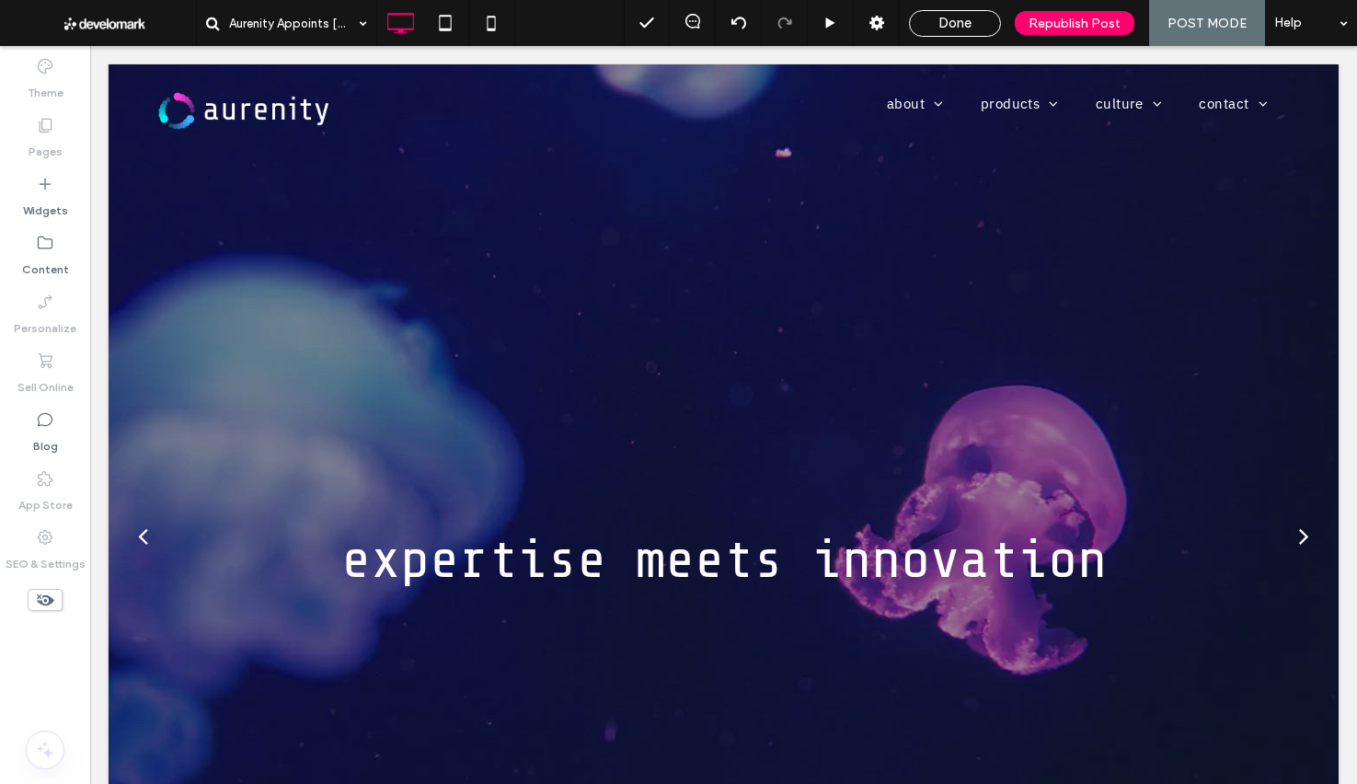
click at [923, 30] on div "Done" at bounding box center [955, 23] width 90 height 17
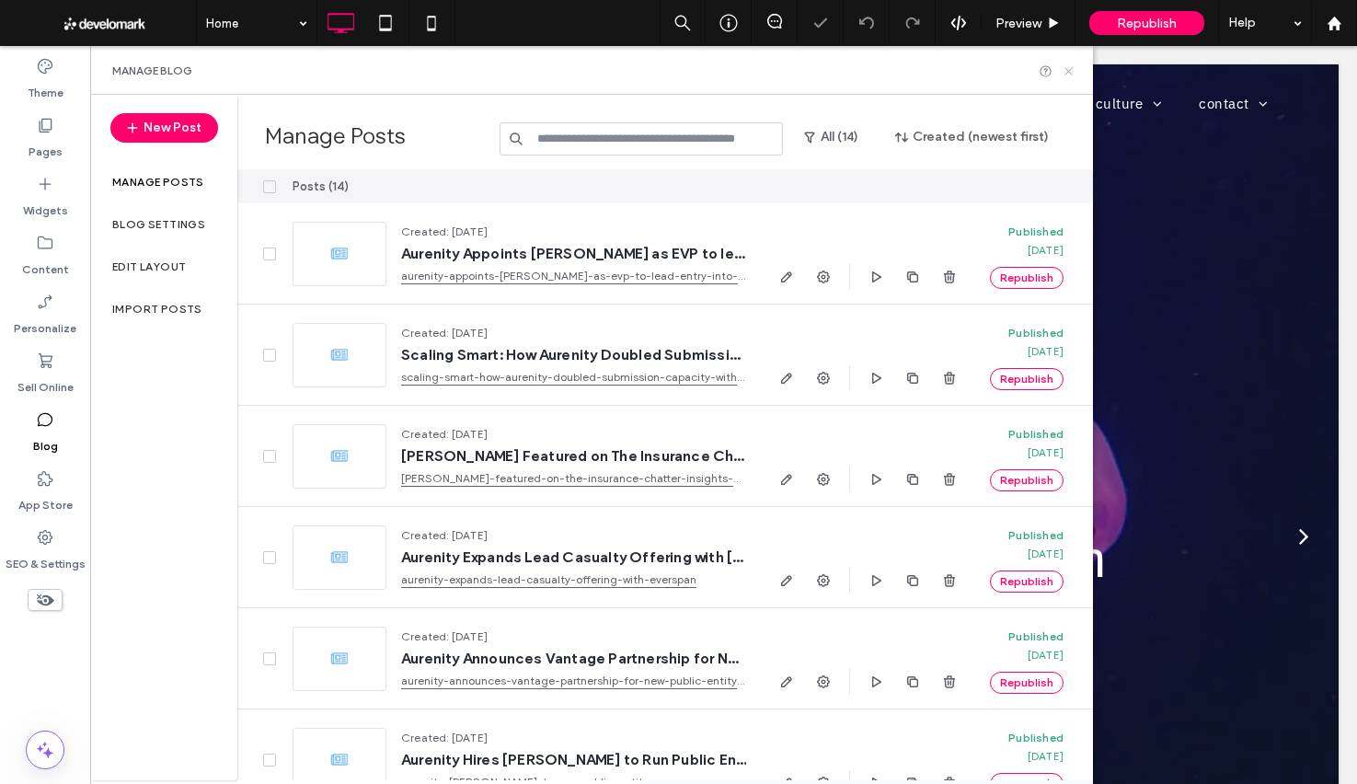
click at [1068, 72] on icon at bounding box center [1069, 71] width 14 height 14
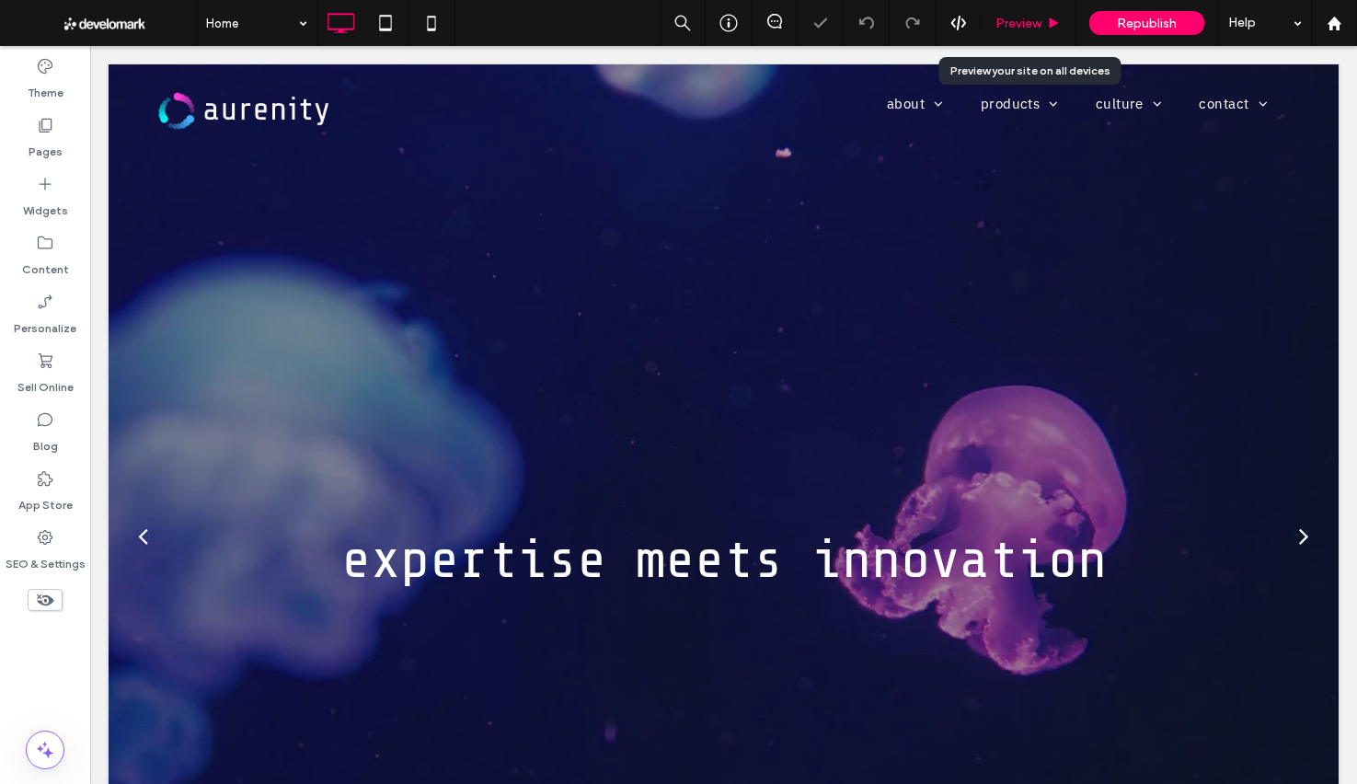
click at [1044, 30] on div "Preview" at bounding box center [1028, 24] width 93 height 16
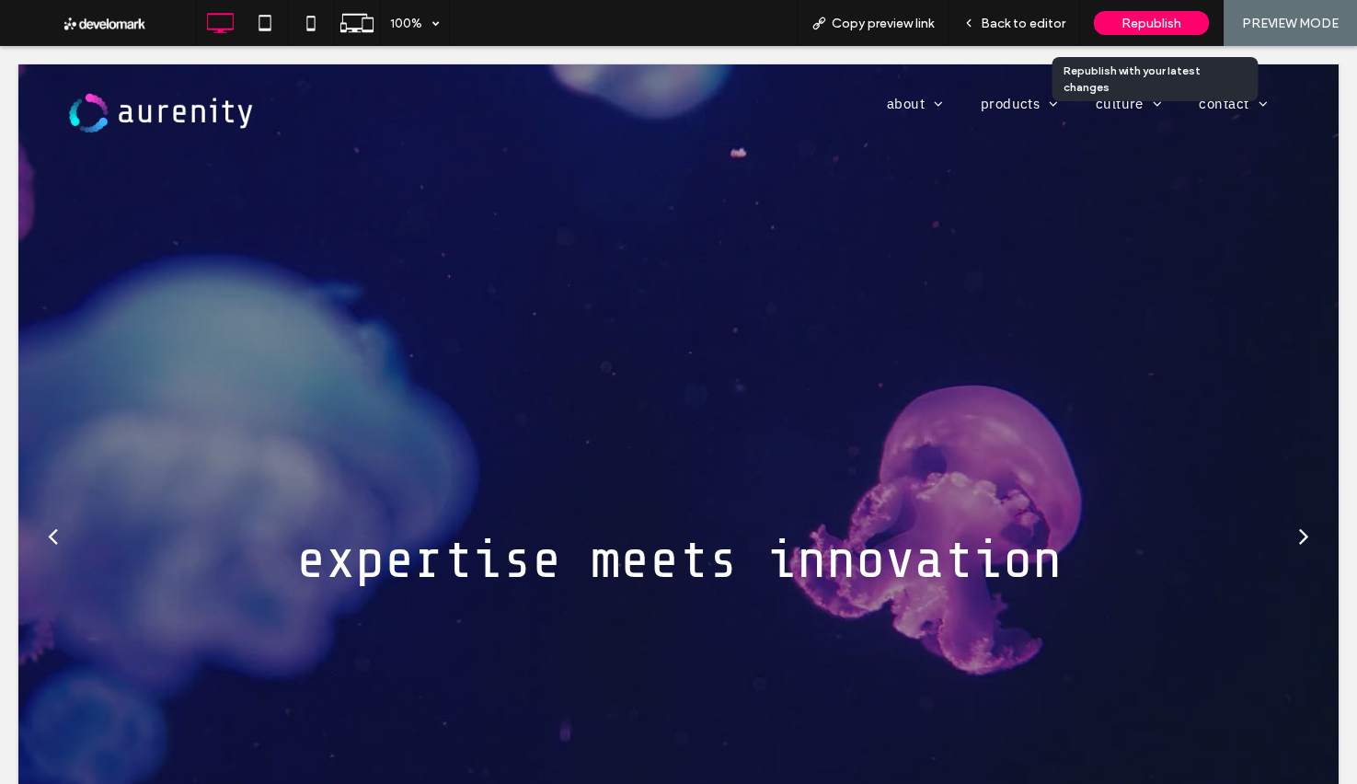
click at [1154, 18] on span "Republish" at bounding box center [1152, 24] width 60 height 16
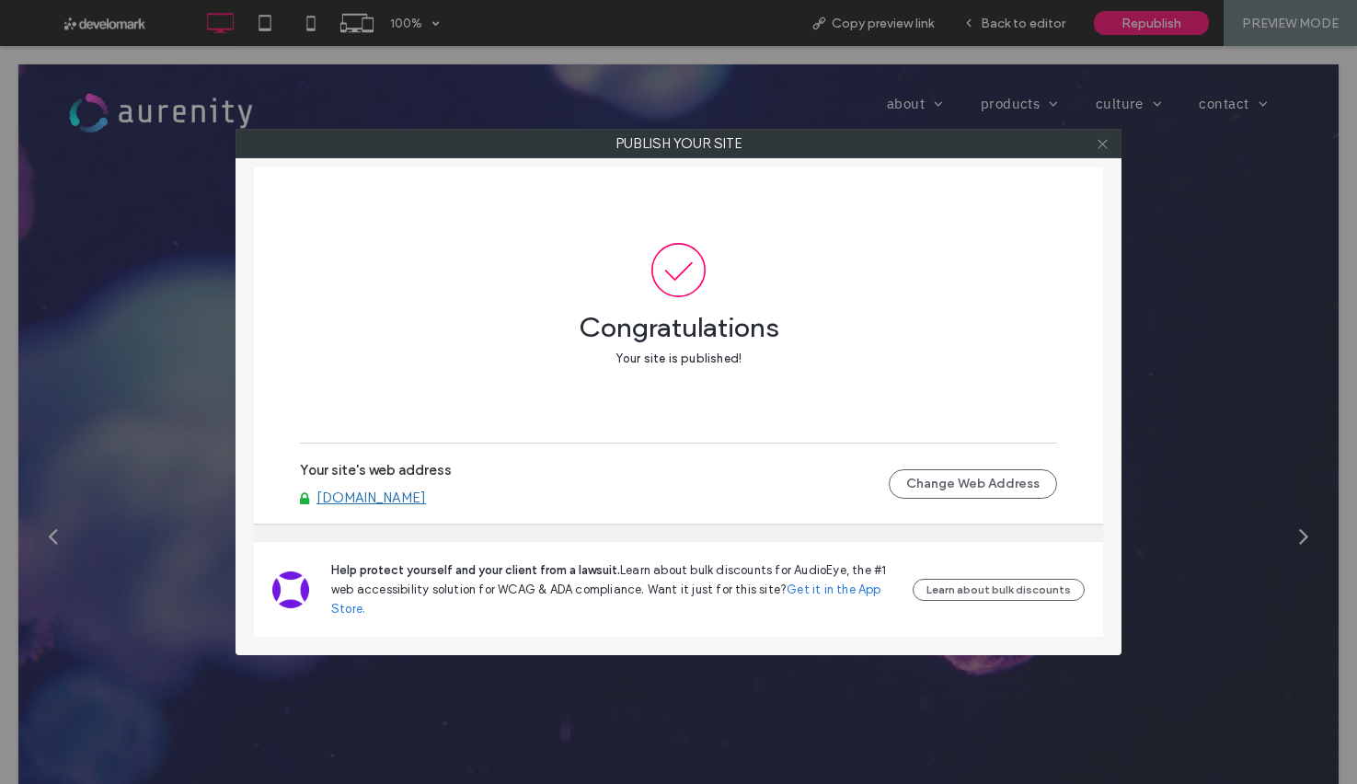
click at [1102, 140] on icon at bounding box center [1103, 144] width 14 height 14
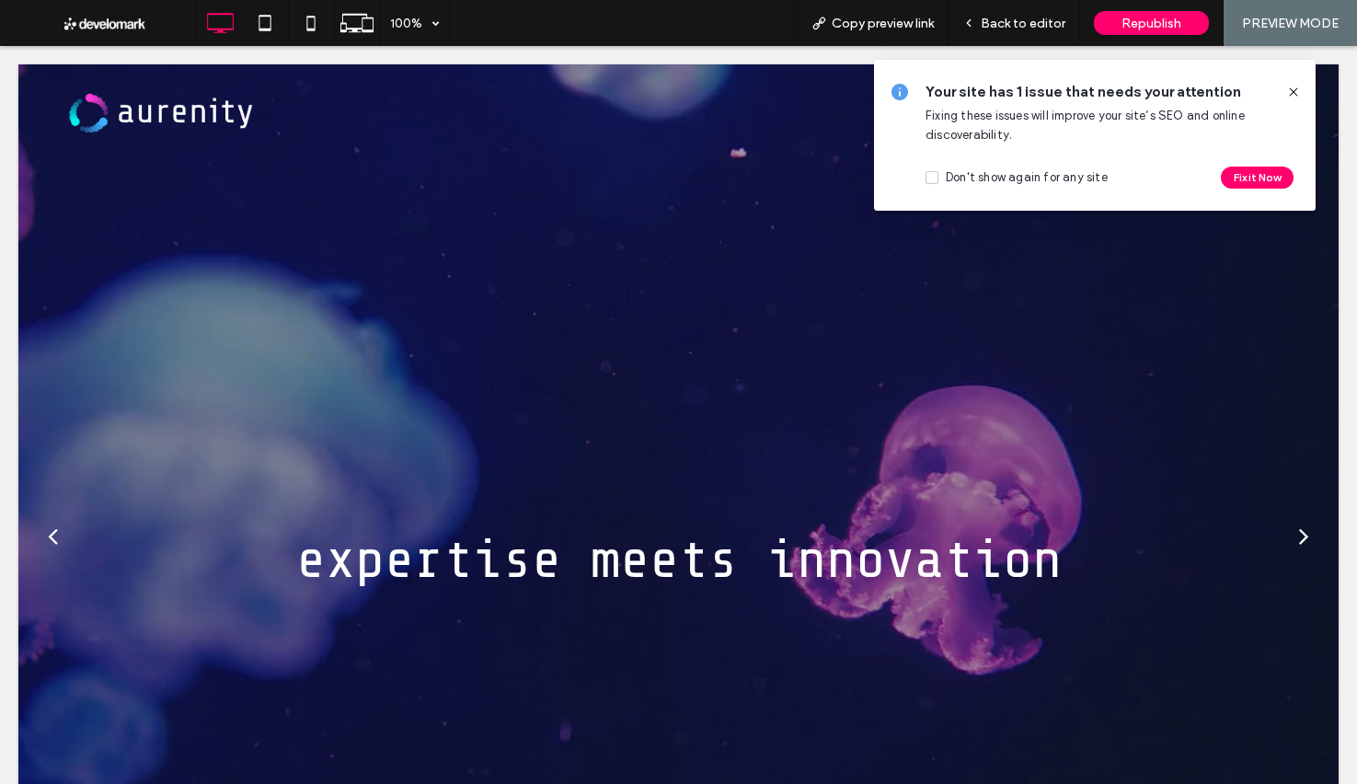
click at [1291, 86] on icon at bounding box center [1293, 92] width 15 height 15
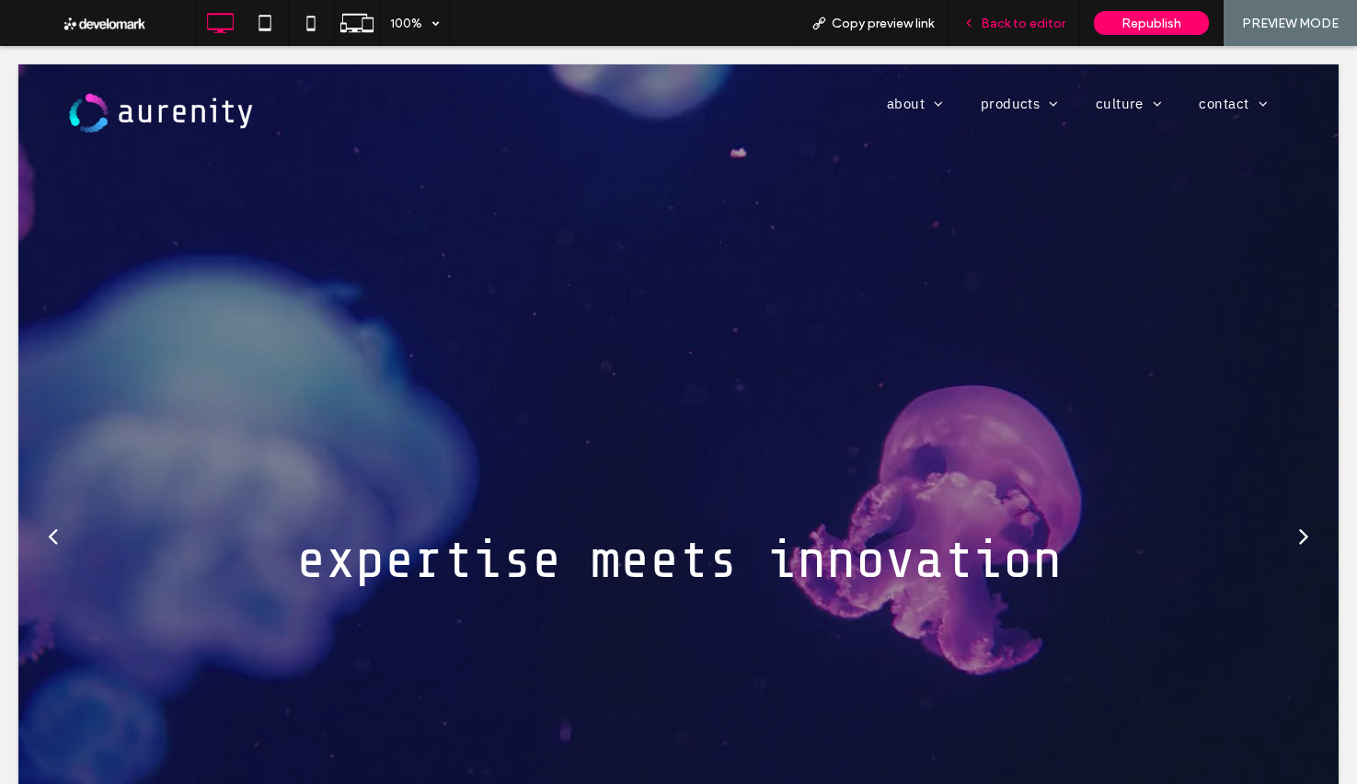
click at [1061, 24] on span "Back to editor" at bounding box center [1023, 24] width 85 height 16
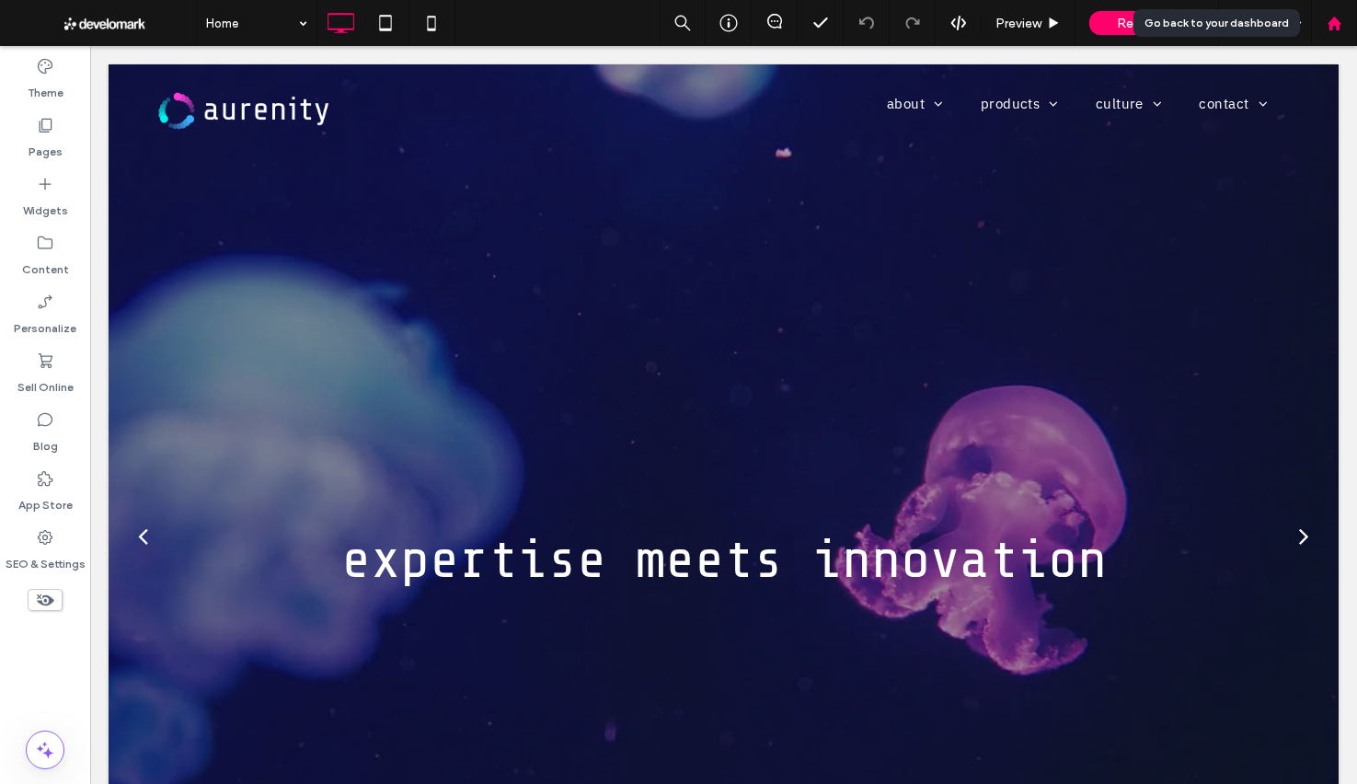
click at [1351, 33] on div at bounding box center [1334, 23] width 46 height 46
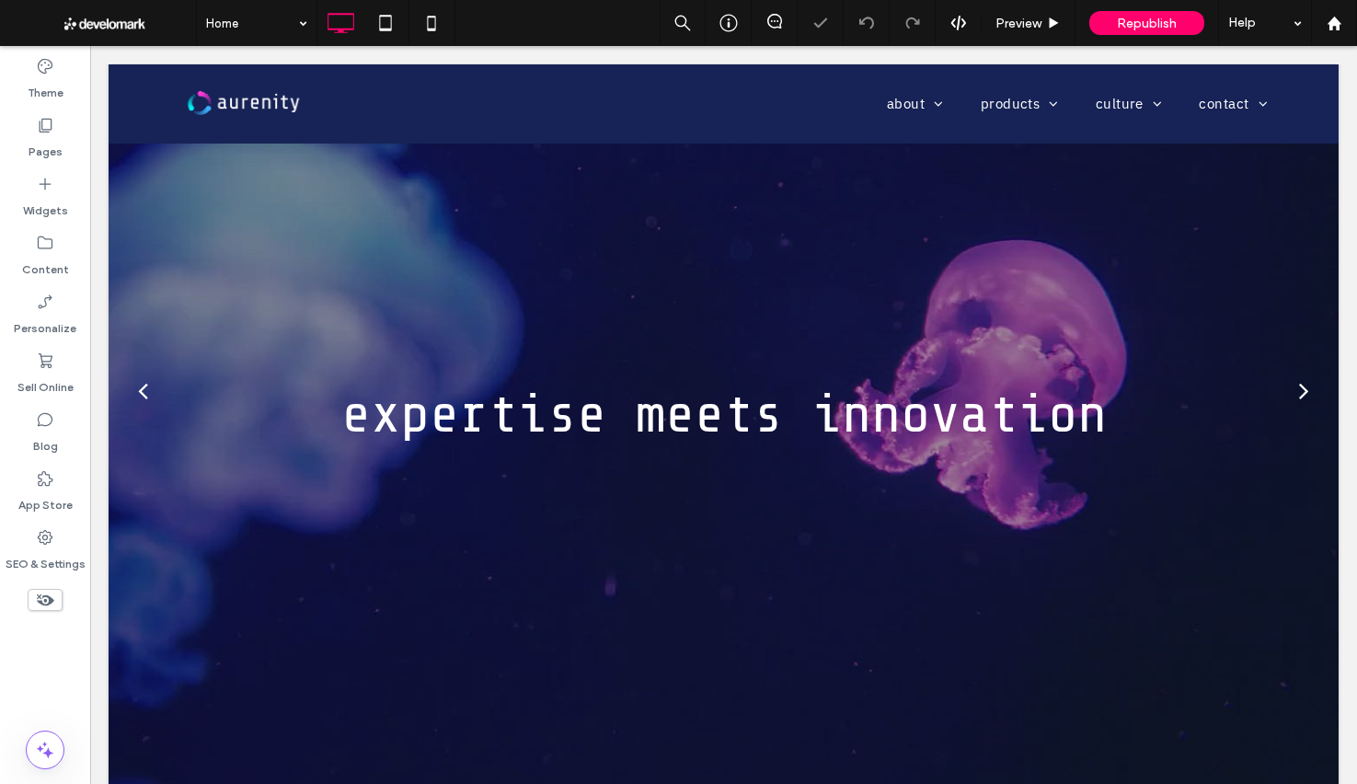
scroll to position [241, 0]
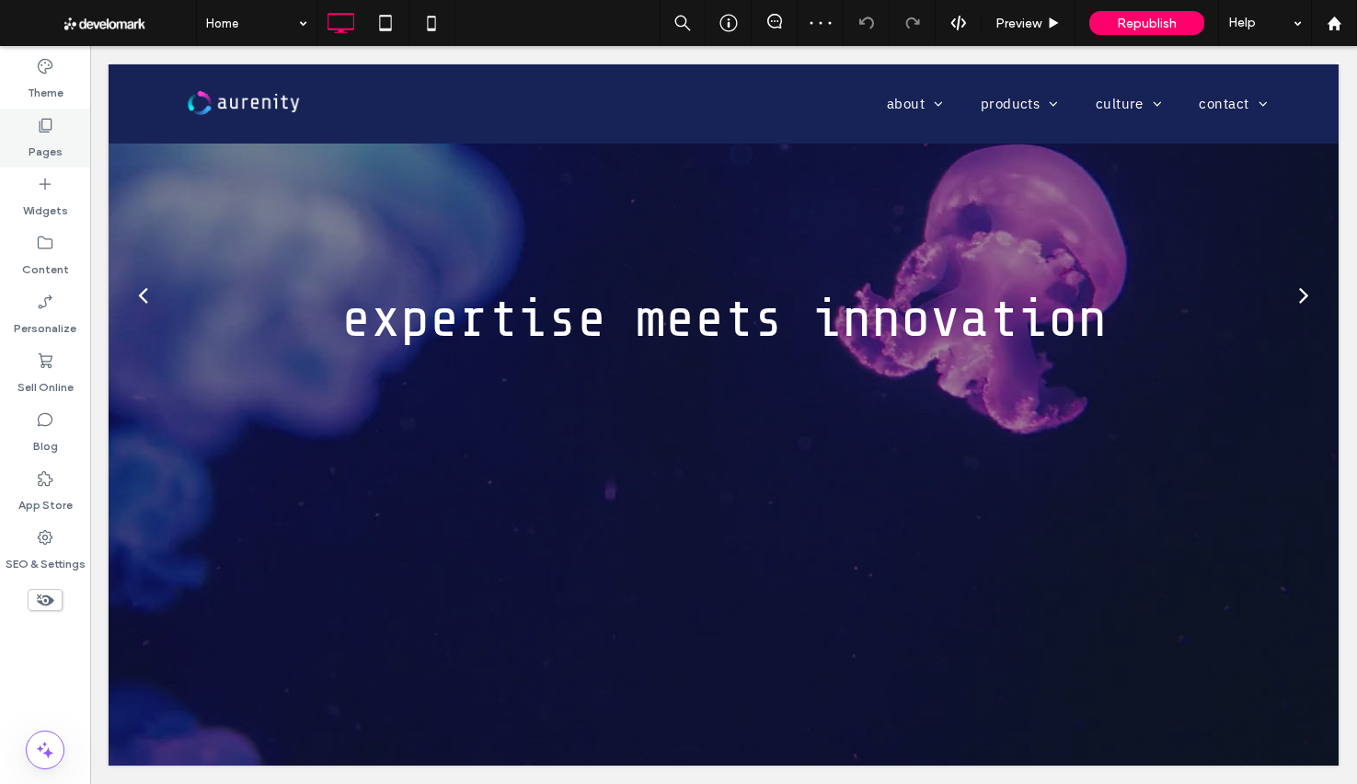
click at [63, 134] on div "Pages" at bounding box center [45, 138] width 90 height 59
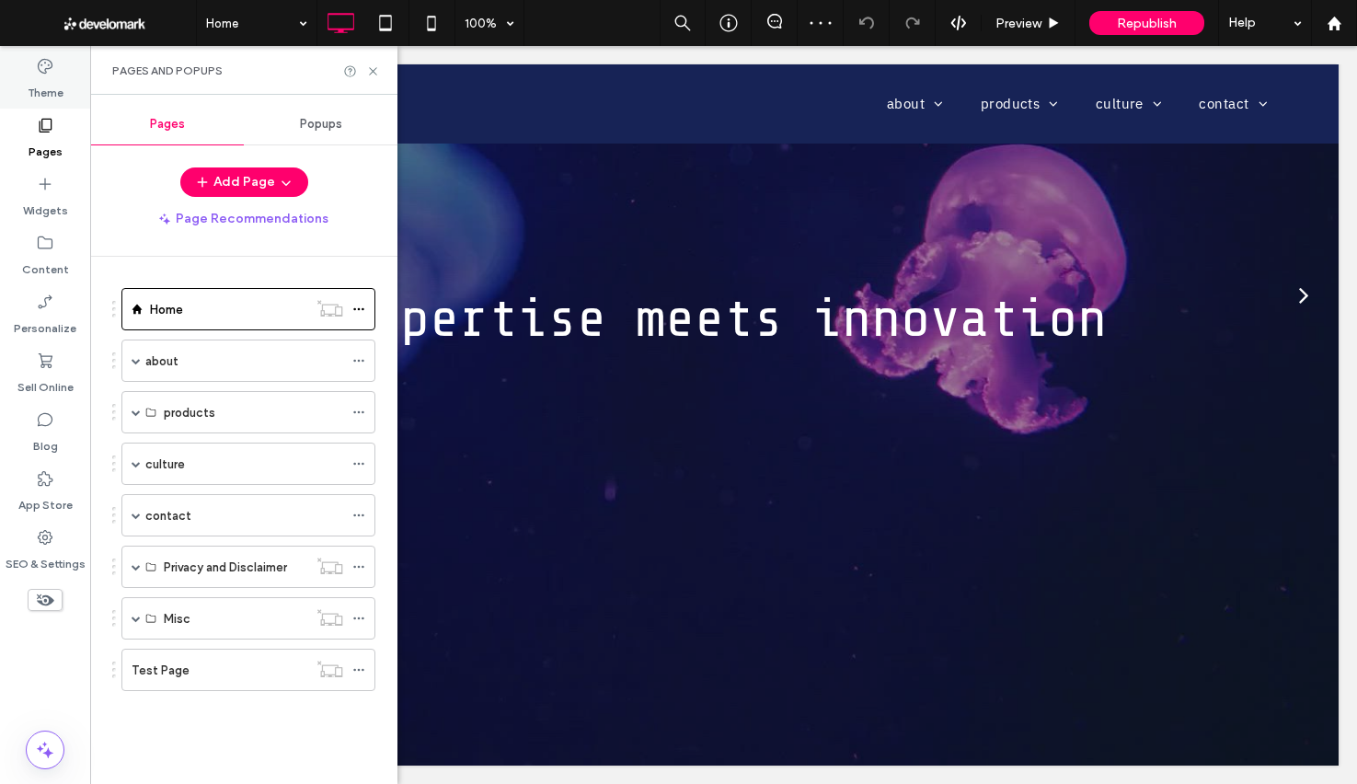
click at [55, 95] on label "Theme" at bounding box center [46, 88] width 36 height 26
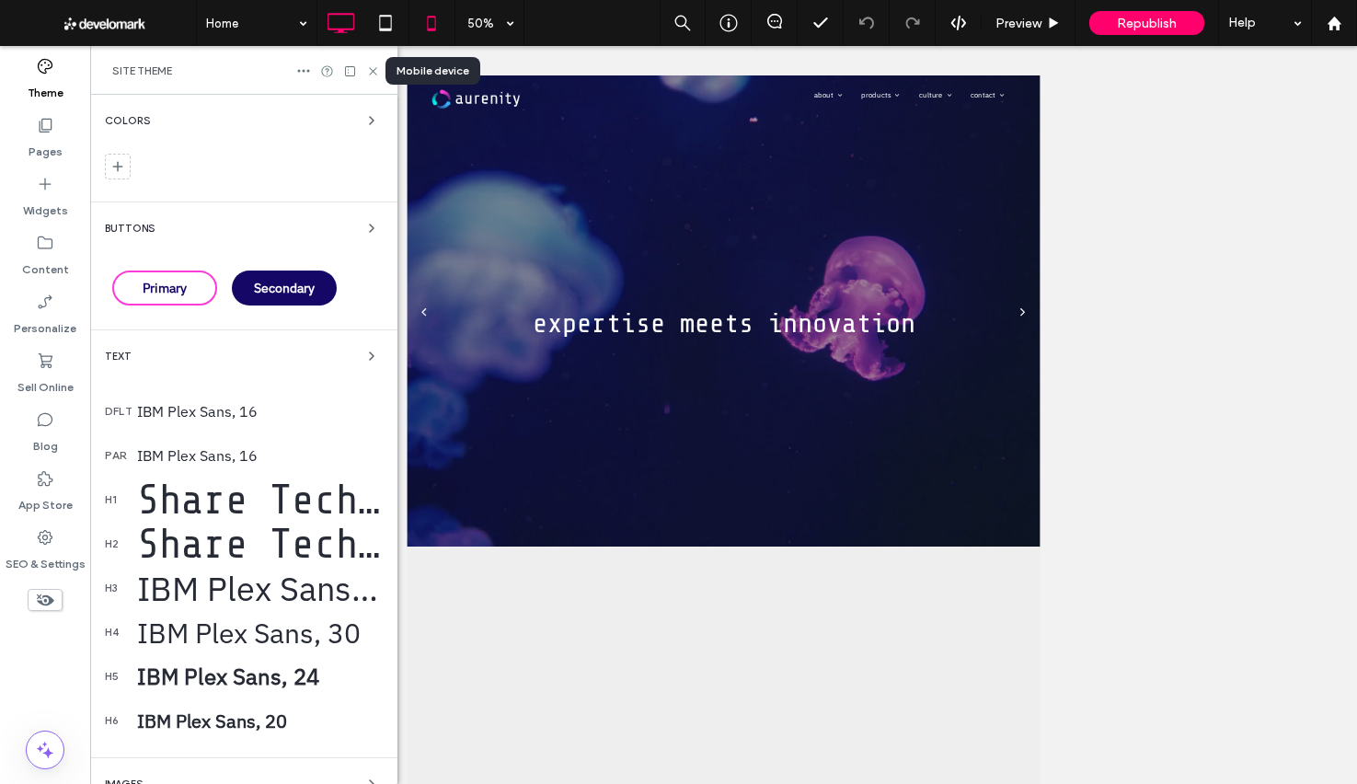
click at [444, 16] on icon at bounding box center [431, 23] width 37 height 37
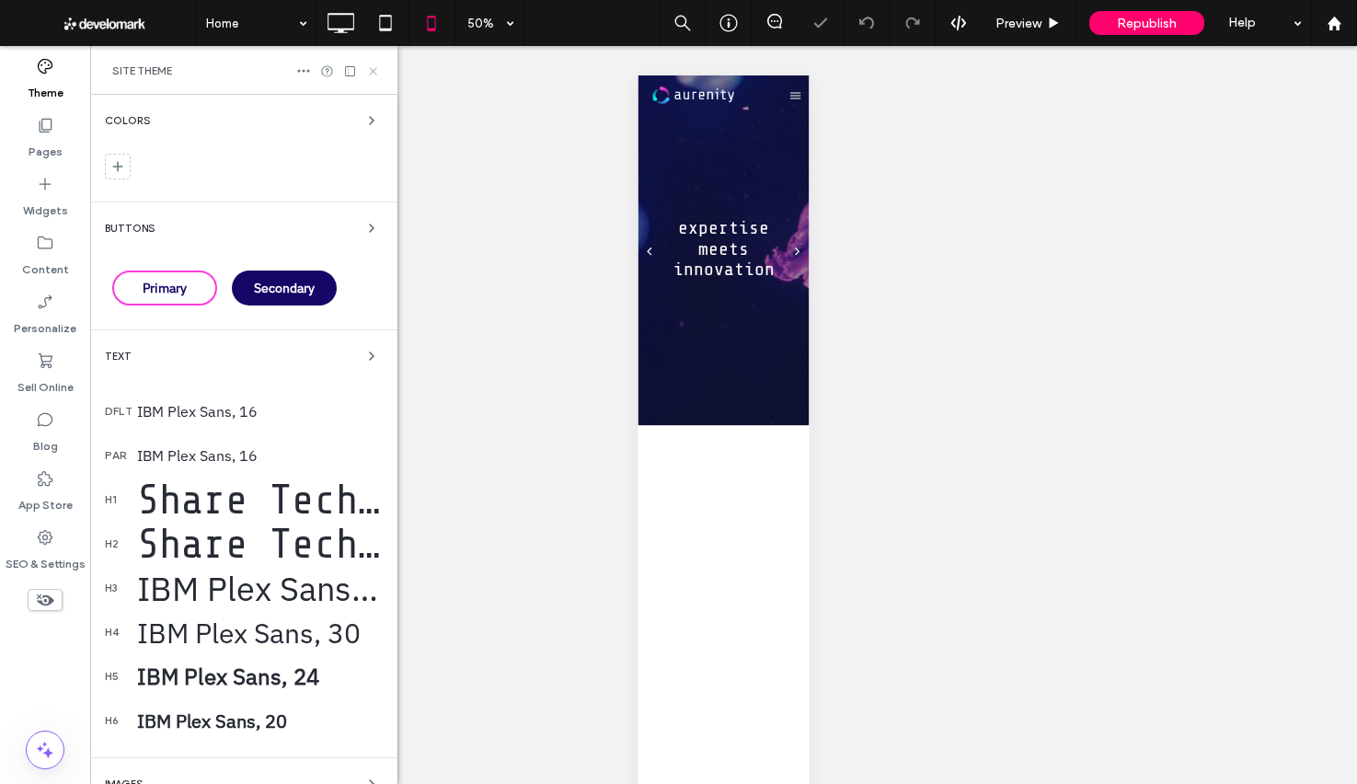
click at [372, 70] on use at bounding box center [372, 70] width 7 height 7
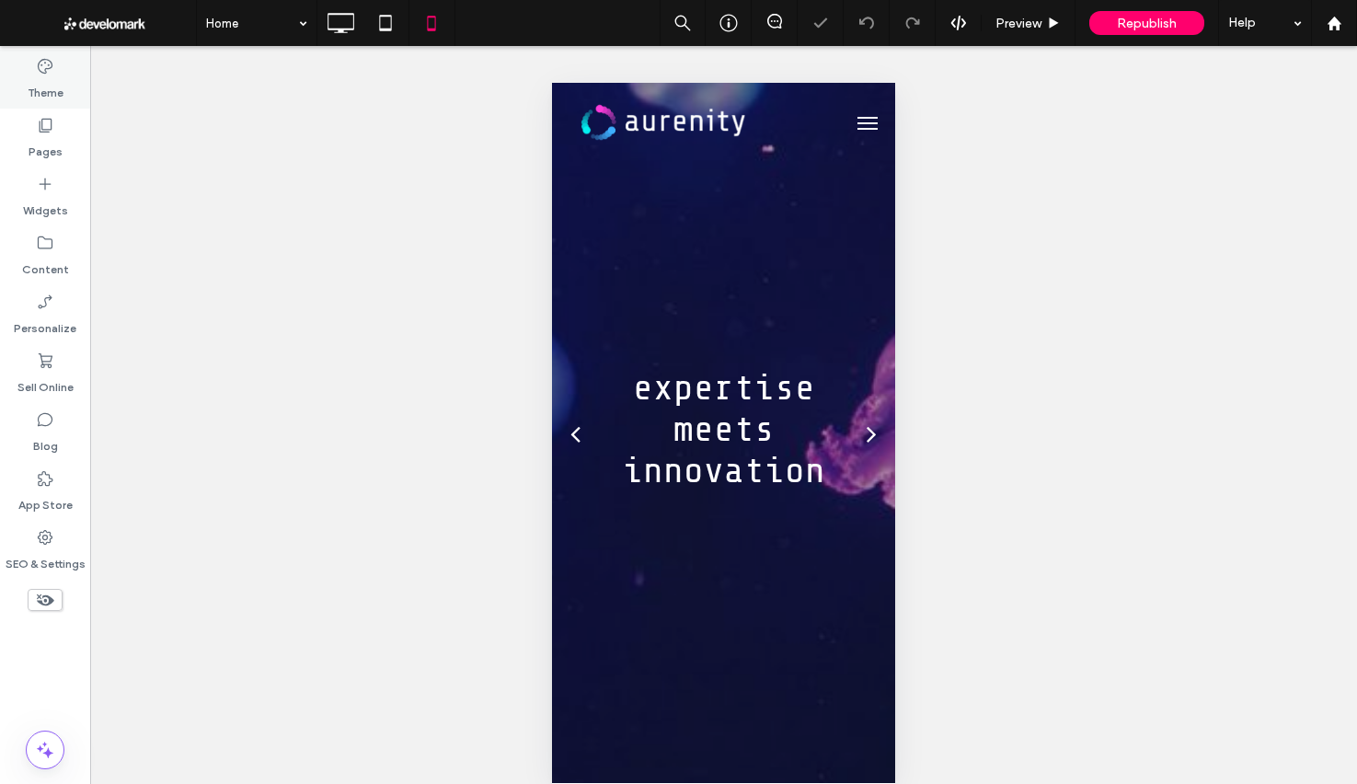
click at [36, 81] on label "Theme" at bounding box center [46, 88] width 36 height 26
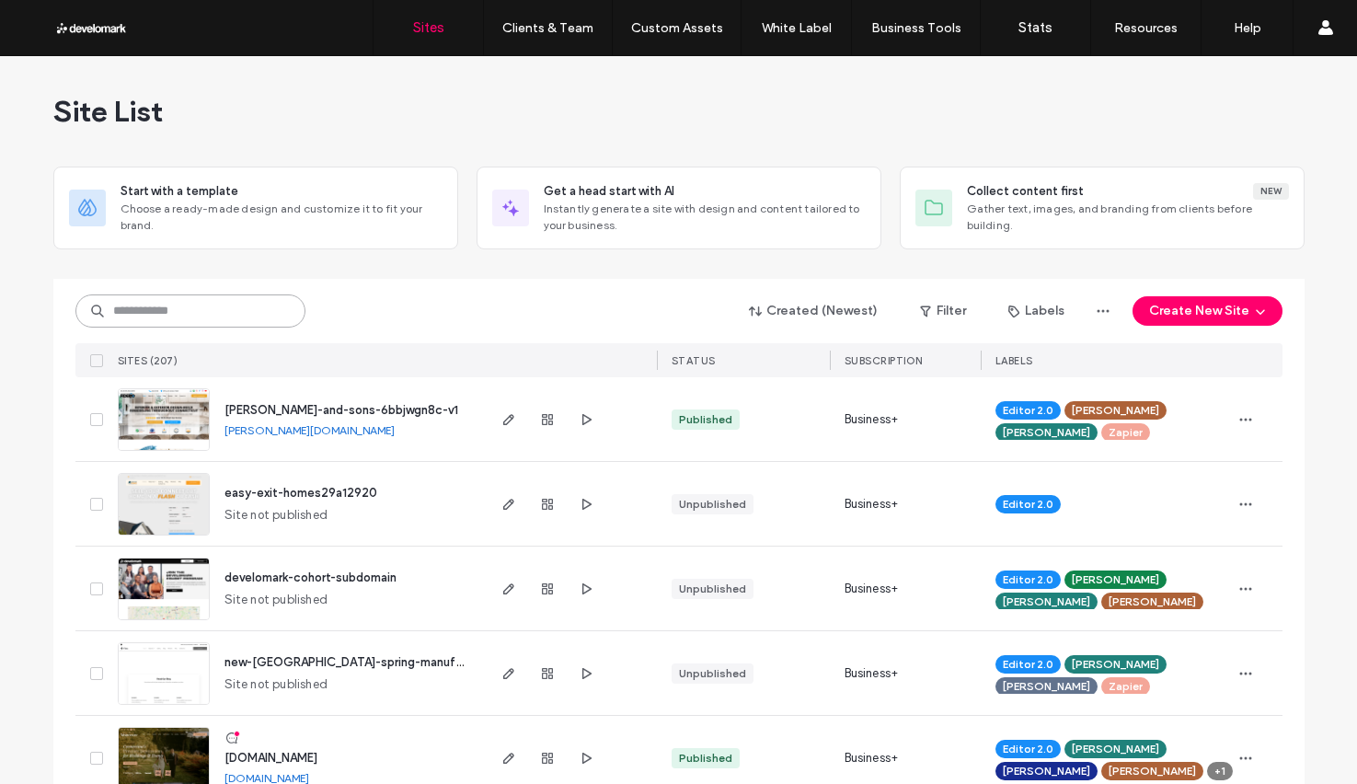
click at [221, 318] on input at bounding box center [190, 310] width 230 height 33
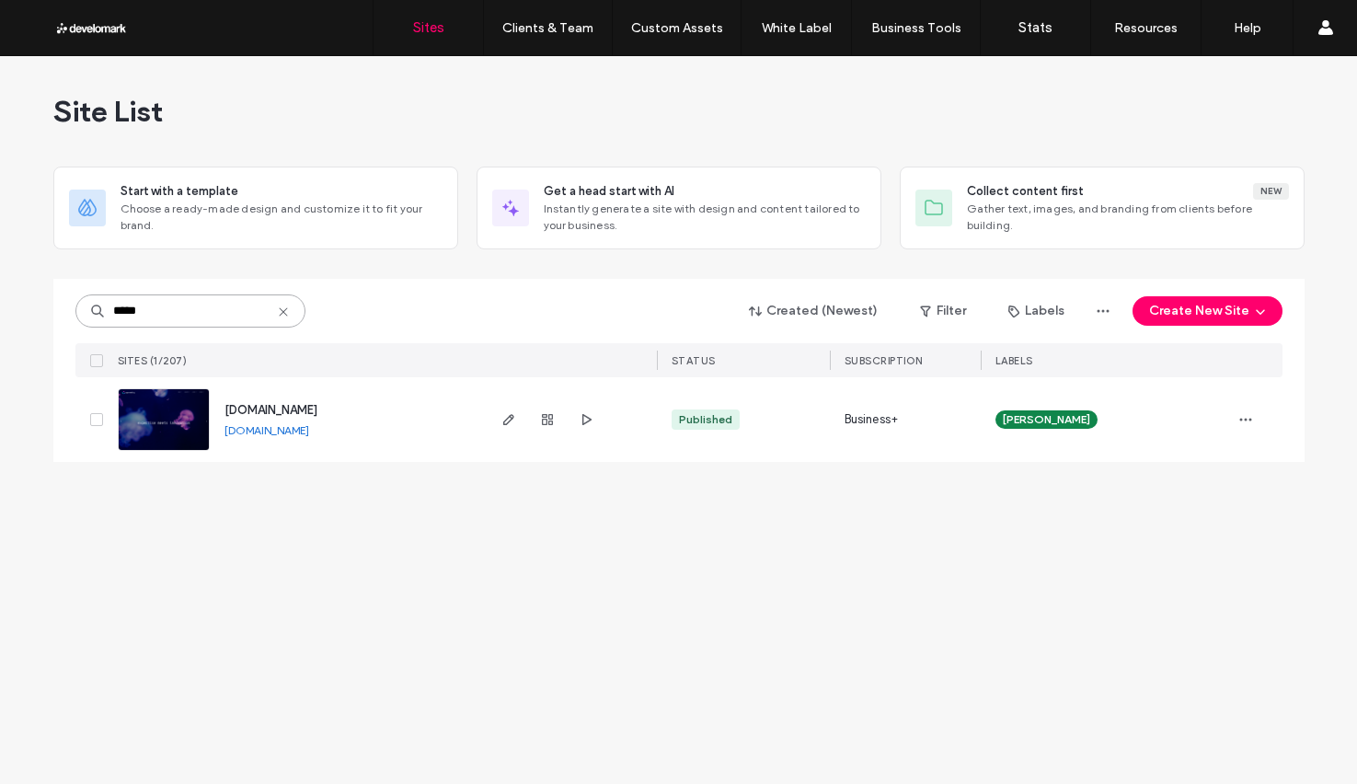
type input "*****"
click at [284, 407] on span "[DOMAIN_NAME]" at bounding box center [271, 410] width 93 height 14
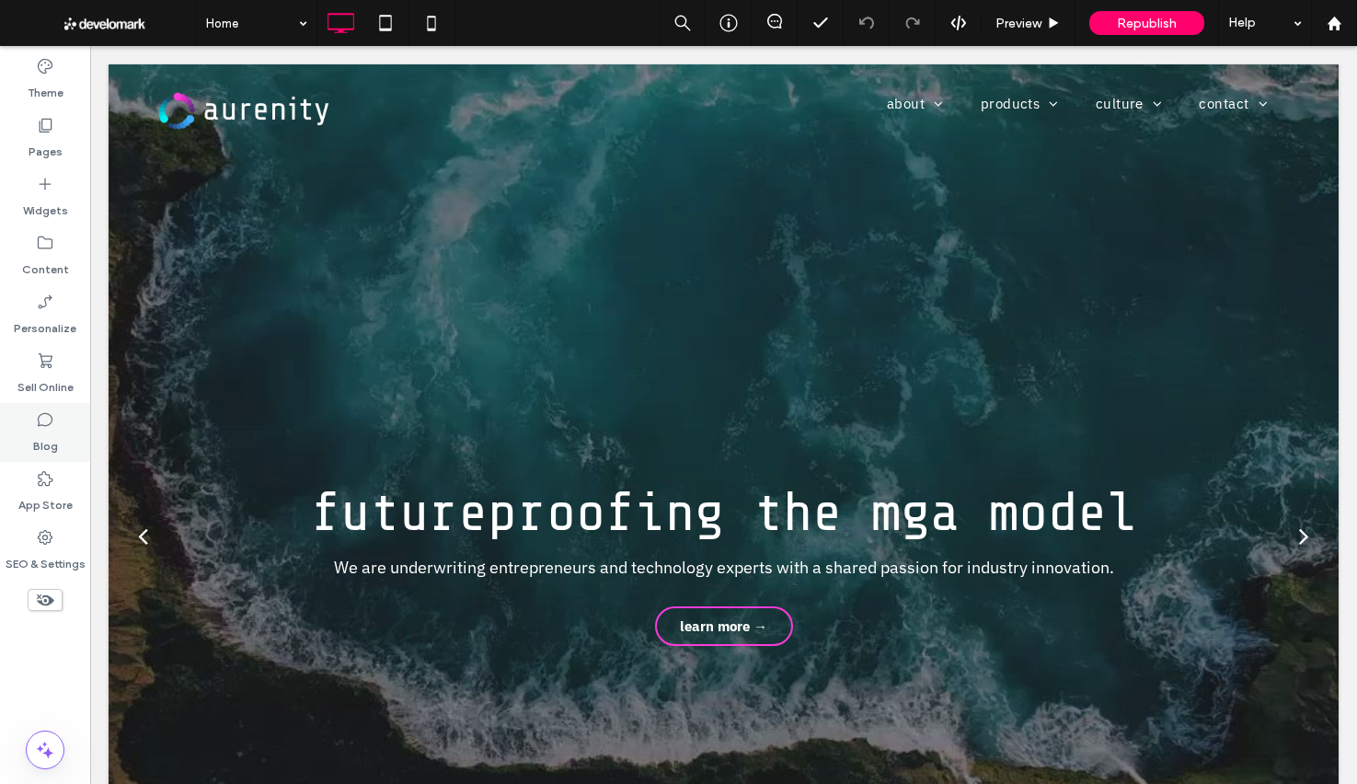
click at [59, 437] on div "Blog" at bounding box center [45, 432] width 90 height 59
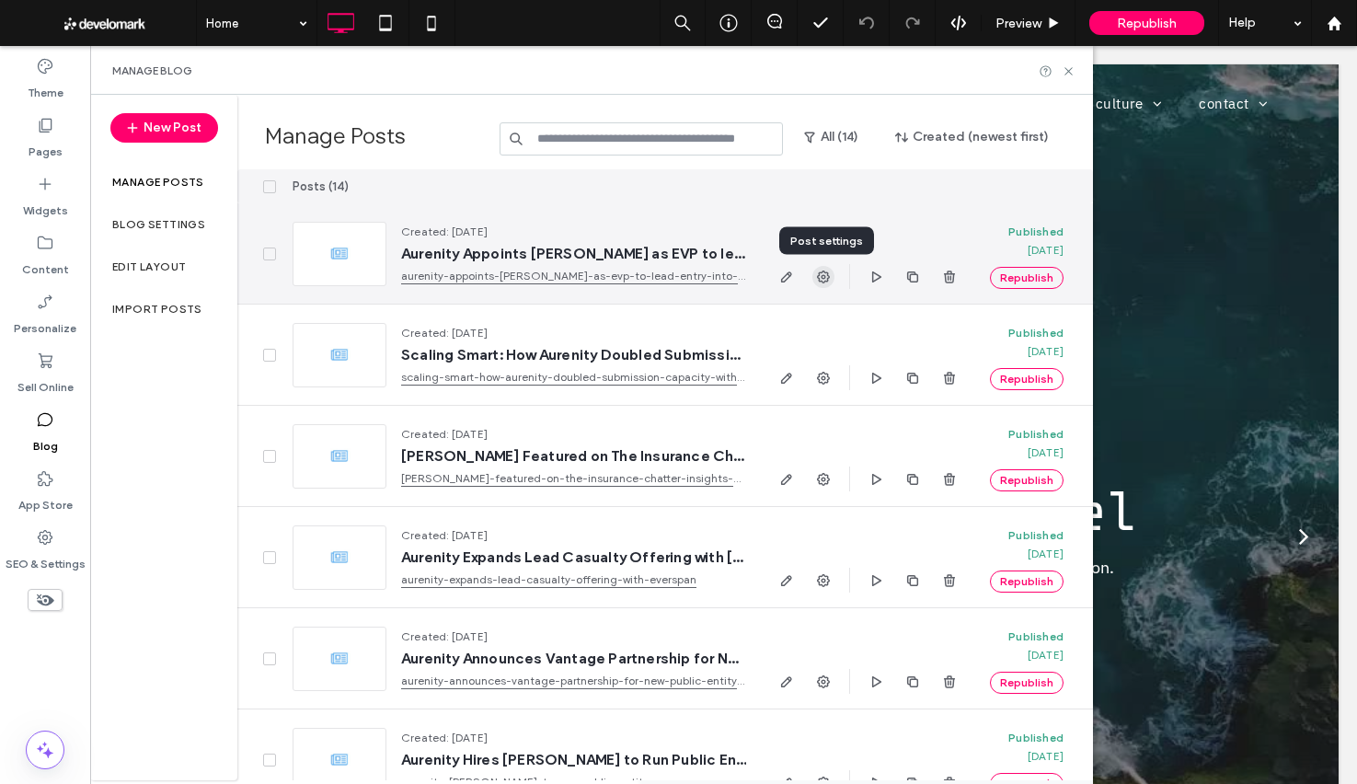
click at [823, 280] on icon "button" at bounding box center [823, 277] width 15 height 15
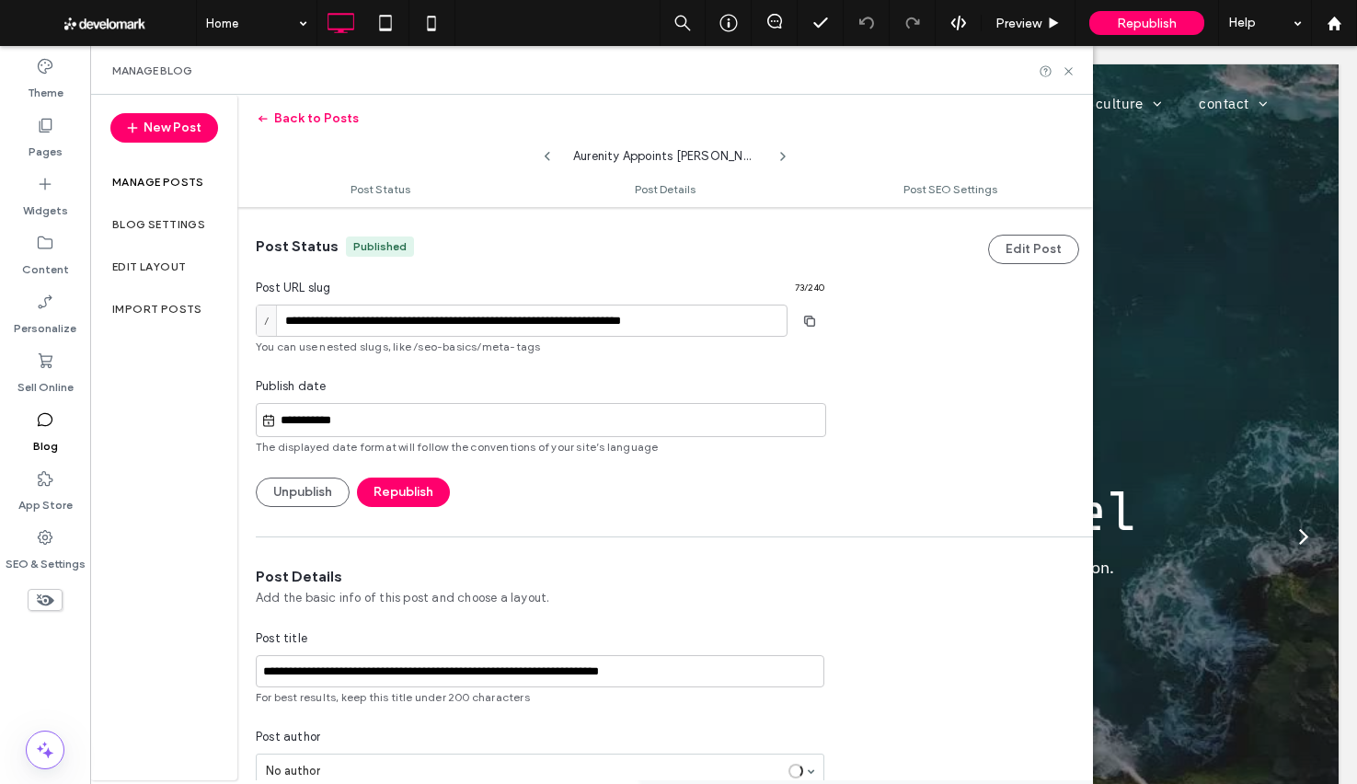
scroll to position [1, 0]
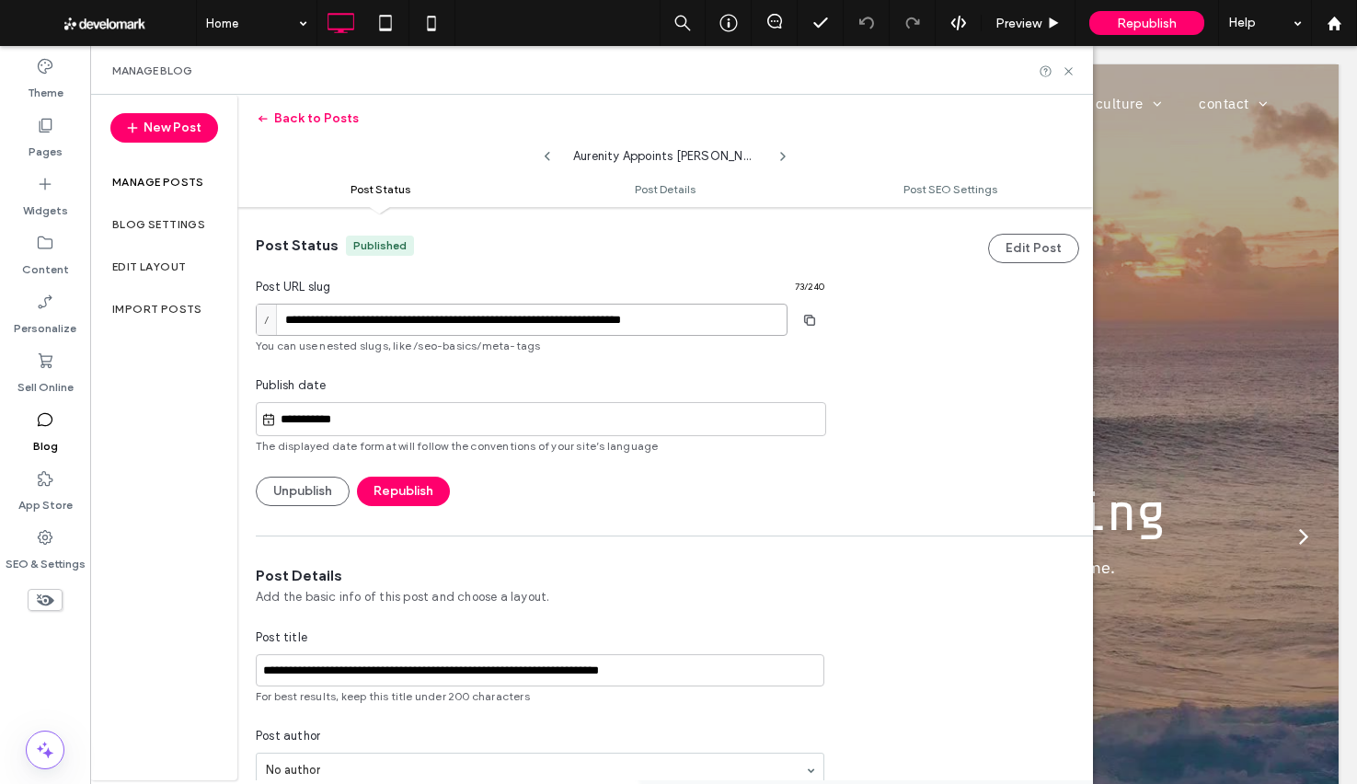
drag, startPoint x: 765, startPoint y: 316, endPoint x: 277, endPoint y: 309, distance: 487.7
click at [277, 309] on div "**********" at bounding box center [522, 320] width 532 height 32
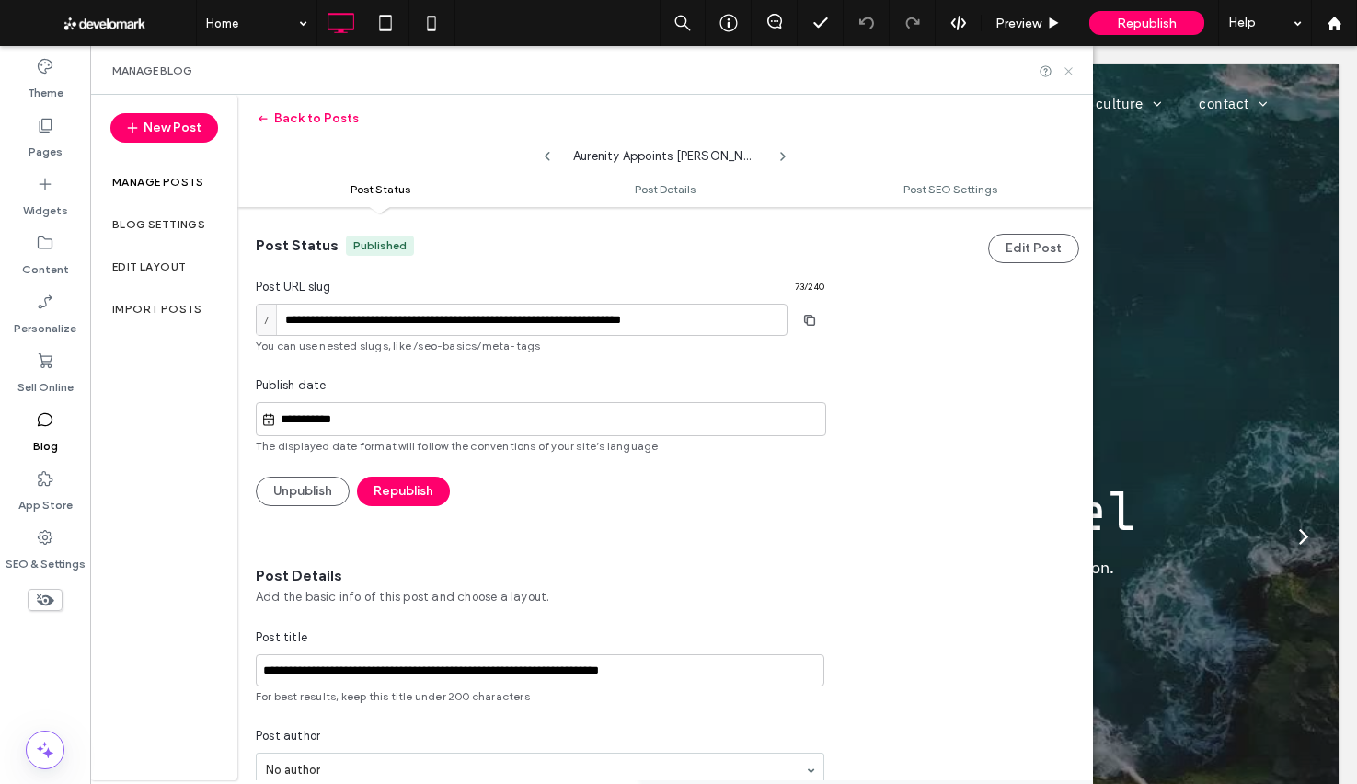
click at [1074, 75] on icon at bounding box center [1069, 71] width 14 height 14
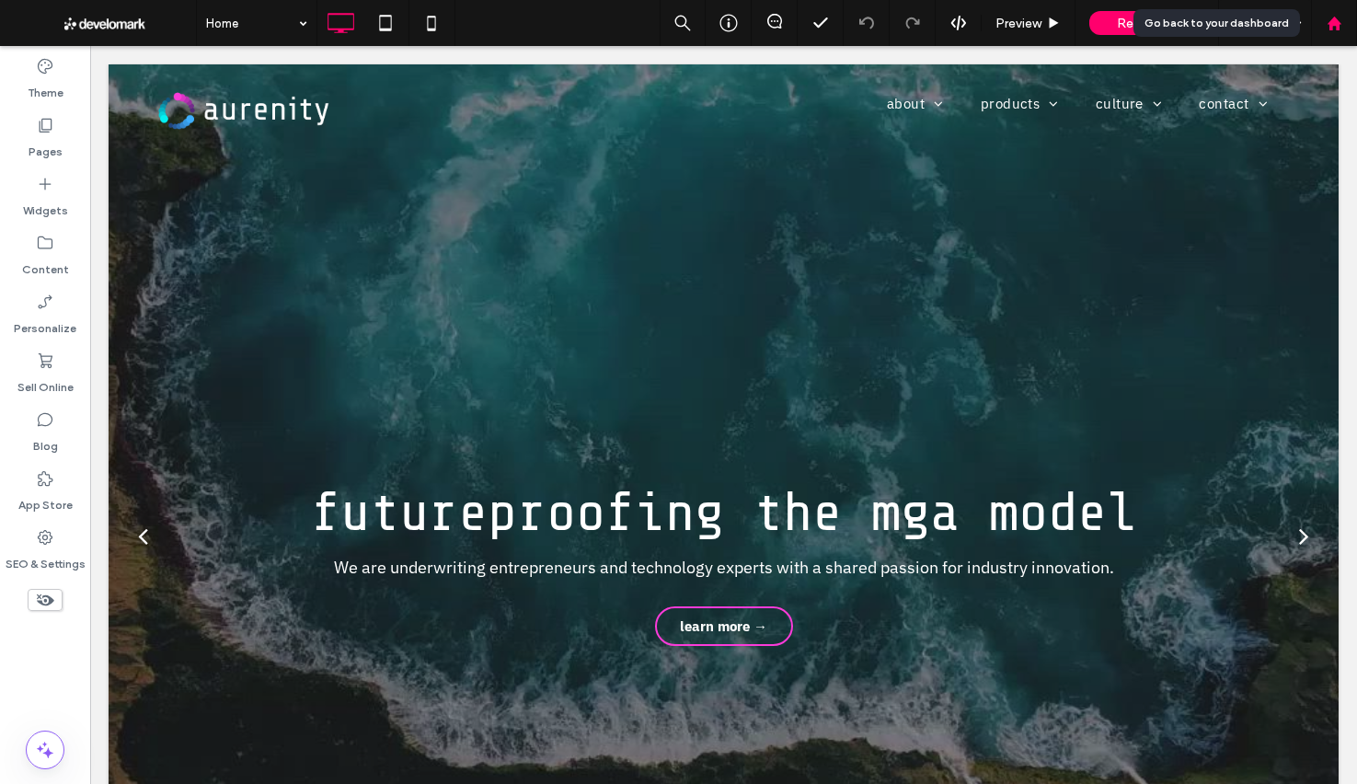
click at [1342, 29] on div at bounding box center [1334, 24] width 44 height 16
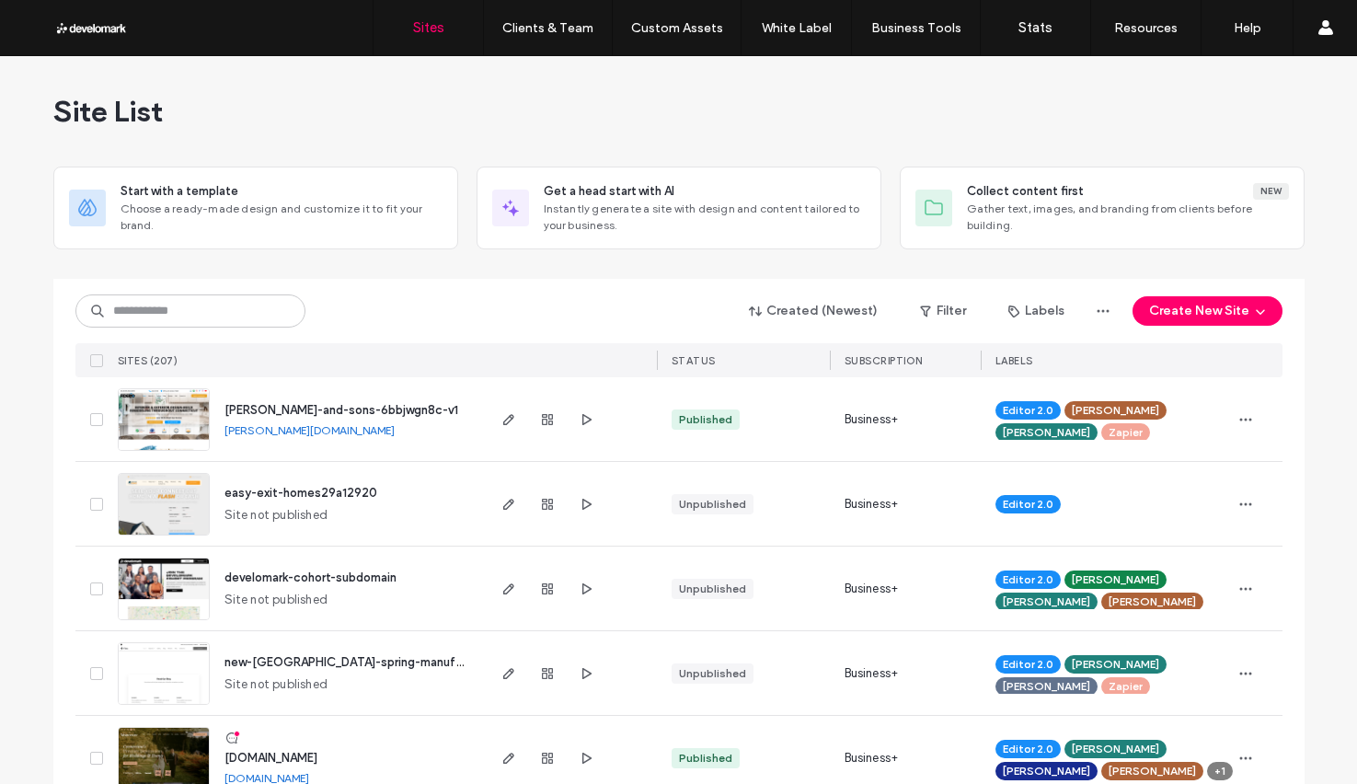
click at [243, 330] on div "Created (Newest) Filter Labels Create New Site SITES (207) STATUS SUBSCRIPTION …" at bounding box center [678, 328] width 1207 height 98
click at [240, 316] on input at bounding box center [190, 310] width 230 height 33
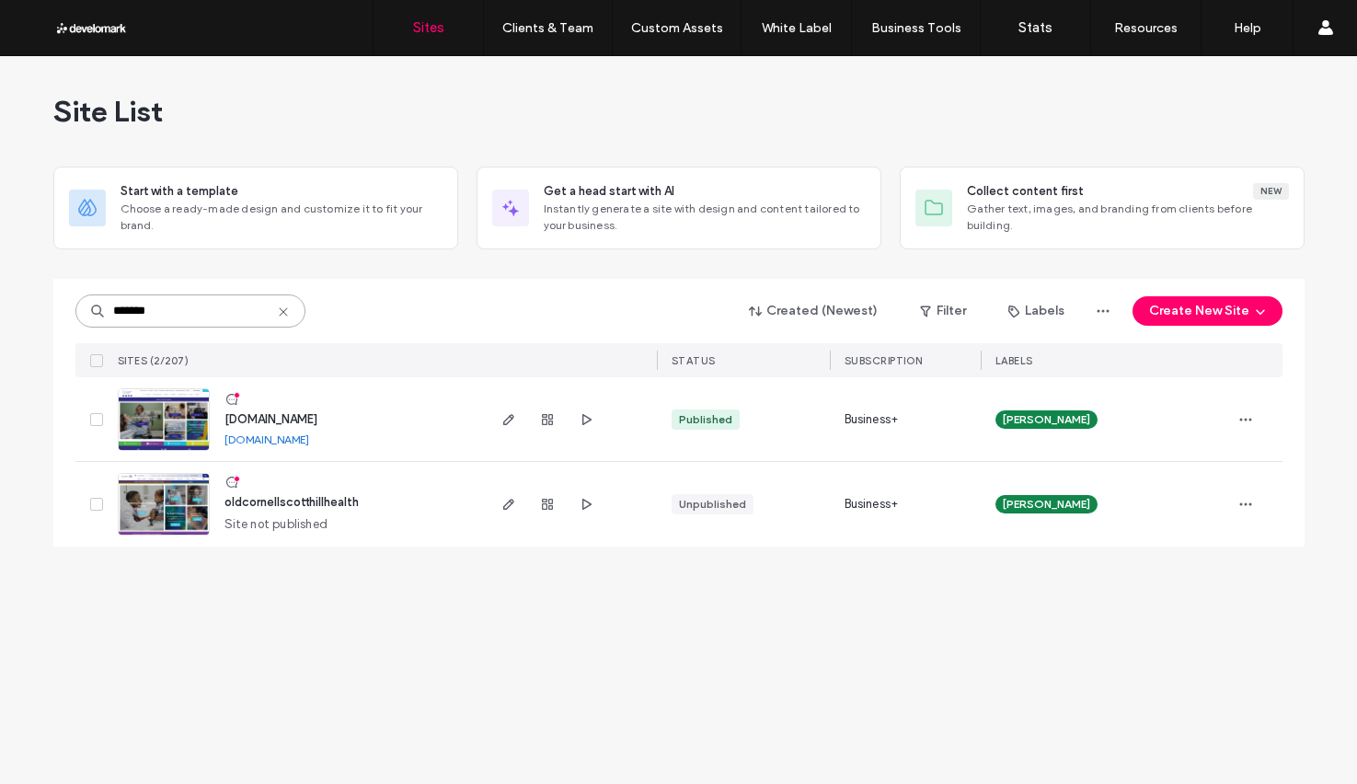
type input "*******"
click at [278, 419] on span "www.cornellscott.org" at bounding box center [271, 419] width 93 height 14
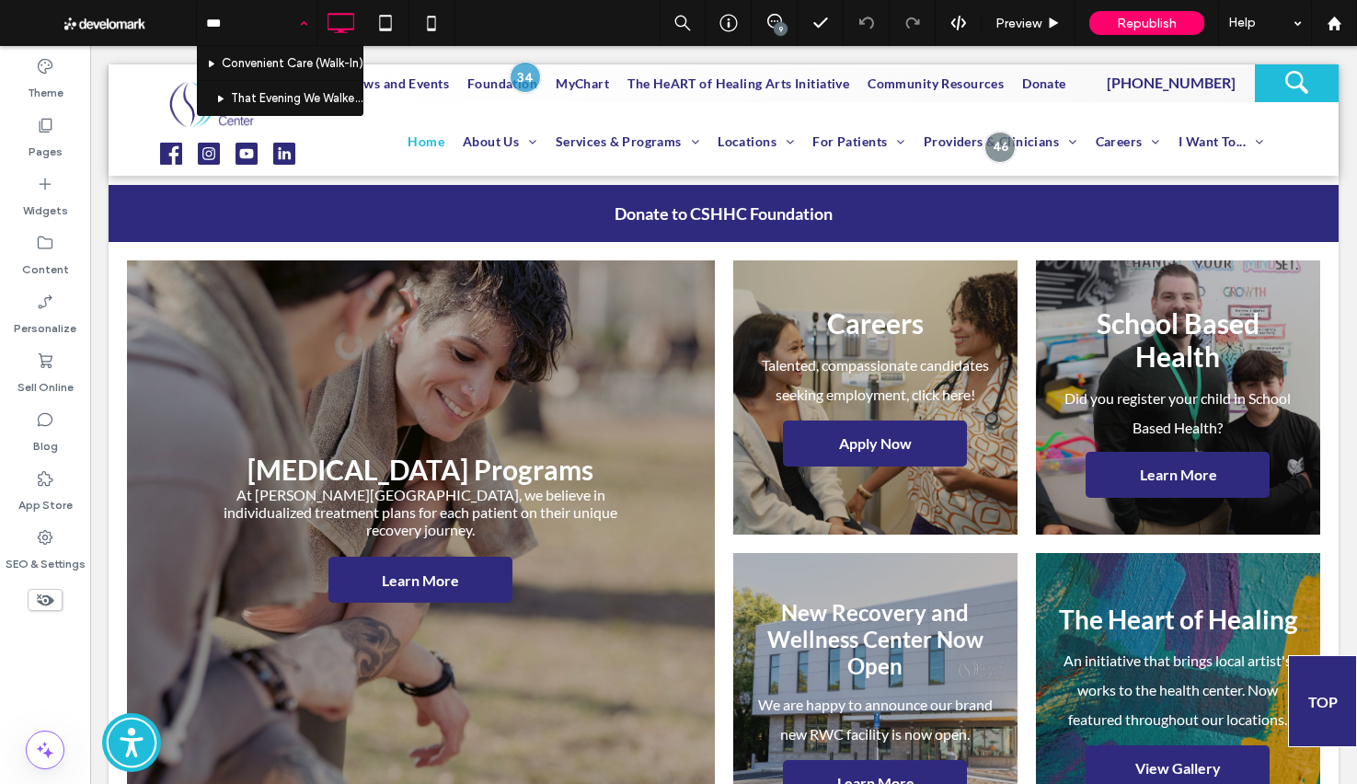
type input "****"
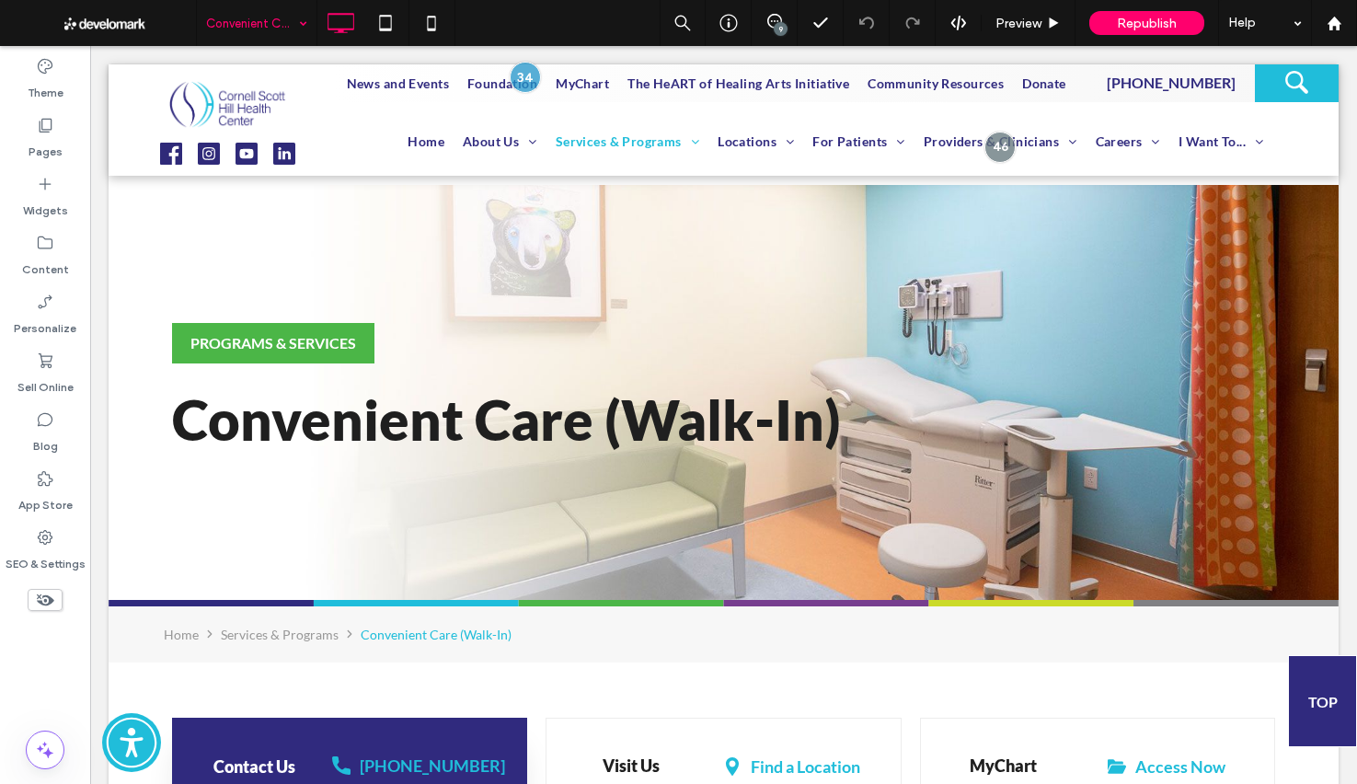
click at [305, 21] on div "Convenient Care (Walk-In)" at bounding box center [257, 23] width 120 height 46
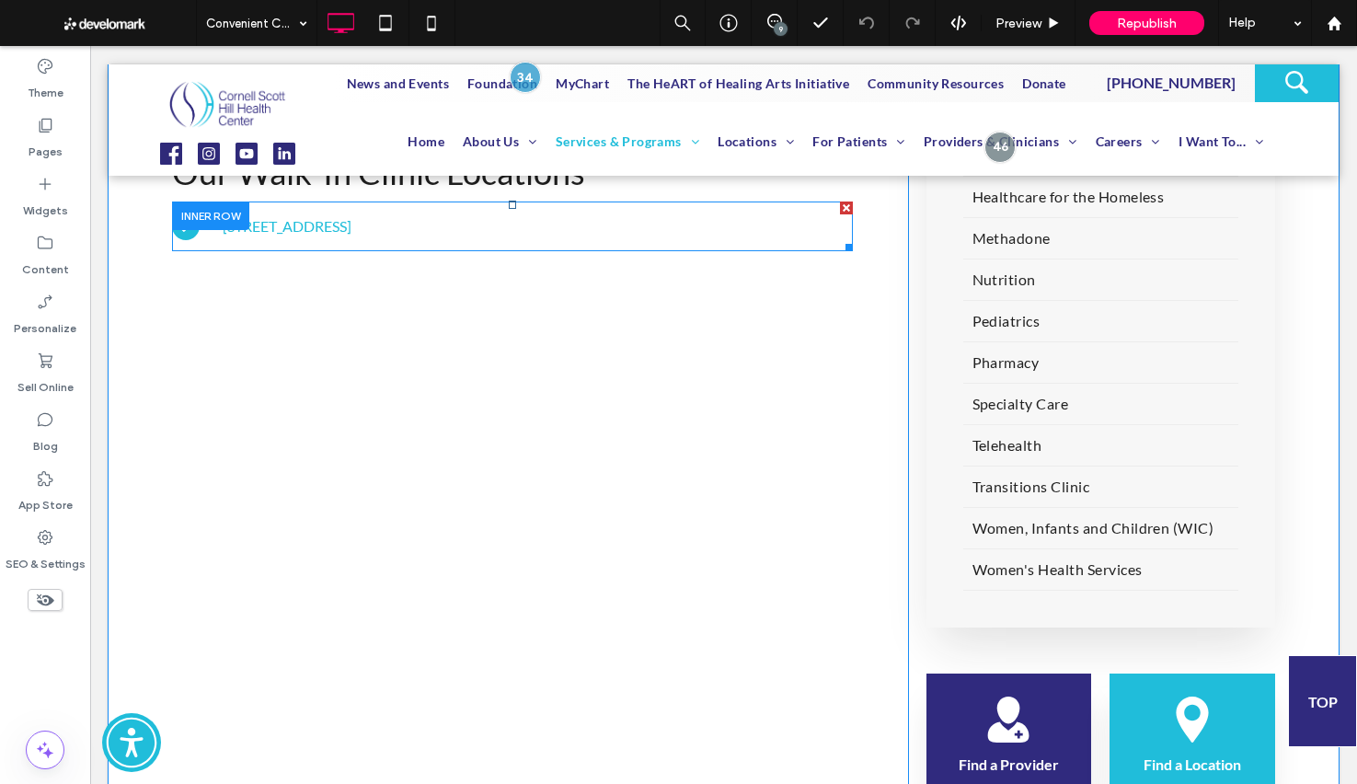
scroll to position [840, 0]
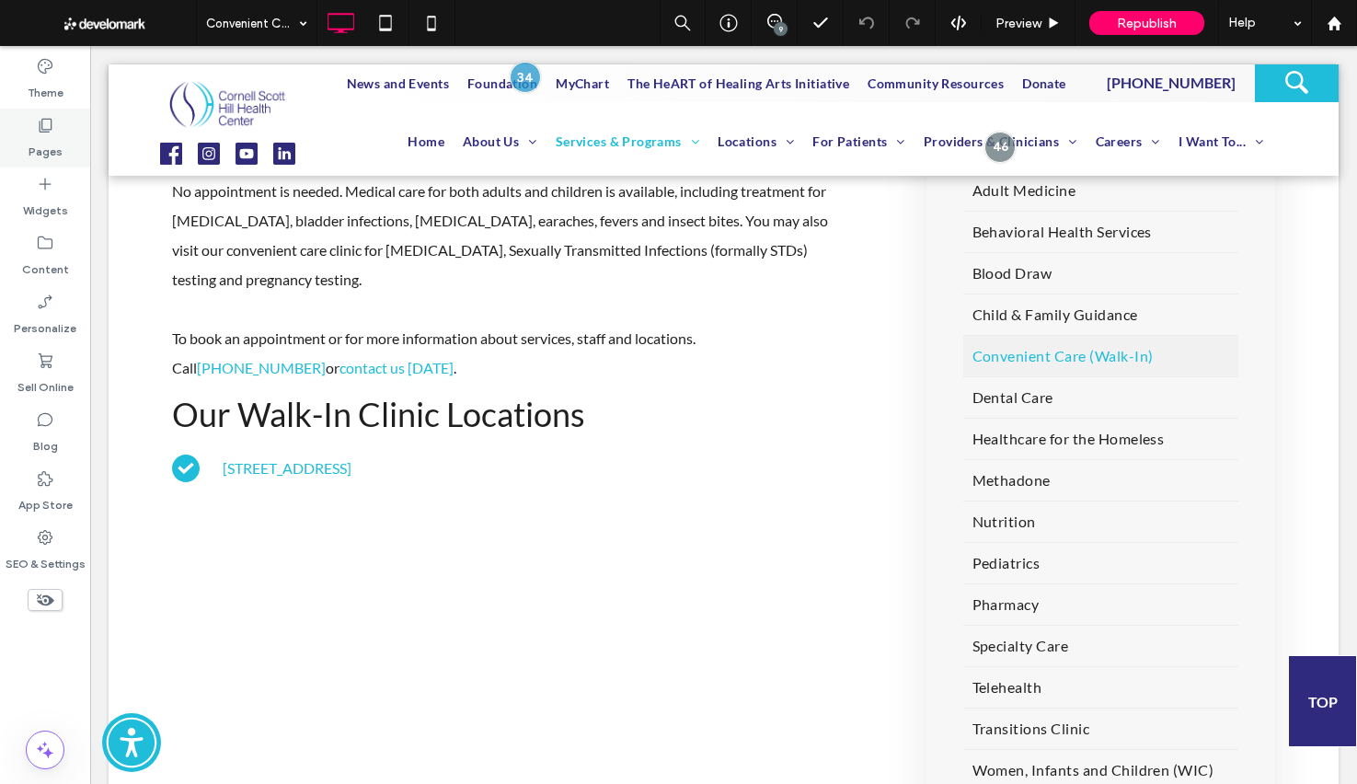
click at [54, 138] on label "Pages" at bounding box center [46, 147] width 34 height 26
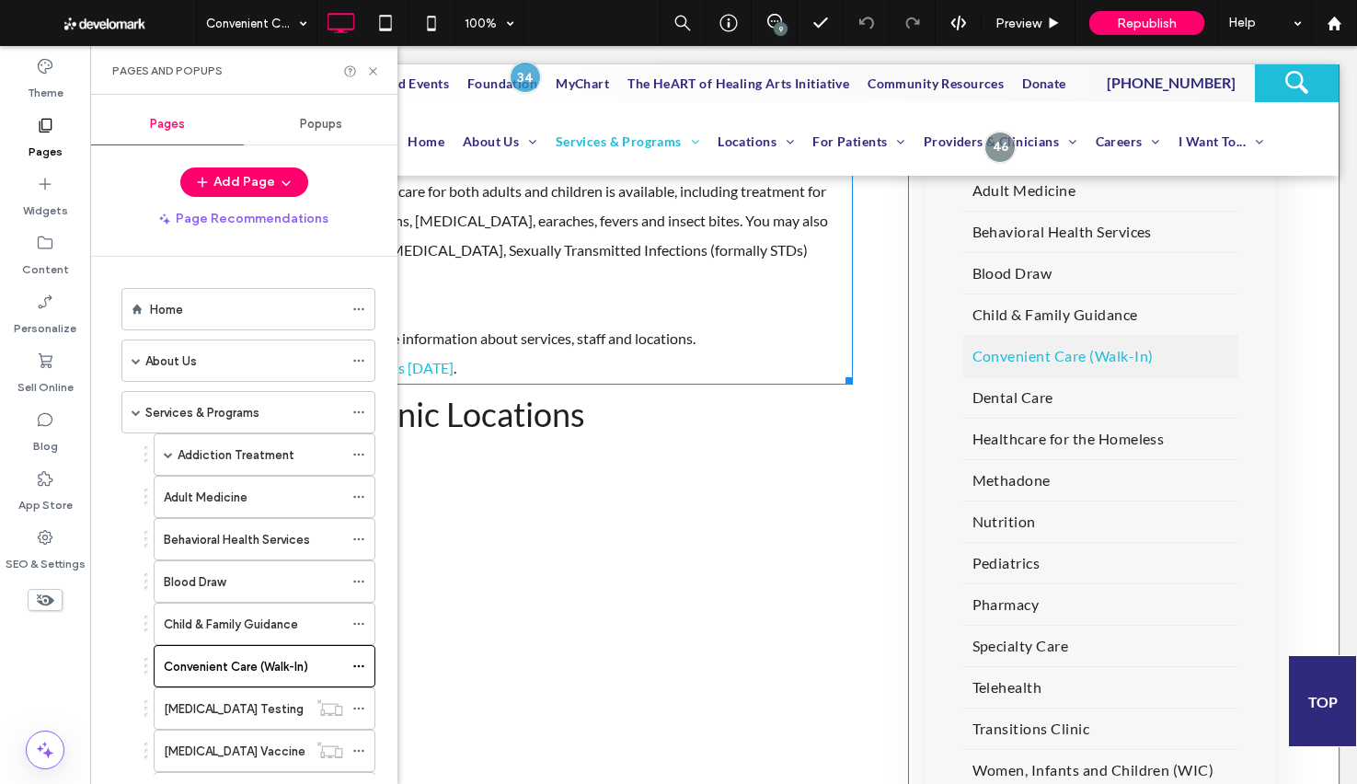
scroll to position [678, 0]
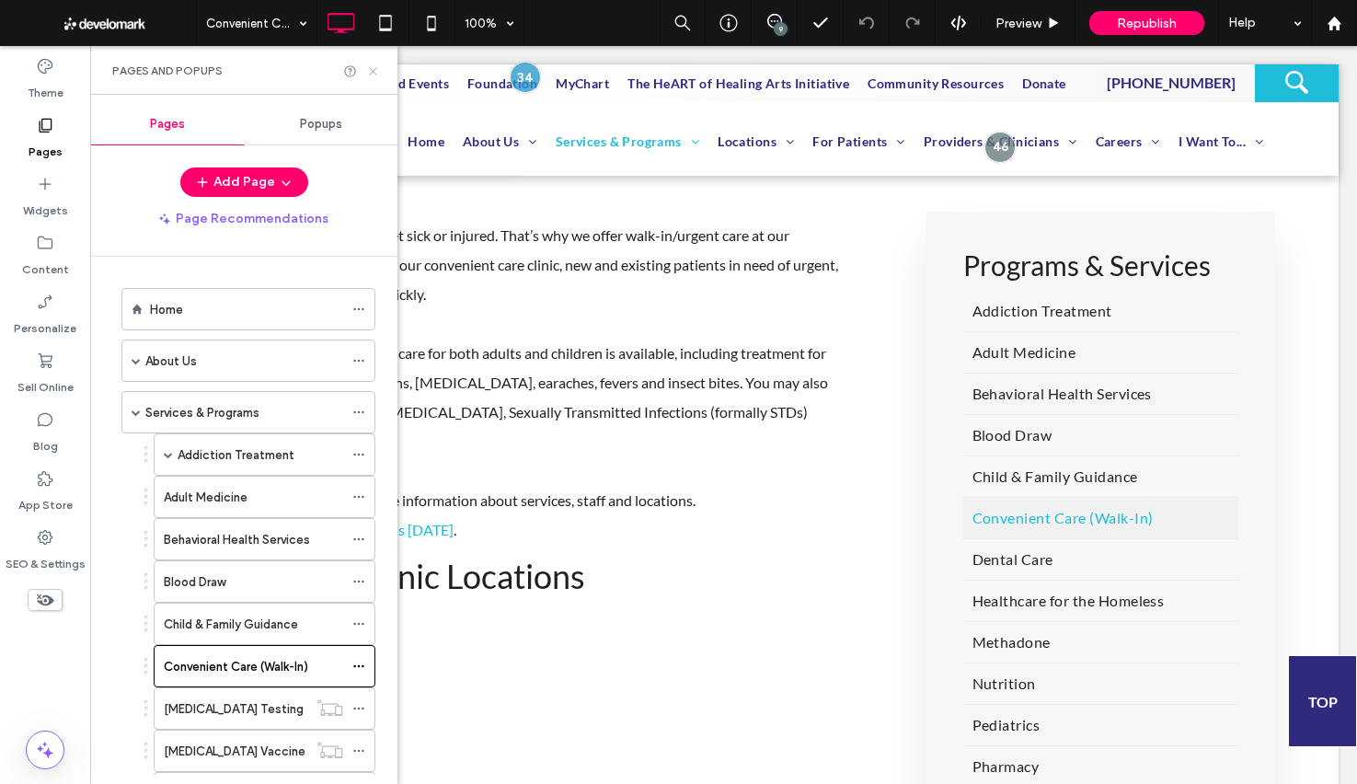
click at [372, 65] on icon at bounding box center [373, 71] width 14 height 14
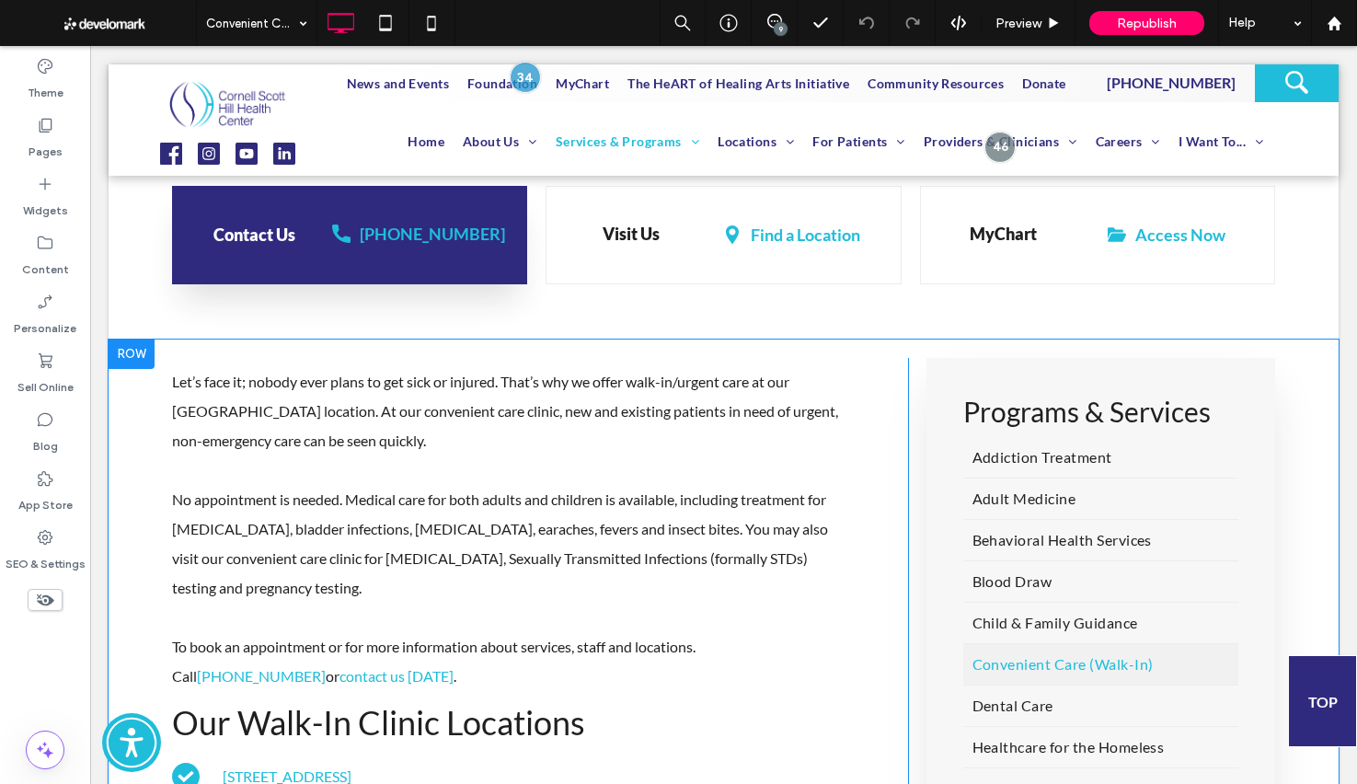
scroll to position [547, 0]
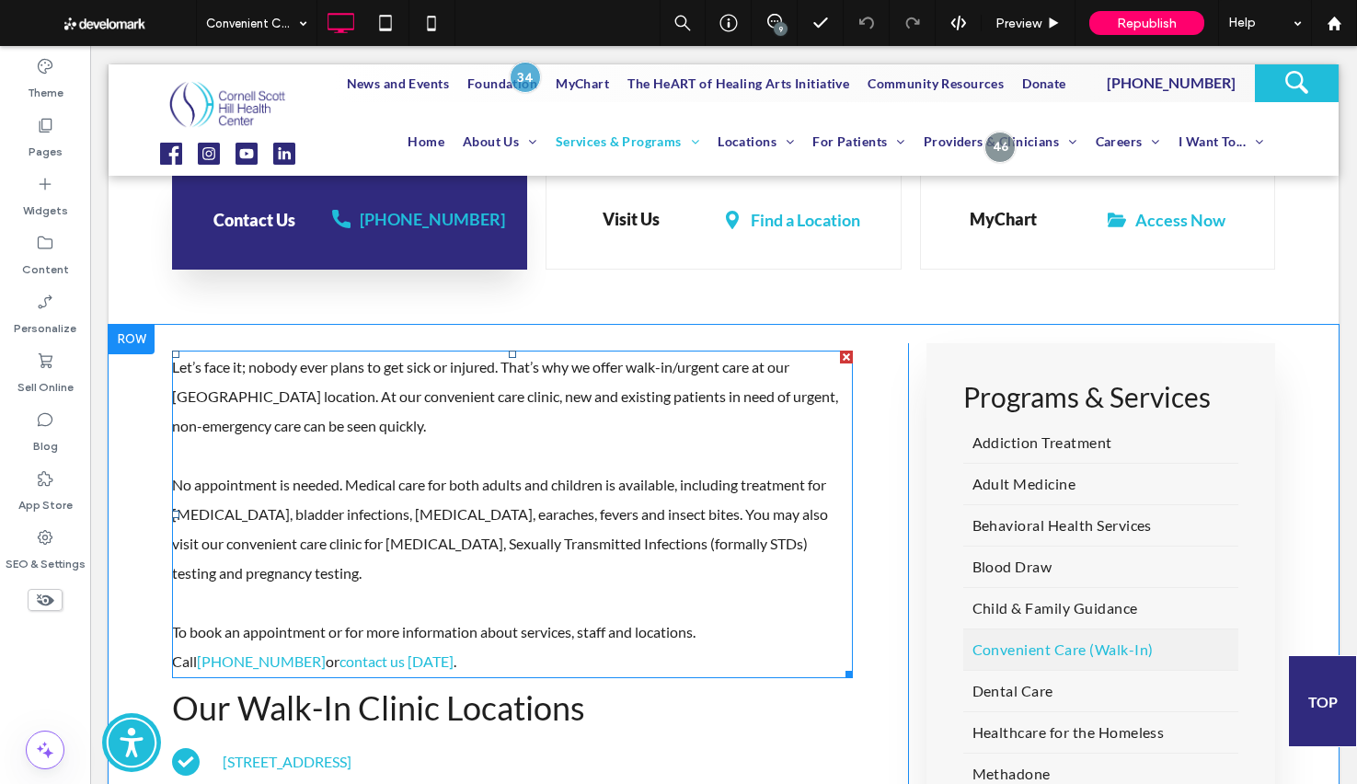
click at [738, 384] on p "Let’s face it; nobody ever plans to get sick or injured. That’s why we offer wa…" at bounding box center [512, 396] width 681 height 88
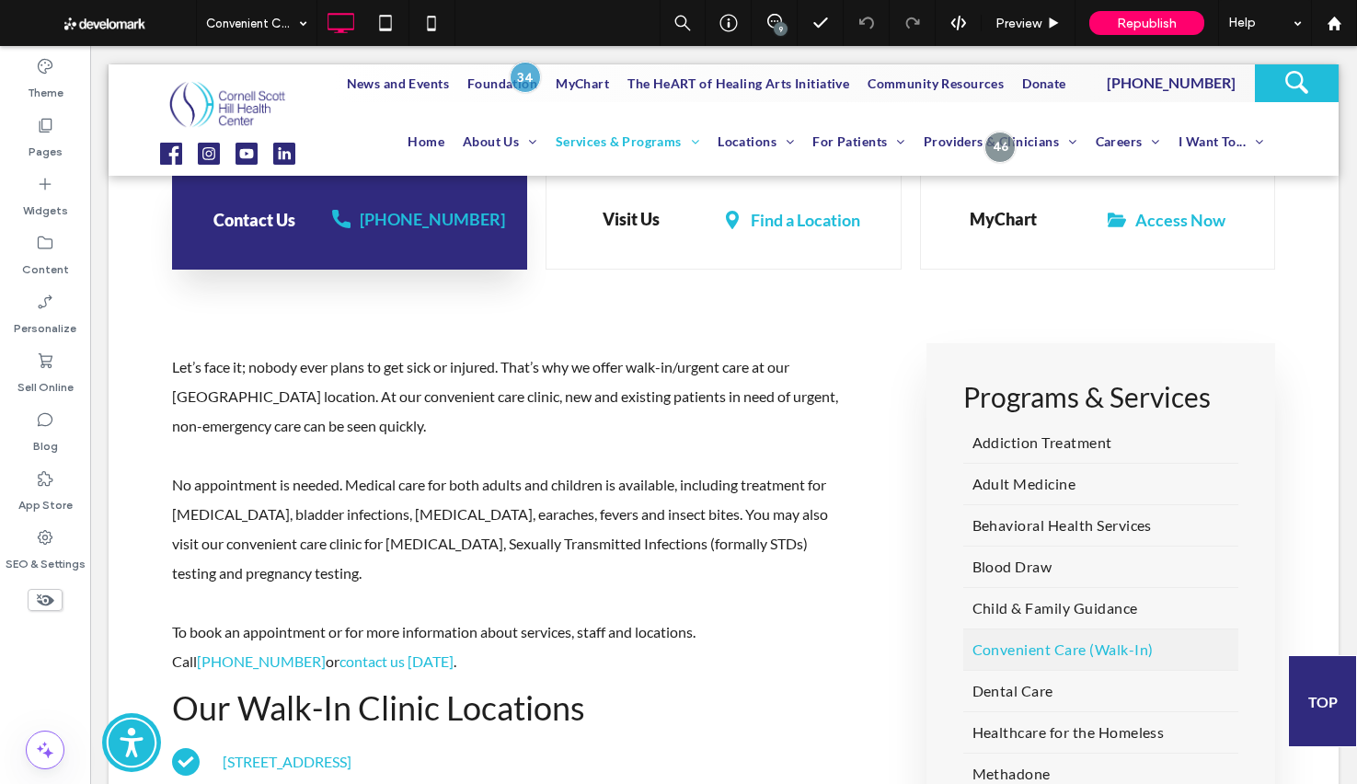
click at [755, 374] on span "Let’s face it; nobody ever plans to get sick or injured. That’s why we offer wa…" at bounding box center [505, 396] width 666 height 76
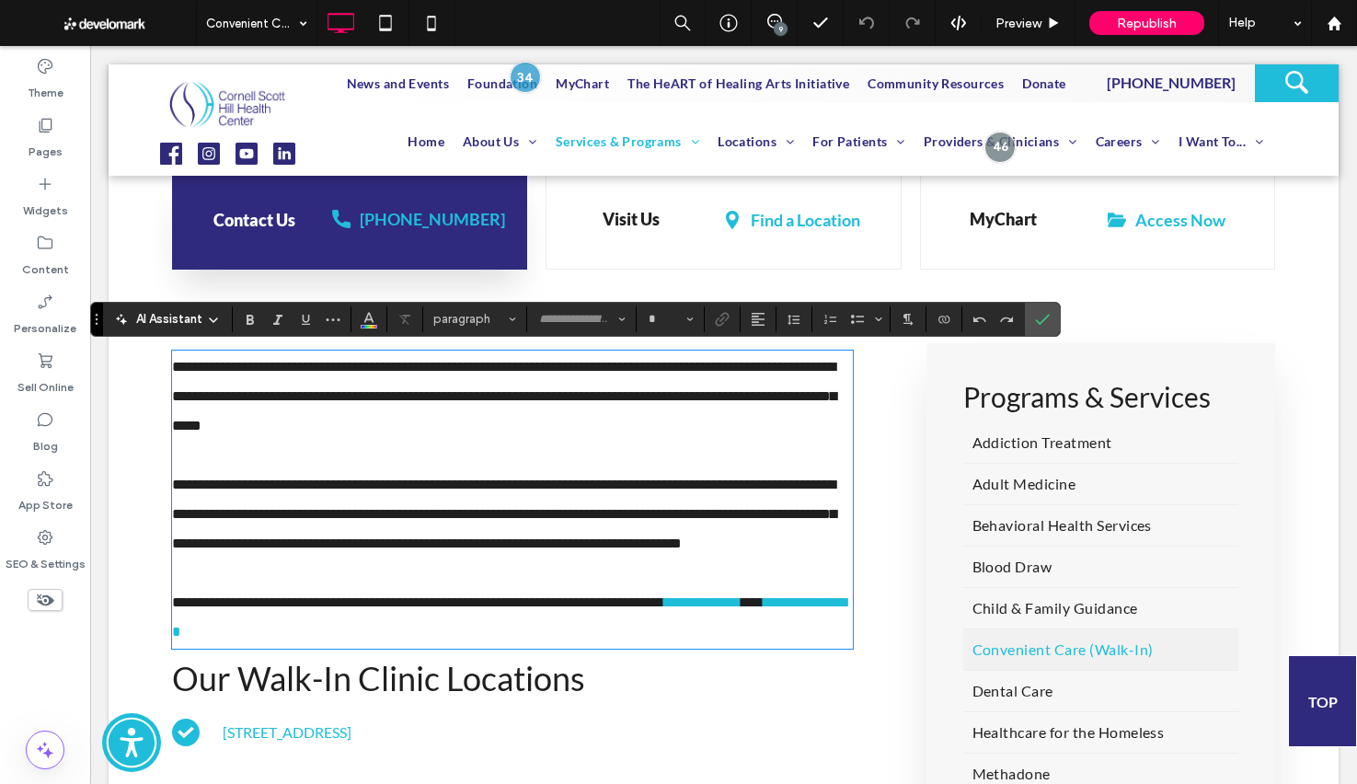
type input "****"
type input "**"
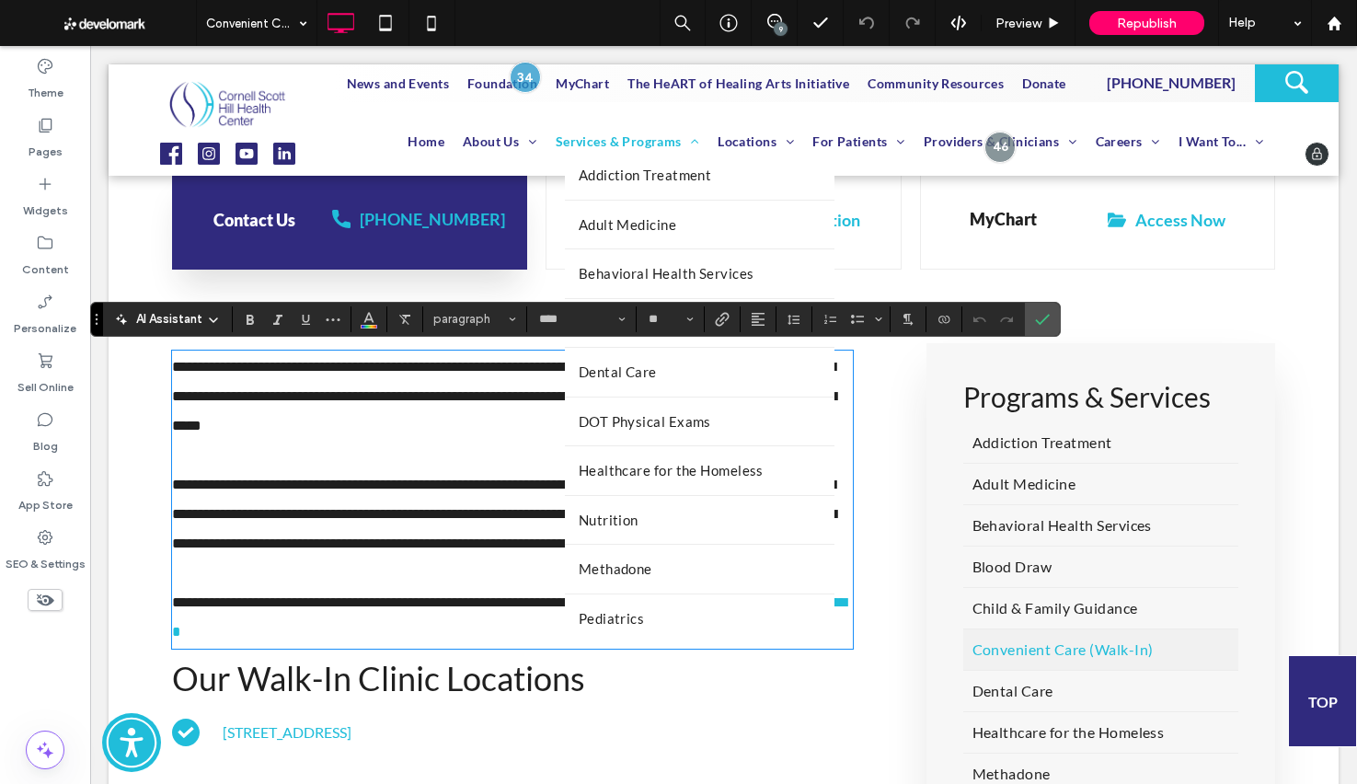
drag, startPoint x: 748, startPoint y: 365, endPoint x: 552, endPoint y: 139, distance: 299.4
click at [746, 364] on span "**********" at bounding box center [504, 396] width 664 height 73
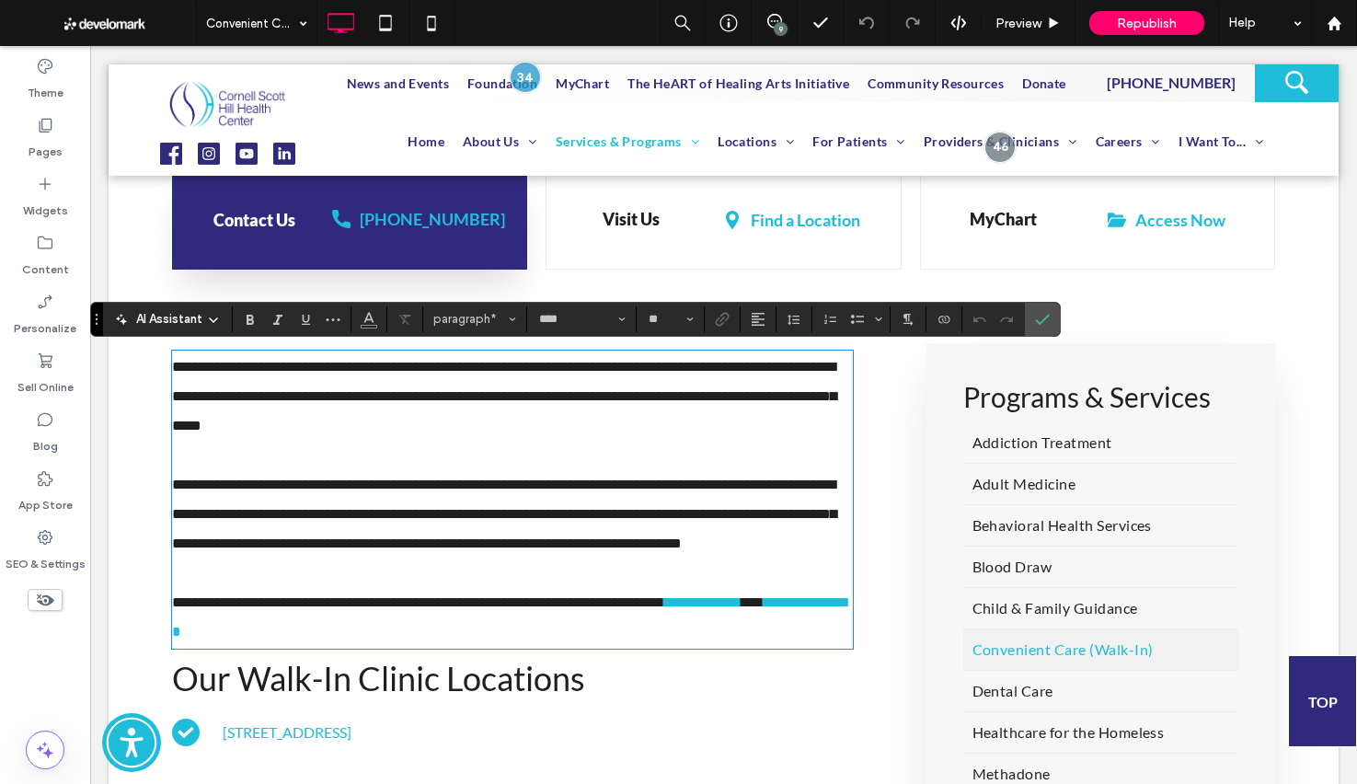
click at [728, 365] on span "**********" at bounding box center [504, 396] width 664 height 73
click at [1049, 322] on label "Confirm" at bounding box center [1043, 319] width 28 height 33
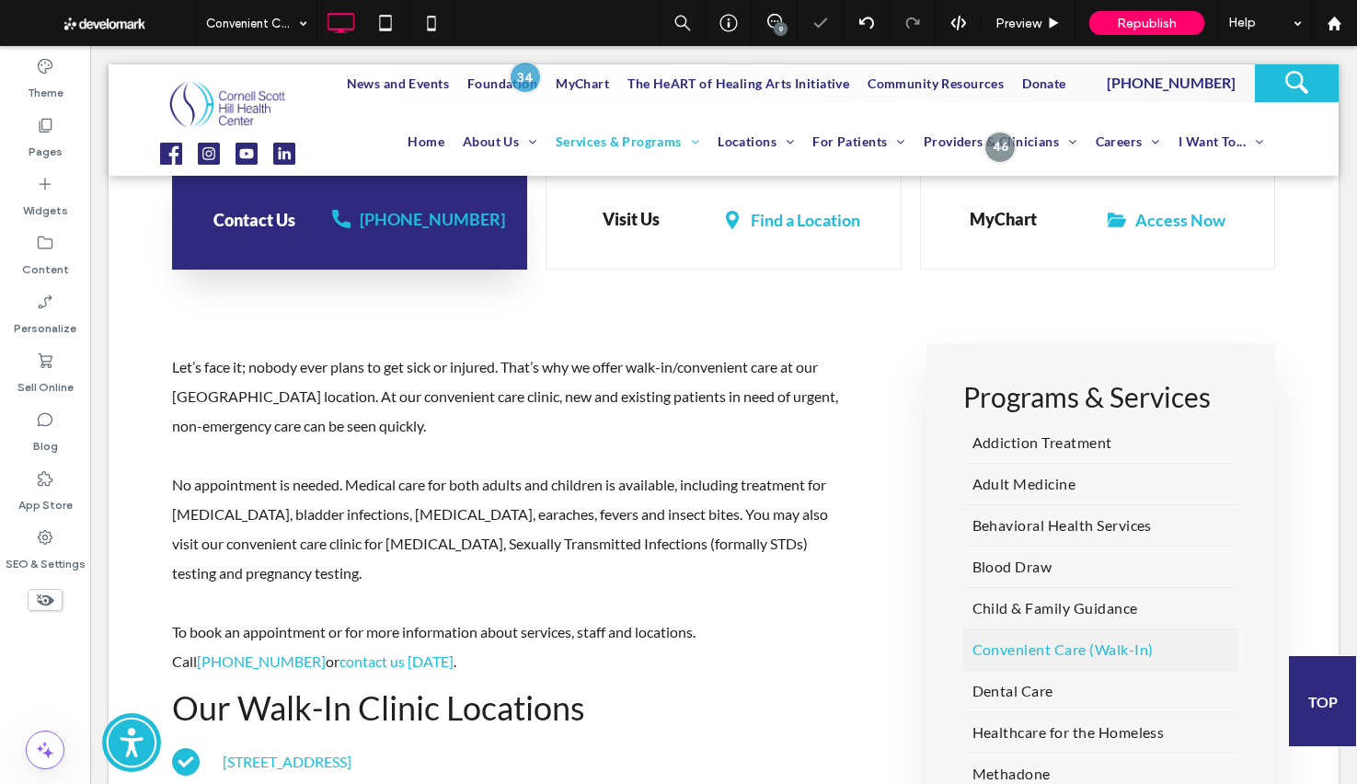
drag, startPoint x: 72, startPoint y: 139, endPoint x: 132, endPoint y: 20, distance: 133.3
click at [71, 139] on div "Pages" at bounding box center [45, 138] width 90 height 59
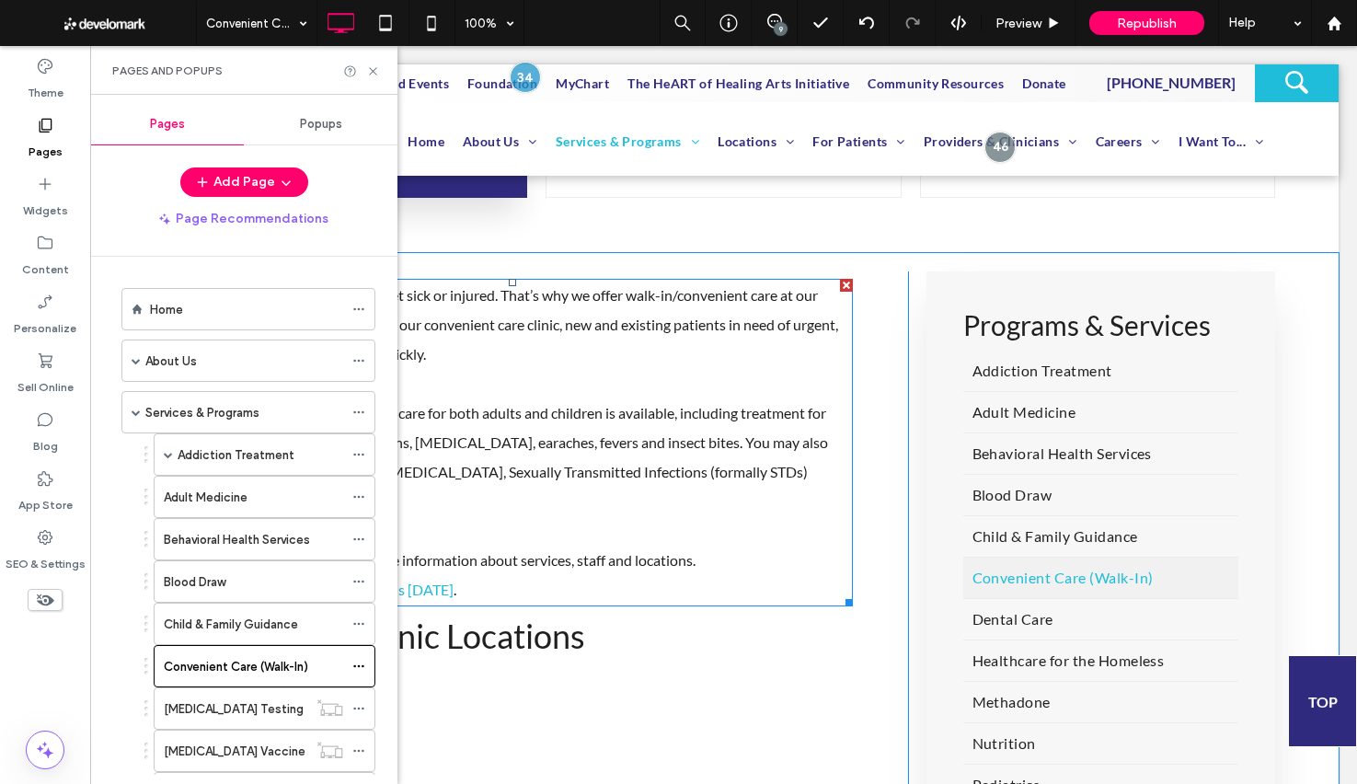
scroll to position [649, 0]
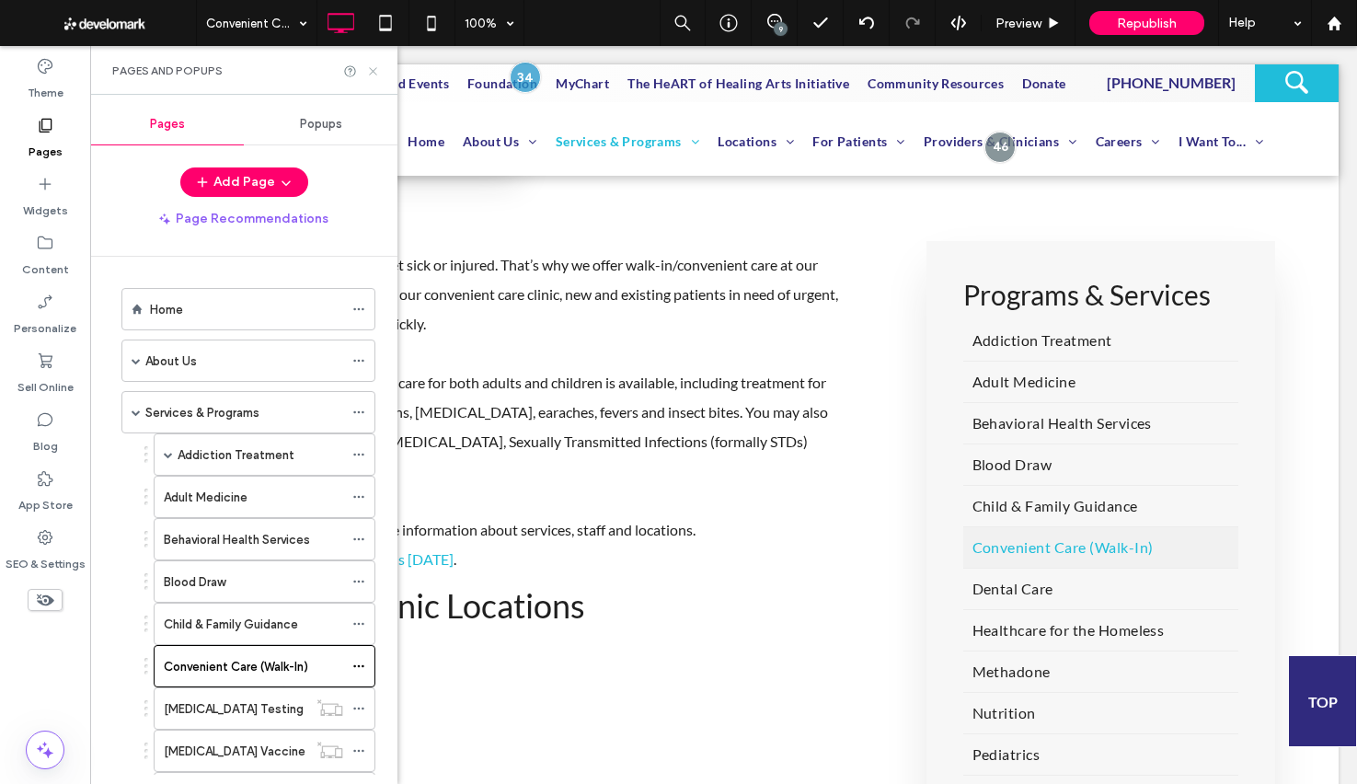
click at [377, 64] on icon at bounding box center [373, 71] width 14 height 14
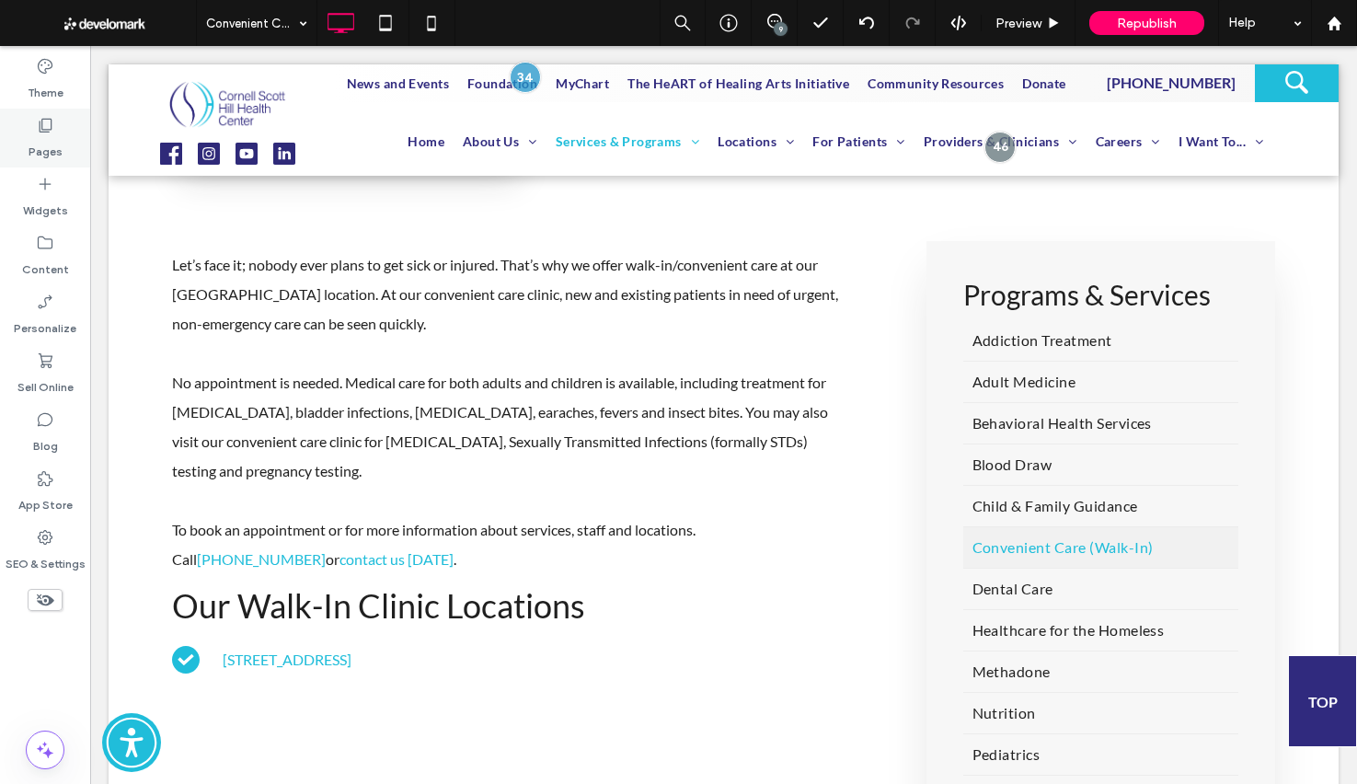
click at [56, 140] on label "Pages" at bounding box center [46, 147] width 34 height 26
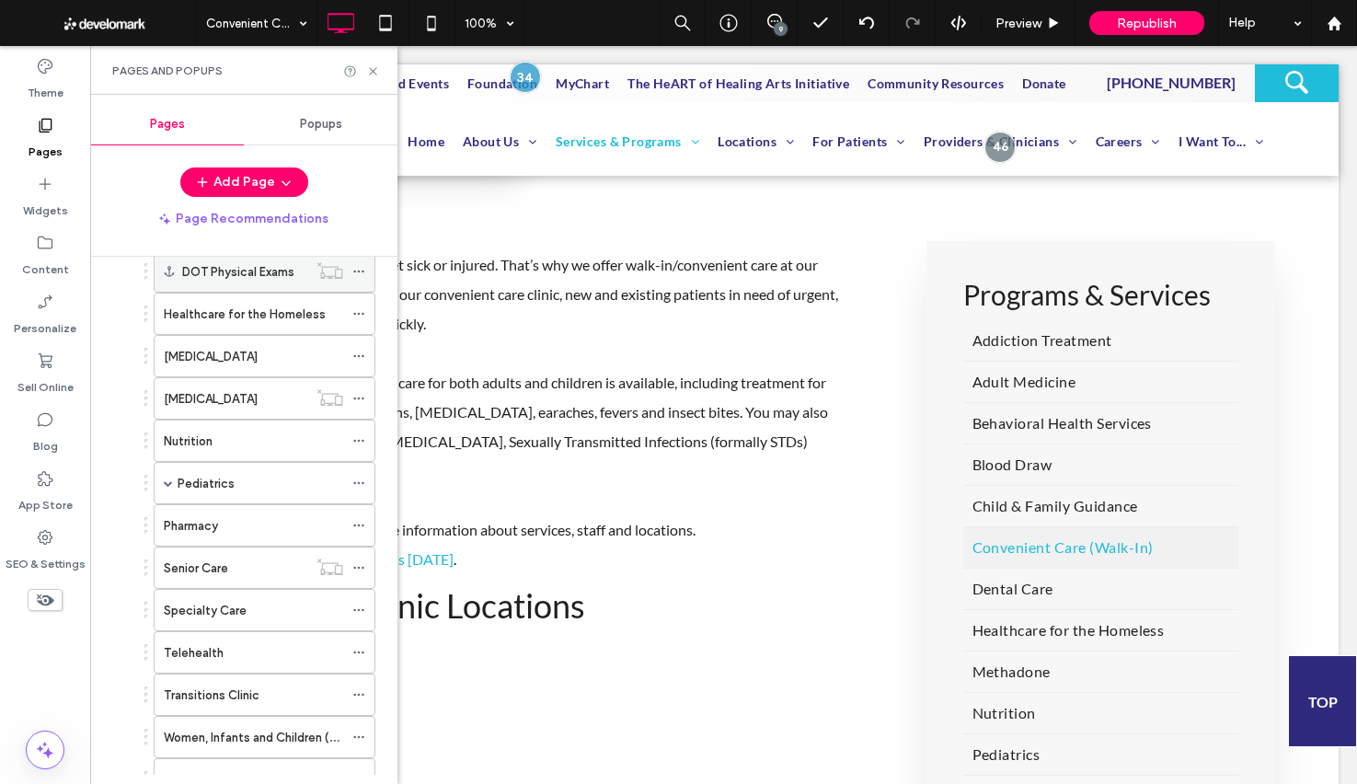
scroll to position [992, 0]
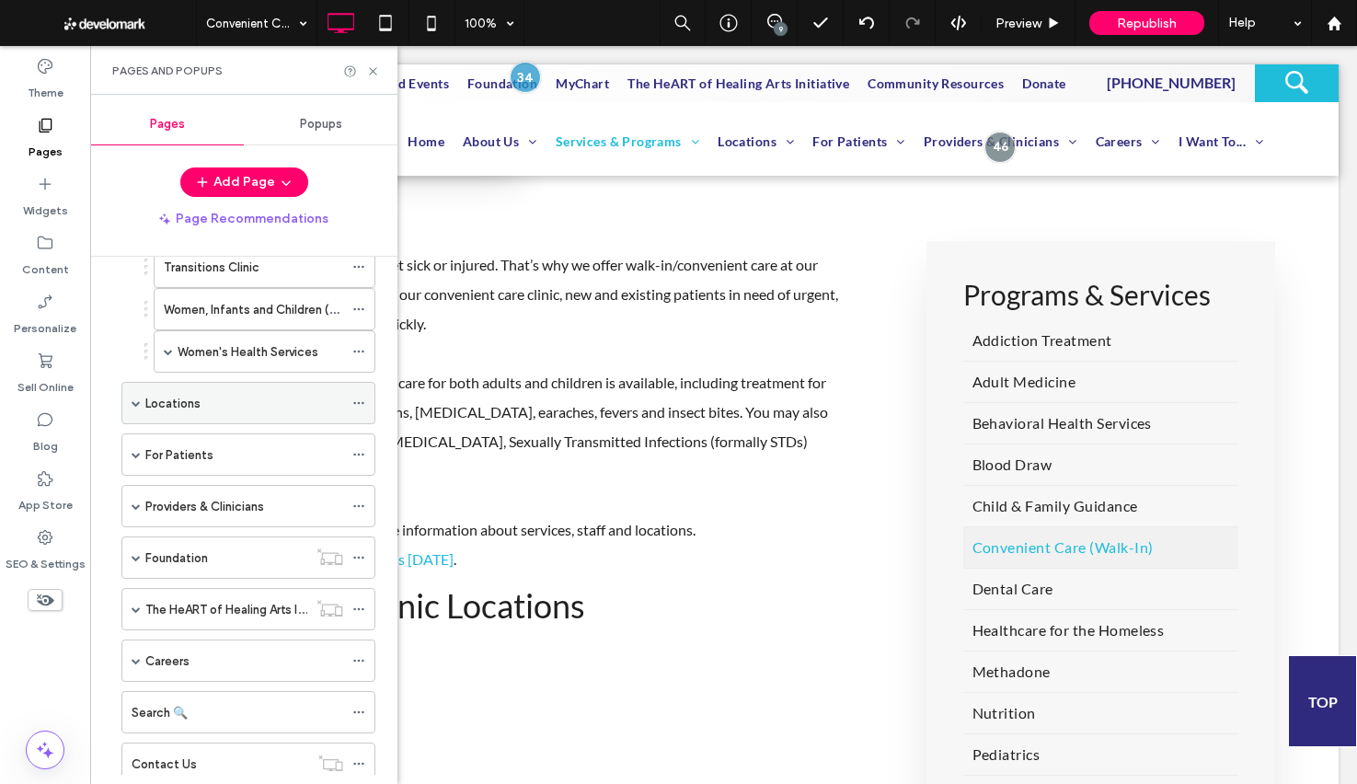
click at [132, 405] on span at bounding box center [136, 402] width 9 height 9
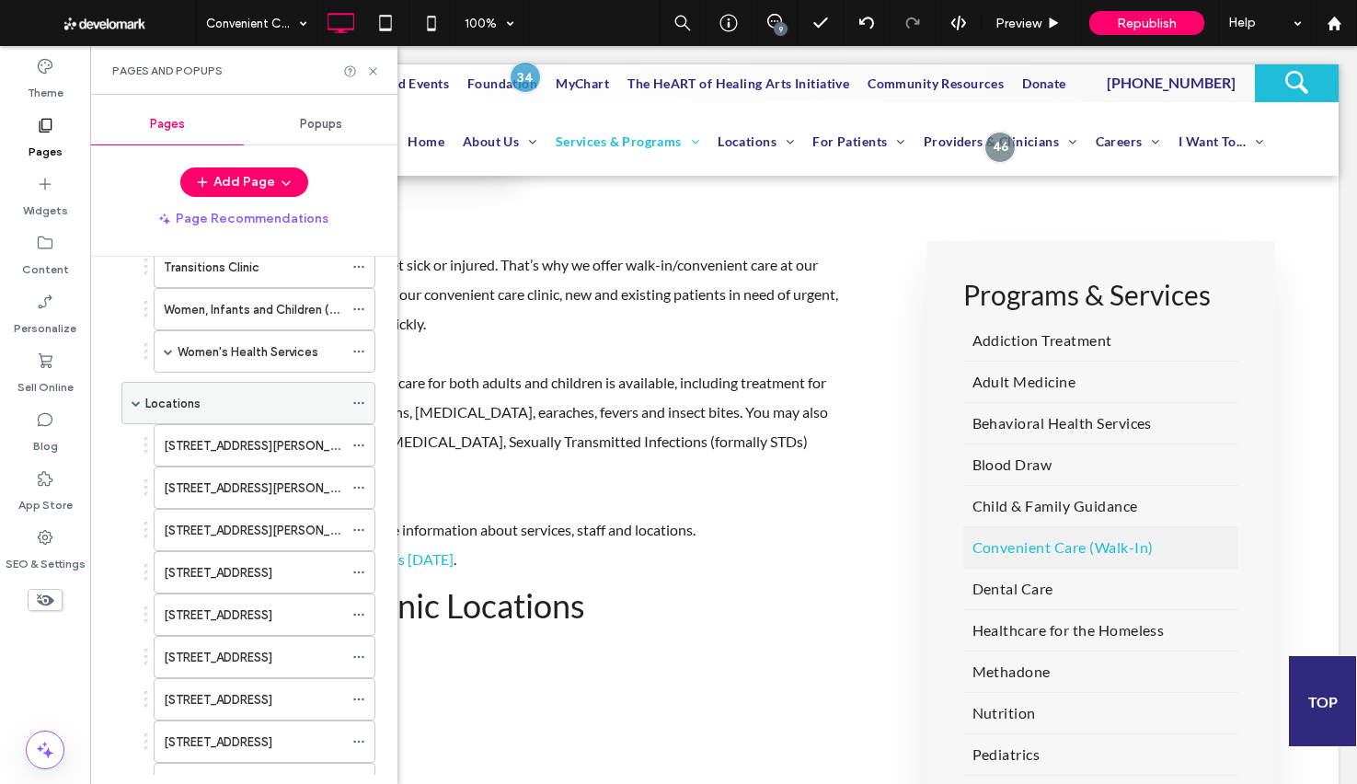
click at [137, 403] on span at bounding box center [136, 402] width 9 height 9
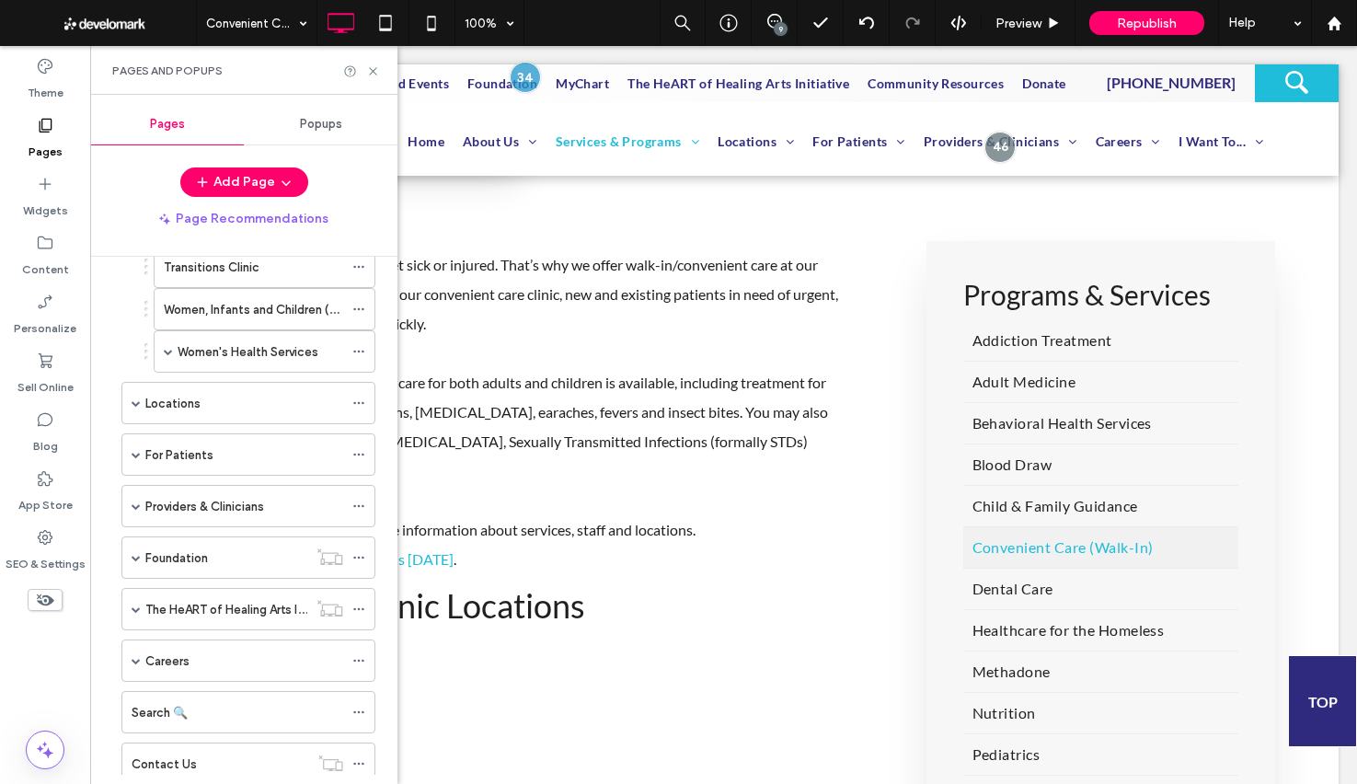
drag, startPoint x: 137, startPoint y: 403, endPoint x: 226, endPoint y: 526, distance: 152.2
click at [137, 403] on span at bounding box center [136, 402] width 9 height 9
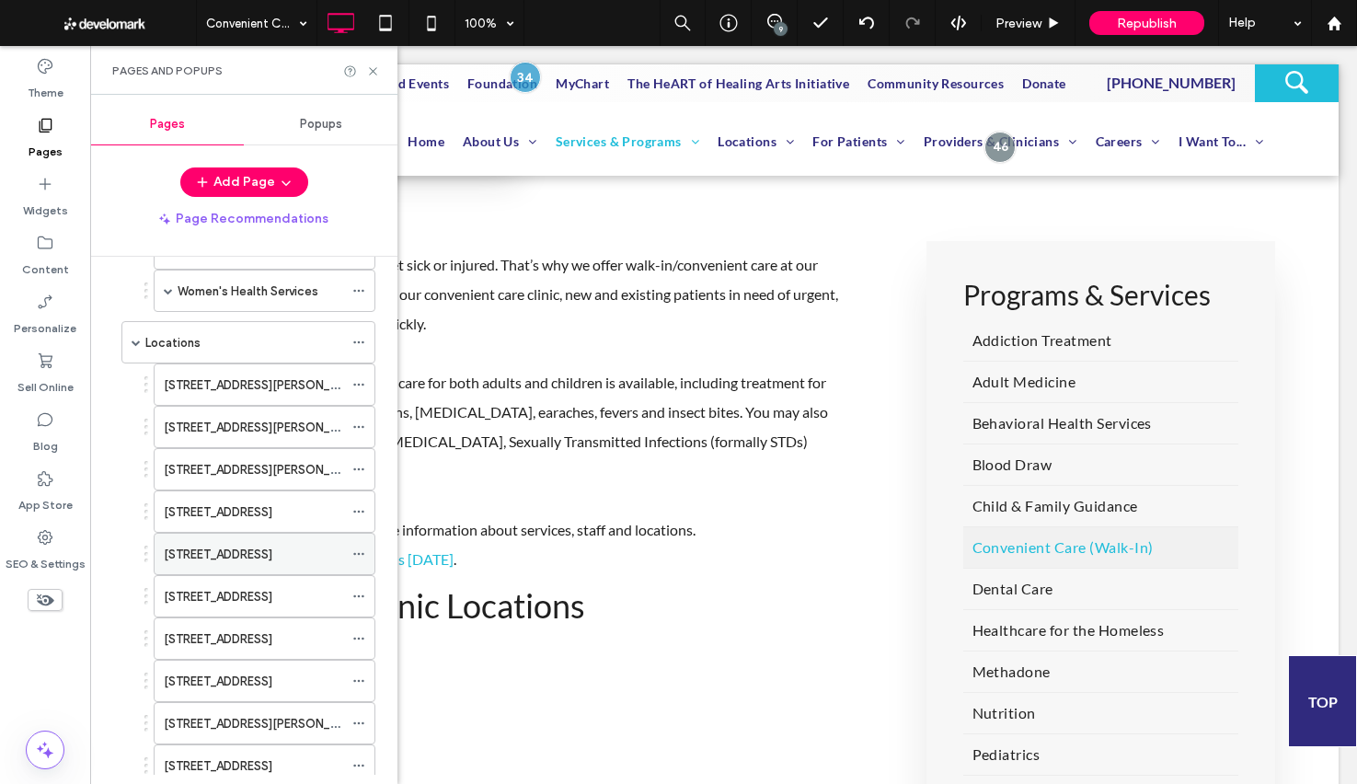
scroll to position [1097, 0]
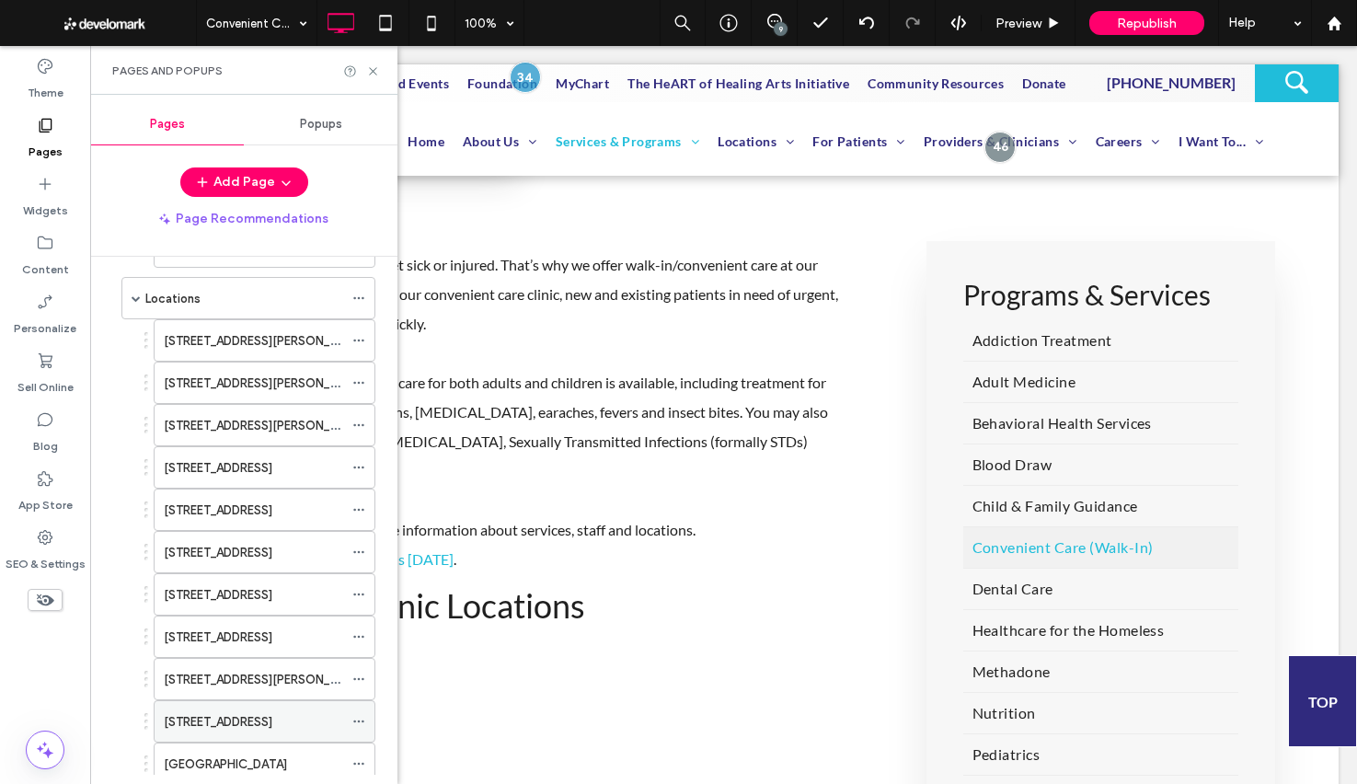
drag, startPoint x: 256, startPoint y: 713, endPoint x: 376, endPoint y: 701, distance: 121.1
click at [256, 713] on label "428 Columbus Avenue" at bounding box center [218, 722] width 109 height 32
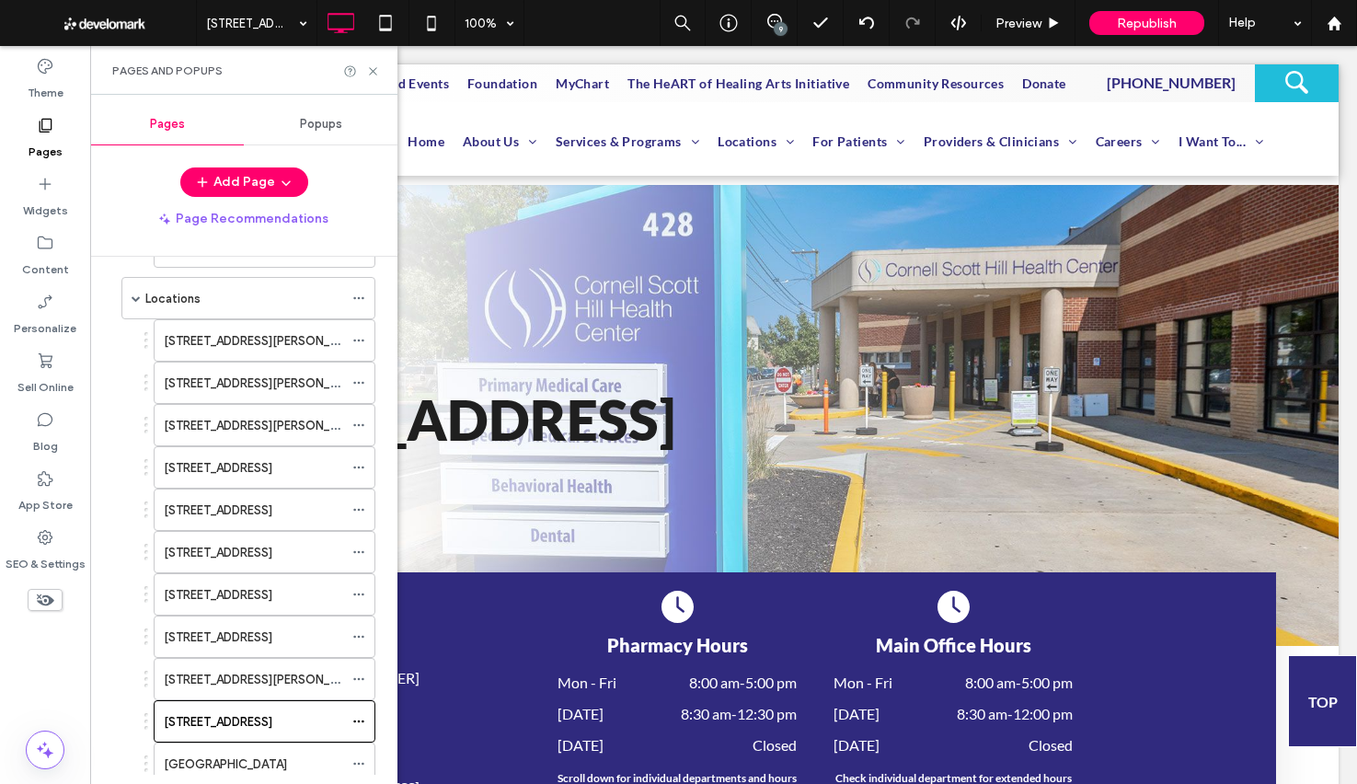
scroll to position [0, 0]
click at [377, 69] on icon at bounding box center [373, 71] width 14 height 14
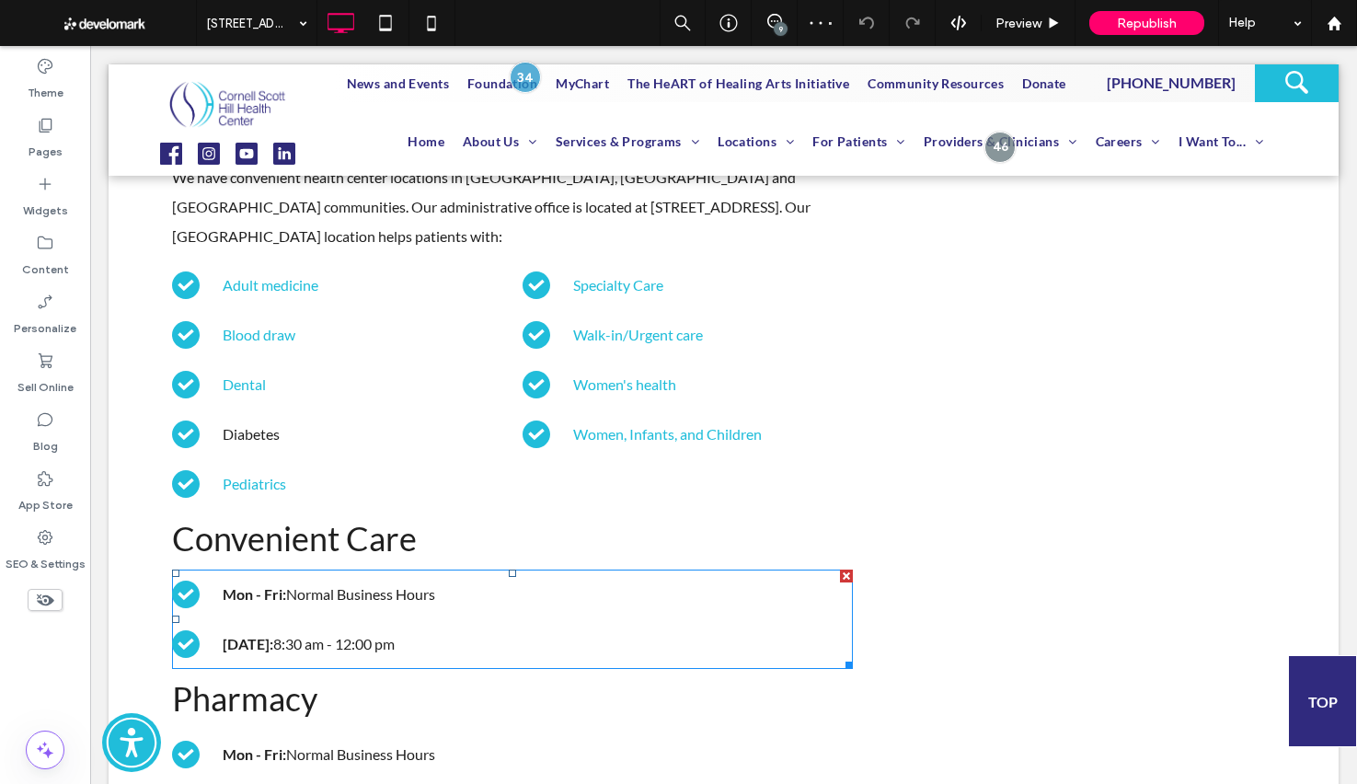
scroll to position [1347, 0]
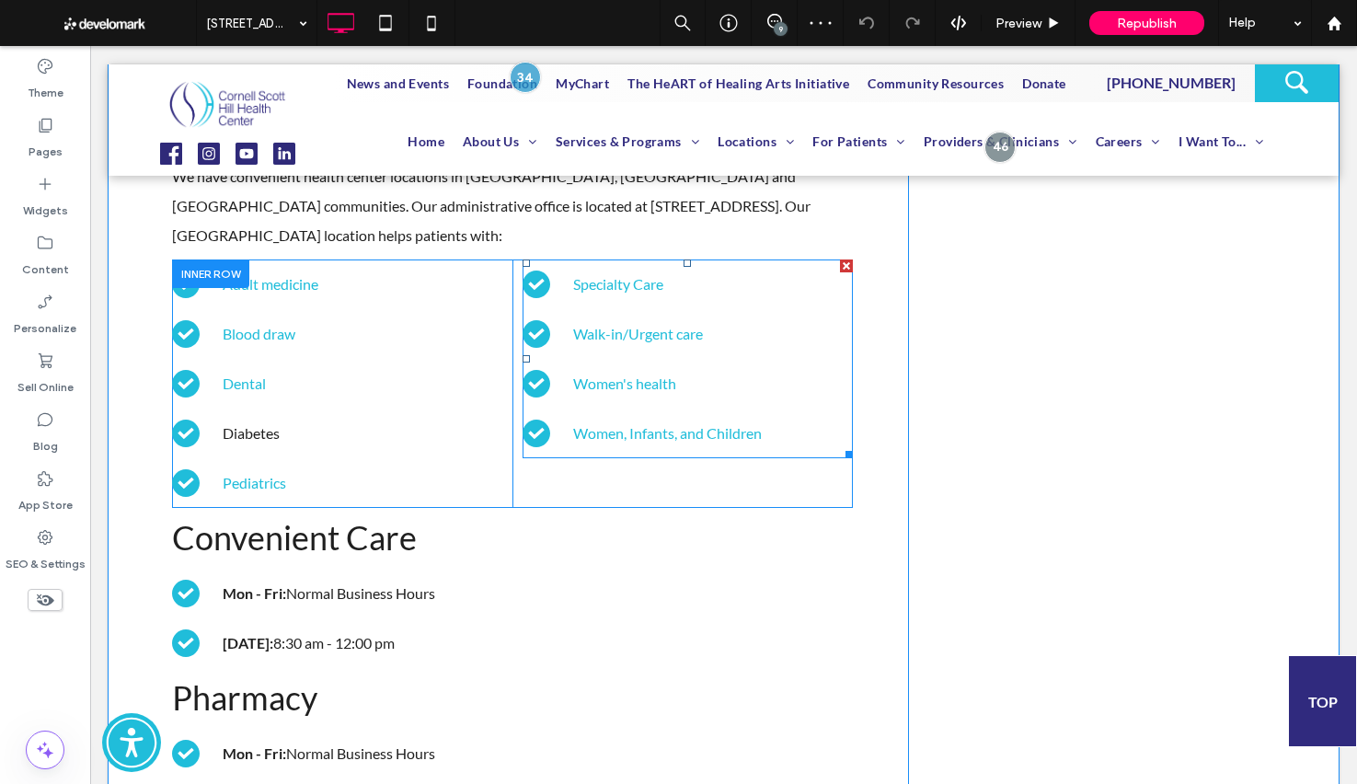
click at [675, 343] on span at bounding box center [688, 358] width 330 height 199
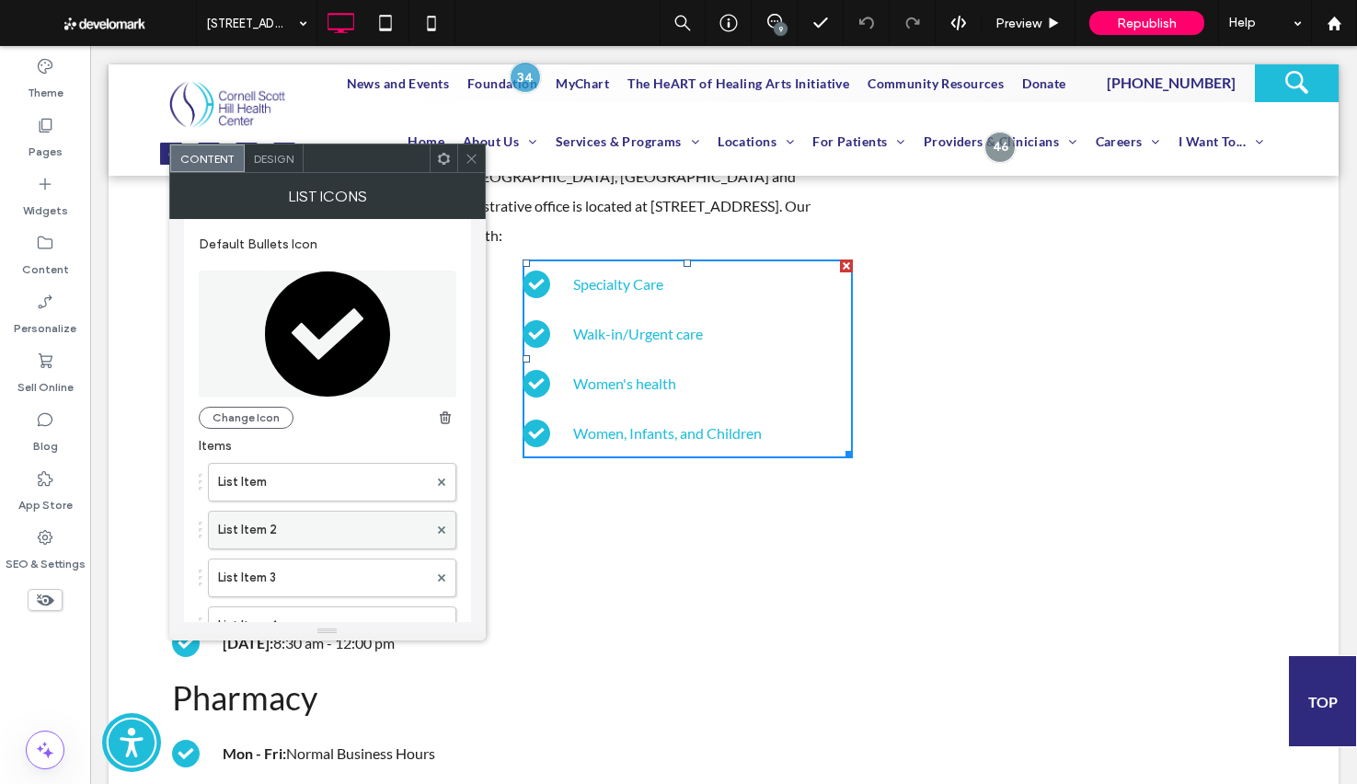
scroll to position [15, 0]
click at [322, 546] on label "List Item 2" at bounding box center [323, 530] width 210 height 37
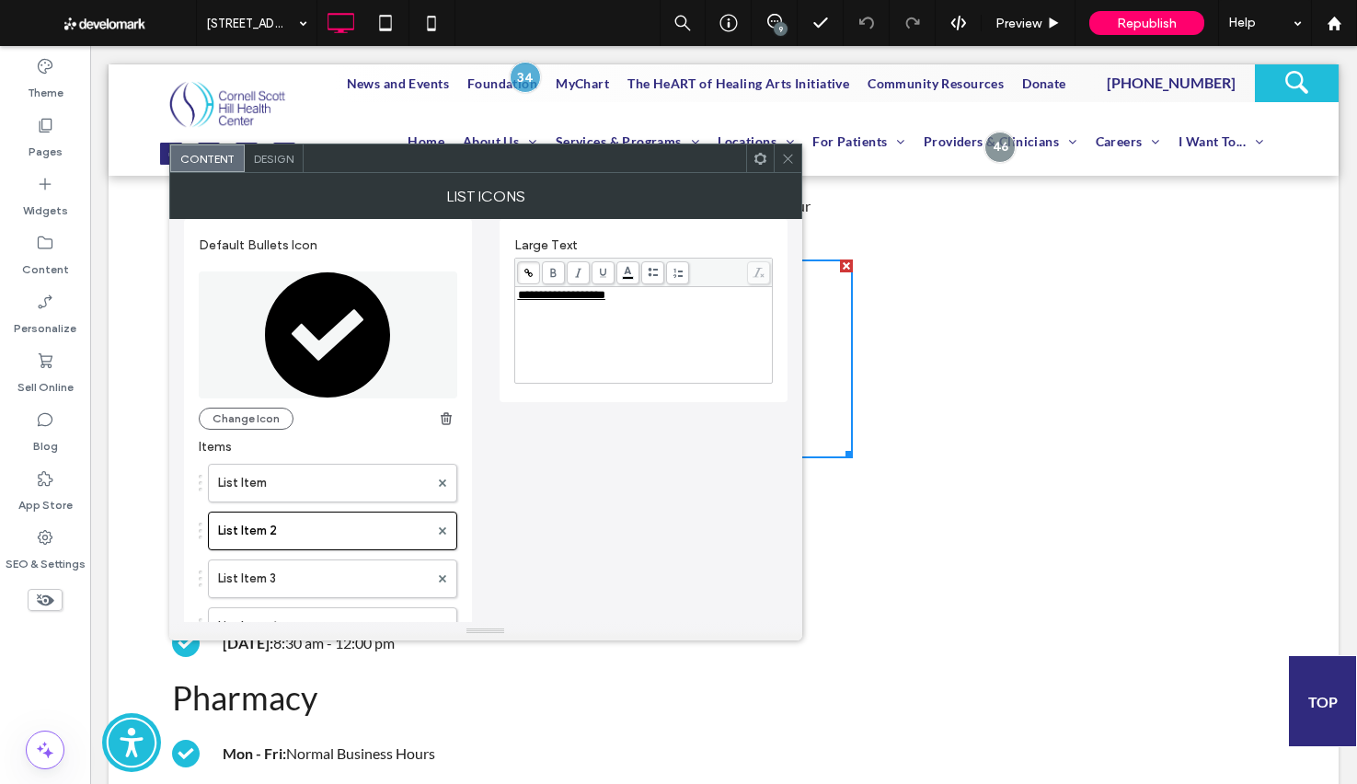
click at [602, 295] on span "**********" at bounding box center [561, 295] width 87 height 12
click at [583, 469] on div "**********" at bounding box center [486, 491] width 604 height 574
drag, startPoint x: 660, startPoint y: 299, endPoint x: 483, endPoint y: 271, distance: 178.9
click at [462, 277] on div "**********" at bounding box center [486, 491] width 604 height 574
click at [524, 269] on icon at bounding box center [529, 273] width 10 height 10
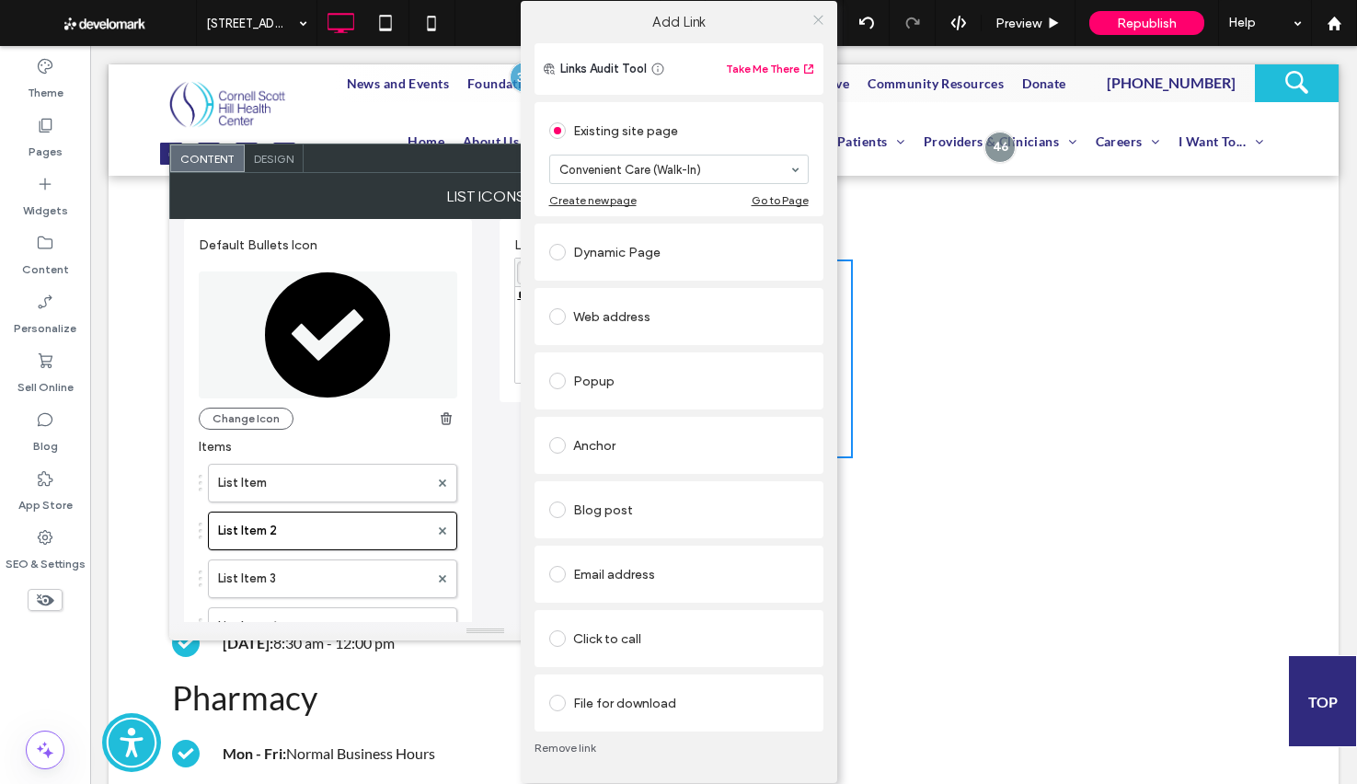
click at [818, 21] on icon at bounding box center [819, 20] width 14 height 14
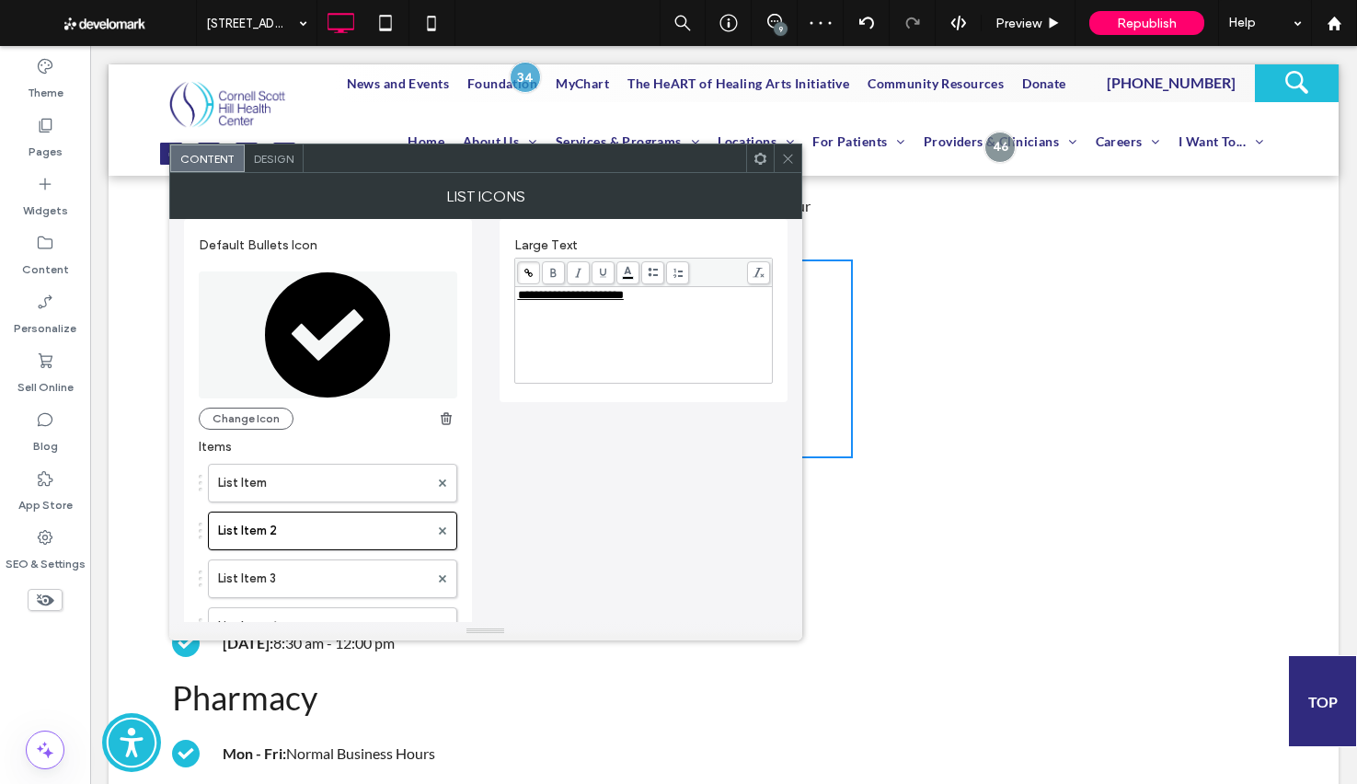
click at [775, 159] on div at bounding box center [788, 158] width 28 height 28
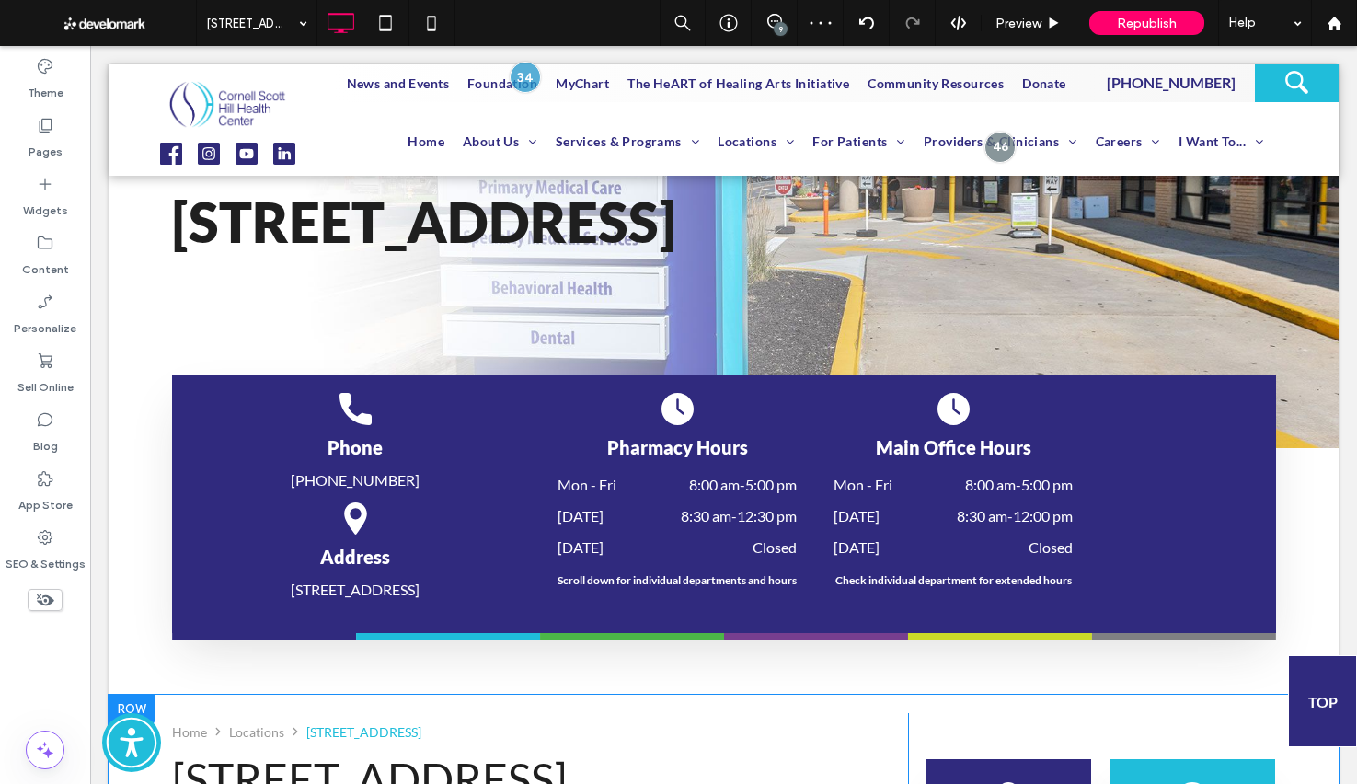
scroll to position [0, 0]
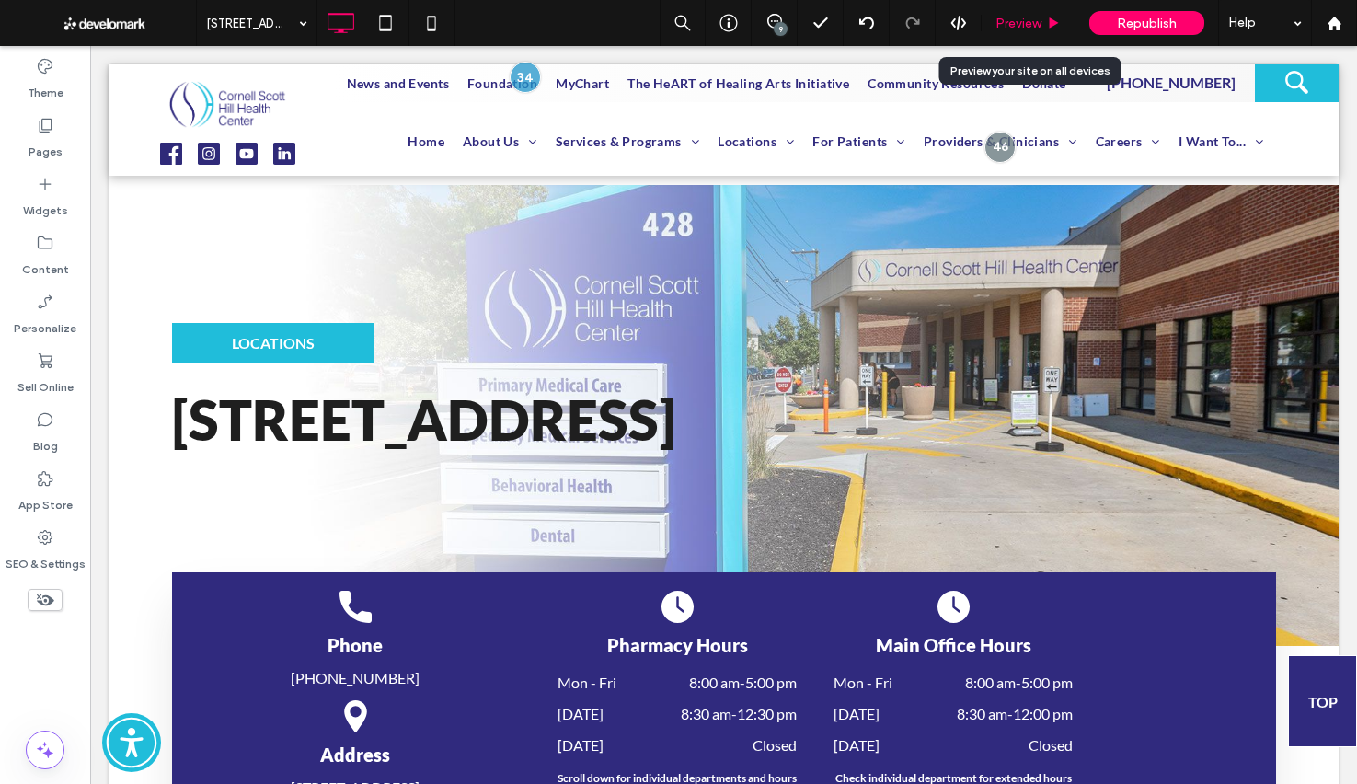
click at [1038, 24] on span "Preview" at bounding box center [1019, 24] width 46 height 16
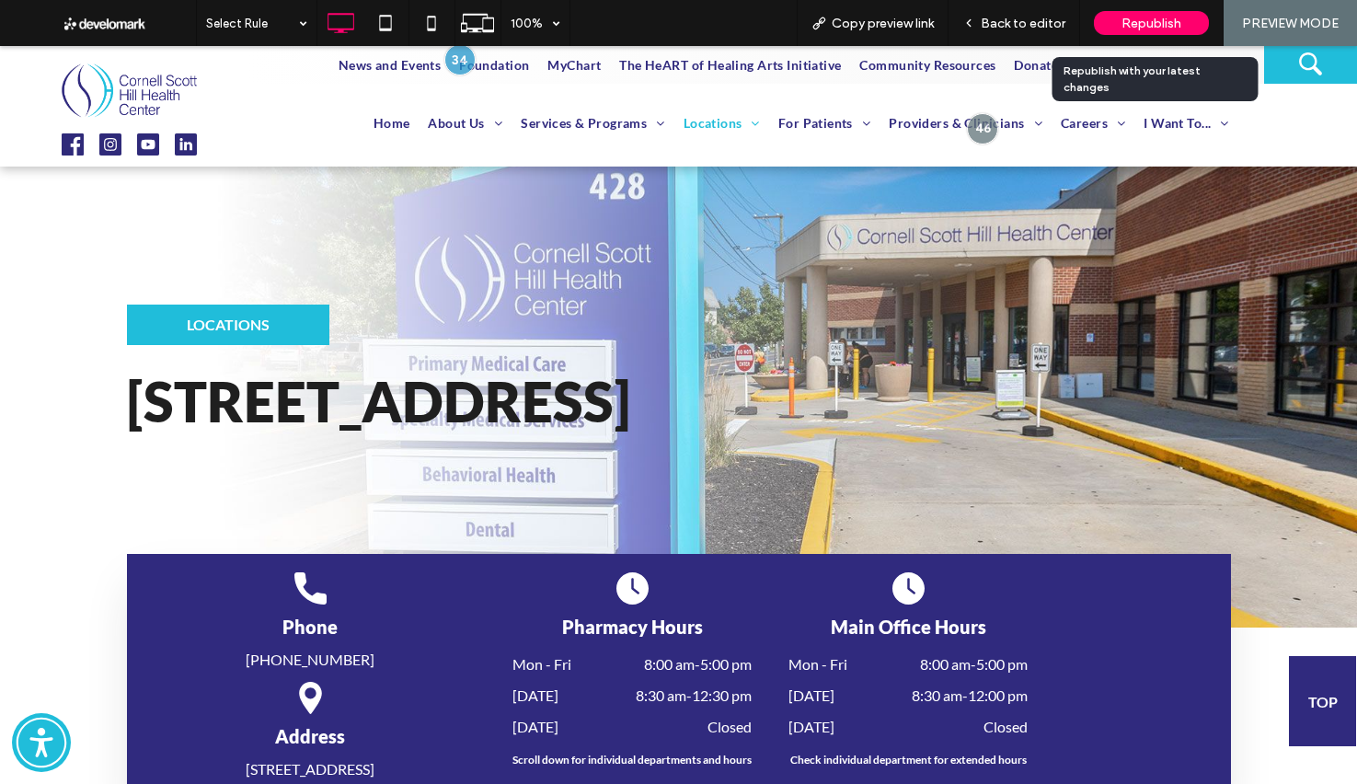
click at [1153, 25] on span "Republish" at bounding box center [1152, 24] width 60 height 16
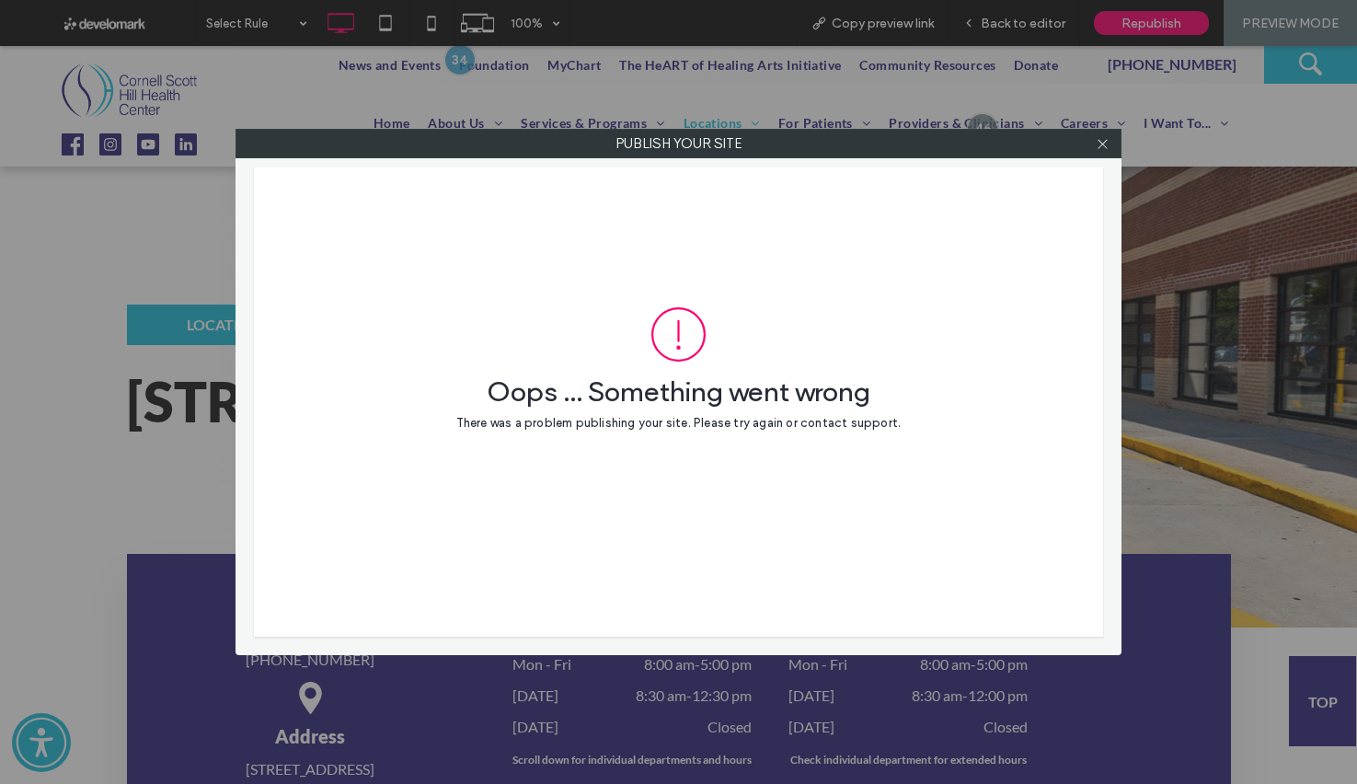
drag, startPoint x: 1104, startPoint y: 136, endPoint x: 897, endPoint y: 2, distance: 246.8
click at [1104, 137] on icon at bounding box center [1103, 144] width 14 height 14
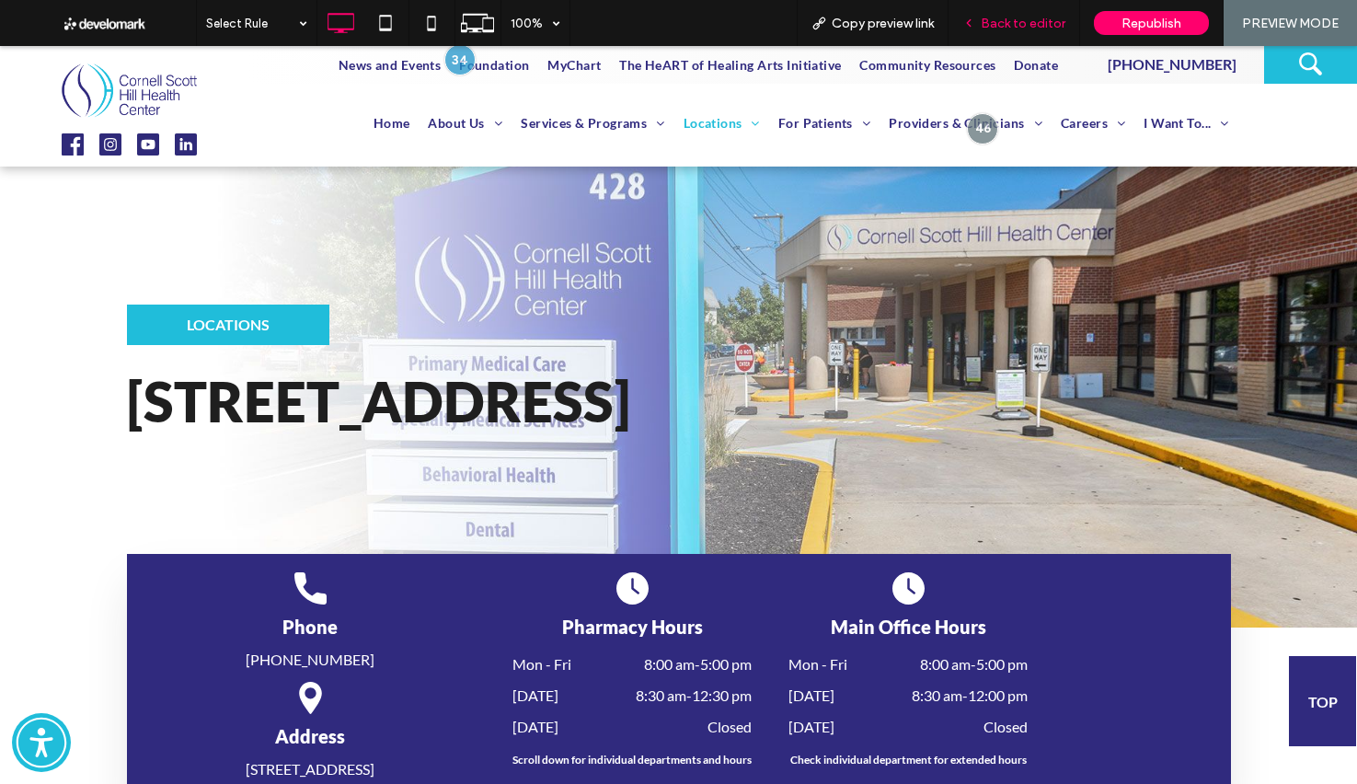
click at [1007, 5] on div "Back to editor" at bounding box center [1015, 23] width 132 height 46
click at [1019, 18] on span "Back to editor" at bounding box center [1023, 24] width 85 height 16
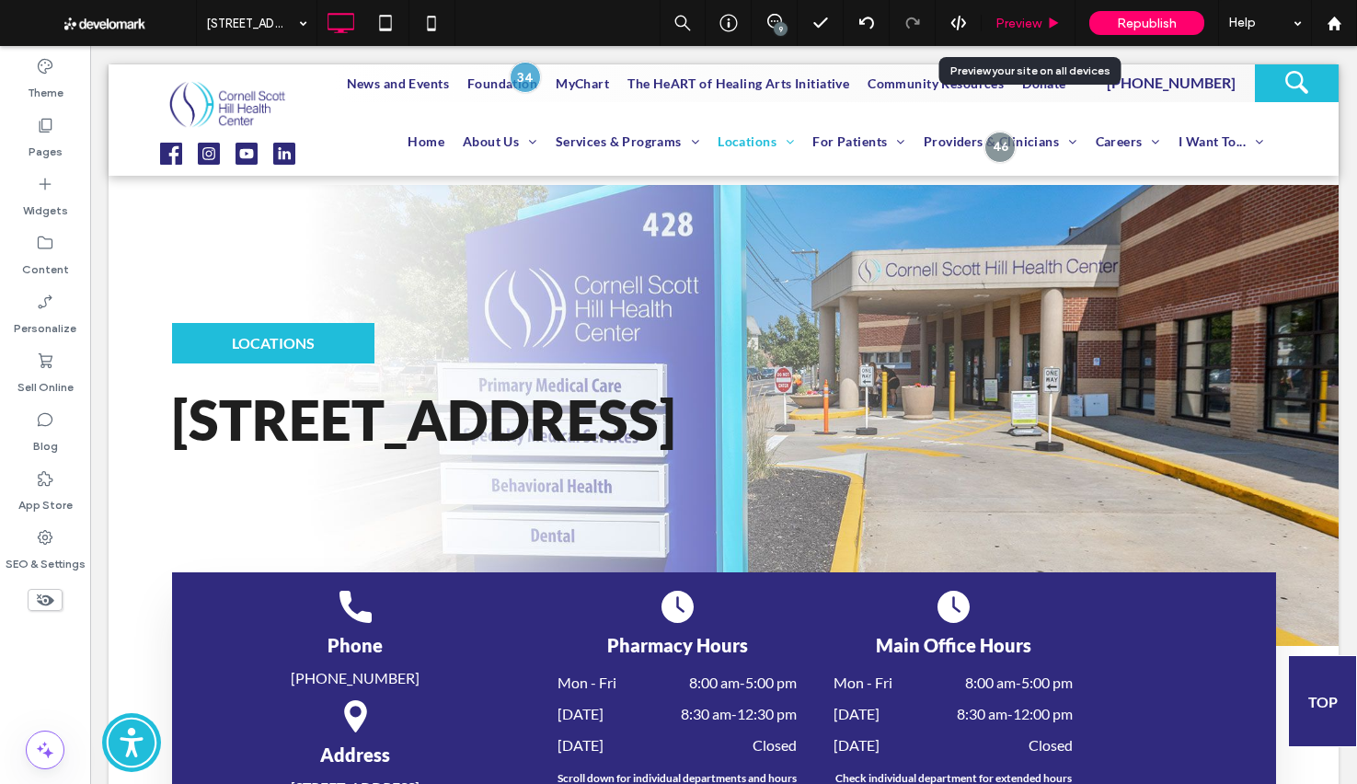
click at [1019, 18] on span "Preview" at bounding box center [1019, 24] width 46 height 16
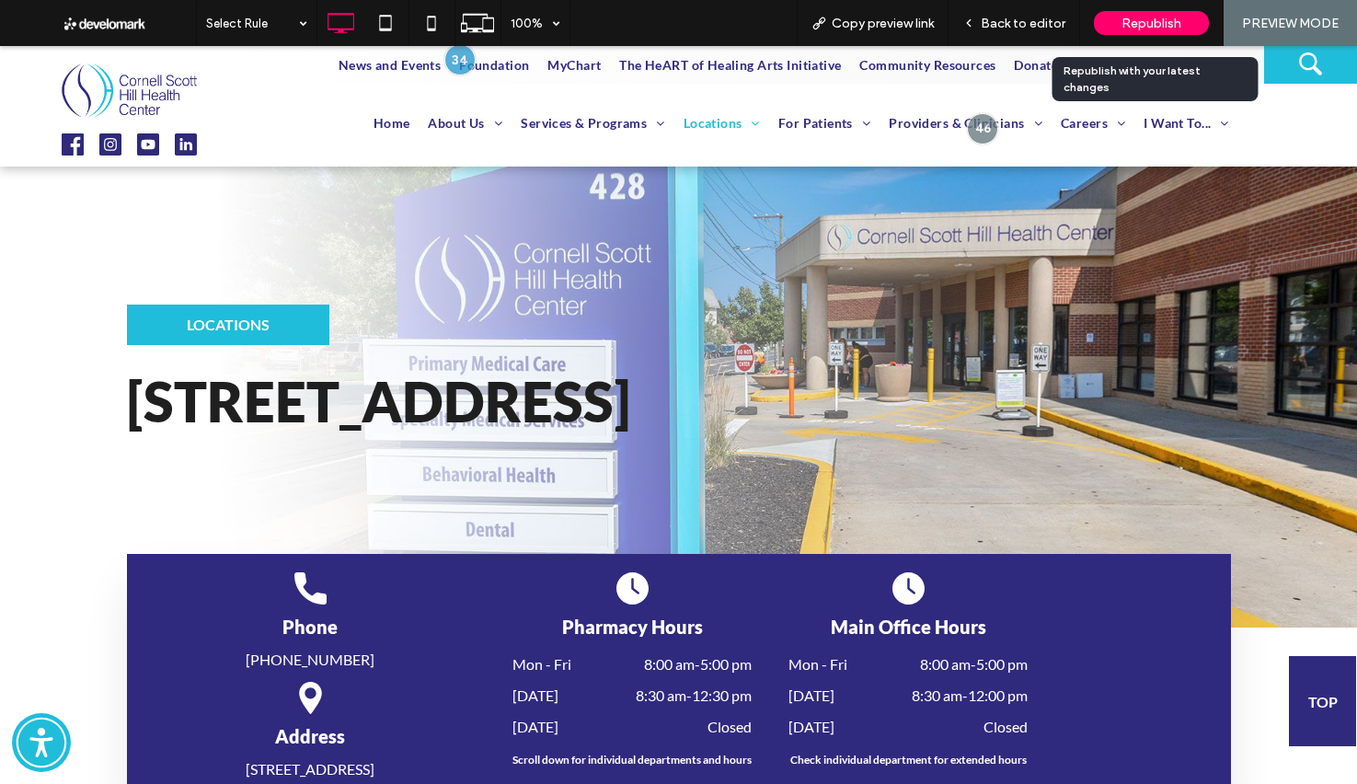
click at [1123, 22] on span "Republish" at bounding box center [1152, 24] width 60 height 16
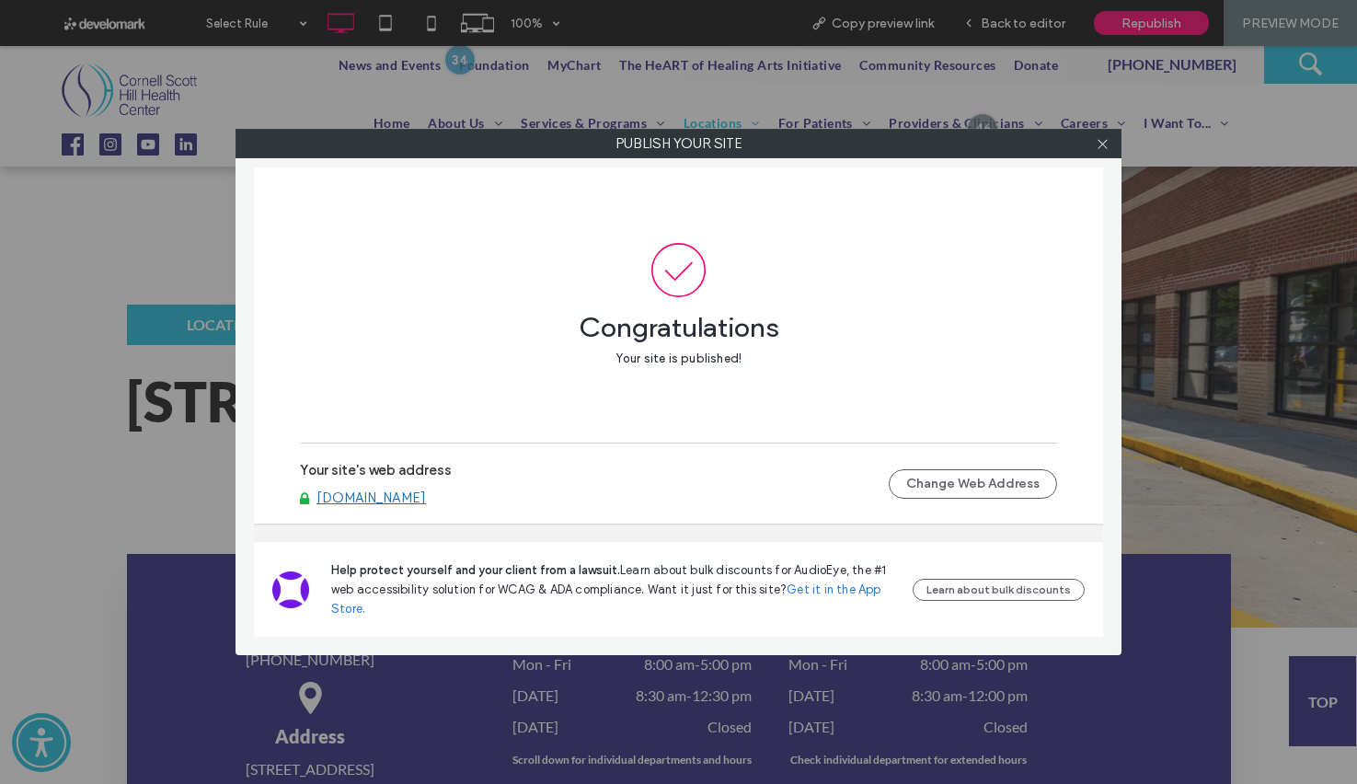
click at [361, 501] on link "www.cornellscott.org" at bounding box center [371, 497] width 109 height 17
click at [1105, 148] on icon at bounding box center [1103, 144] width 14 height 14
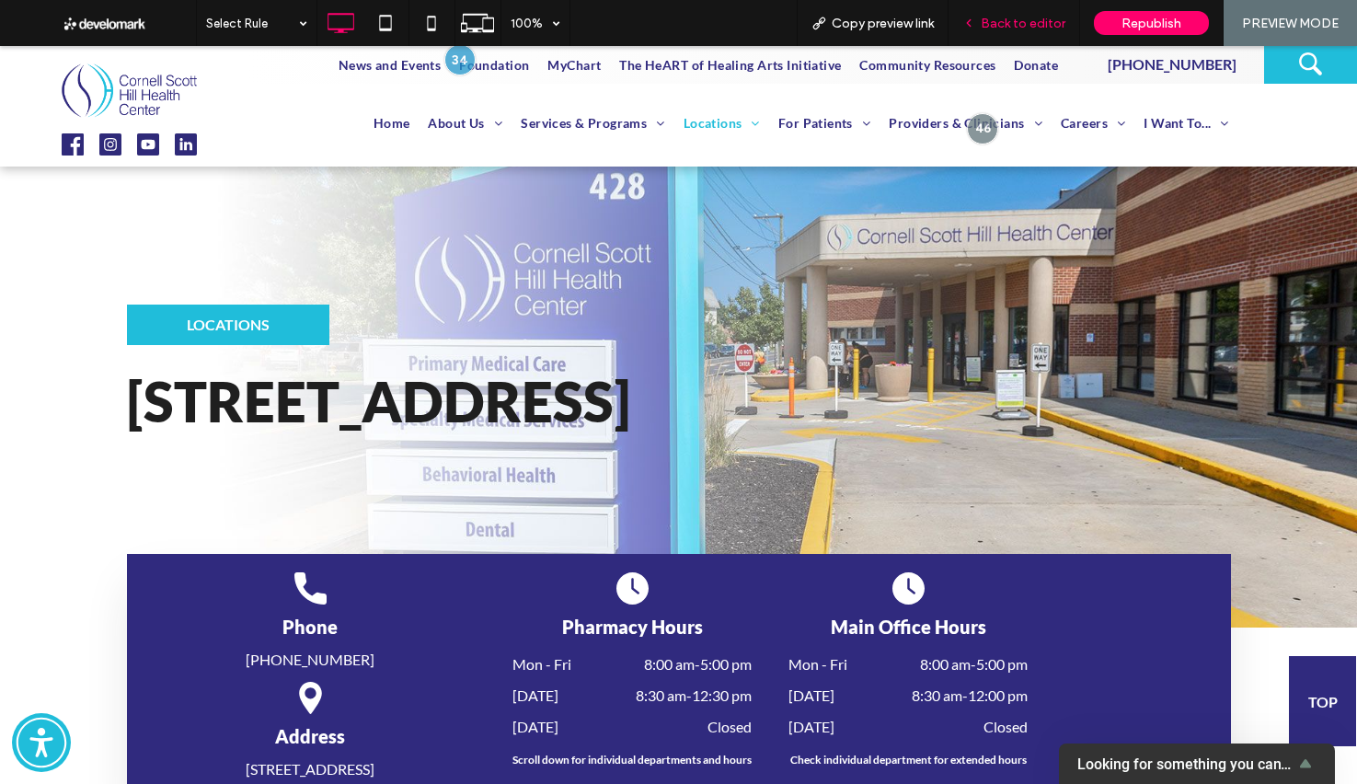
click at [1062, 24] on span "Back to editor" at bounding box center [1023, 24] width 85 height 16
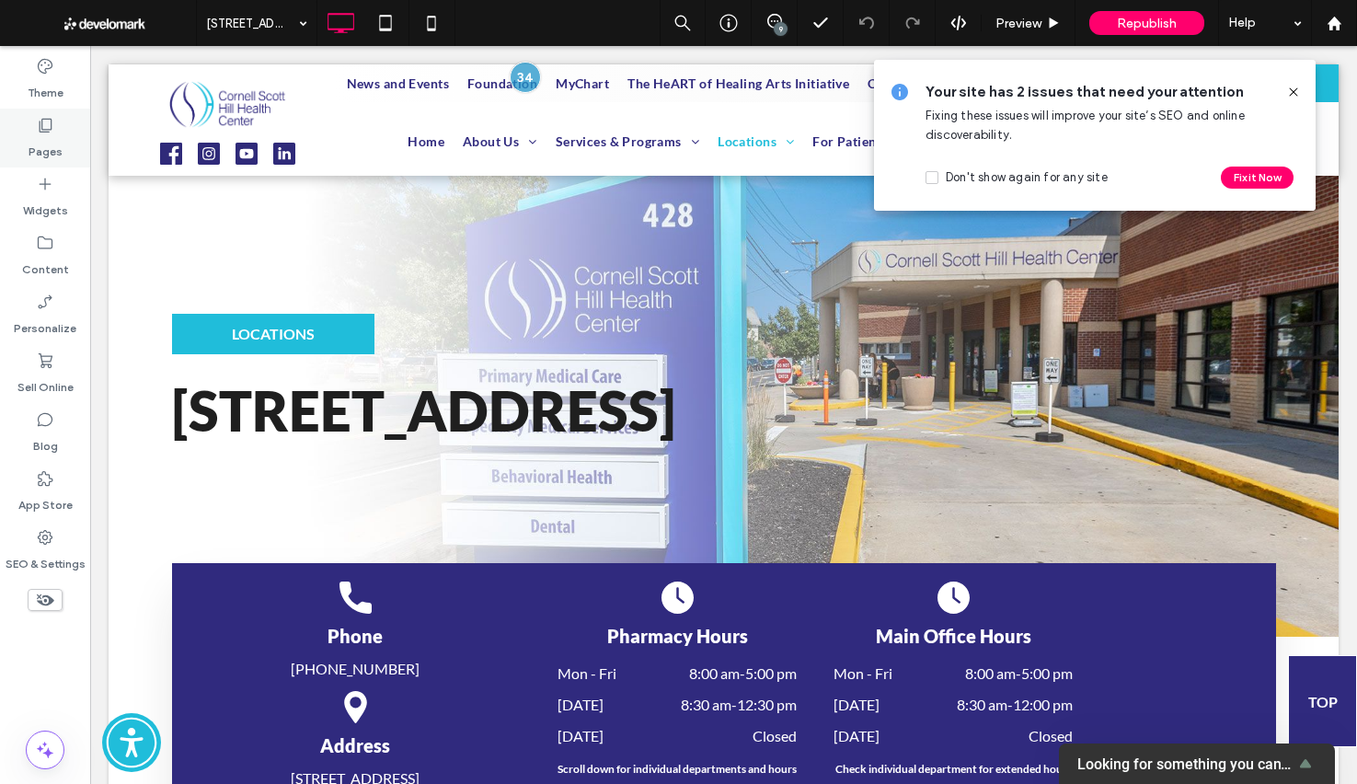
click at [58, 134] on label "Pages" at bounding box center [46, 147] width 34 height 26
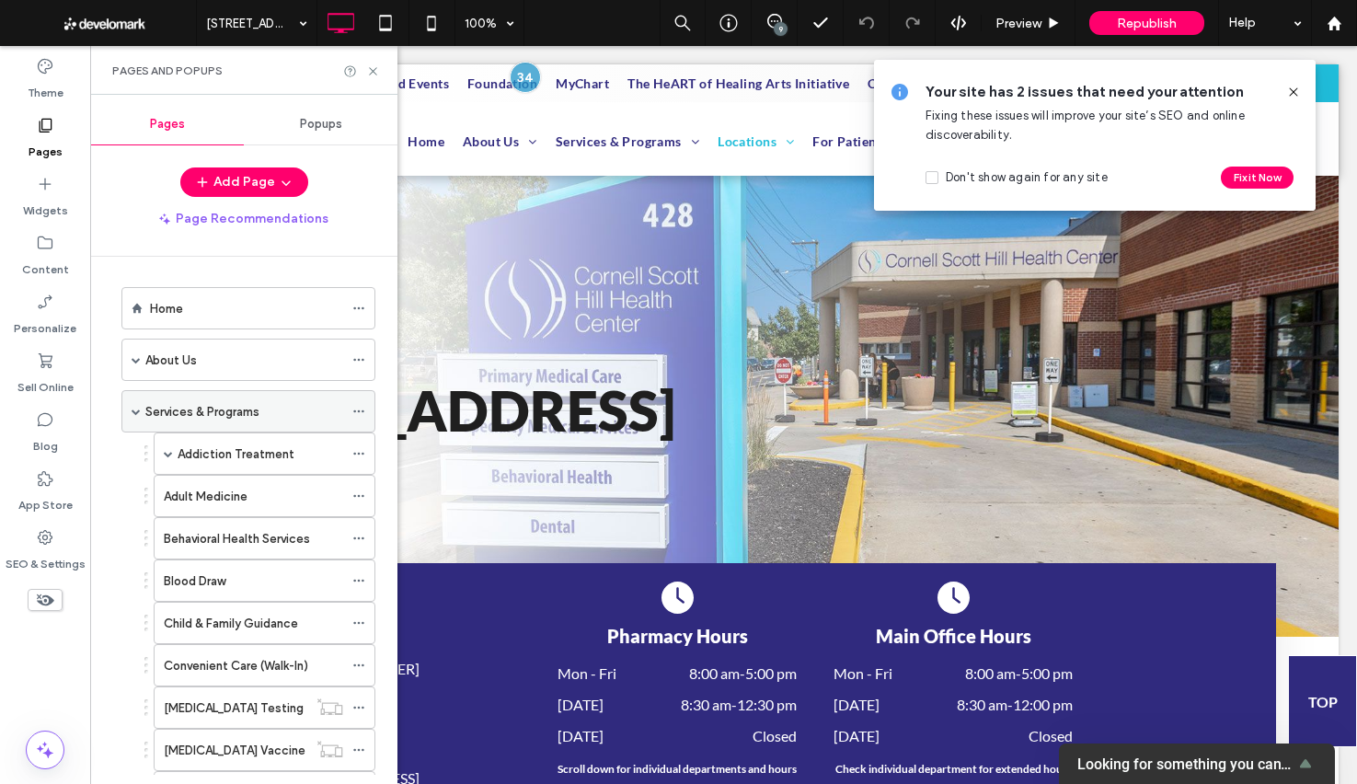
click at [137, 409] on span at bounding box center [136, 411] width 9 height 9
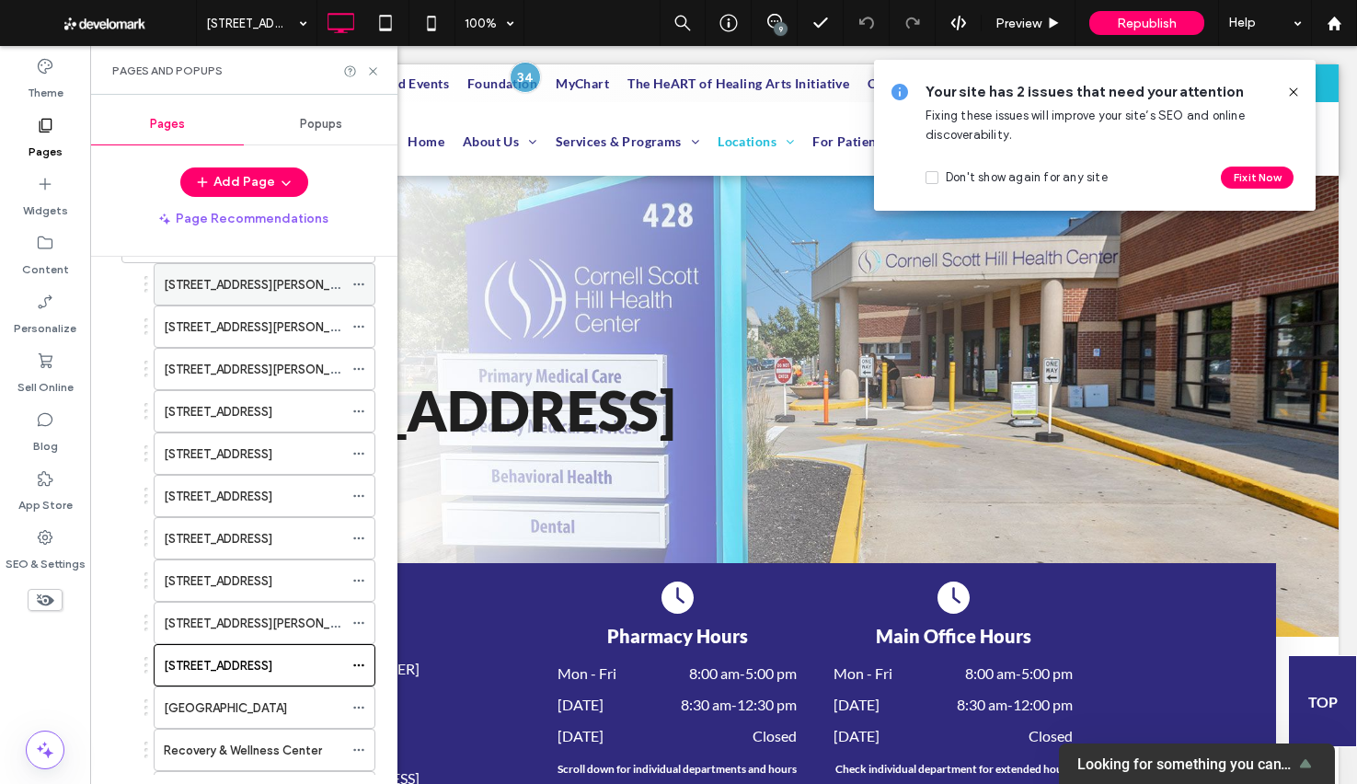
scroll to position [117, 0]
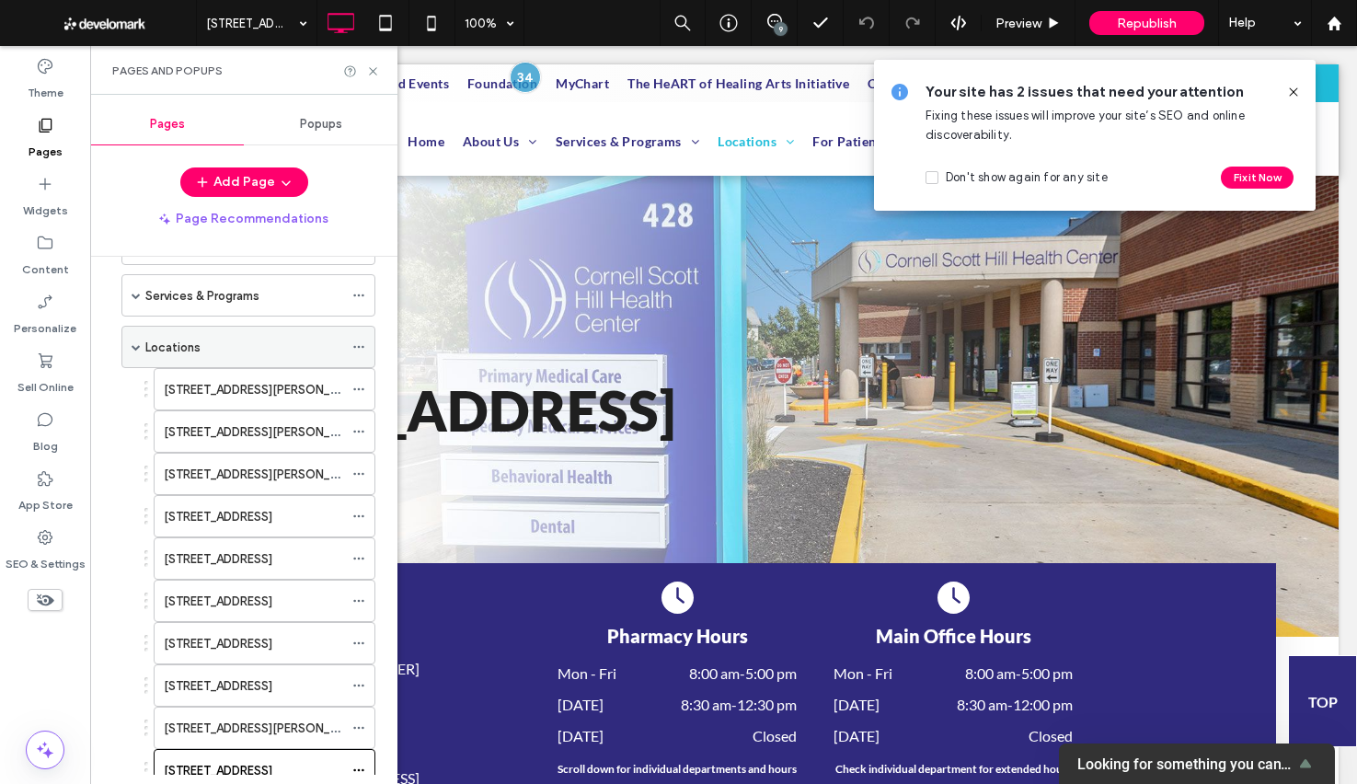
click at [136, 345] on span at bounding box center [136, 346] width 9 height 9
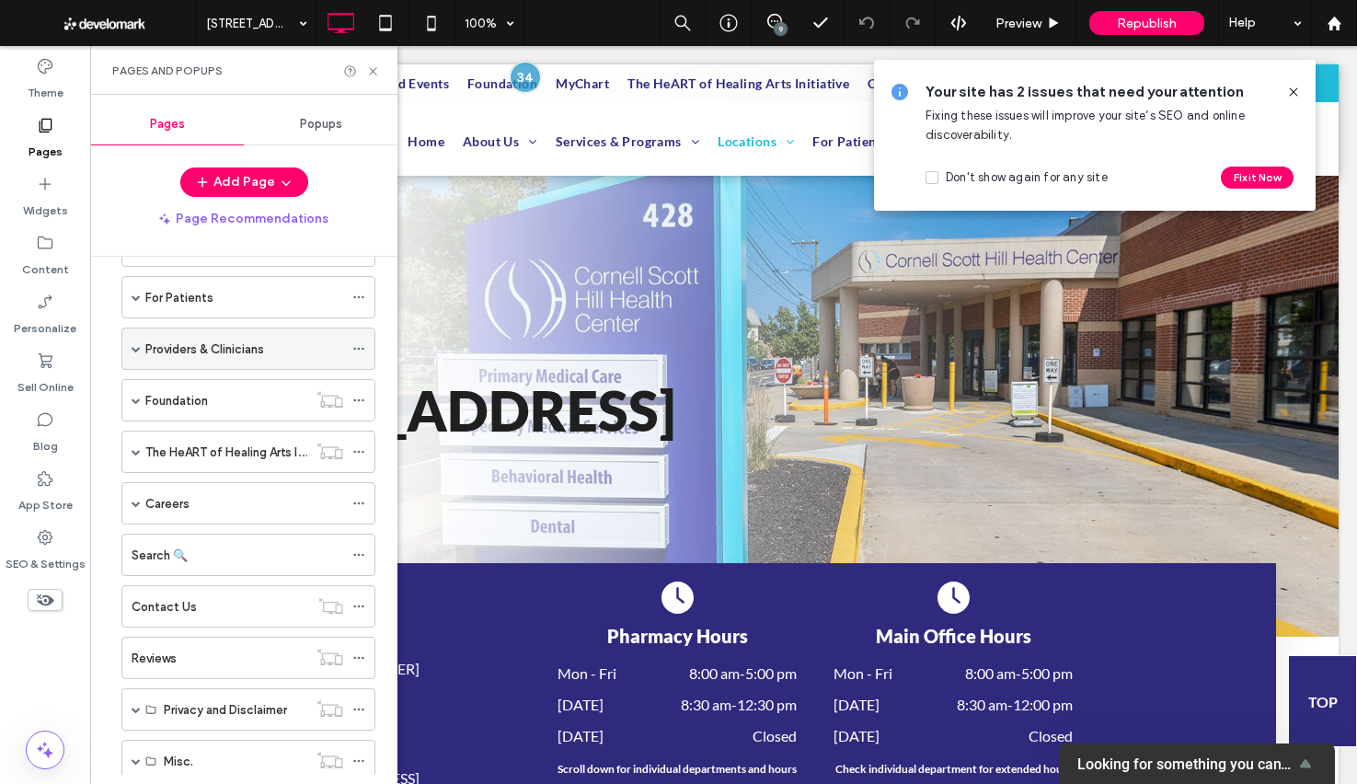
scroll to position [202, 0]
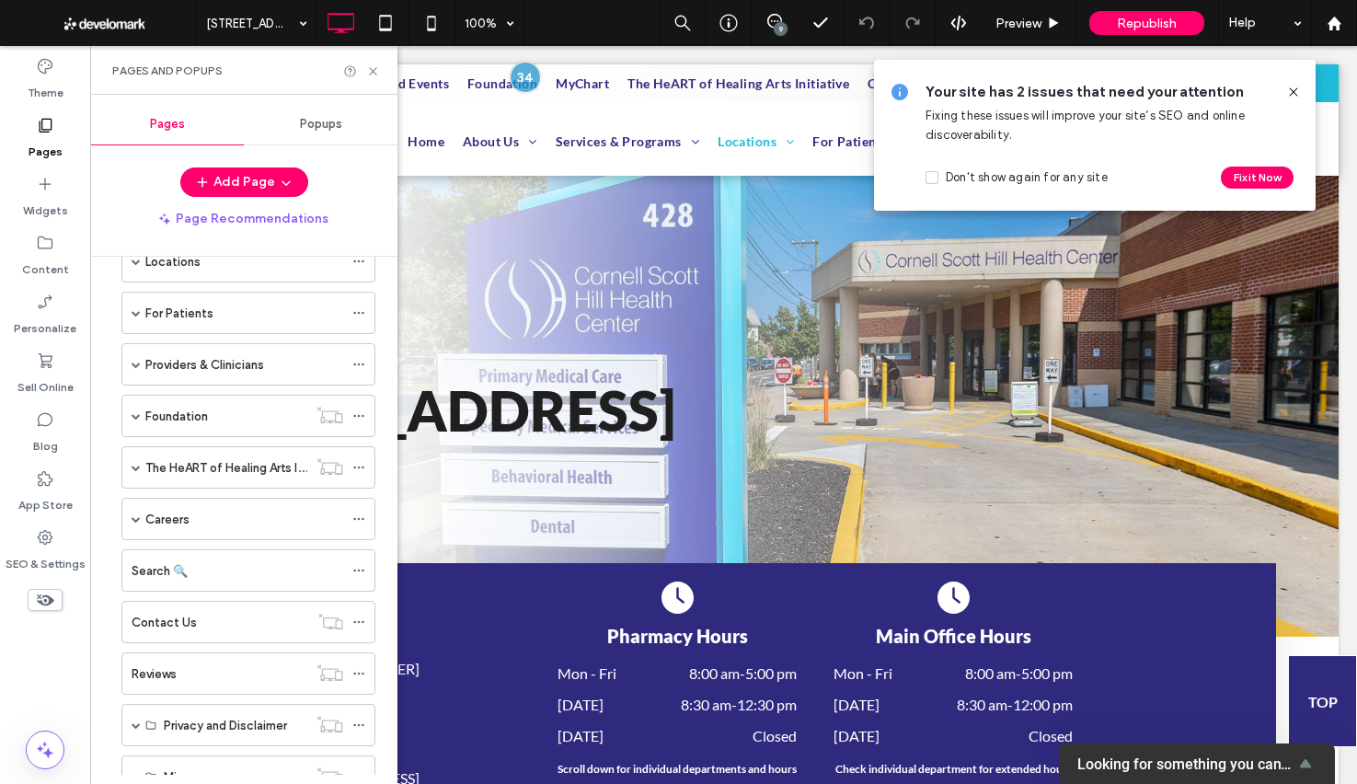
drag, startPoint x: 187, startPoint y: 258, endPoint x: 195, endPoint y: 203, distance: 54.9
click at [187, 258] on label "Locations" at bounding box center [172, 262] width 55 height 32
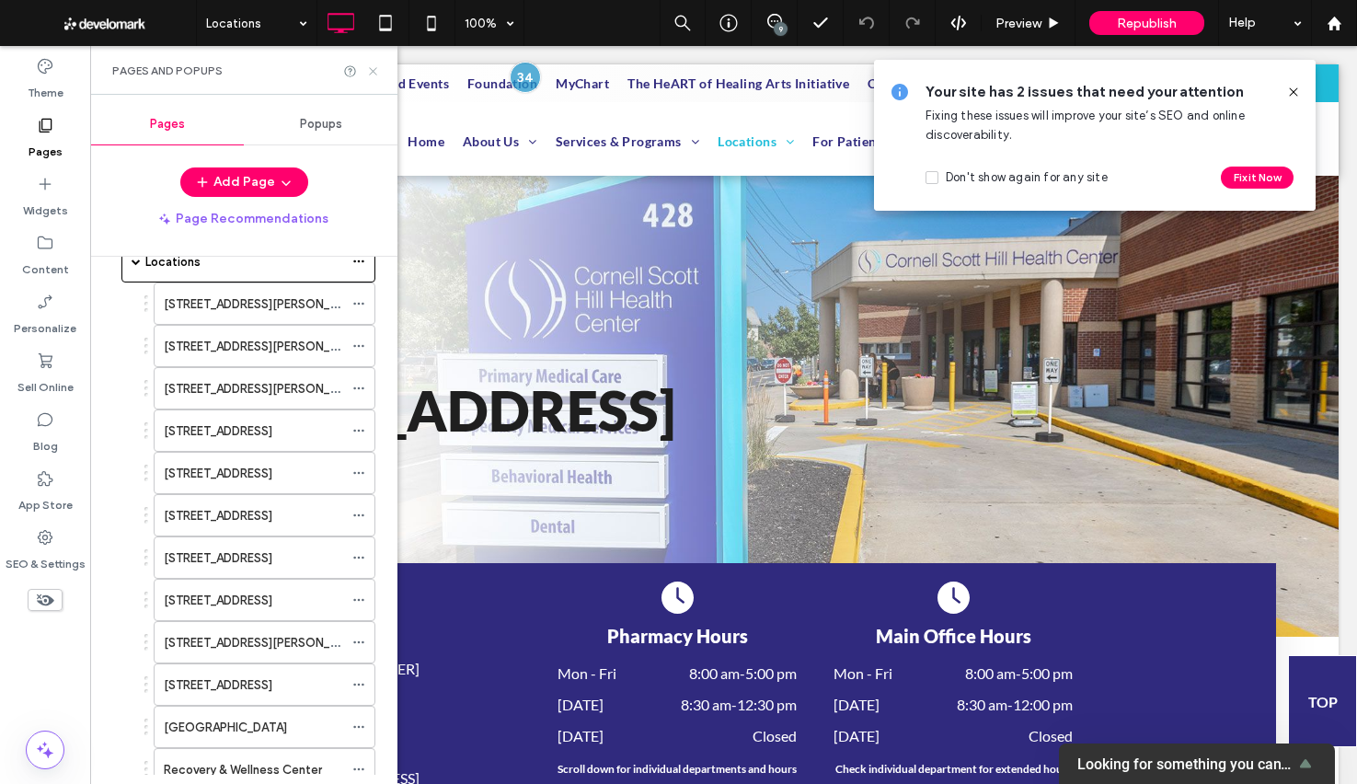
click at [373, 66] on icon at bounding box center [373, 71] width 14 height 14
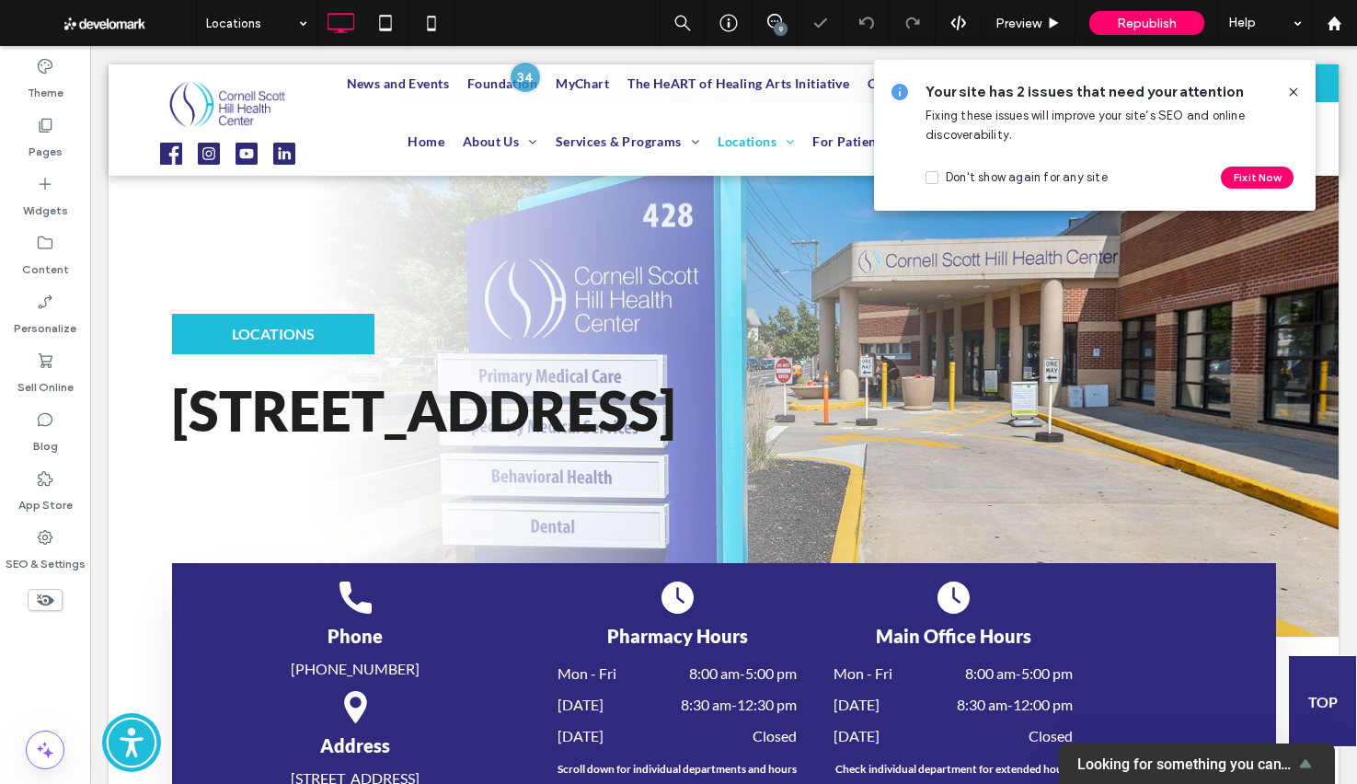
click at [1290, 95] on use at bounding box center [1293, 91] width 8 height 8
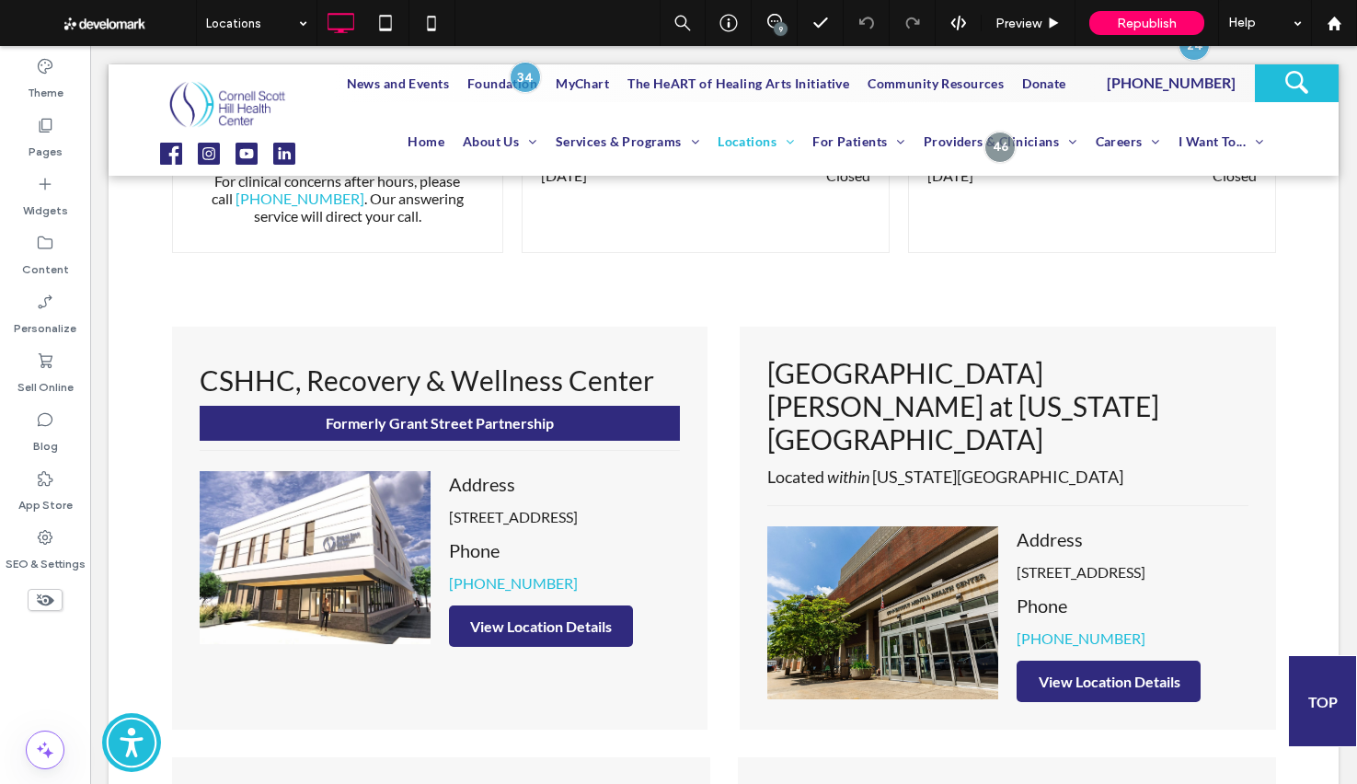
scroll to position [651, 0]
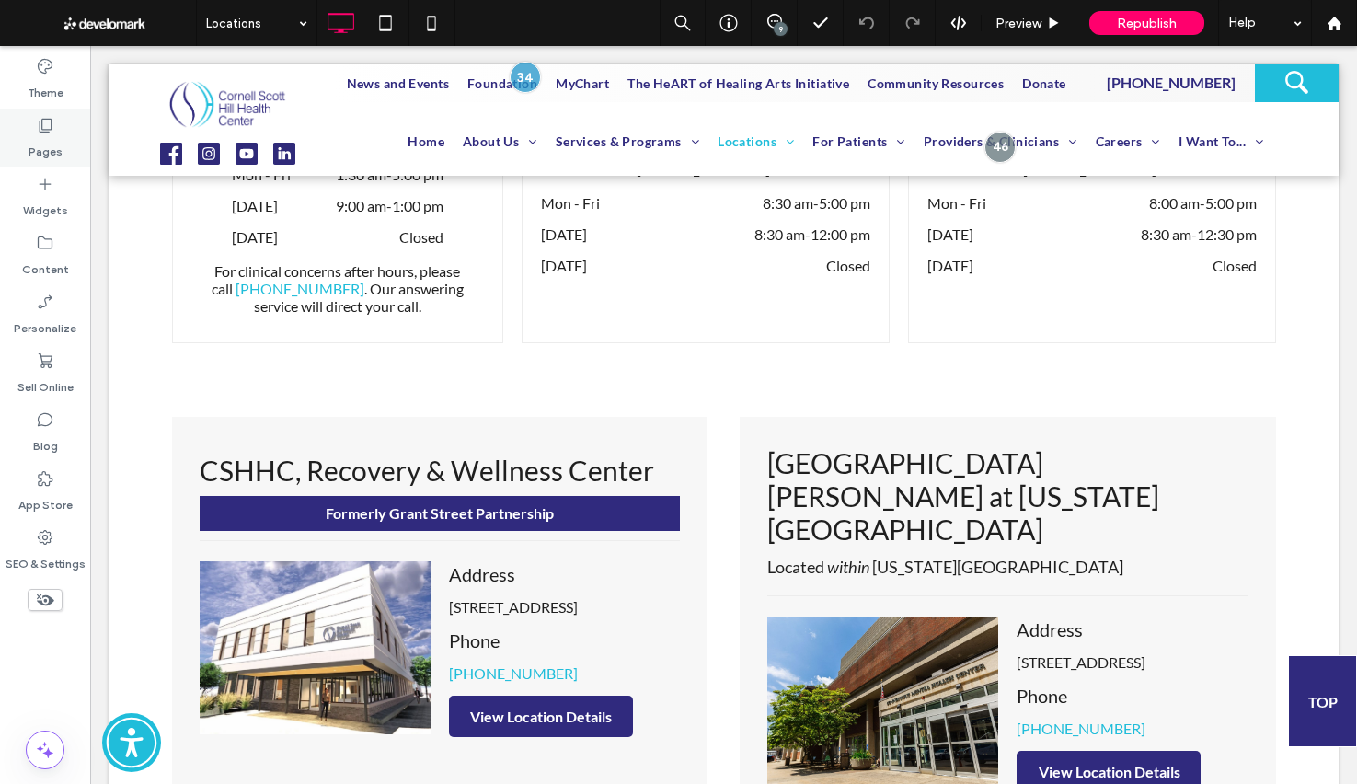
click at [18, 121] on div "Pages" at bounding box center [45, 138] width 90 height 59
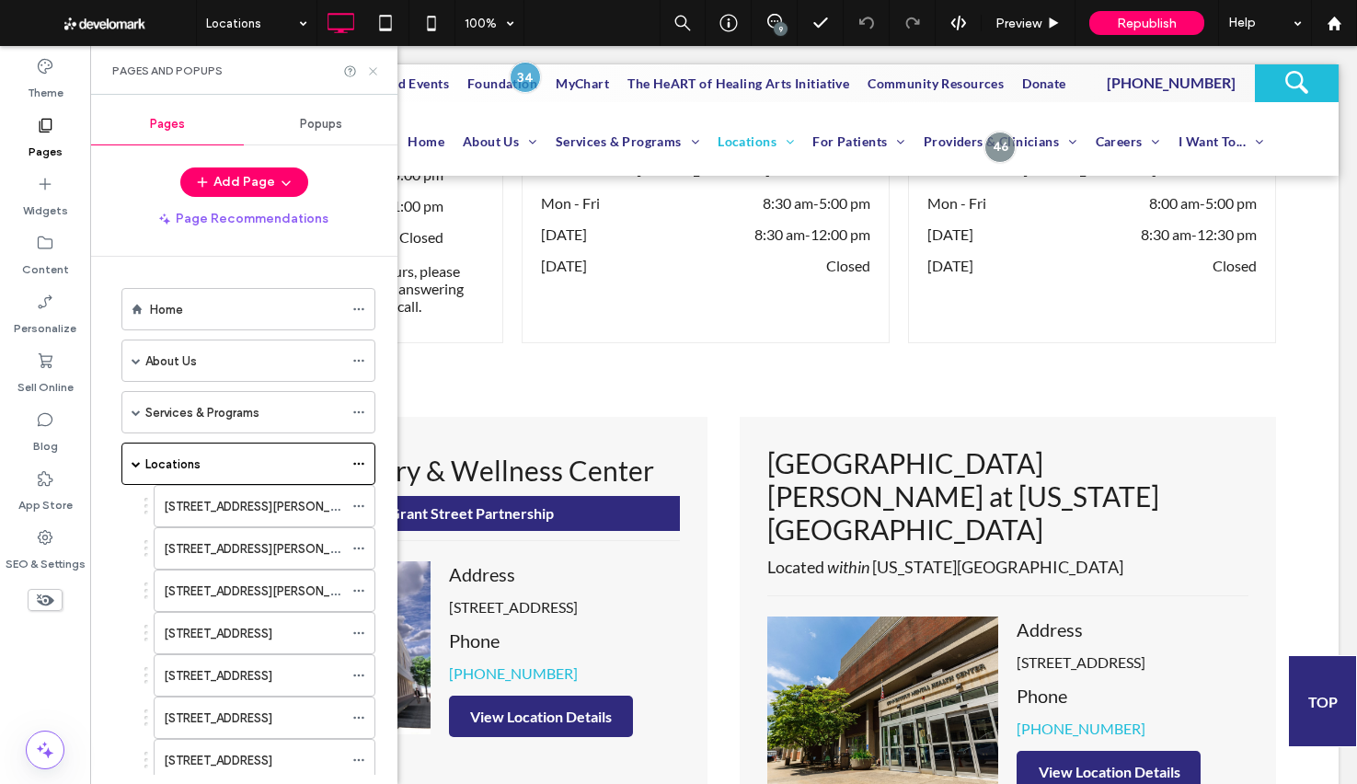
click at [368, 69] on icon at bounding box center [373, 71] width 14 height 14
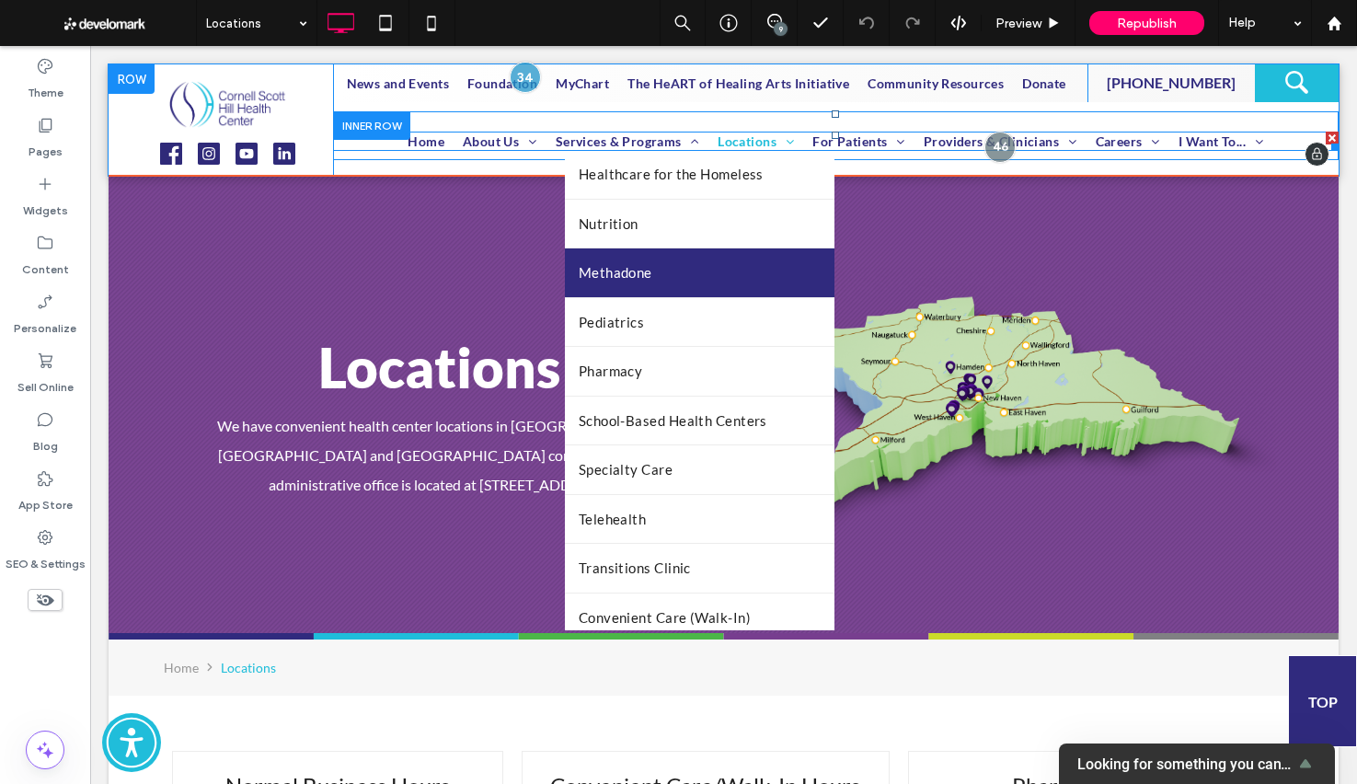
scroll to position [405, 0]
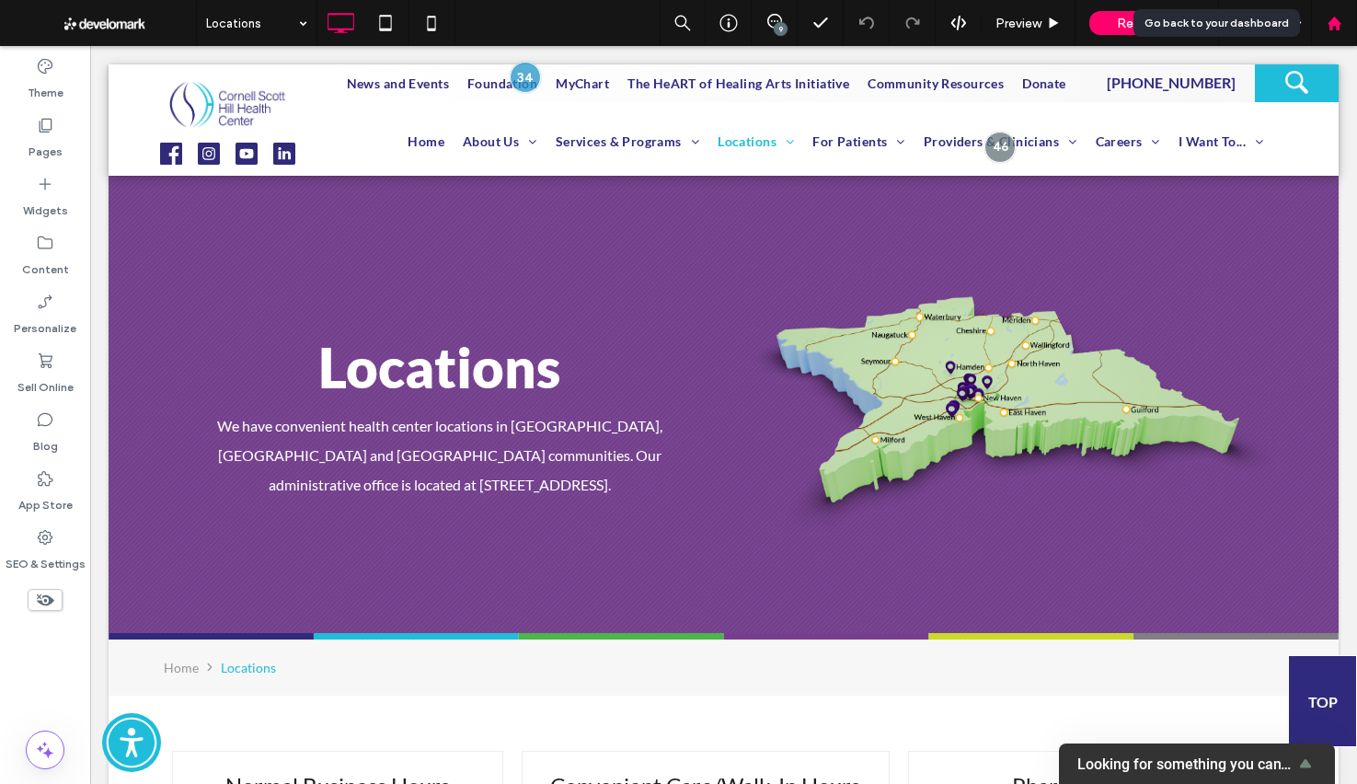
click at [1348, 29] on div at bounding box center [1334, 24] width 44 height 16
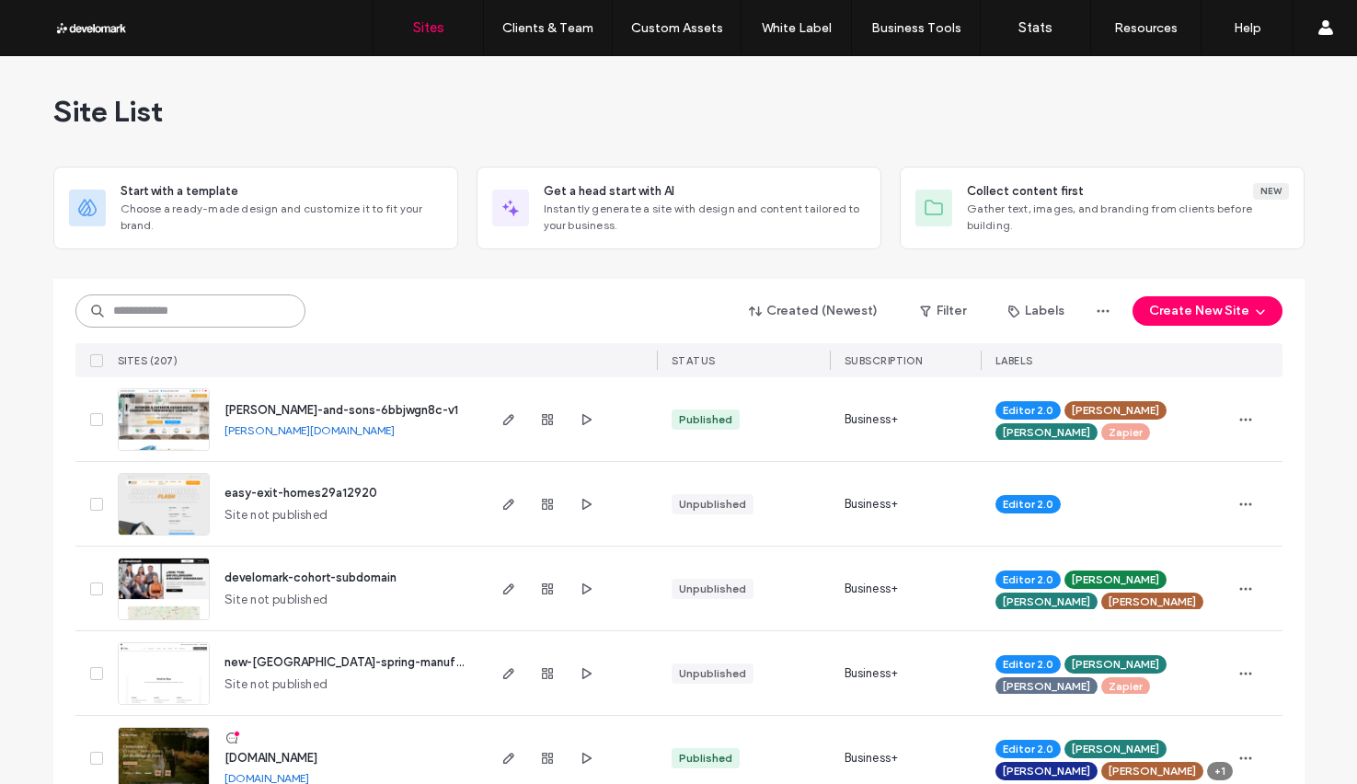
click at [175, 308] on input at bounding box center [190, 310] width 230 height 33
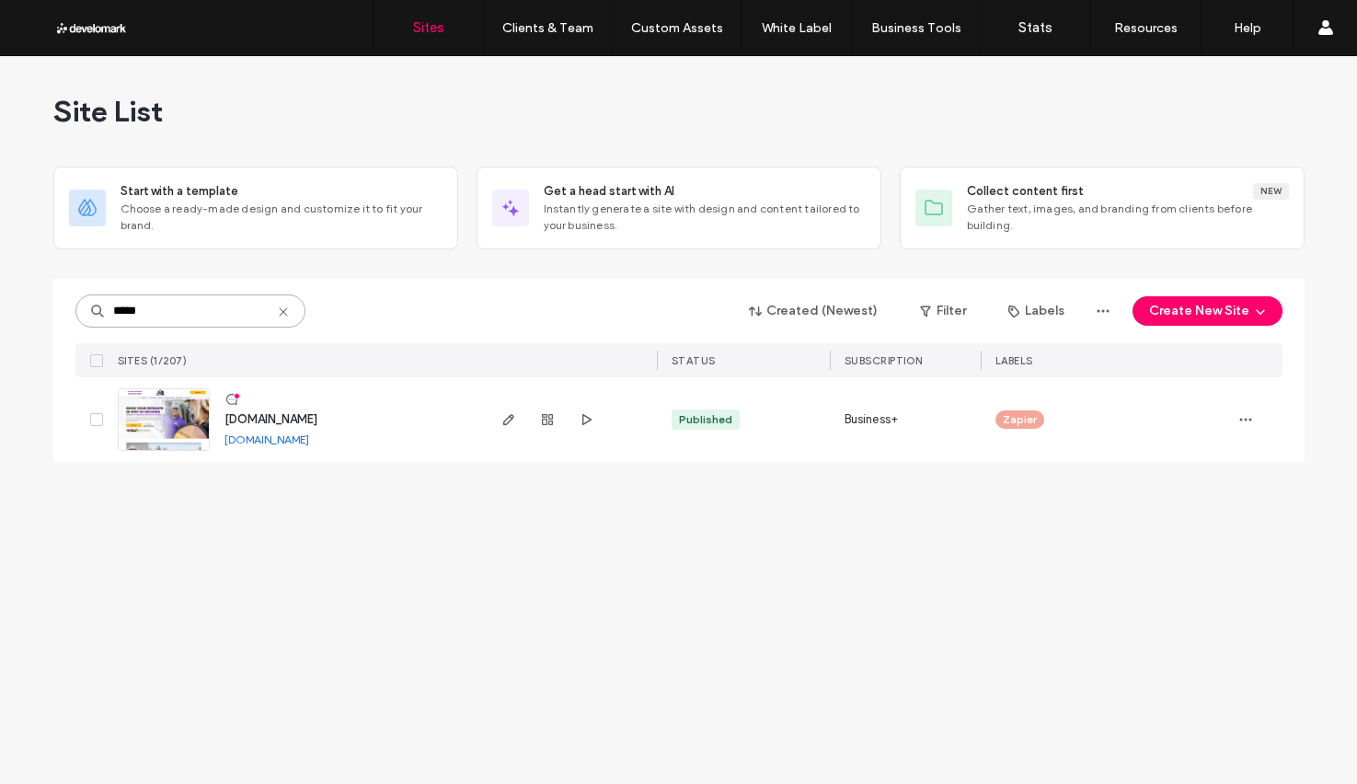
type input "*****"
click at [276, 413] on span "[DOMAIN_NAME]" at bounding box center [271, 419] width 93 height 14
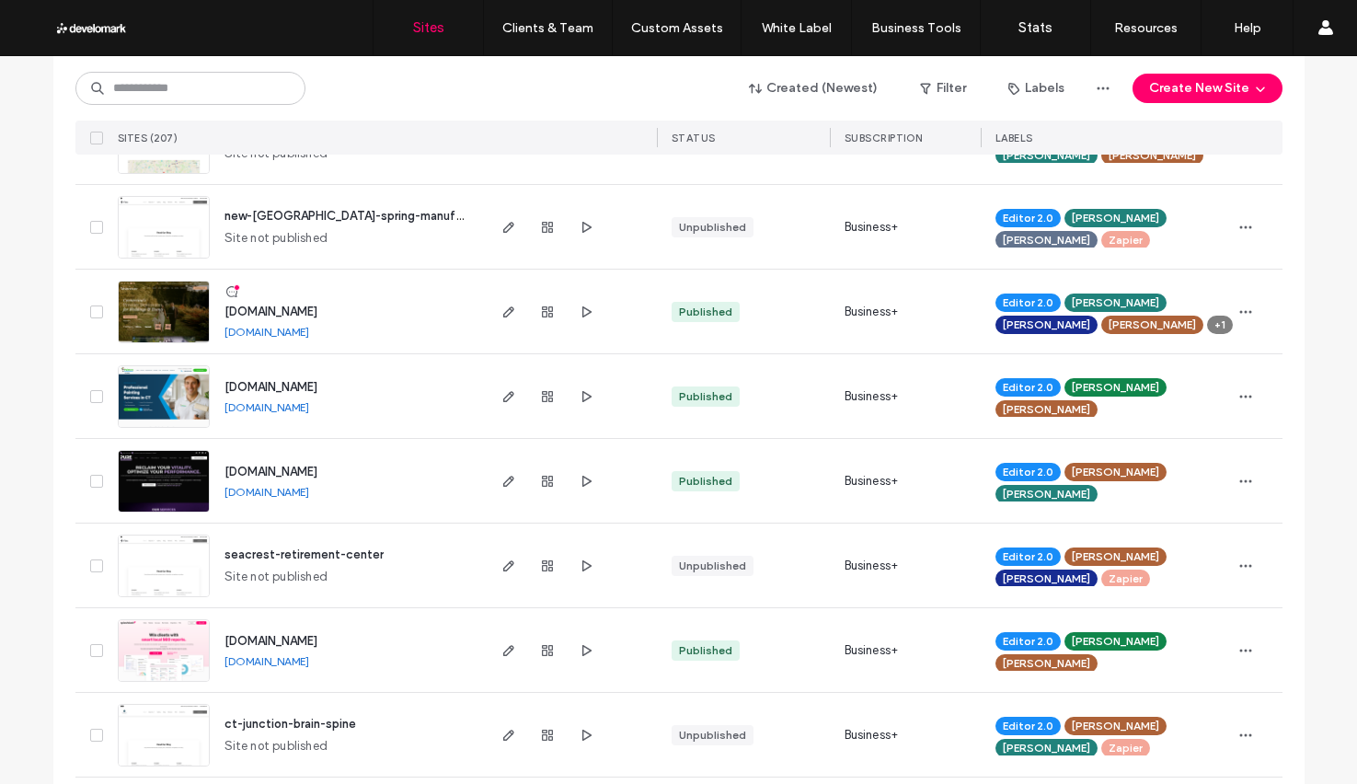
scroll to position [461, 0]
